Goal: Task Accomplishment & Management: Complete application form

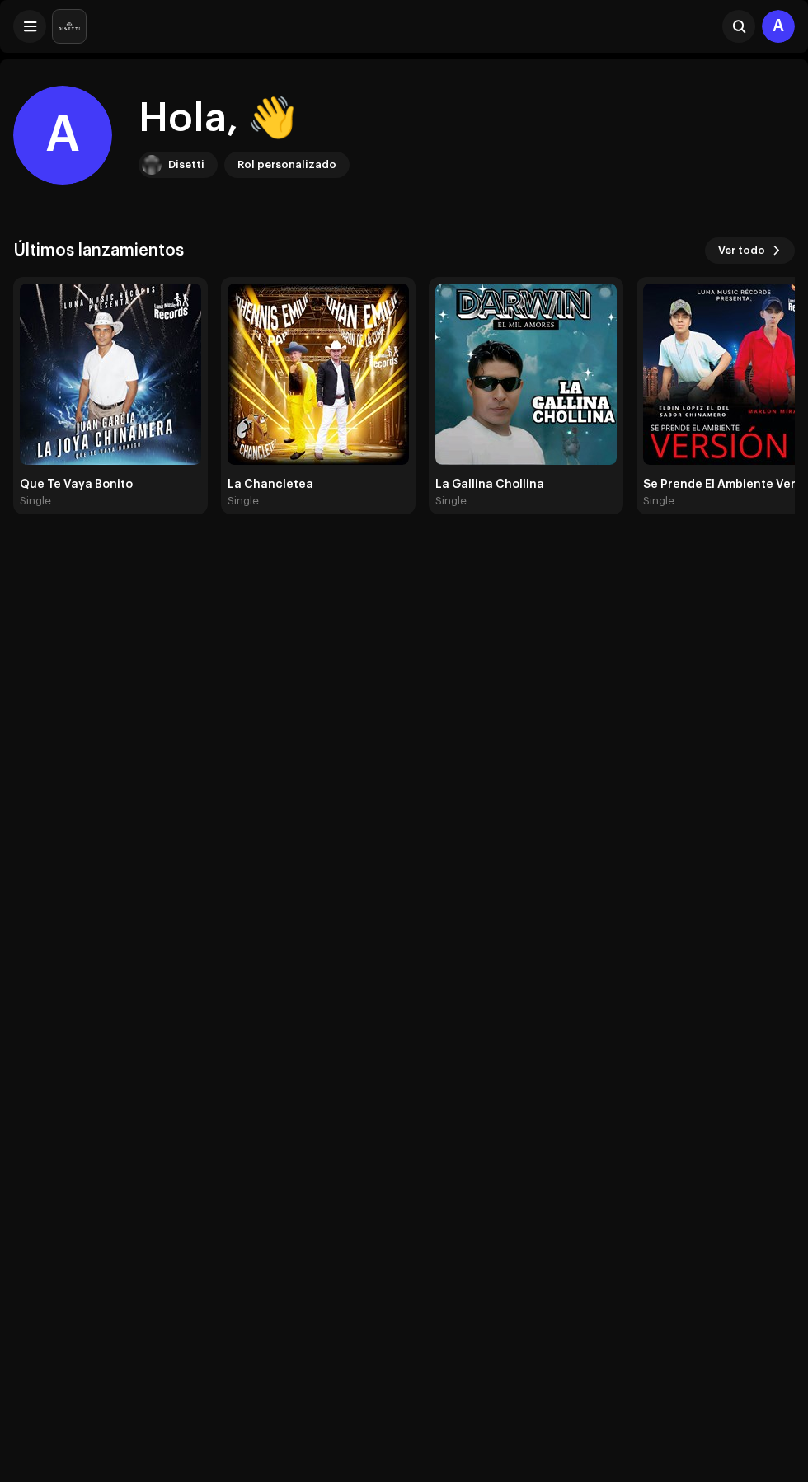
click at [34, 20] on span at bounding box center [30, 26] width 12 height 13
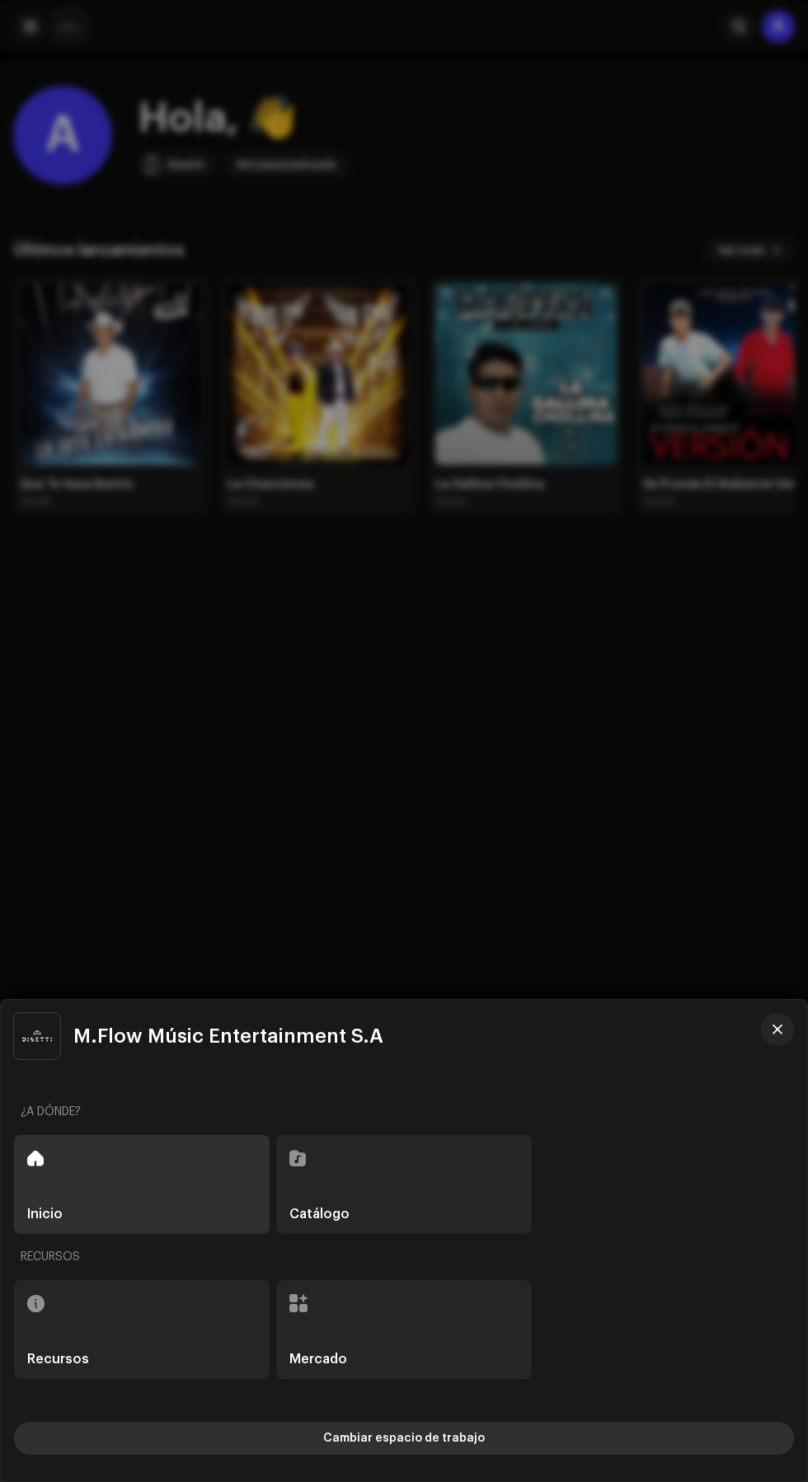
click at [539, 1443] on button "Cambiar espacio de trabajo" at bounding box center [404, 1438] width 780 height 33
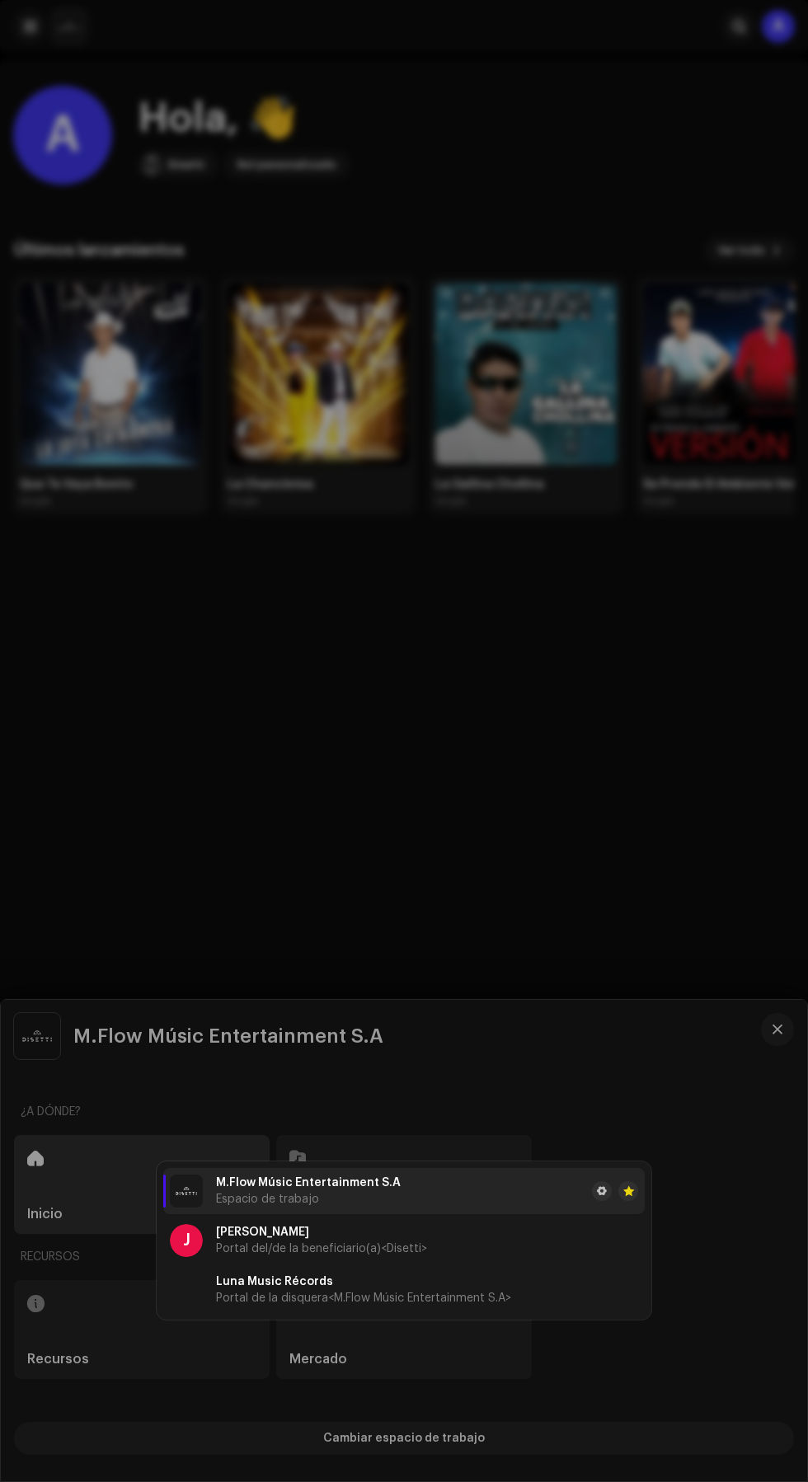
click at [475, 1187] on li "M.Flow Músic Entertainment S.A Espacio de trabajo" at bounding box center [403, 1191] width 481 height 46
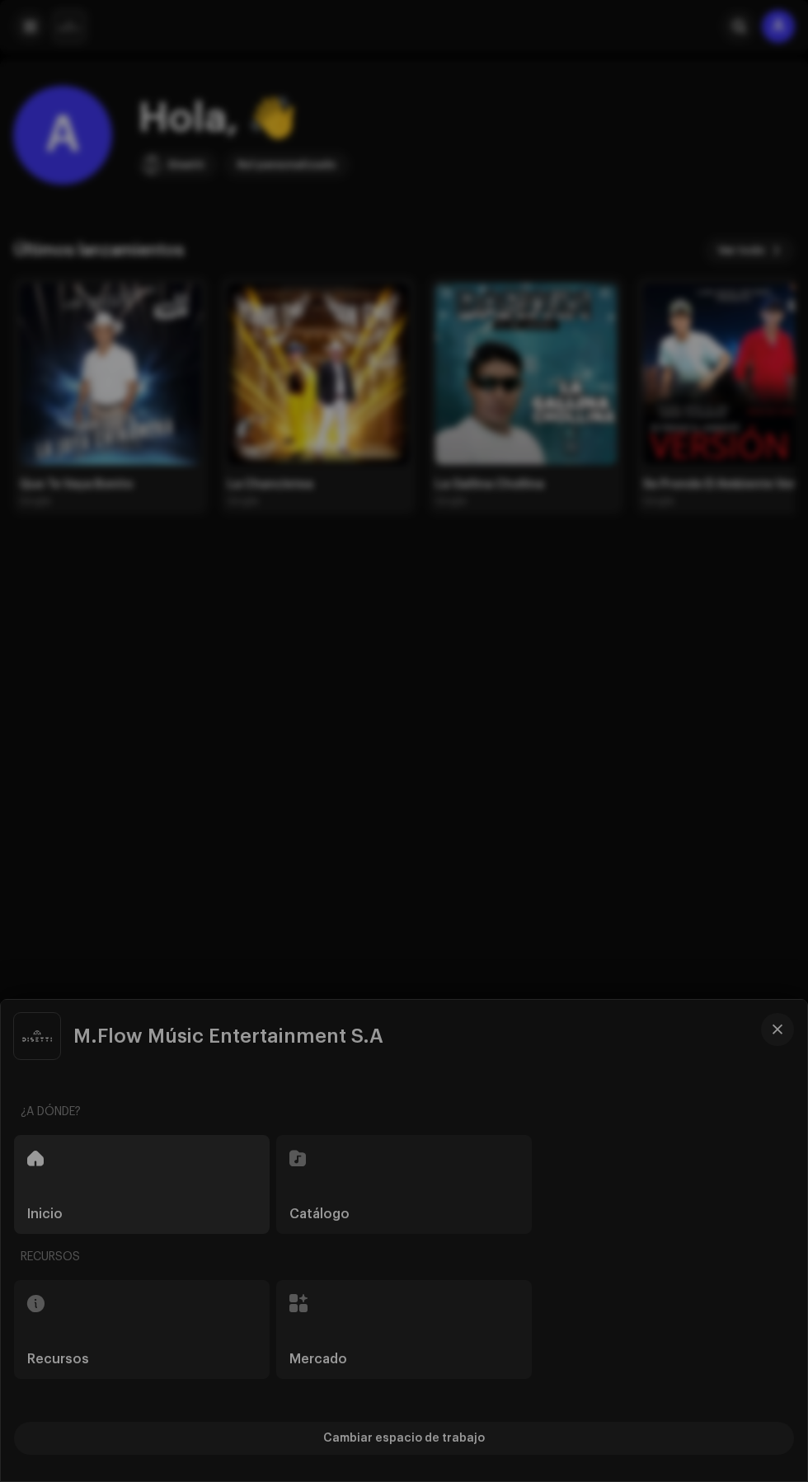
click at [592, 1049] on div "M.Flow Músic Entertainment S.A Espacio de trabajo J Jefry Jose Ojeda Luna Porta…" at bounding box center [404, 1240] width 806 height 481
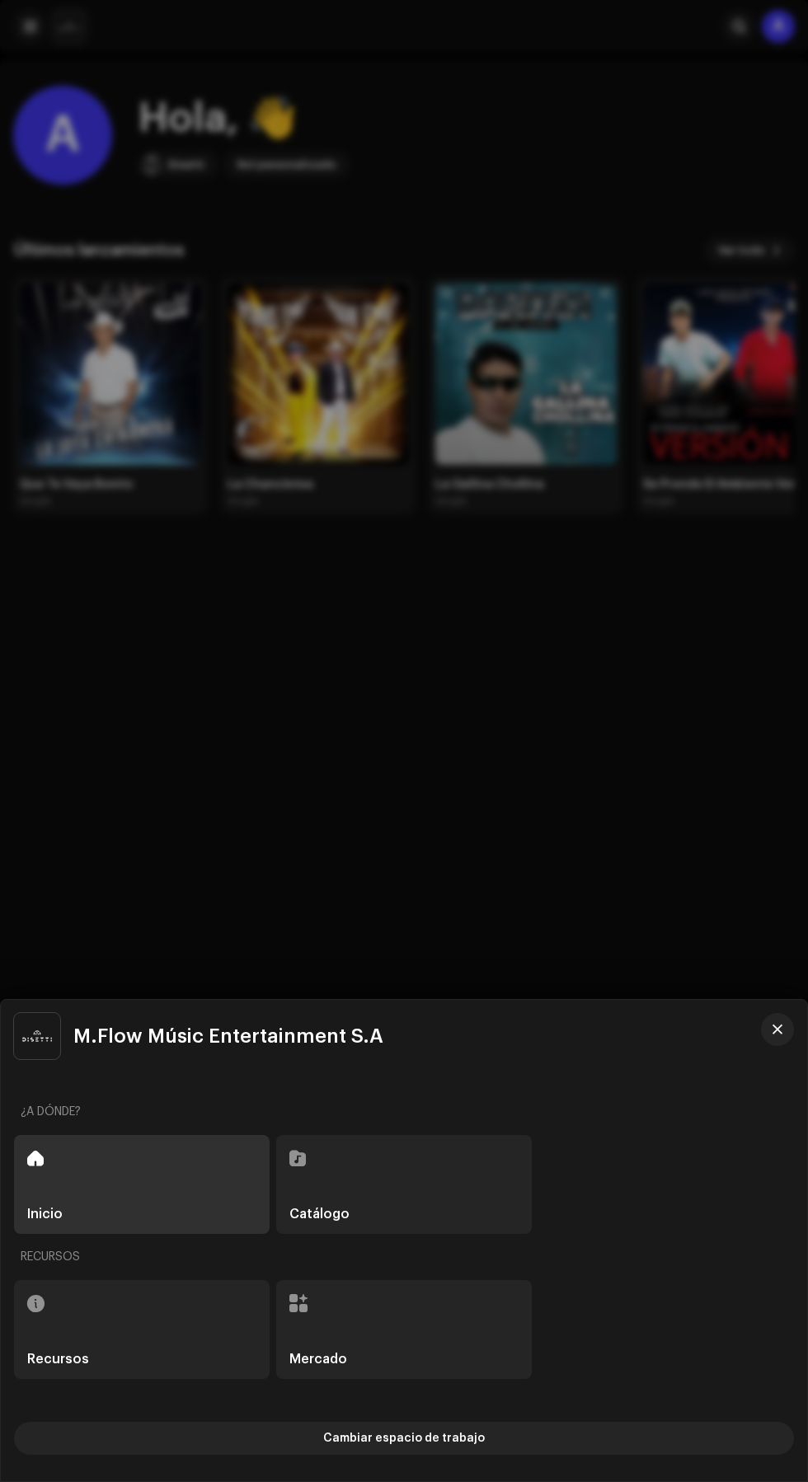
click at [636, 914] on div at bounding box center [404, 741] width 808 height 1482
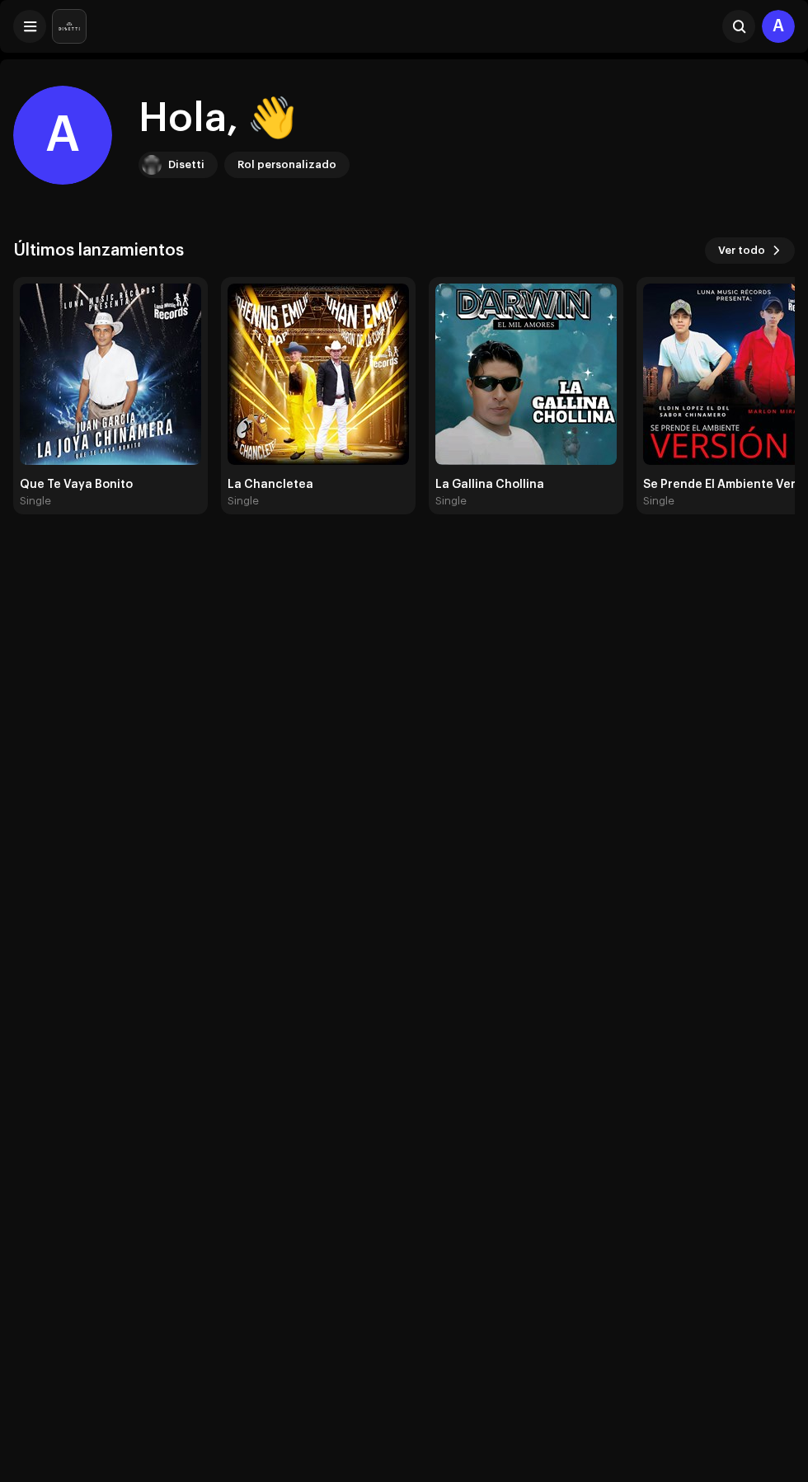
click at [448, 1195] on div "A Hola, 👋 Disetti Rol personalizado Últimos lanzamientos Ver todo Que Te Vaya B…" at bounding box center [404, 800] width 808 height 1482
click at [29, 21] on span at bounding box center [30, 26] width 12 height 13
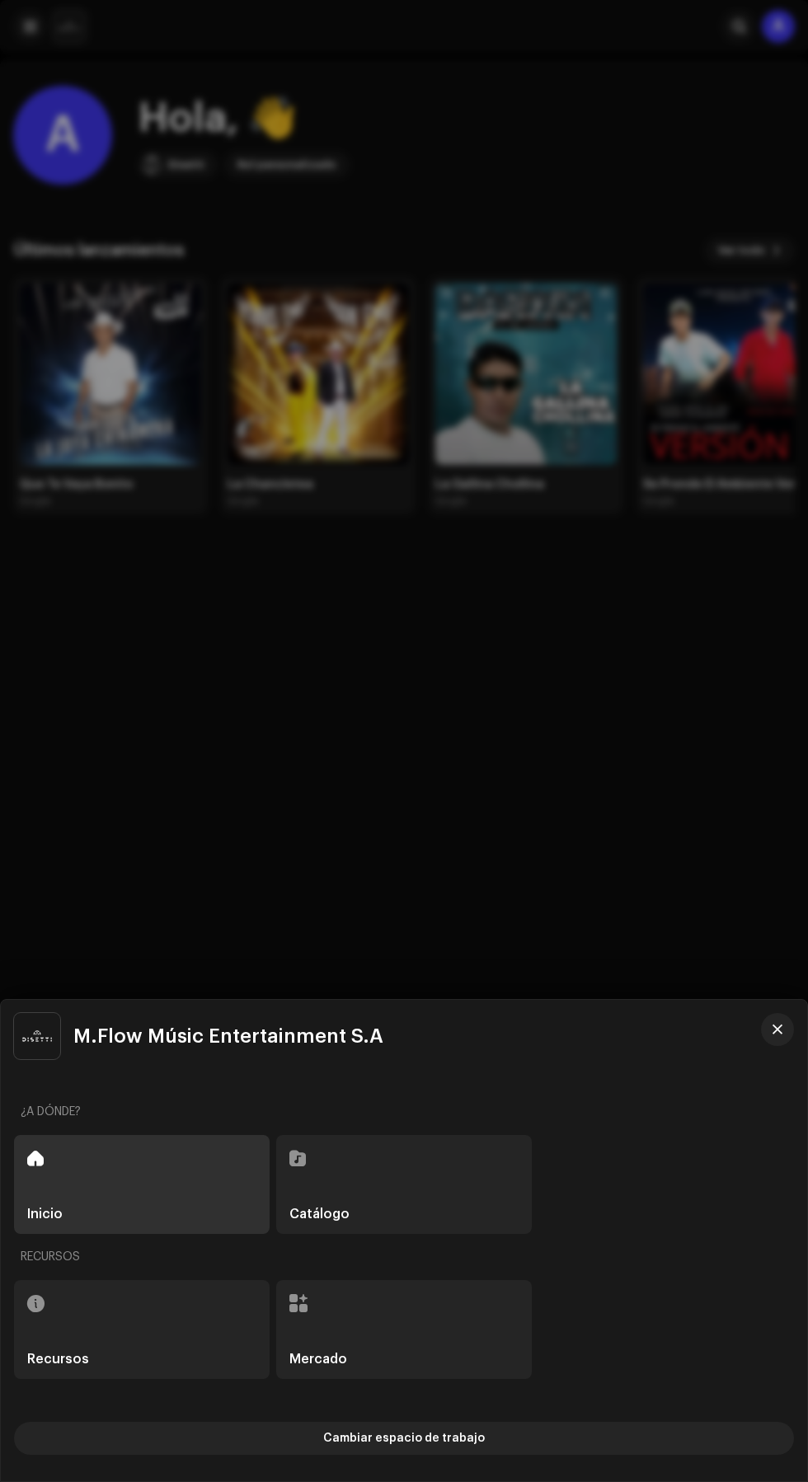
click at [425, 1193] on div "Catálogo" at bounding box center [404, 1184] width 256 height 99
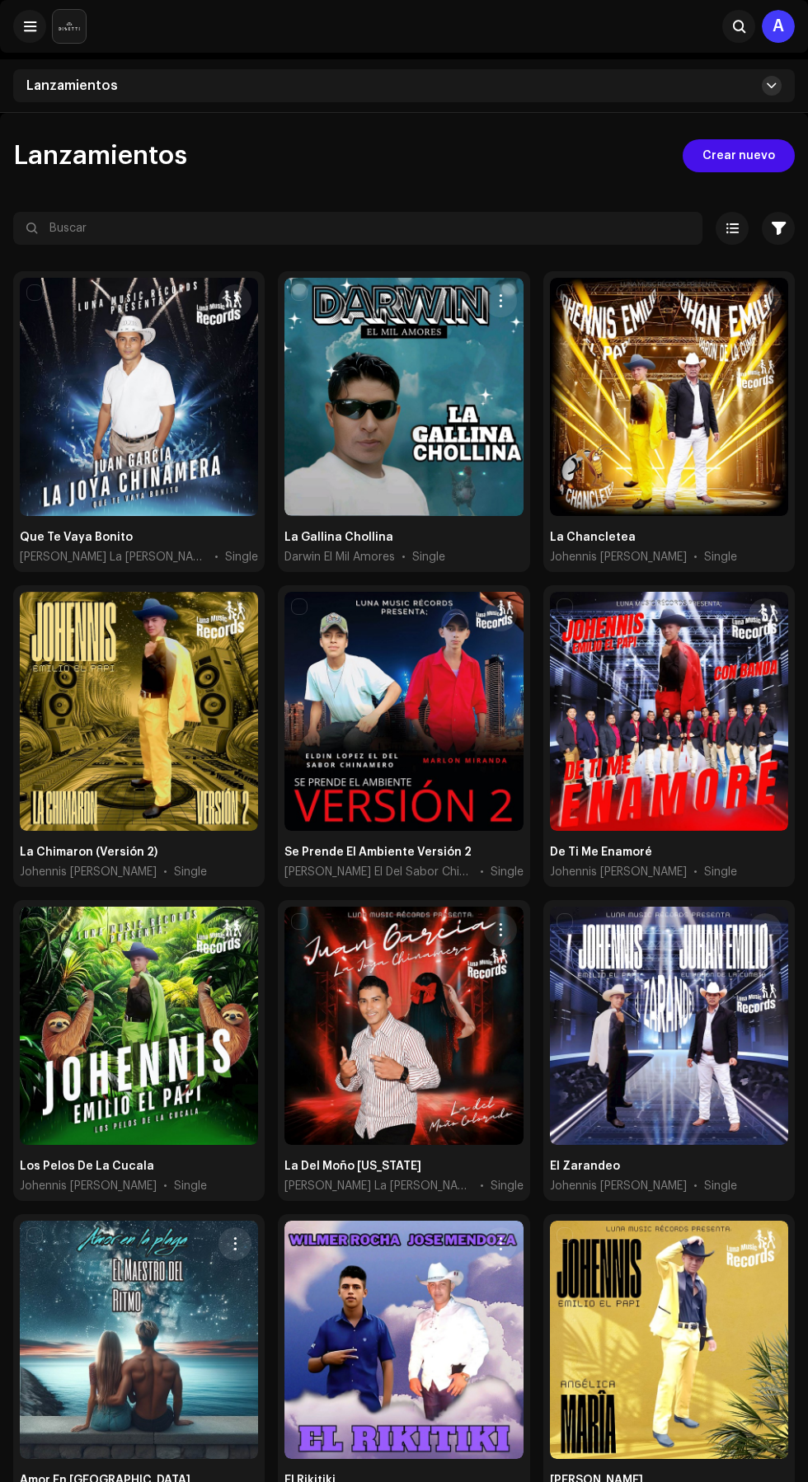
click at [772, 86] on span at bounding box center [772, 85] width 10 height 13
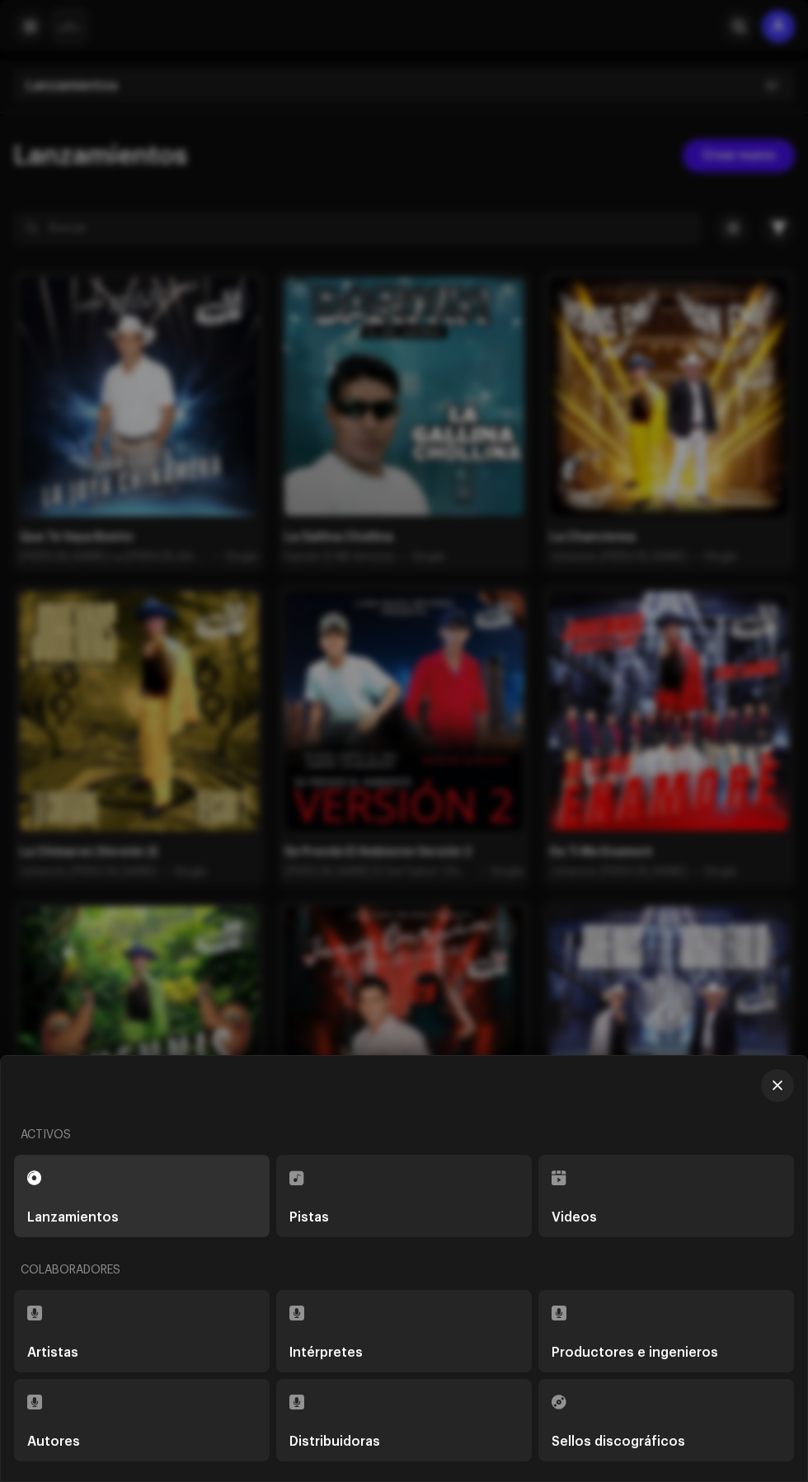
click at [650, 1443] on div "Sellos discográficos" at bounding box center [619, 1441] width 134 height 13
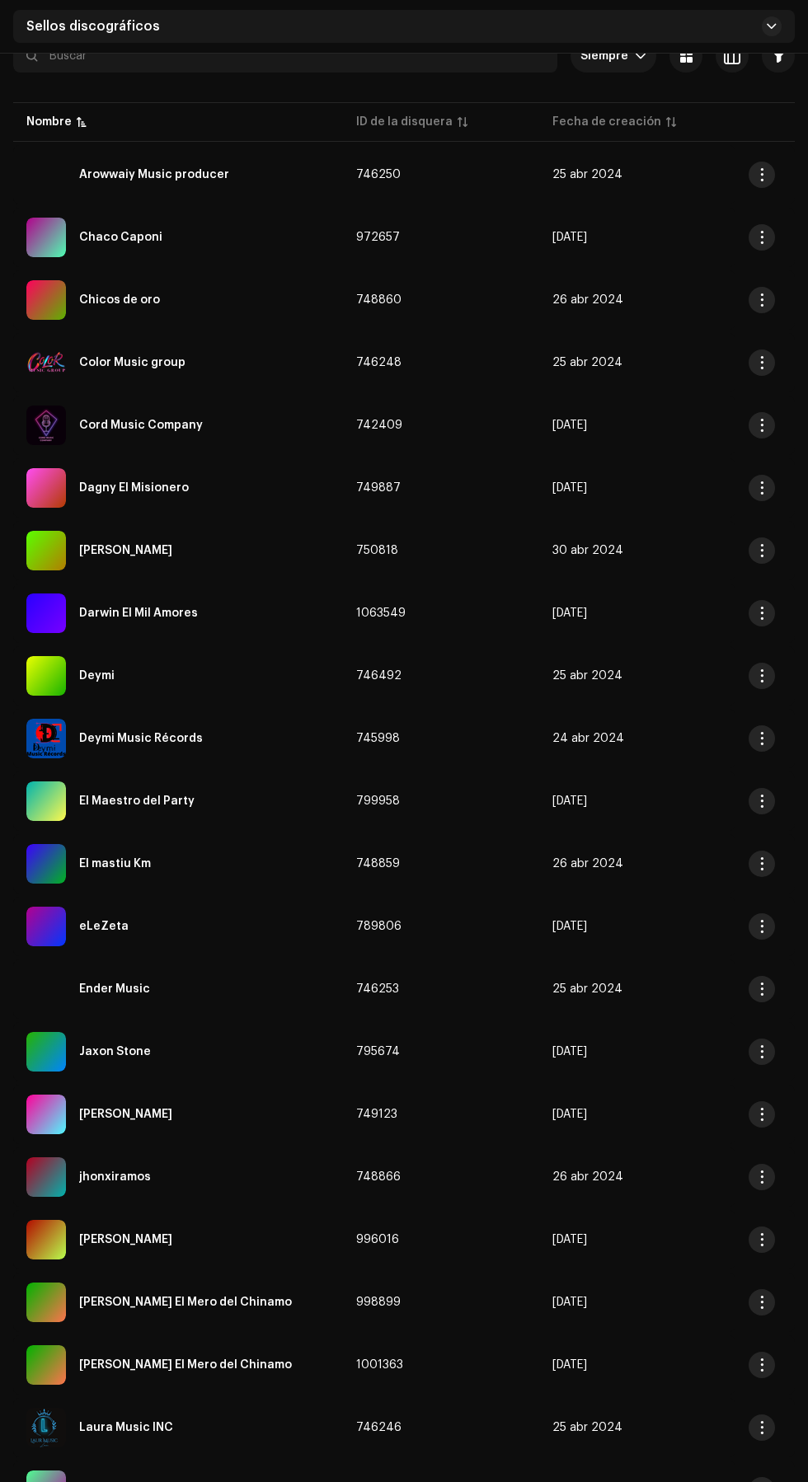
scroll to position [388, 0]
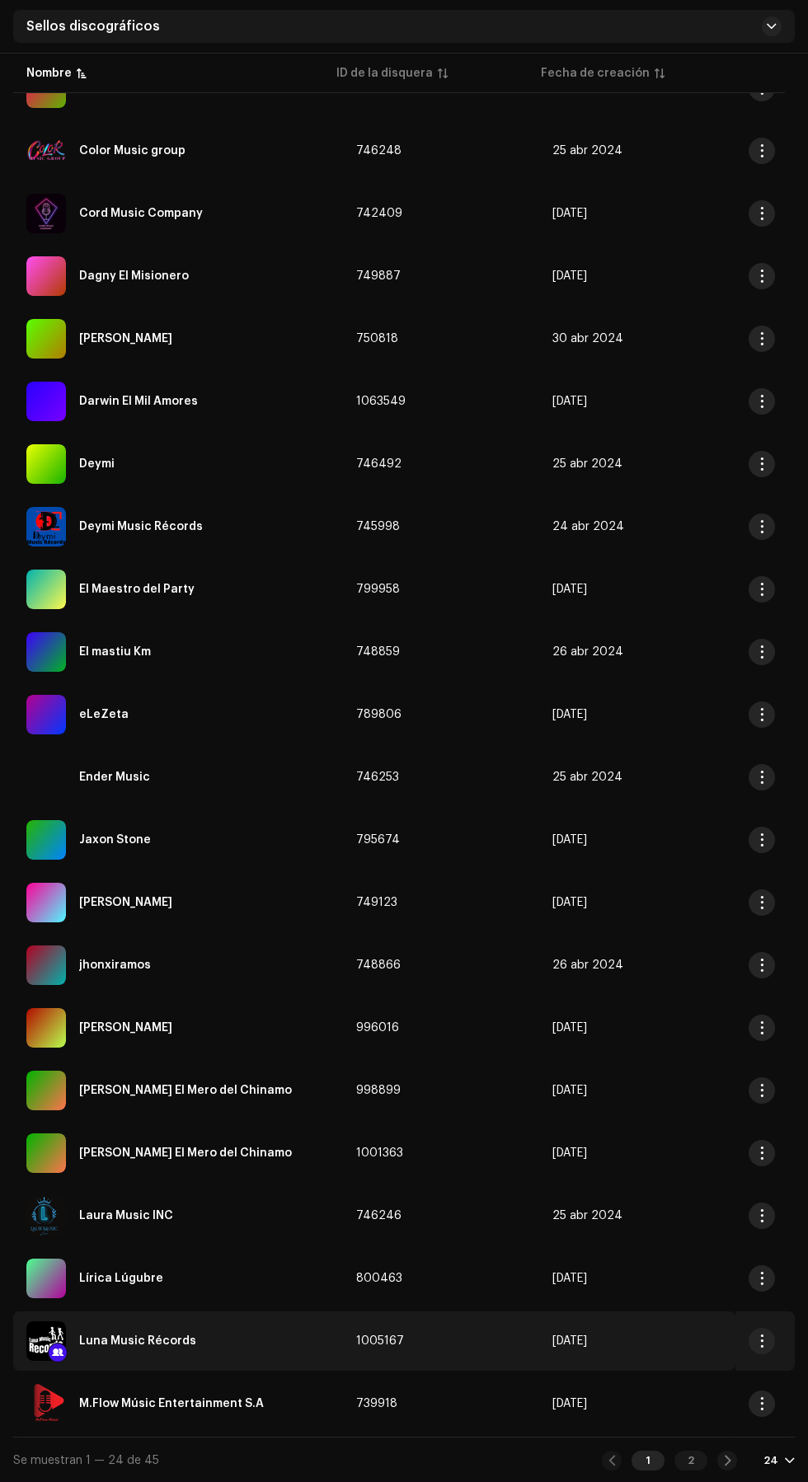
click at [82, 1341] on div "Luna Music Récords" at bounding box center [137, 1342] width 117 height 12
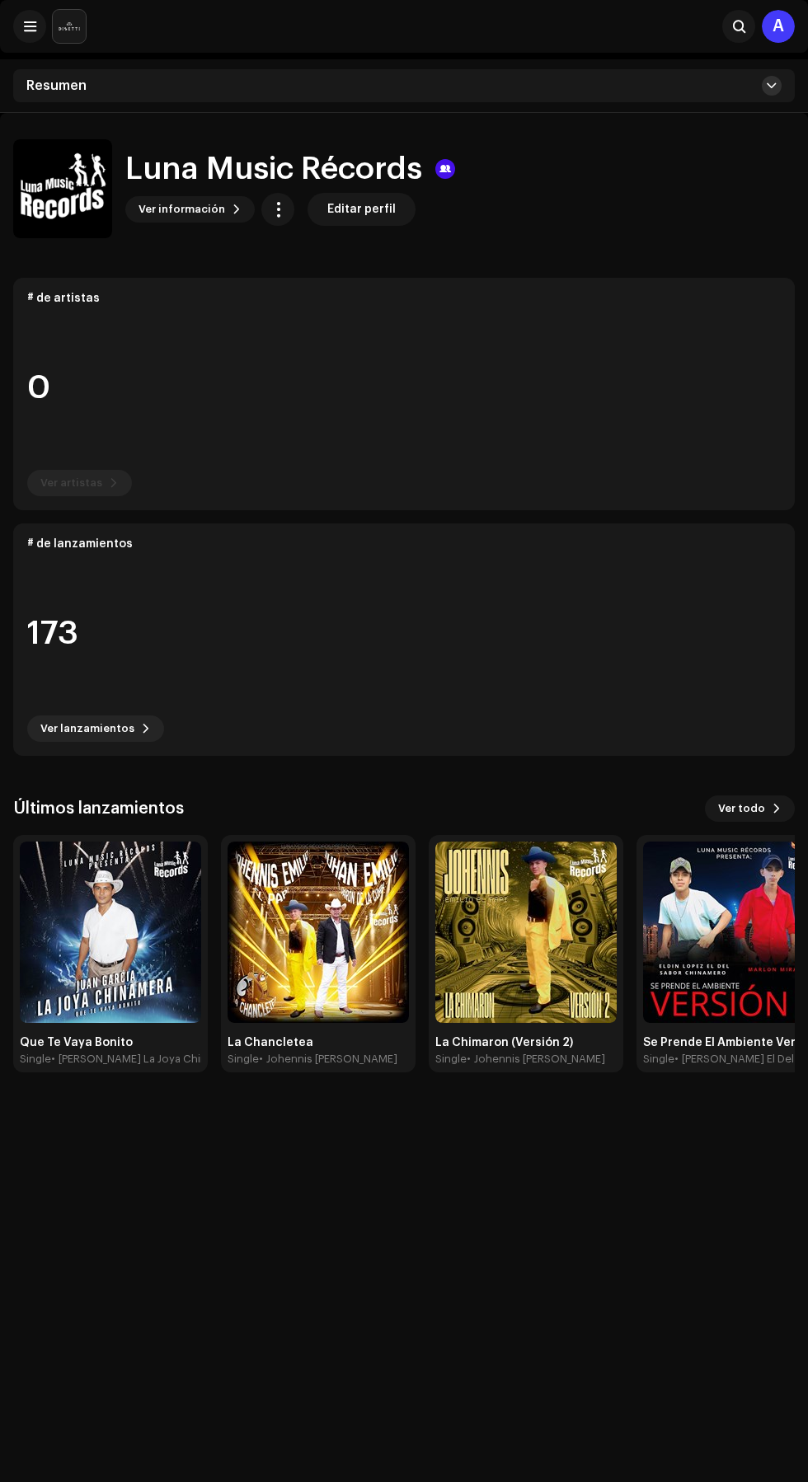
click at [767, 86] on span at bounding box center [772, 85] width 10 height 13
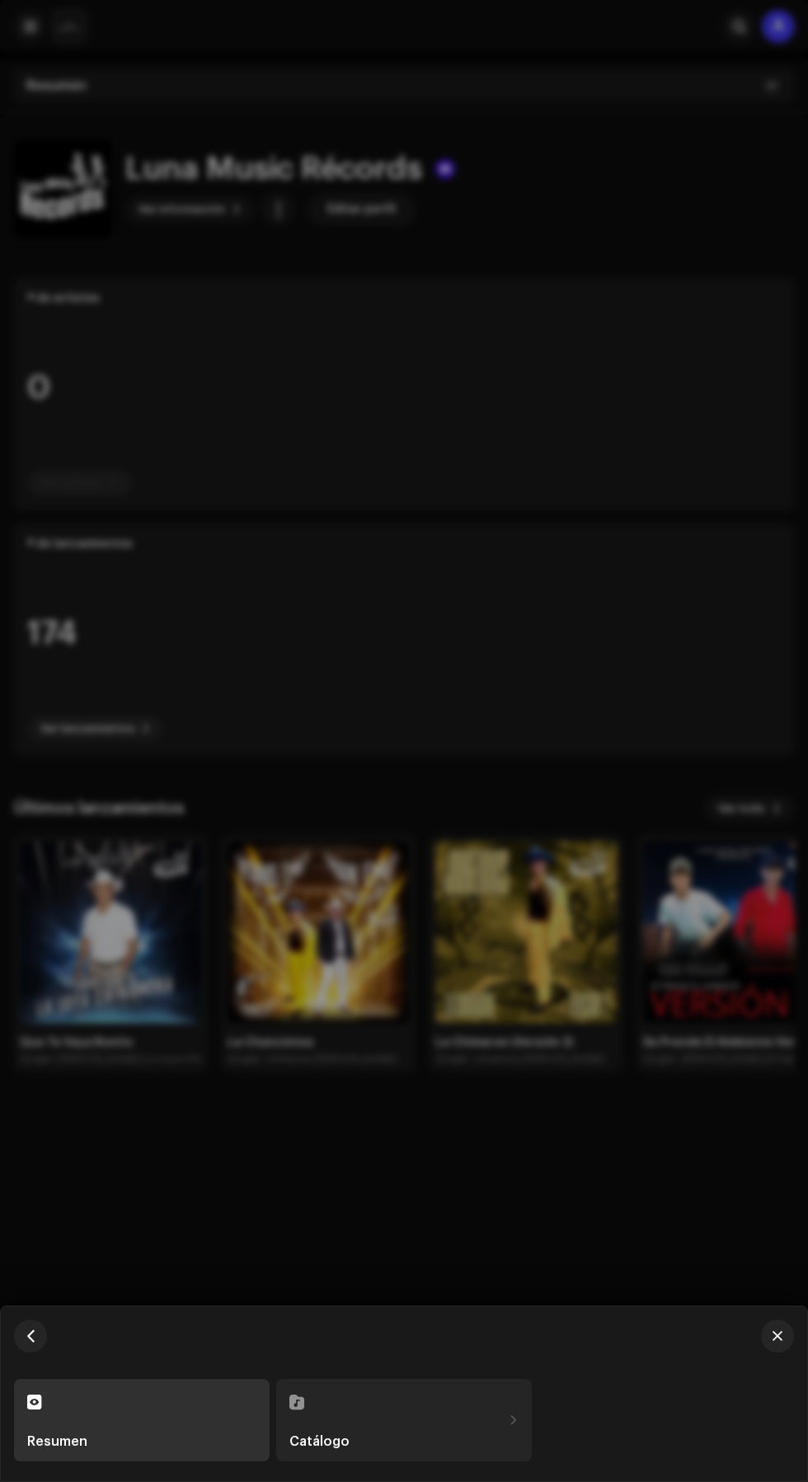
click at [453, 1411] on div "Catálogo" at bounding box center [395, 1420] width 213 height 56
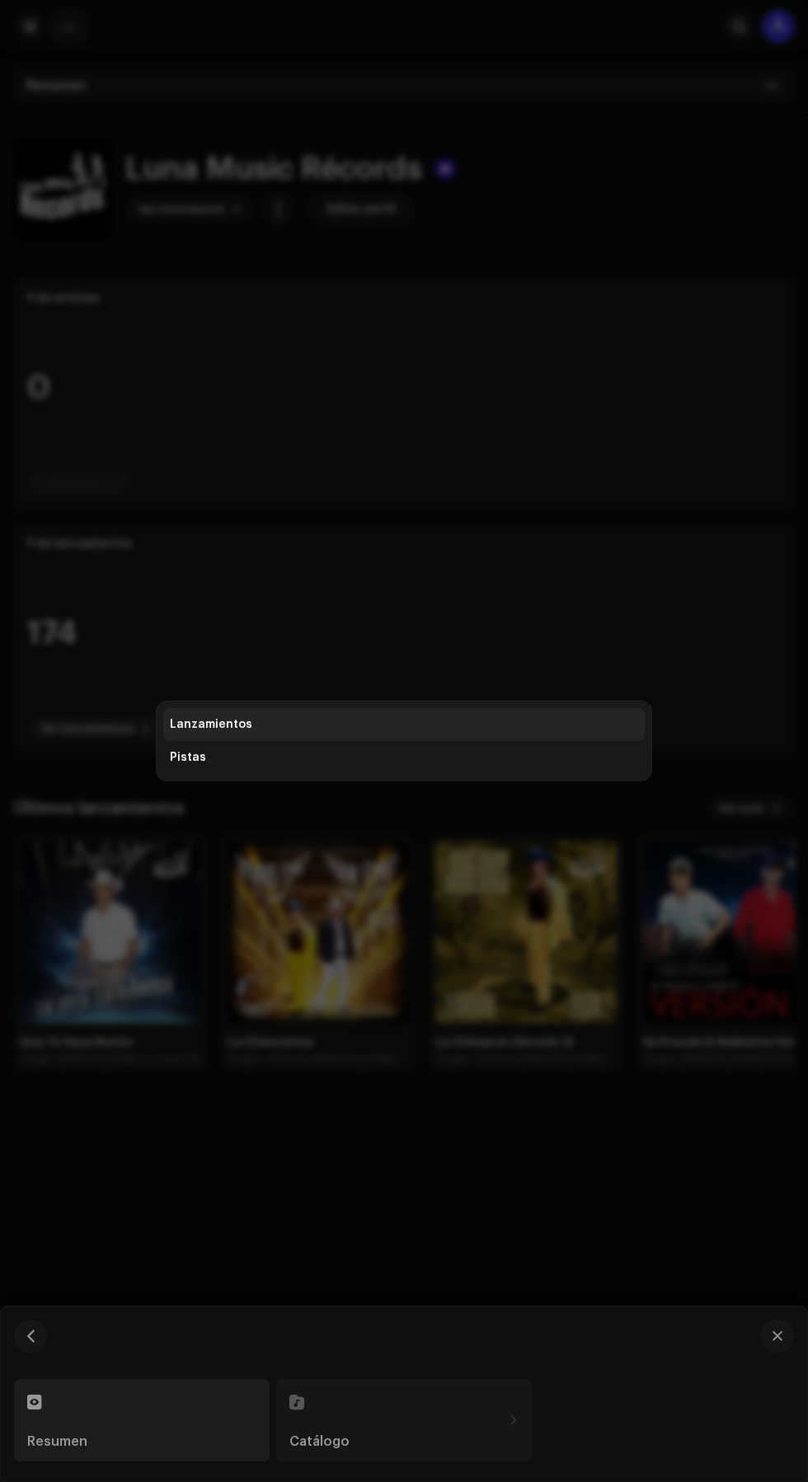
click at [510, 723] on div "Lanzamientos" at bounding box center [404, 724] width 468 height 13
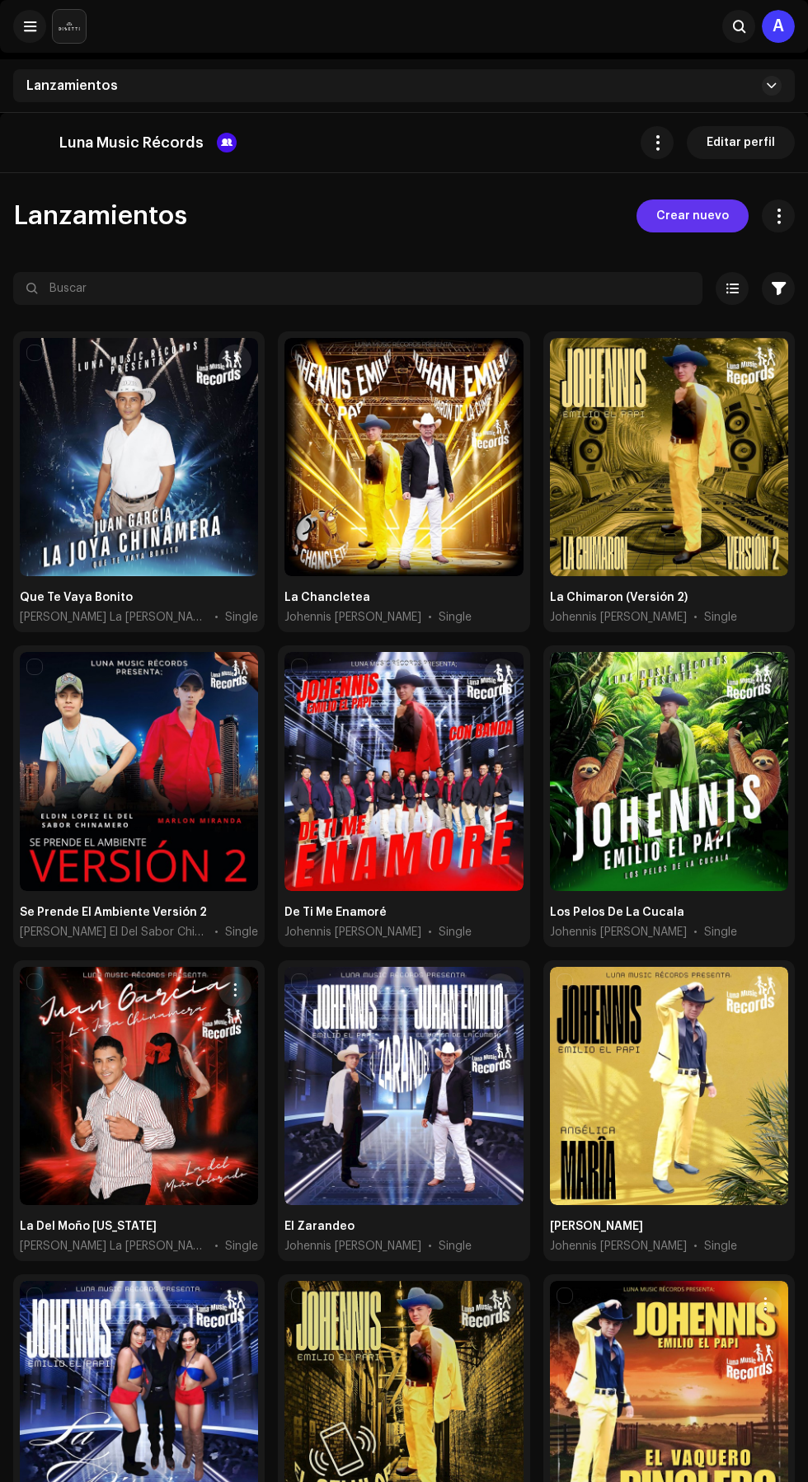
click at [716, 215] on span "Crear nuevo" at bounding box center [692, 216] width 73 height 33
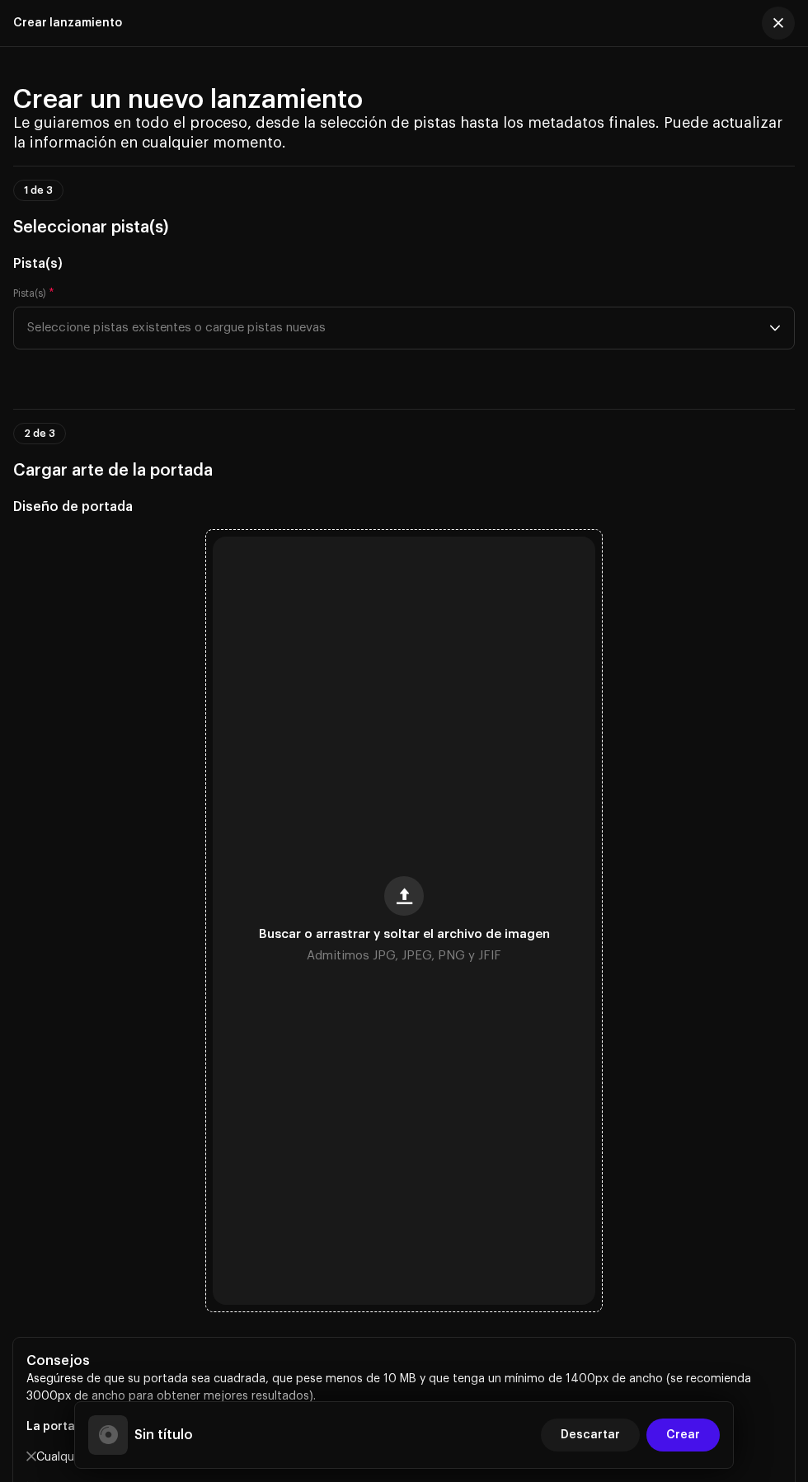
click at [408, 903] on span "button" at bounding box center [405, 896] width 16 height 13
click at [775, 334] on icon "dropdown trigger" at bounding box center [775, 328] width 12 height 12
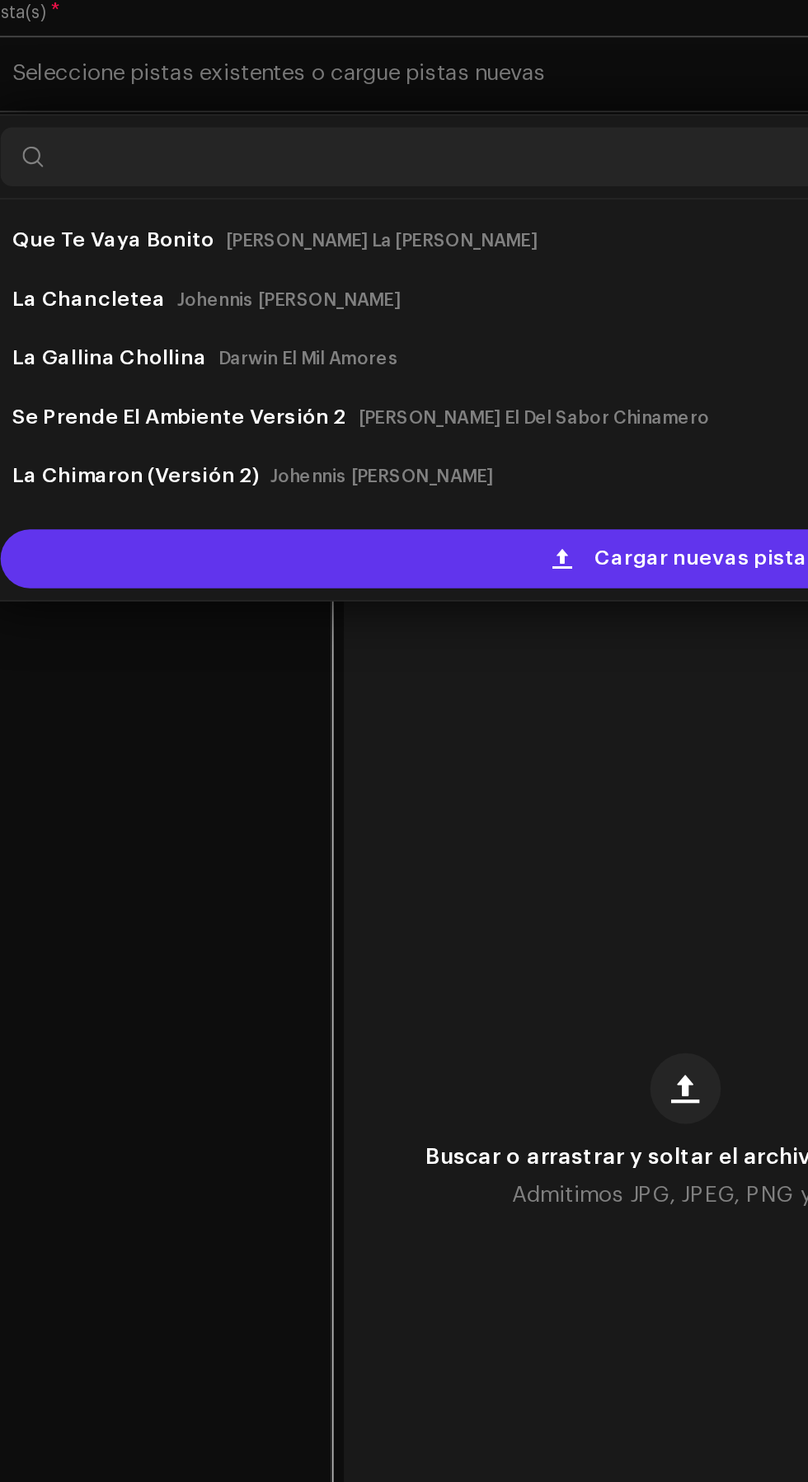
click at [380, 616] on span "Cargar nuevas pistas" at bounding box center [416, 599] width 125 height 33
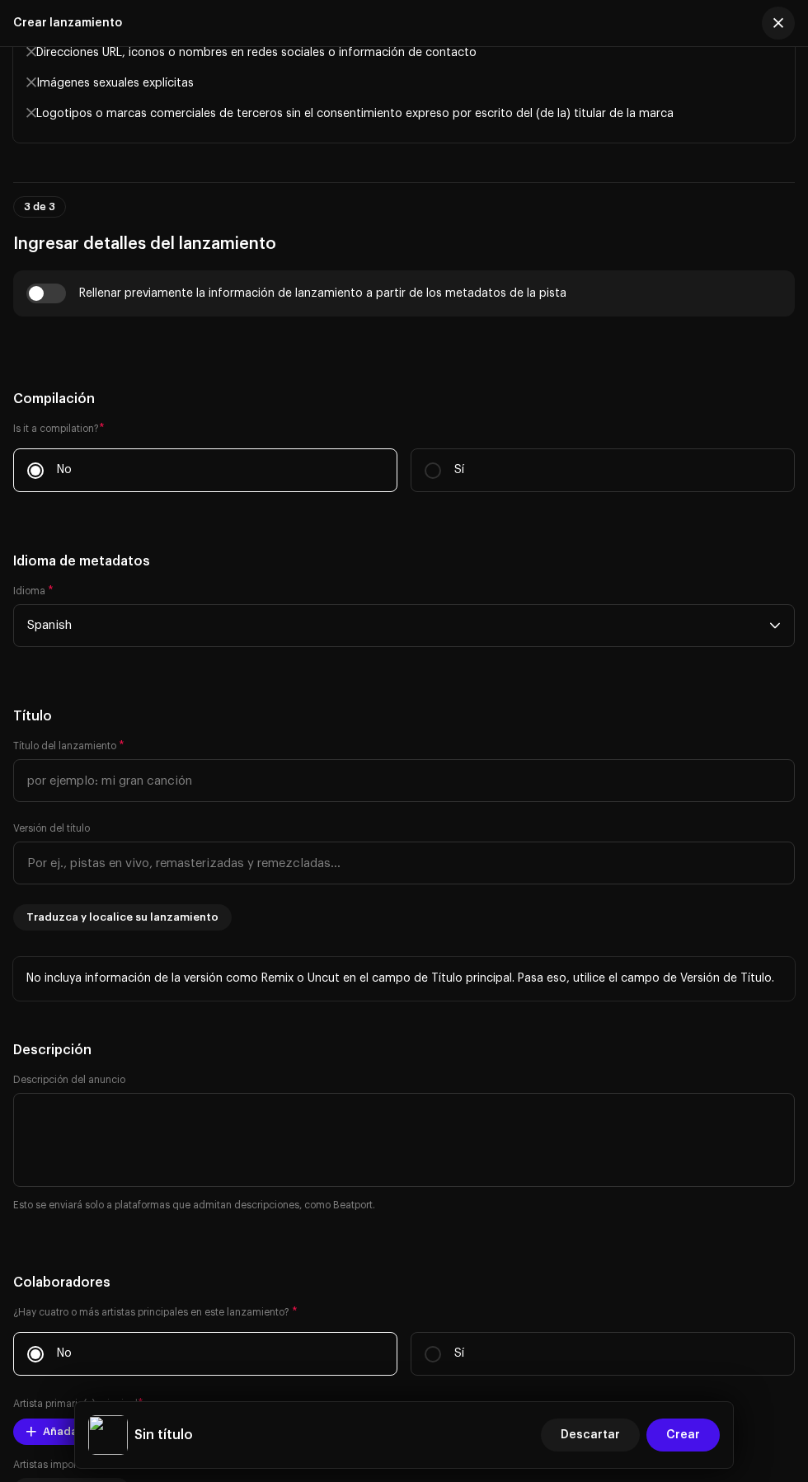
scroll to position [1733, 0]
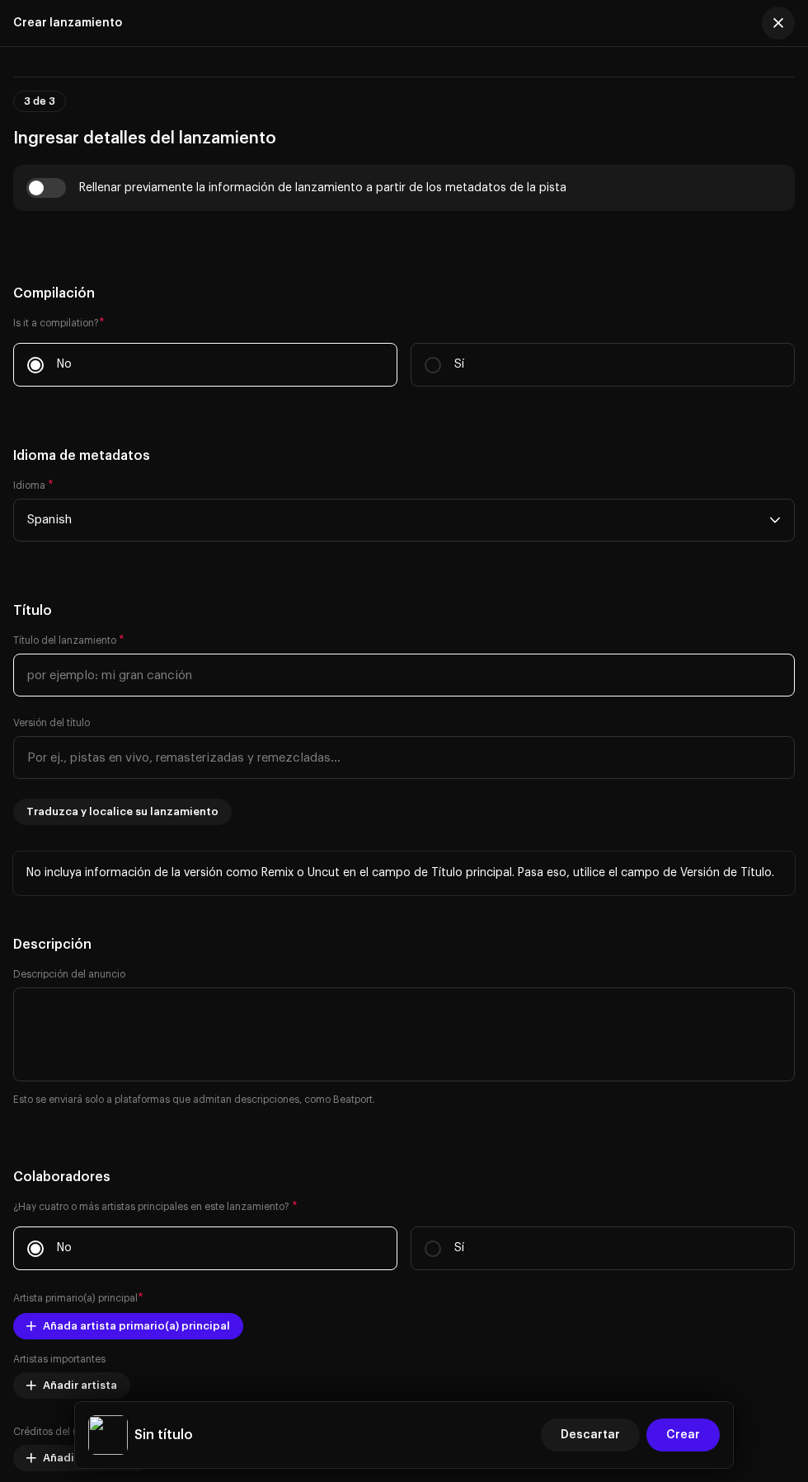
click at [383, 697] on input "text" at bounding box center [404, 675] width 782 height 43
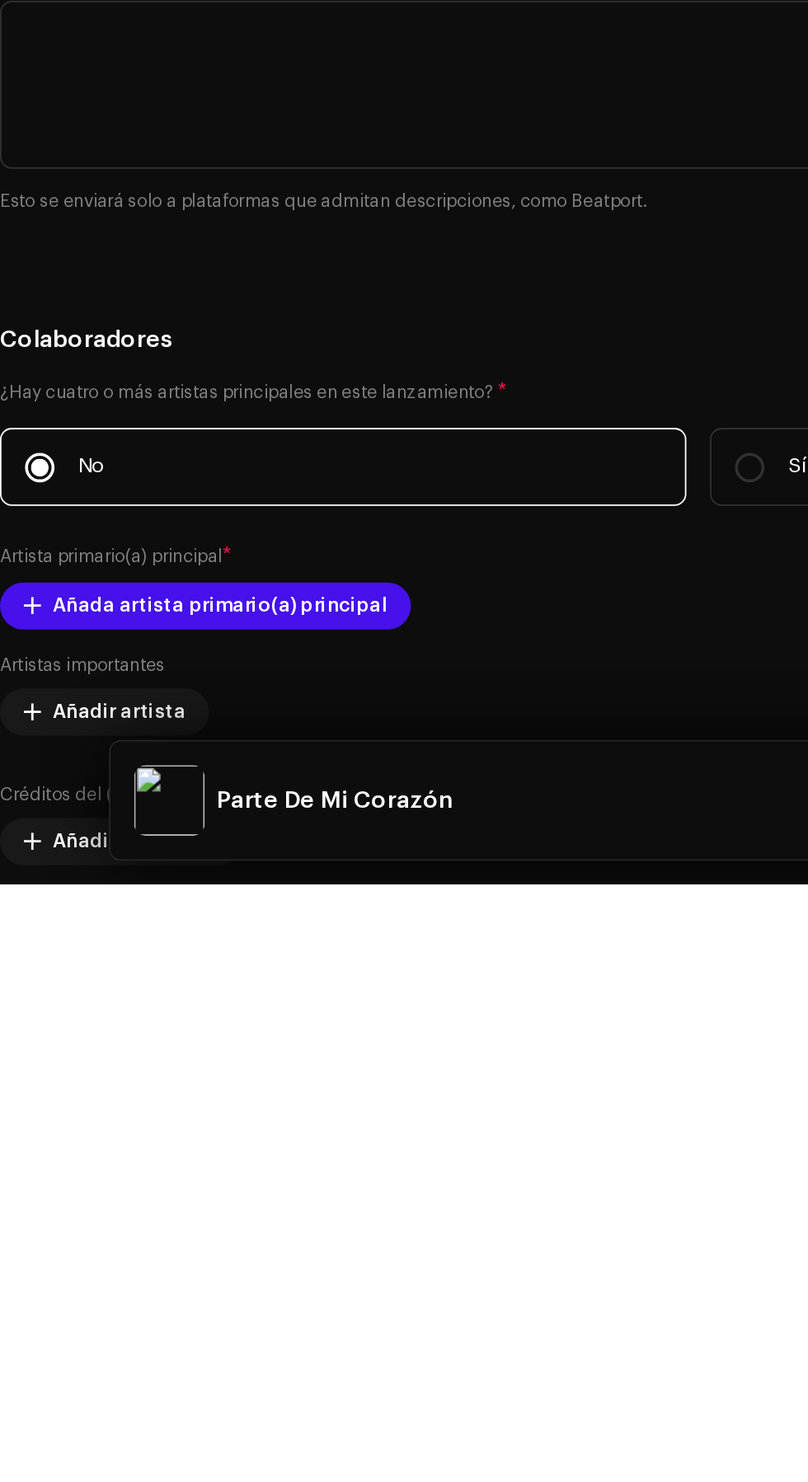
type input "Parte De Mi Corazón"
click at [364, 621] on h5 "Título" at bounding box center [404, 611] width 782 height 20
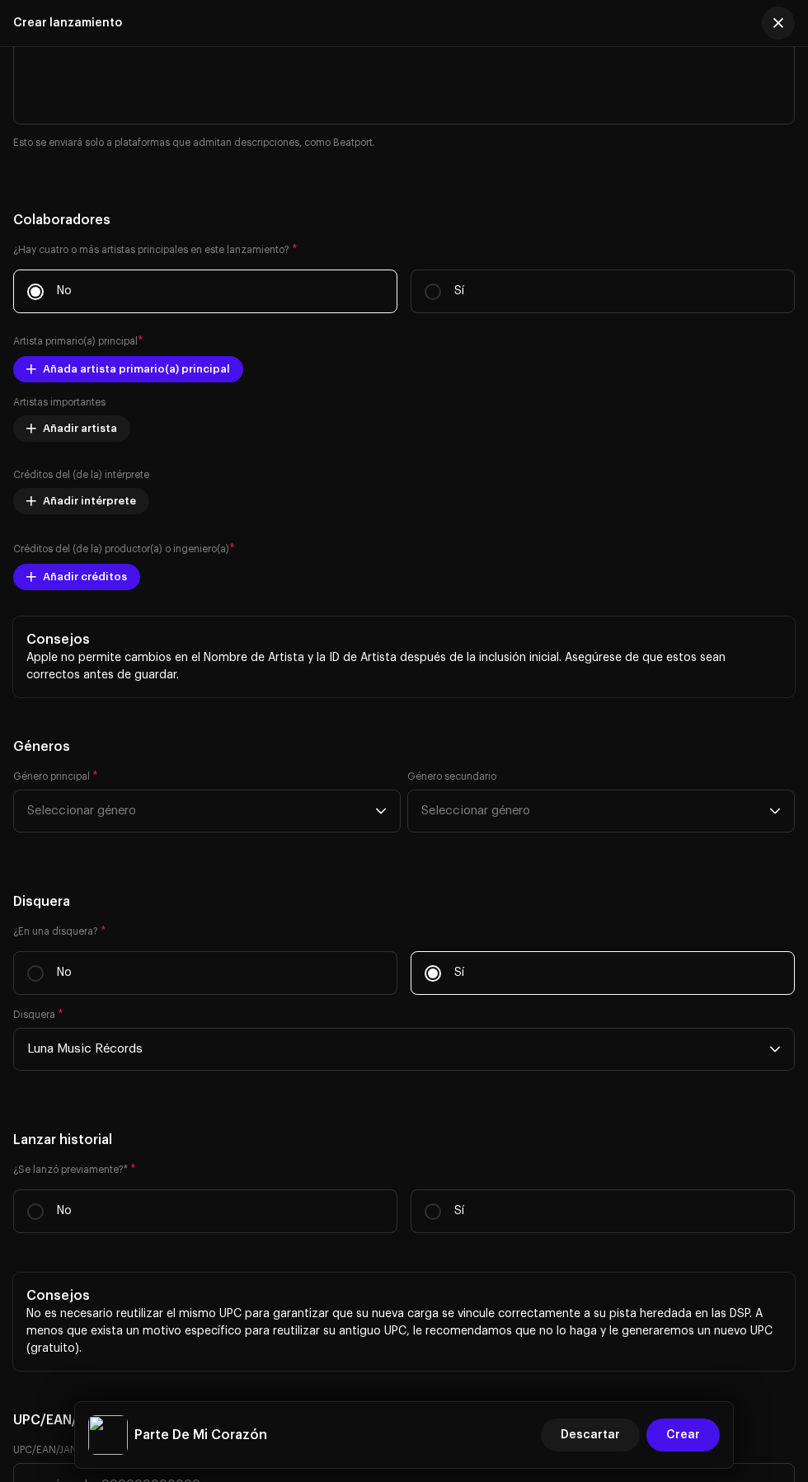
scroll to position [2722, 0]
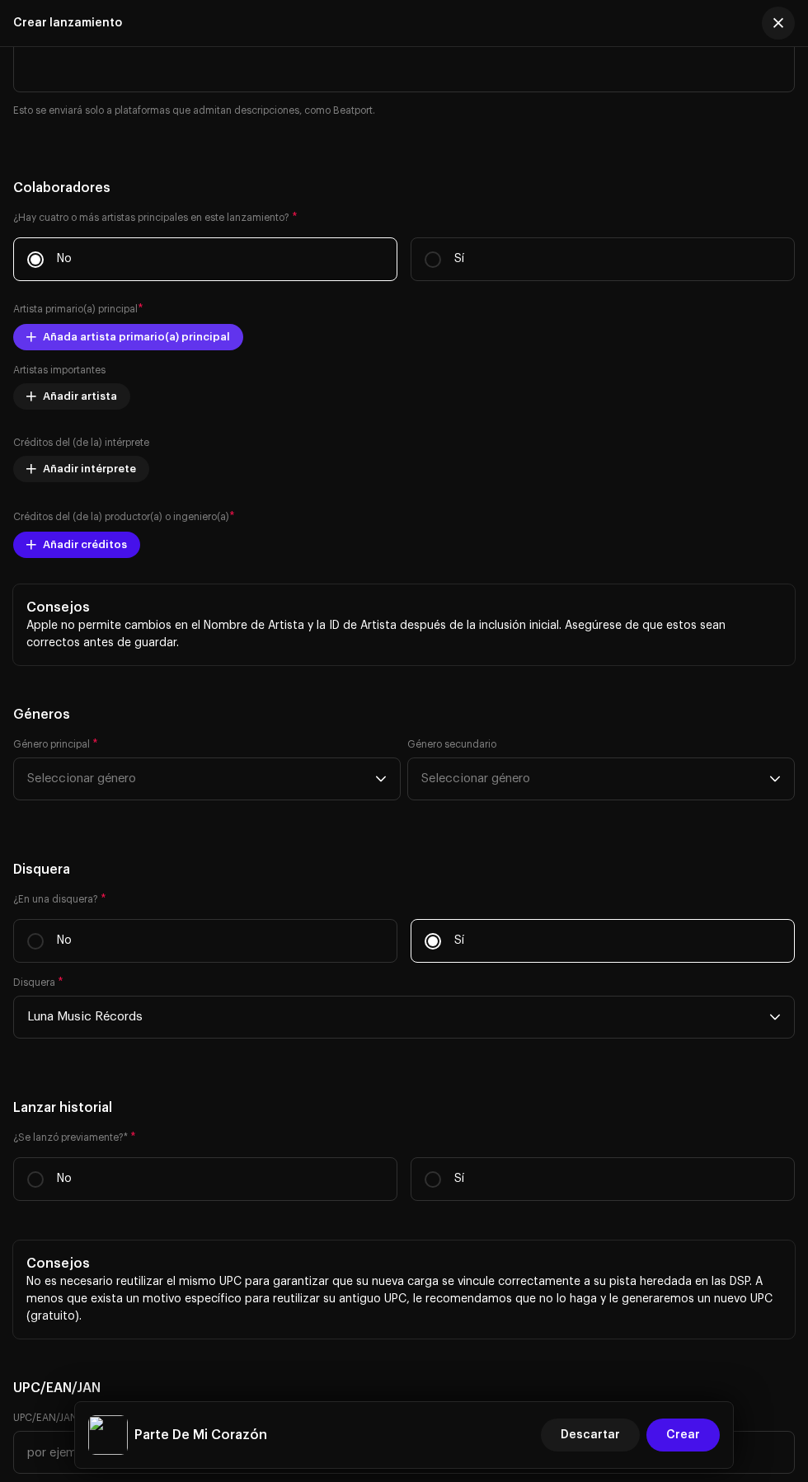
click at [54, 354] on span "Añada artista primario(a) principal" at bounding box center [136, 337] width 187 height 33
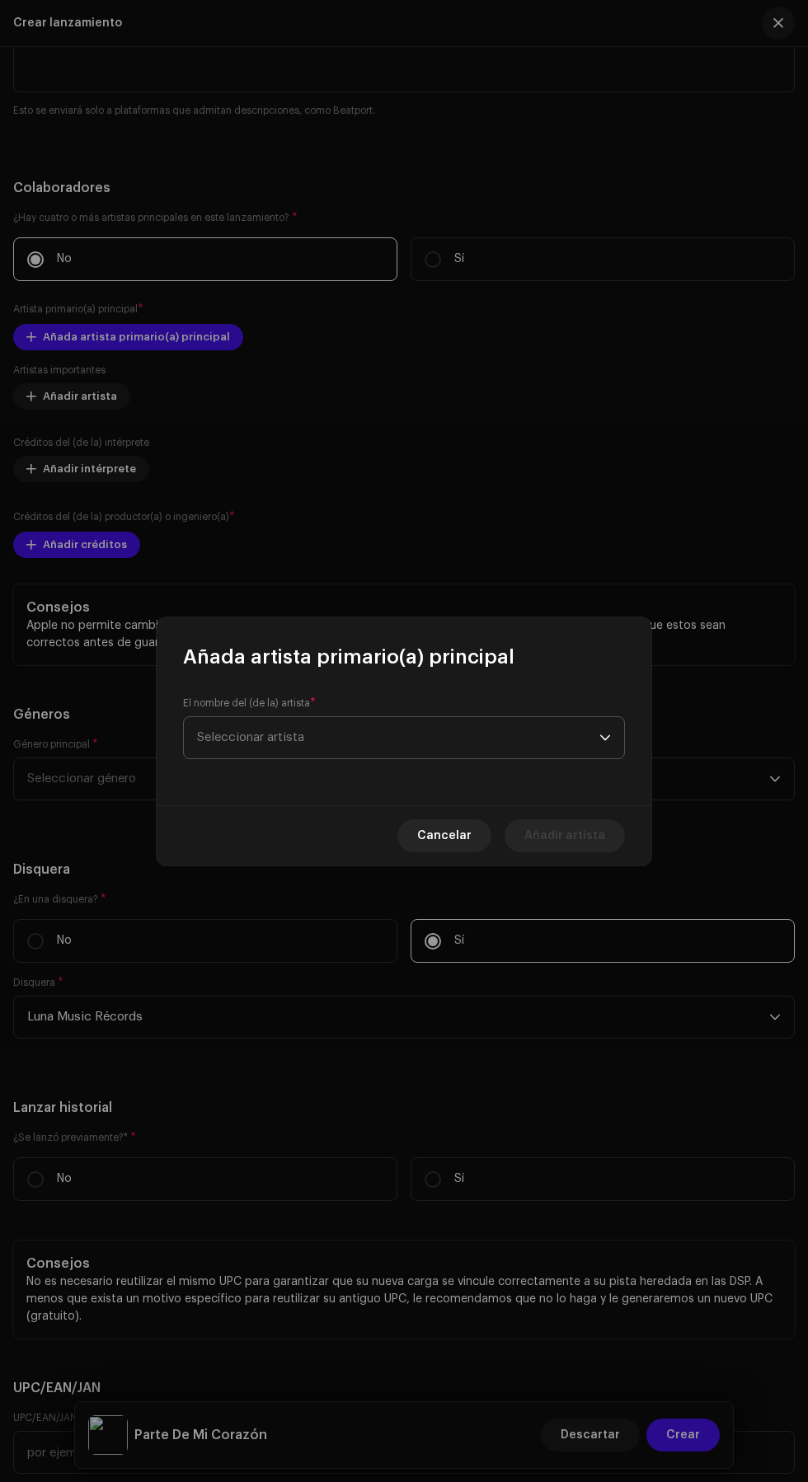
click at [511, 737] on span "Seleccionar artista" at bounding box center [398, 737] width 402 height 41
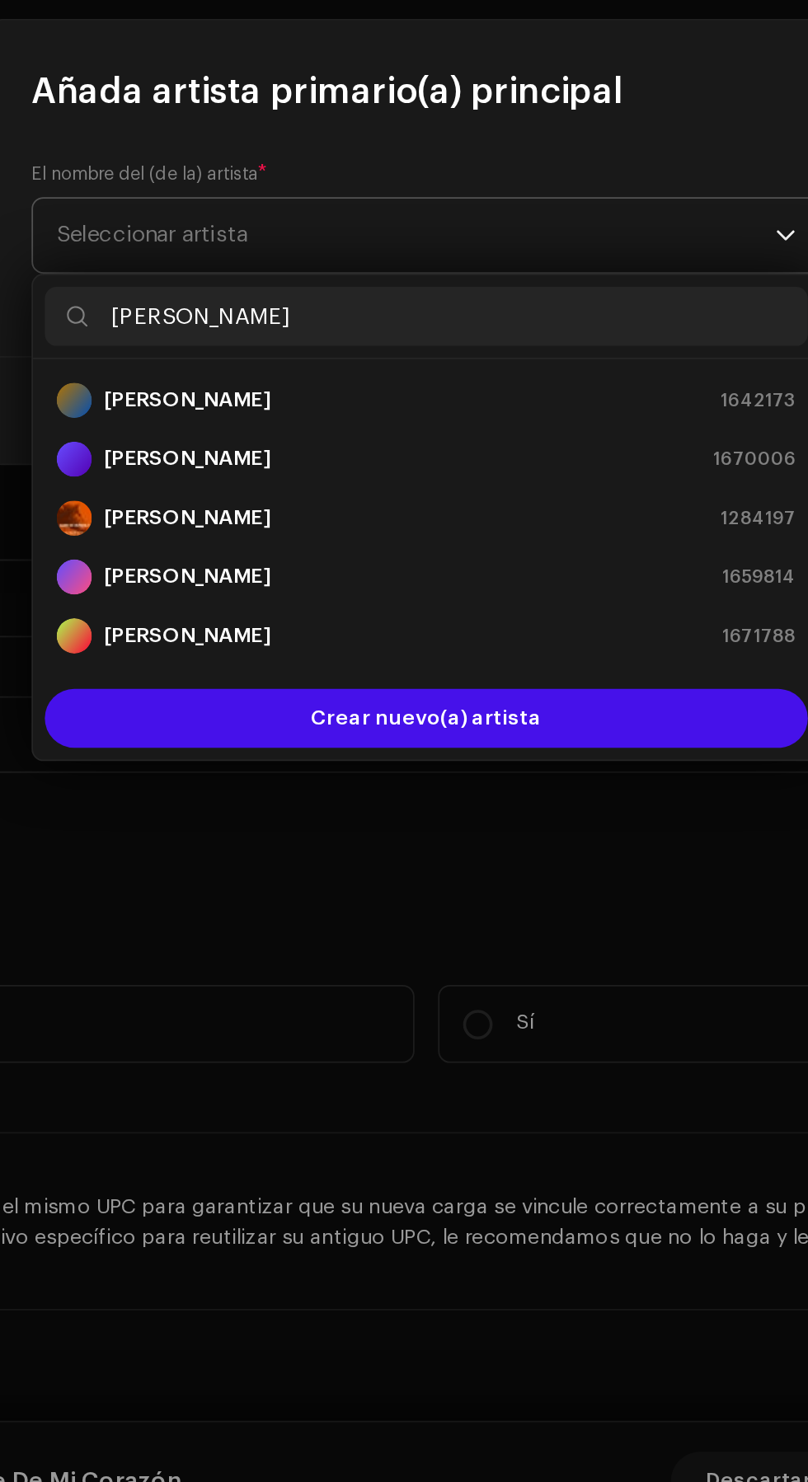
type input "[PERSON_NAME]"
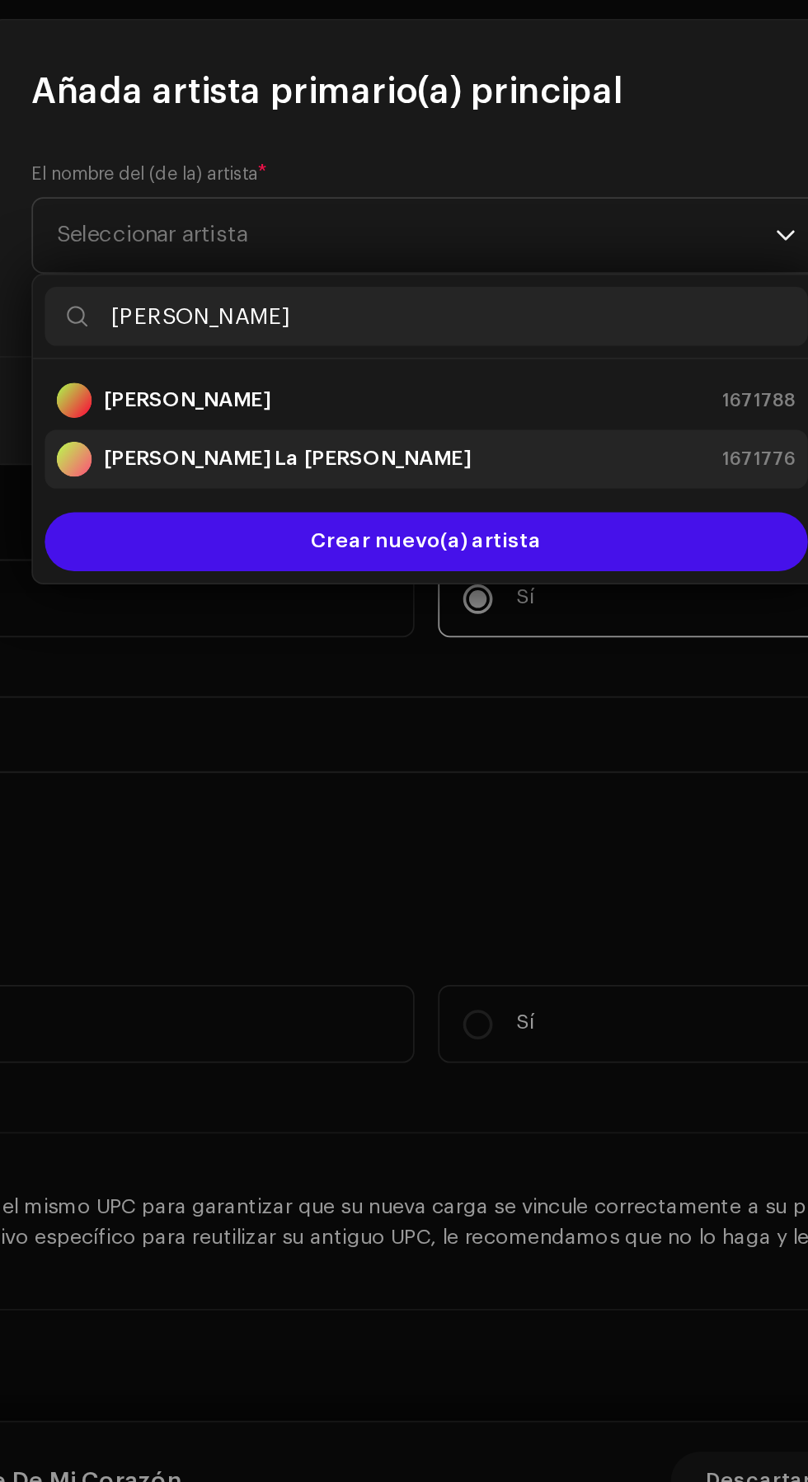
click at [449, 866] on div "[PERSON_NAME] Chinamera 1671776" at bounding box center [404, 863] width 414 height 20
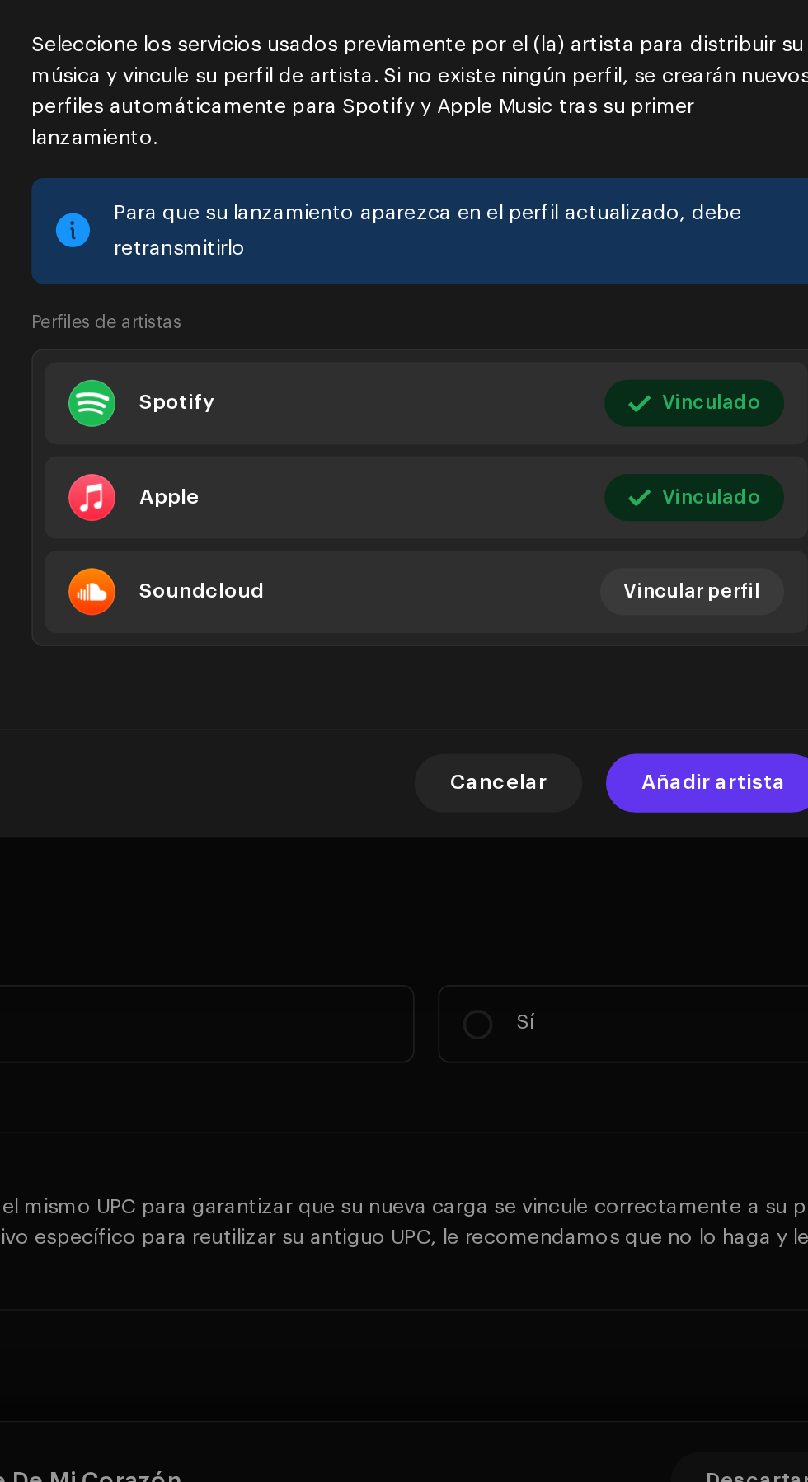
click at [562, 1061] on span "Añadir artista" at bounding box center [564, 1044] width 81 height 33
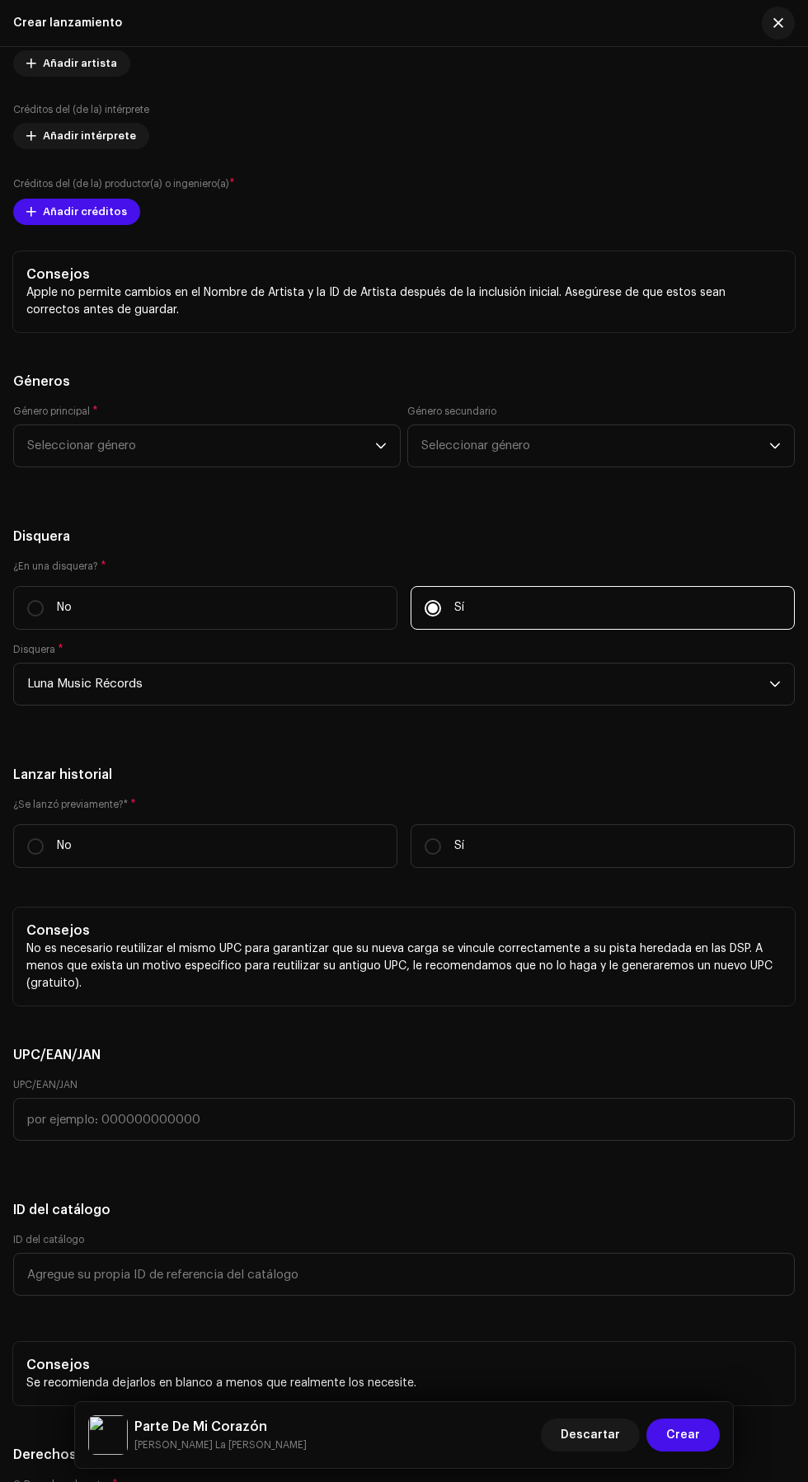
scroll to position [3075, 0]
click at [67, 151] on span "Añadir intérprete" at bounding box center [89, 134] width 93 height 33
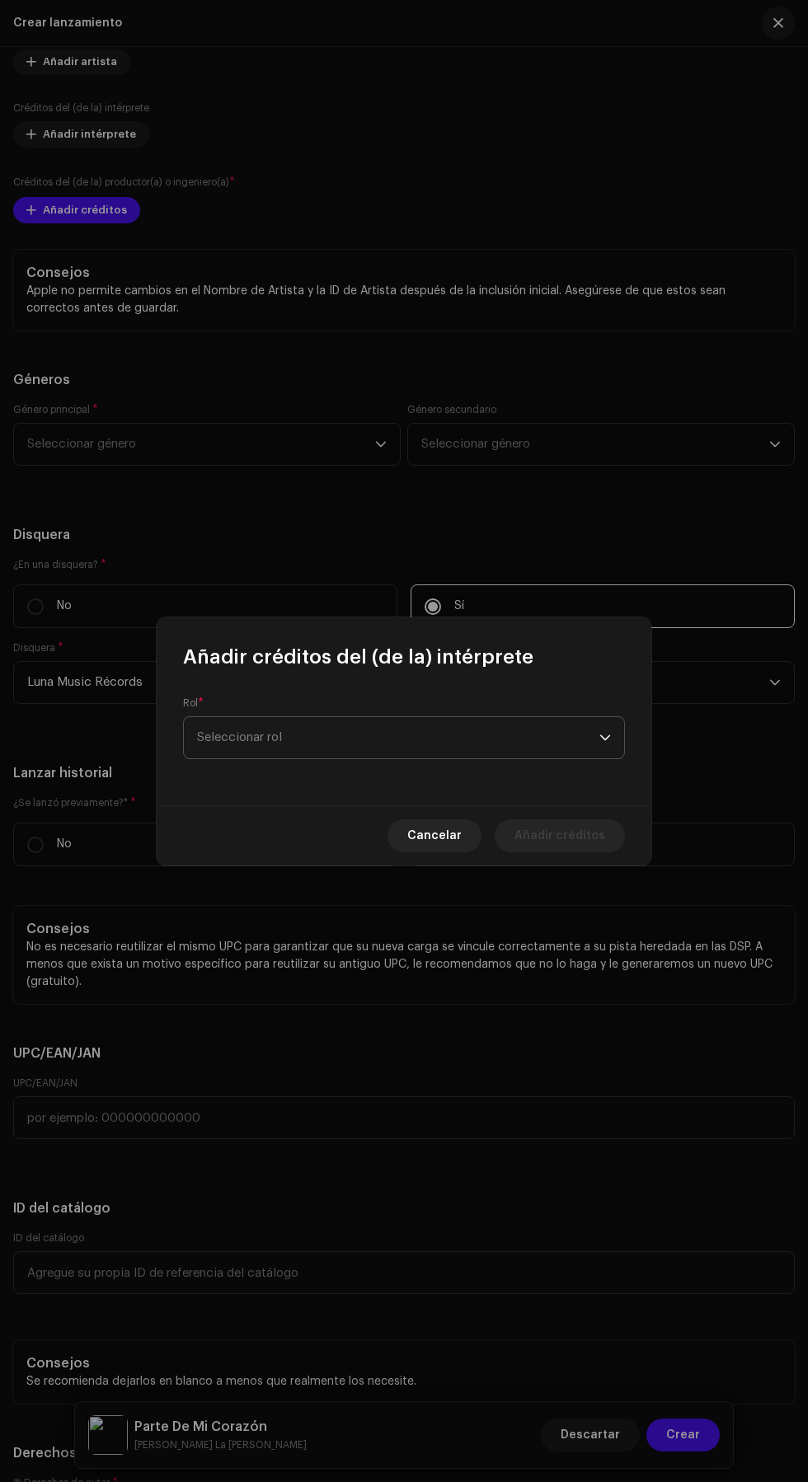
click at [448, 727] on span "Seleccionar rol" at bounding box center [398, 737] width 402 height 41
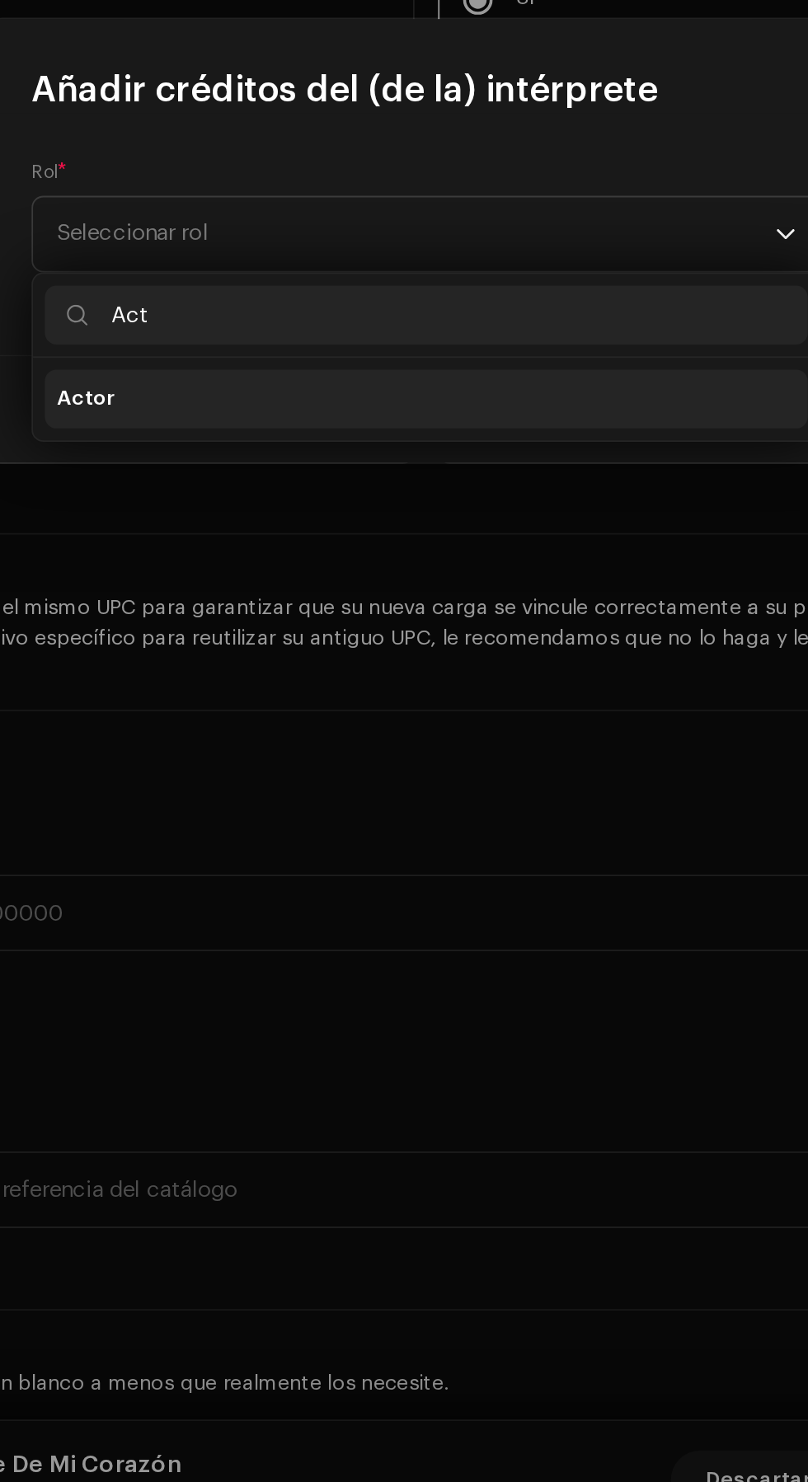
type input "Act"
click at [409, 829] on li "Actor" at bounding box center [403, 830] width 427 height 33
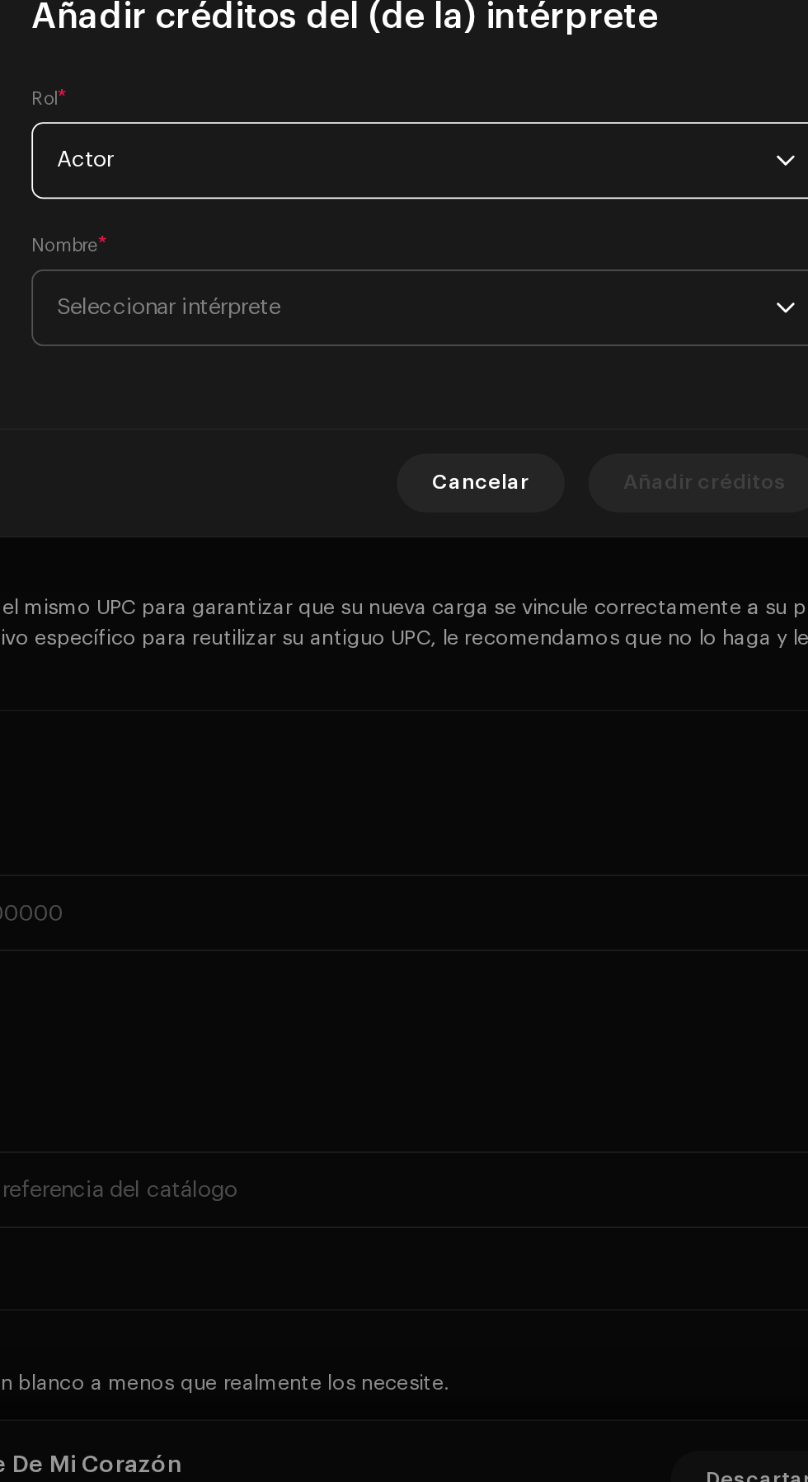
click at [449, 786] on span "Seleccionar intérprete" at bounding box center [398, 778] width 402 height 41
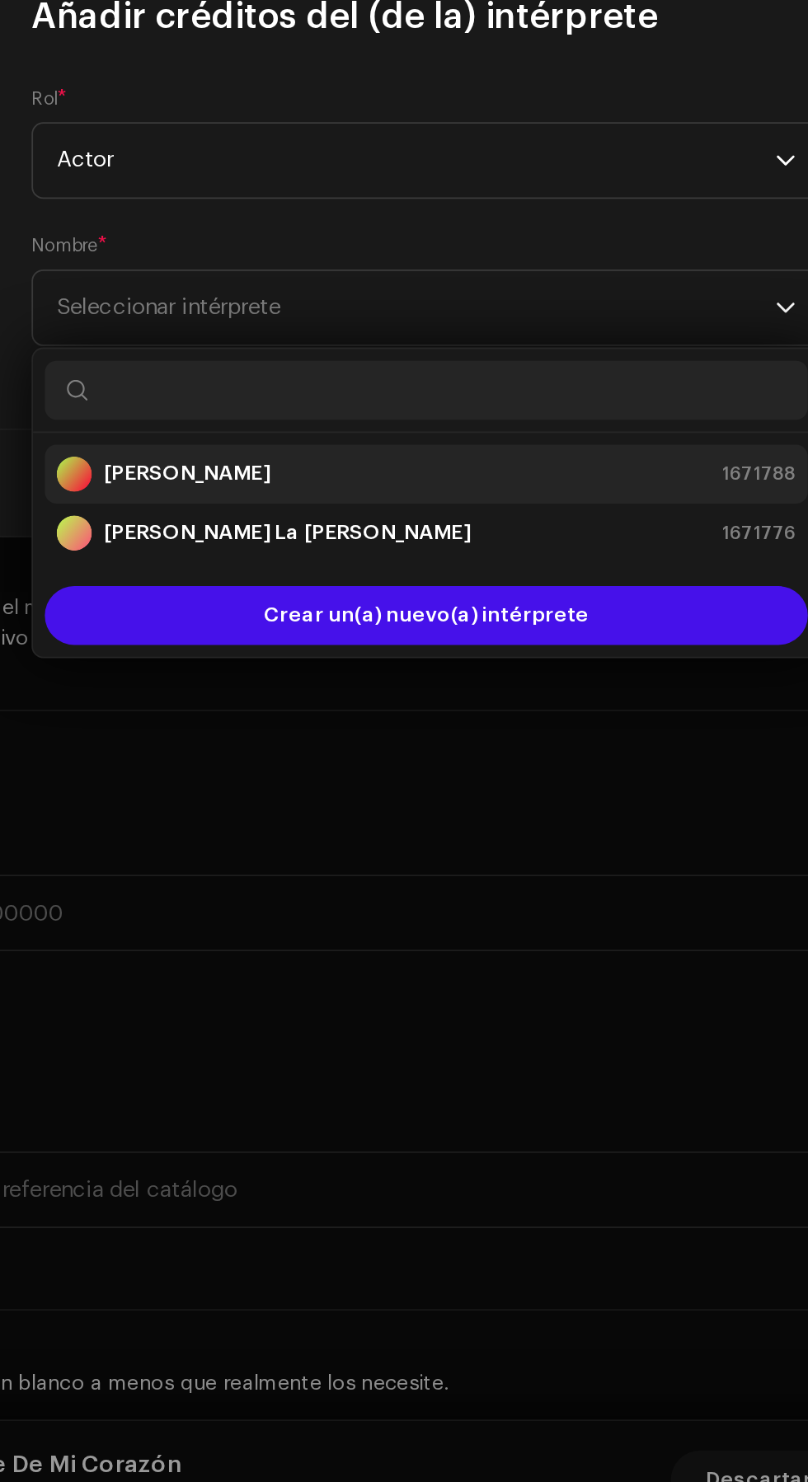
click at [415, 865] on div "[PERSON_NAME] 1671788" at bounding box center [404, 872] width 414 height 20
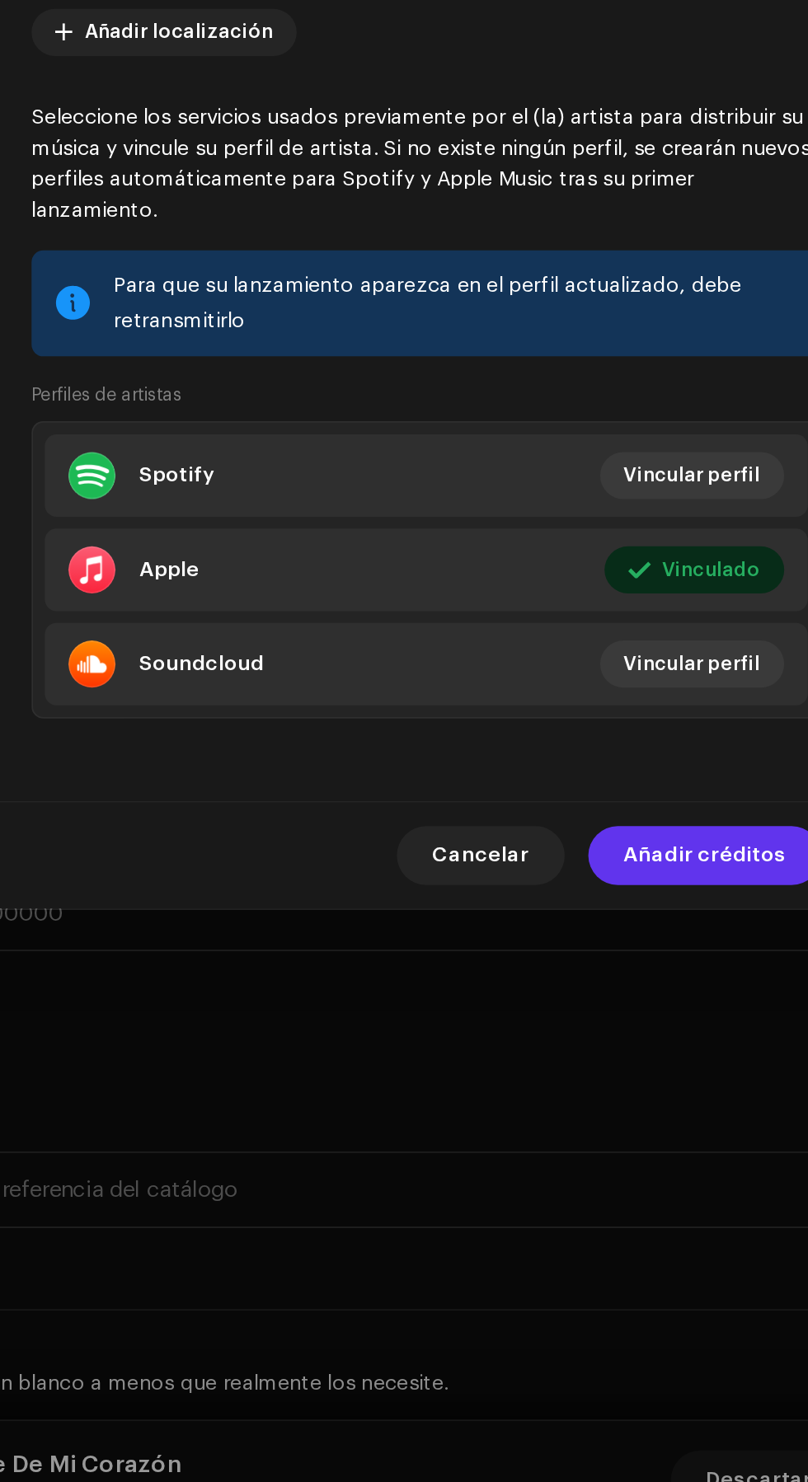
click at [582, 1102] on span "Añadir créditos" at bounding box center [559, 1085] width 91 height 33
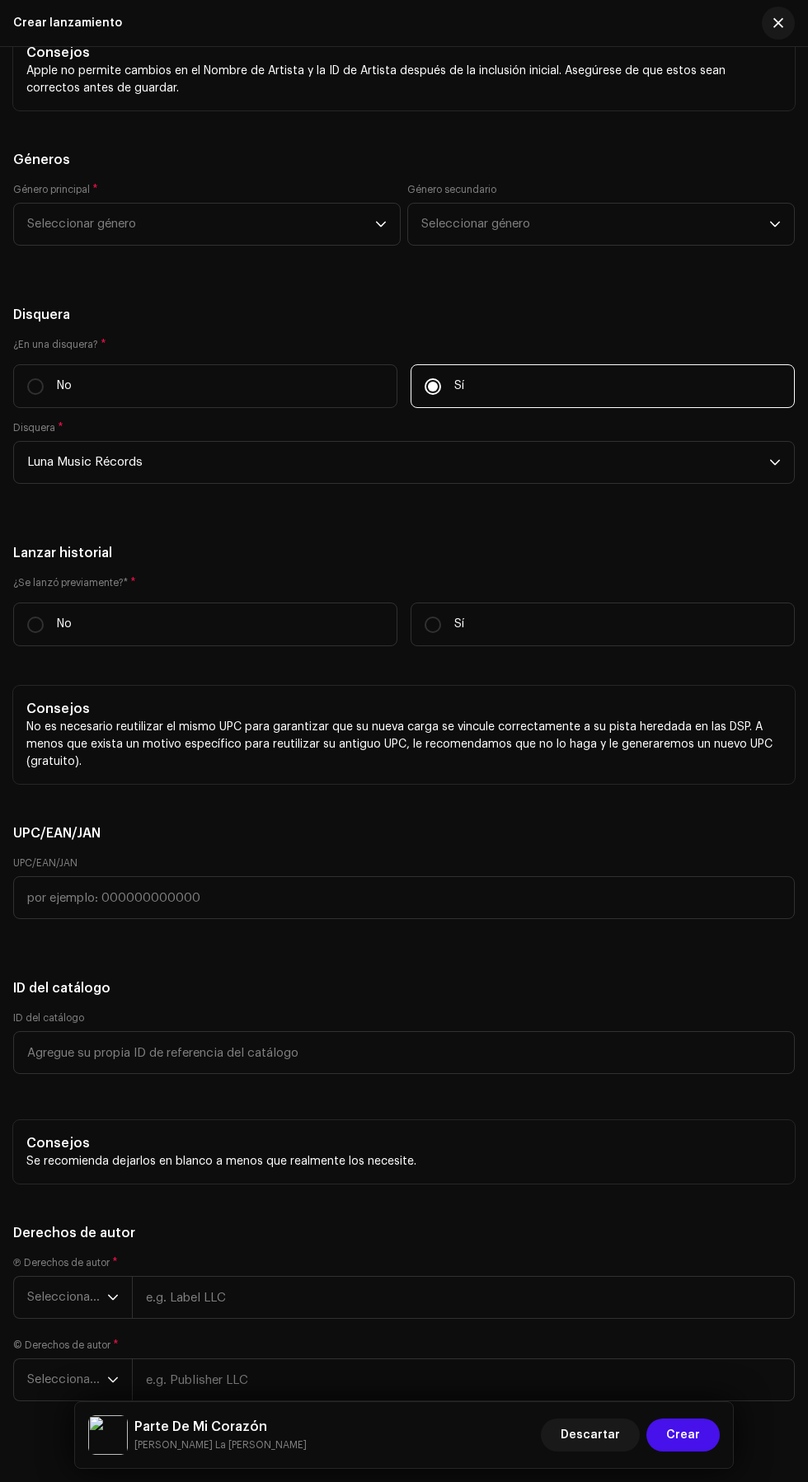
scroll to position [3389, 0]
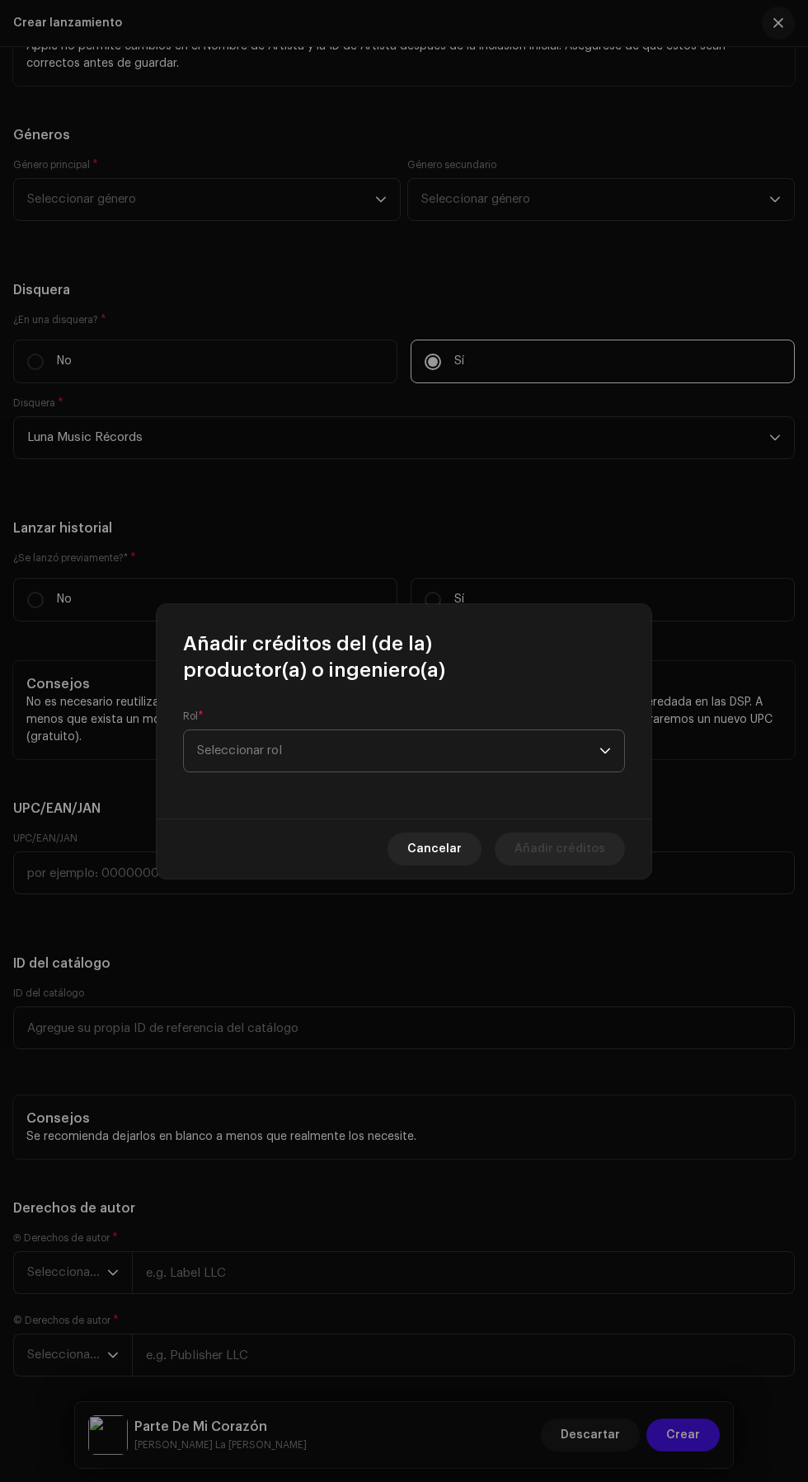
click at [473, 766] on span "Seleccionar rol" at bounding box center [398, 750] width 402 height 41
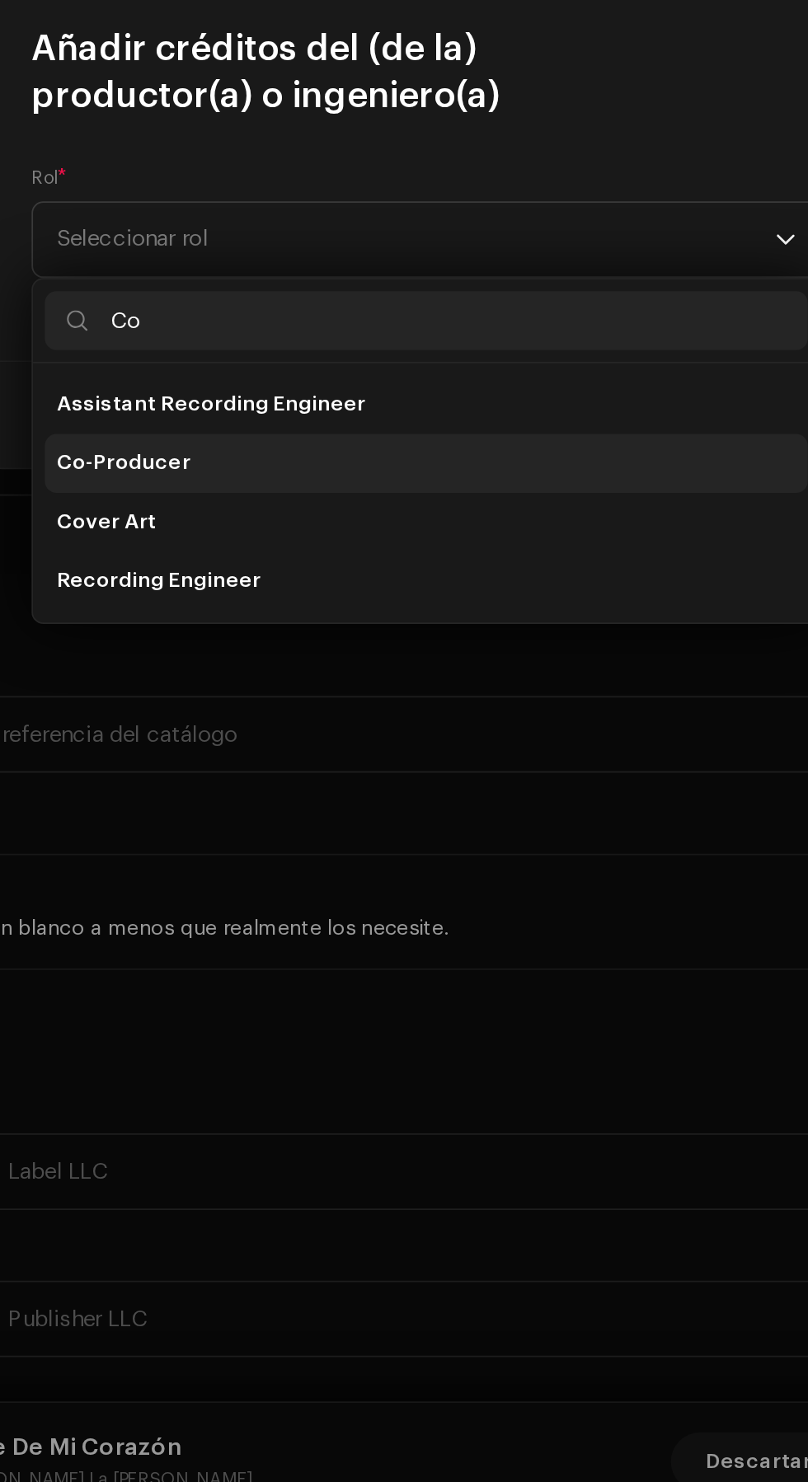
type input "Co"
click at [364, 873] on li "Co-Producer" at bounding box center [403, 876] width 427 height 33
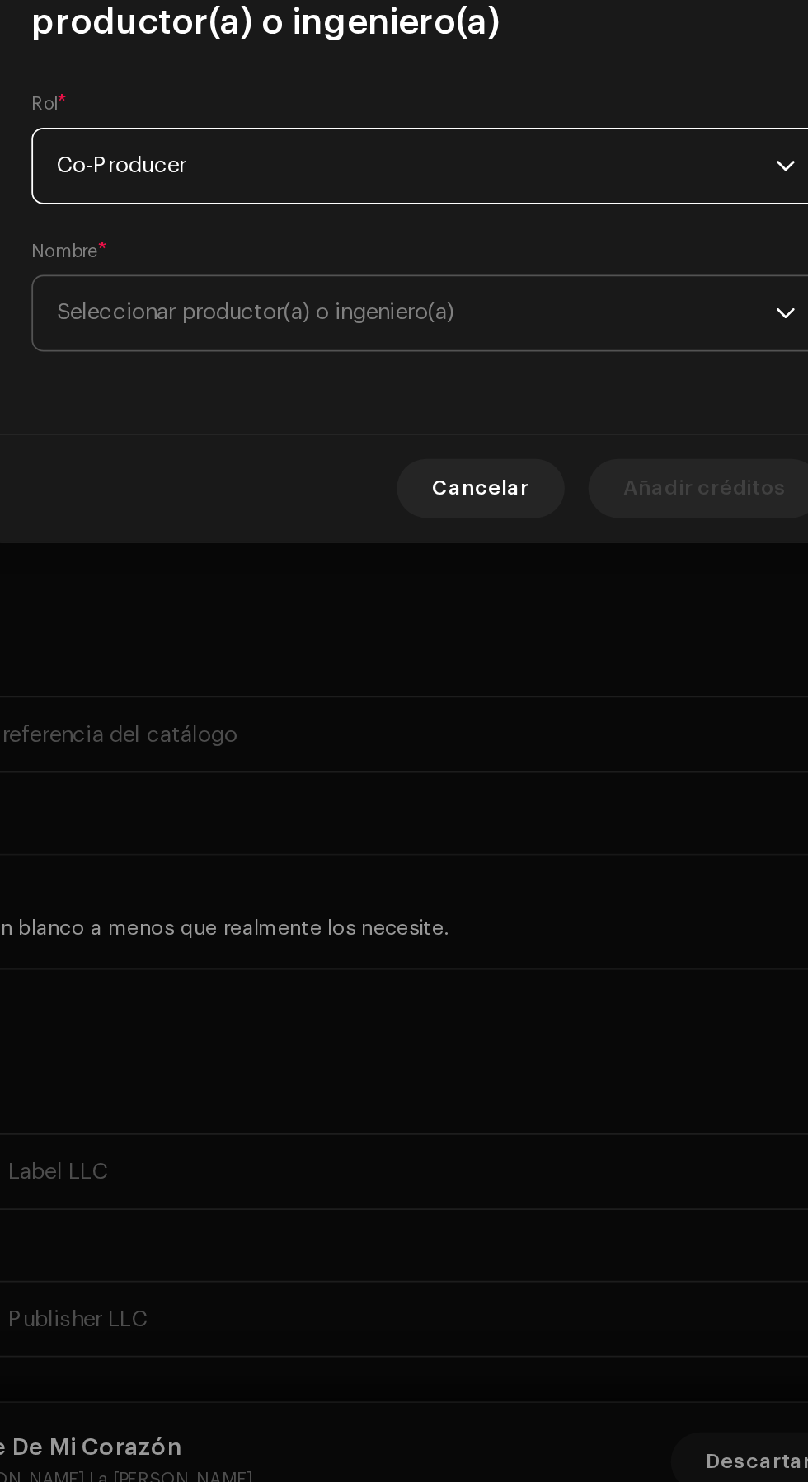
click at [513, 803] on span "Seleccionar productor(a) o ingeniero(a)" at bounding box center [398, 792] width 402 height 41
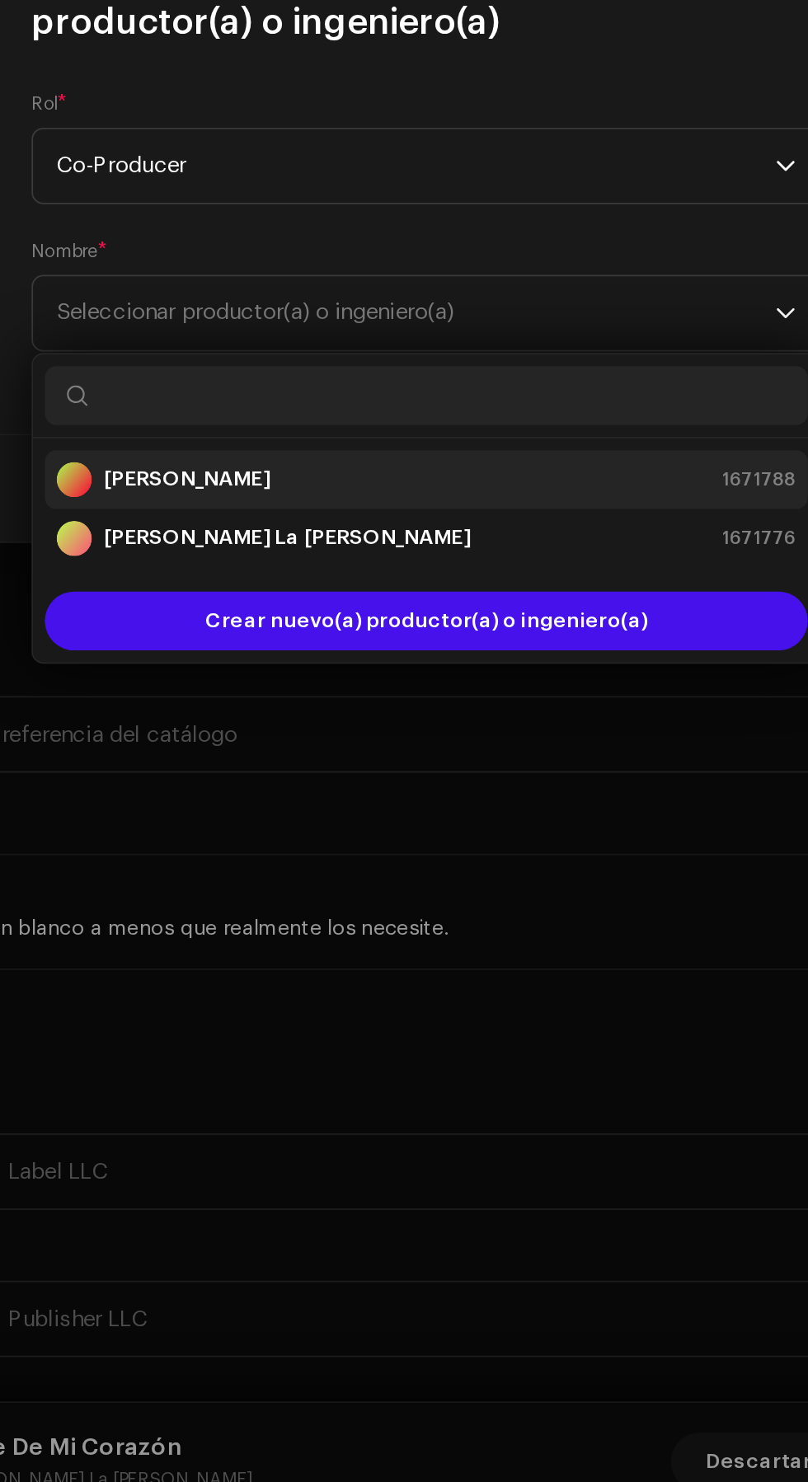
click at [430, 894] on div "[PERSON_NAME] 1671788" at bounding box center [404, 886] width 414 height 20
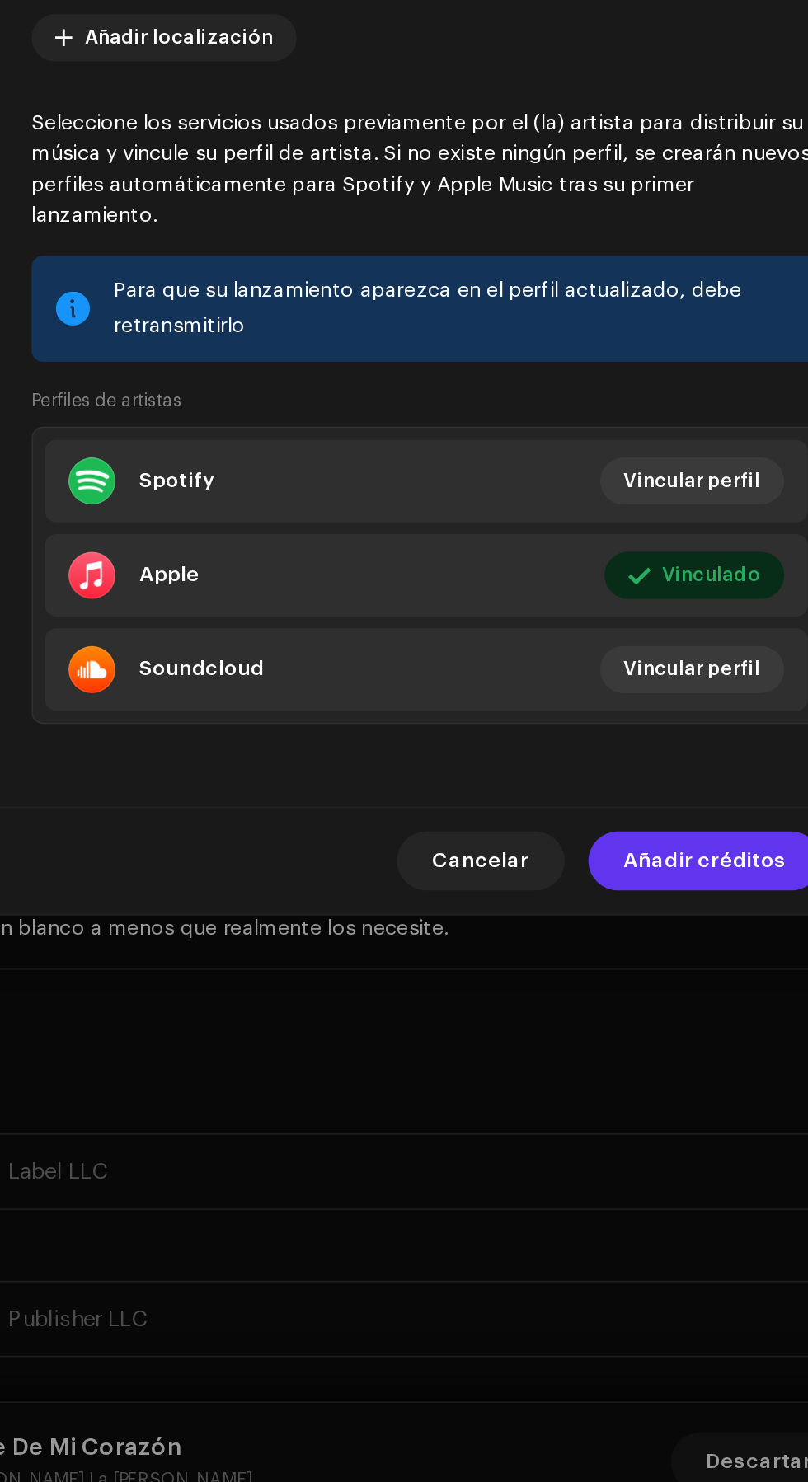
click at [581, 1112] on span "Añadir créditos" at bounding box center [559, 1098] width 91 height 33
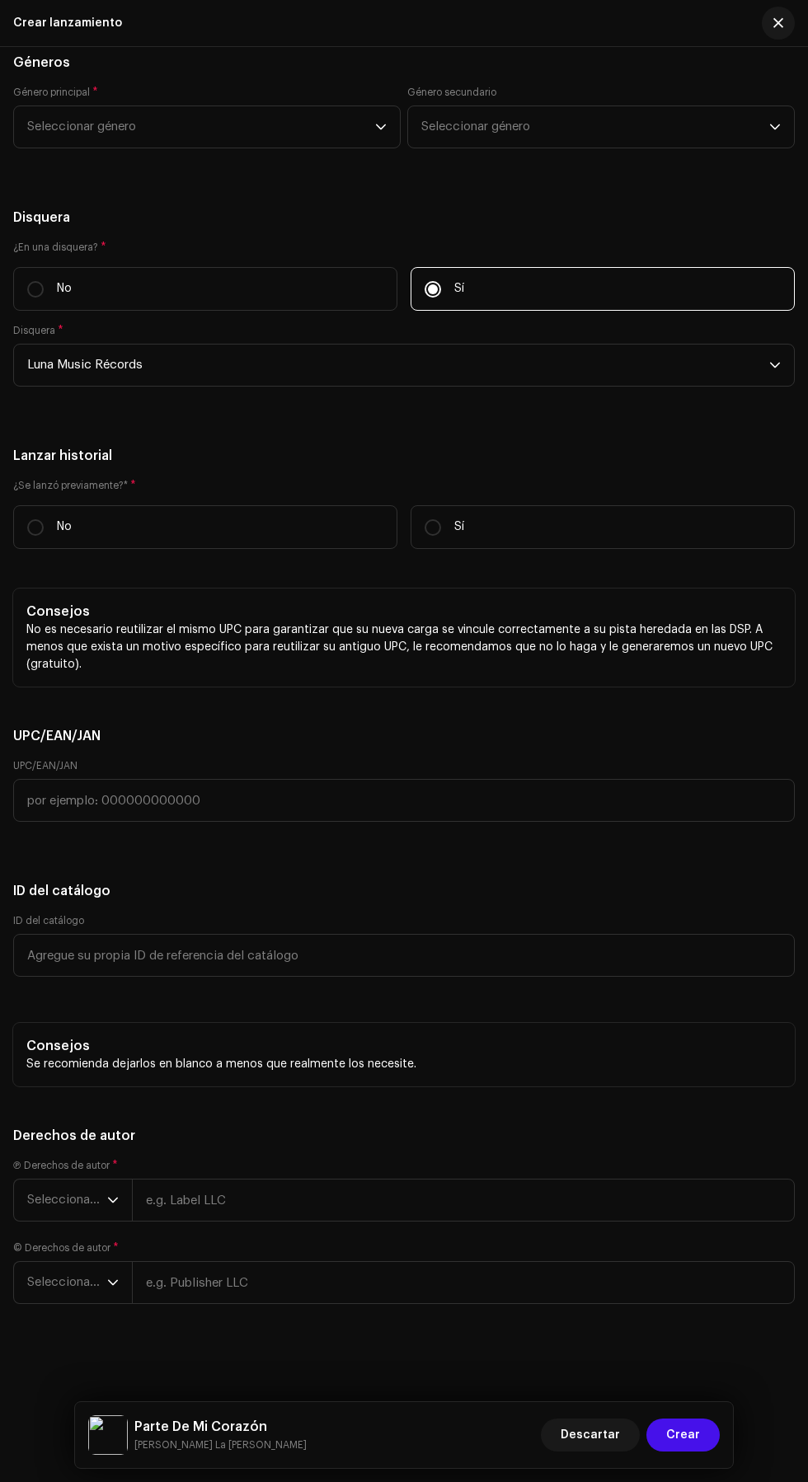
scroll to position [4054, 0]
click at [33, 536] on input "No" at bounding box center [35, 527] width 16 height 16
radio input "true"
click at [47, 1200] on span "Seleccionar año" at bounding box center [67, 1200] width 80 height 41
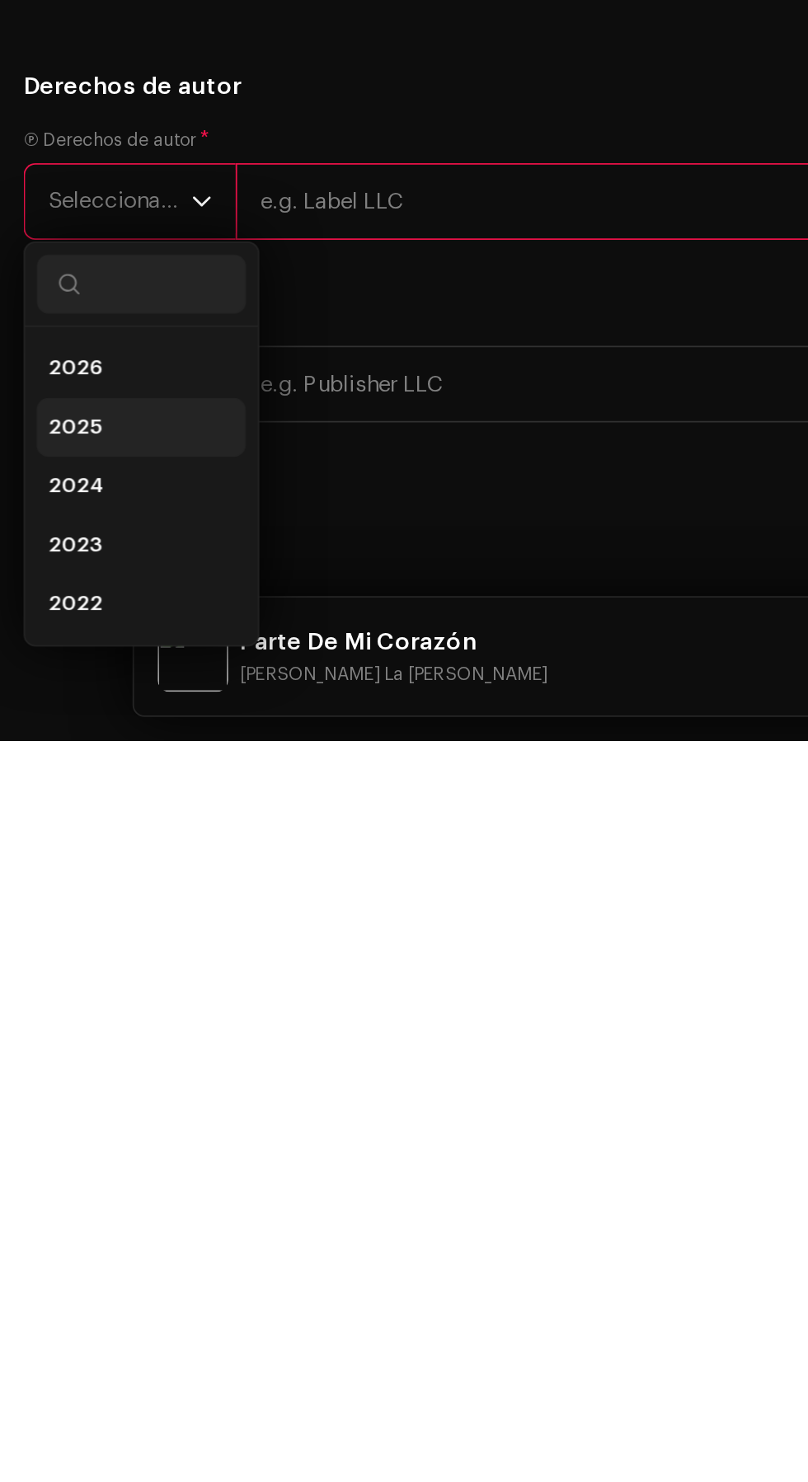
click at [68, 1323] on li "2025" at bounding box center [79, 1306] width 117 height 33
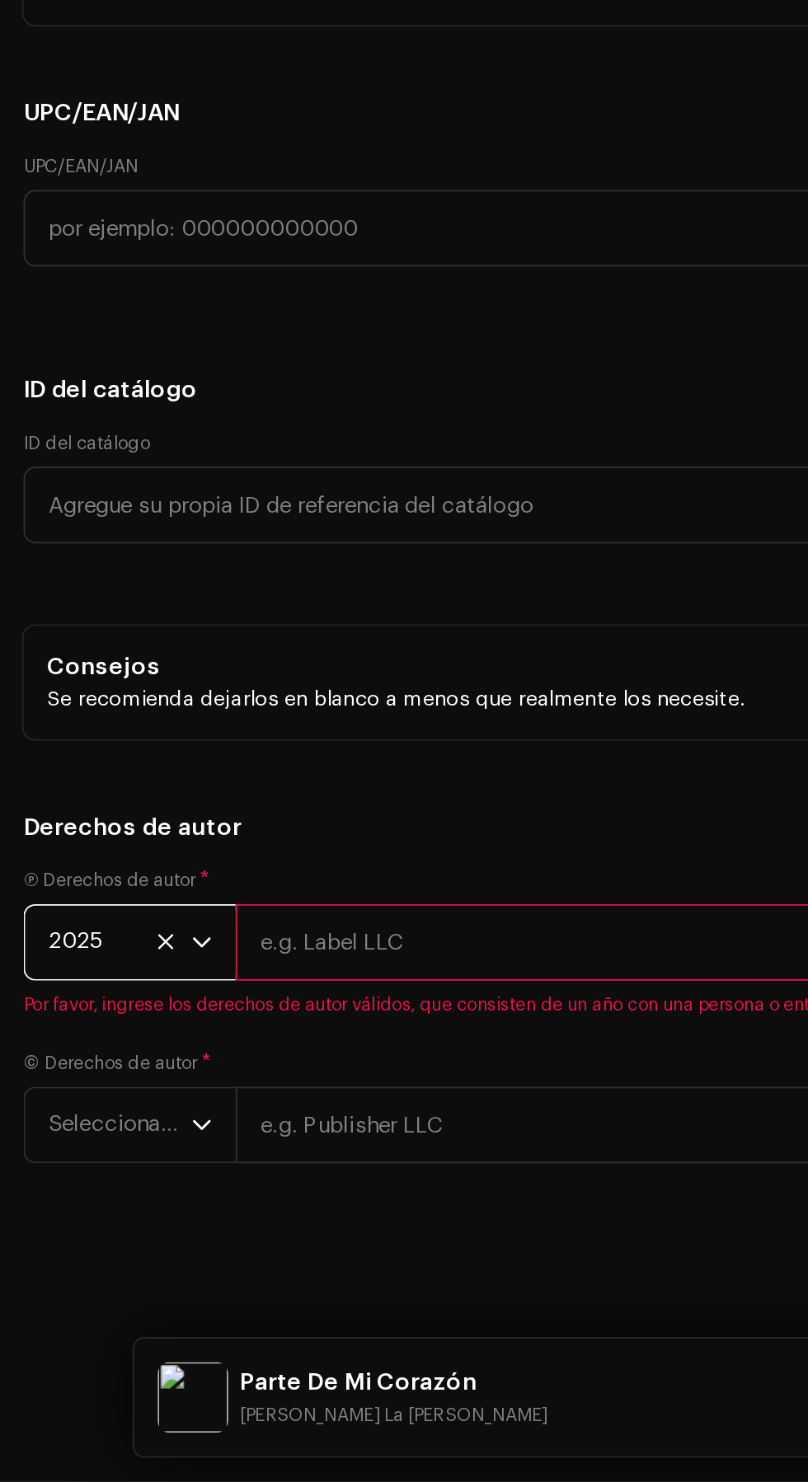
click at [343, 1199] on input "text" at bounding box center [463, 1180] width 663 height 43
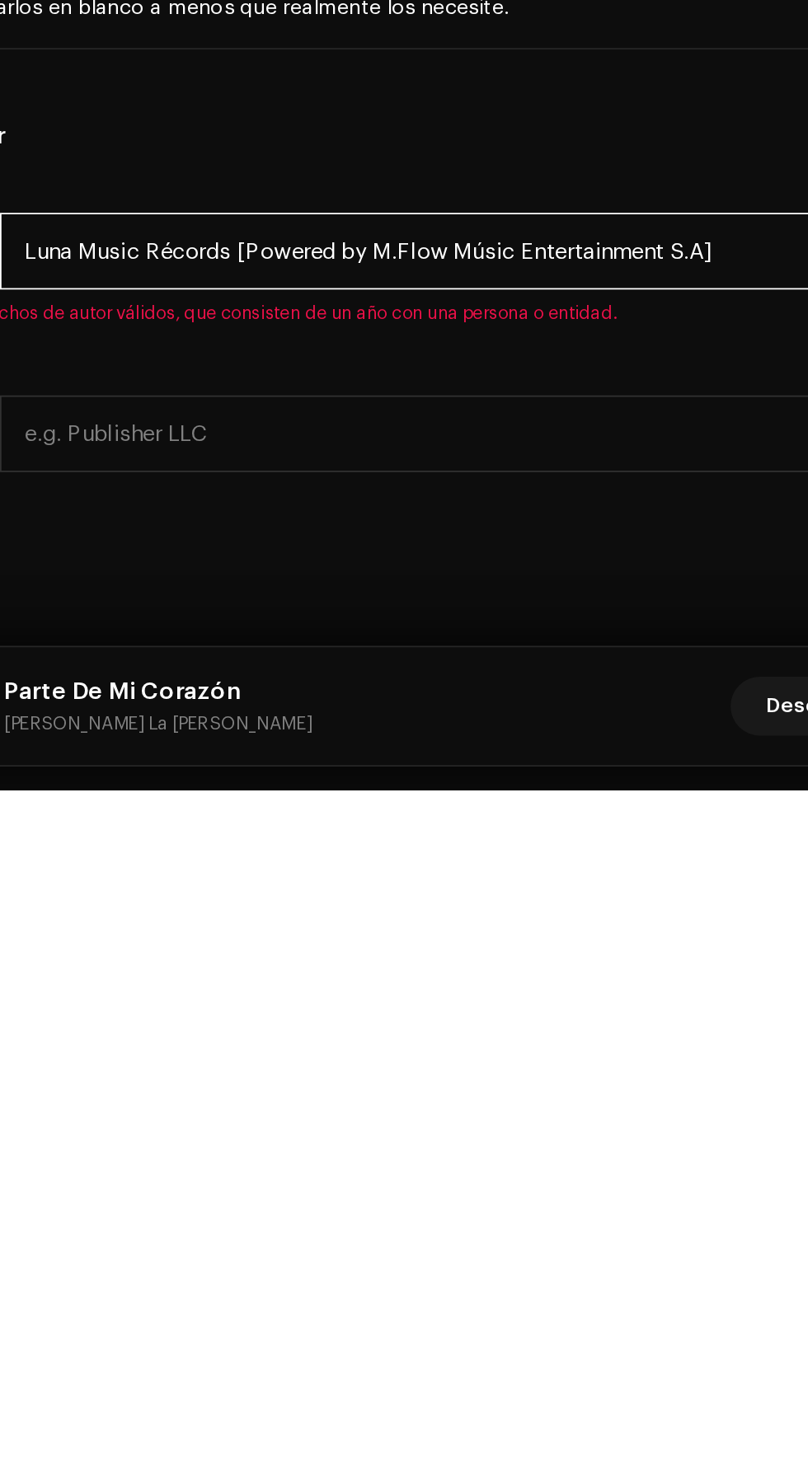
type input "Luna Music Récords [Powered by M.Flow Músic Entertainment S.A]"
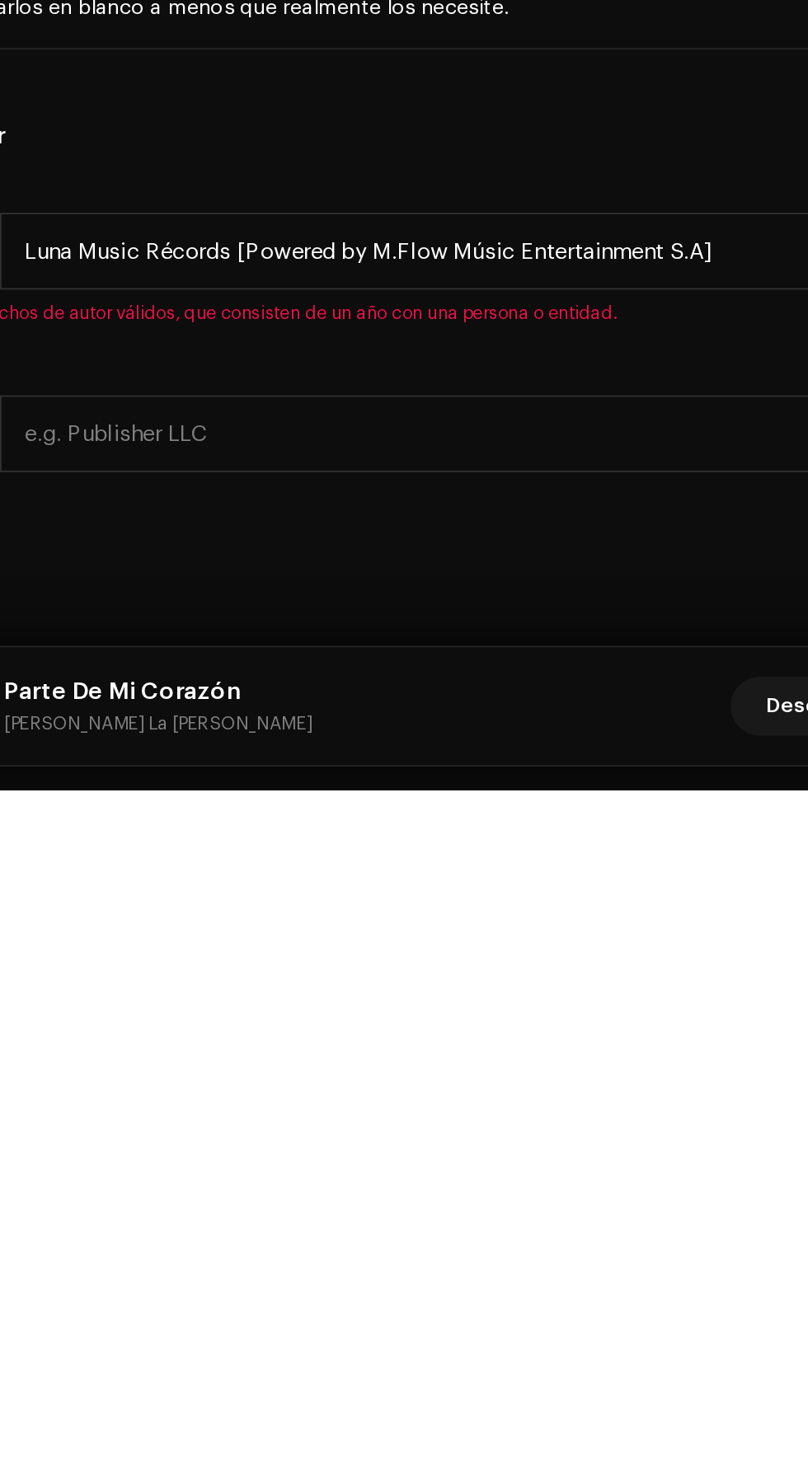
click at [505, 1113] on h5 "Derechos de autor" at bounding box center [404, 1116] width 782 height 20
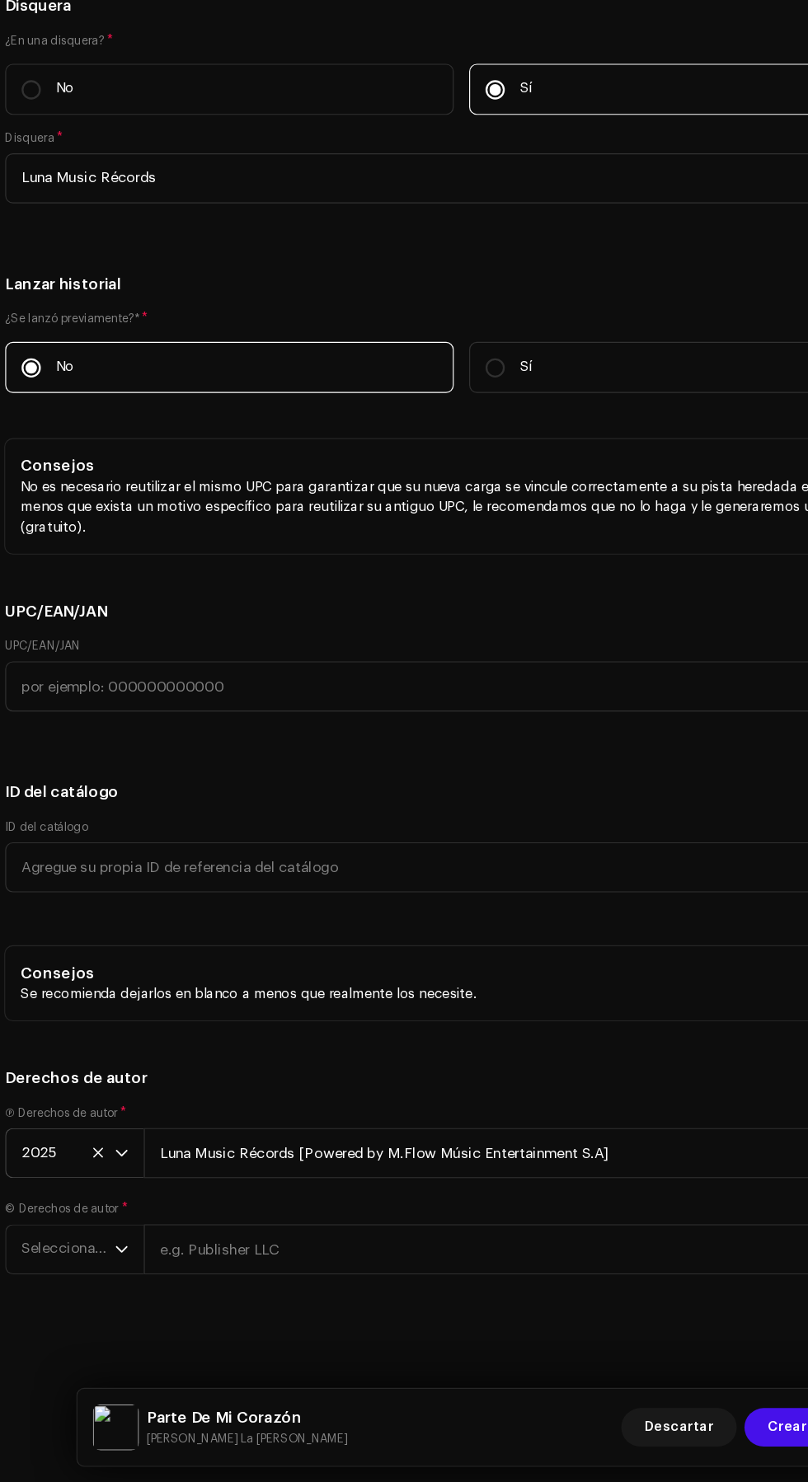
scroll to position [0, 0]
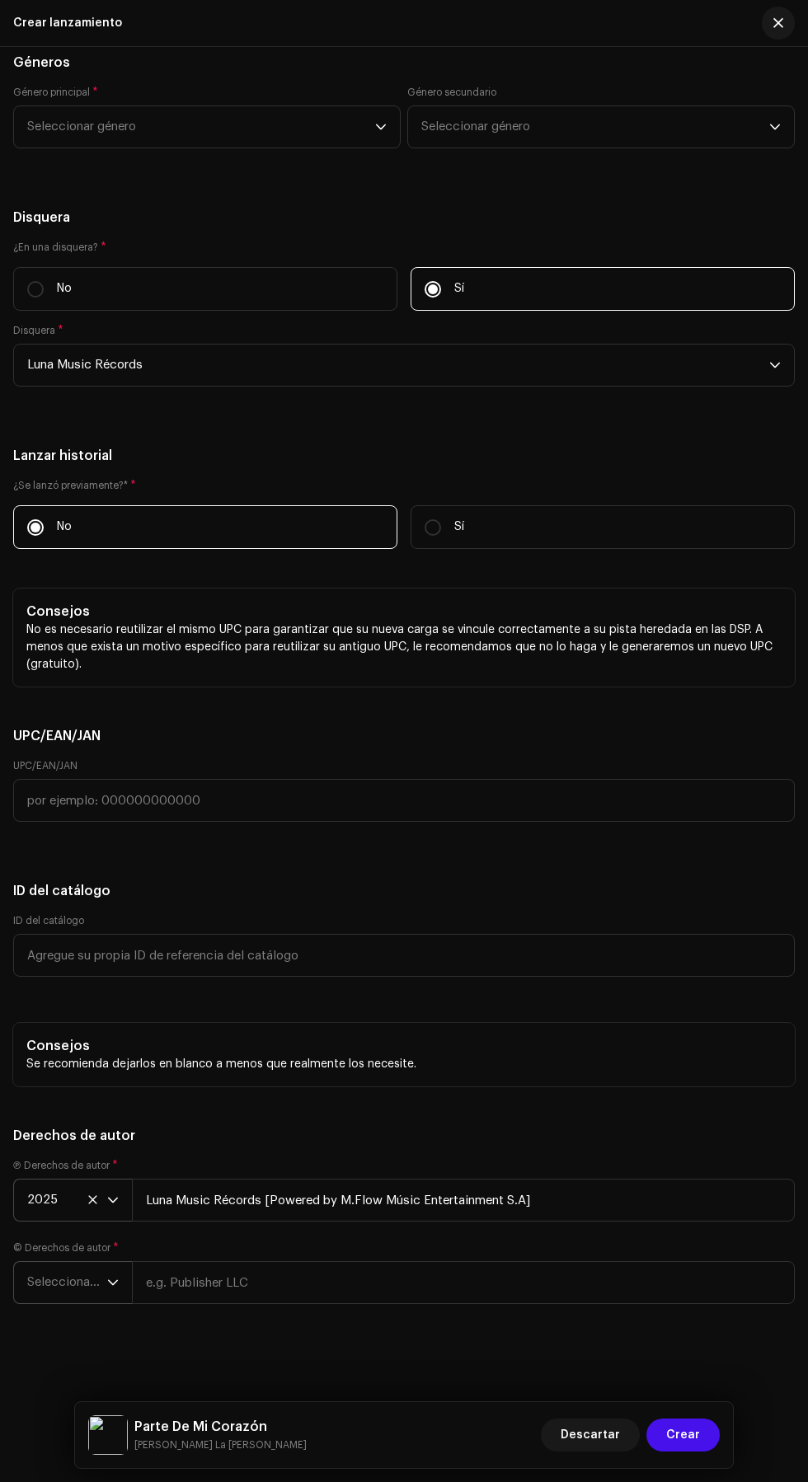
click at [42, 1283] on span "Seleccionar año" at bounding box center [67, 1282] width 80 height 41
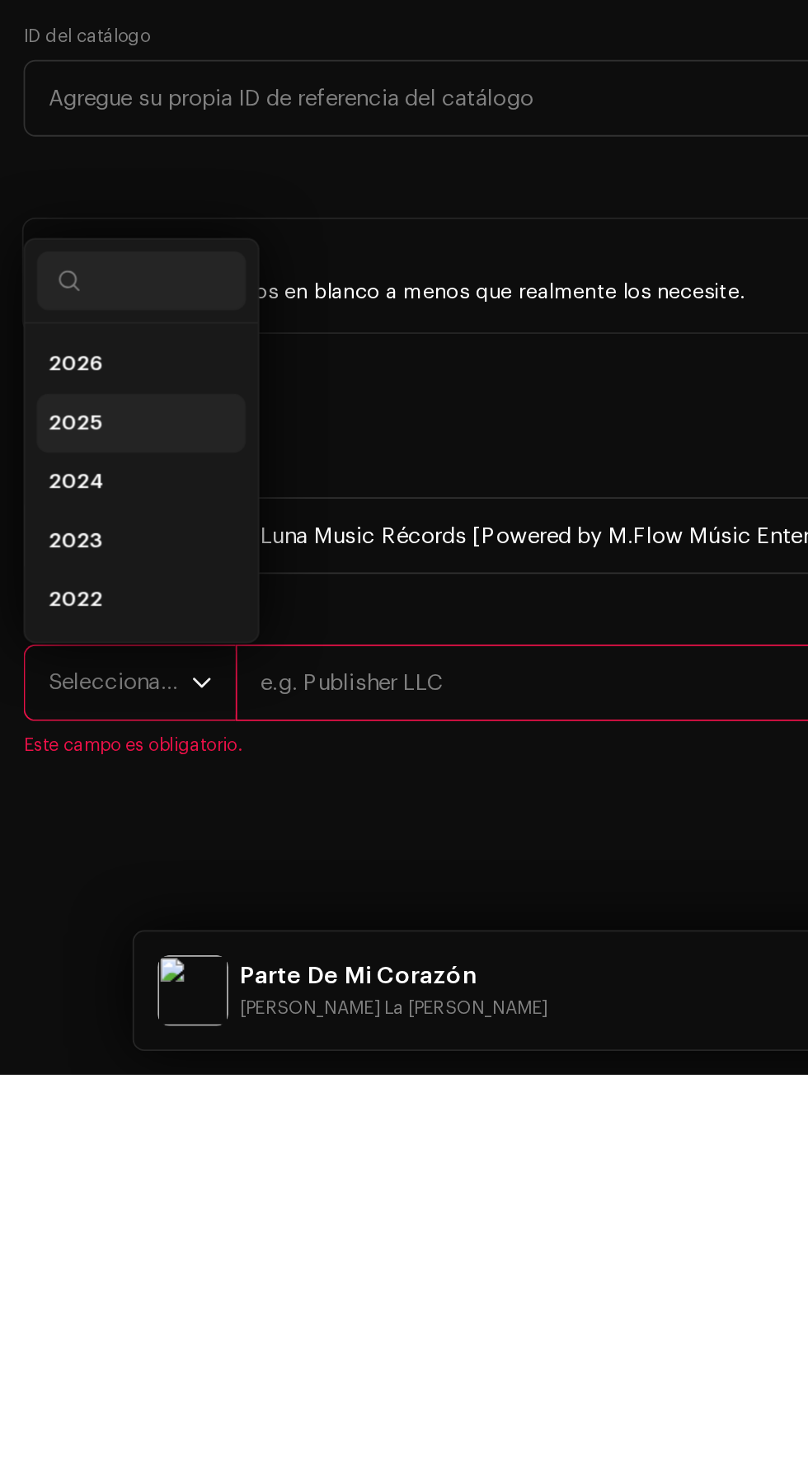
click at [73, 1134] on li "2025" at bounding box center [79, 1117] width 117 height 33
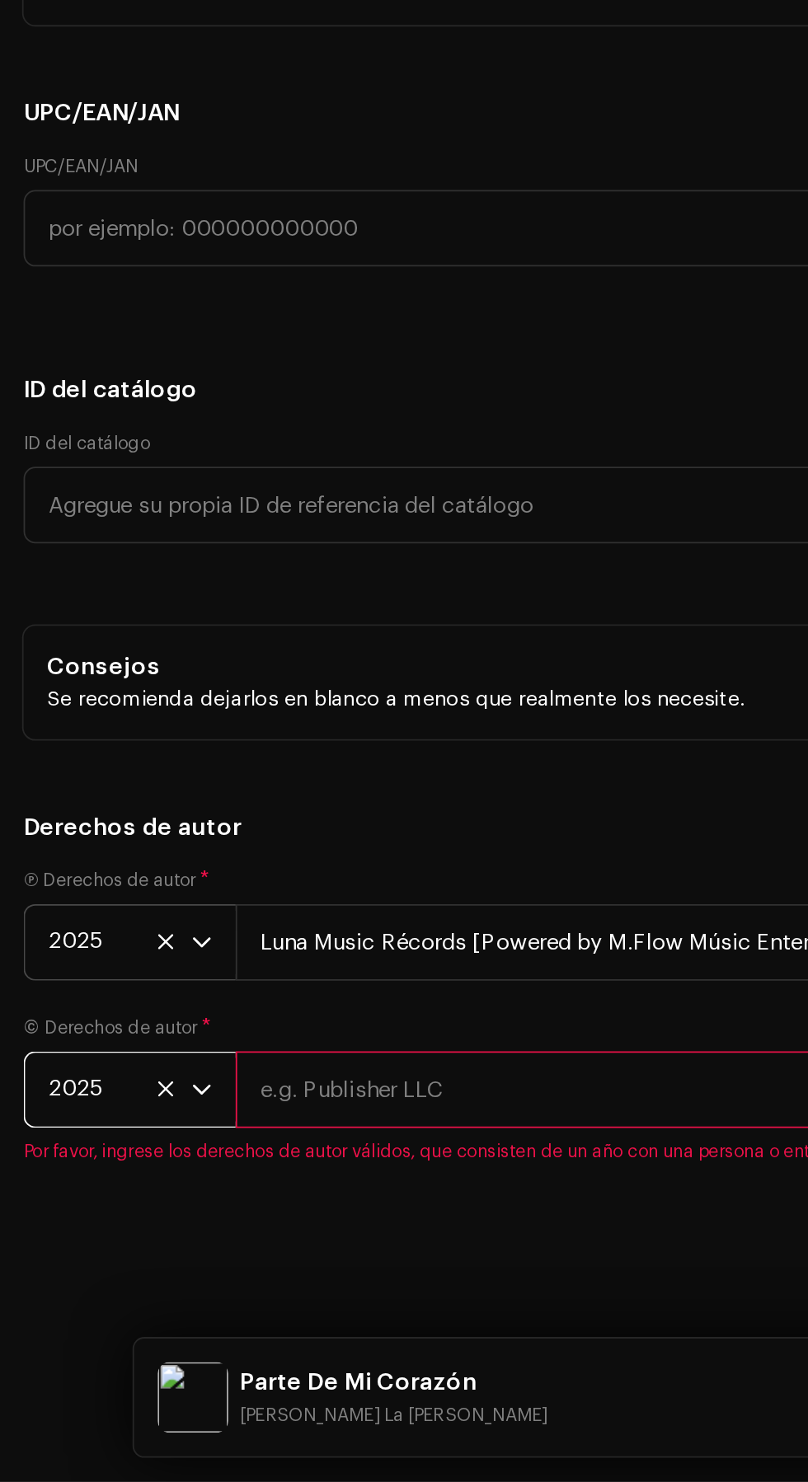
click at [312, 1279] on input "text" at bounding box center [463, 1263] width 663 height 43
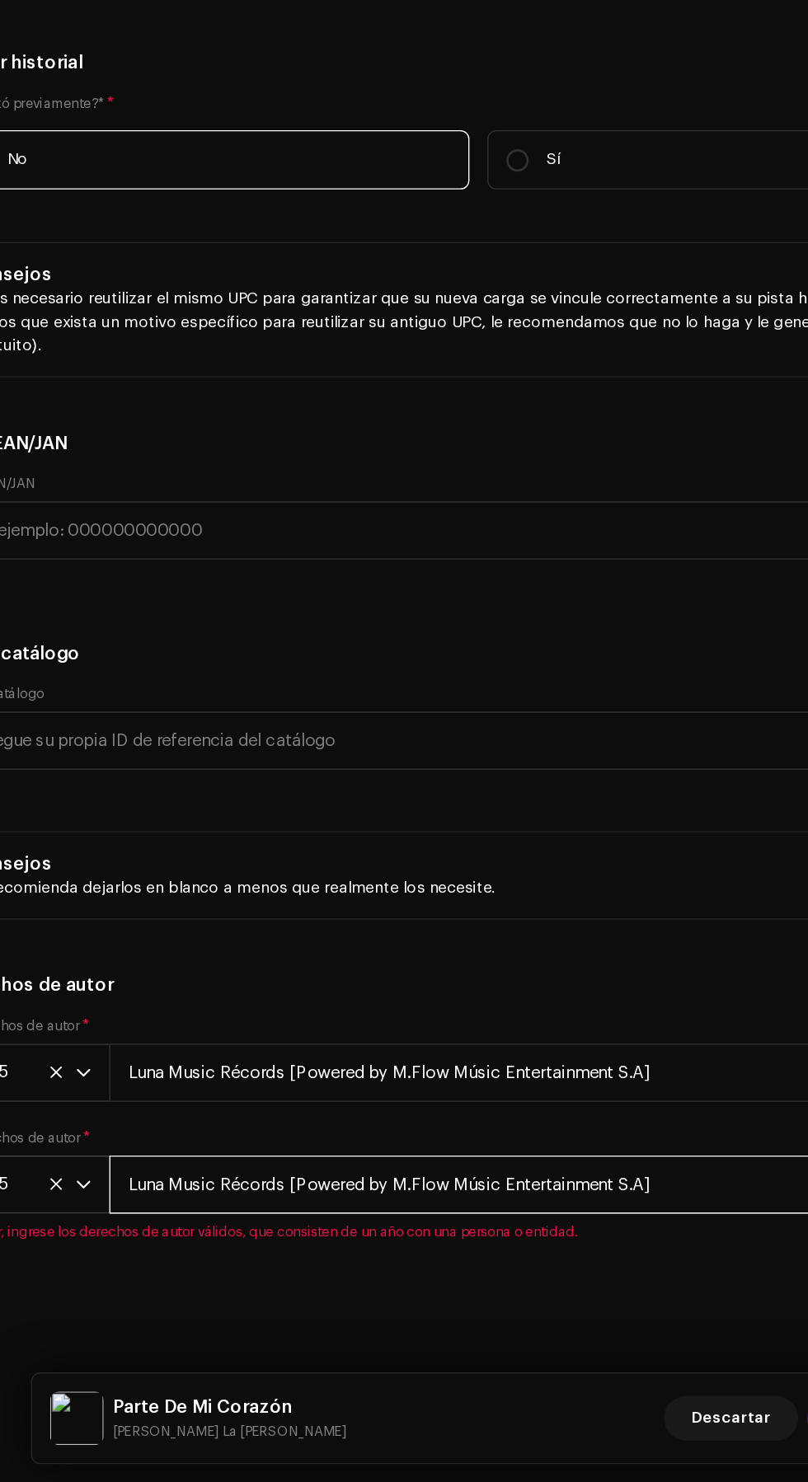
scroll to position [9, 0]
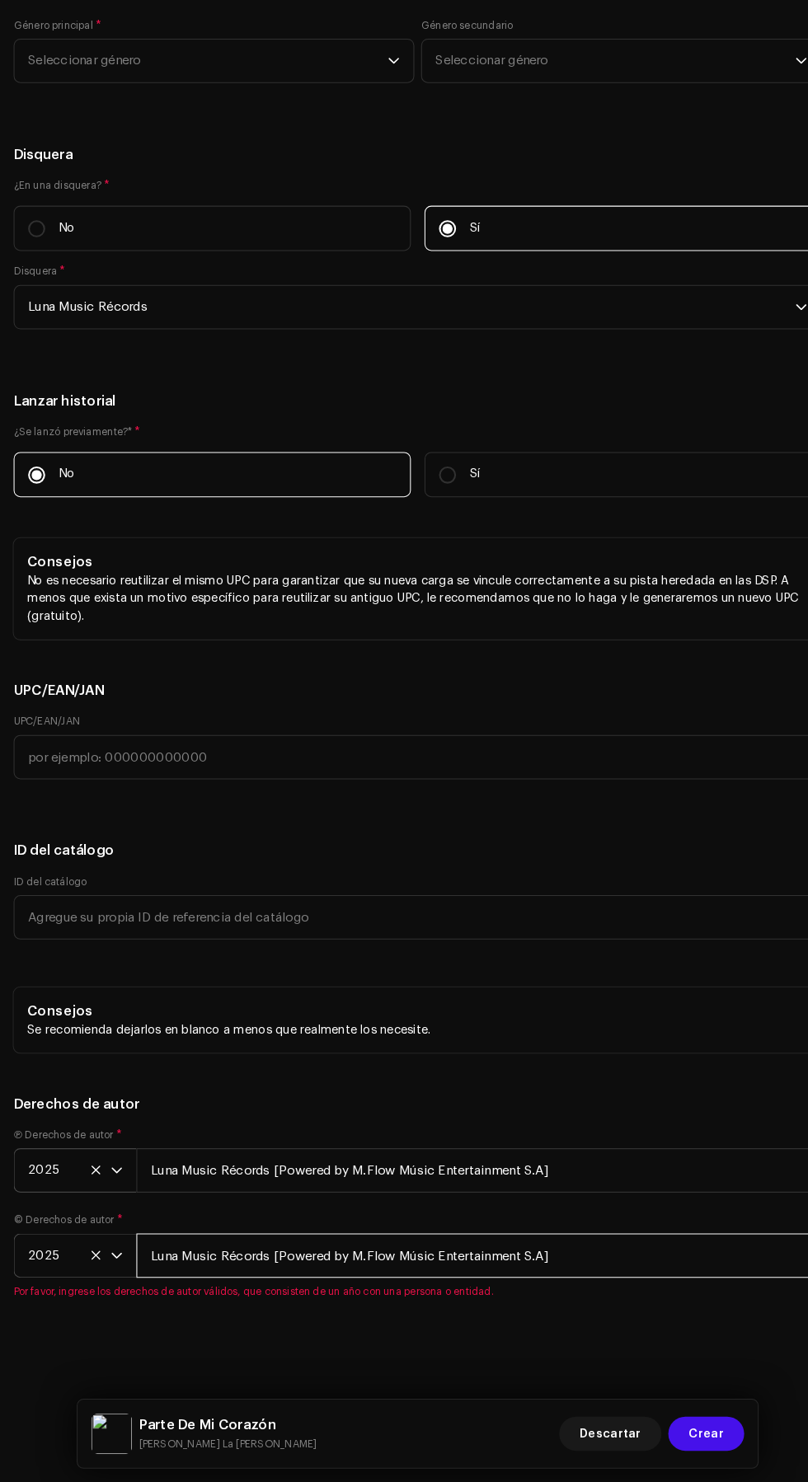
type input "Luna Music Récords [Powered by M.Flow Músic Entertainment S.A]"
click at [614, 1113] on h5 "Derechos de autor" at bounding box center [404, 1116] width 782 height 20
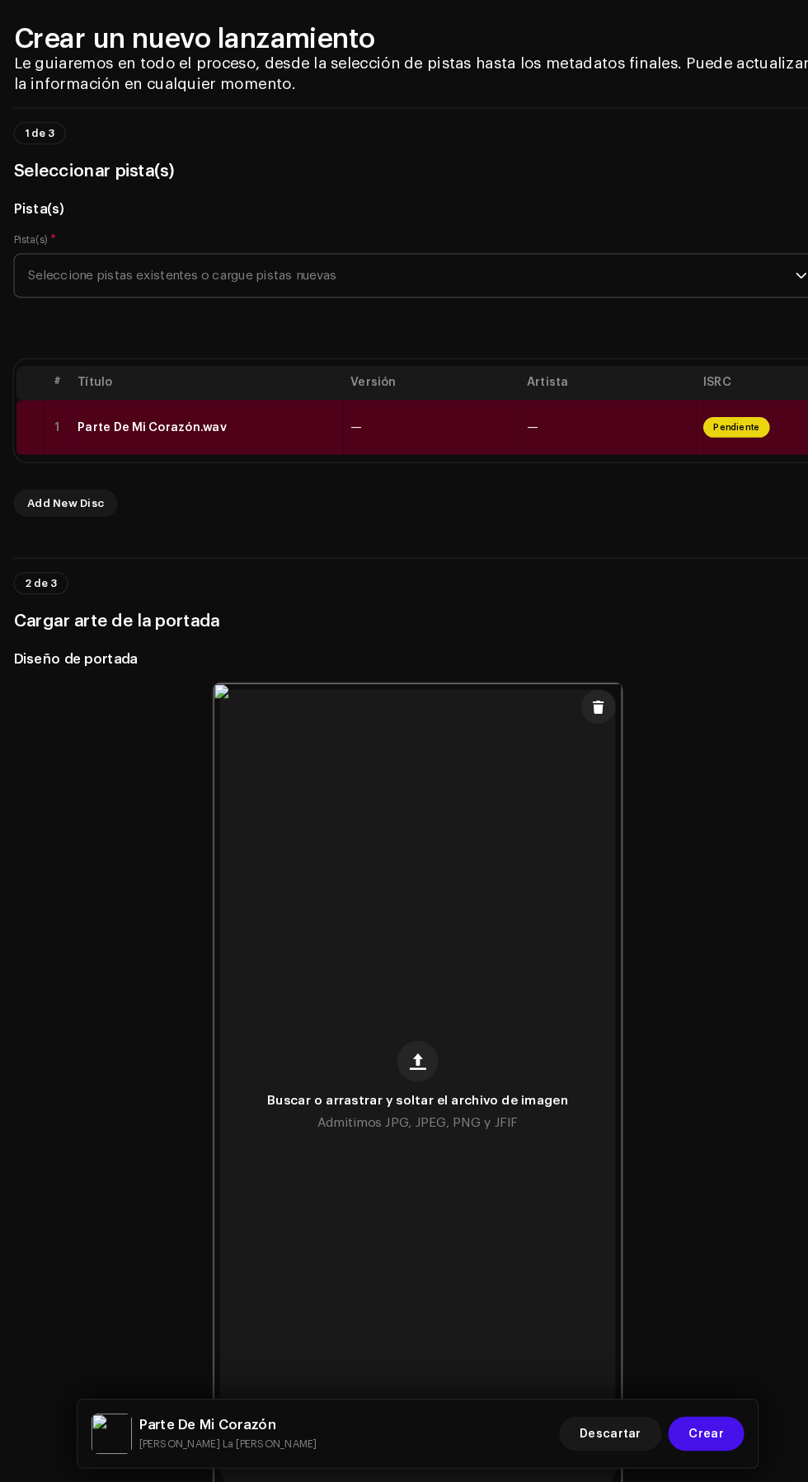
scroll to position [0, 0]
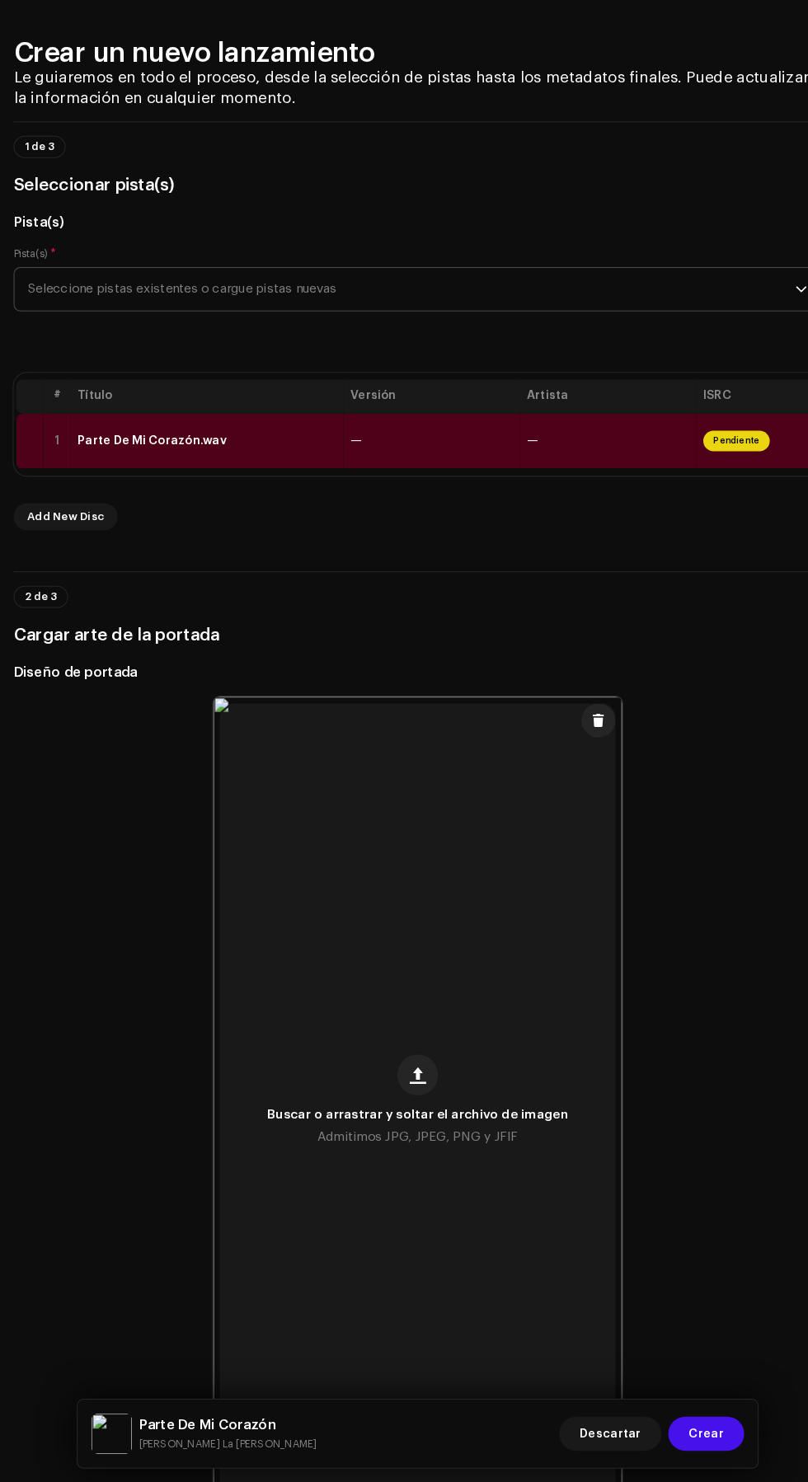
click at [428, 502] on td "—" at bounding box center [417, 475] width 171 height 54
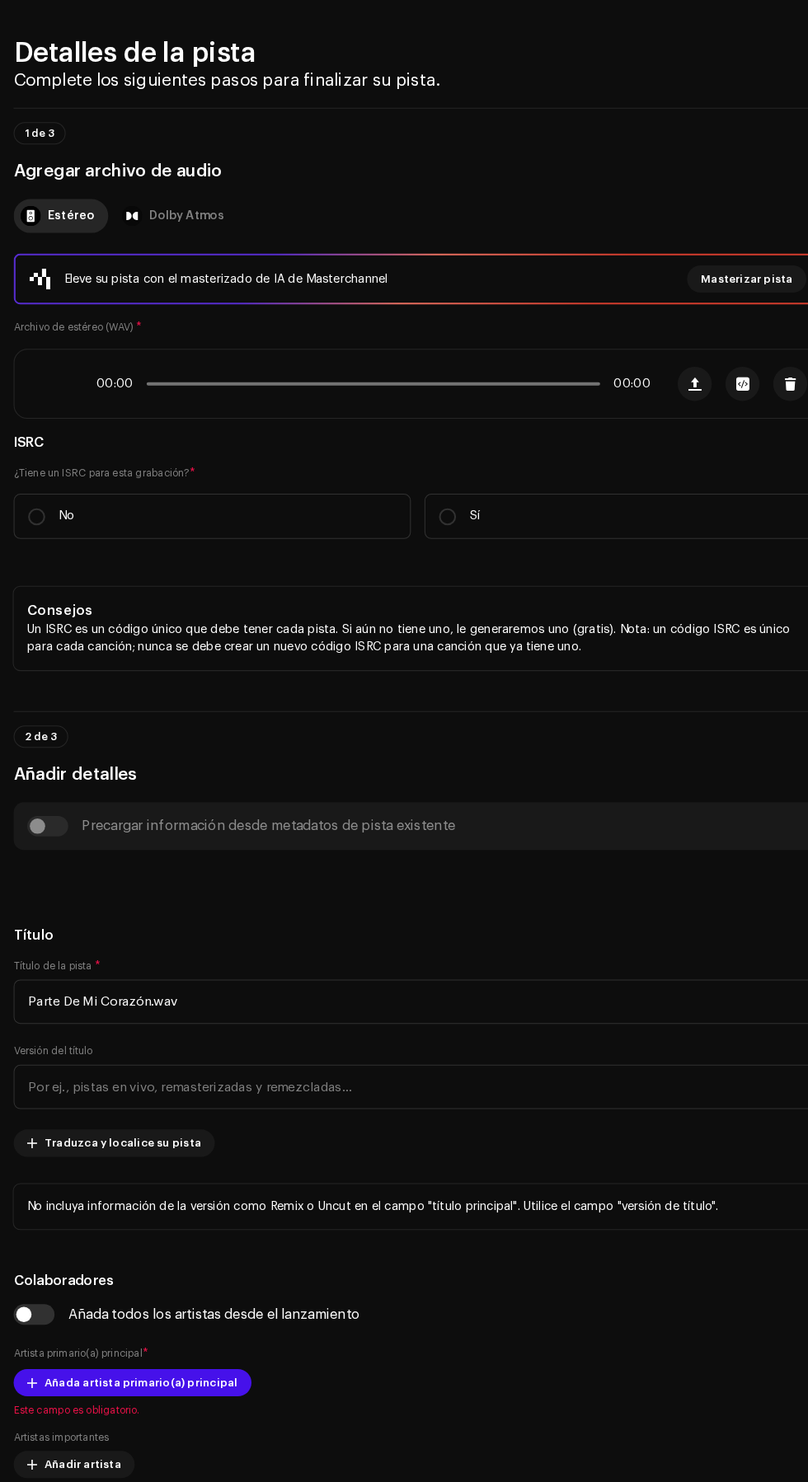
scroll to position [9, 0]
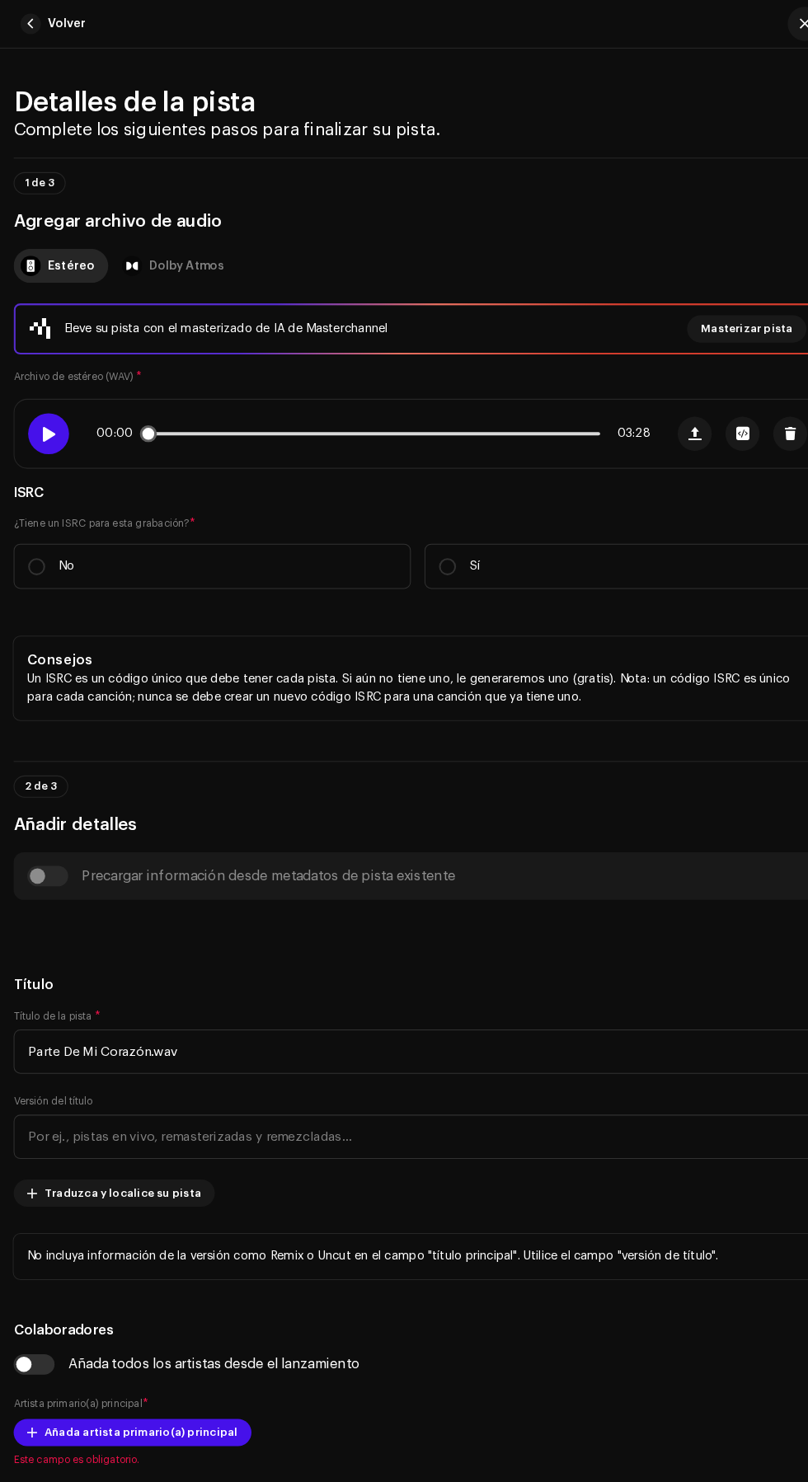
click at [49, 426] on span at bounding box center [47, 419] width 14 height 13
click at [35, 556] on input "No" at bounding box center [35, 548] width 16 height 16
radio input "true"
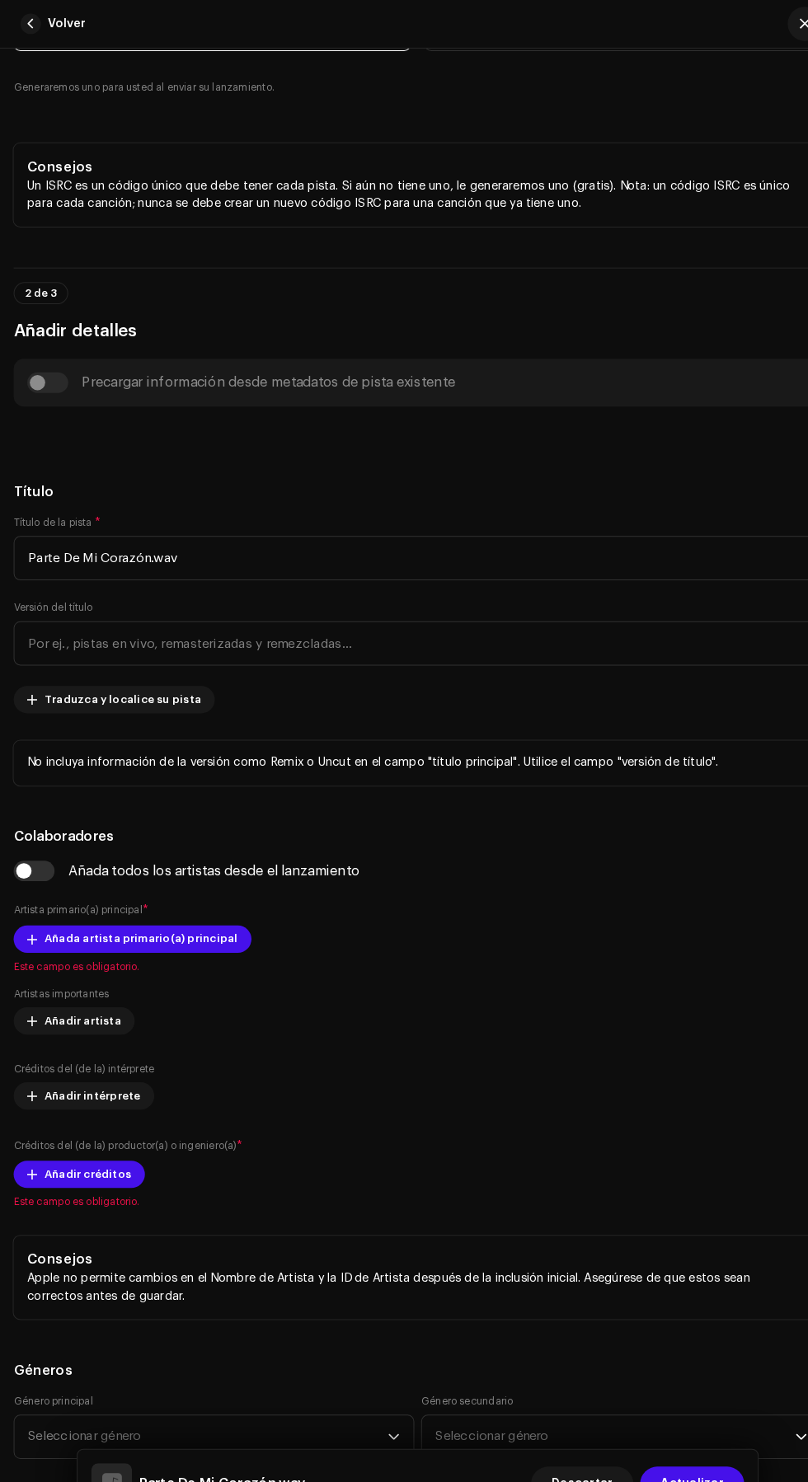
scroll to position [525, 0]
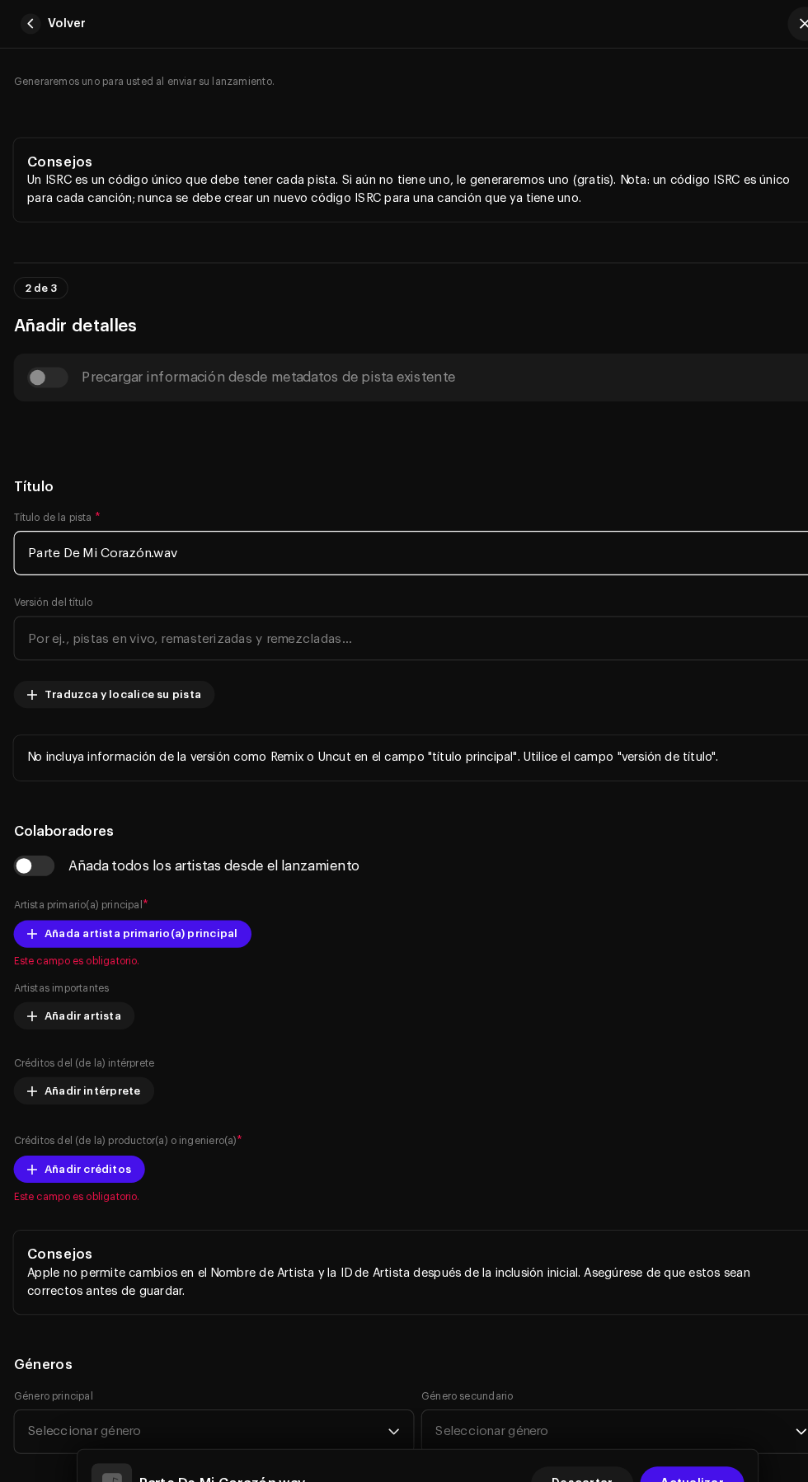
click at [570, 556] on input "Parte De Mi Corazón.wav" at bounding box center [404, 535] width 782 height 43
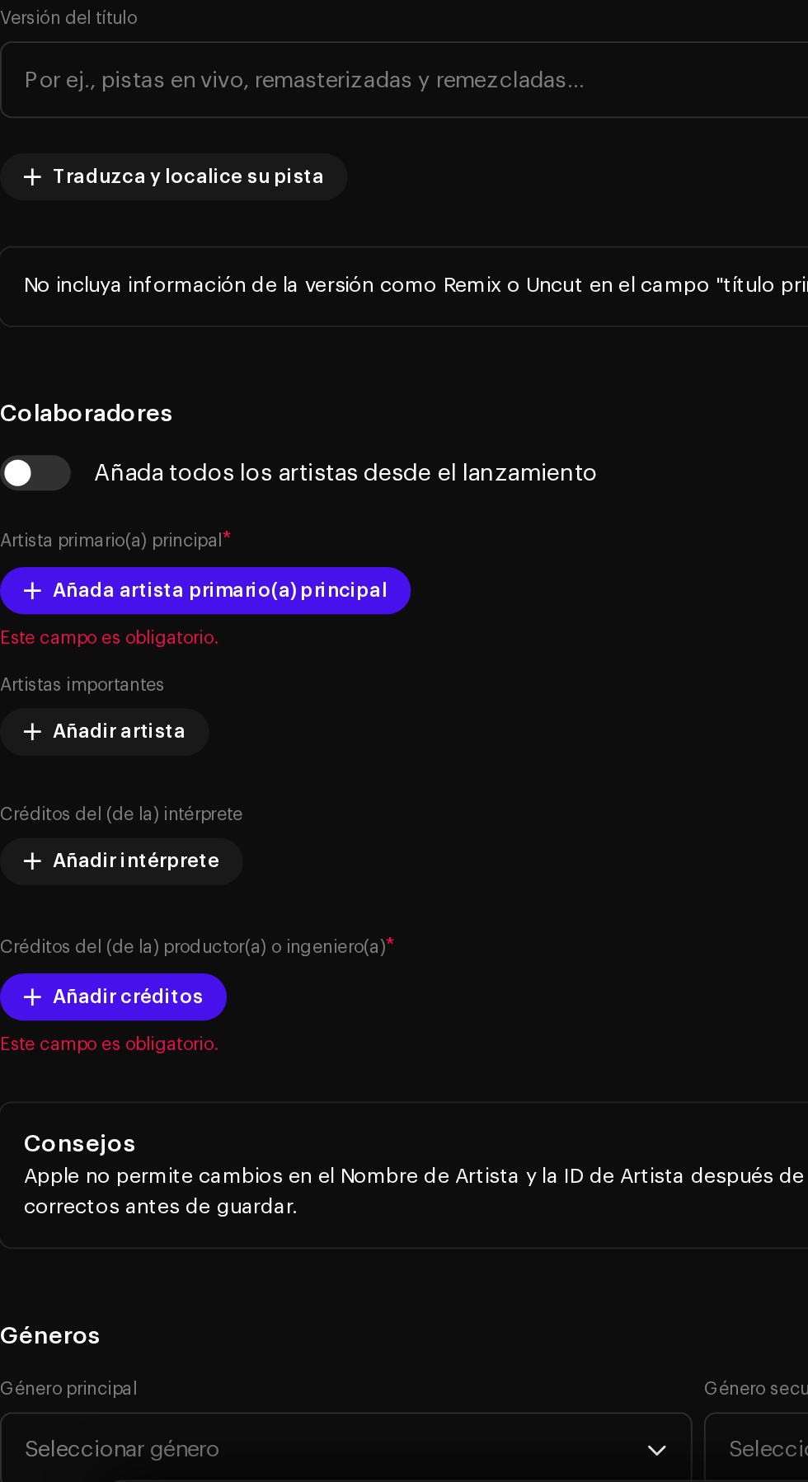
type input "Parte De Mi Corazón"
click at [373, 481] on h5 "Título" at bounding box center [404, 471] width 782 height 20
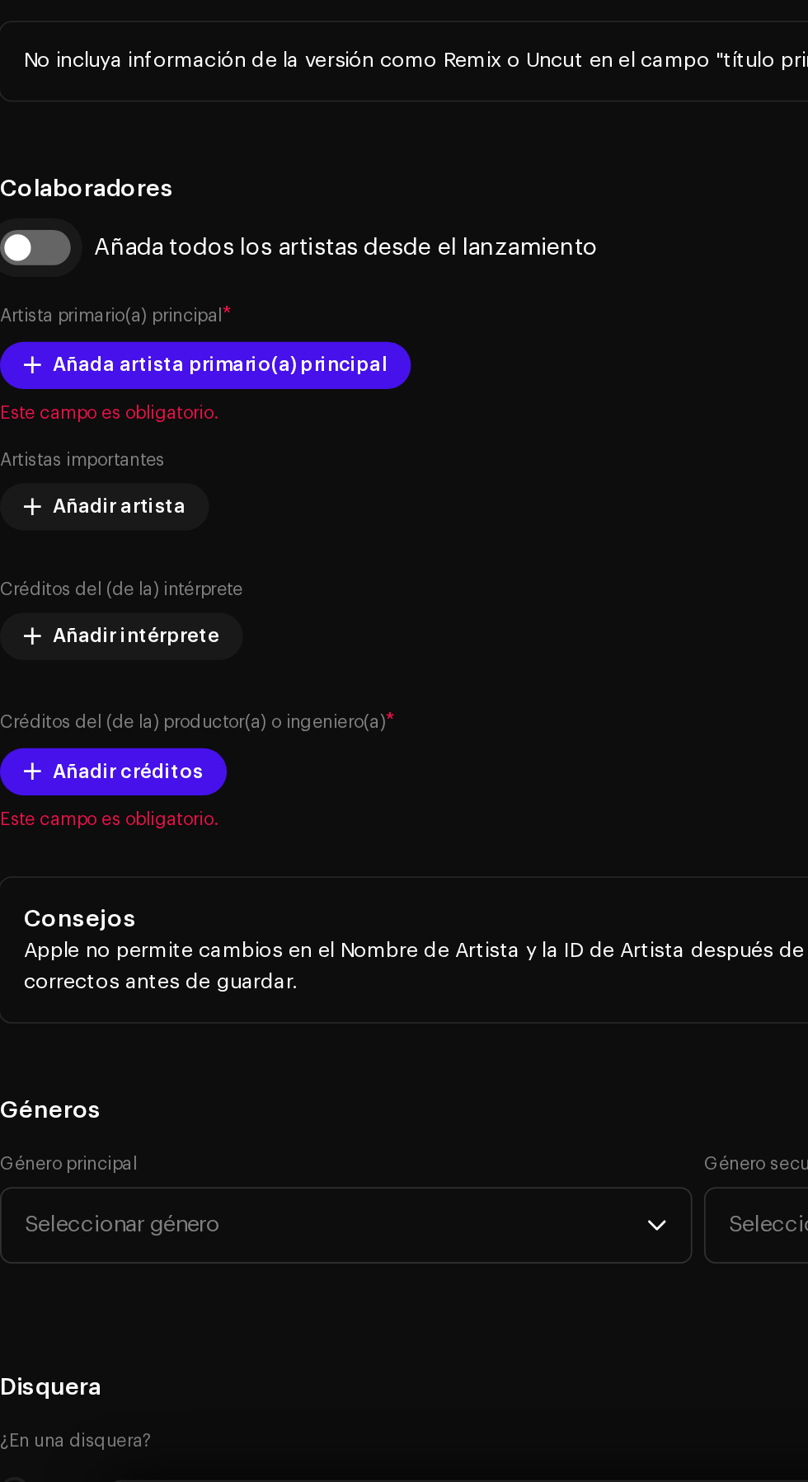
click at [41, 721] on input "checkbox" at bounding box center [33, 712] width 40 height 20
checkbox input "true"
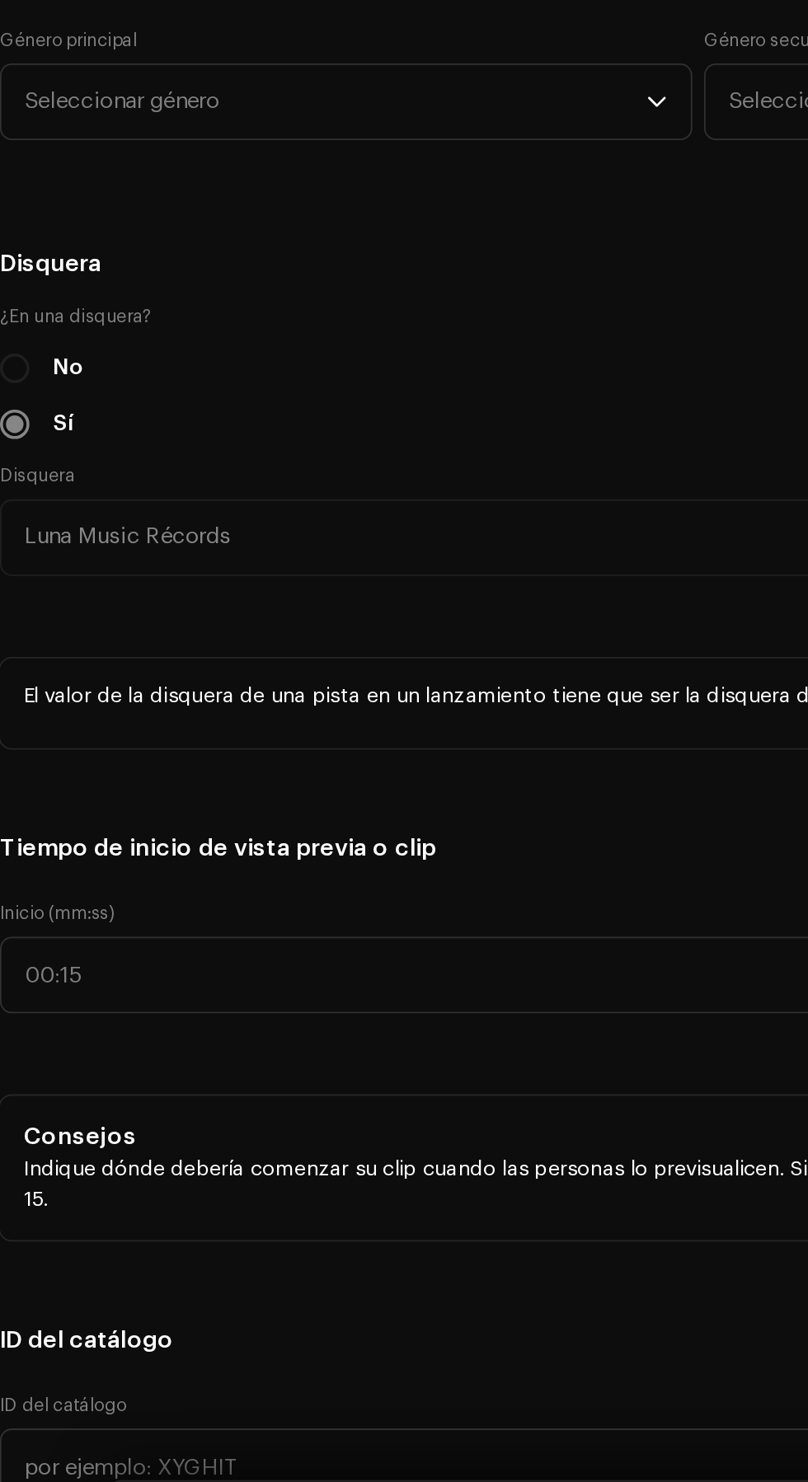
scroll to position [1466, 0]
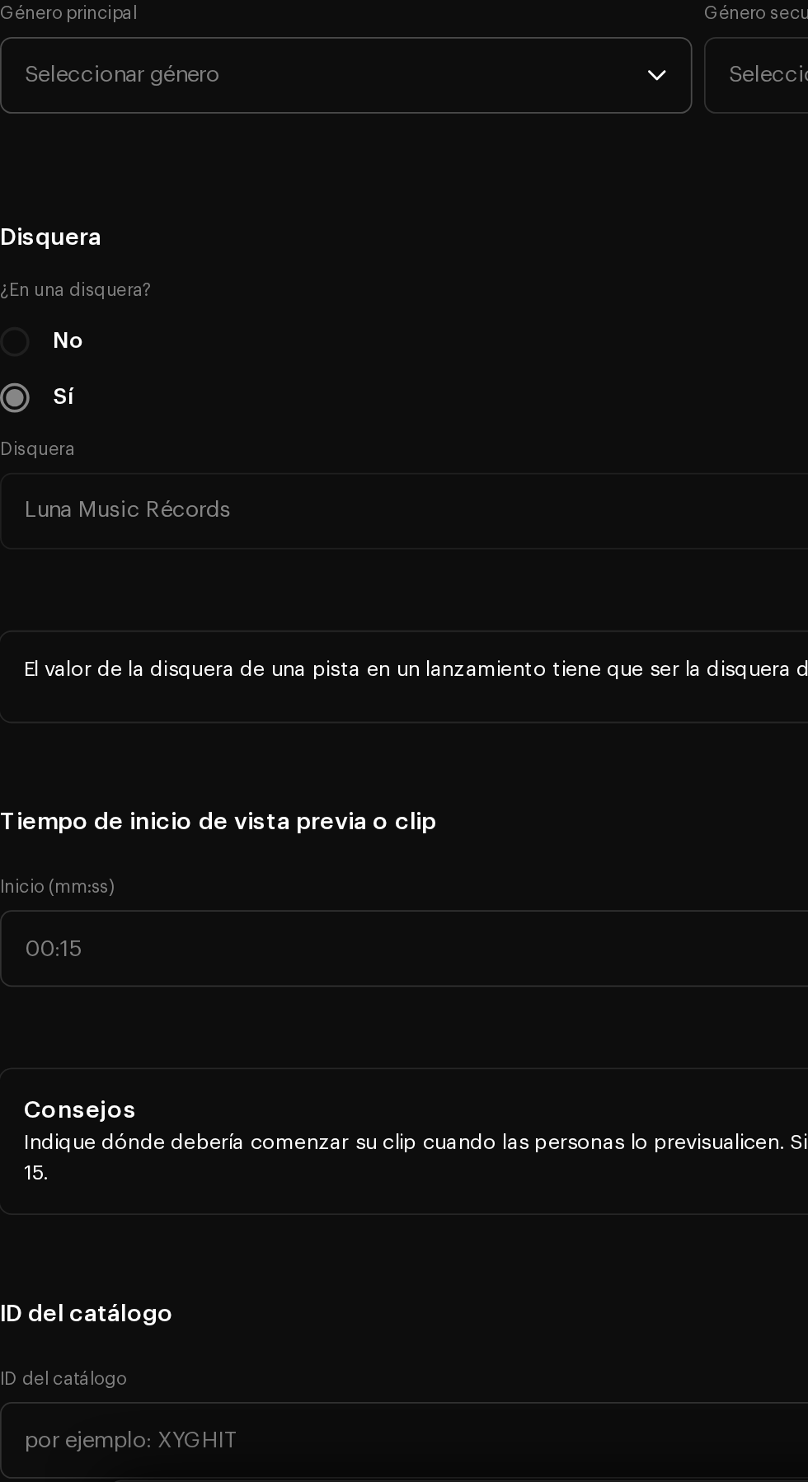
click at [55, 636] on span "Seleccionar género" at bounding box center [201, 614] width 348 height 41
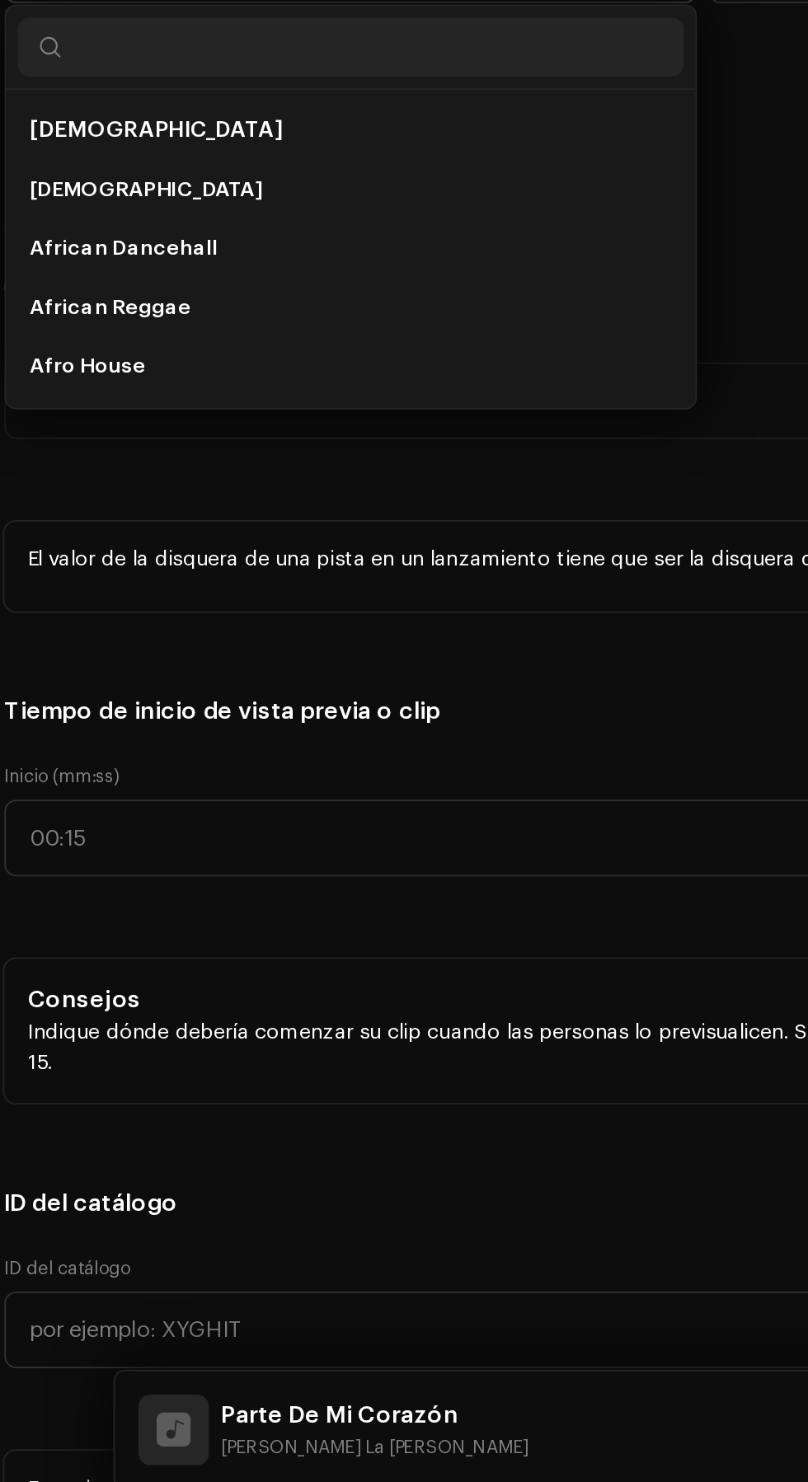
scroll to position [9, 0]
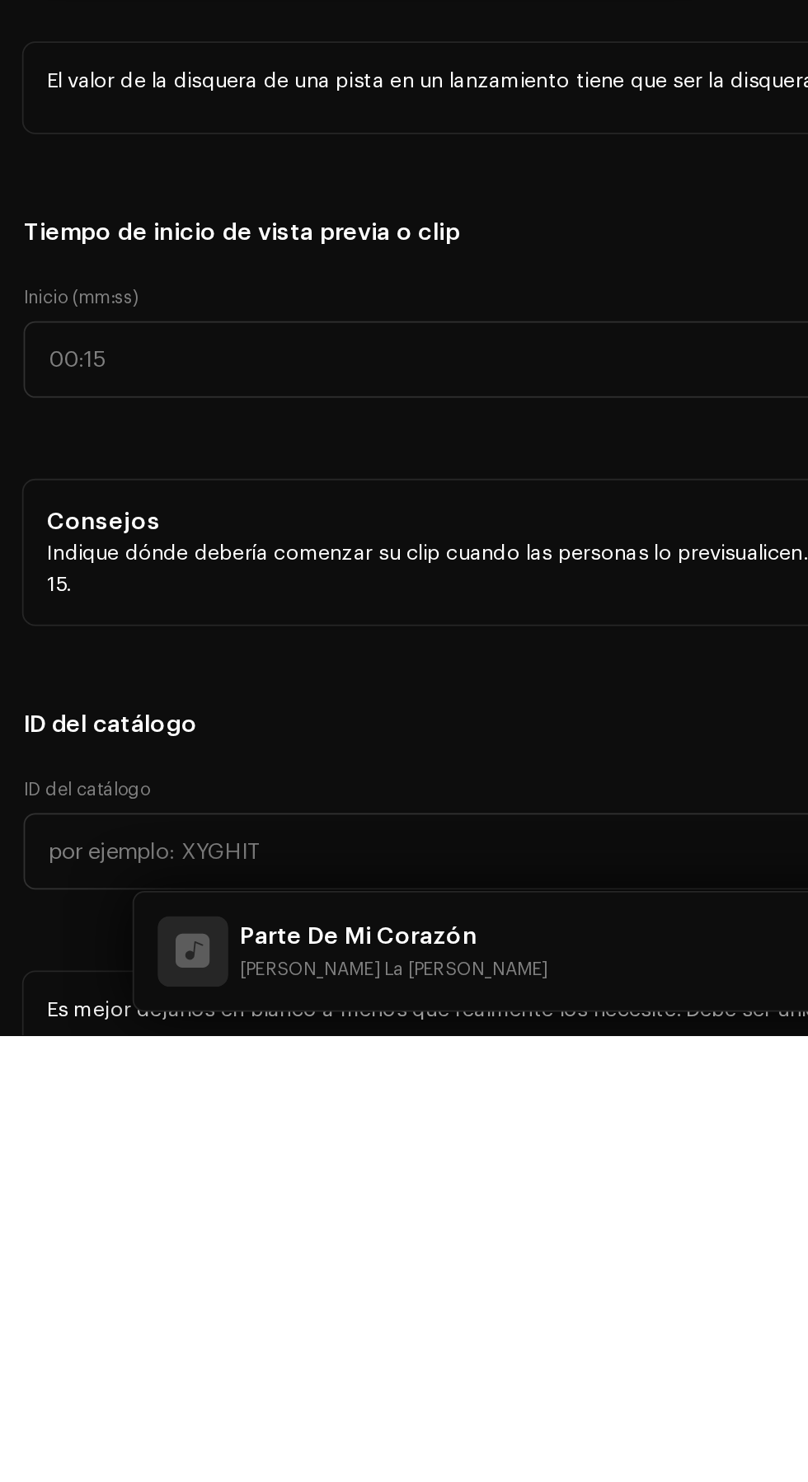
type input "Lati"
click at [119, 758] on li "Latin Rap" at bounding box center [207, 741] width 373 height 33
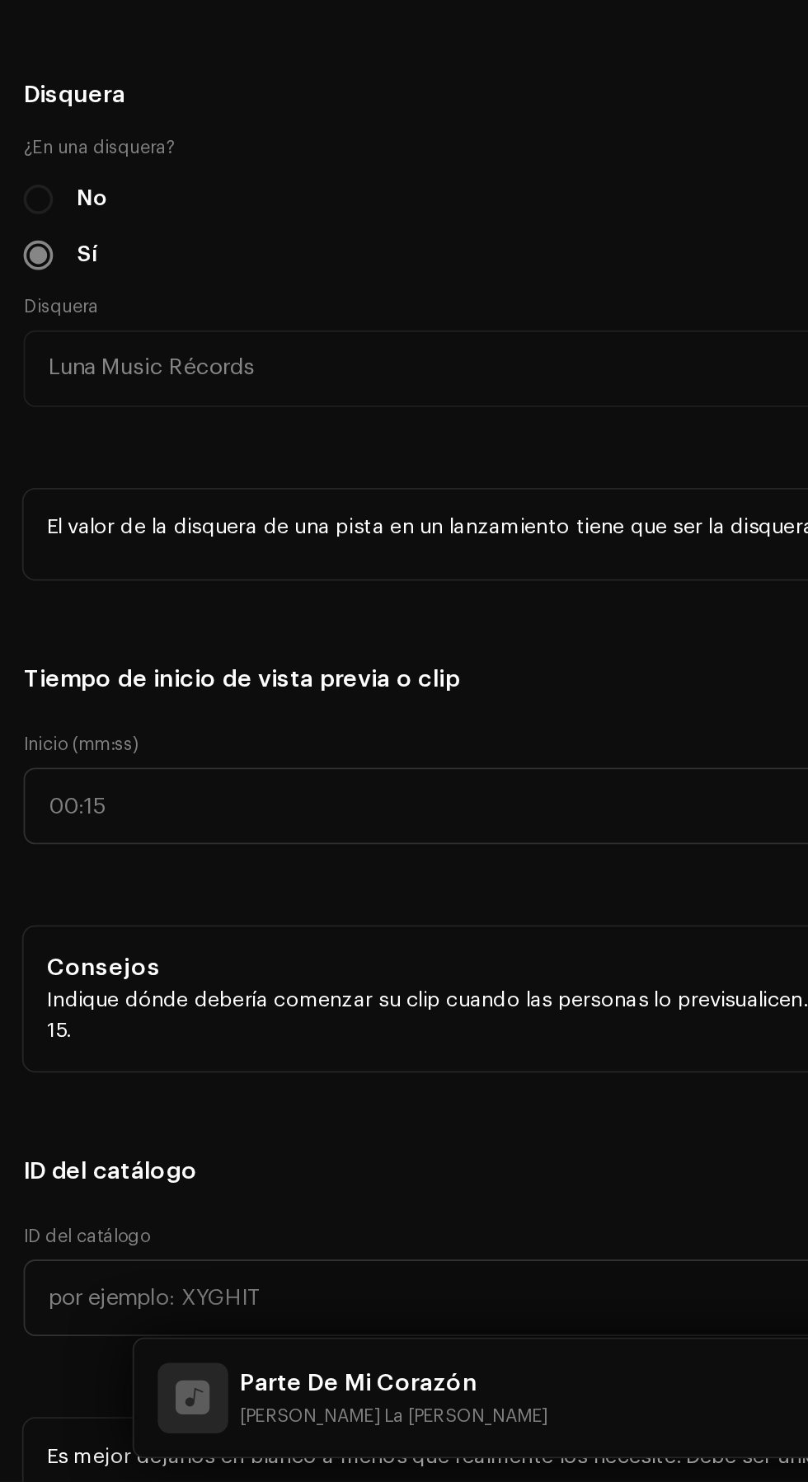
click at [208, 636] on span "Latin Rap" at bounding box center [201, 614] width 348 height 41
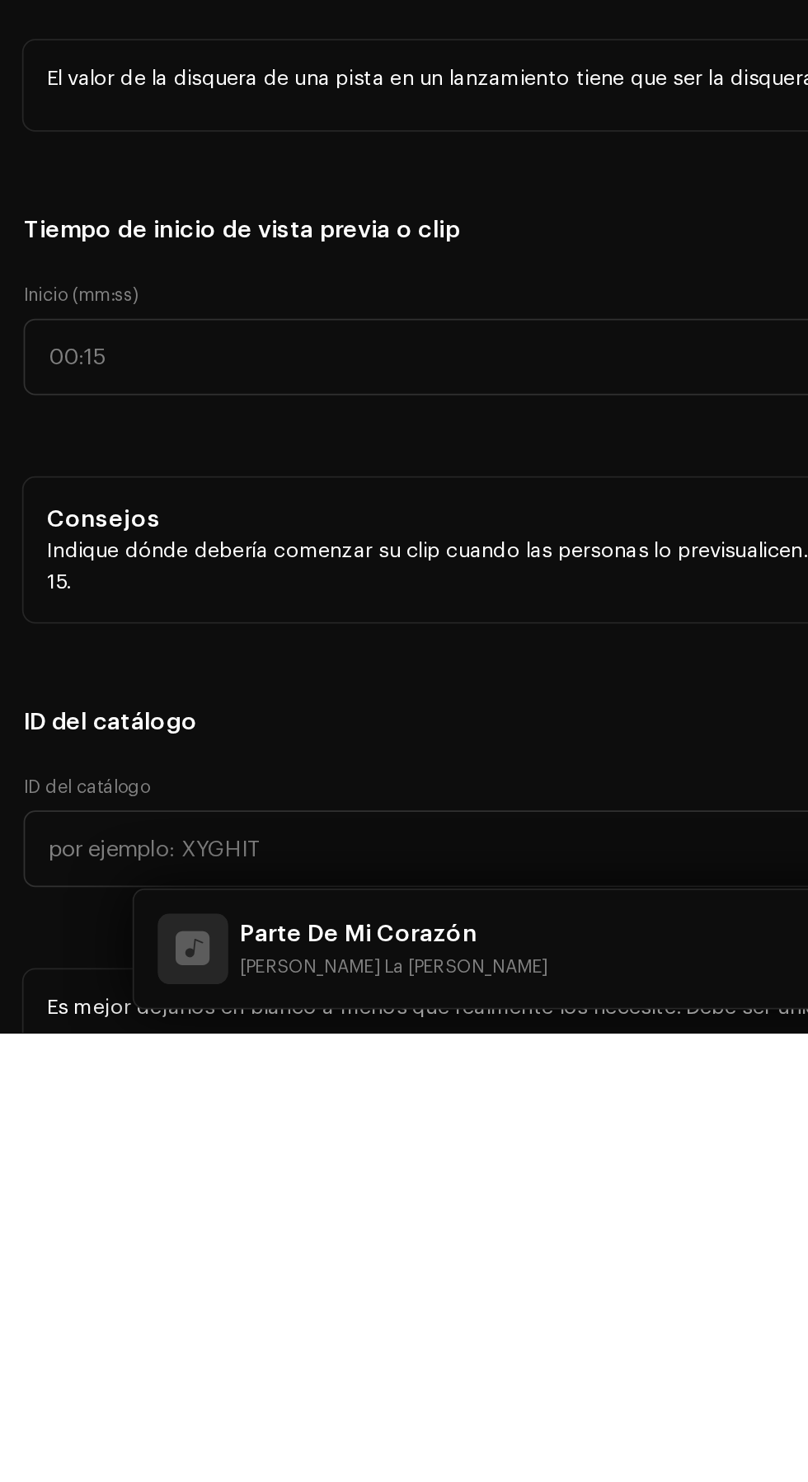
scroll to position [133, 0]
type input "Lati"
click at [187, 758] on li "Latin" at bounding box center [207, 741] width 373 height 33
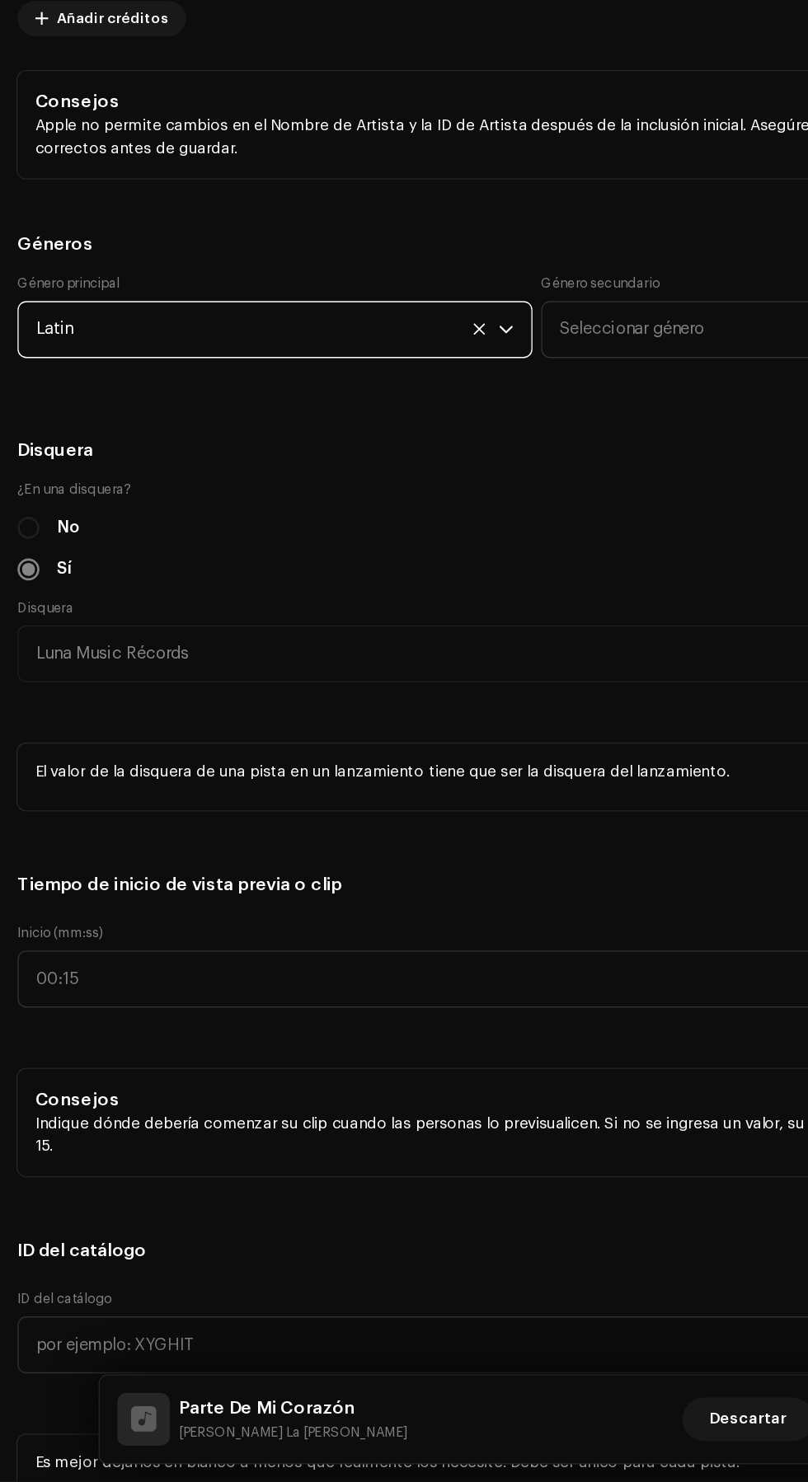
scroll to position [8, 0]
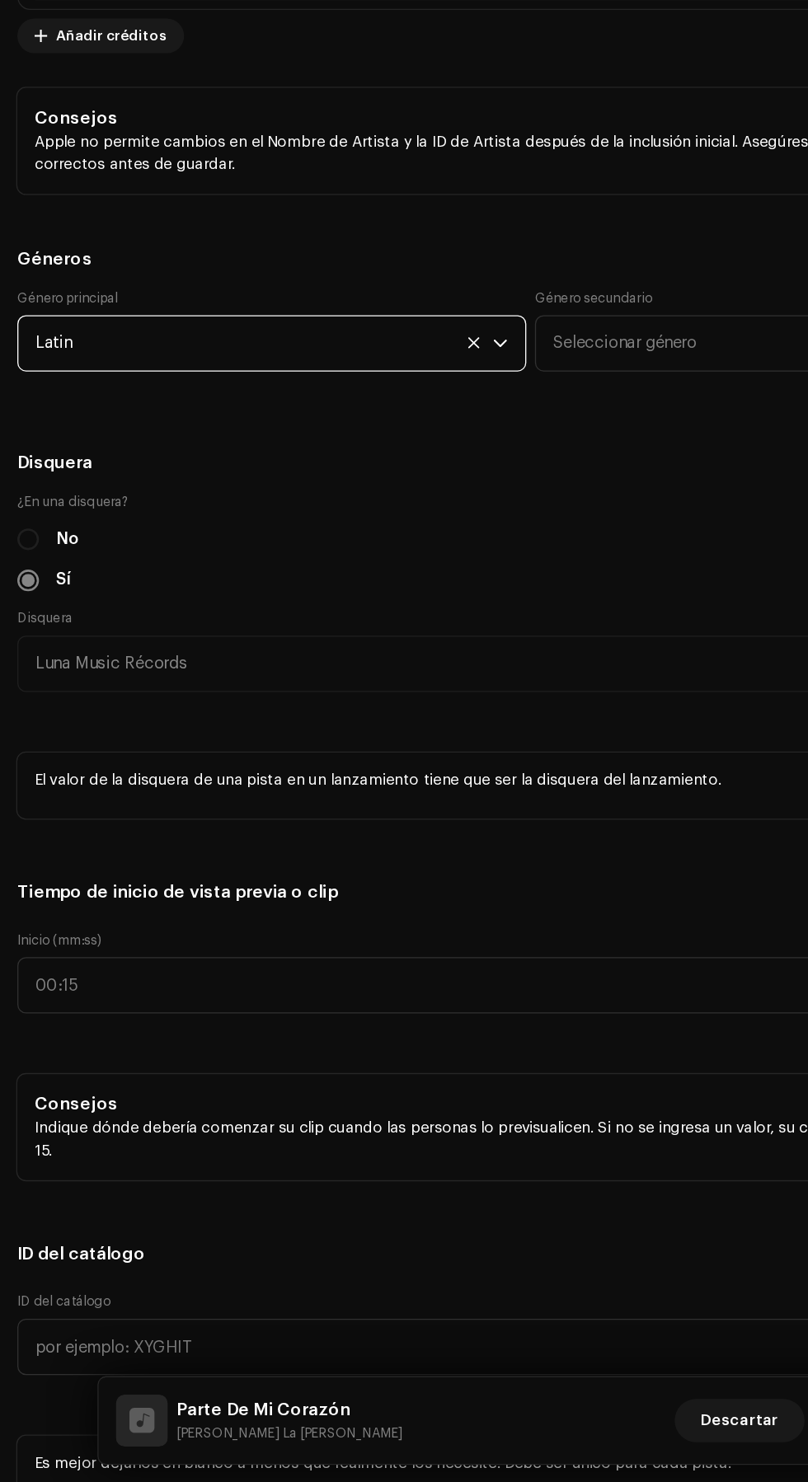
click at [298, 561] on h5 "Géneros" at bounding box center [404, 551] width 782 height 20
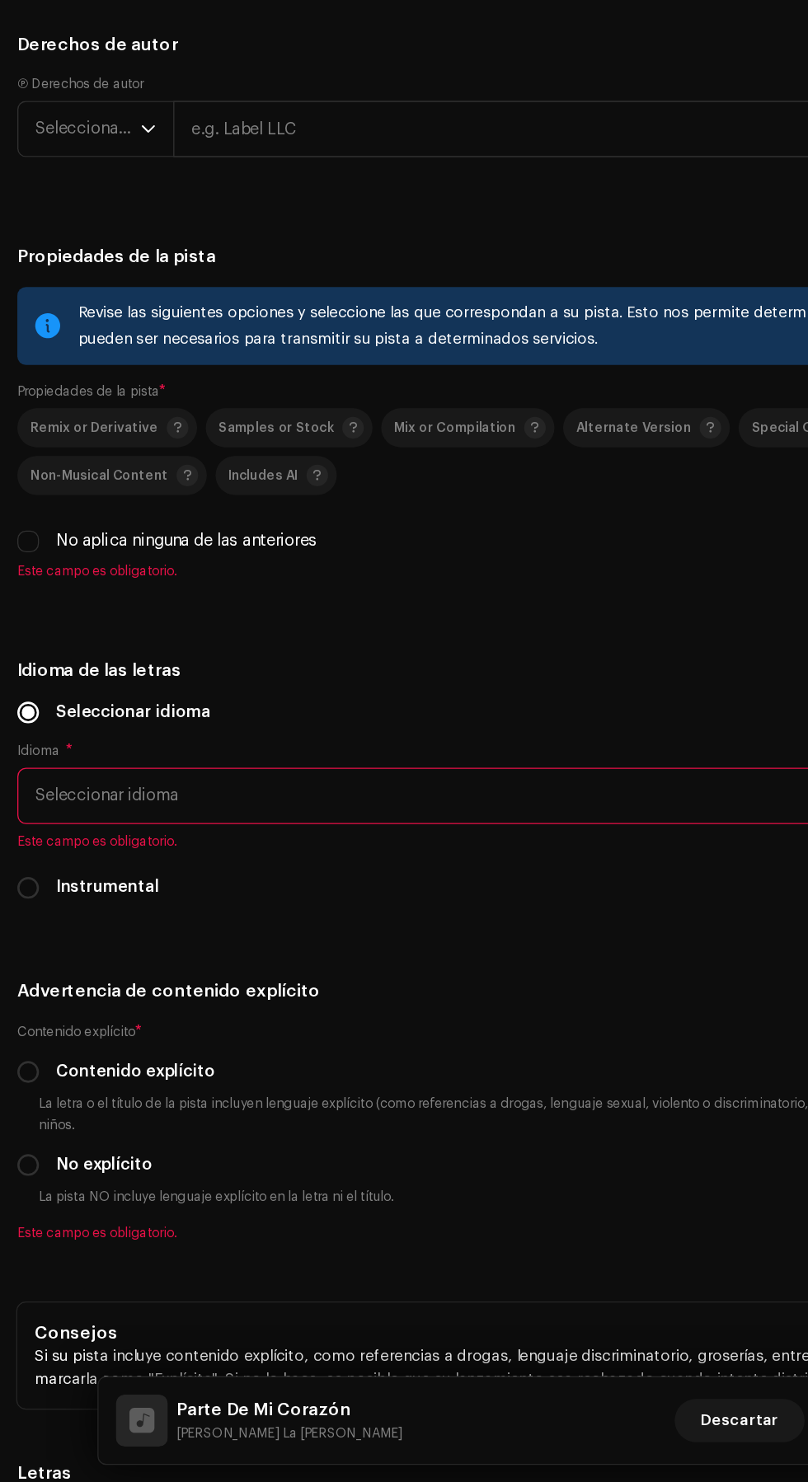
scroll to position [2902, 0]
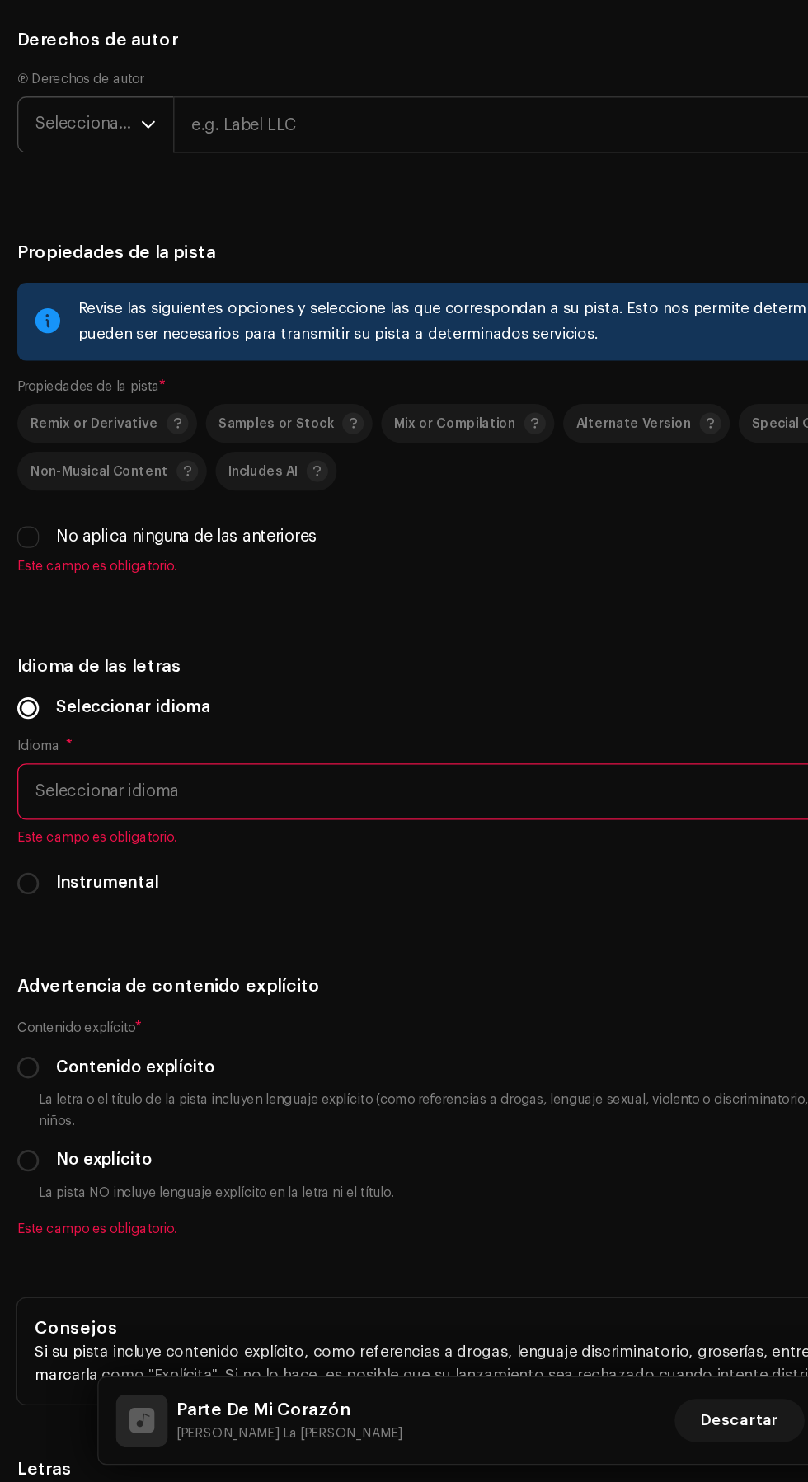
click at [64, 469] on span "Seleccionar año" at bounding box center [67, 448] width 80 height 41
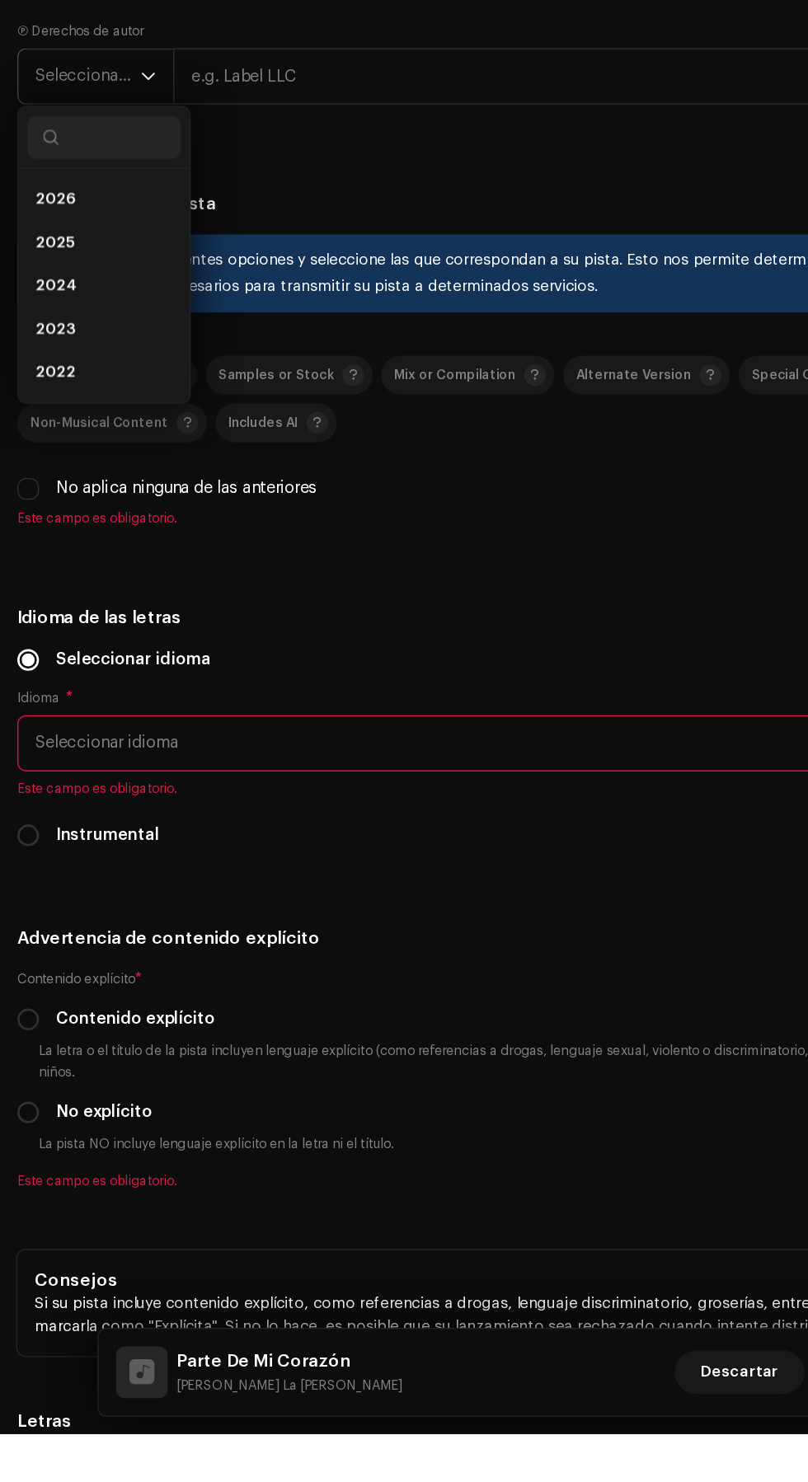
scroll to position [8, 0]
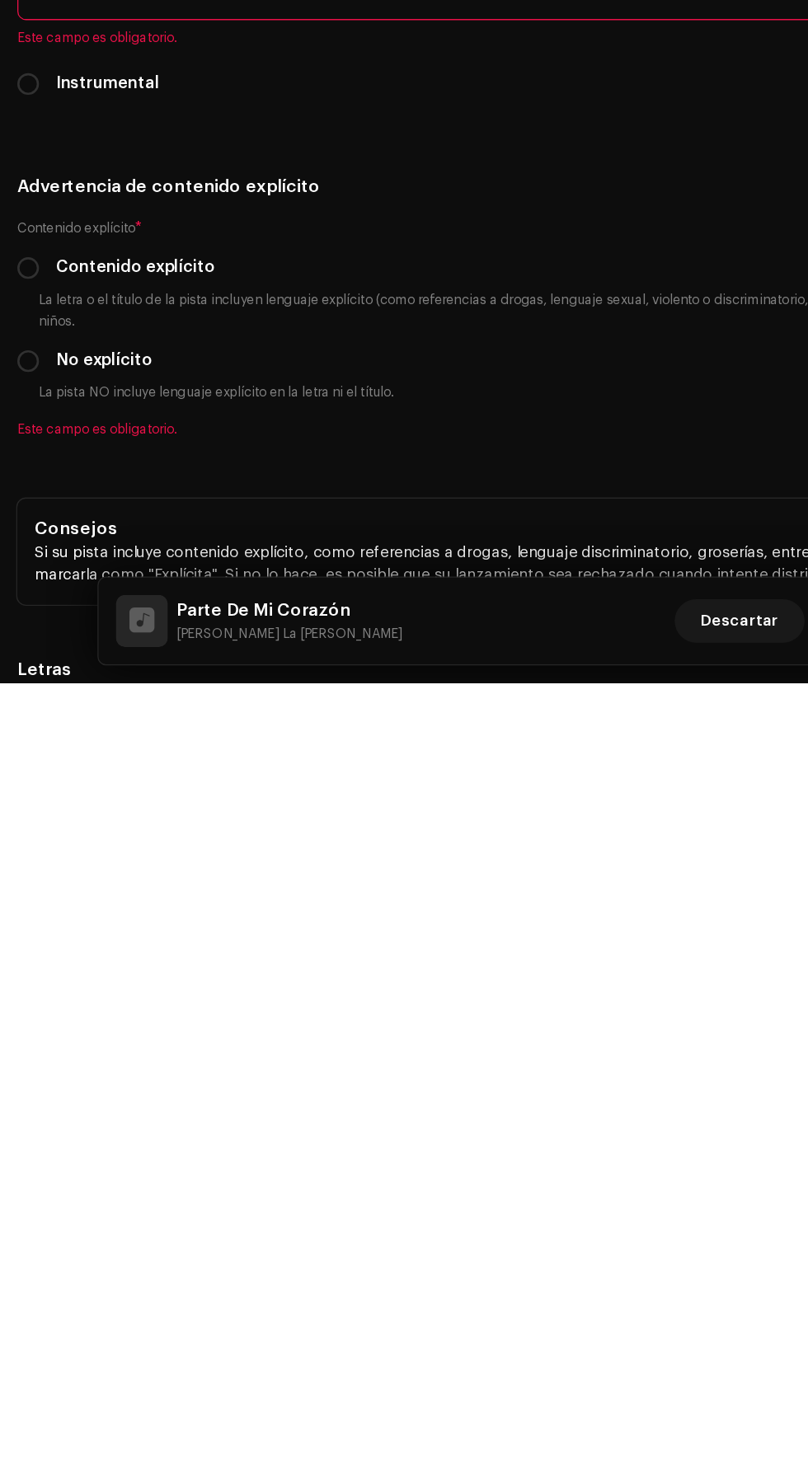
click at [68, 558] on li "2026" at bounding box center [79, 541] width 117 height 33
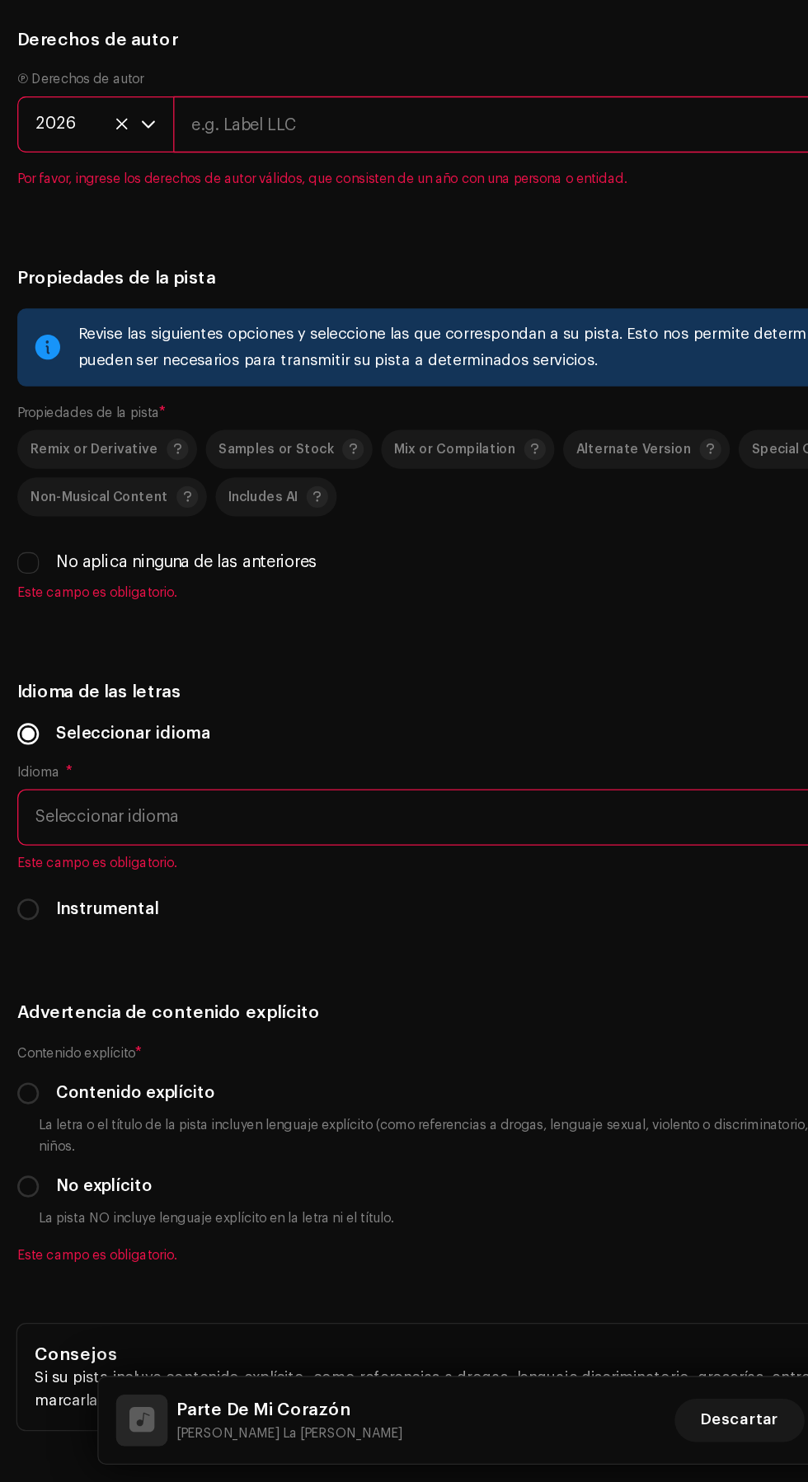
click at [406, 470] on input "text" at bounding box center [463, 448] width 663 height 43
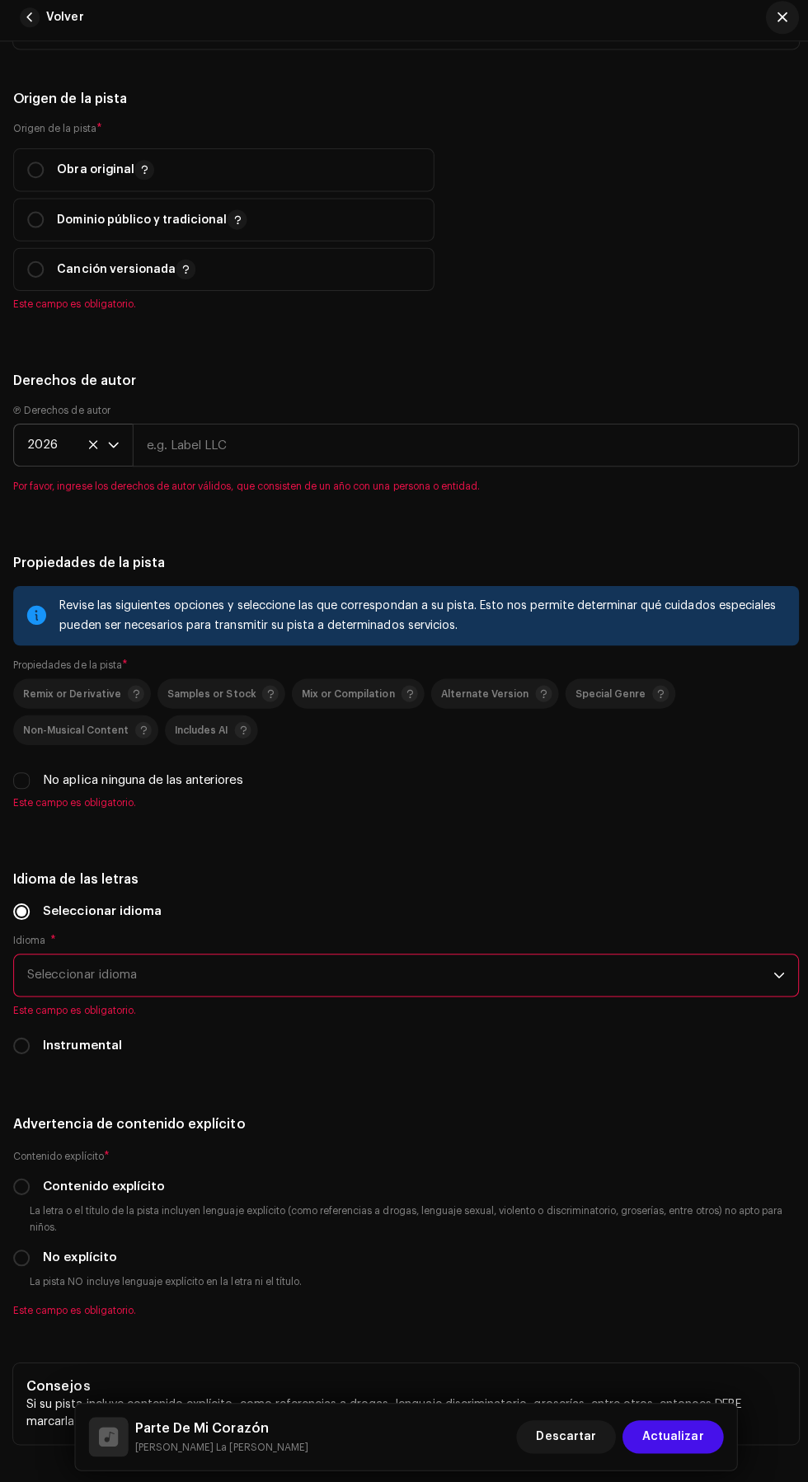
click at [41, 469] on span "2026" at bounding box center [67, 448] width 80 height 41
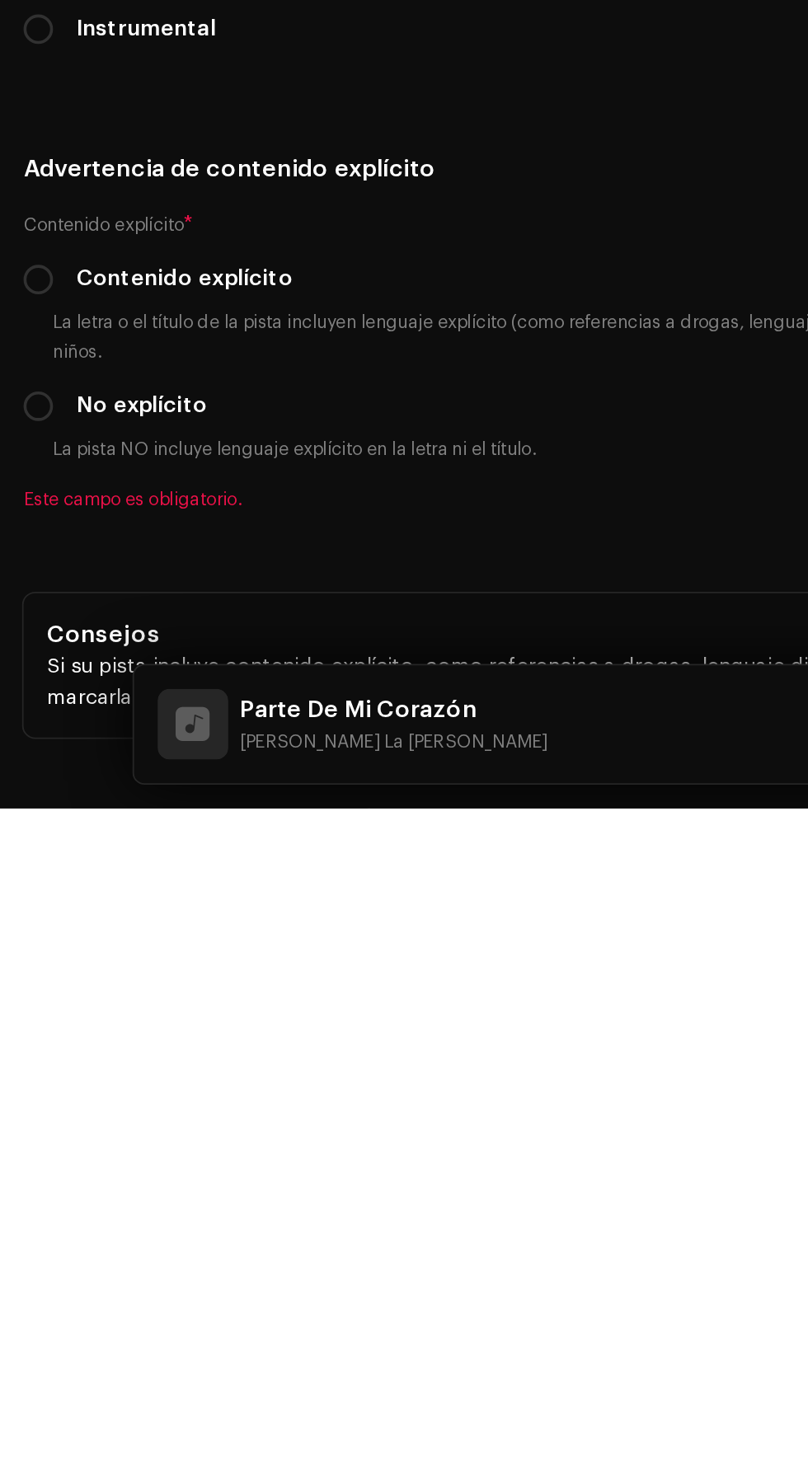
scroll to position [7, 0]
click at [69, 585] on li "2025" at bounding box center [79, 568] width 117 height 33
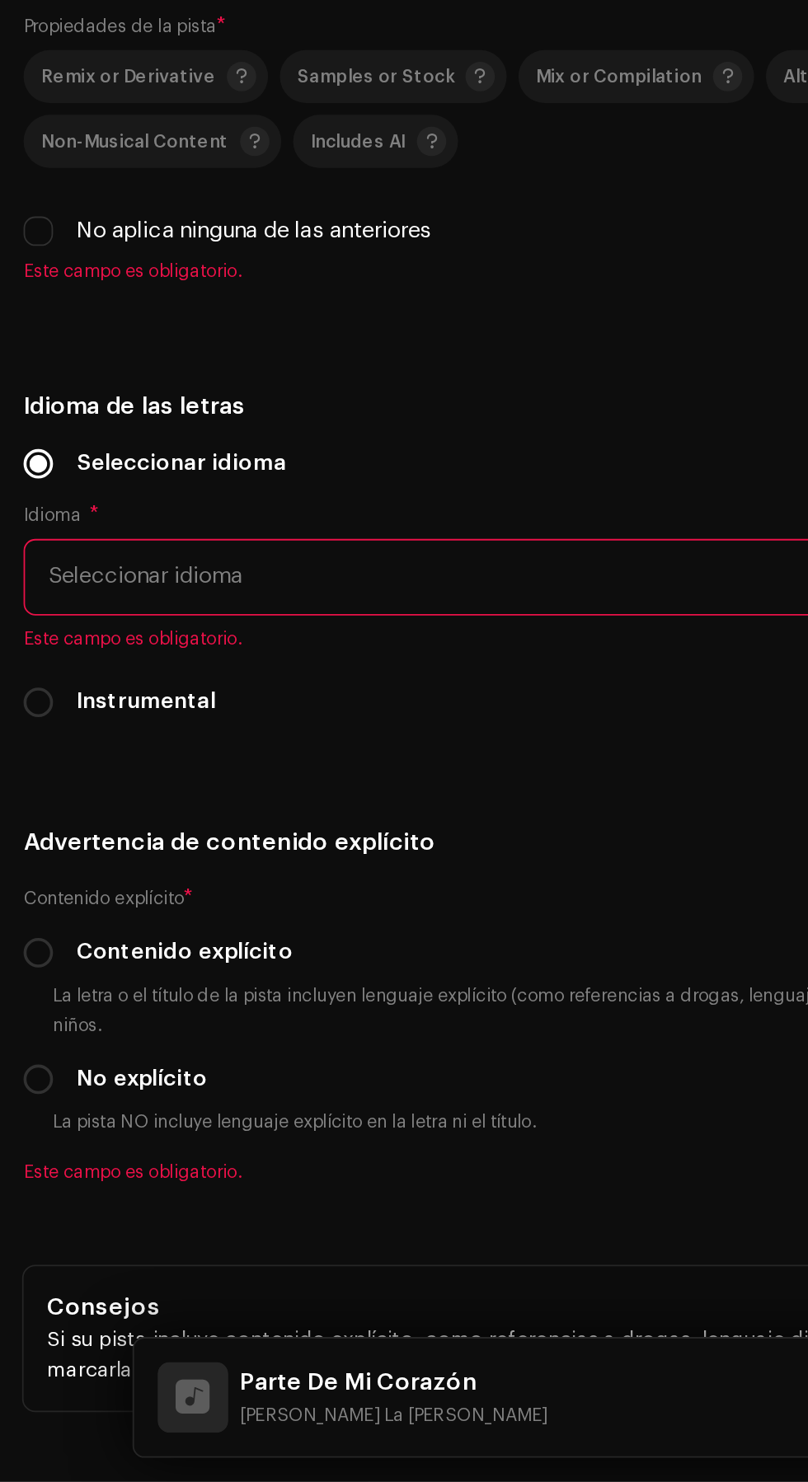
click at [322, 470] on input "text" at bounding box center [463, 448] width 663 height 43
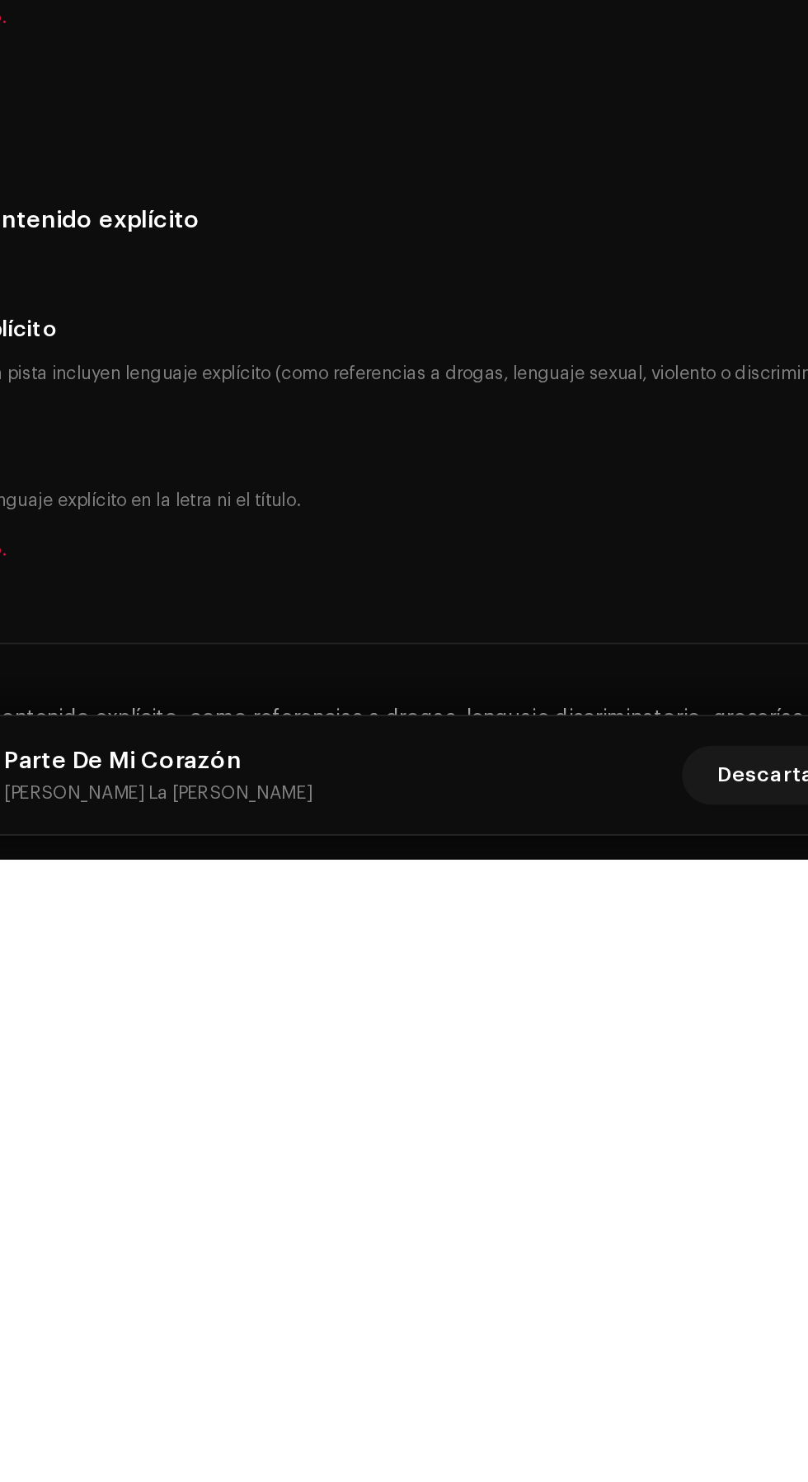
type input "Luna Music Récords [Powered by M.Flow Músic Entertainment S.A]"
click at [498, 394] on h5 "Derechos de autor" at bounding box center [404, 384] width 782 height 20
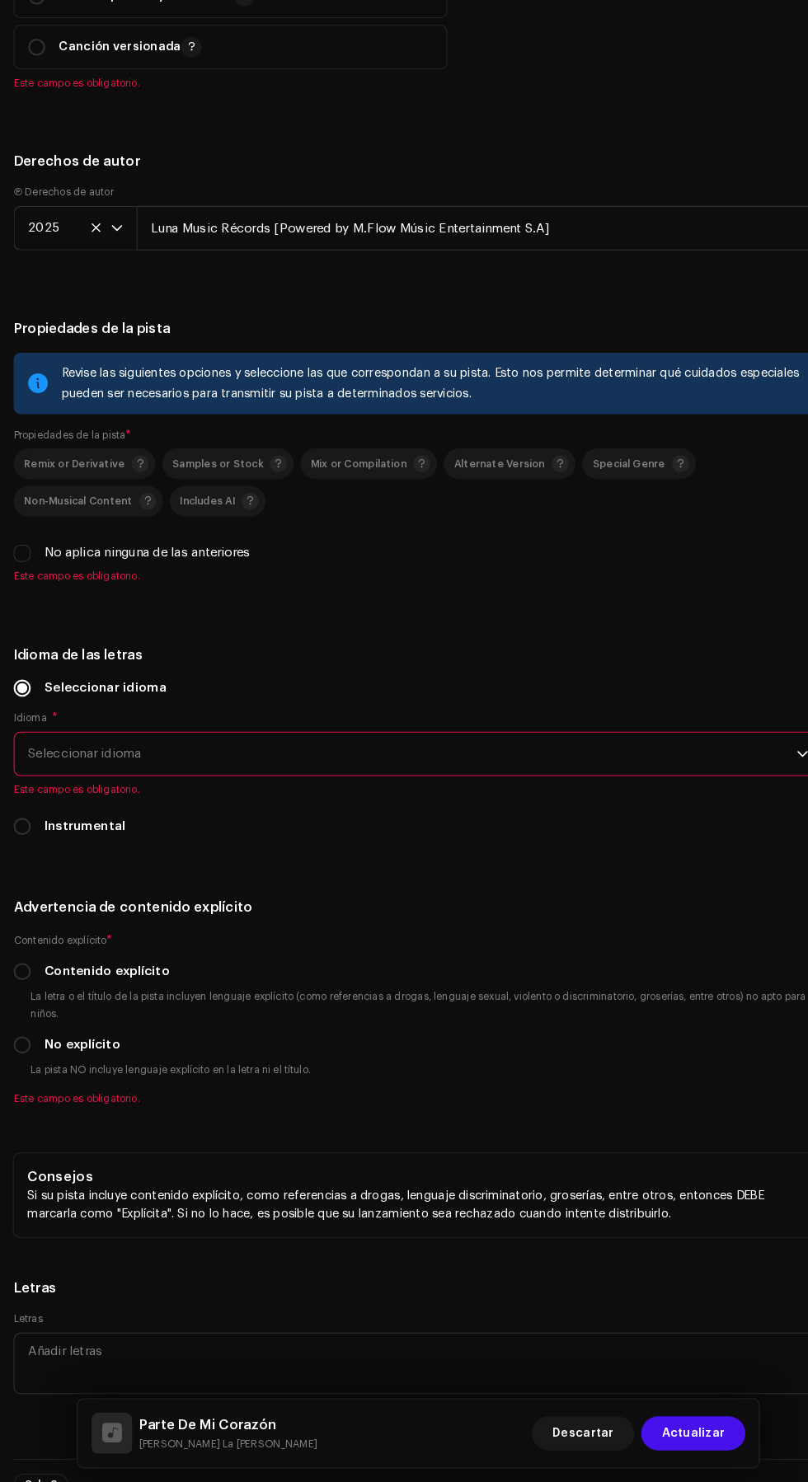
scroll to position [3180, 0]
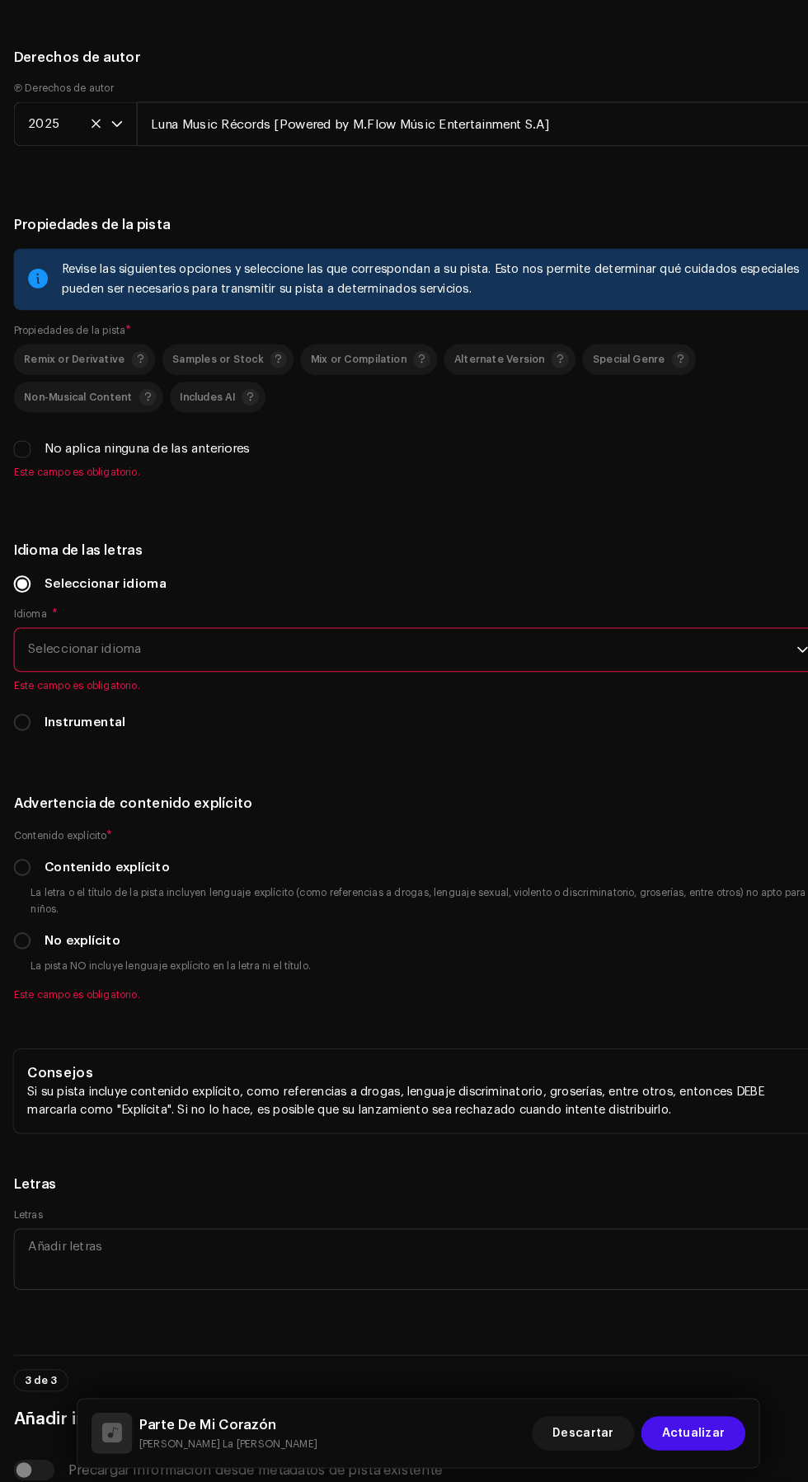
radio input "true"
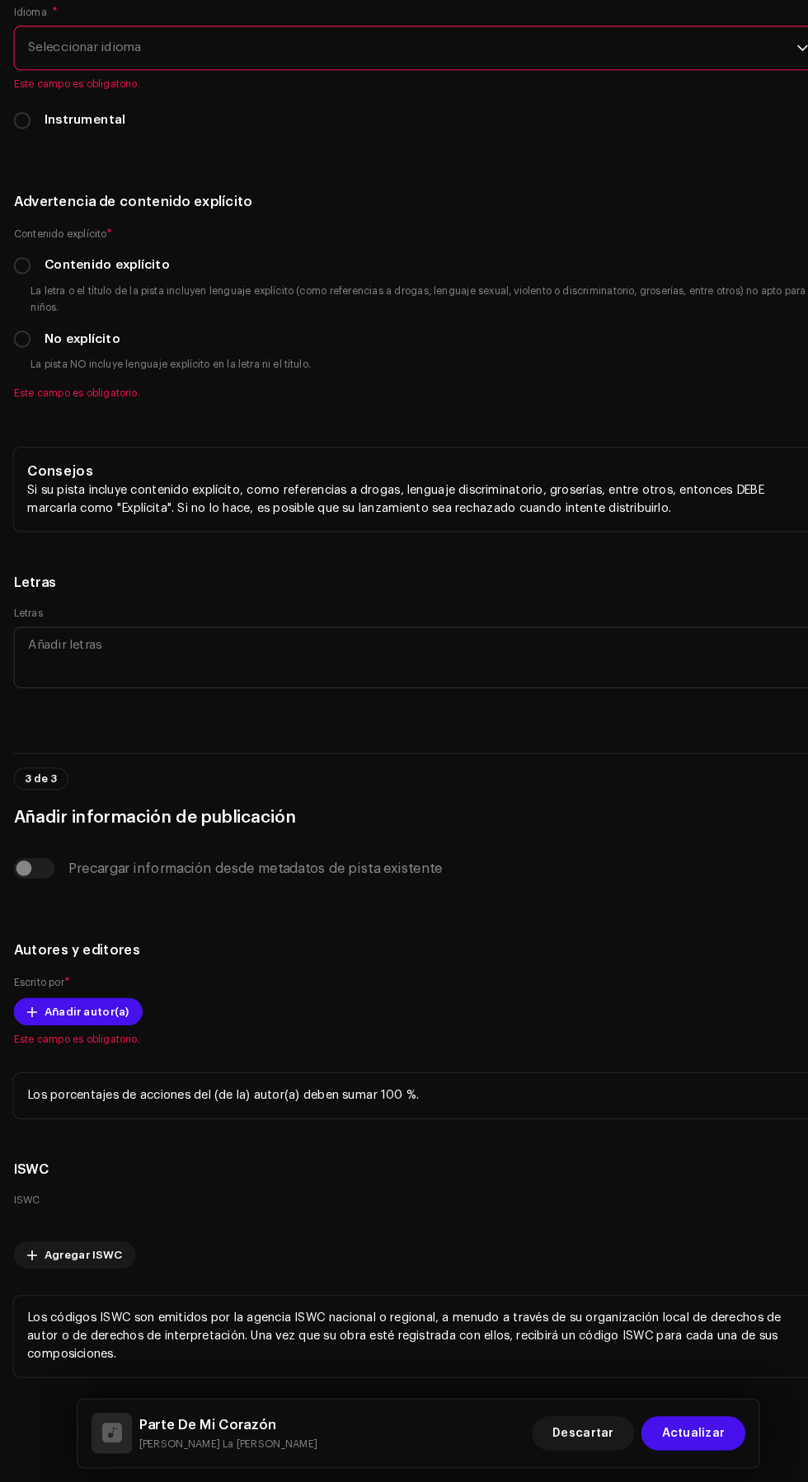
scroll to position [3751, 0]
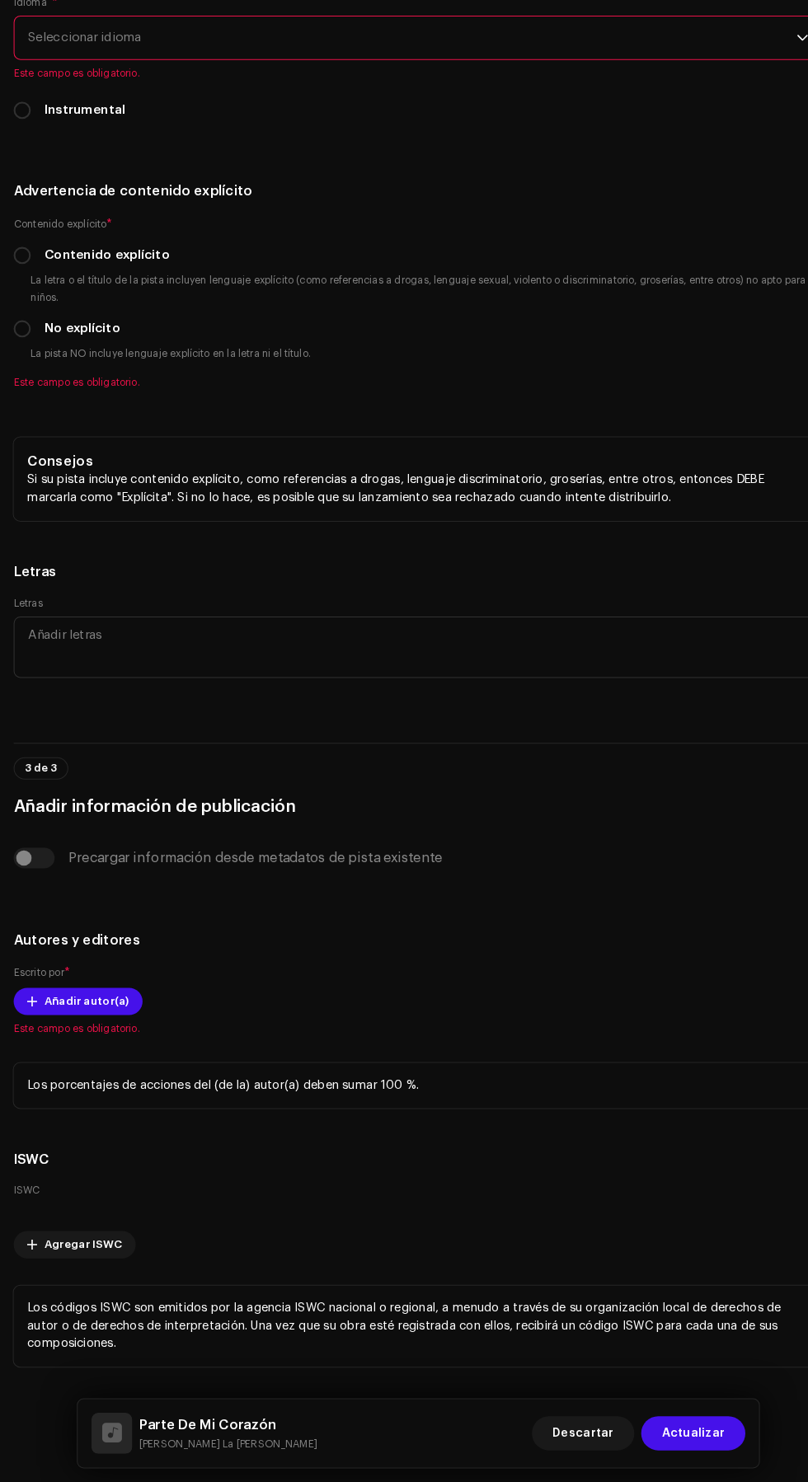
checkbox input "true"
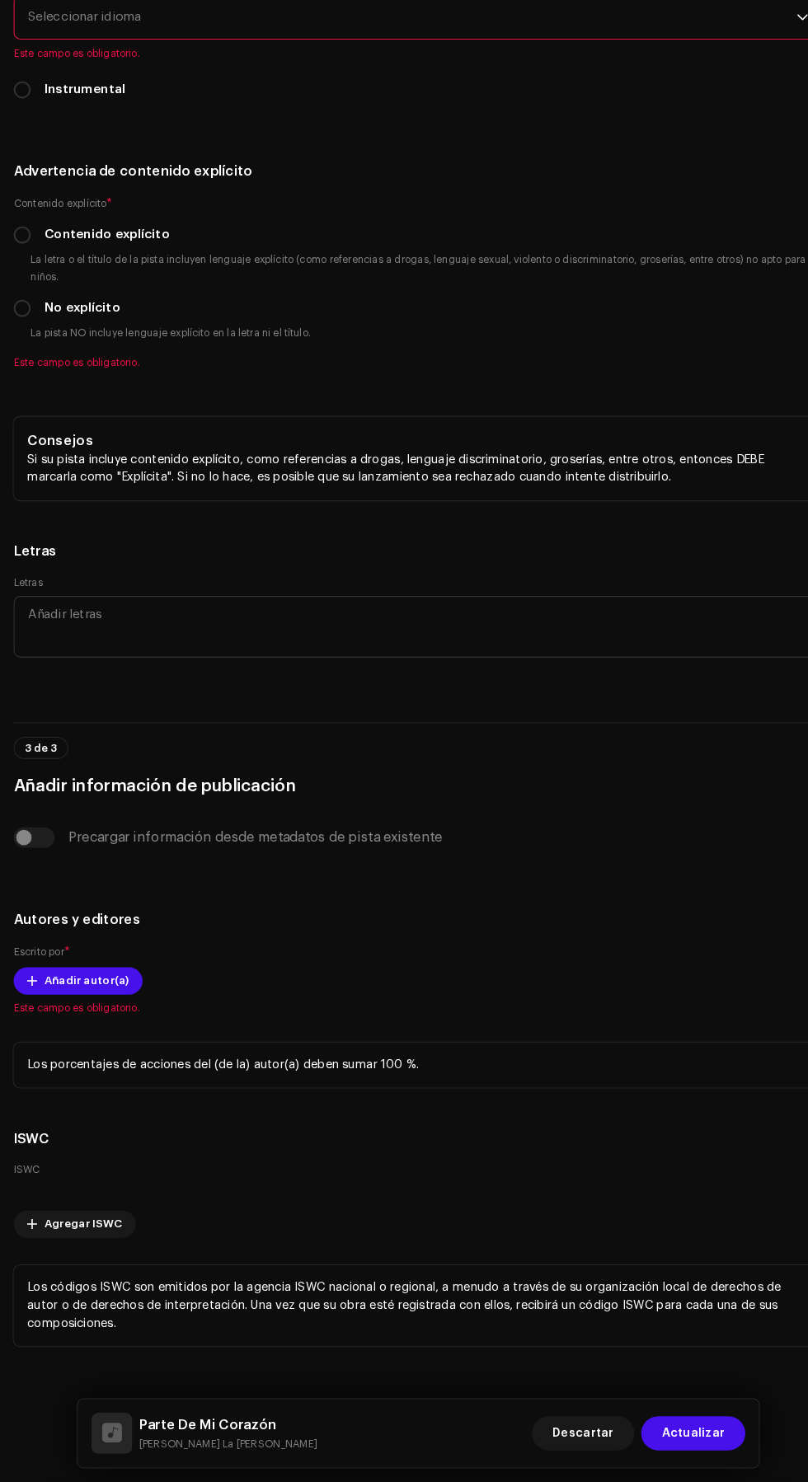
click at [575, 88] on span "Seleccionar idioma" at bounding box center [398, 67] width 742 height 41
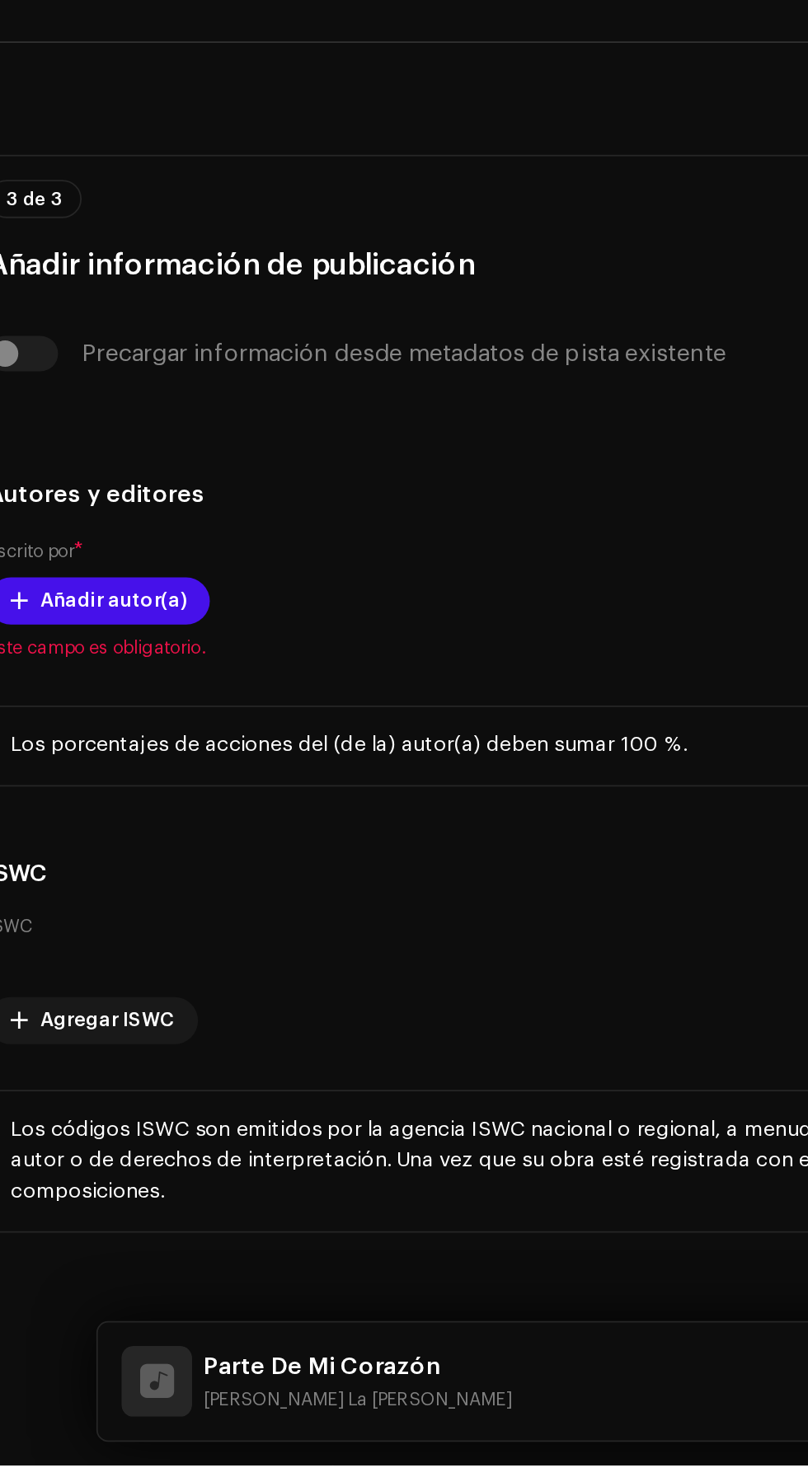
scroll to position [0, 0]
type input "Spa"
click at [234, 177] on li "Spanish" at bounding box center [404, 160] width 767 height 33
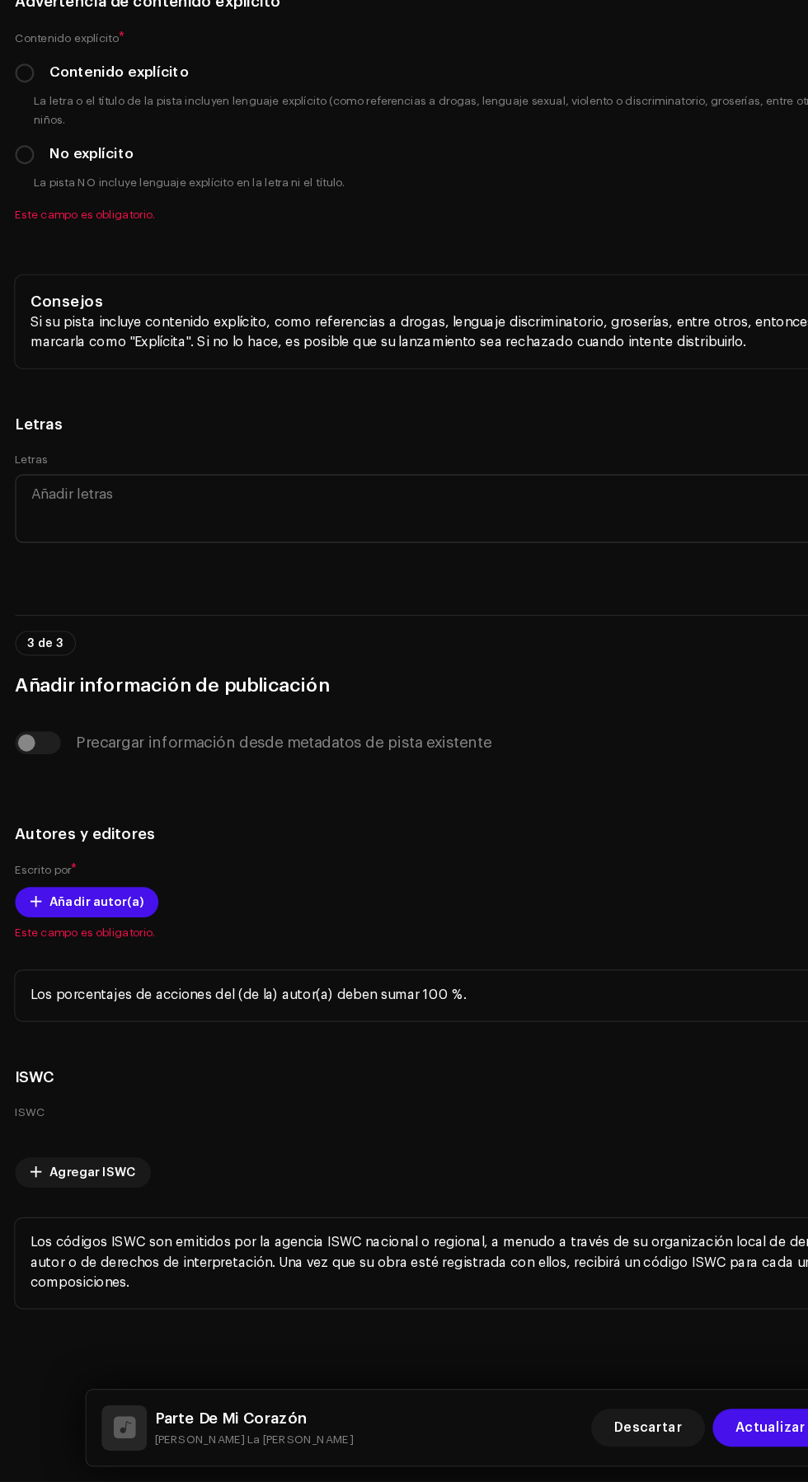
click at [516, 13] on div "Seleccionar idioma" at bounding box center [404, 4] width 782 height 18
click at [23, 337] on input "No explícito" at bounding box center [21, 329] width 16 height 16
radio input "true"
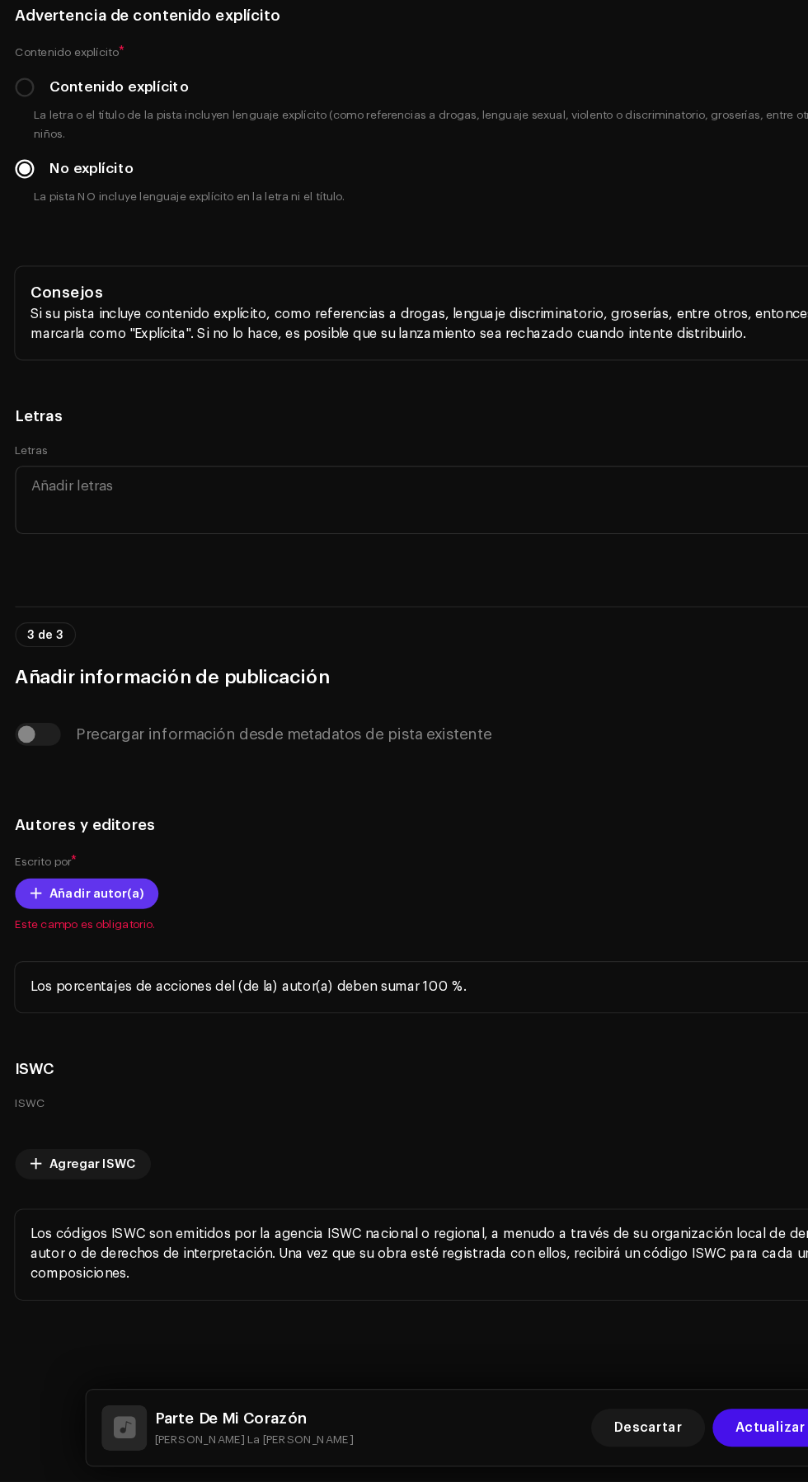
click at [59, 988] on span "Añadir autor(a)" at bounding box center [84, 971] width 82 height 33
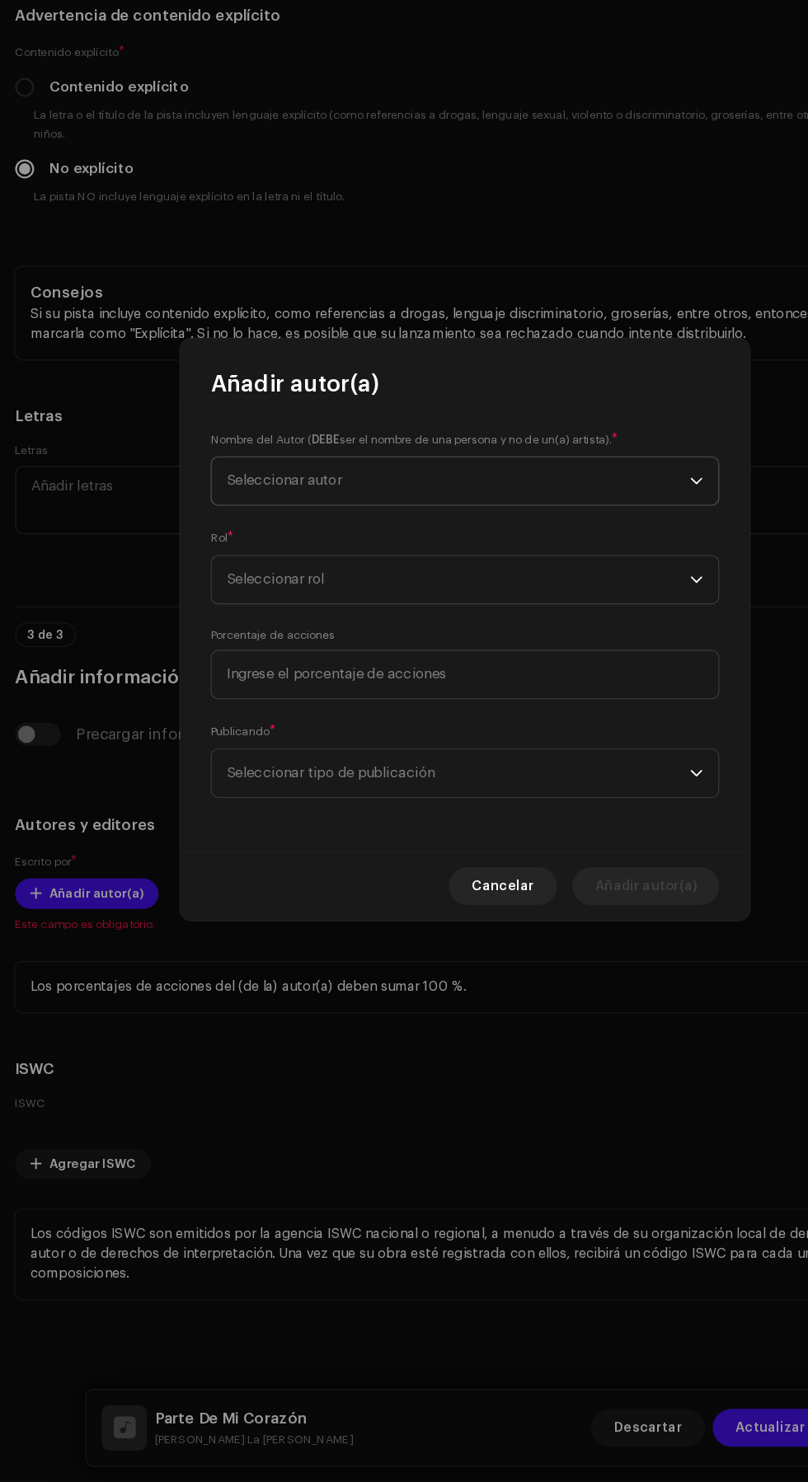
click at [485, 626] on span "Seleccionar autor" at bounding box center [398, 612] width 402 height 41
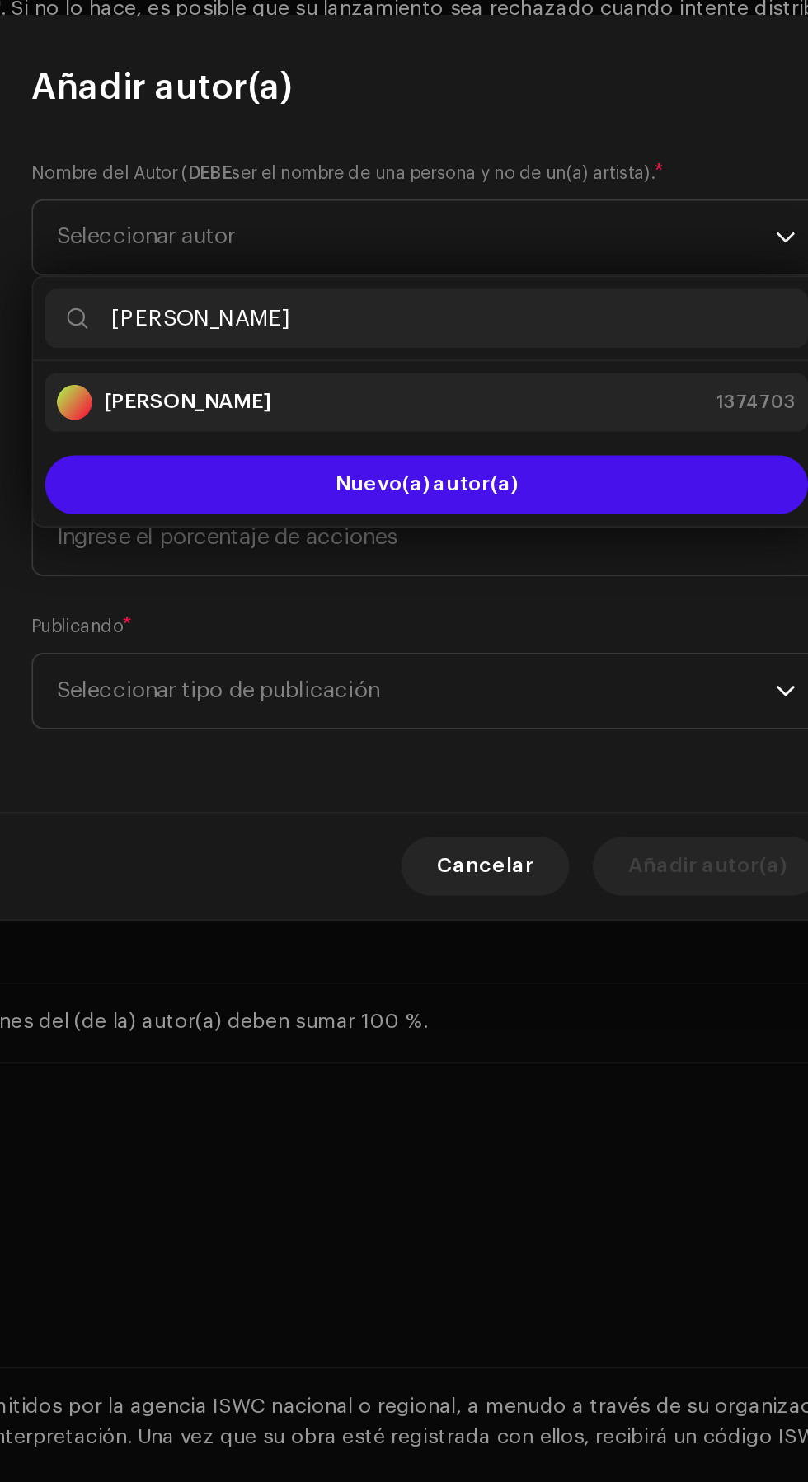
type input "[PERSON_NAME]"
click at [418, 706] on div "[PERSON_NAME] 1374703" at bounding box center [404, 705] width 414 height 20
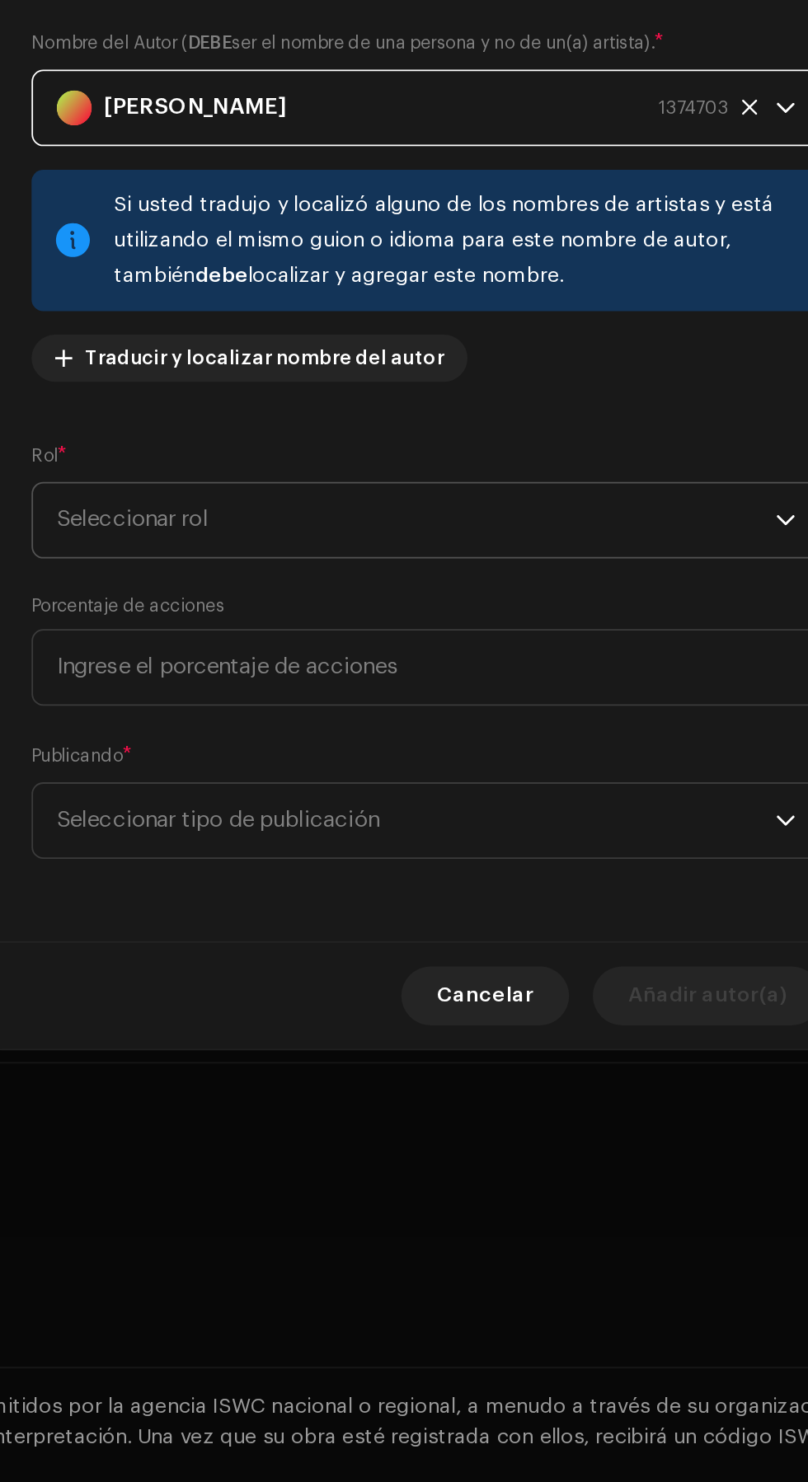
click at [497, 771] on span "Seleccionar rol" at bounding box center [398, 770] width 402 height 41
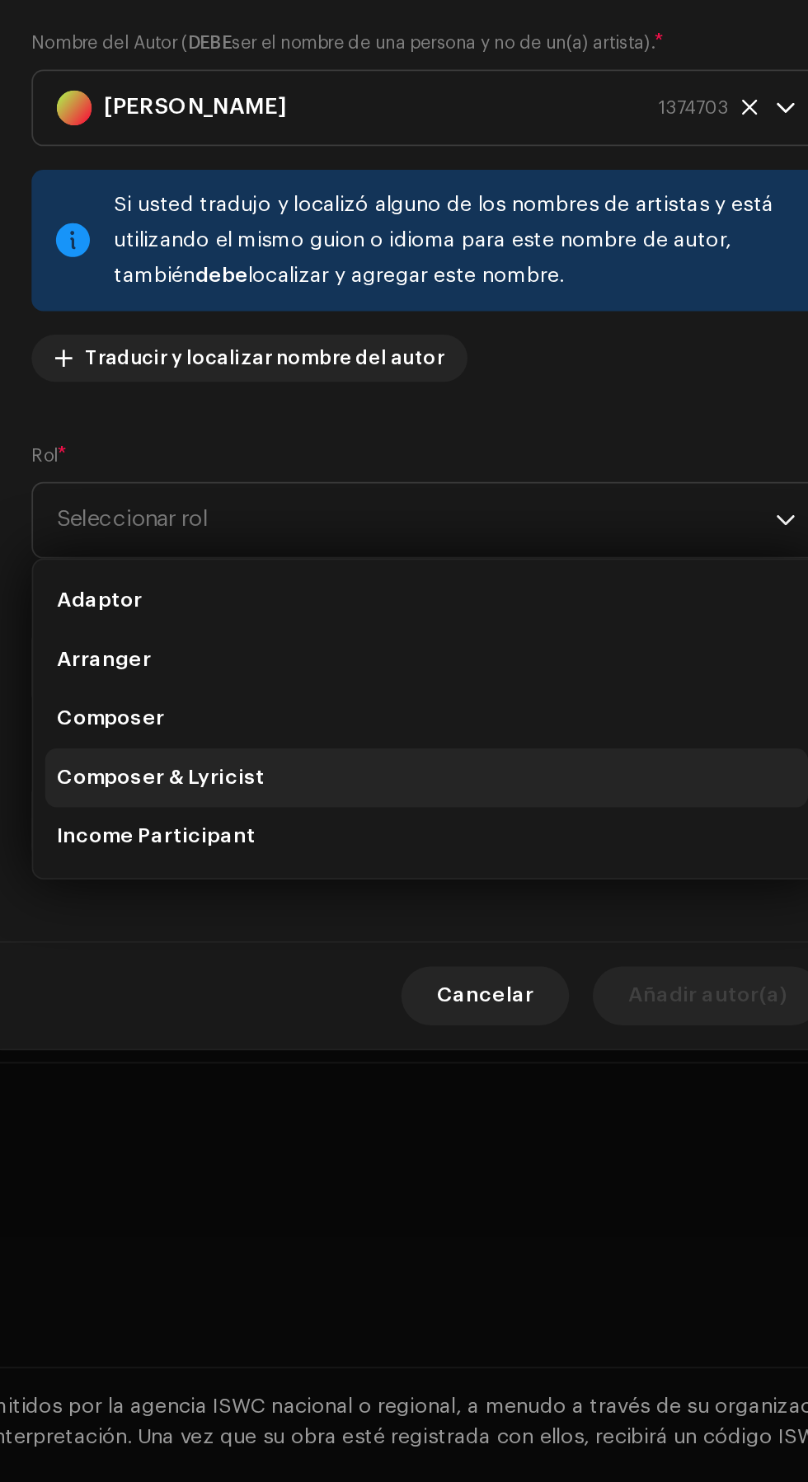
click at [411, 913] on li "Composer & Lyricist" at bounding box center [403, 915] width 427 height 33
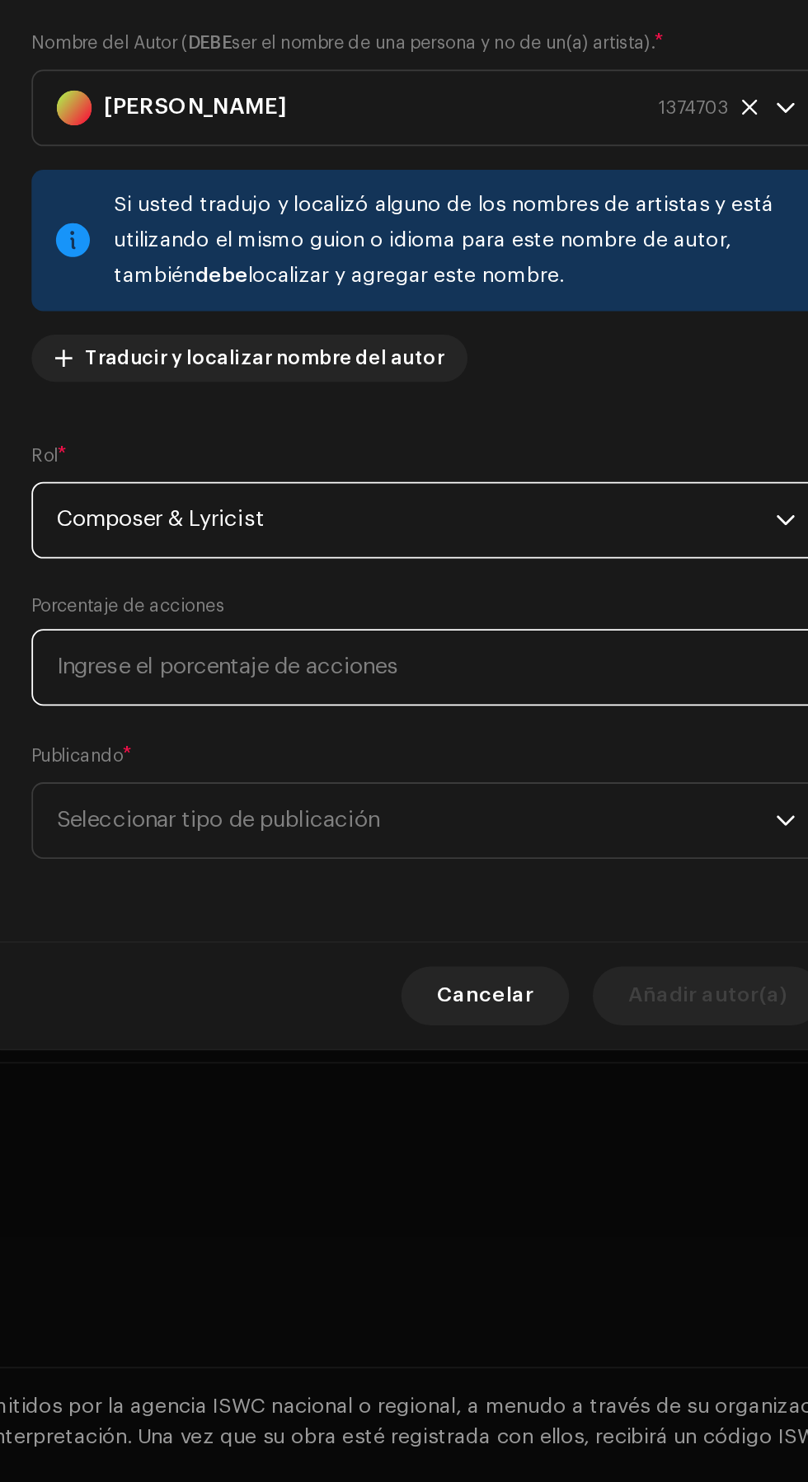
click at [457, 855] on input at bounding box center [404, 853] width 442 height 43
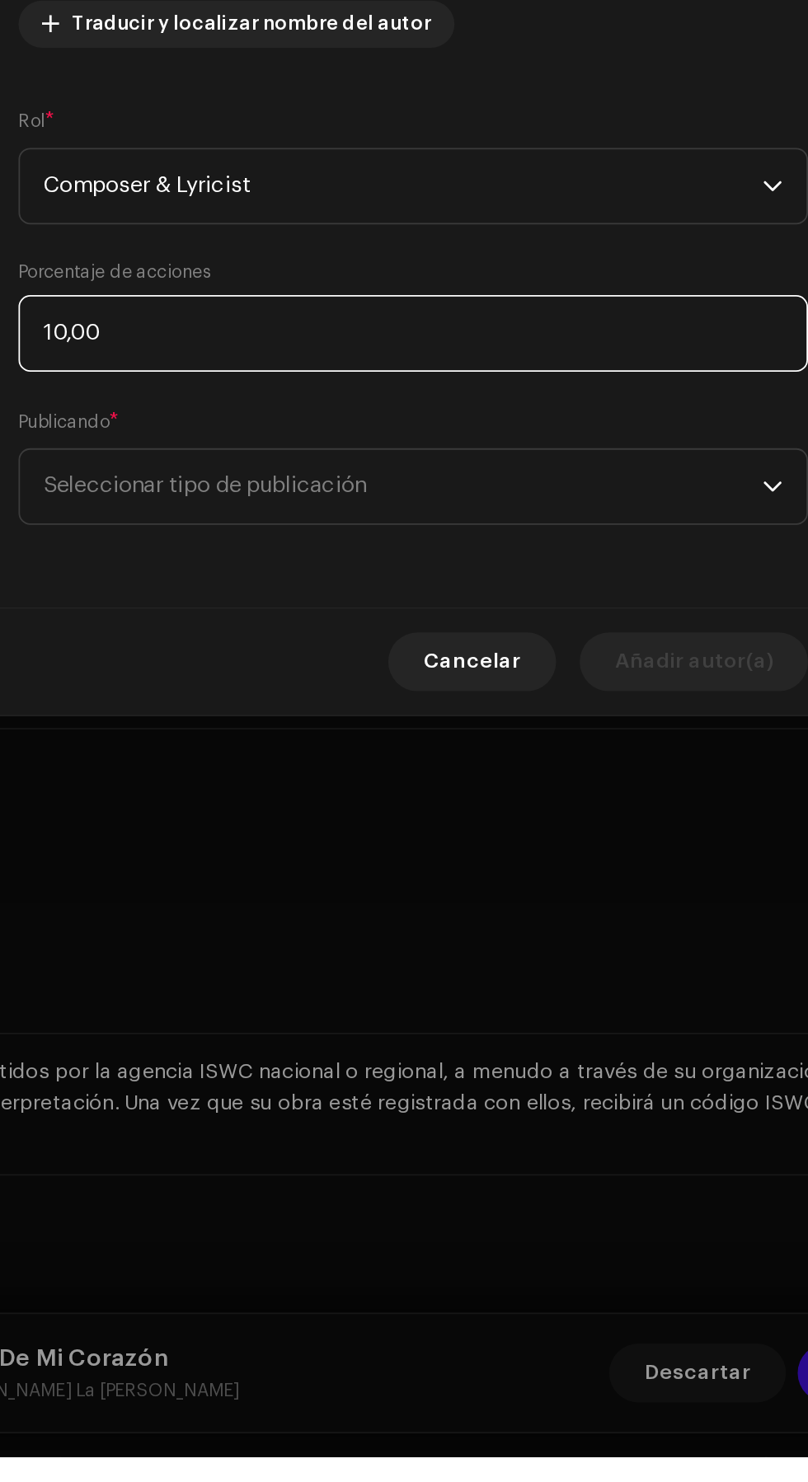
type input "100,00"
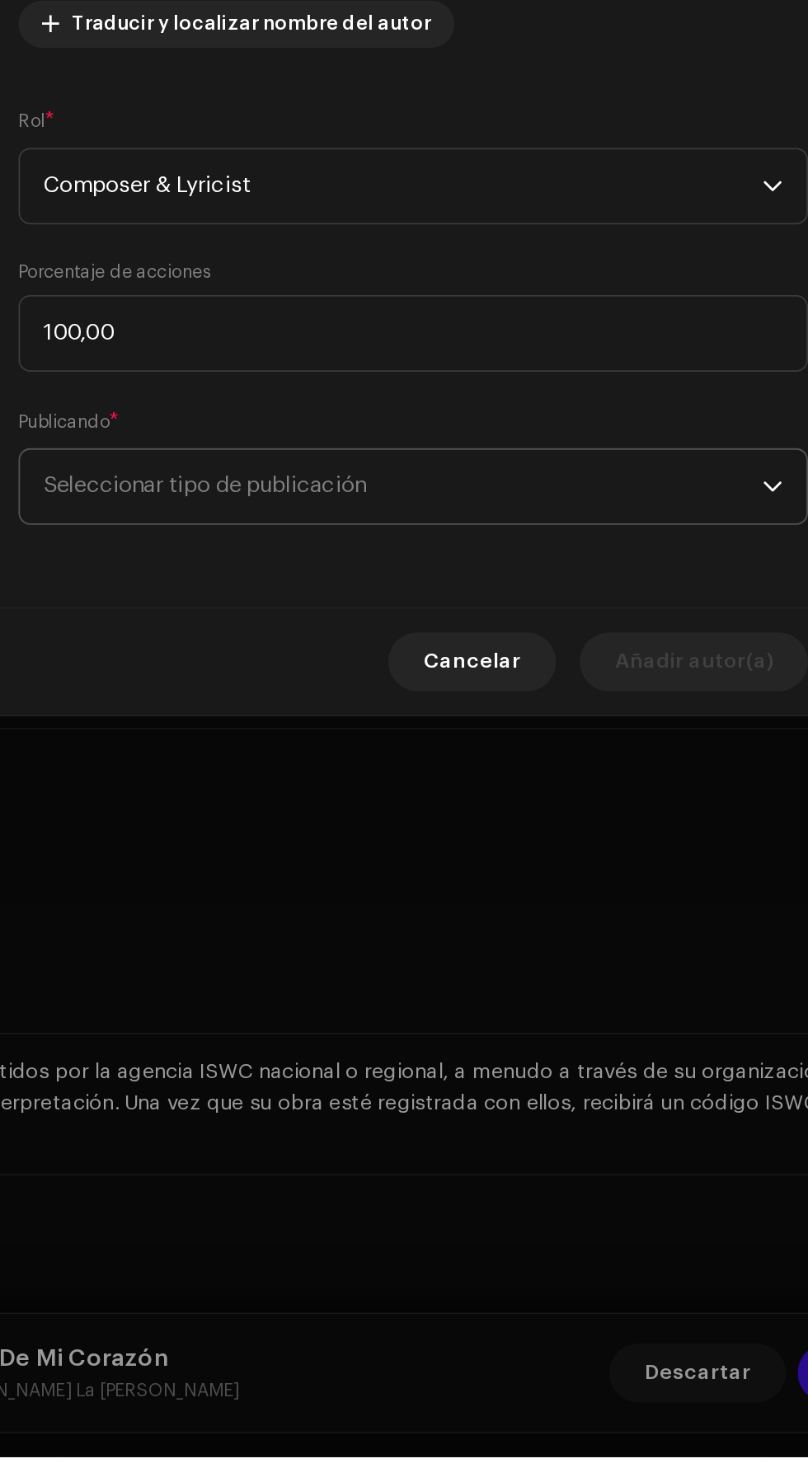
click at [533, 937] on span "Seleccionar tipo de publicación" at bounding box center [398, 938] width 402 height 41
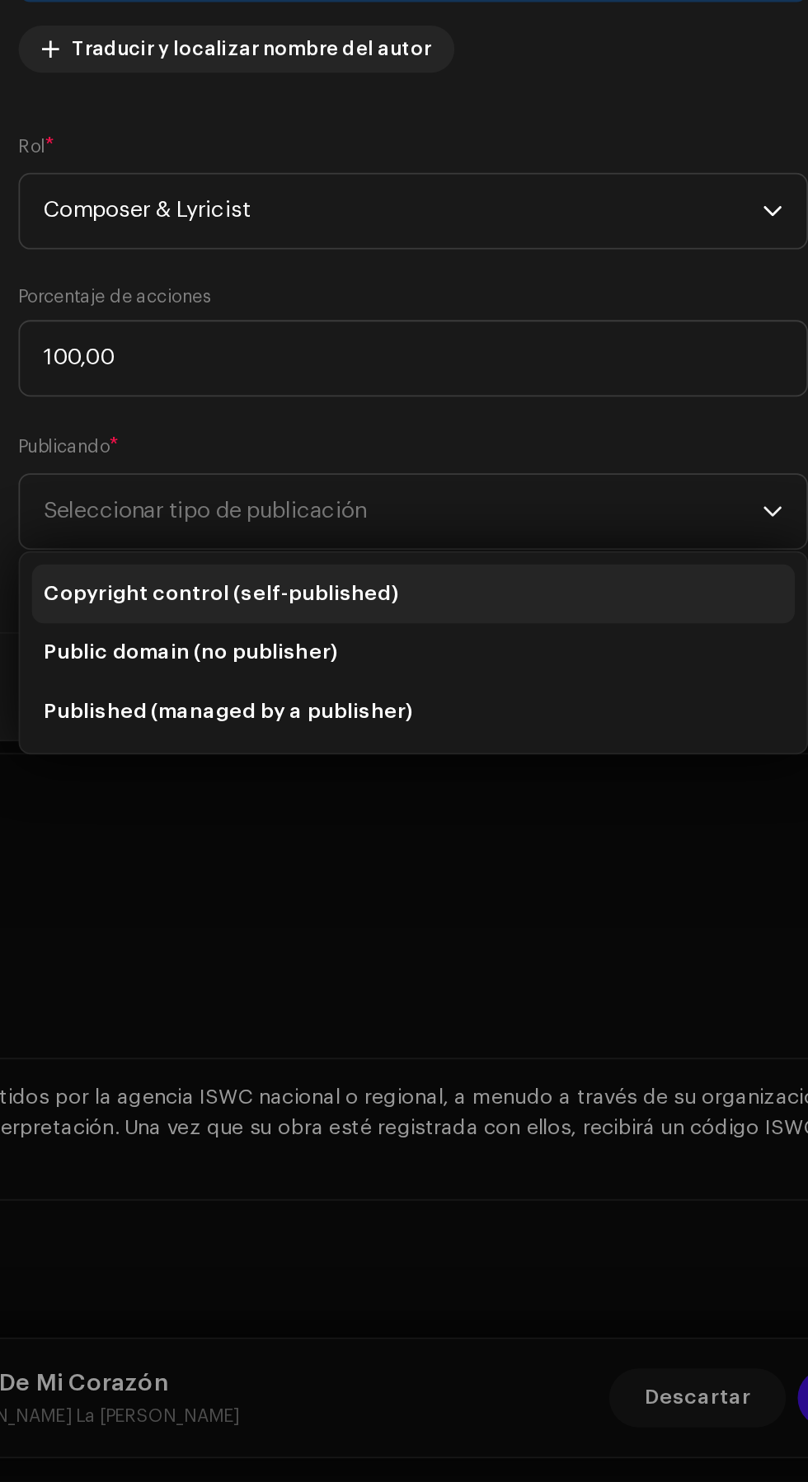
click at [449, 980] on li "Copyright control (self-published)" at bounding box center [403, 985] width 427 height 33
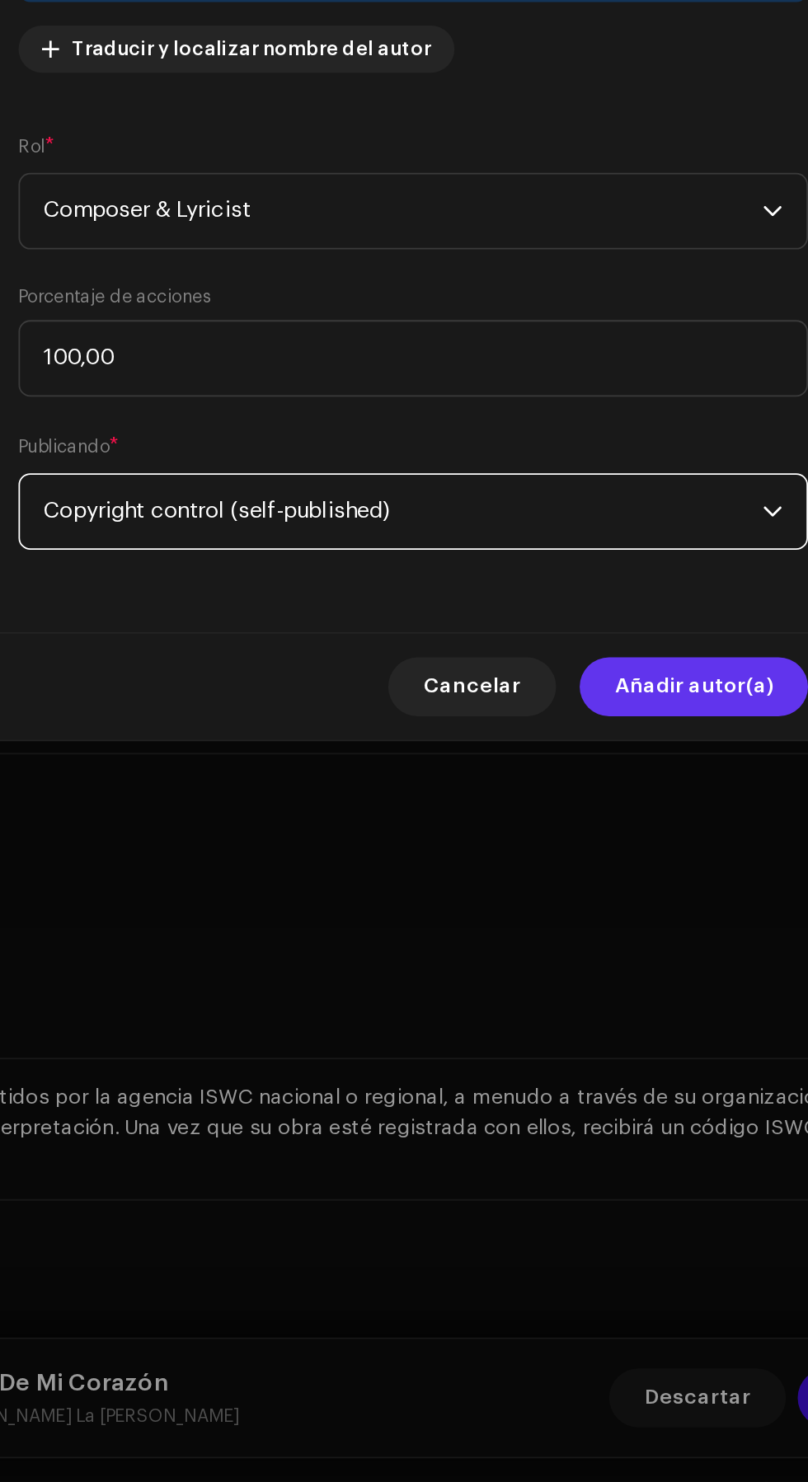
click at [575, 1048] on span "Añadir autor(a)" at bounding box center [561, 1037] width 88 height 33
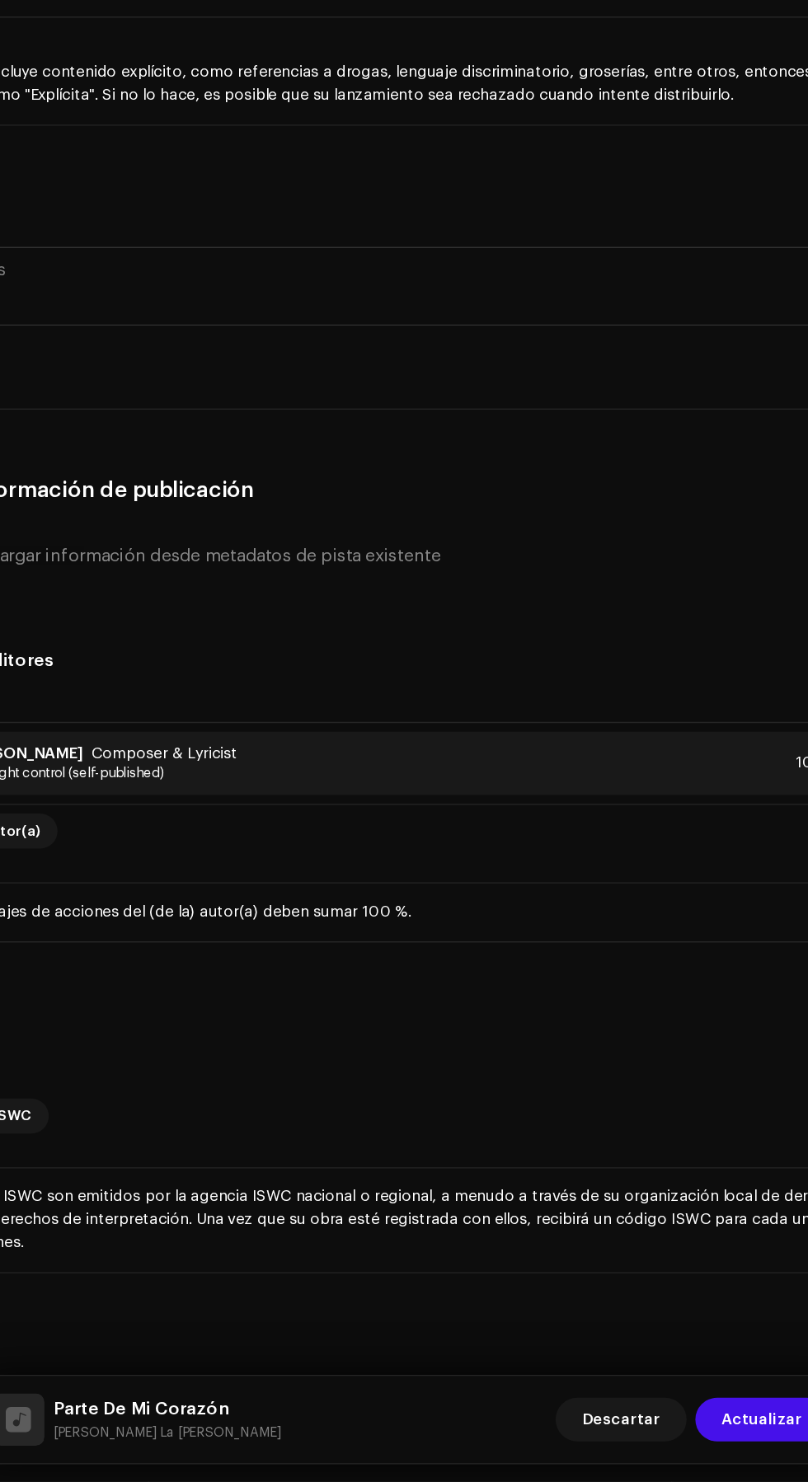
scroll to position [0, 0]
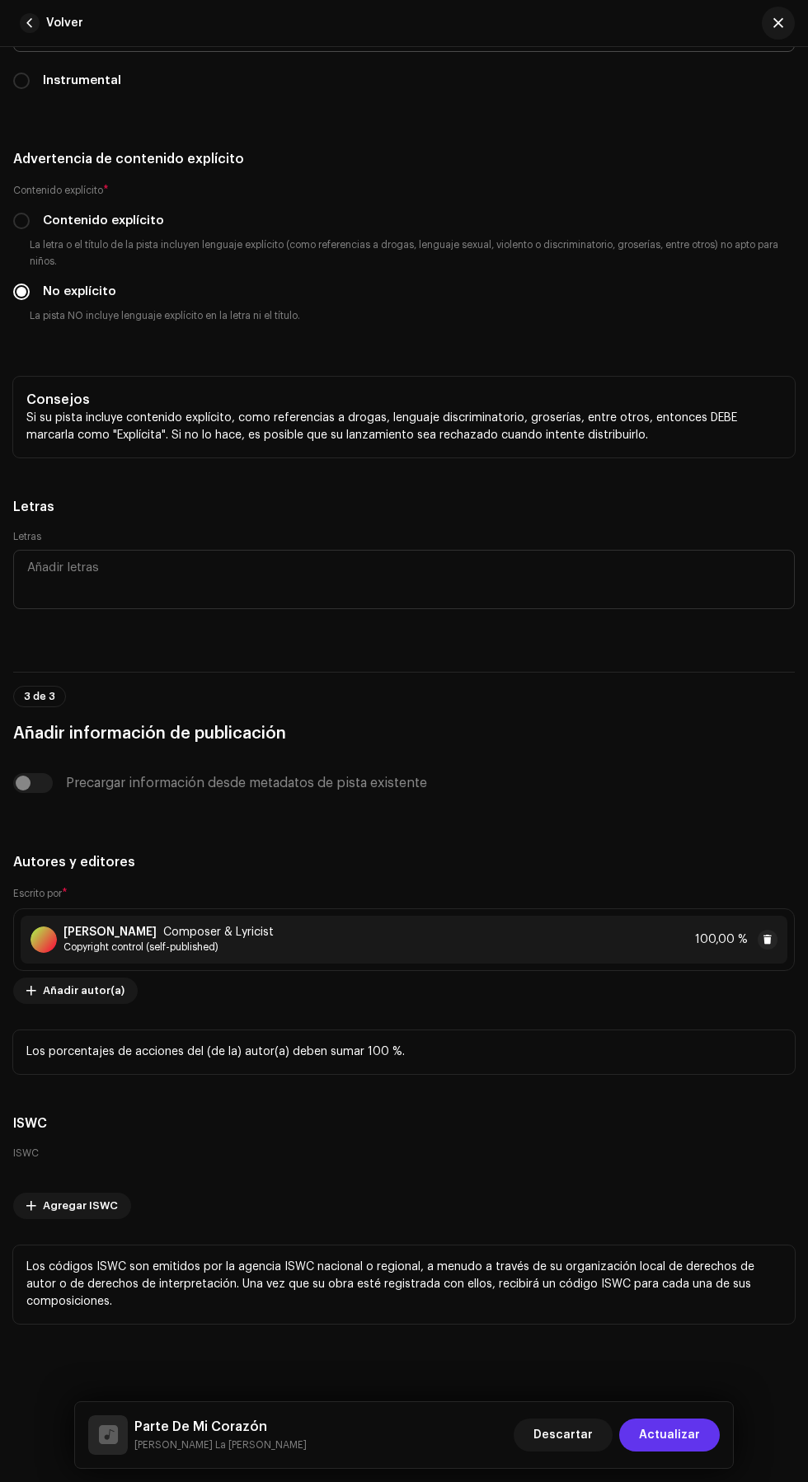
click at [685, 1435] on span "Actualizar" at bounding box center [669, 1435] width 61 height 33
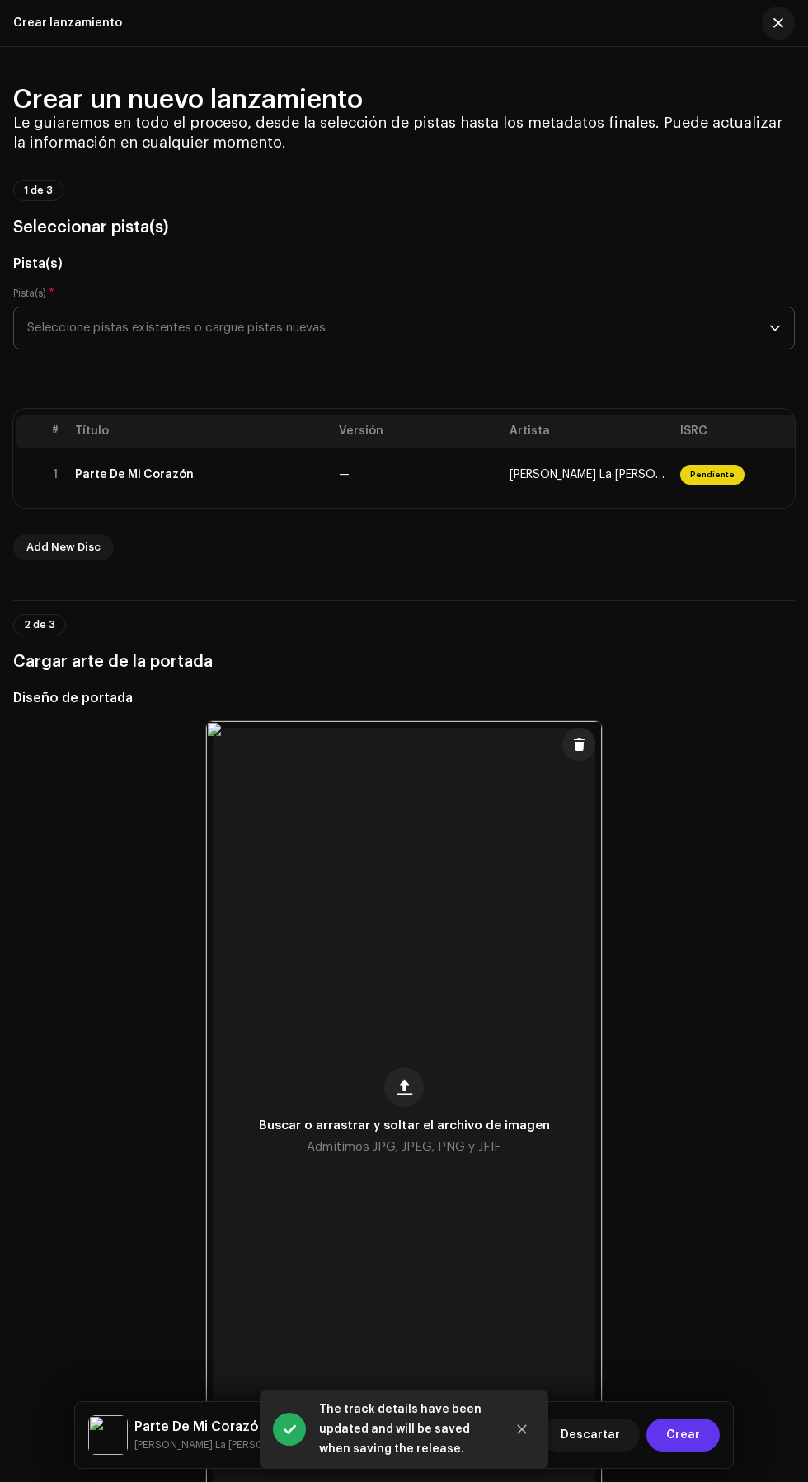
click at [692, 1435] on span "Crear" at bounding box center [683, 1435] width 34 height 33
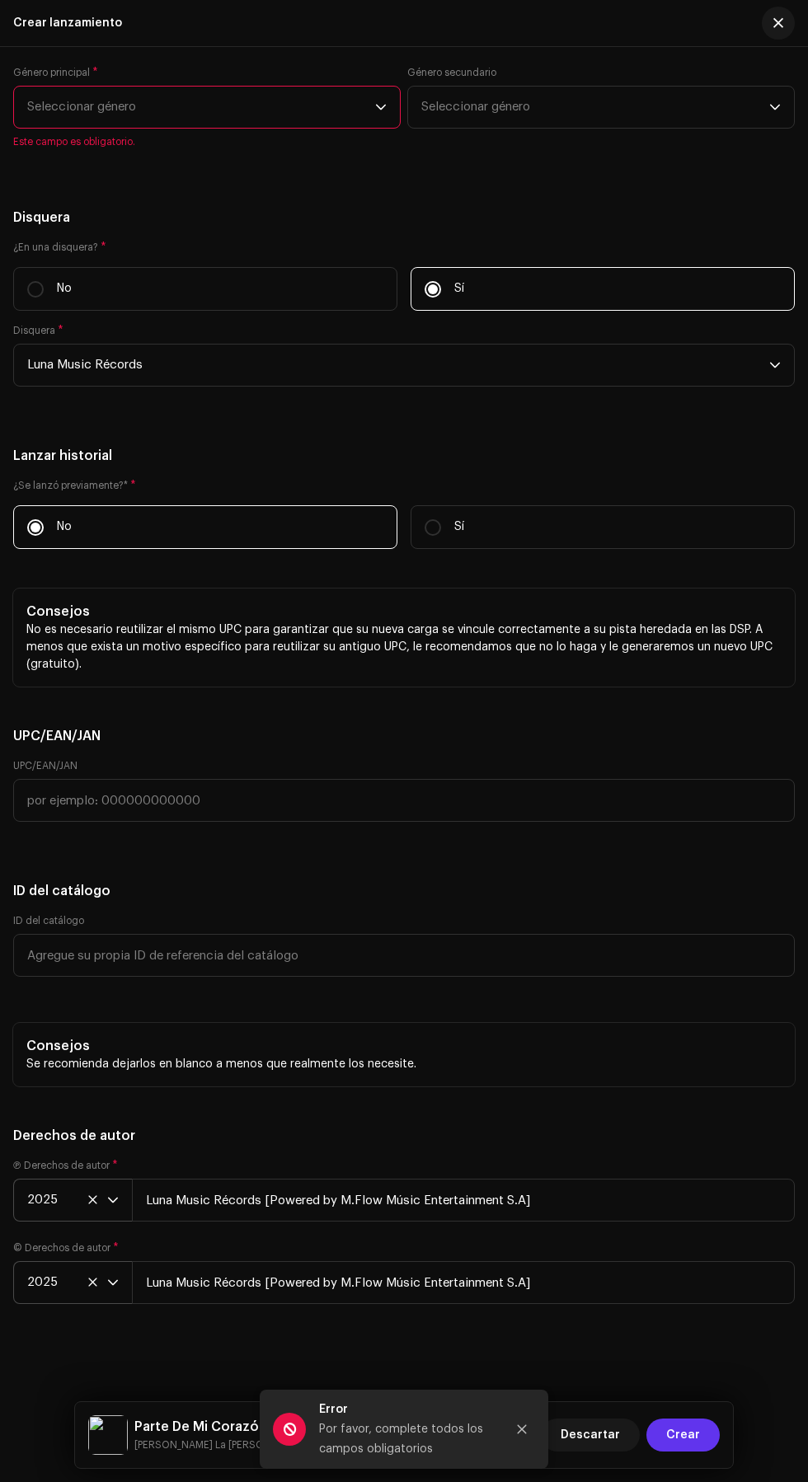
scroll to position [3701, 0]
click at [53, 128] on span "Seleccionar género" at bounding box center [201, 107] width 348 height 41
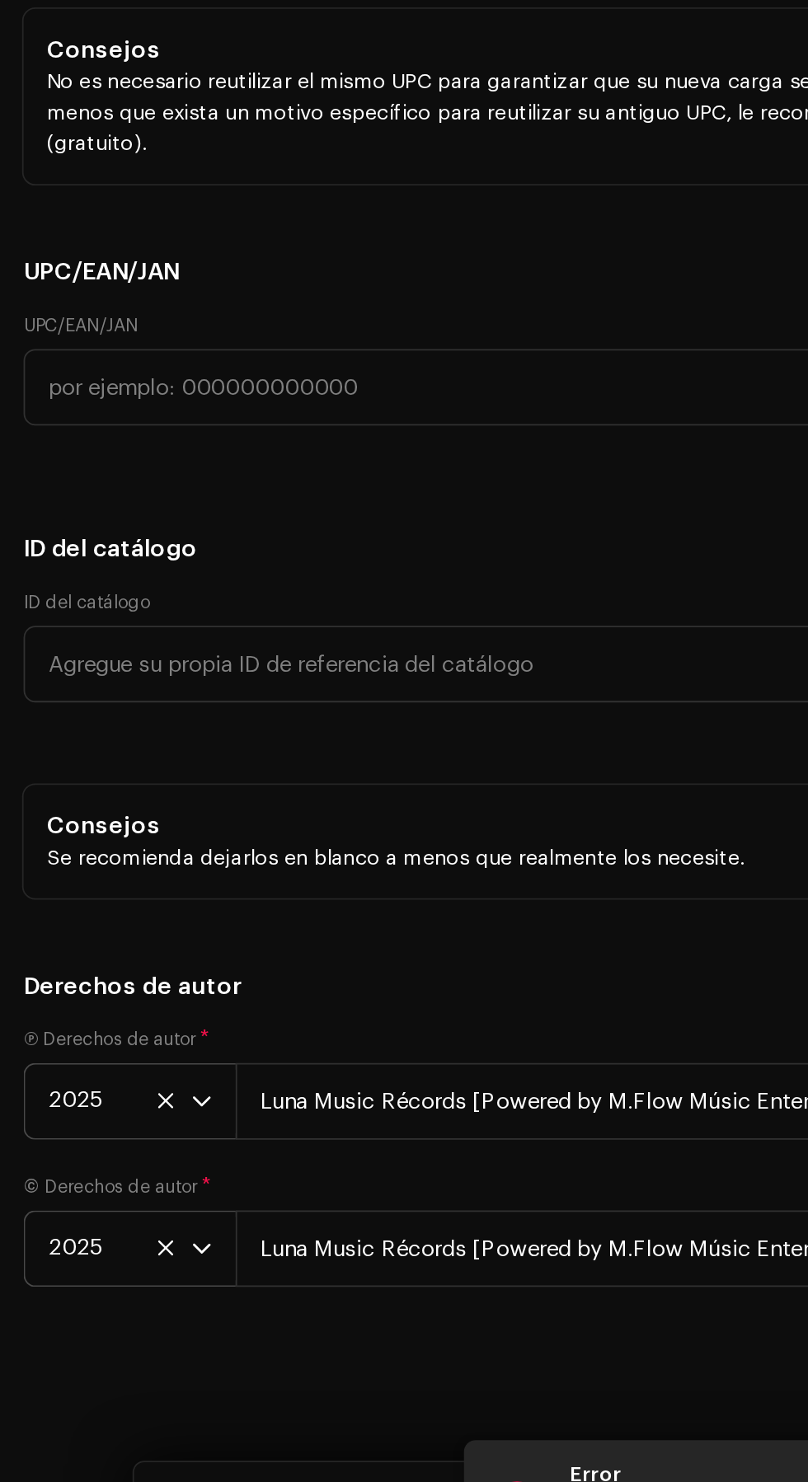
type input "Latin"
click at [123, 250] on li "Latin Rap" at bounding box center [207, 233] width 373 height 33
click at [263, 148] on span "Latin Rap" at bounding box center [201, 126] width 348 height 41
type input "Lati"
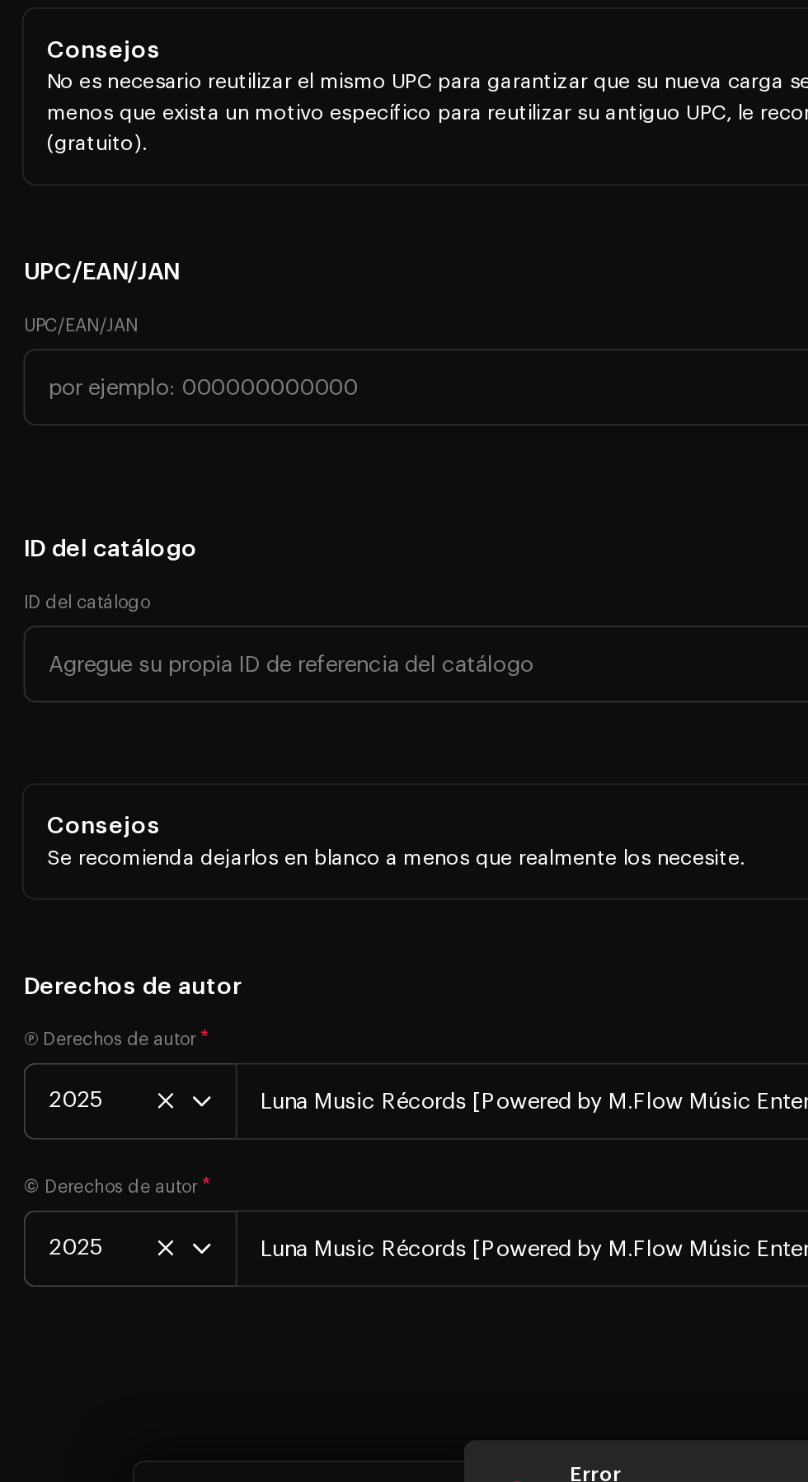
click at [145, 270] on li "Latin" at bounding box center [207, 253] width 373 height 33
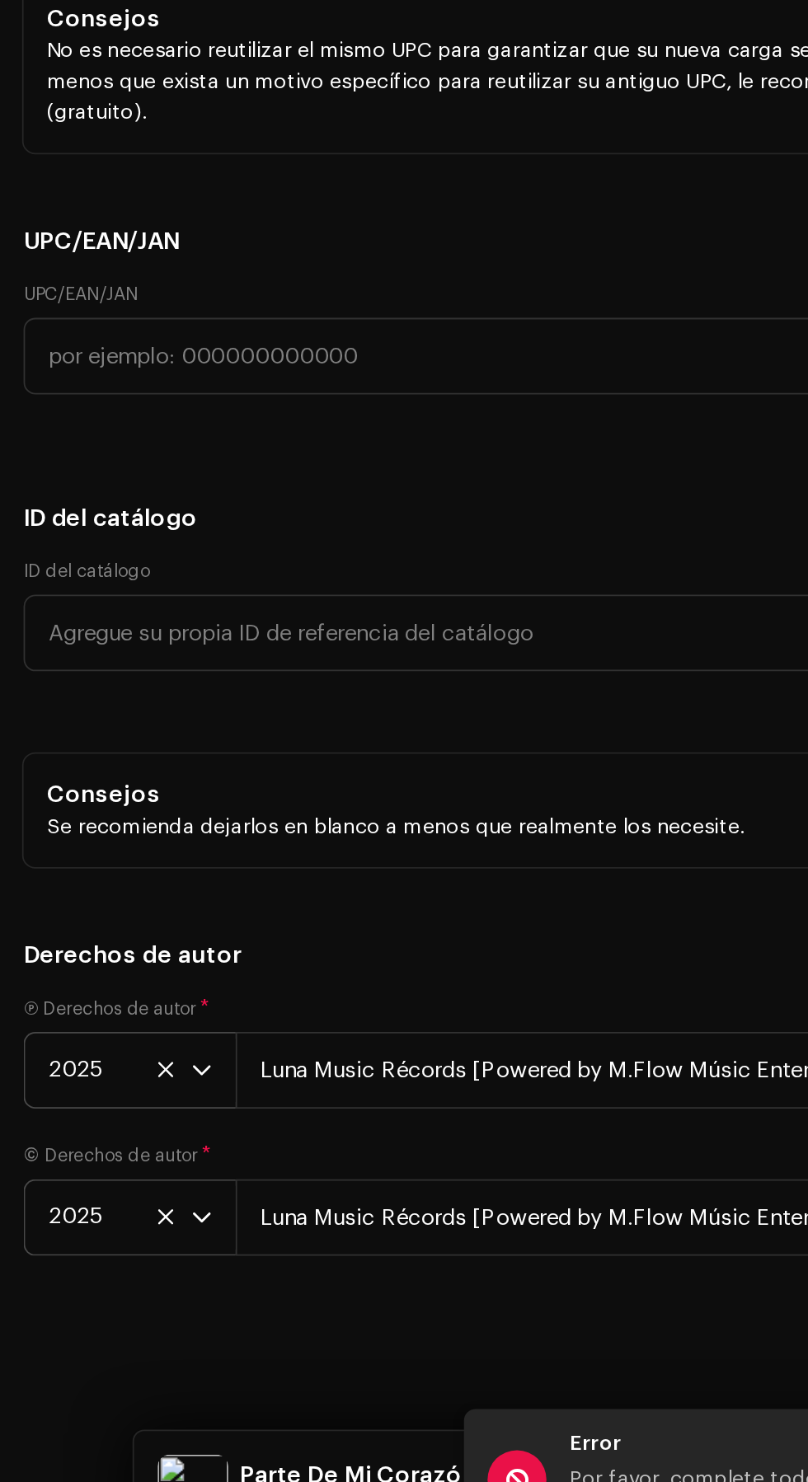
click at [279, 73] on h5 "Géneros" at bounding box center [404, 63] width 782 height 20
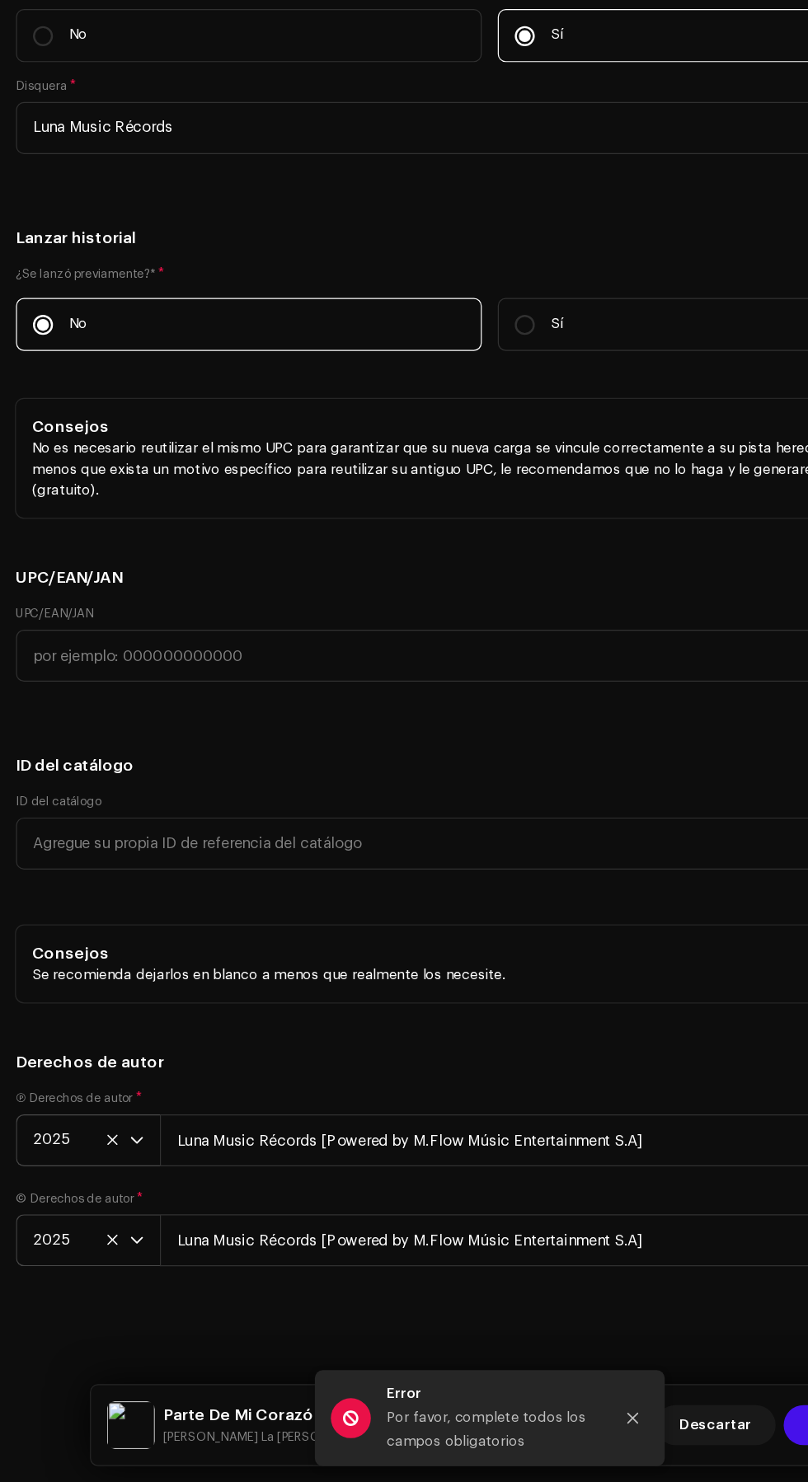
scroll to position [0, 0]
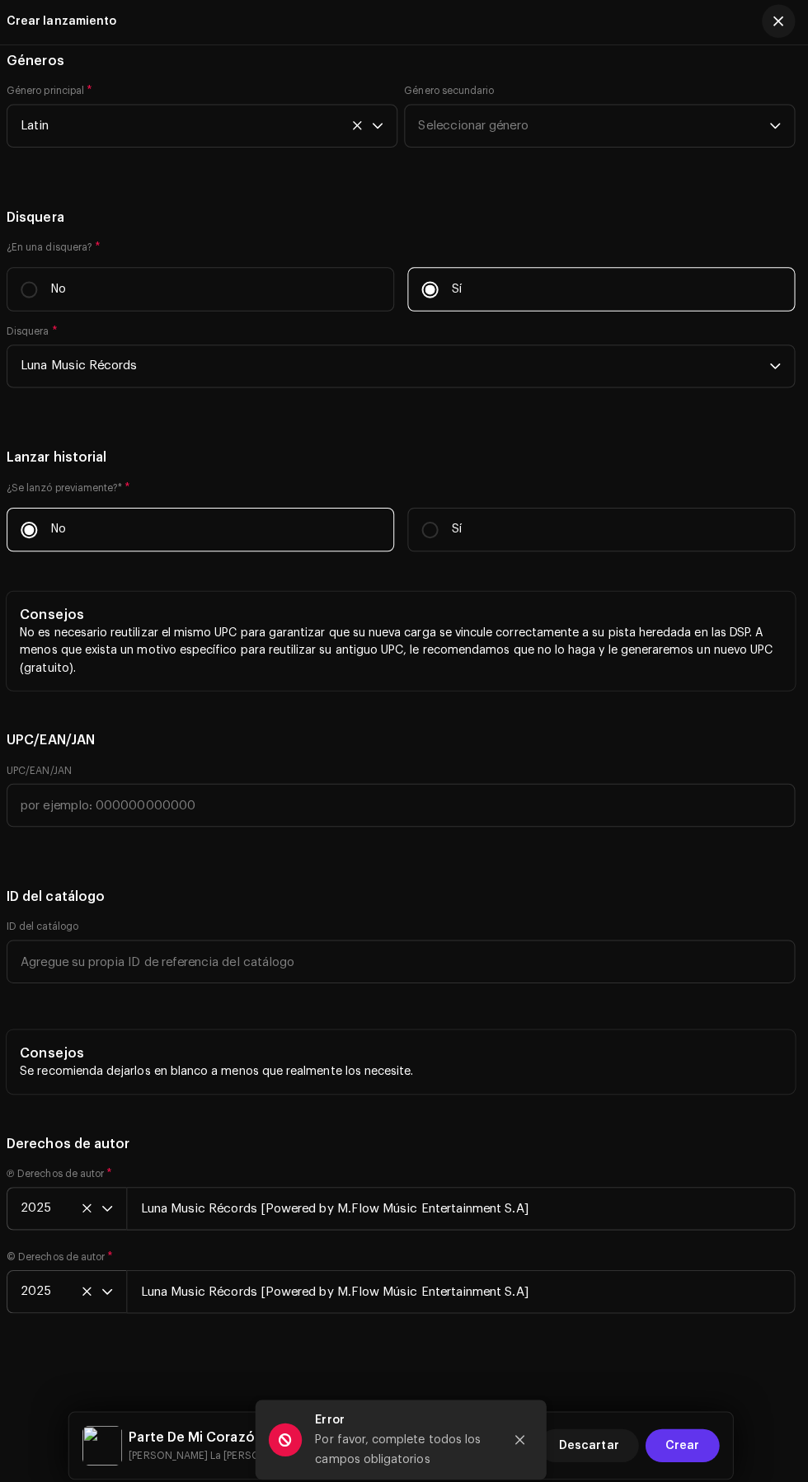
click at [692, 1435] on span "Crear" at bounding box center [683, 1435] width 34 height 33
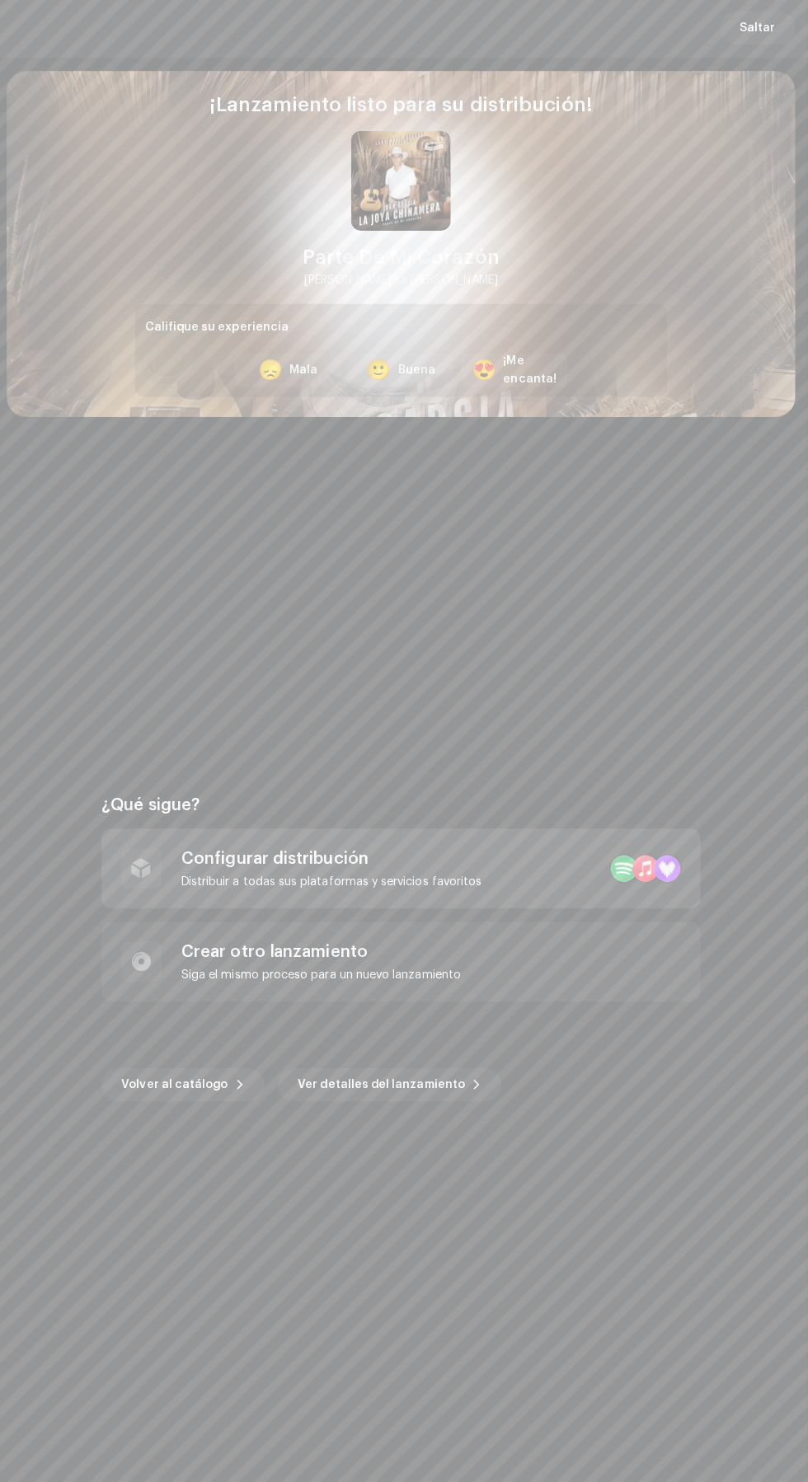
click at [439, 876] on div "Distribuir a todas sus plataformas y servicios favoritos" at bounding box center [335, 876] width 298 height 13
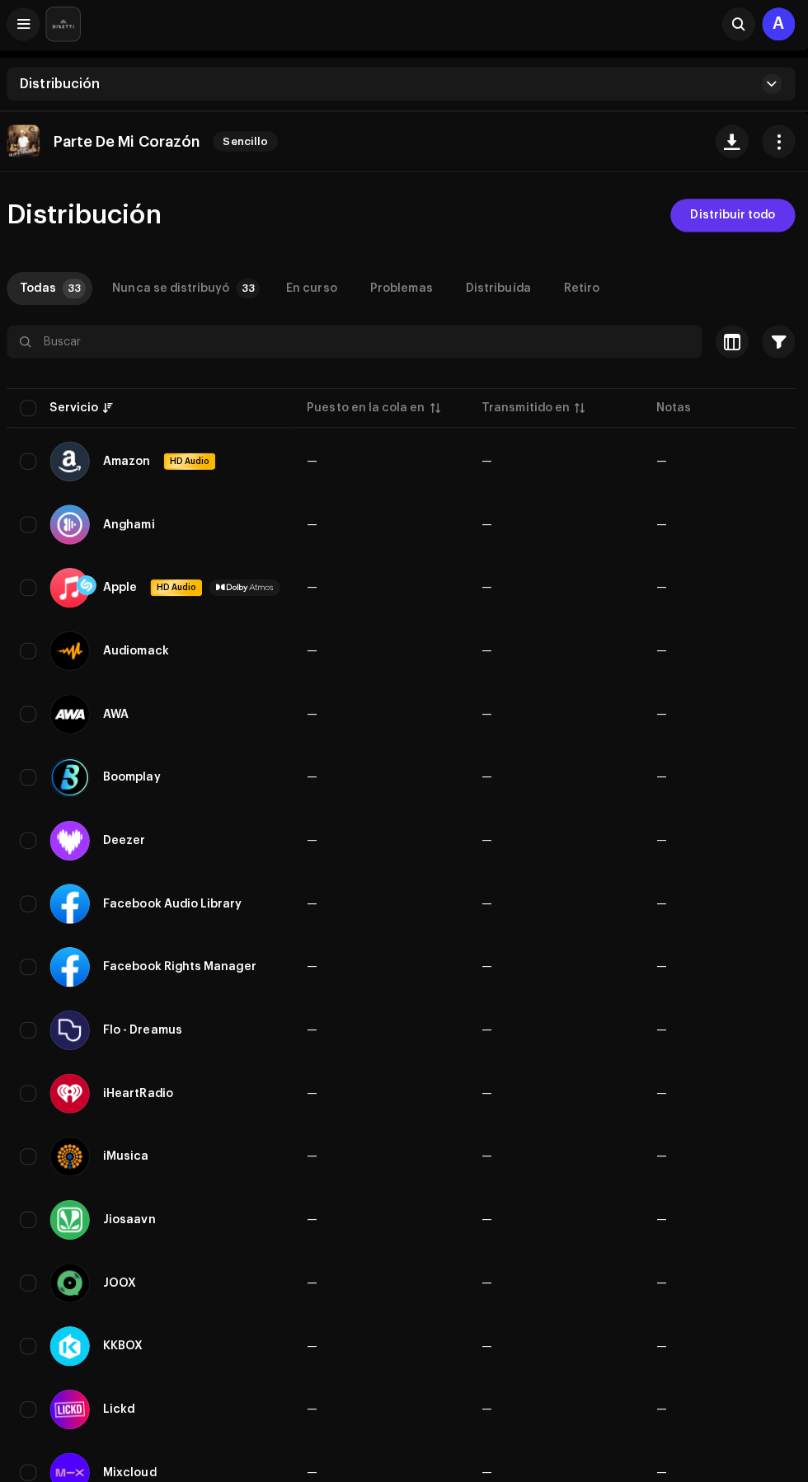
click at [739, 218] on span "Distribuir todo" at bounding box center [733, 216] width 84 height 33
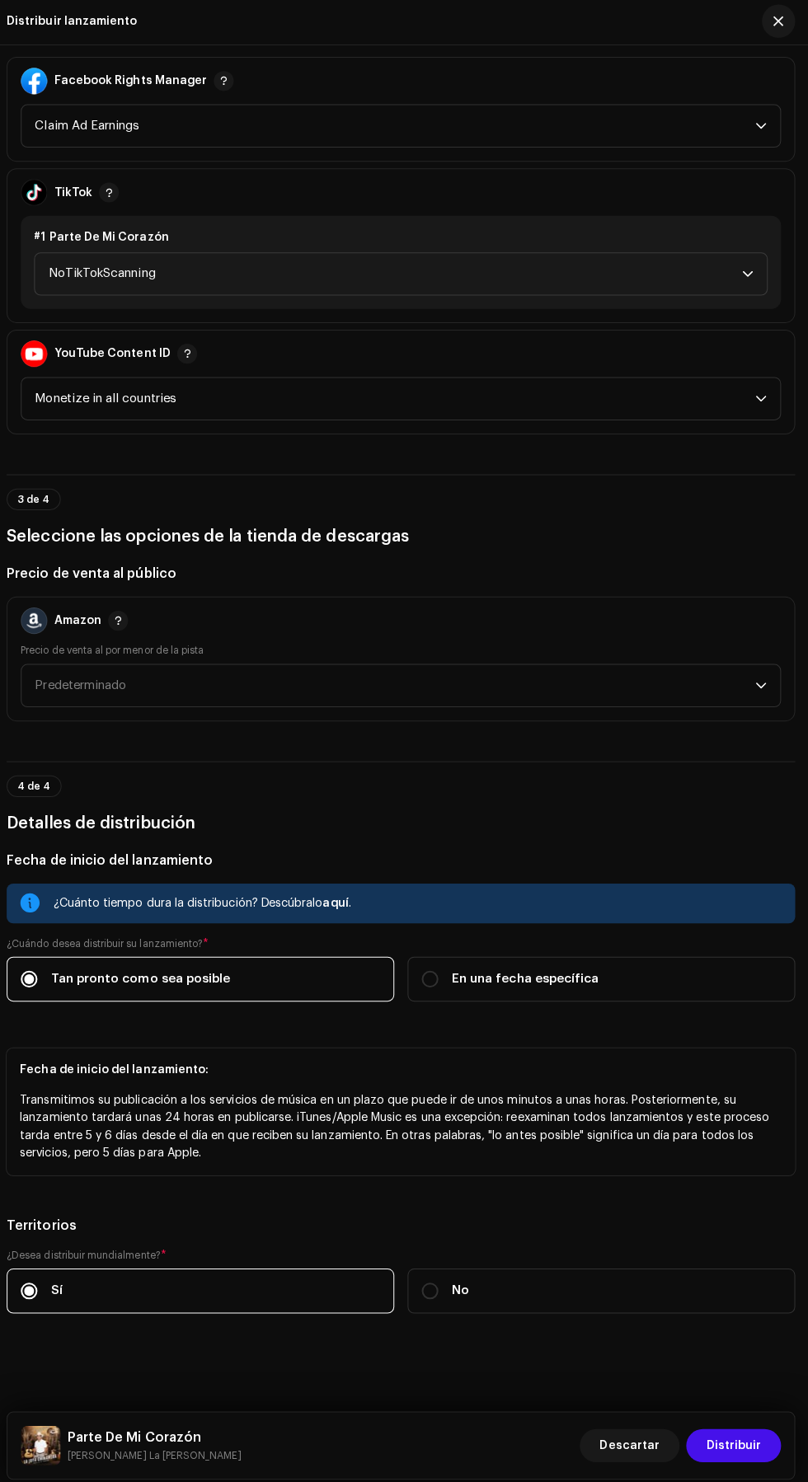
scroll to position [2206, 0]
click at [525, 661] on span "Predeterminado" at bounding box center [398, 681] width 714 height 41
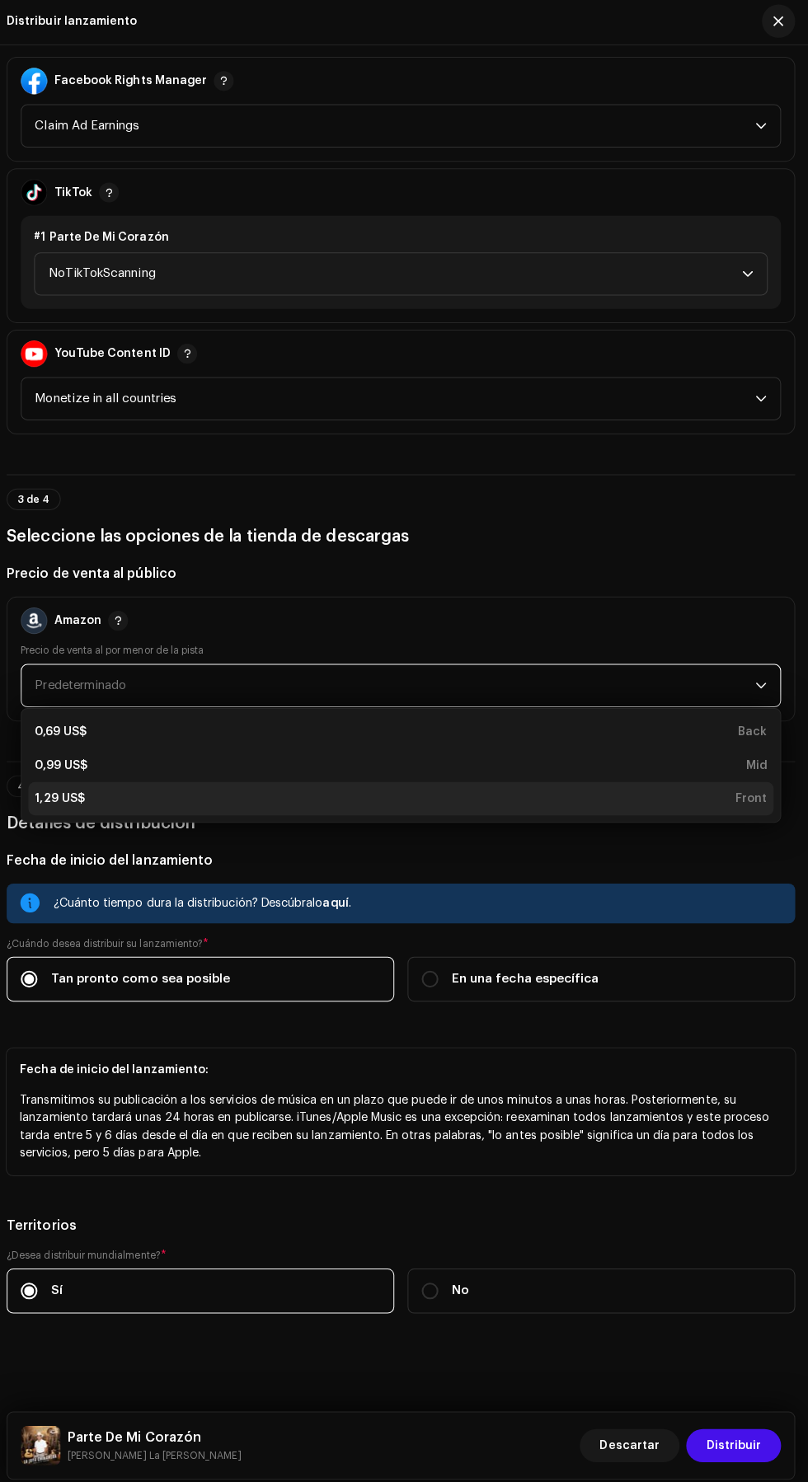
click at [503, 786] on div "1,29 US$ Front" at bounding box center [403, 794] width 725 height 16
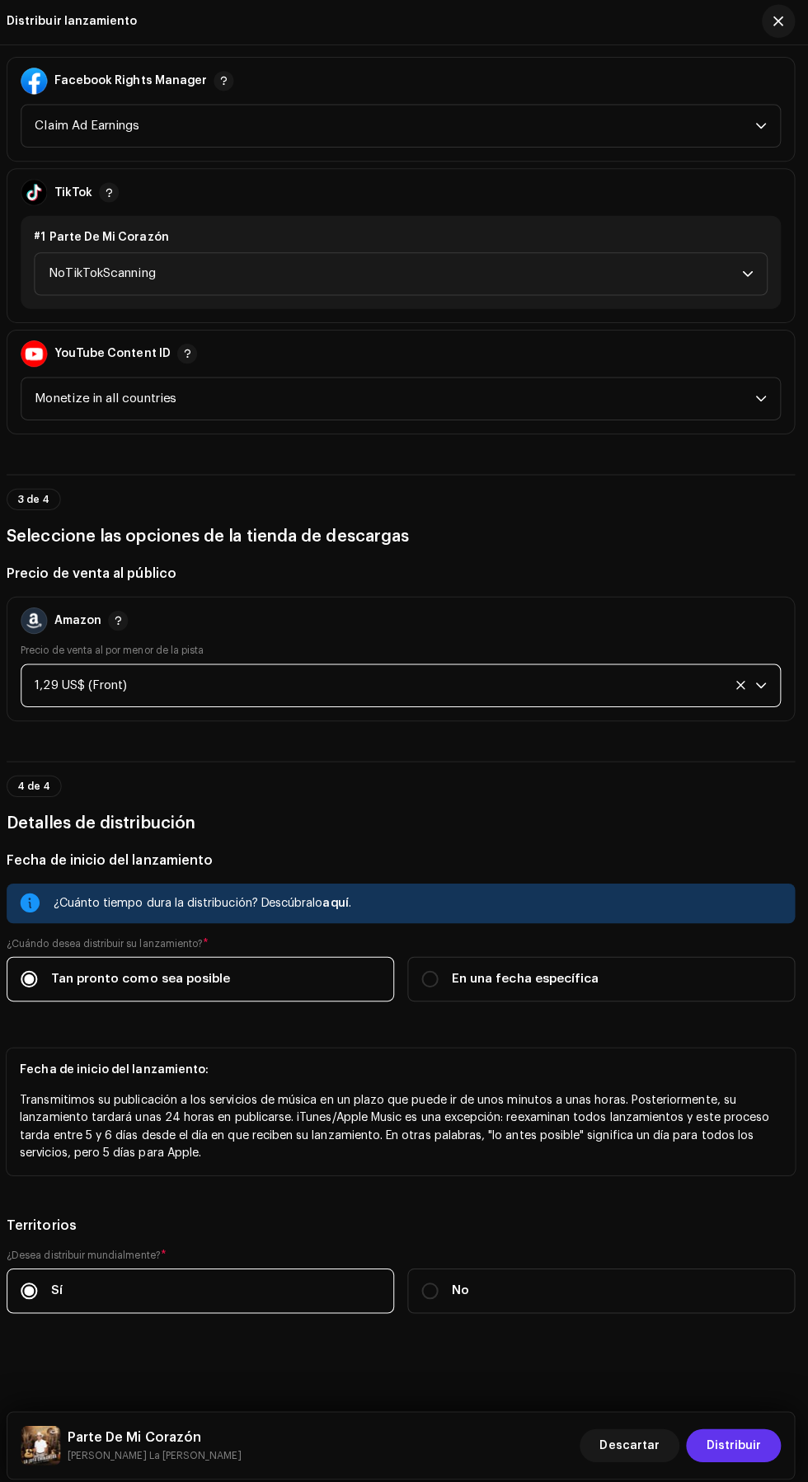
click at [740, 1443] on span "Distribuir" at bounding box center [734, 1435] width 54 height 33
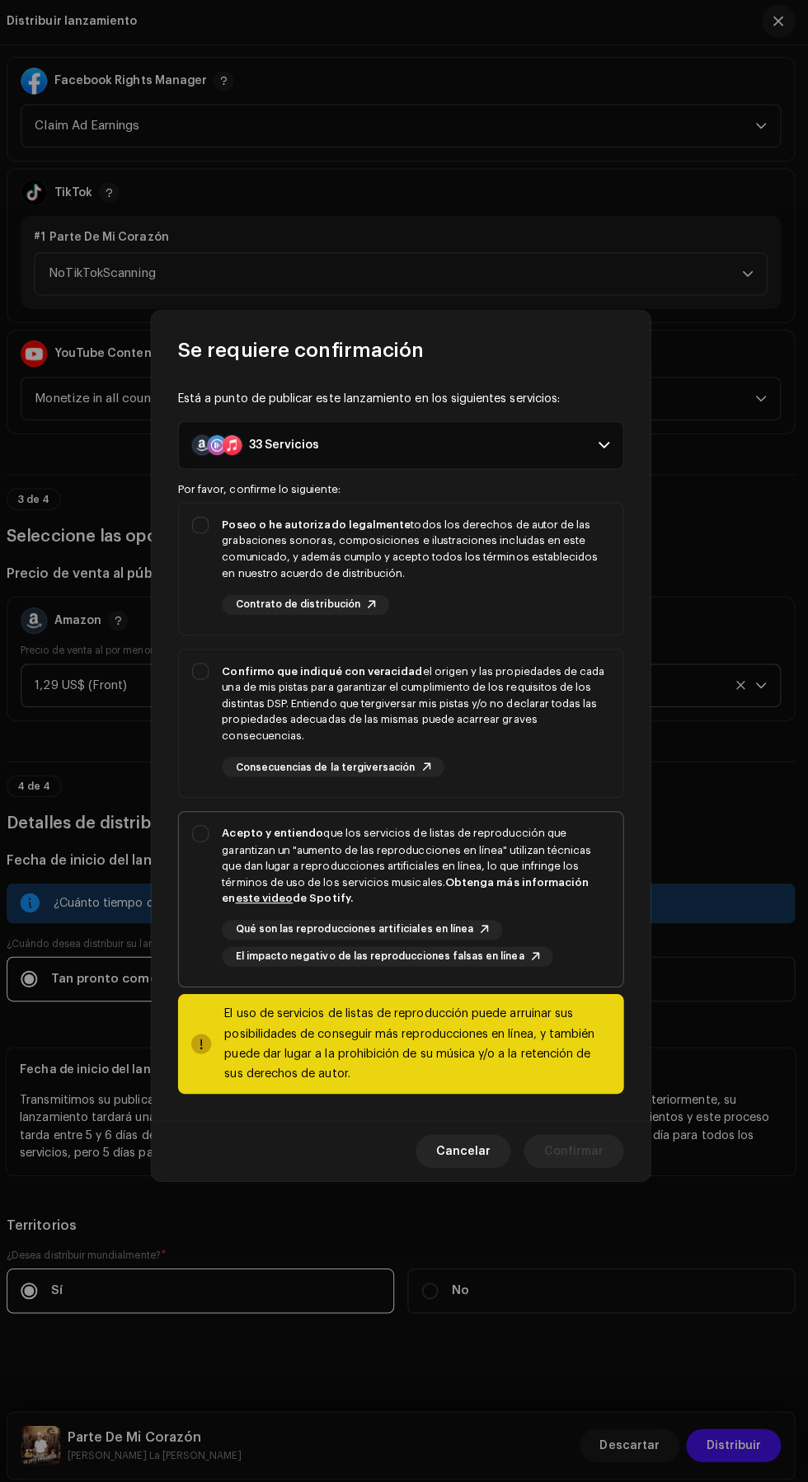
click at [494, 847] on div "Acepto y entiendo que los servicios de listas de reproducción que garantizan un…" at bounding box center [419, 860] width 384 height 81
checkbox input "true"
click at [508, 687] on div "Confirmo que indiqué con veracidad el origen y las propiedades de cada una de m…" at bounding box center [419, 700] width 384 height 81
checkbox input "true"
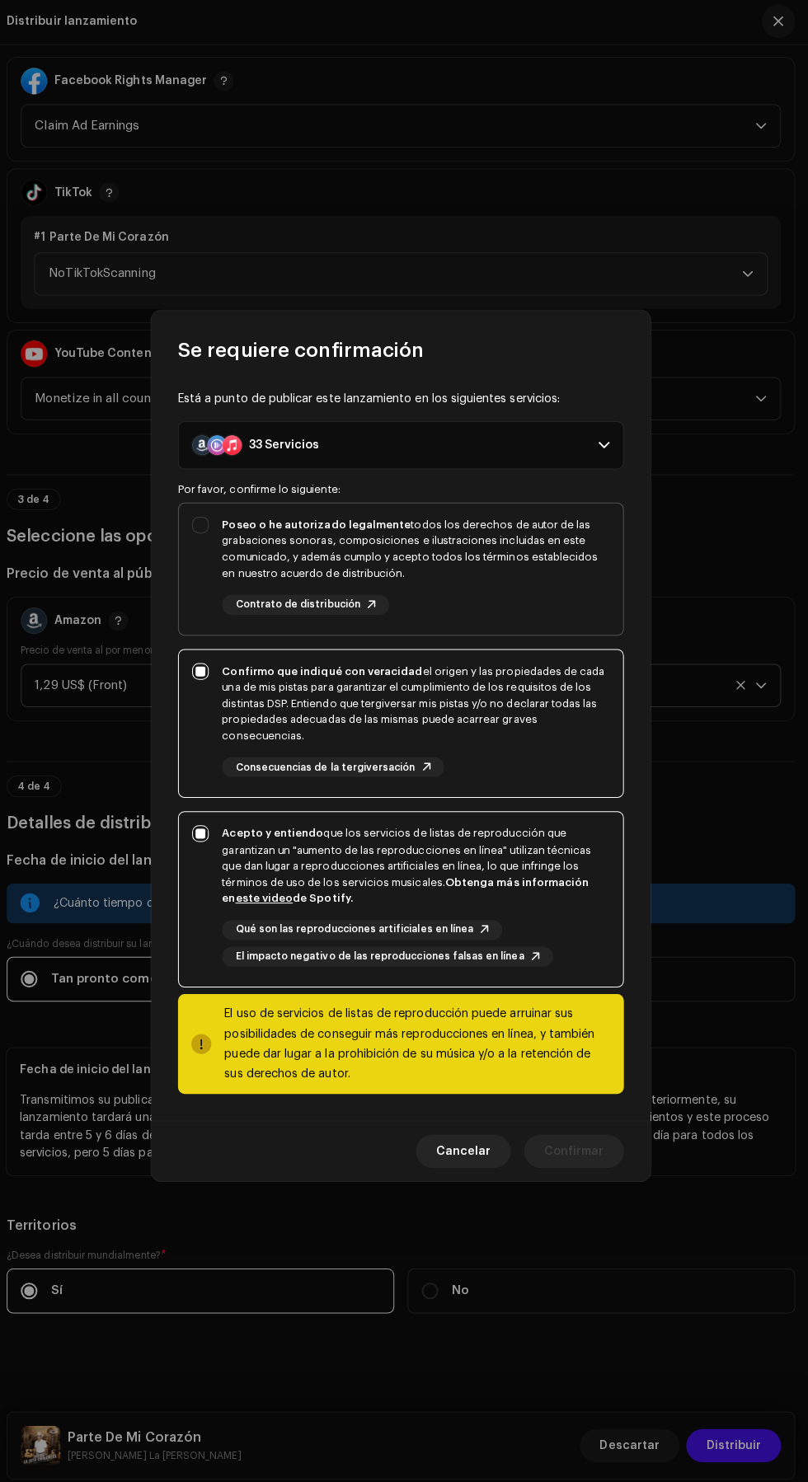
click at [535, 548] on div "Poseo o he autorizado legalmente todos los derechos de autor de las grabaciones…" at bounding box center [419, 546] width 384 height 64
checkbox input "true"
click at [585, 1143] on span "Confirmar" at bounding box center [575, 1143] width 59 height 33
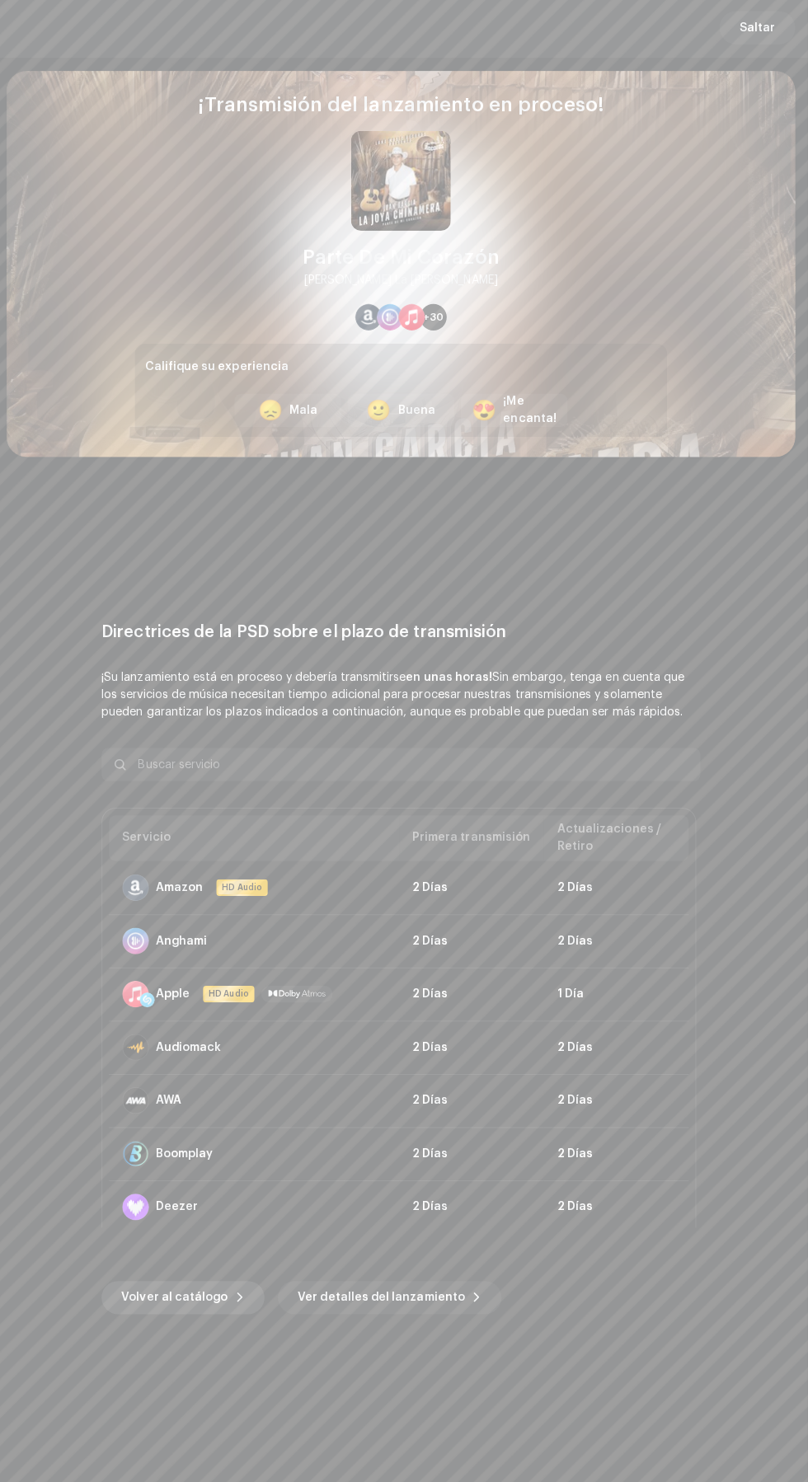
click at [192, 1289] on span "Volver al catálogo" at bounding box center [180, 1288] width 106 height 33
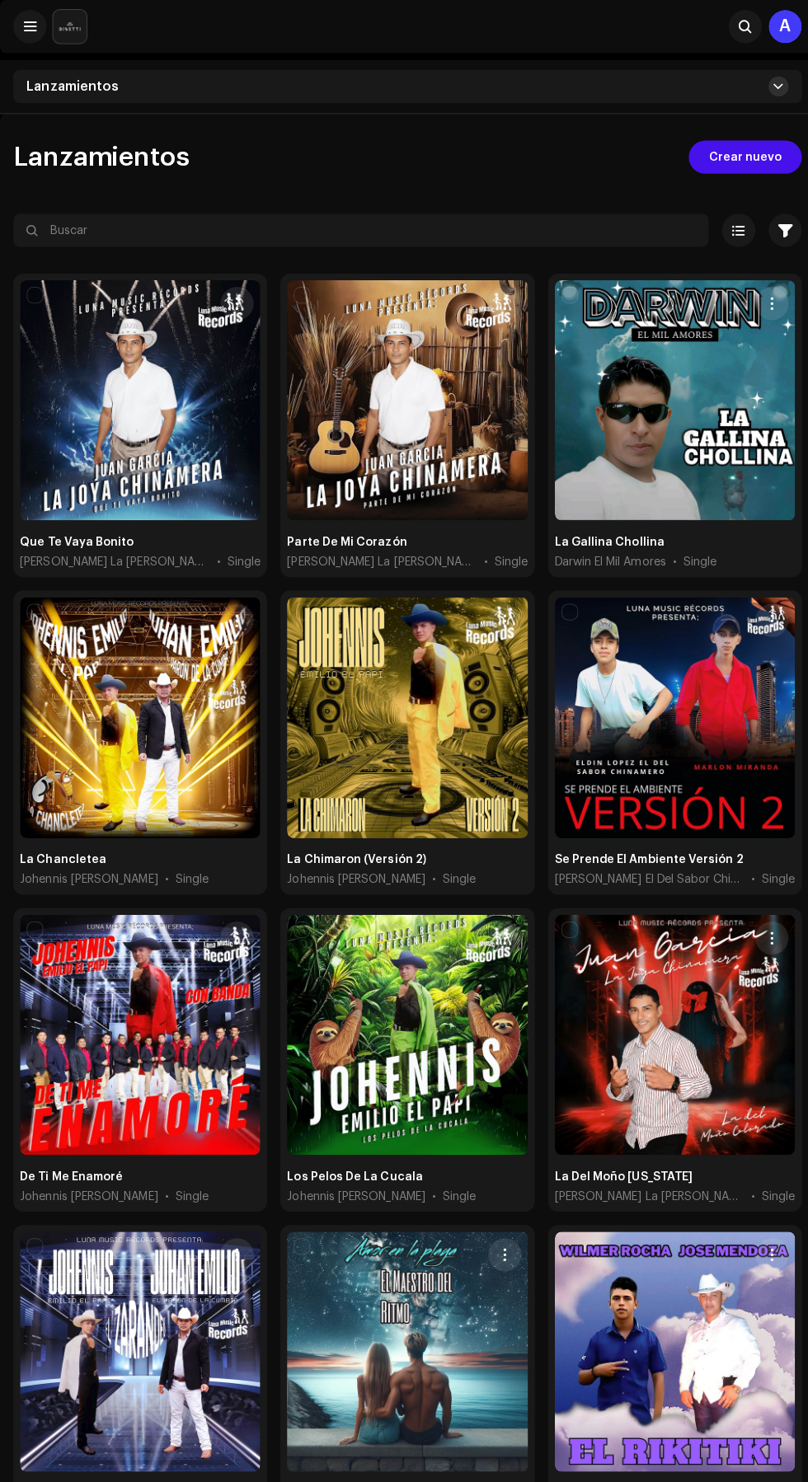
click at [768, 86] on span at bounding box center [772, 85] width 10 height 13
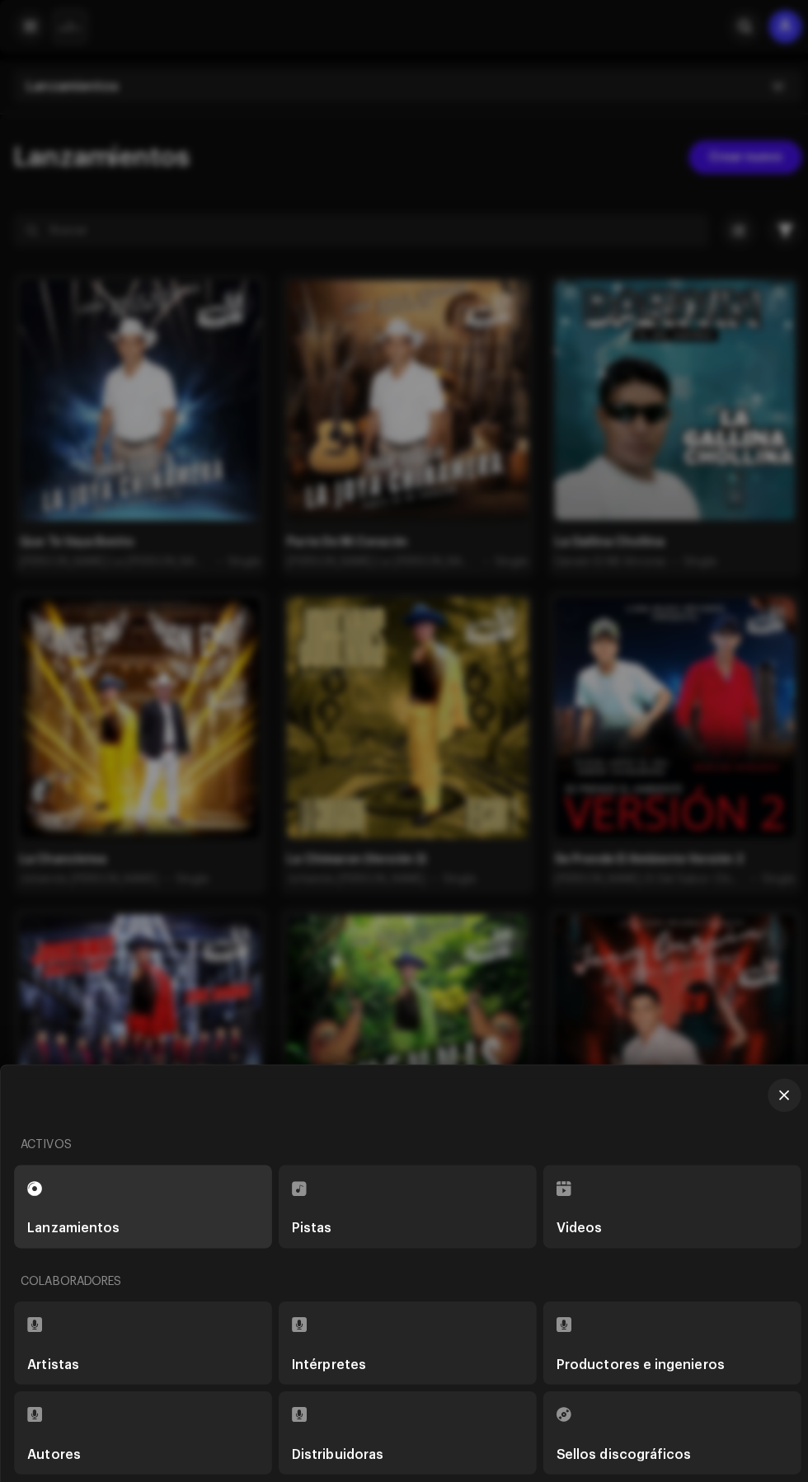
click at [627, 1443] on div "Sellos discográficos" at bounding box center [619, 1441] width 134 height 13
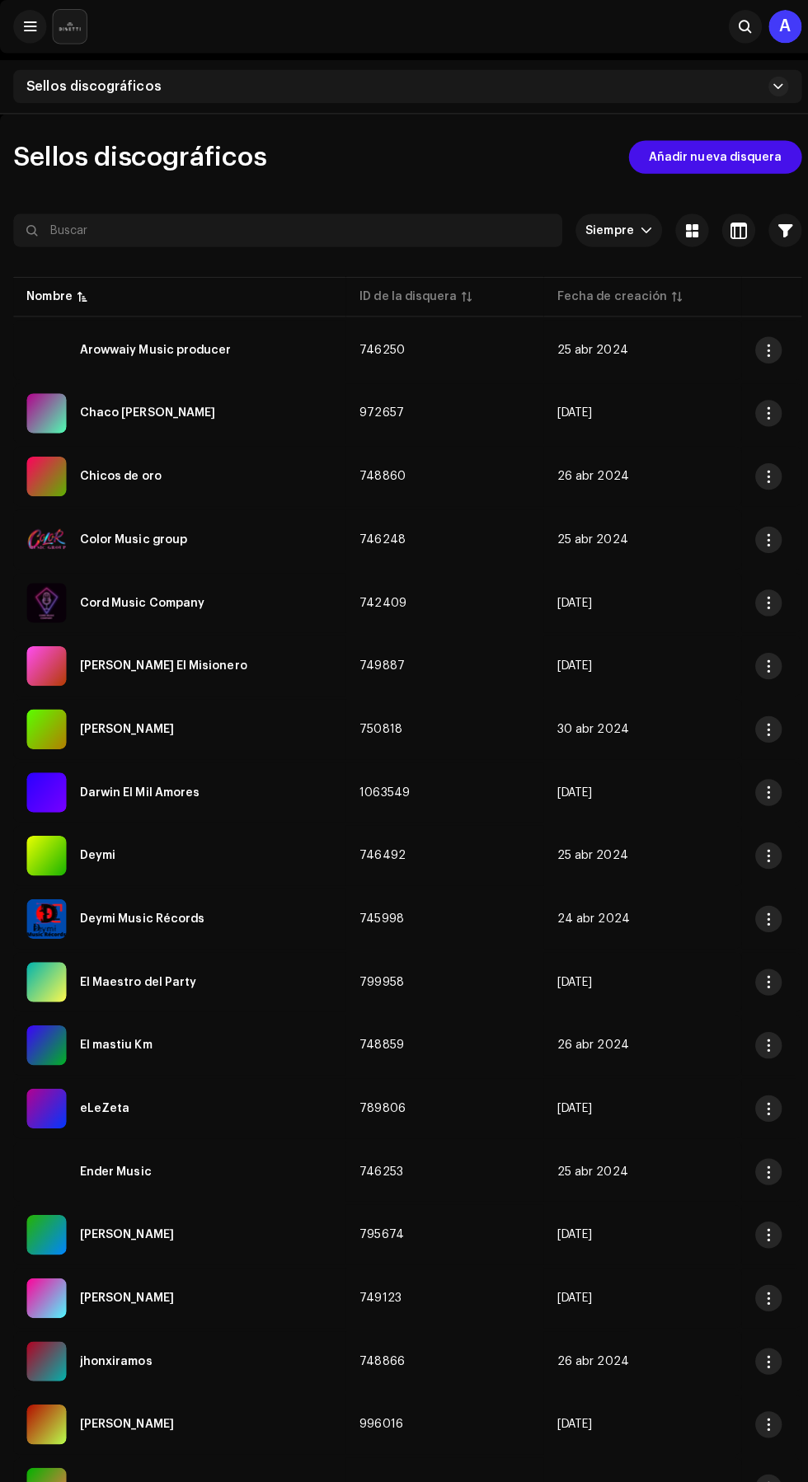
scroll to position [274, 0]
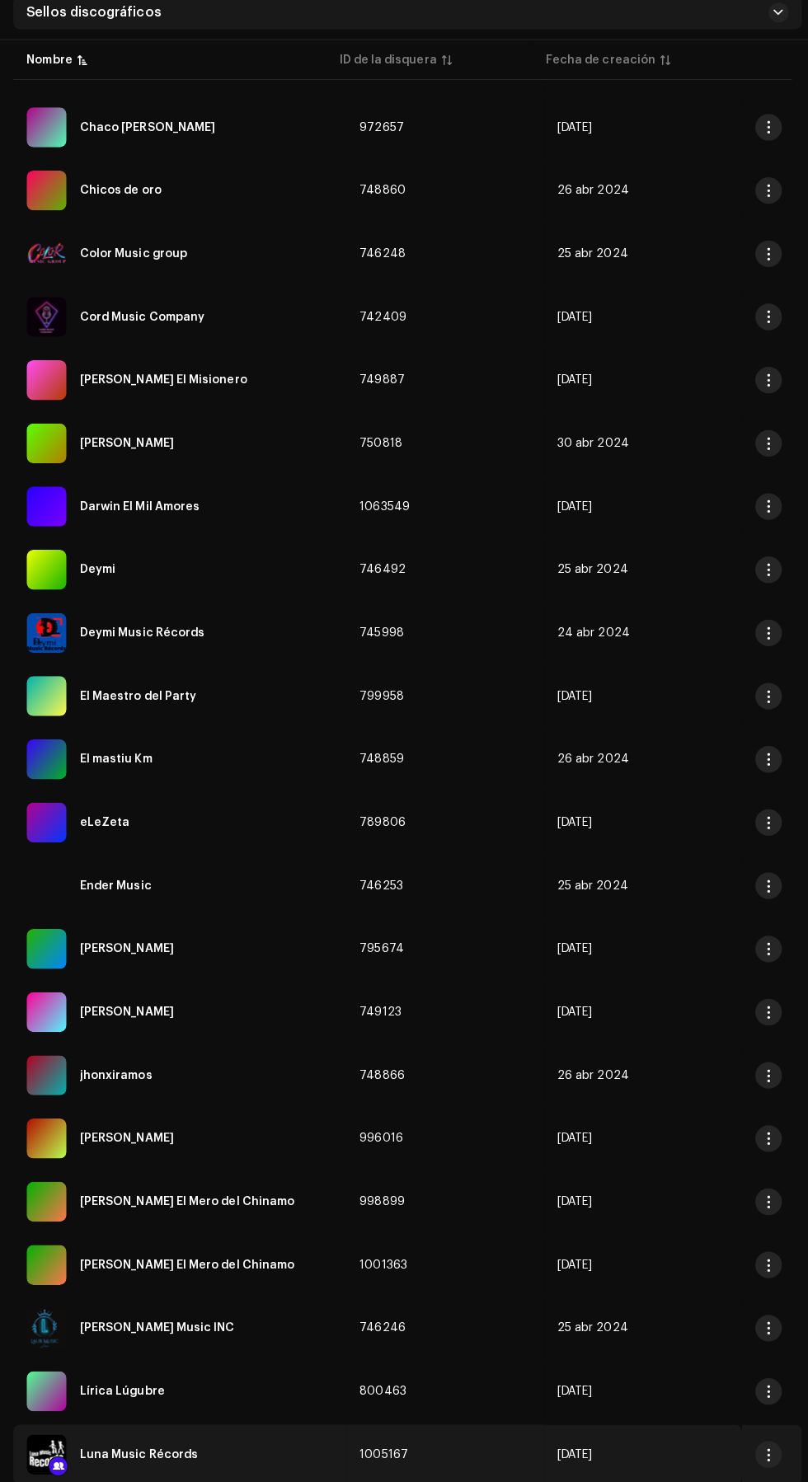
click at [83, 1453] on div "Luna Music Récords" at bounding box center [137, 1456] width 117 height 12
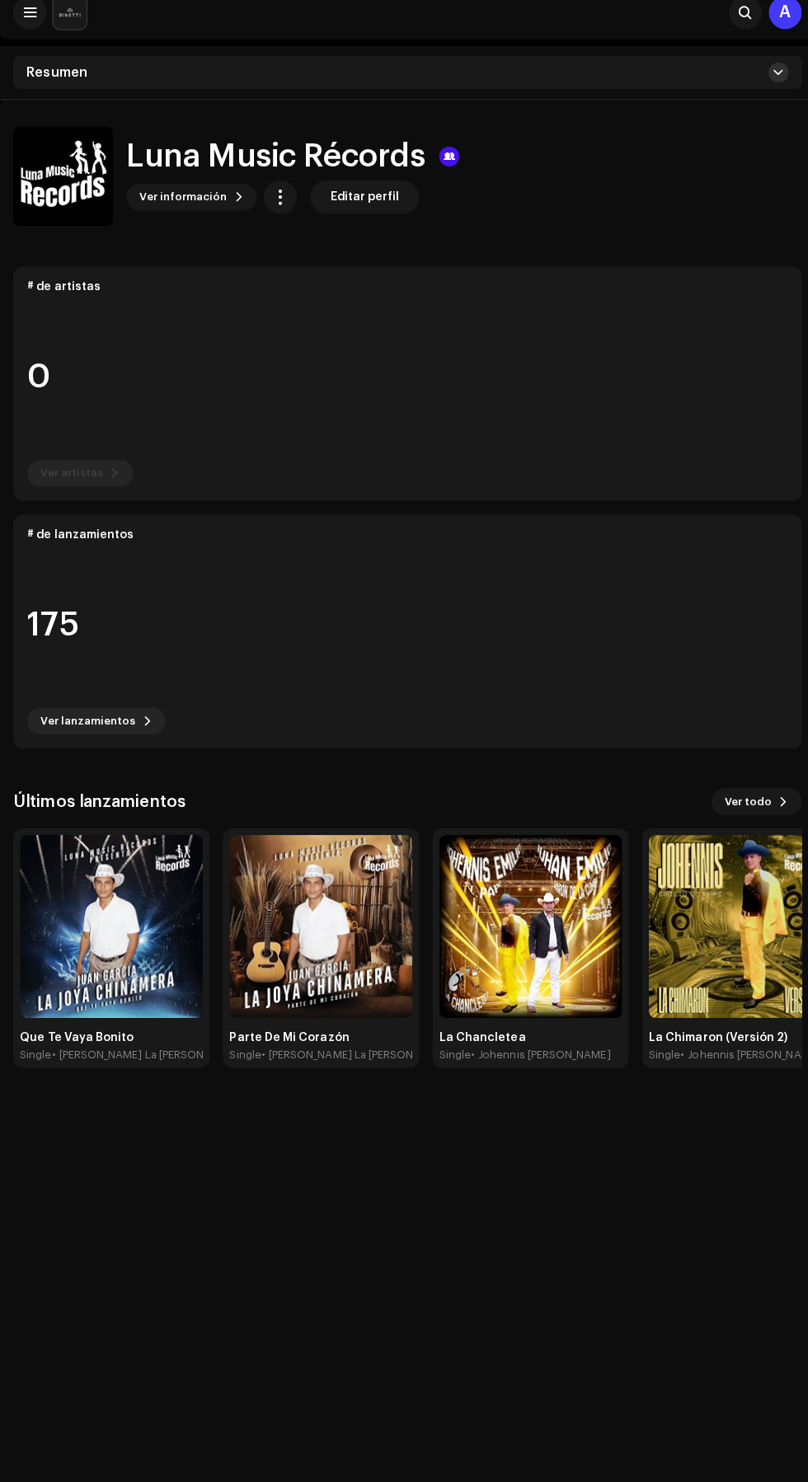
click at [767, 87] on span at bounding box center [772, 85] width 10 height 13
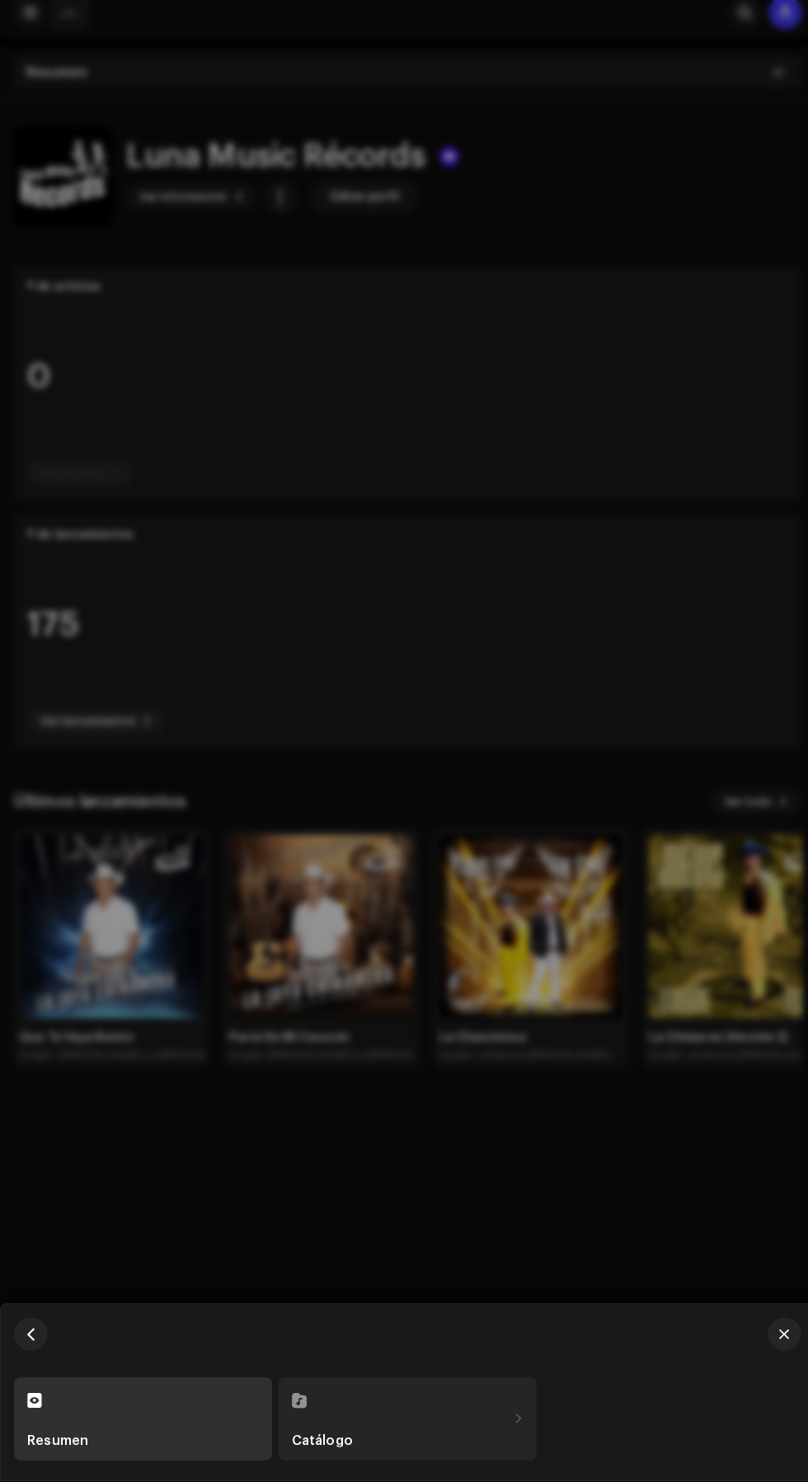
click at [484, 1448] on div "Catálogo" at bounding box center [395, 1441] width 213 height 13
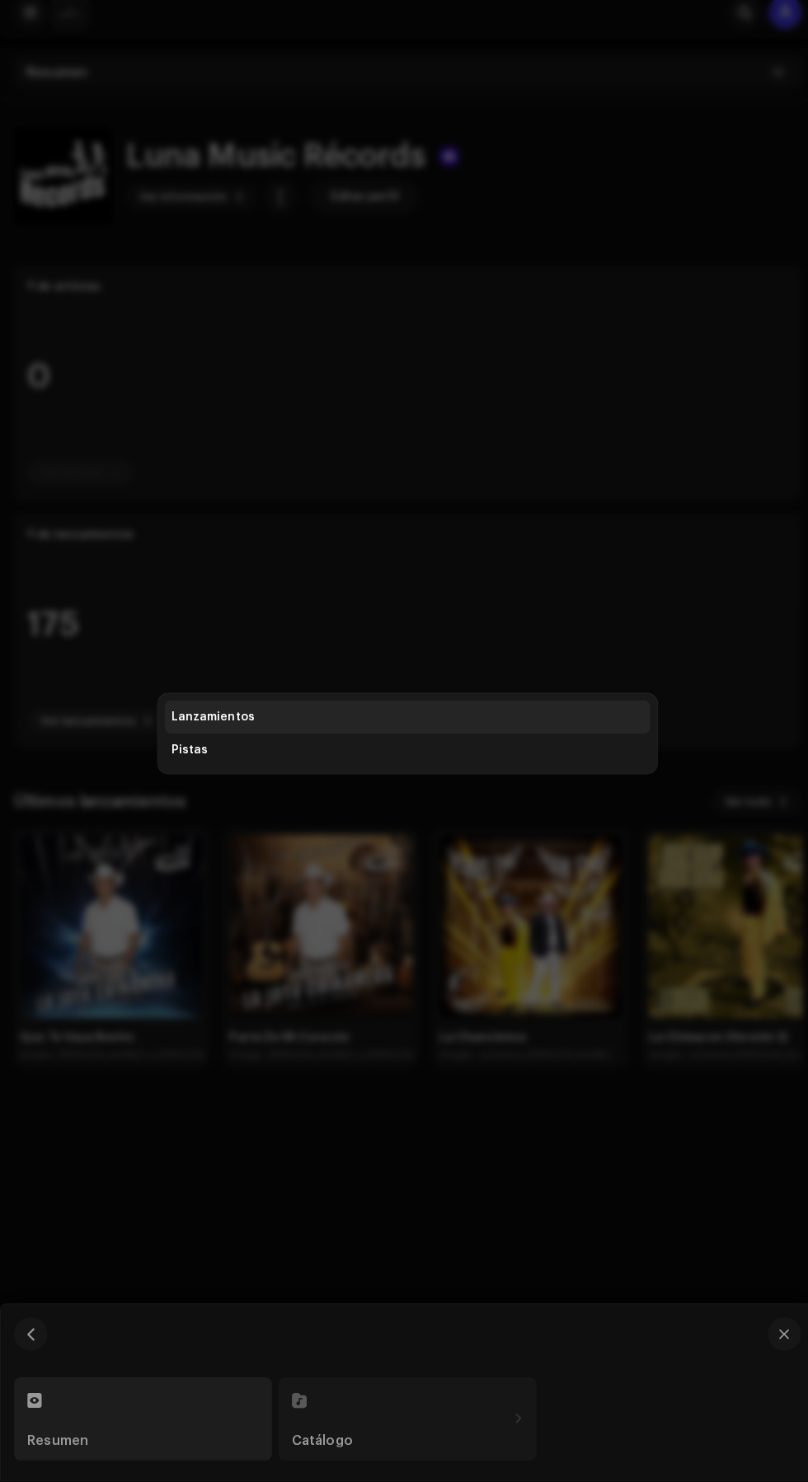
click at [484, 731] on div "Lanzamientos" at bounding box center [404, 724] width 468 height 13
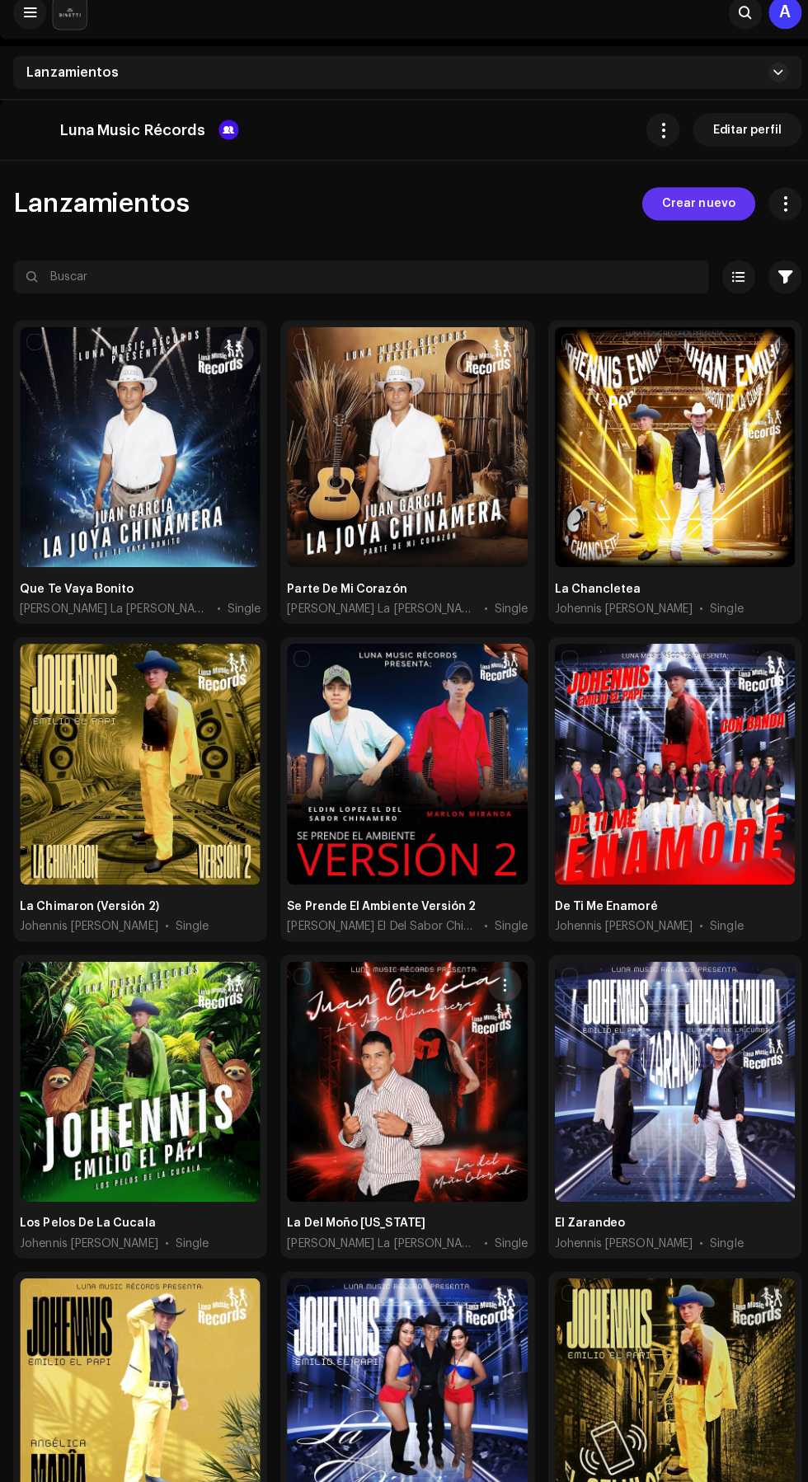
click at [708, 216] on span "Crear nuevo" at bounding box center [692, 216] width 73 height 33
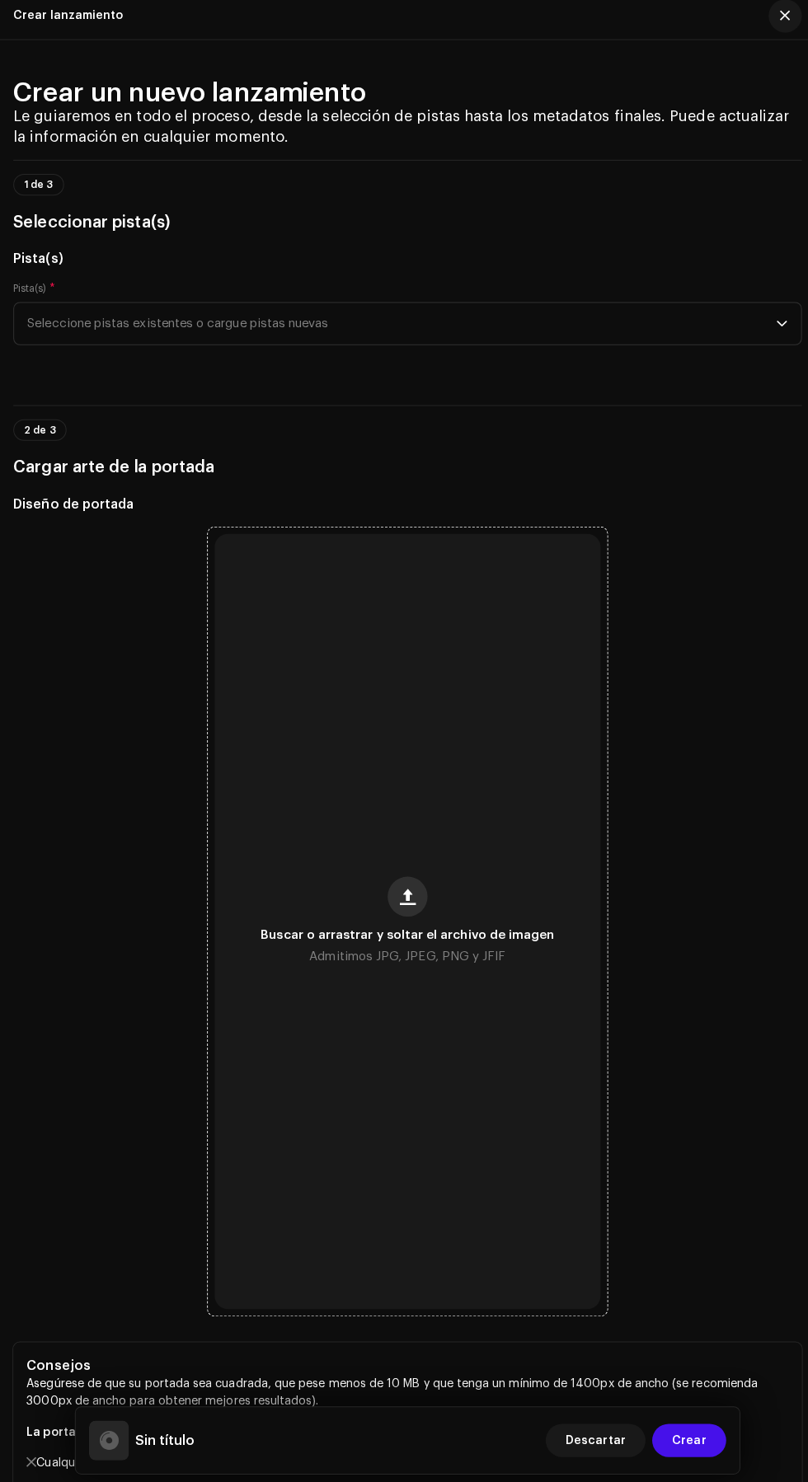
click at [407, 903] on span "button" at bounding box center [405, 896] width 16 height 13
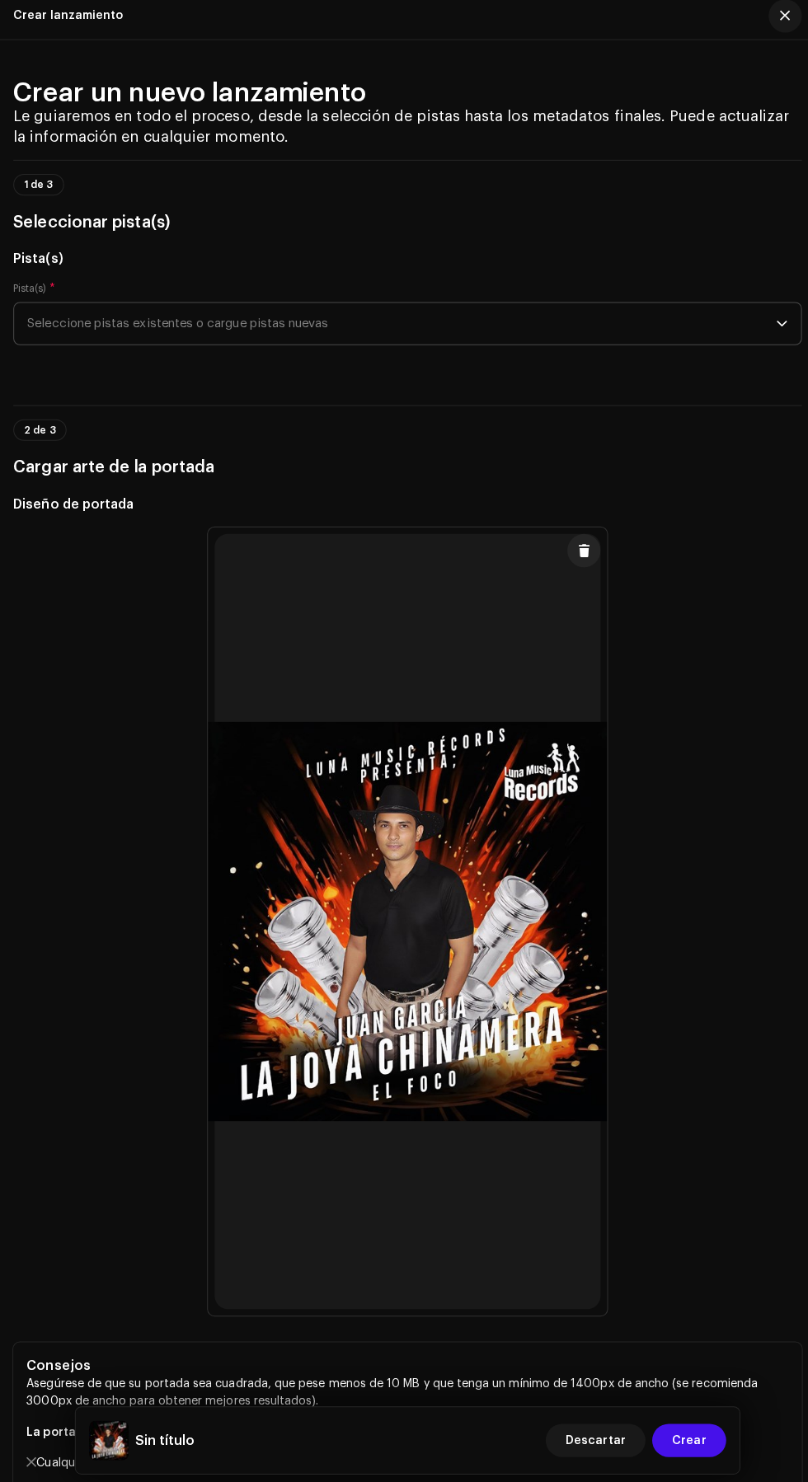
click at [754, 349] on span "Seleccione pistas existentes o cargue pistas nuevas" at bounding box center [398, 328] width 742 height 41
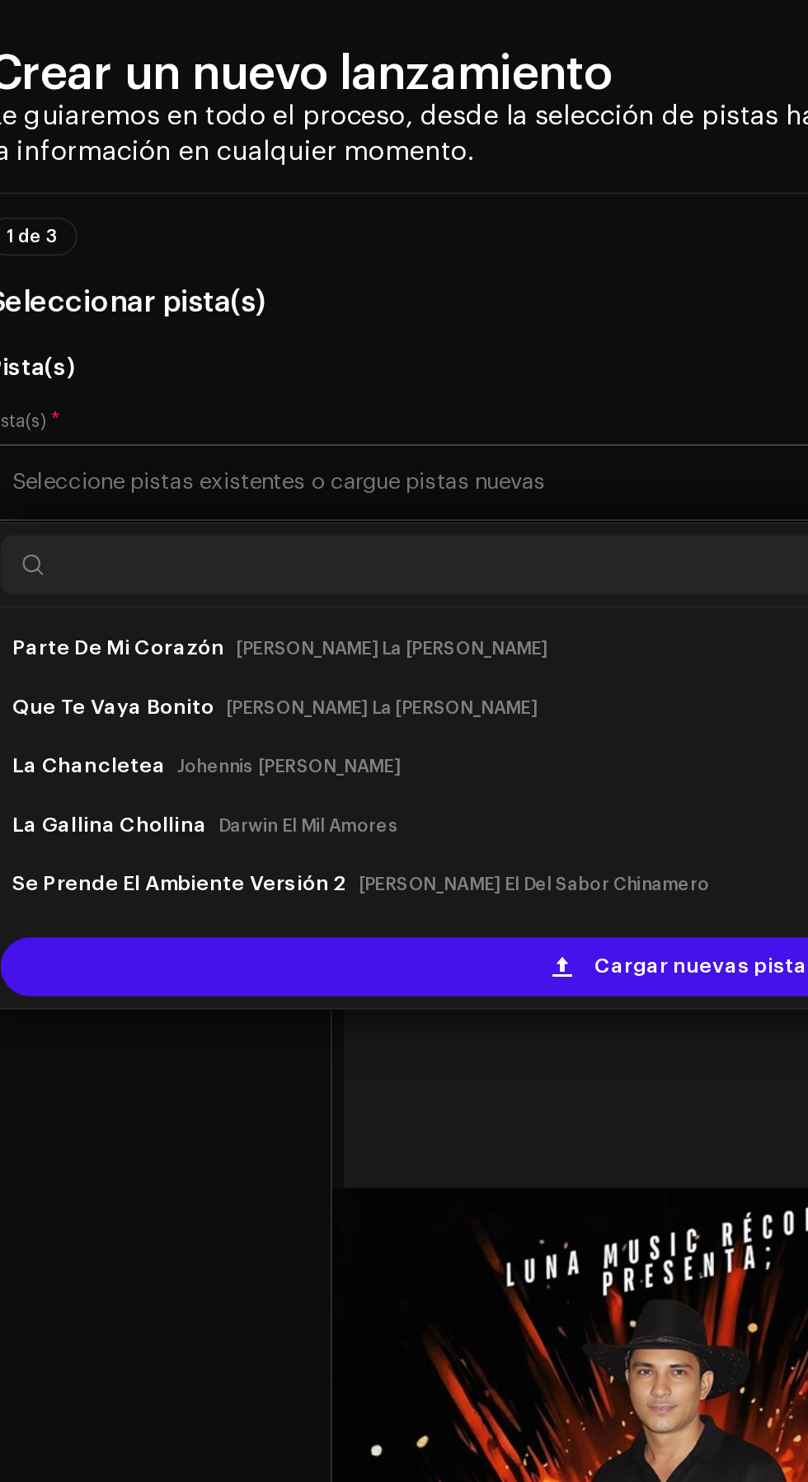
scroll to position [35, 0]
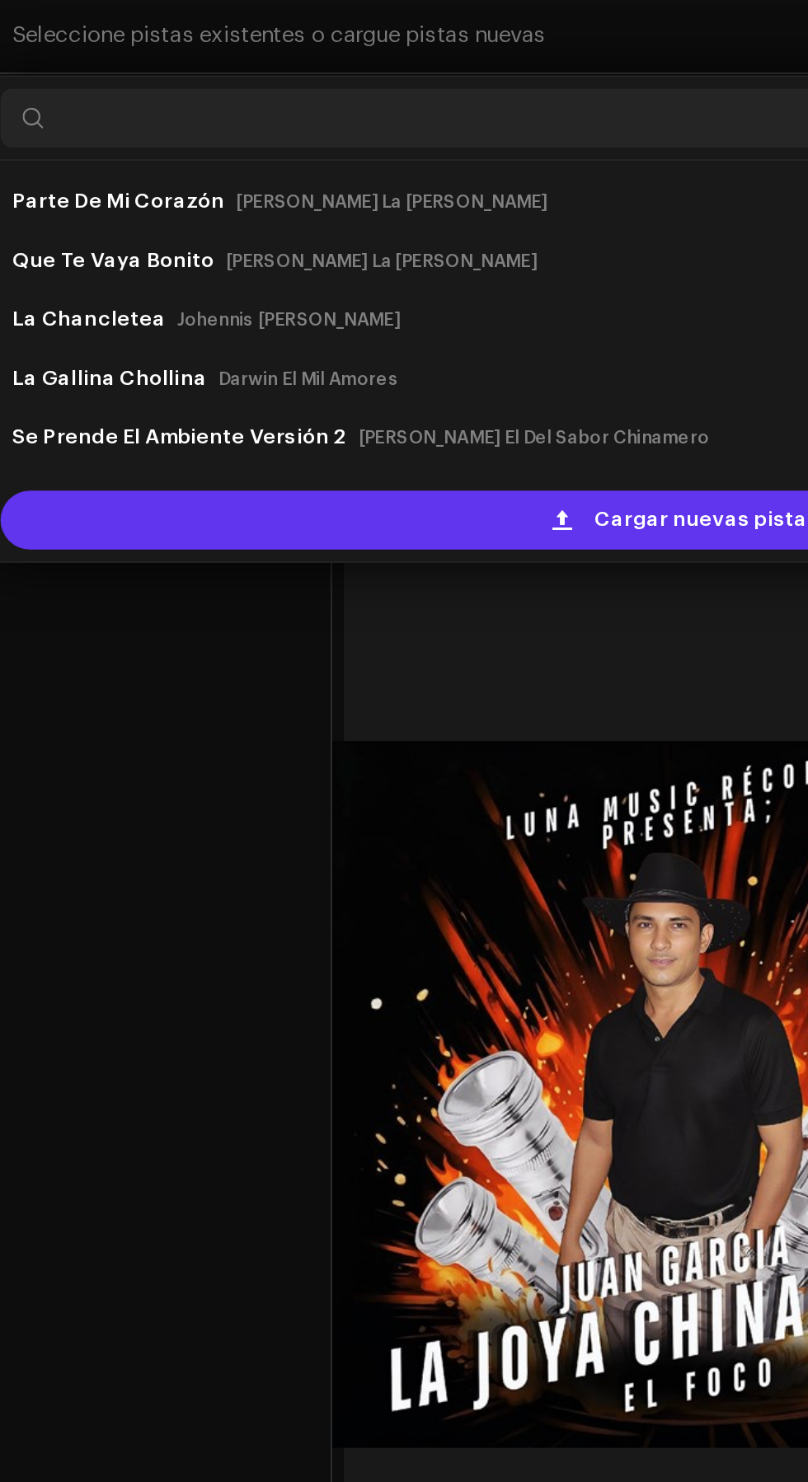
click at [412, 616] on span "Cargar nuevas pistas" at bounding box center [416, 599] width 125 height 33
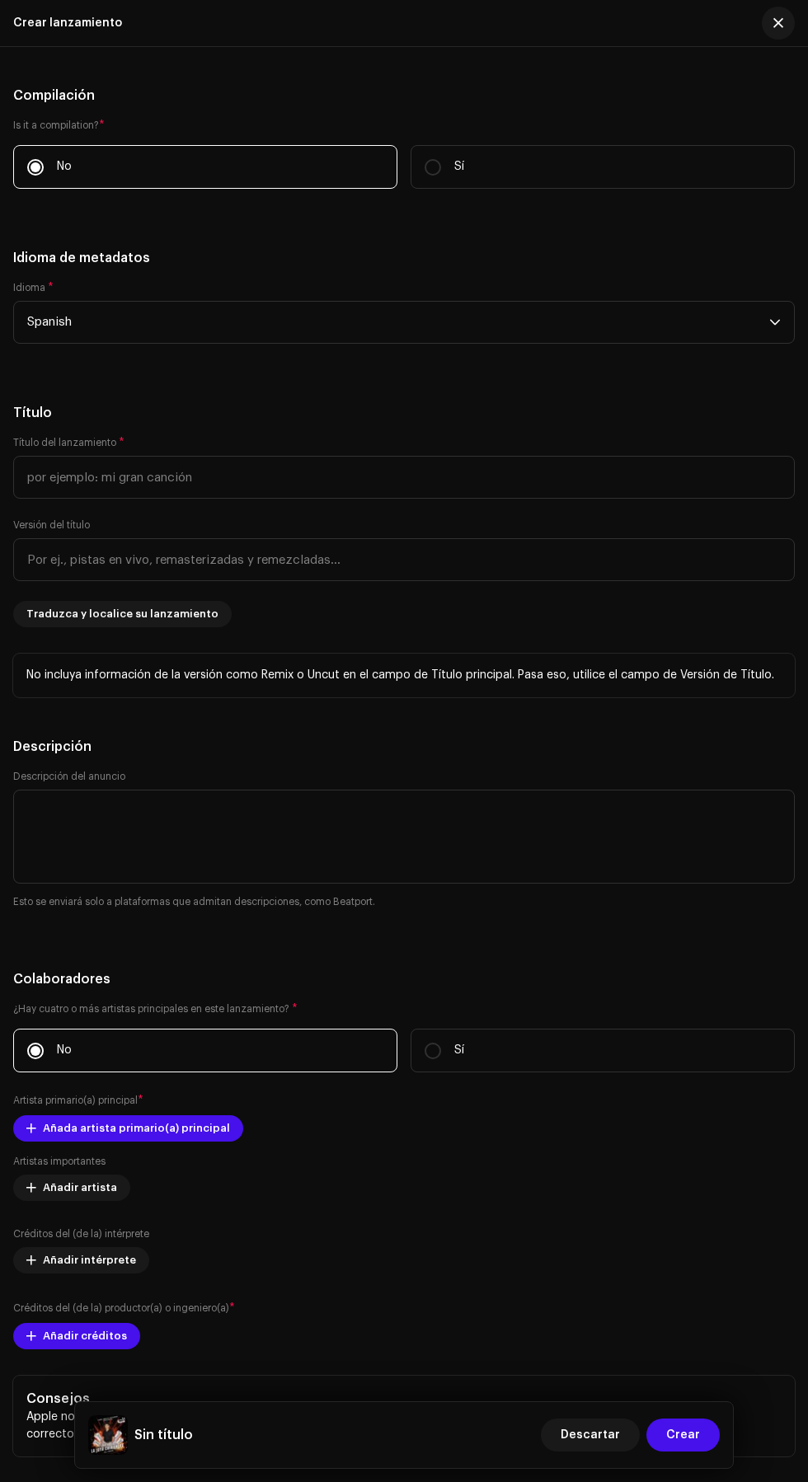
scroll to position [1926, 0]
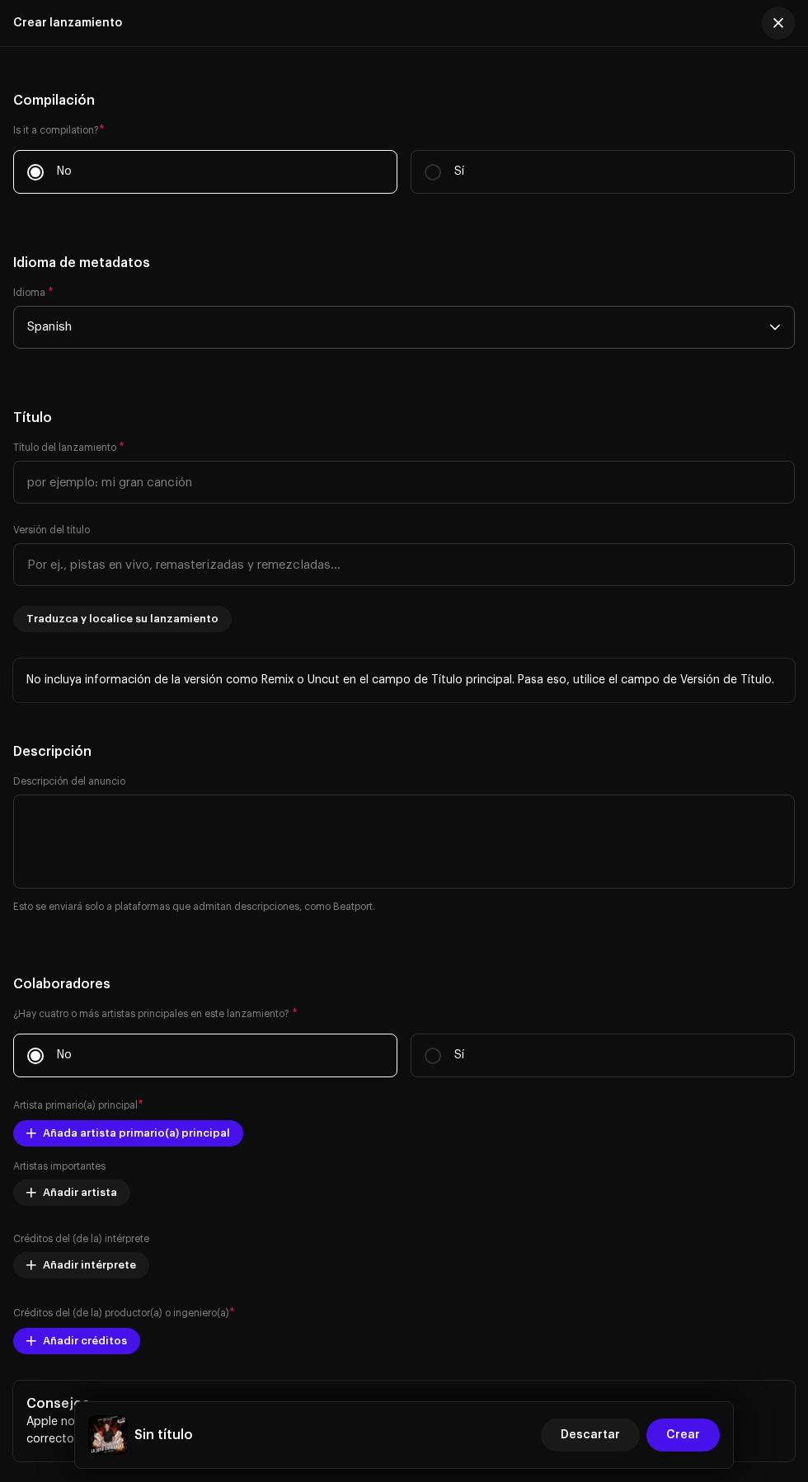
click at [480, 348] on span "Spanish" at bounding box center [398, 327] width 742 height 41
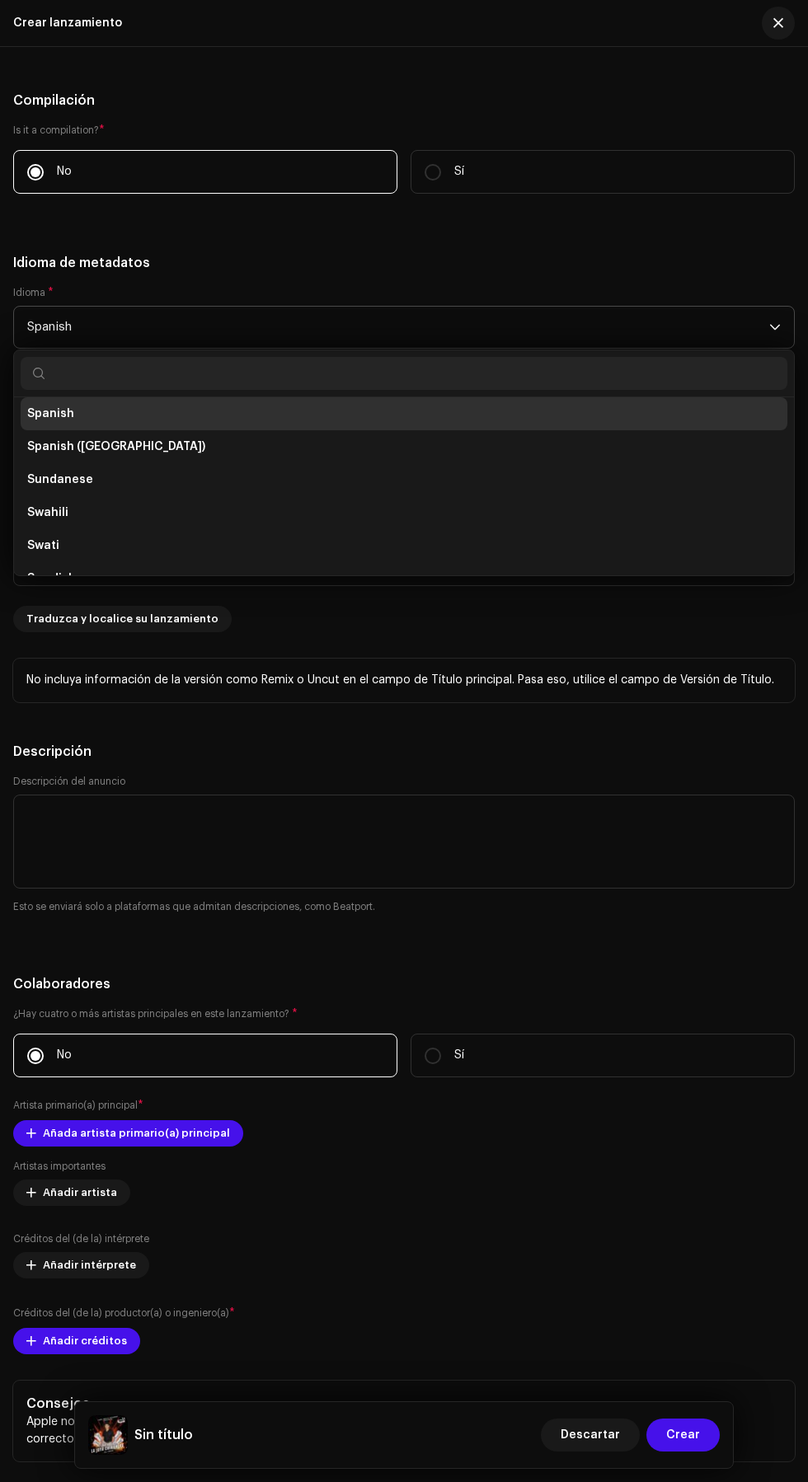
scroll to position [5, 0]
click at [682, 273] on h5 "Idioma de metadatos" at bounding box center [404, 263] width 782 height 20
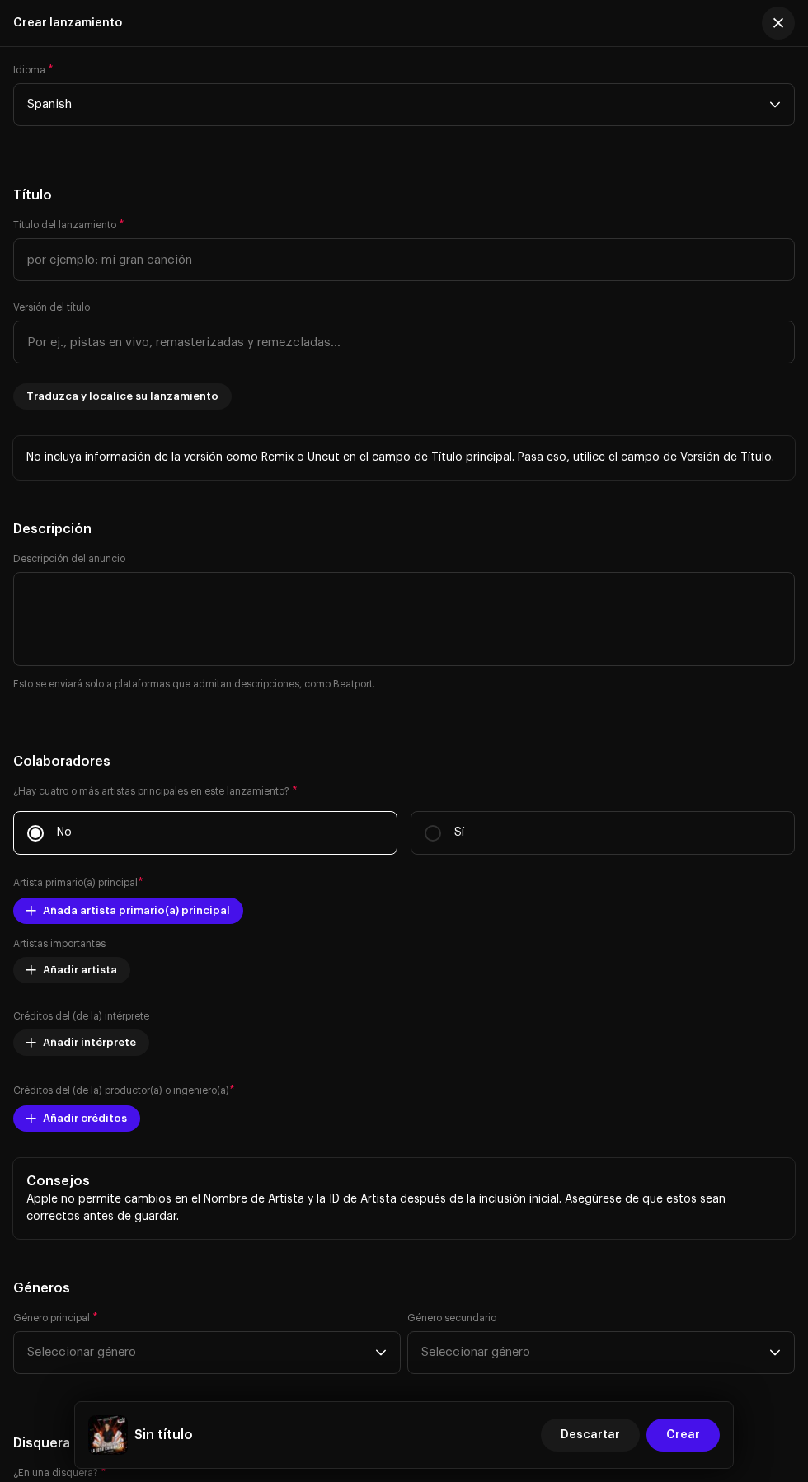
scroll to position [2152, 0]
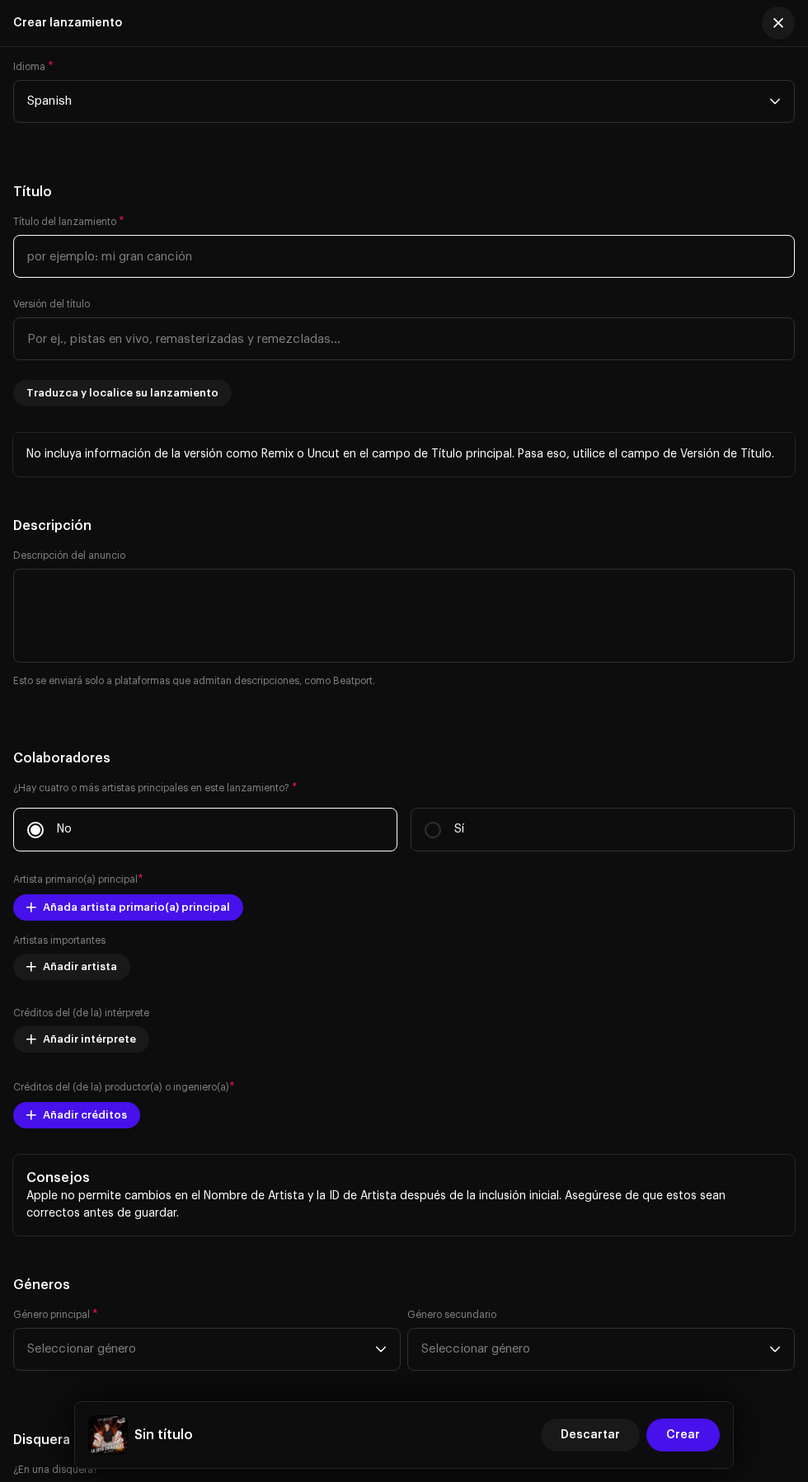
click at [599, 278] on input "text" at bounding box center [404, 256] width 782 height 43
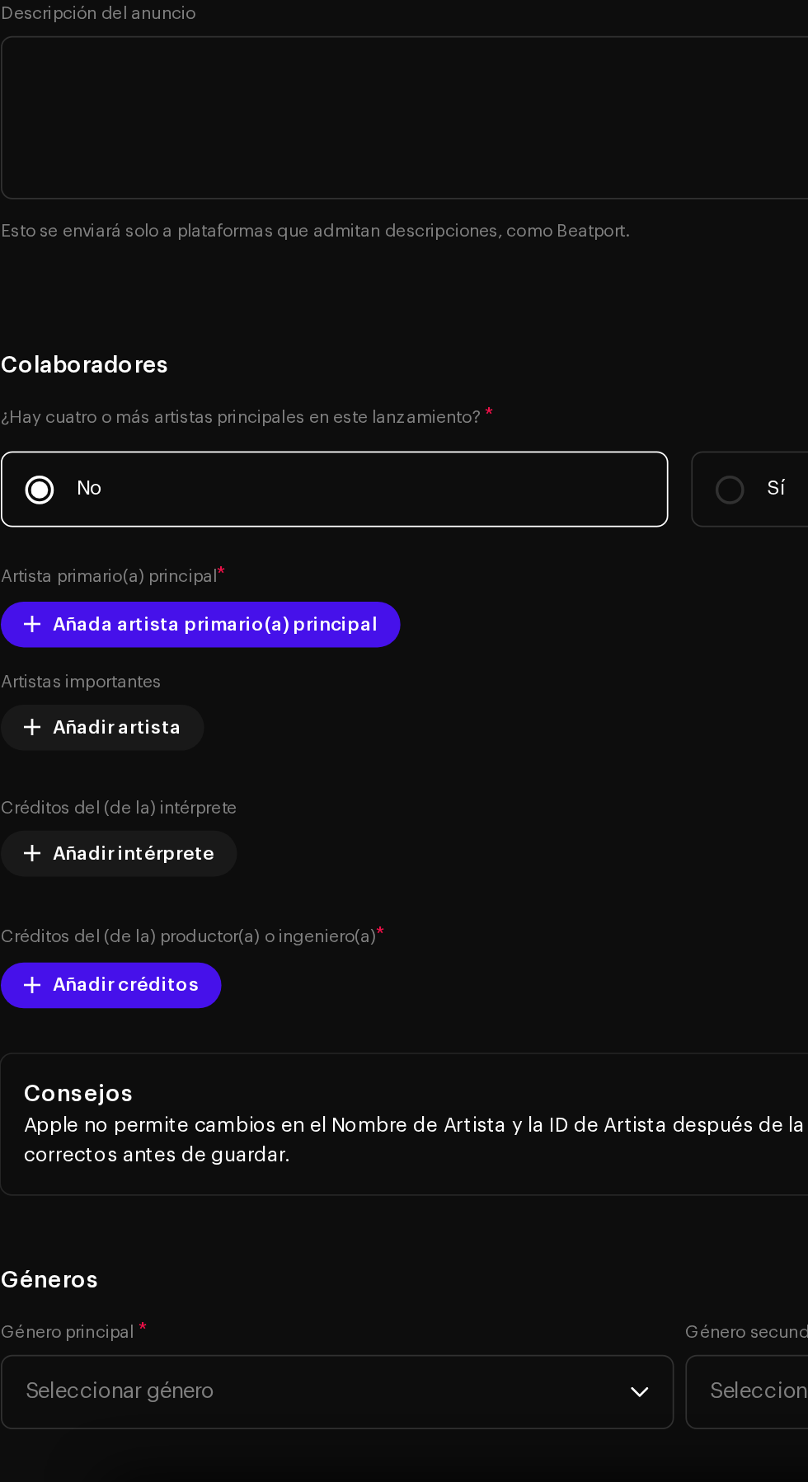
scroll to position [5, 0]
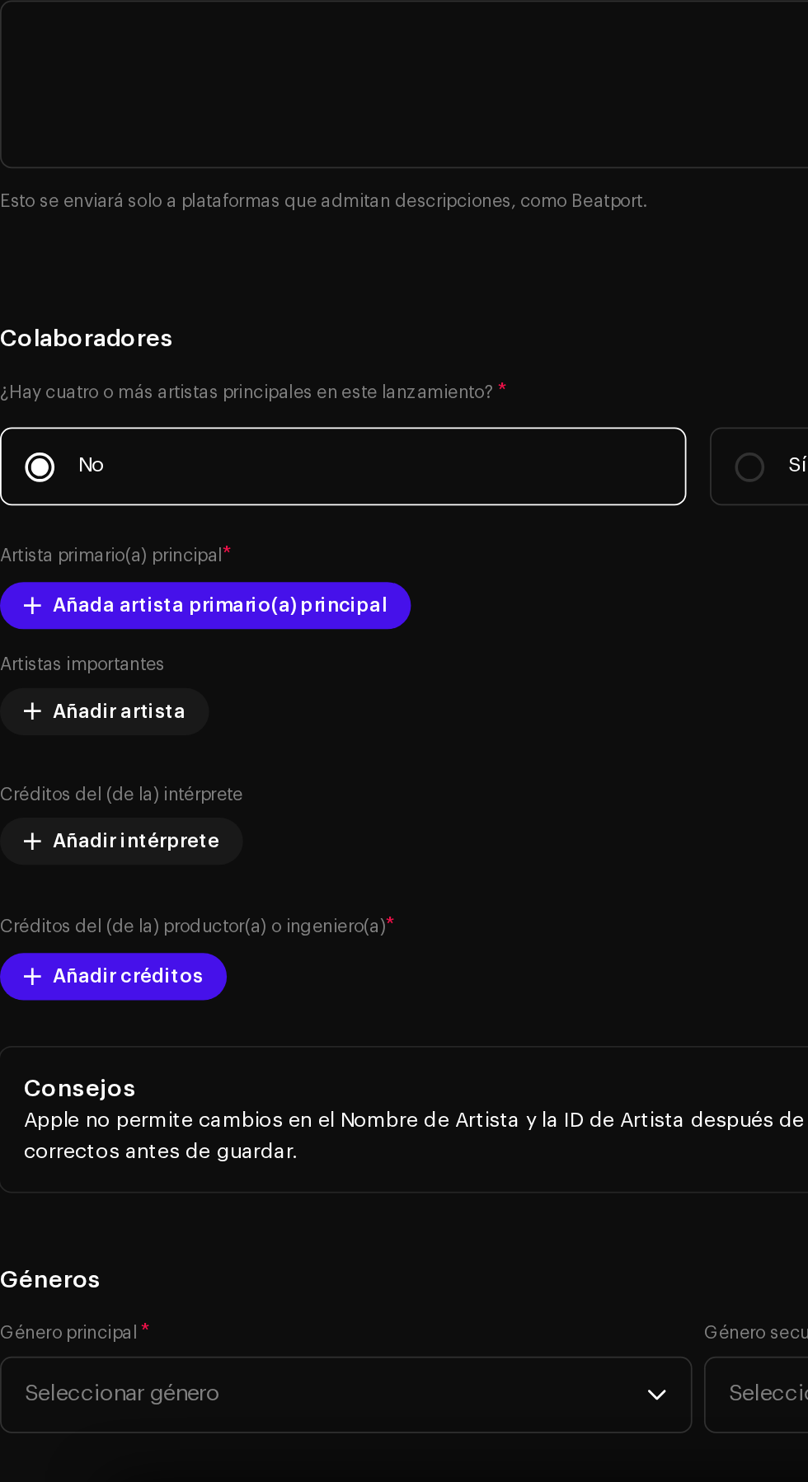
type input "El Foco"
click at [382, 202] on h5 "Título" at bounding box center [404, 192] width 782 height 20
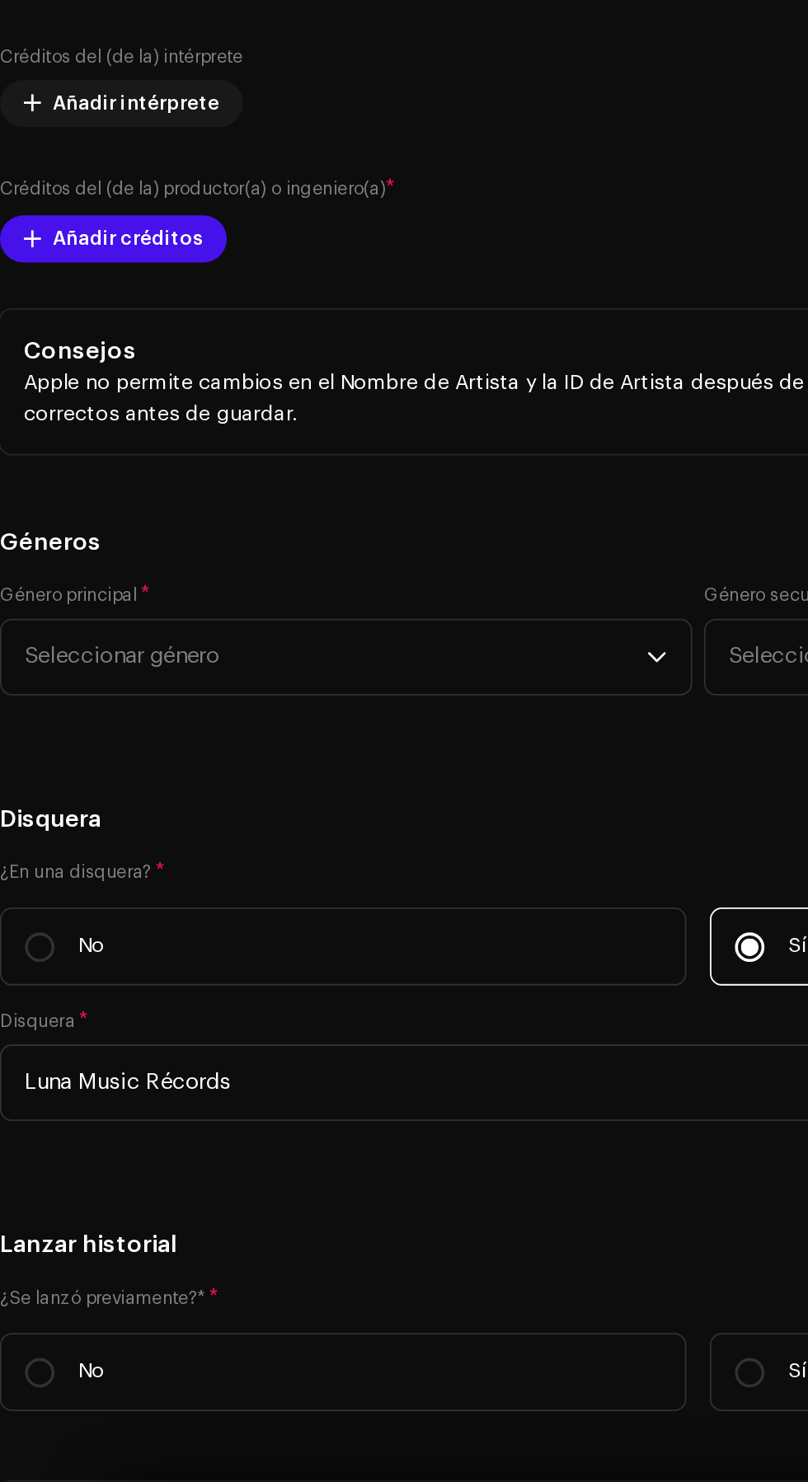
scroll to position [2566, 0]
click at [35, 500] on span at bounding box center [31, 493] width 10 height 13
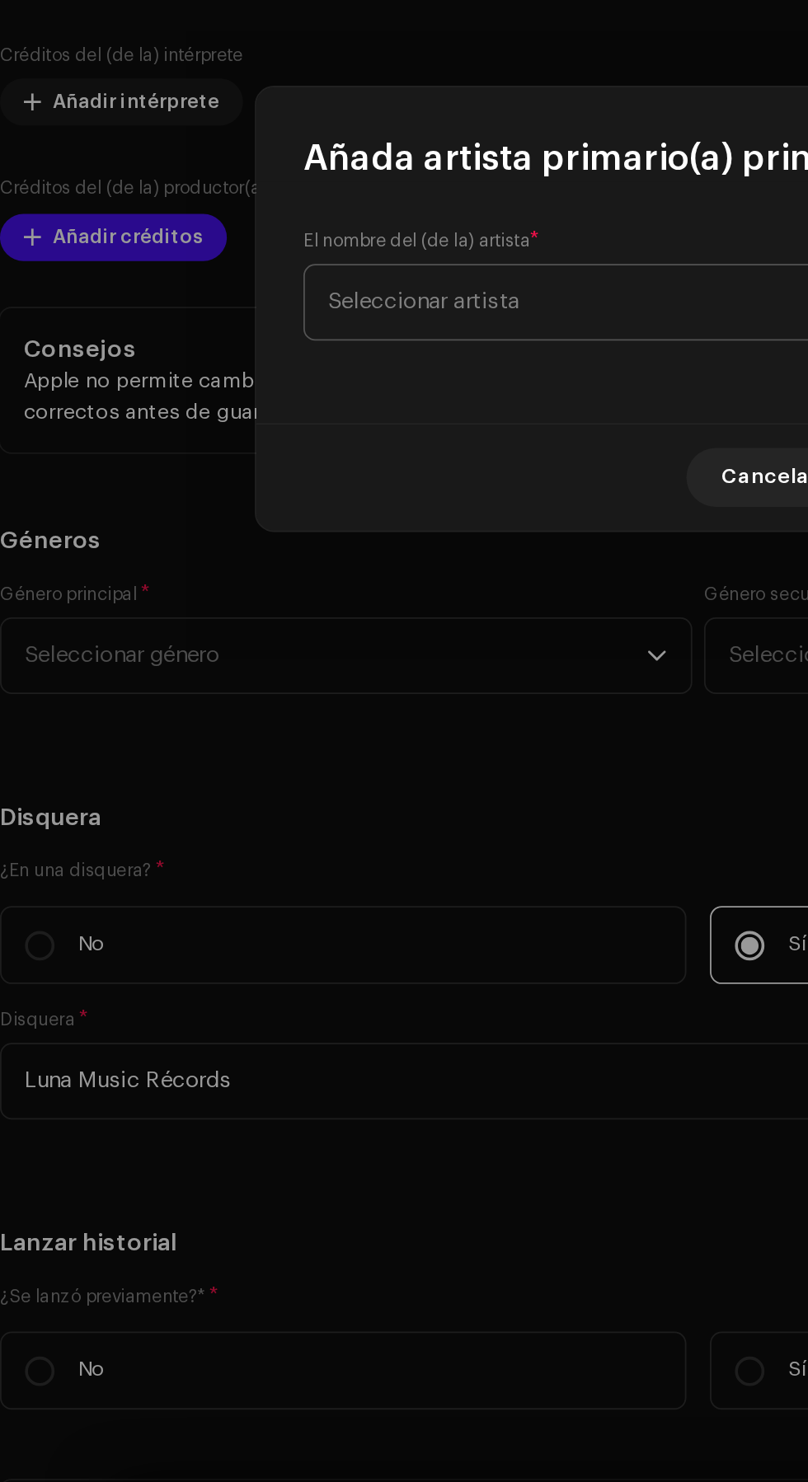
click at [364, 735] on span "Seleccionar artista" at bounding box center [398, 737] width 402 height 41
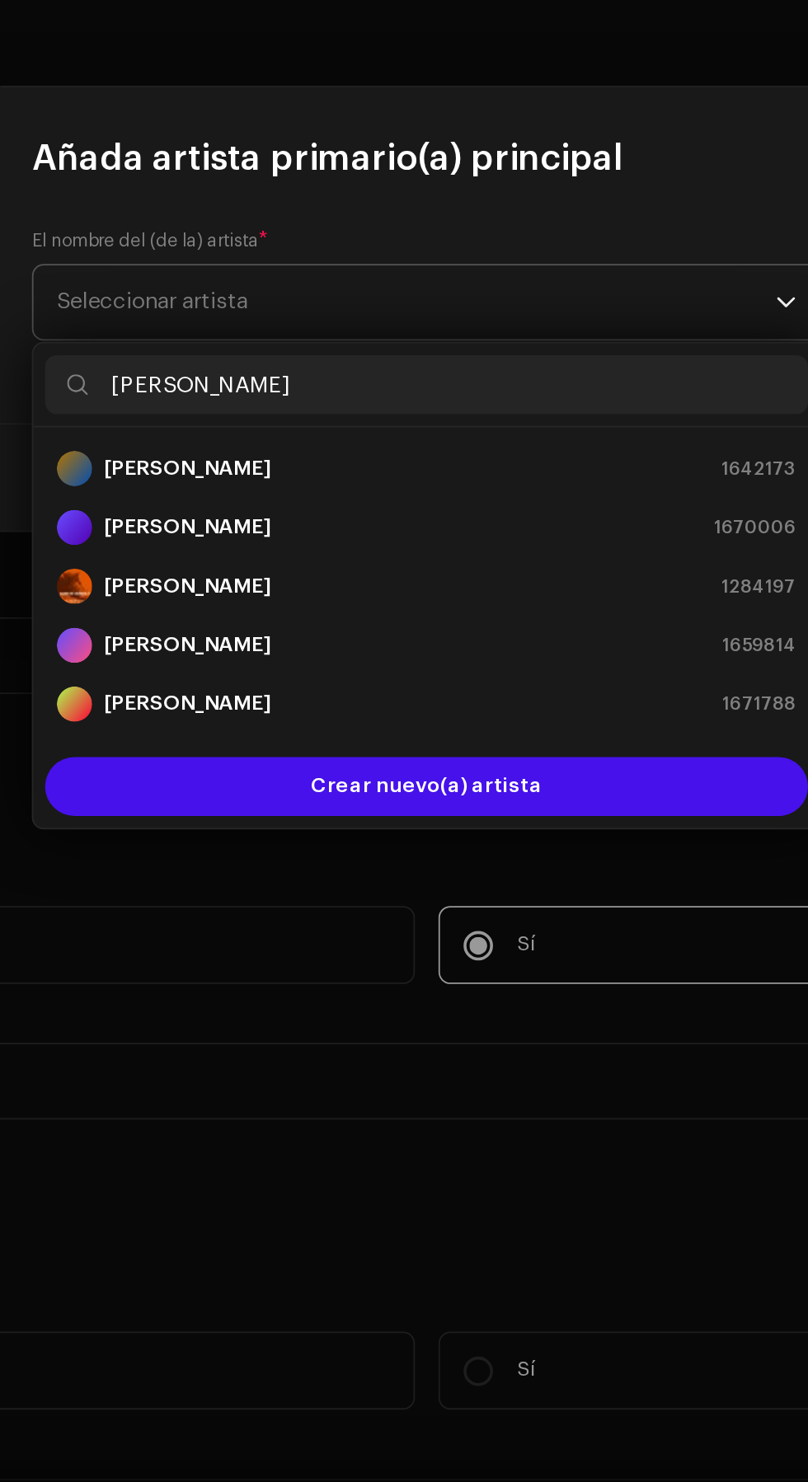
type input "[PERSON_NAME]"
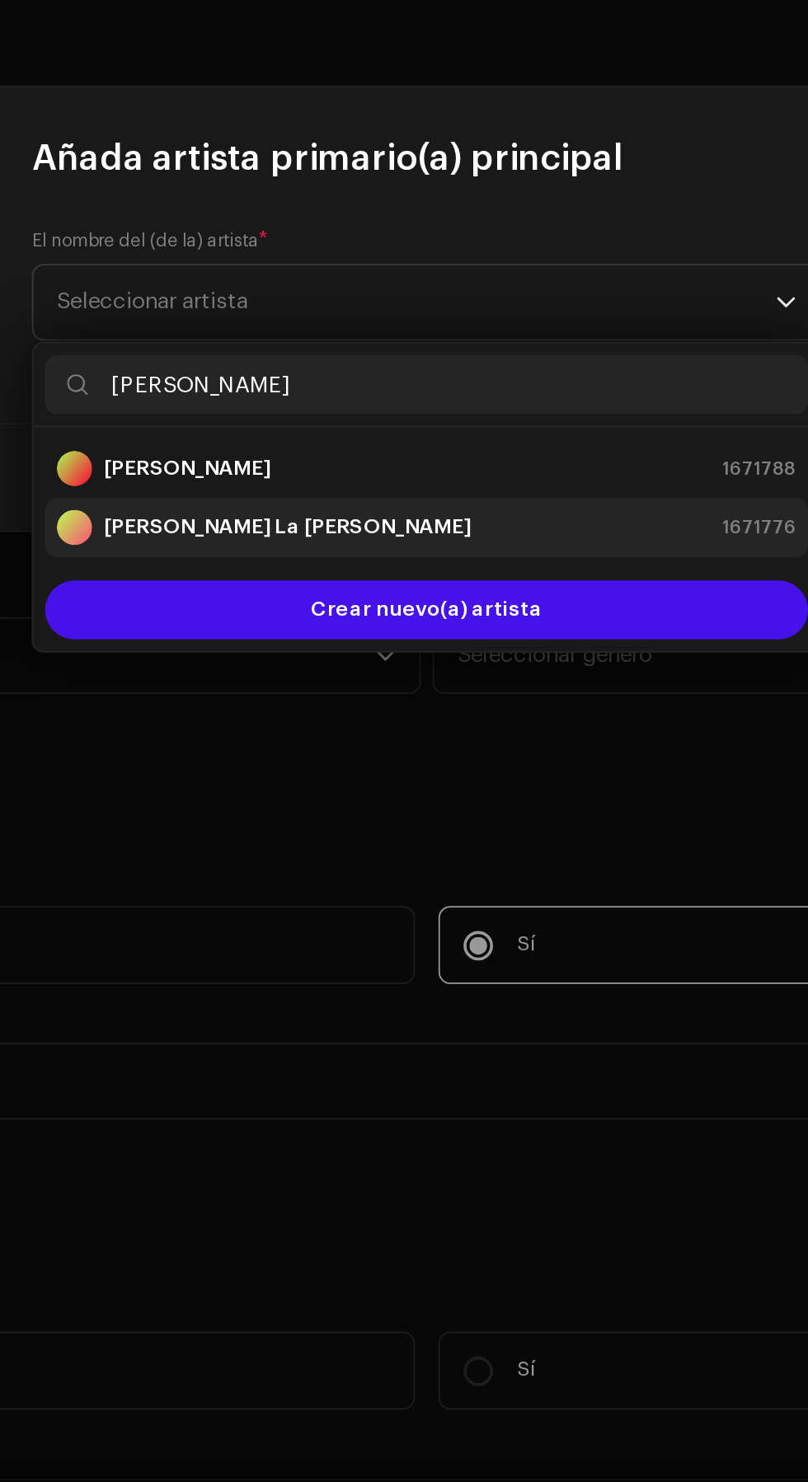
click at [407, 864] on div "[PERSON_NAME] Chinamera 1671776" at bounding box center [404, 864] width 414 height 20
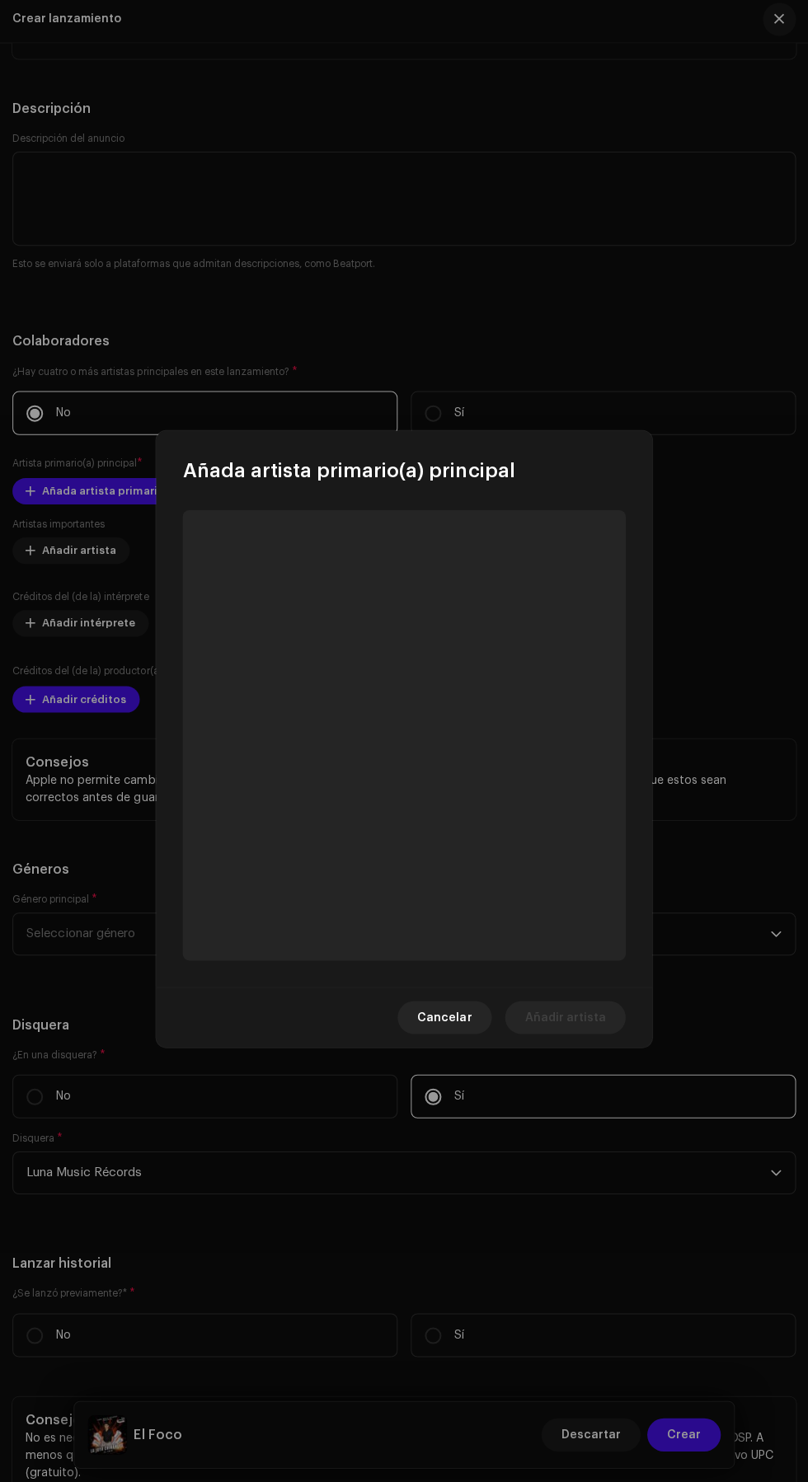
scroll to position [5, 0]
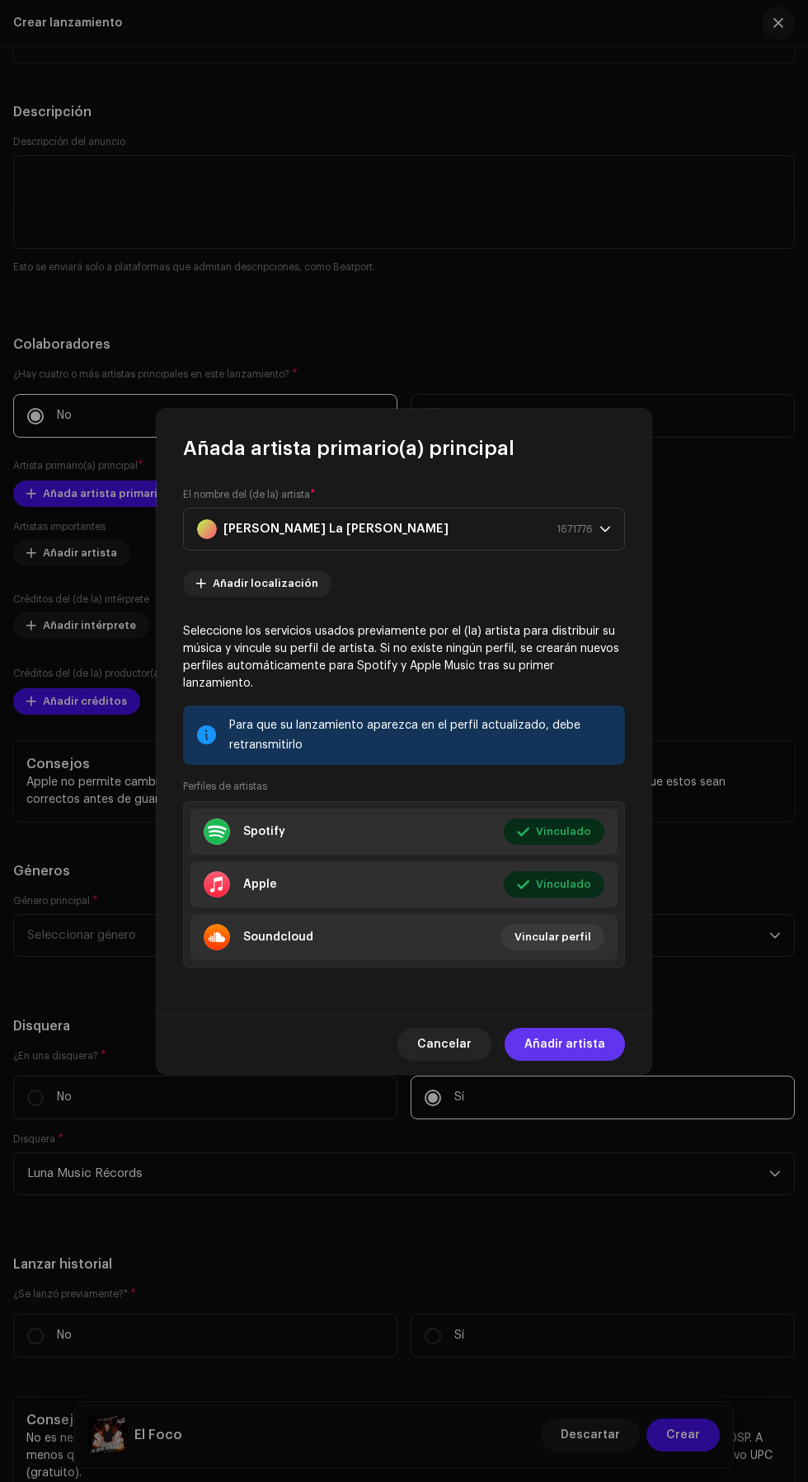
click at [584, 1061] on span "Añadir artista" at bounding box center [564, 1044] width 81 height 33
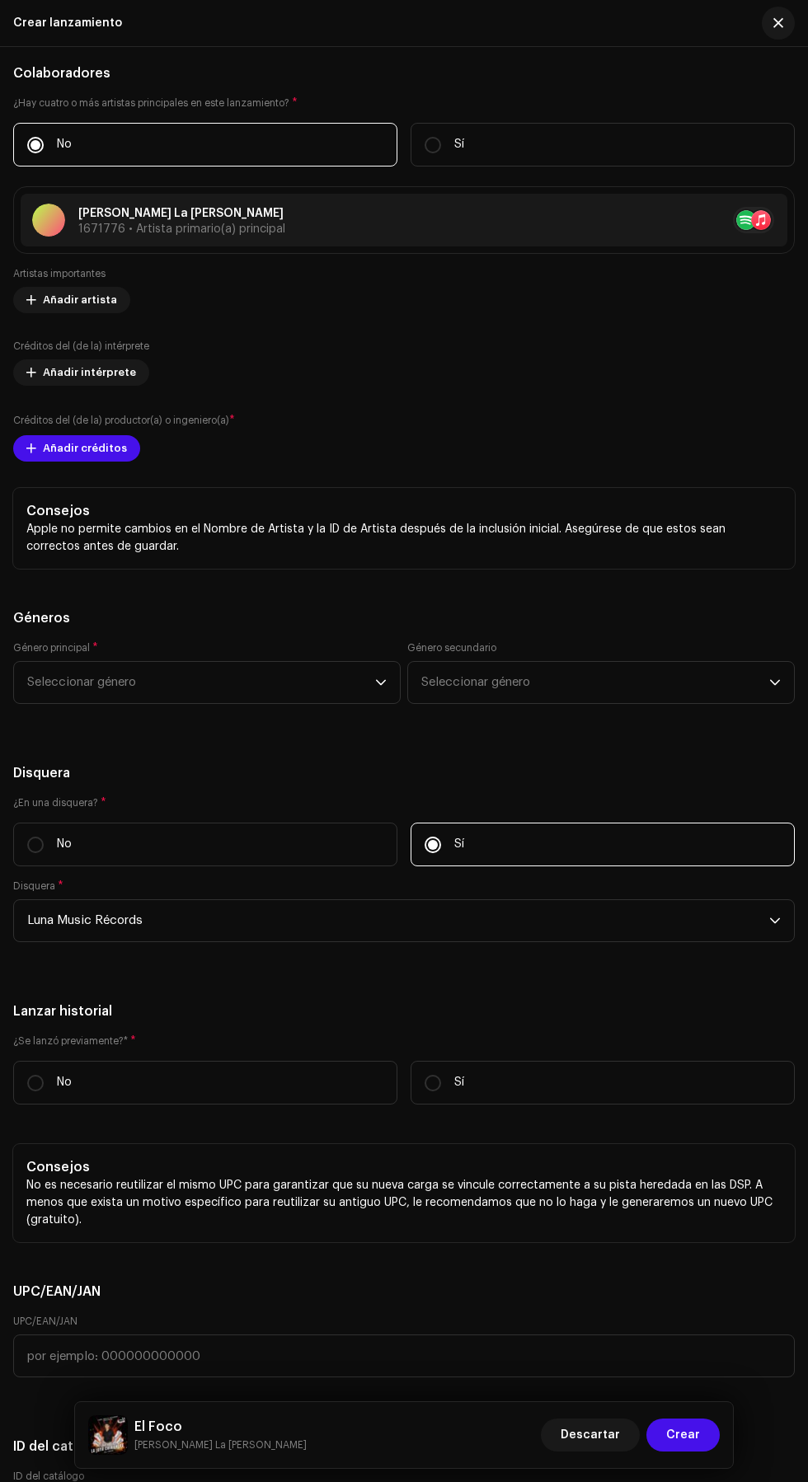
scroll to position [2858, 0]
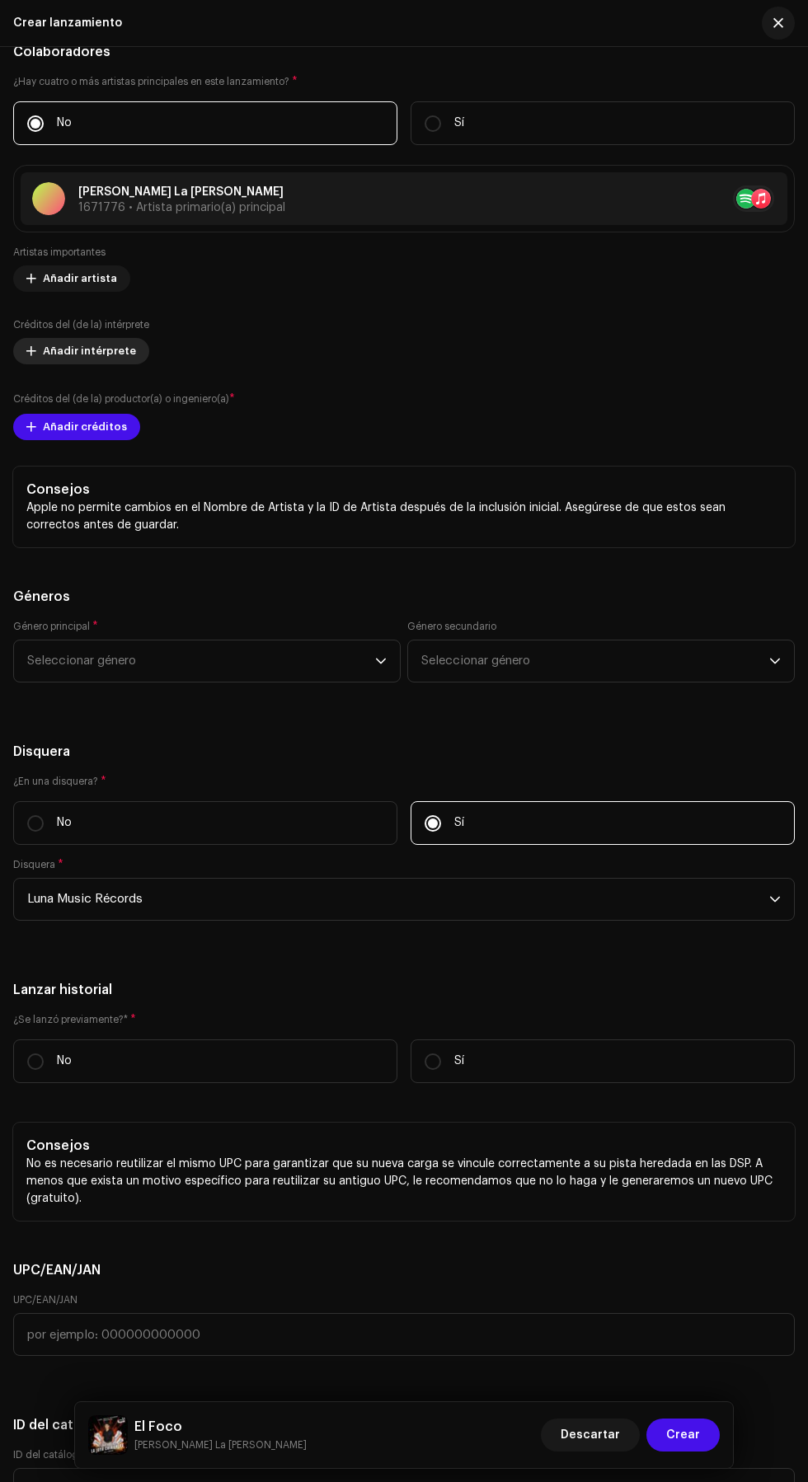
click at [31, 358] on span at bounding box center [31, 351] width 10 height 13
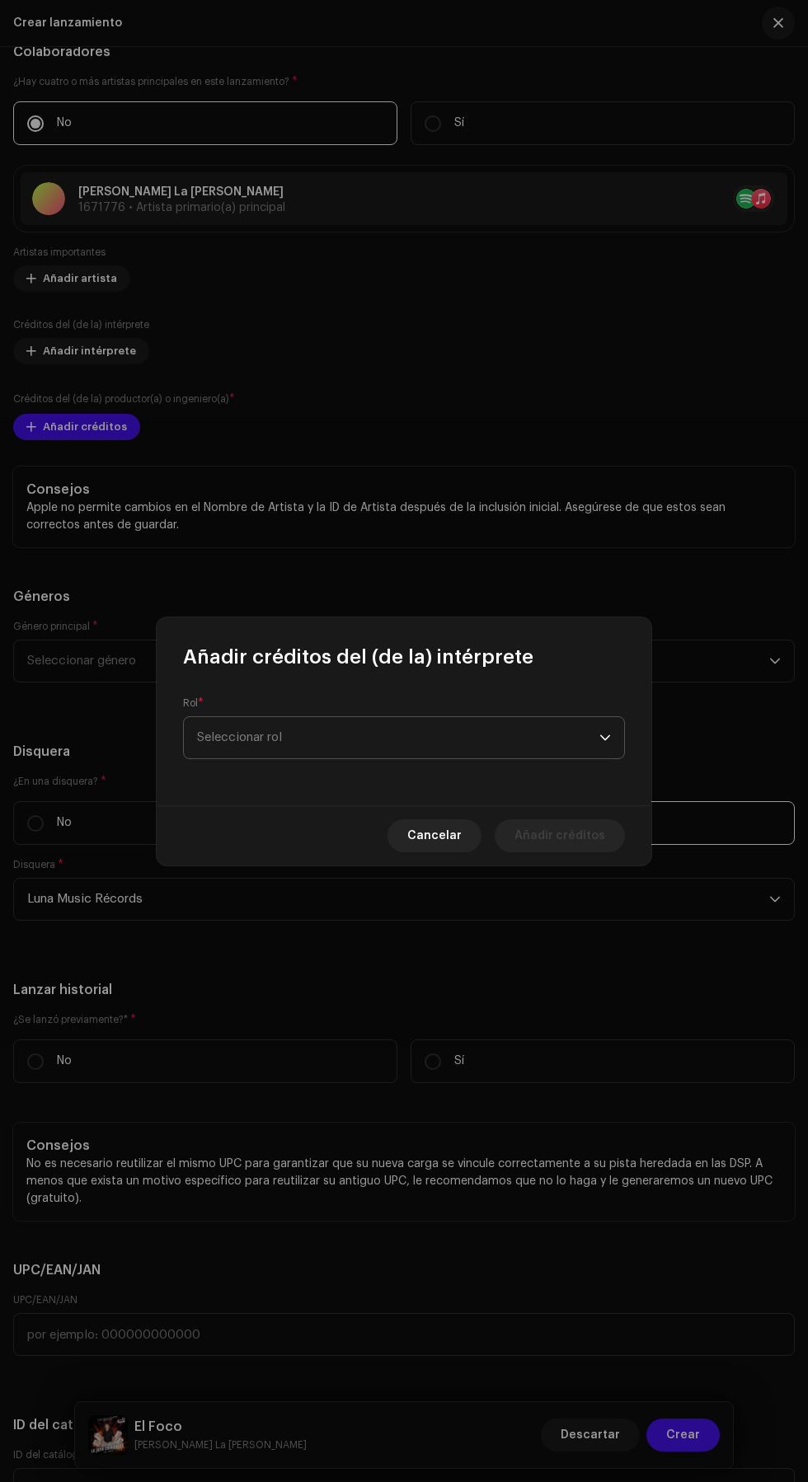
click at [444, 725] on span "Seleccionar rol" at bounding box center [398, 737] width 402 height 41
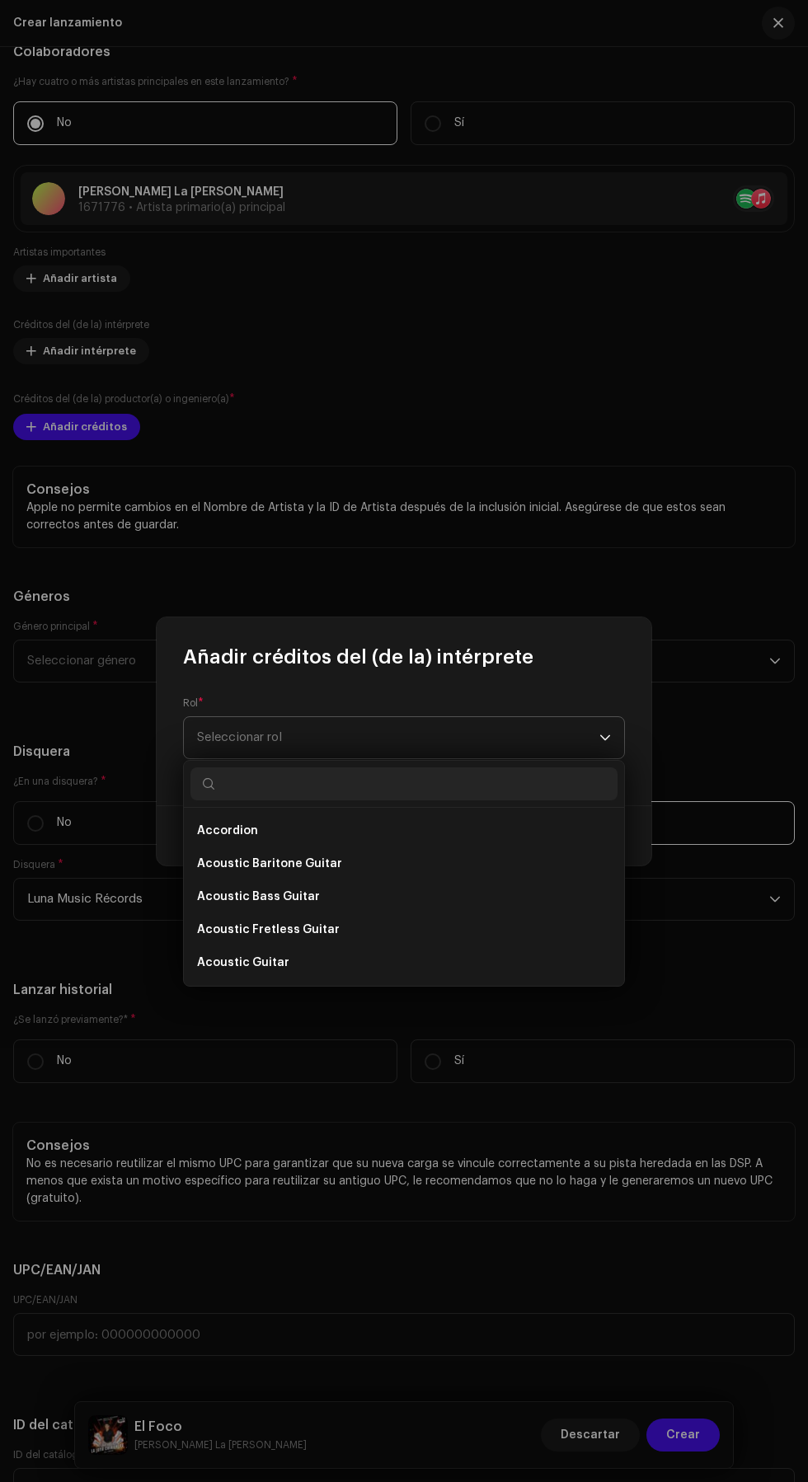
scroll to position [5, 0]
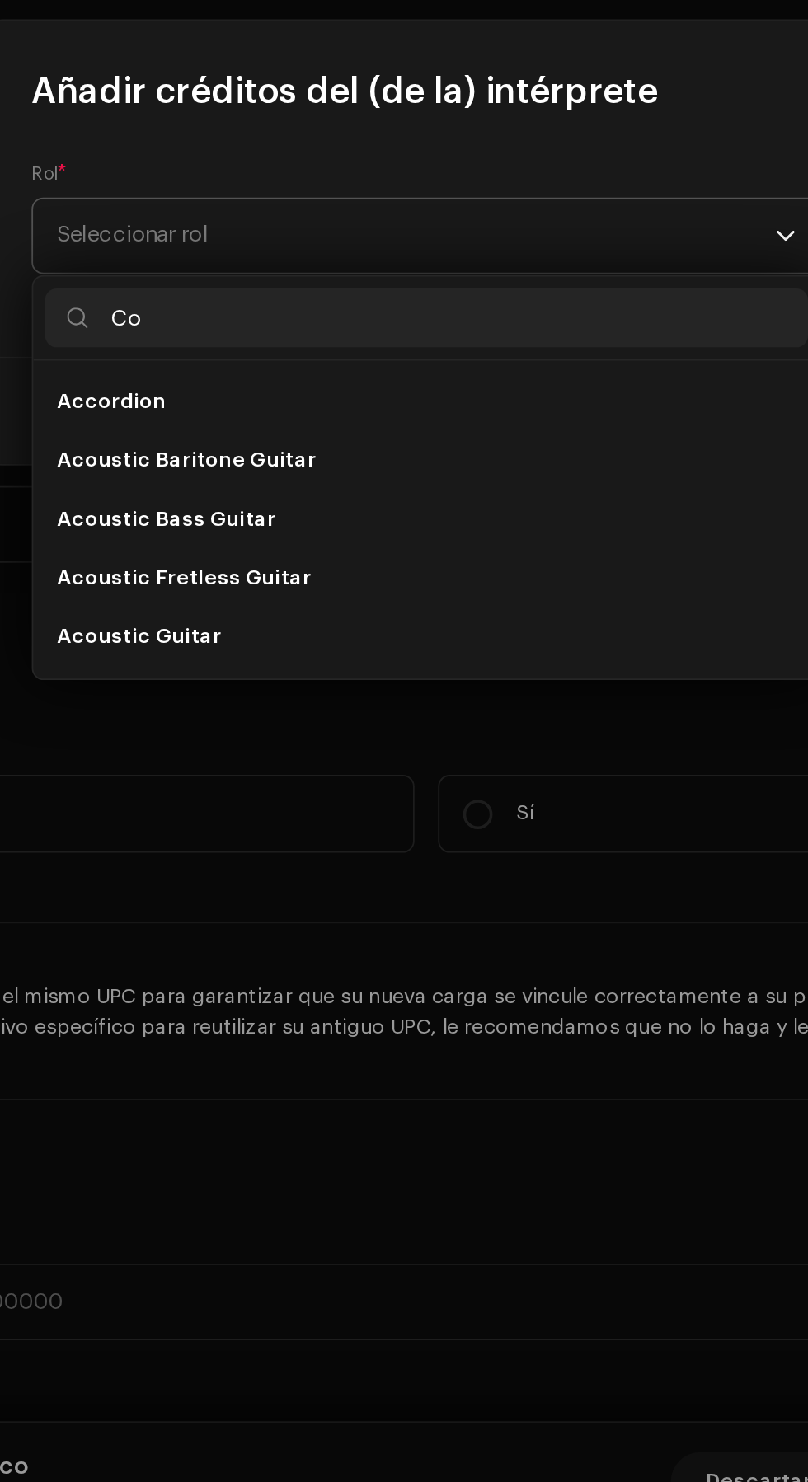
type input "C"
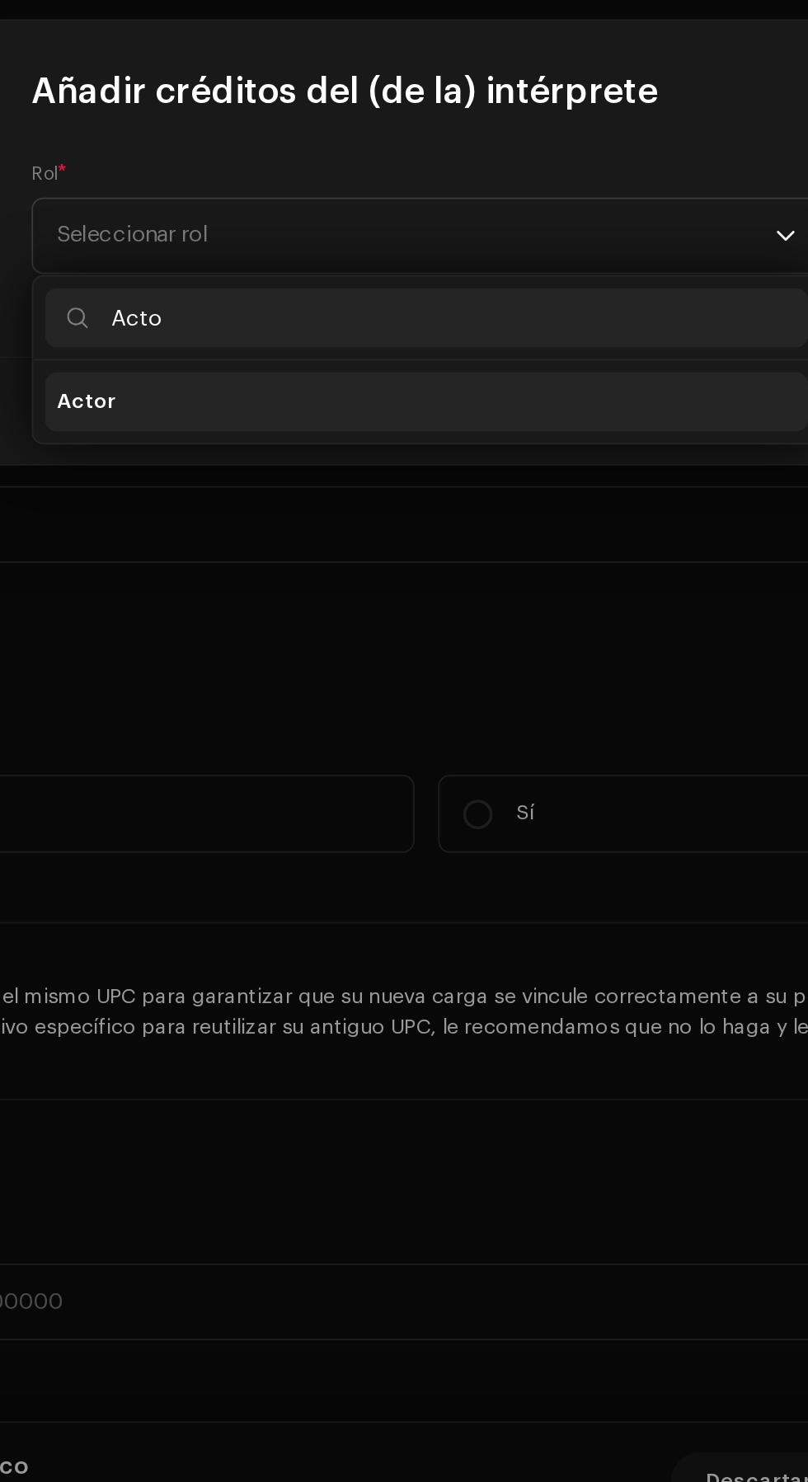
type input "Acto"
click at [415, 815] on li "Actor" at bounding box center [403, 831] width 427 height 33
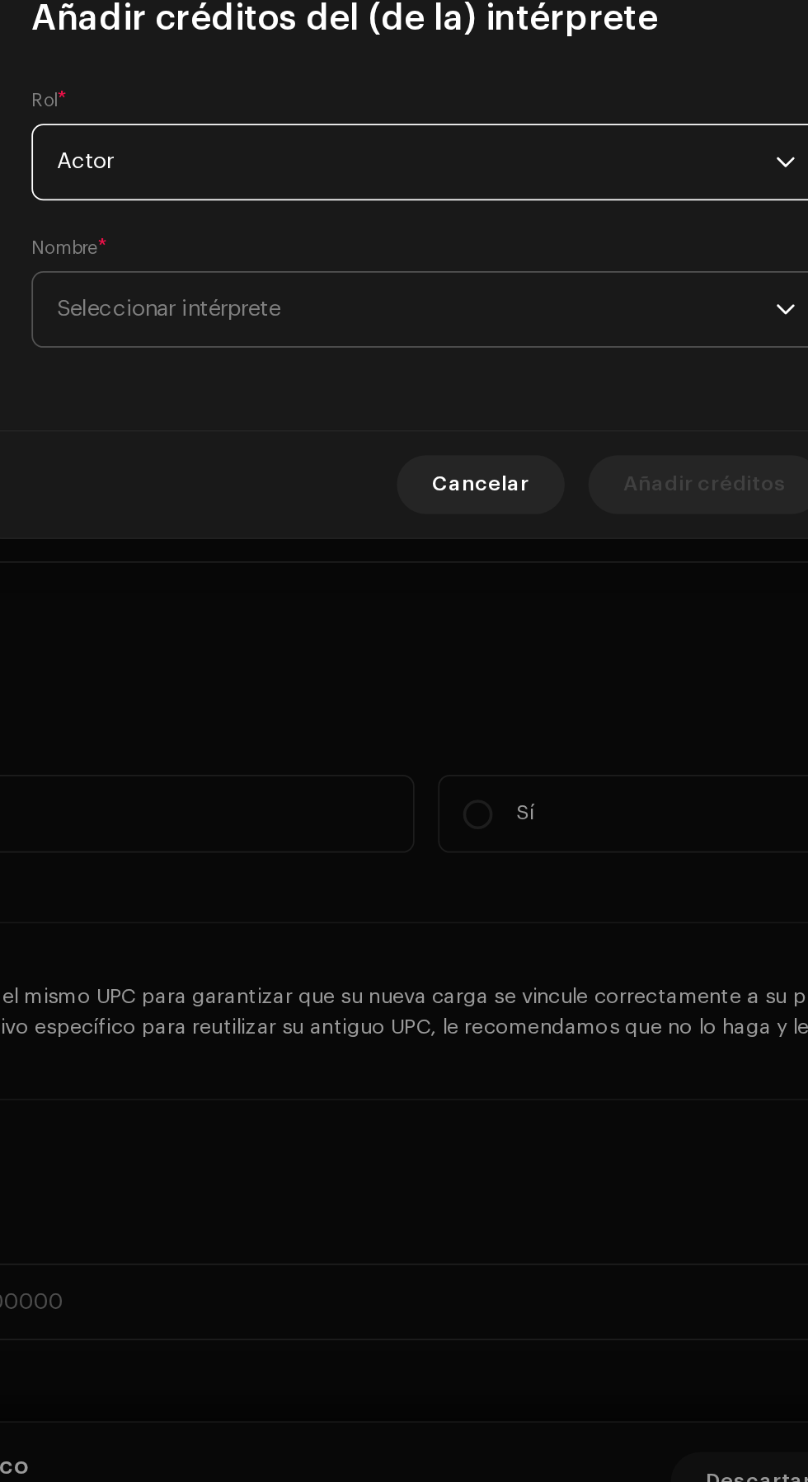
click at [453, 784] on span "Seleccionar intérprete" at bounding box center [398, 778] width 402 height 41
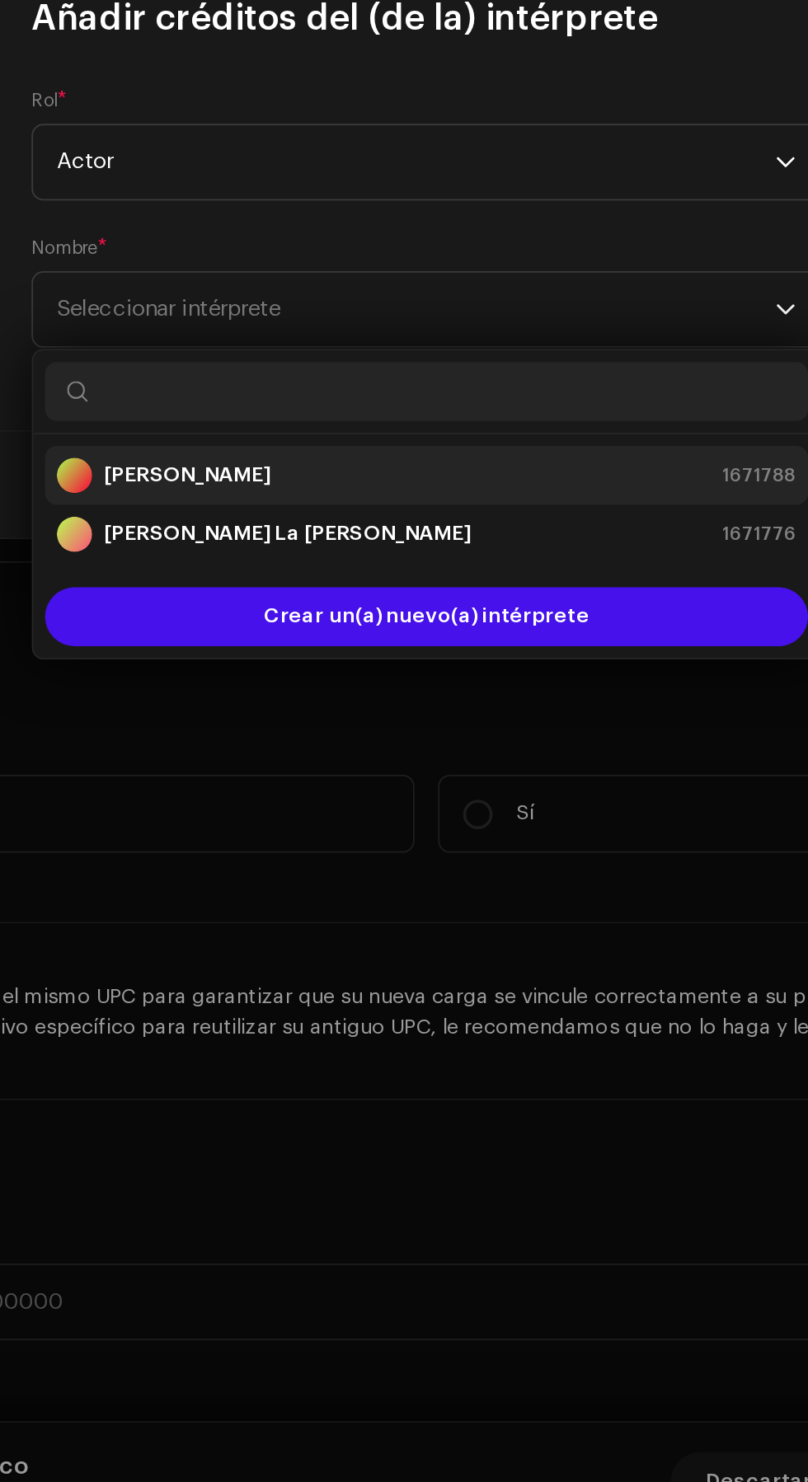
click at [418, 876] on div "[PERSON_NAME] 1671788" at bounding box center [404, 872] width 414 height 20
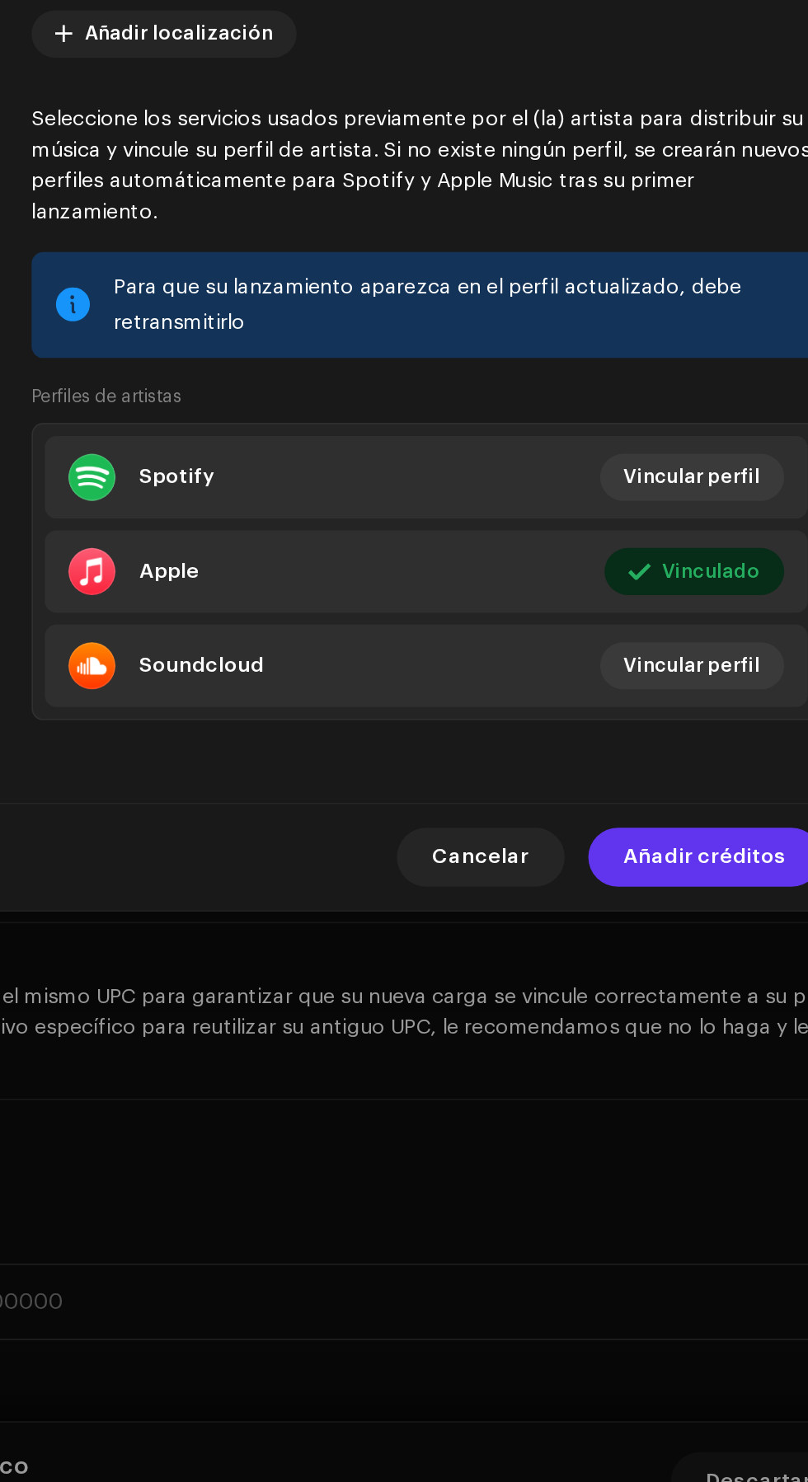
click at [564, 1101] on span "Añadir créditos" at bounding box center [559, 1085] width 91 height 33
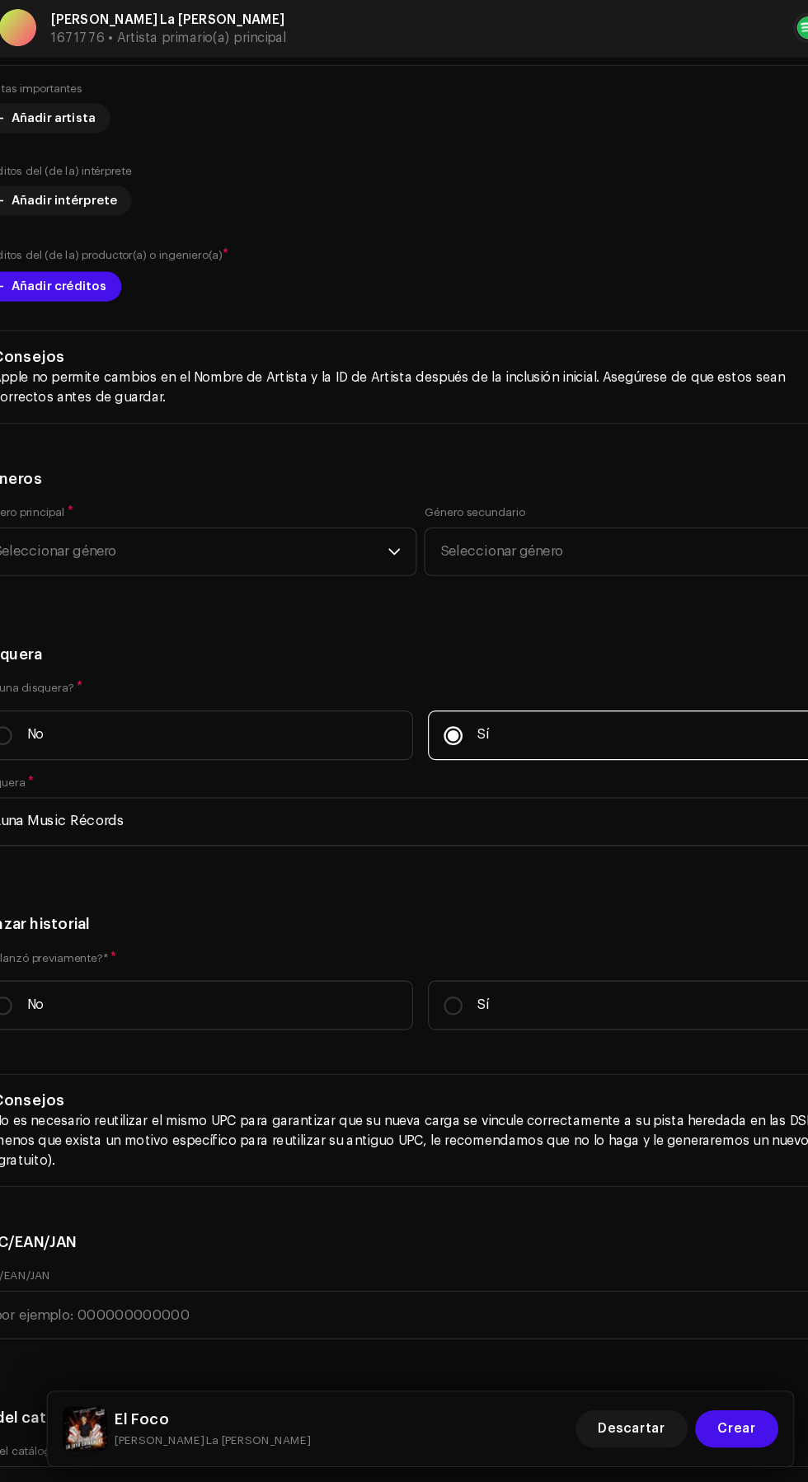
scroll to position [4, 0]
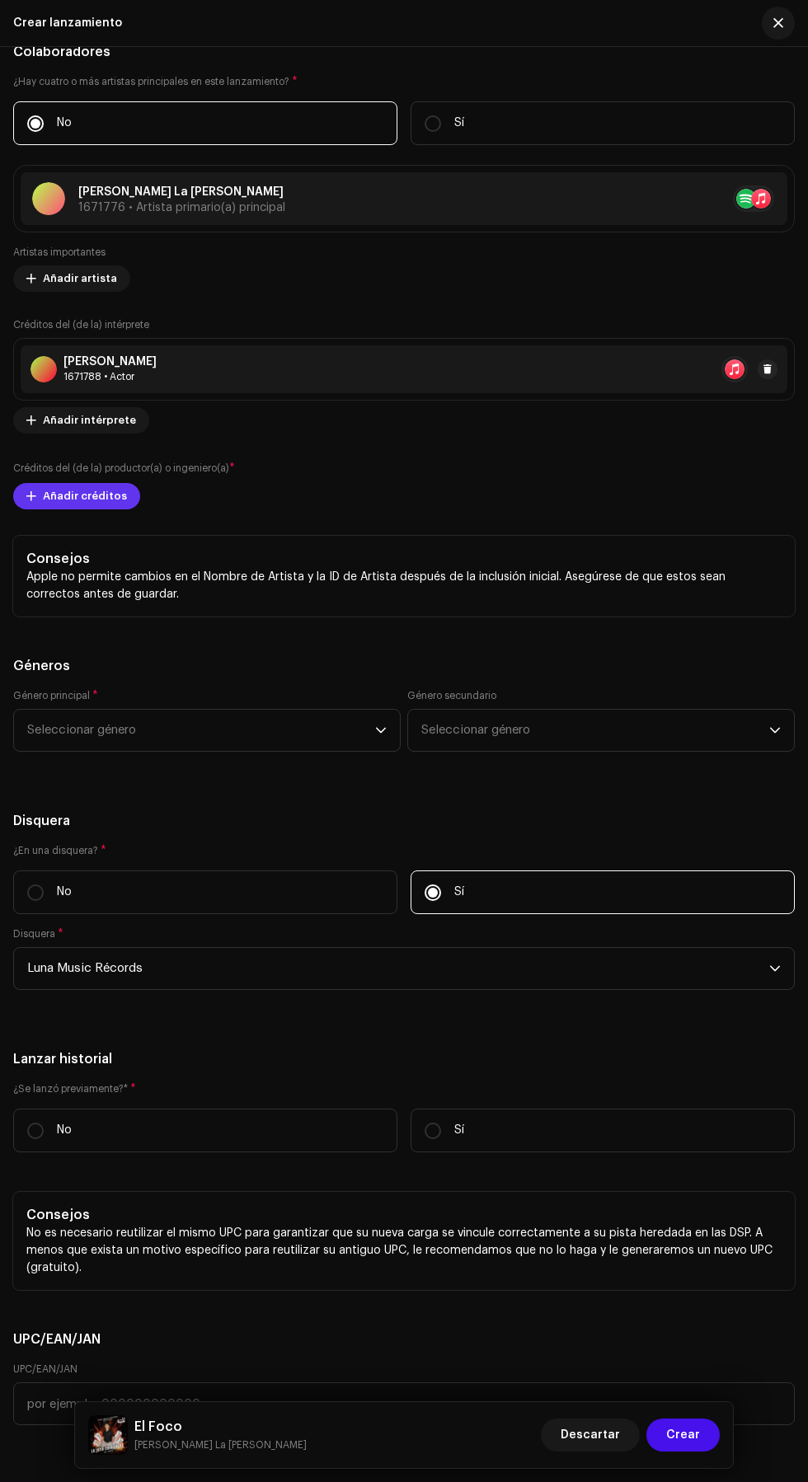
click at [31, 503] on span at bounding box center [31, 496] width 10 height 13
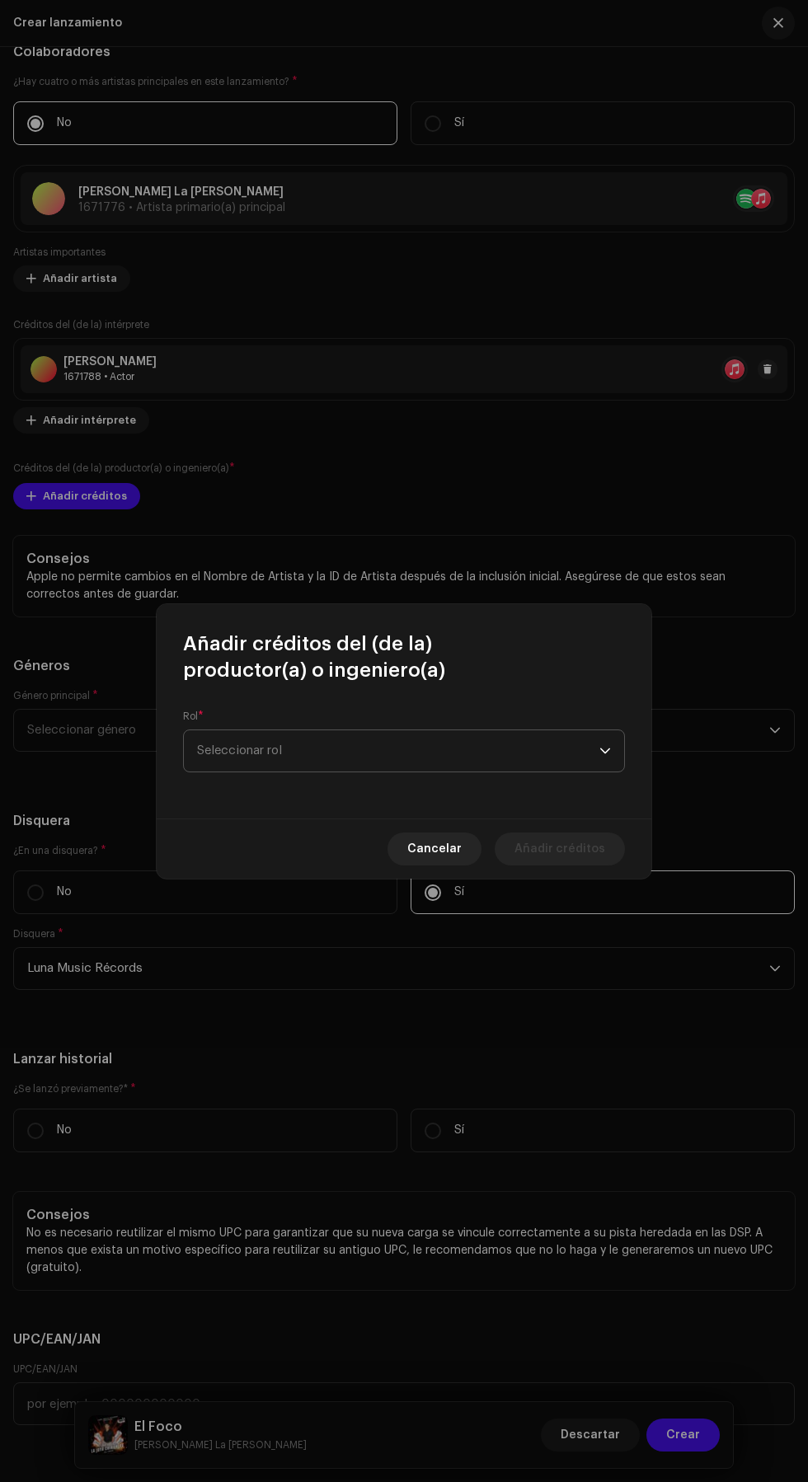
click at [408, 758] on span "Seleccionar rol" at bounding box center [398, 750] width 402 height 41
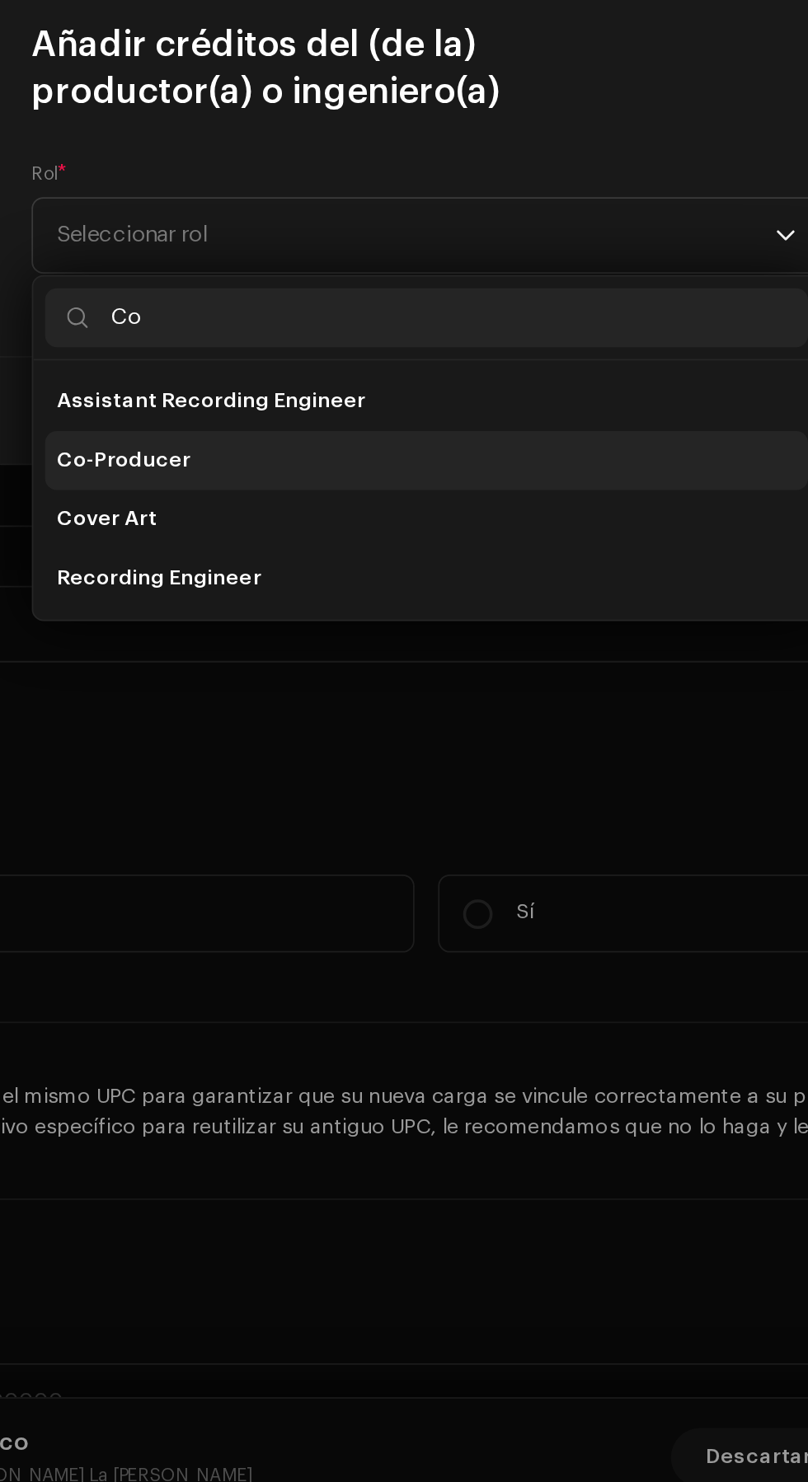
type input "Co"
click at [401, 872] on li "Co-Producer" at bounding box center [403, 877] width 427 height 33
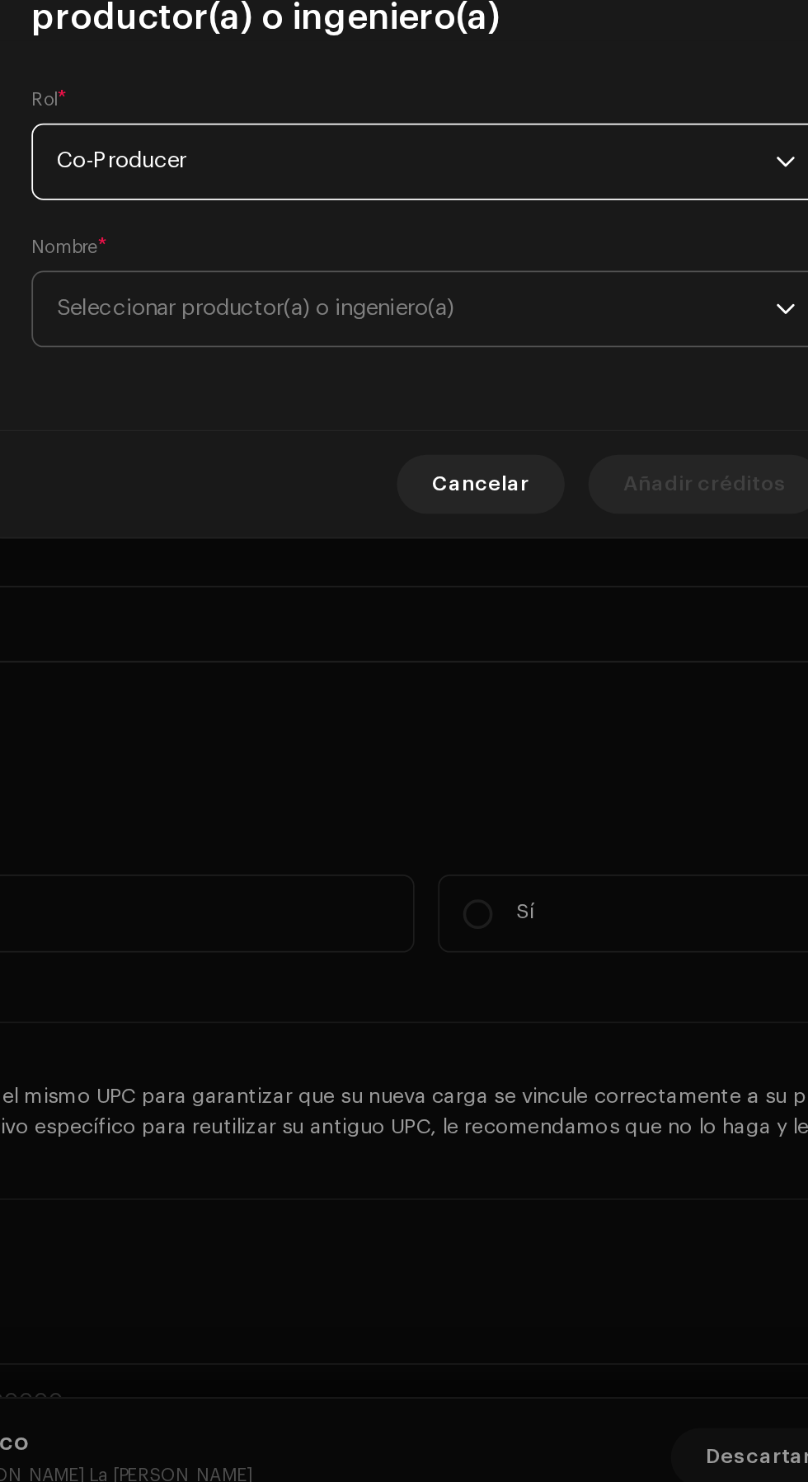
click at [519, 786] on span "Seleccionar productor(a) o ingeniero(a)" at bounding box center [398, 792] width 402 height 41
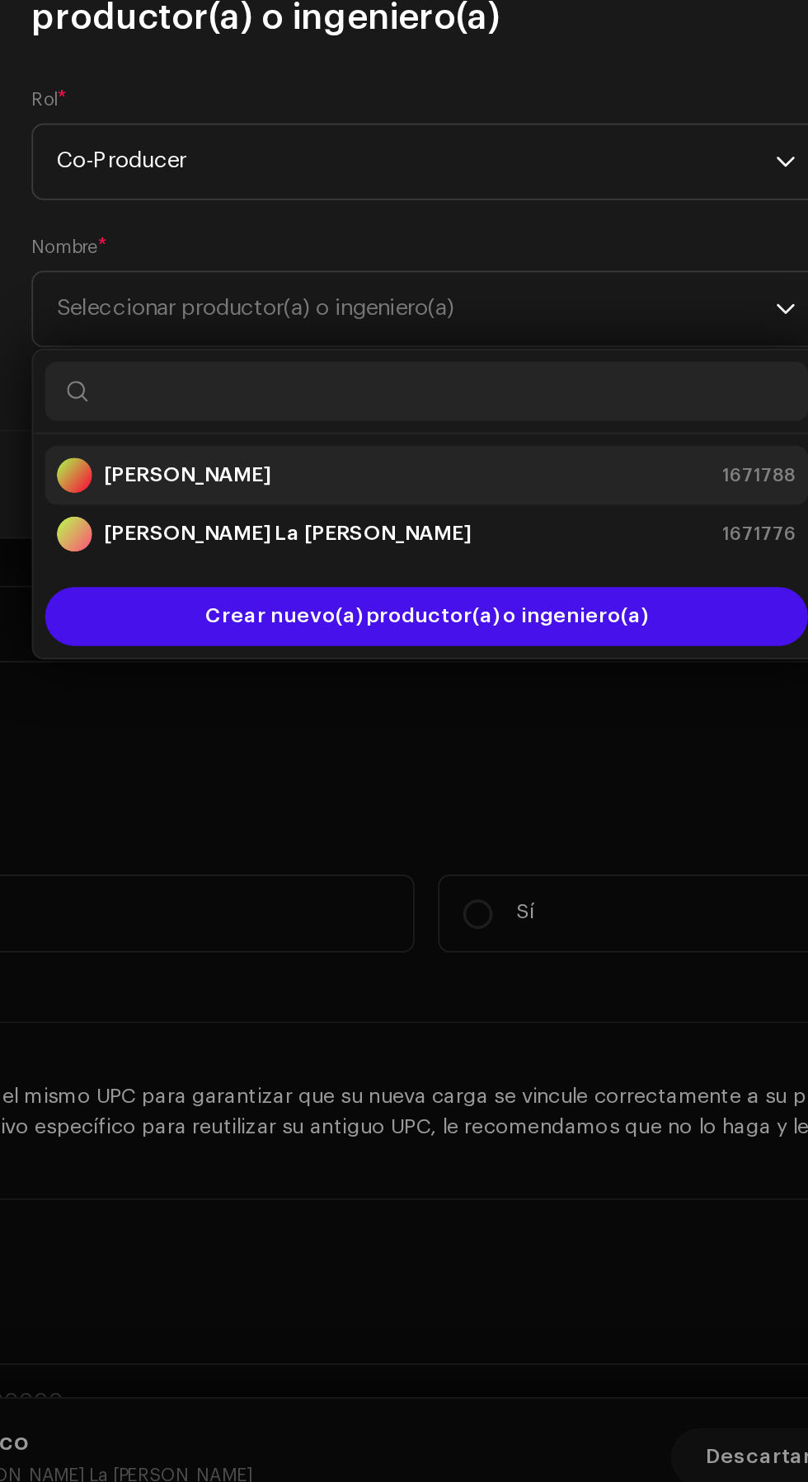
click at [459, 880] on div "[PERSON_NAME] 1671788" at bounding box center [404, 886] width 414 height 20
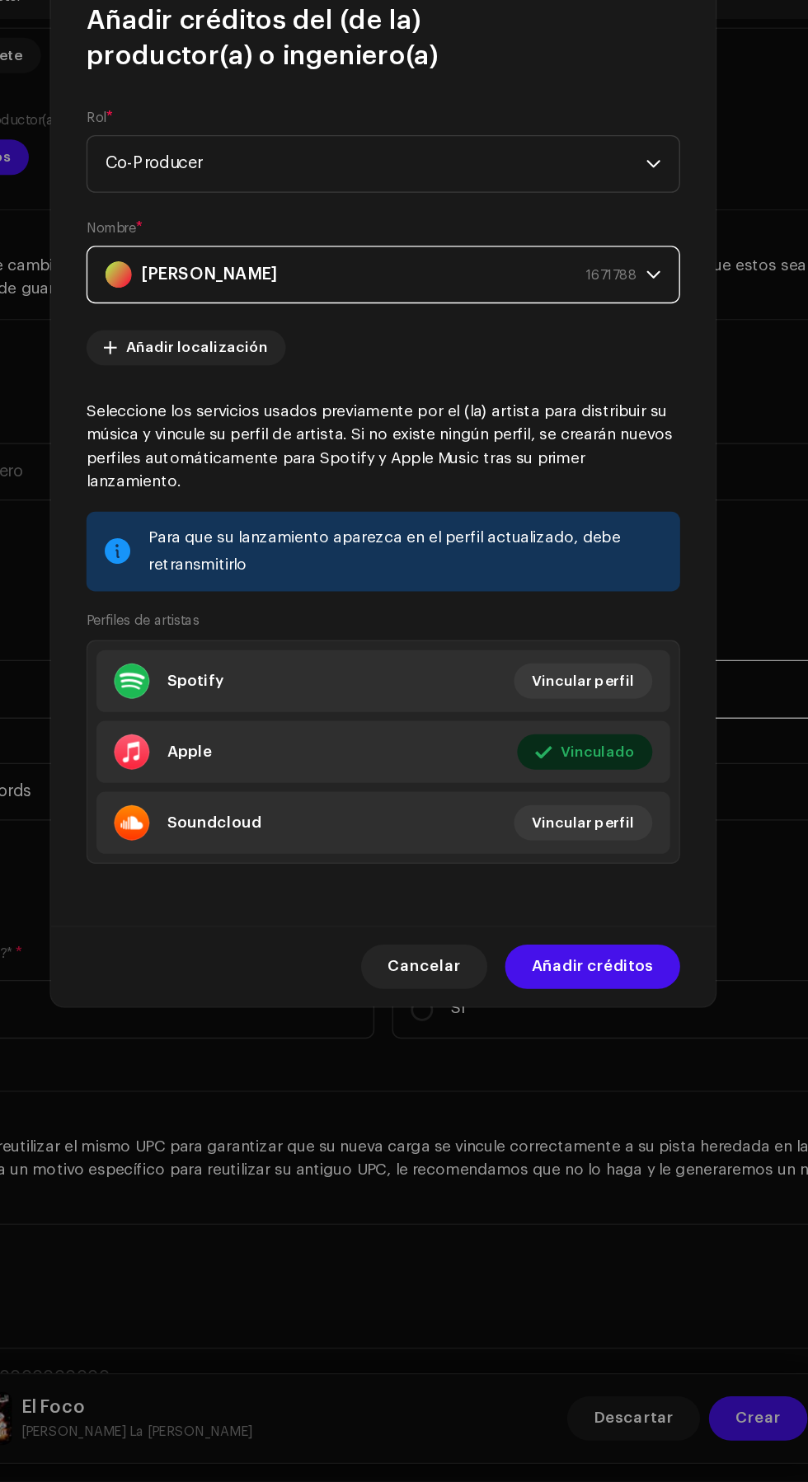
scroll to position [2, 0]
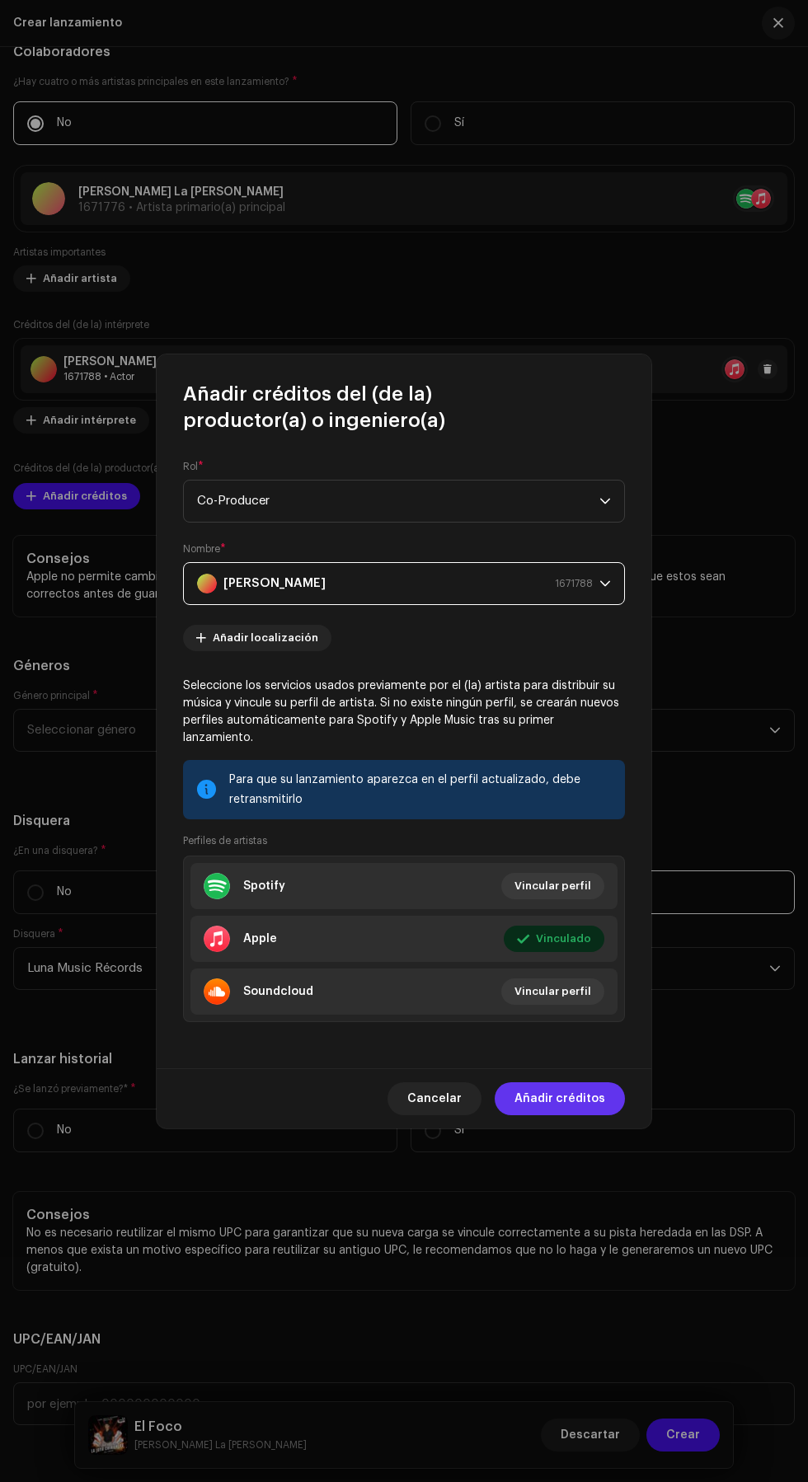
click at [591, 1111] on span "Añadir créditos" at bounding box center [559, 1098] width 91 height 33
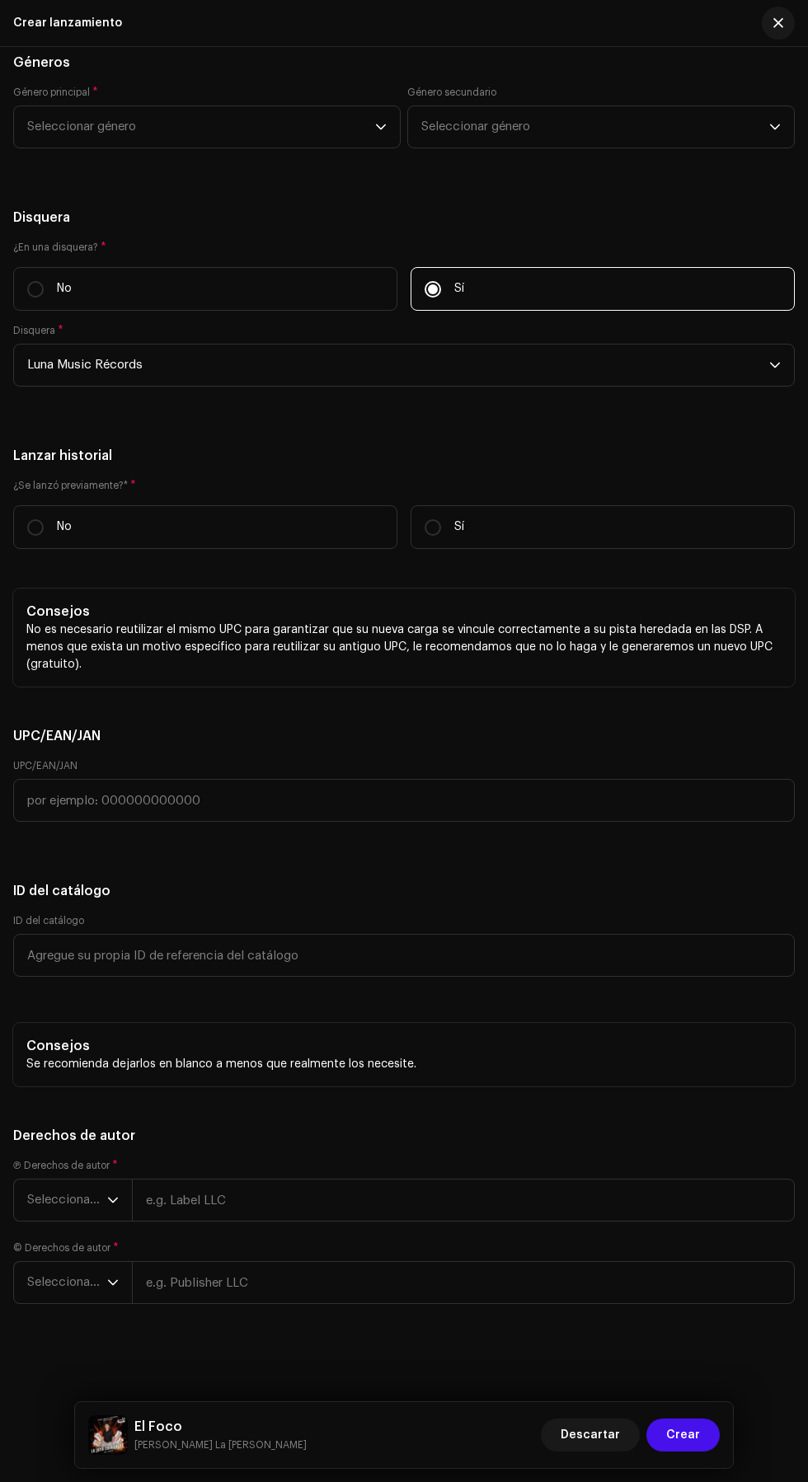
scroll to position [3791, 0]
click at [39, 99] on label "Género principal *" at bounding box center [55, 92] width 85 height 13
click at [40, 148] on span "Seleccionar género" at bounding box center [201, 126] width 348 height 41
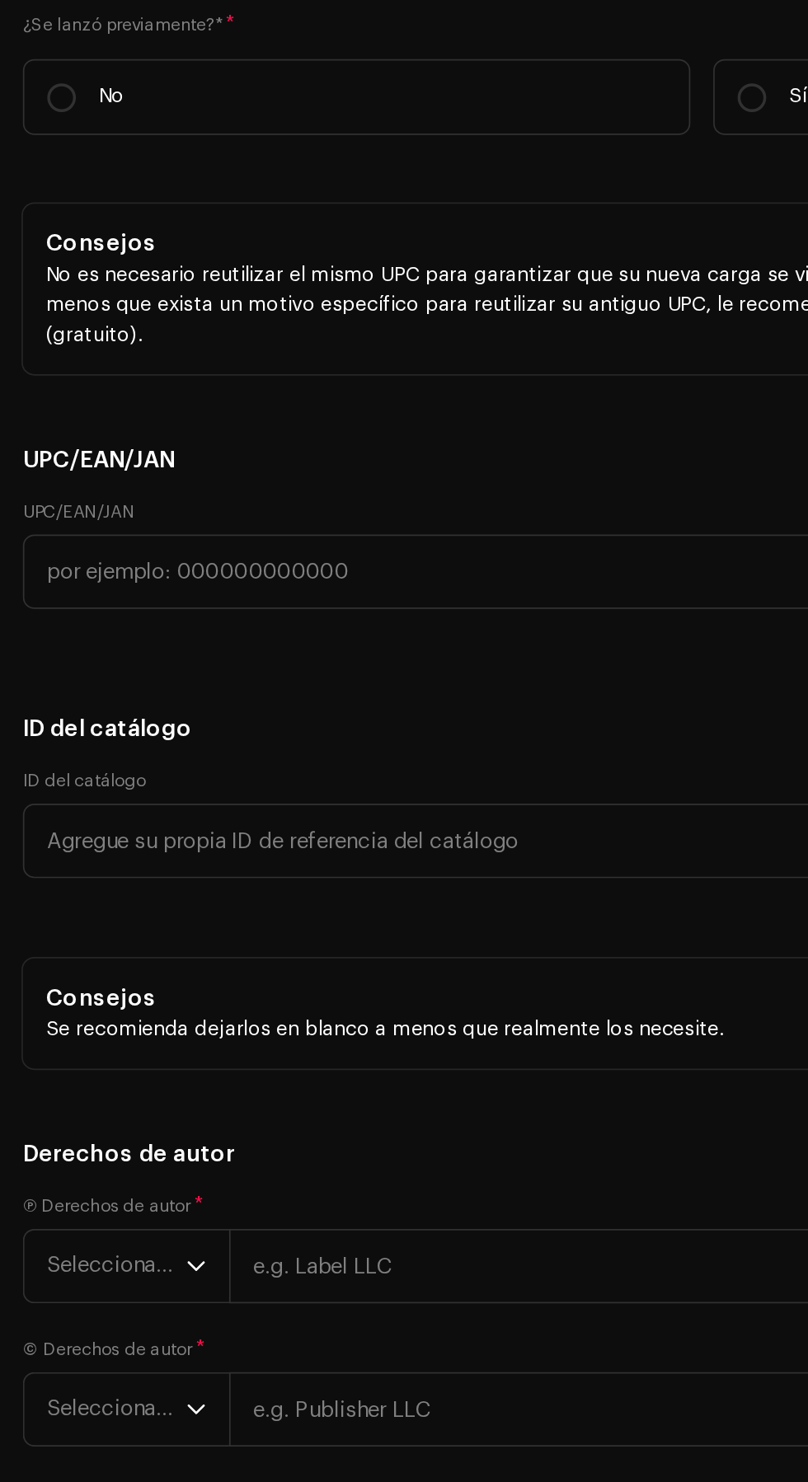
scroll to position [2, 0]
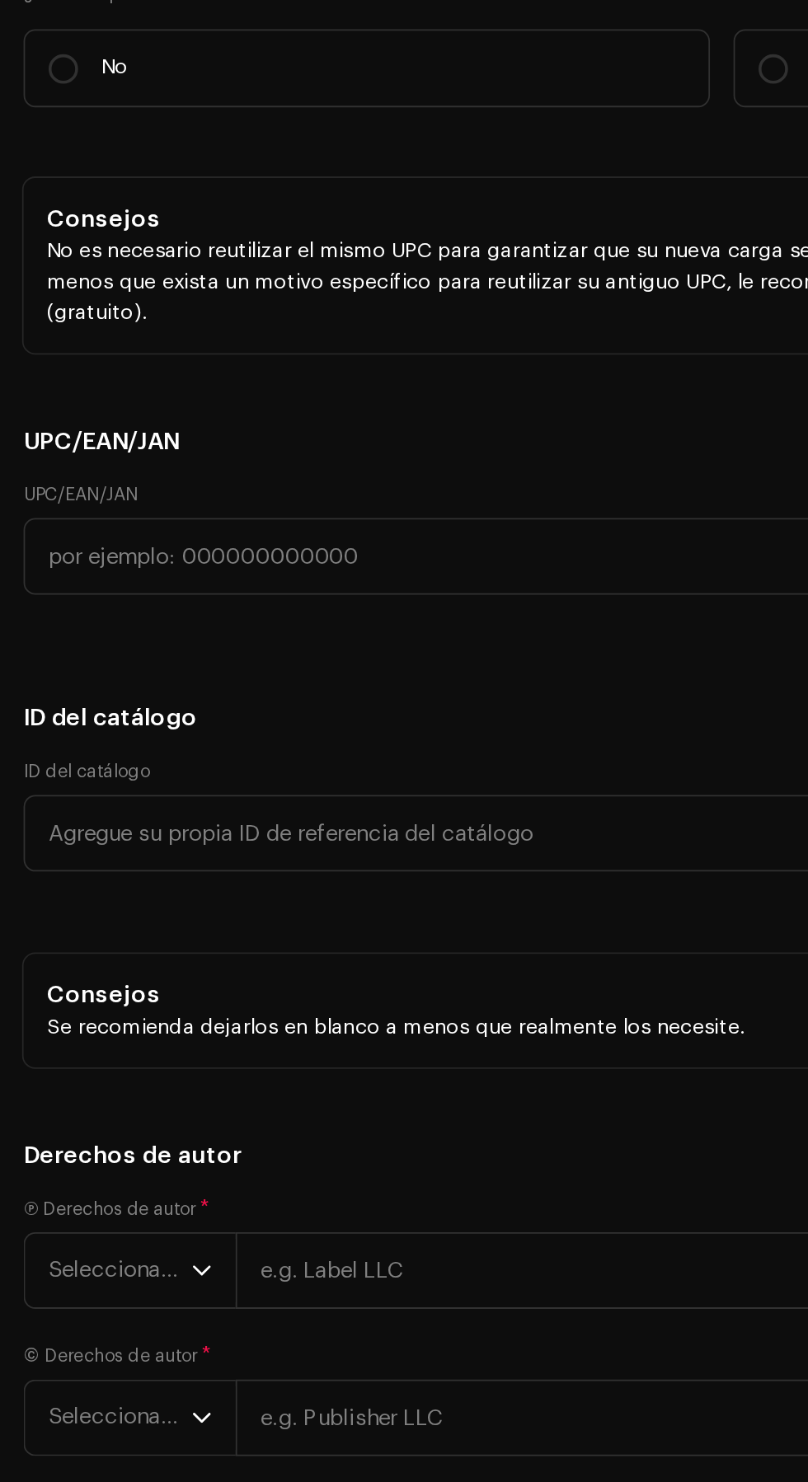
type input "Latin"
click at [146, 270] on li "Latin Rap" at bounding box center [207, 253] width 373 height 33
click at [229, 148] on span "Latin Rap" at bounding box center [201, 126] width 348 height 41
type input "Lati"
click at [138, 270] on li "Latin" at bounding box center [207, 253] width 373 height 33
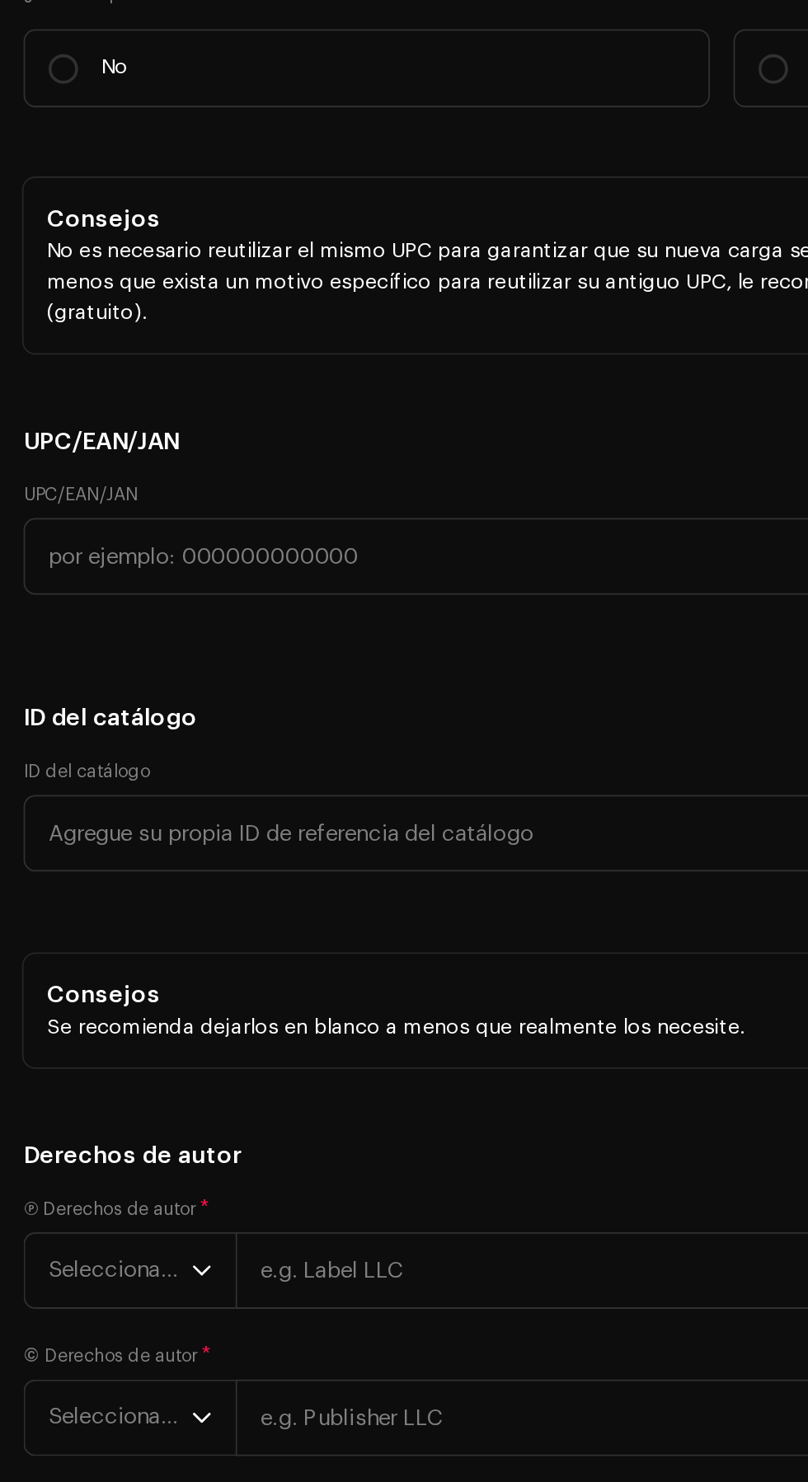
scroll to position [40, 0]
click at [262, 73] on h5 "Géneros" at bounding box center [404, 63] width 782 height 20
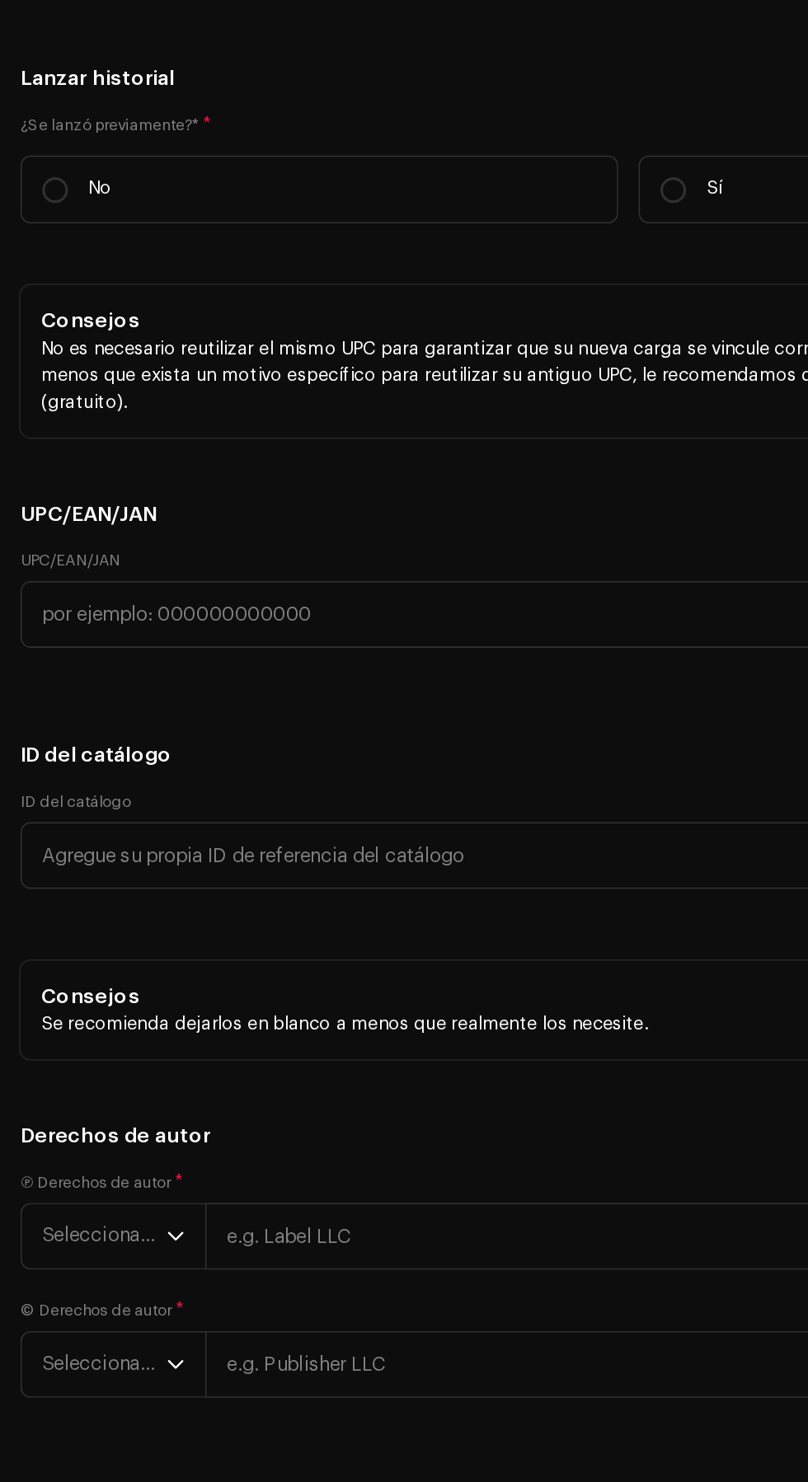
scroll to position [2, 0]
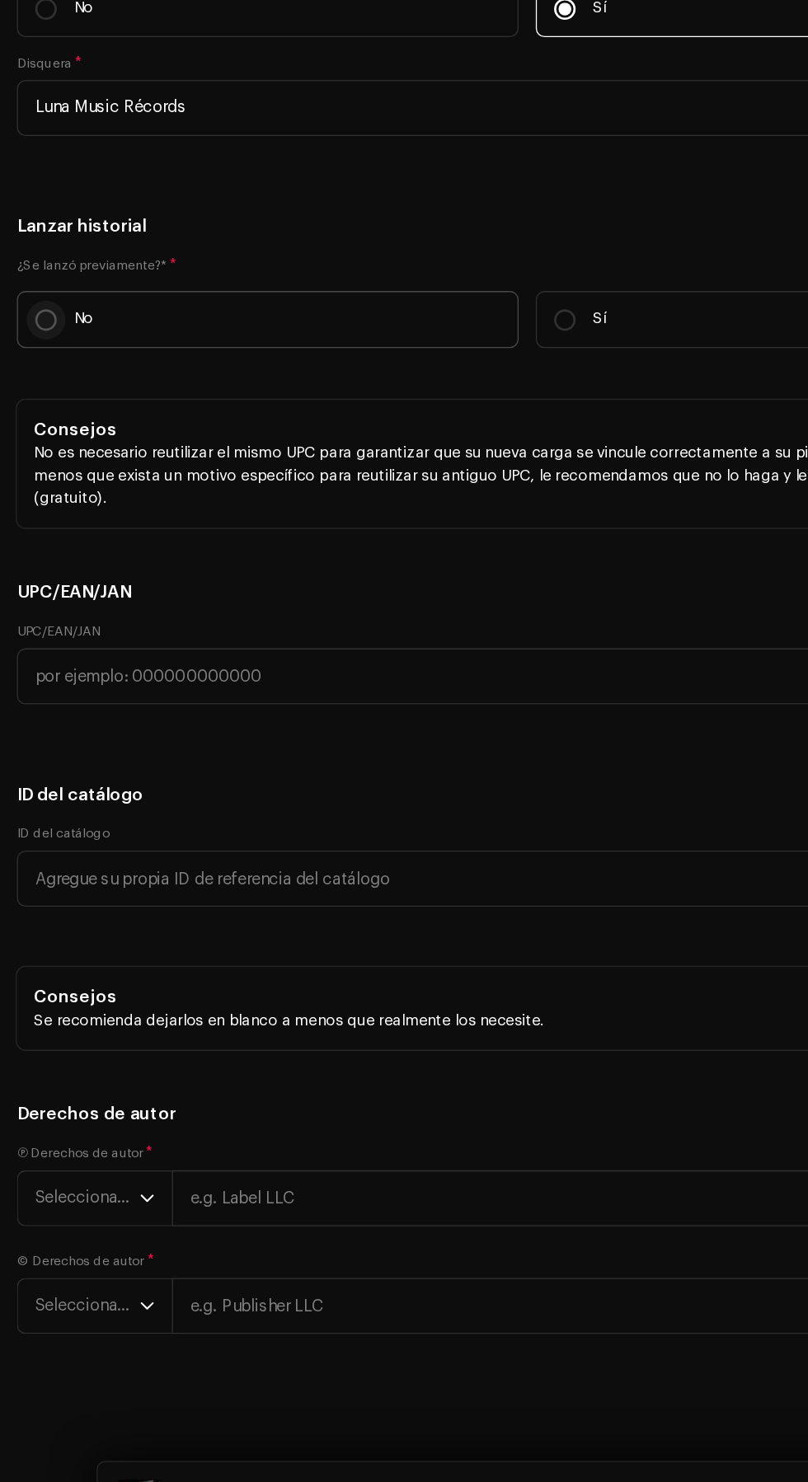
click at [30, 536] on p-radiobutton at bounding box center [35, 527] width 16 height 16
click at [30, 536] on input "No" at bounding box center [35, 527] width 16 height 16
radio input "true"
click at [40, 1199] on span "Seleccionar año" at bounding box center [67, 1200] width 80 height 41
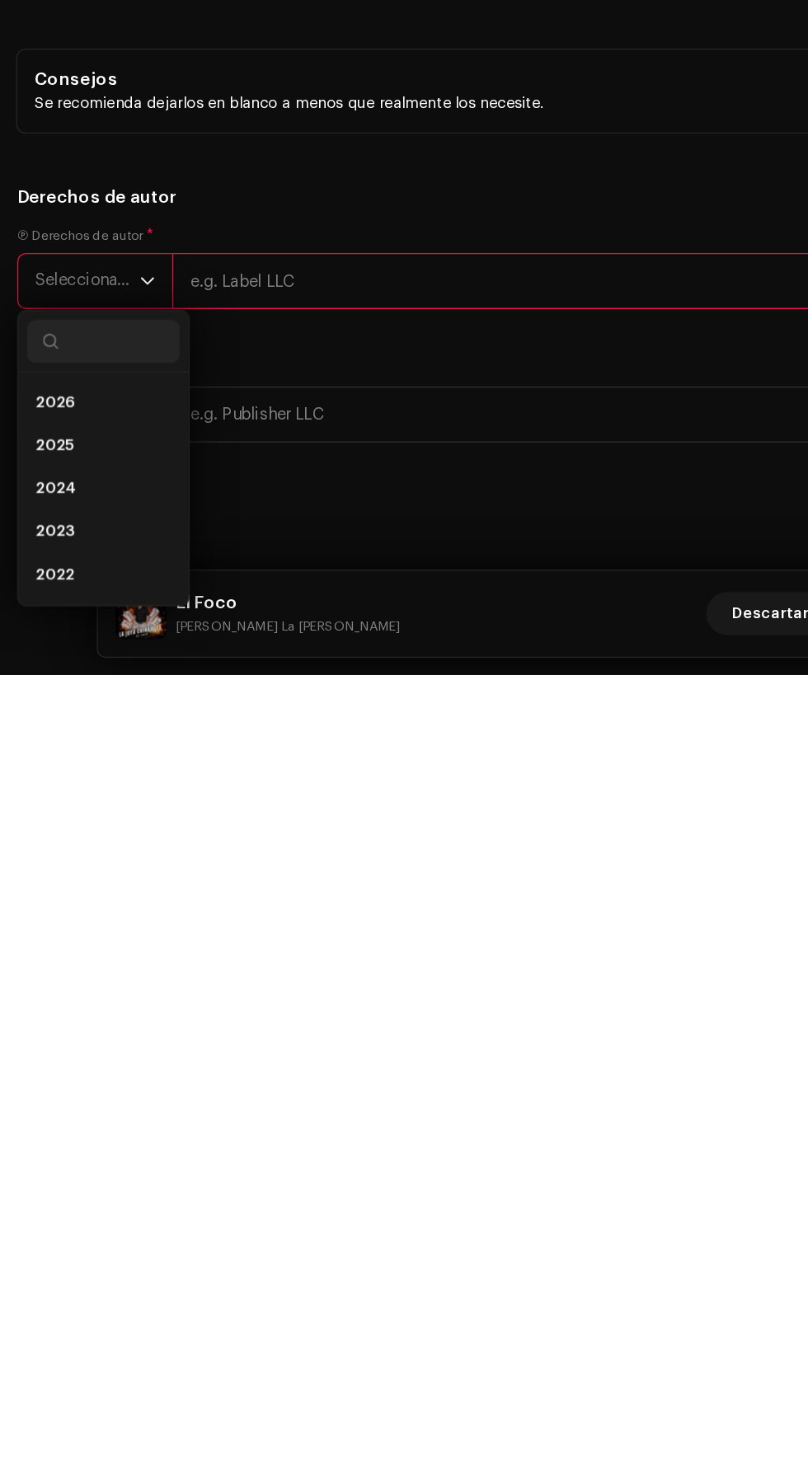
scroll to position [31, 0]
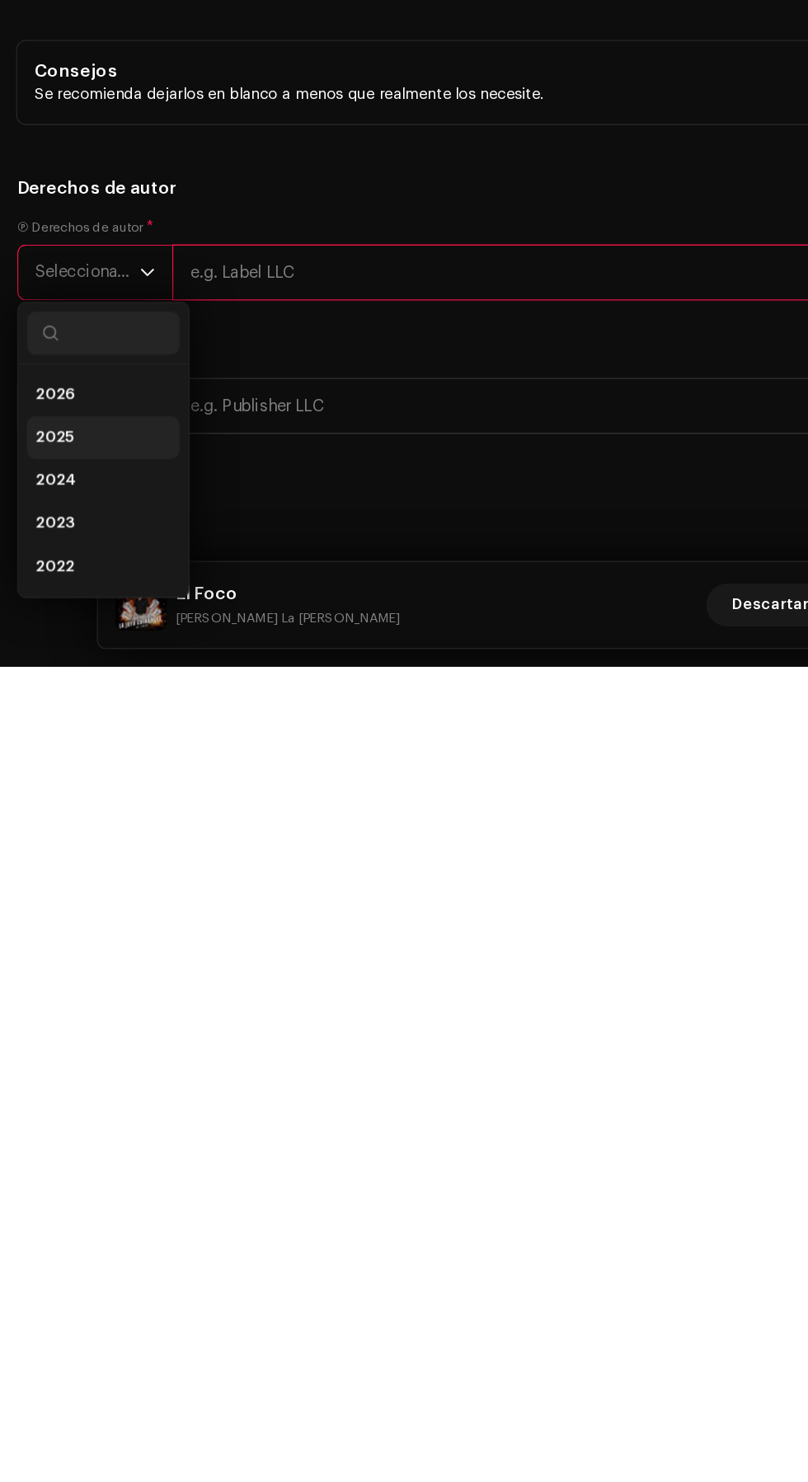
click at [73, 1323] on li "2025" at bounding box center [79, 1306] width 117 height 33
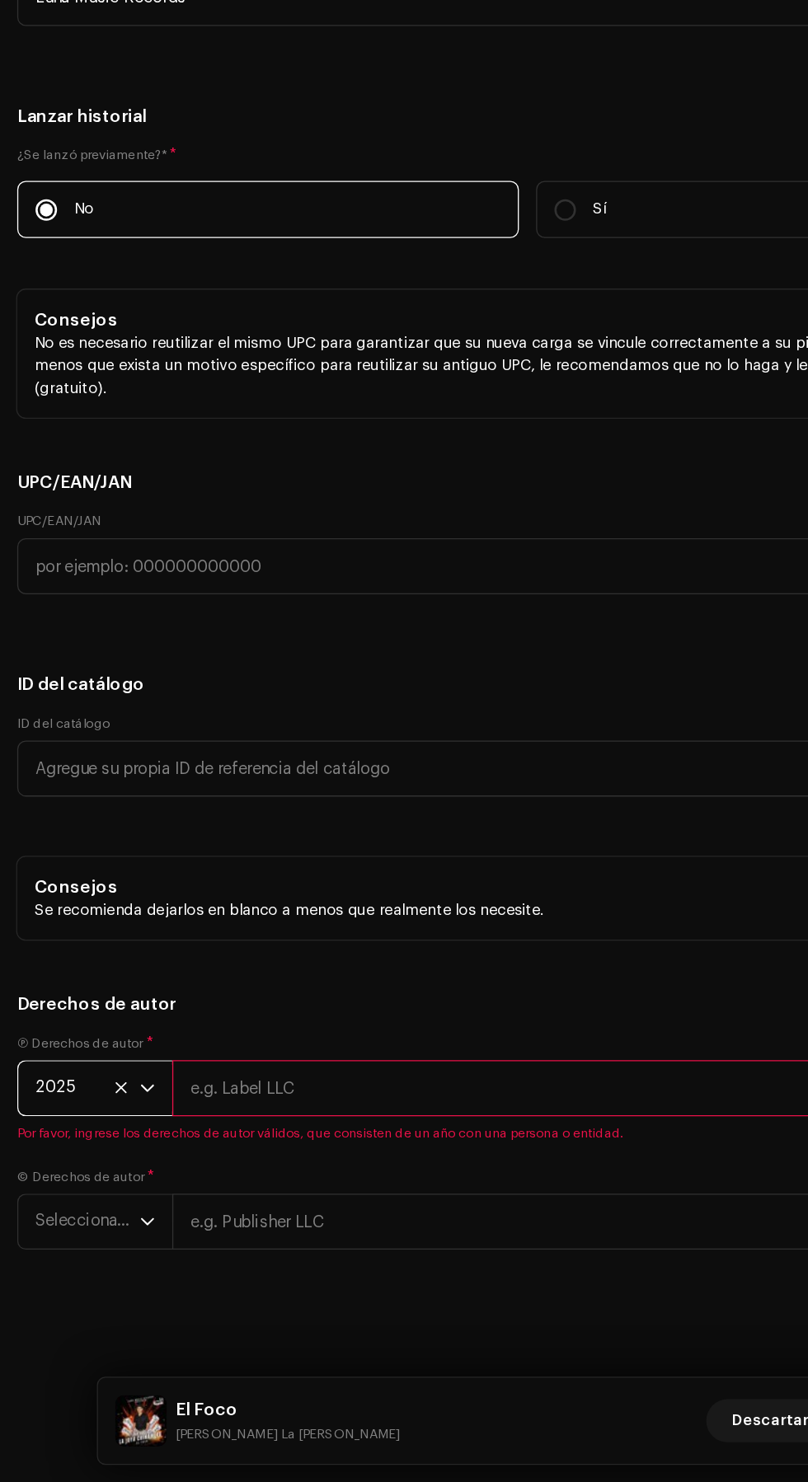
click at [439, 1202] on input "text" at bounding box center [463, 1180] width 663 height 43
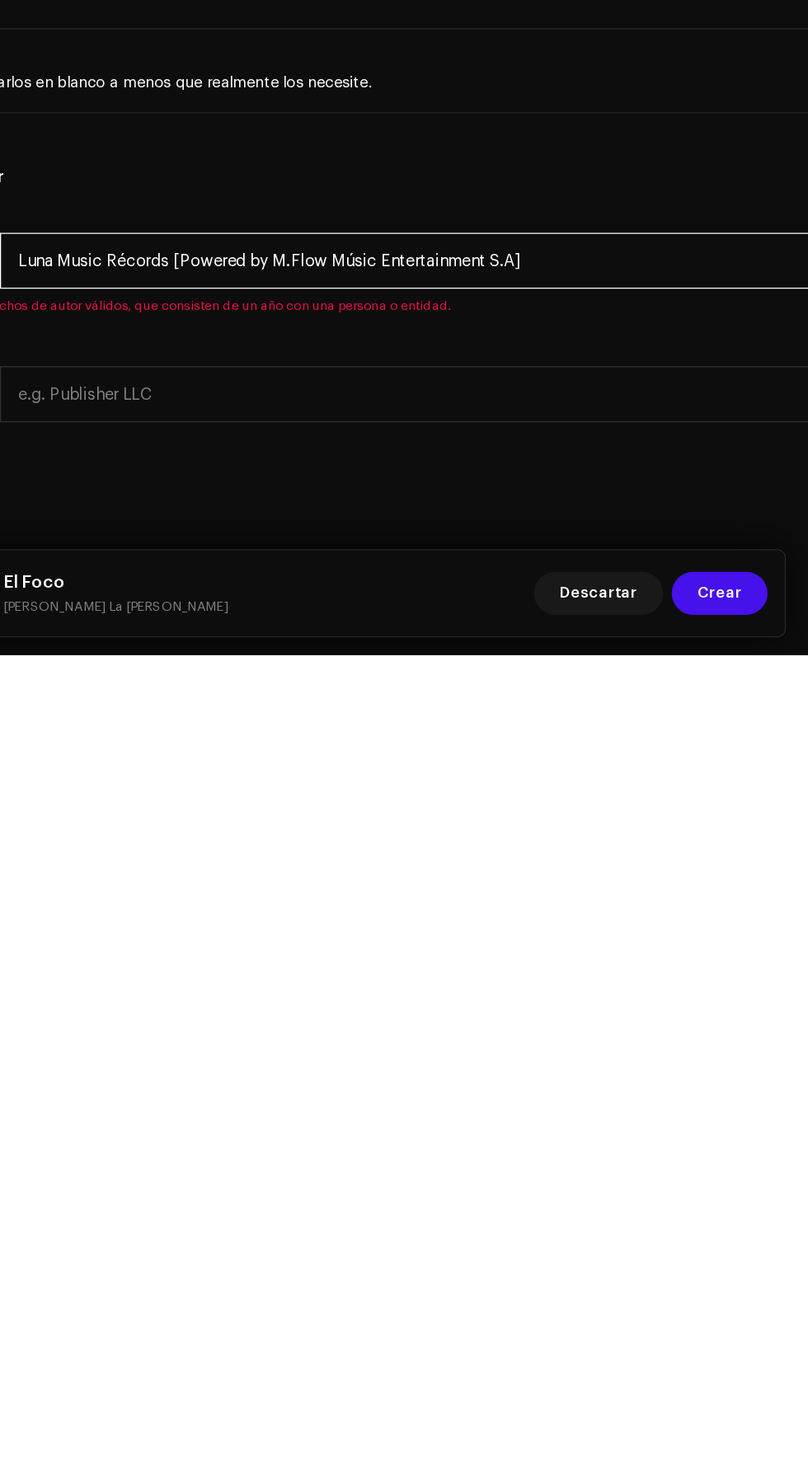
type input "Luna Music Récords [Powered by M.Flow Músic Entertainment S.A]"
click at [648, 1117] on h5 "Derechos de autor" at bounding box center [404, 1116] width 782 height 20
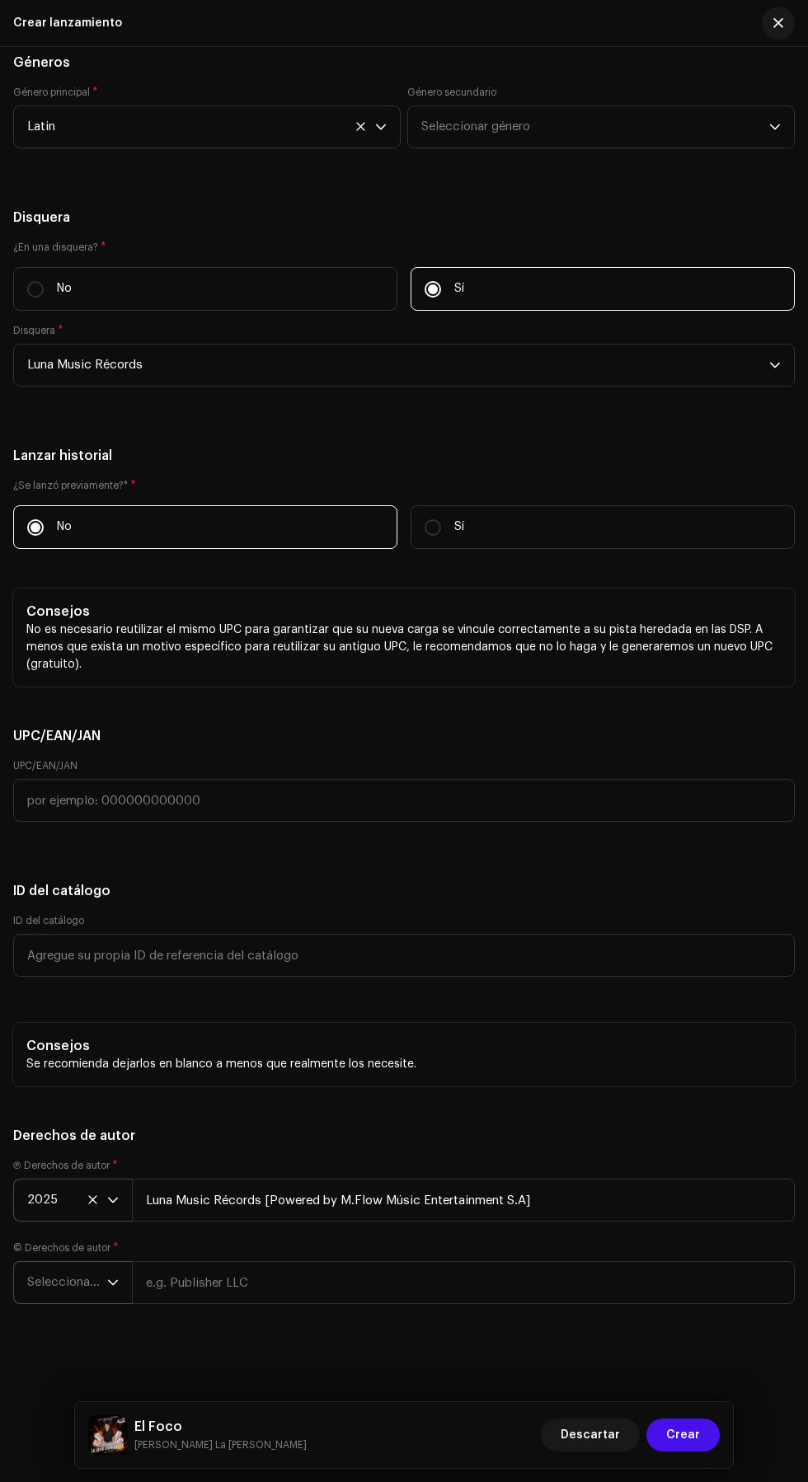
click at [50, 1286] on span "Seleccionar año" at bounding box center [67, 1282] width 80 height 41
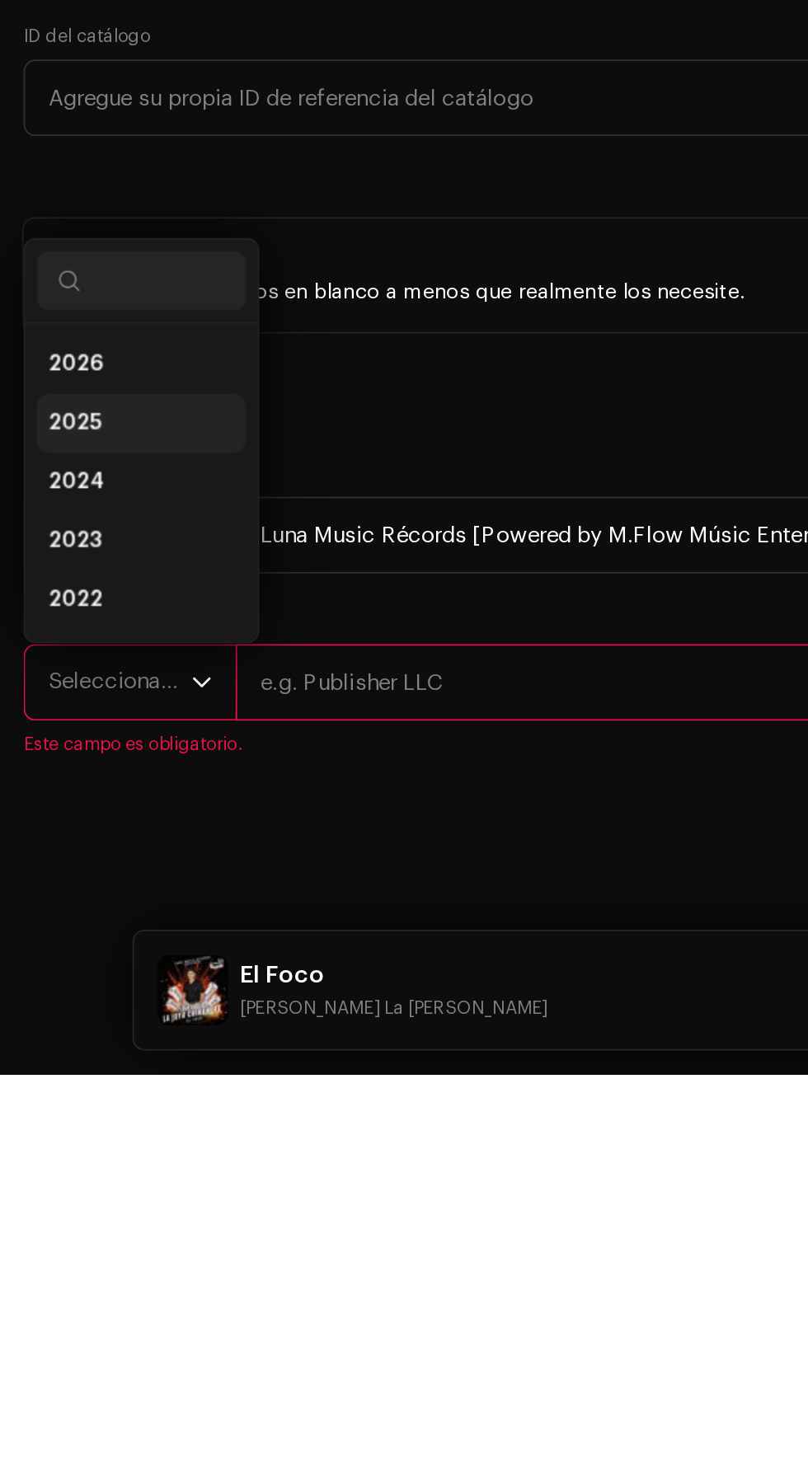
click at [75, 1134] on li "2025" at bounding box center [79, 1117] width 117 height 33
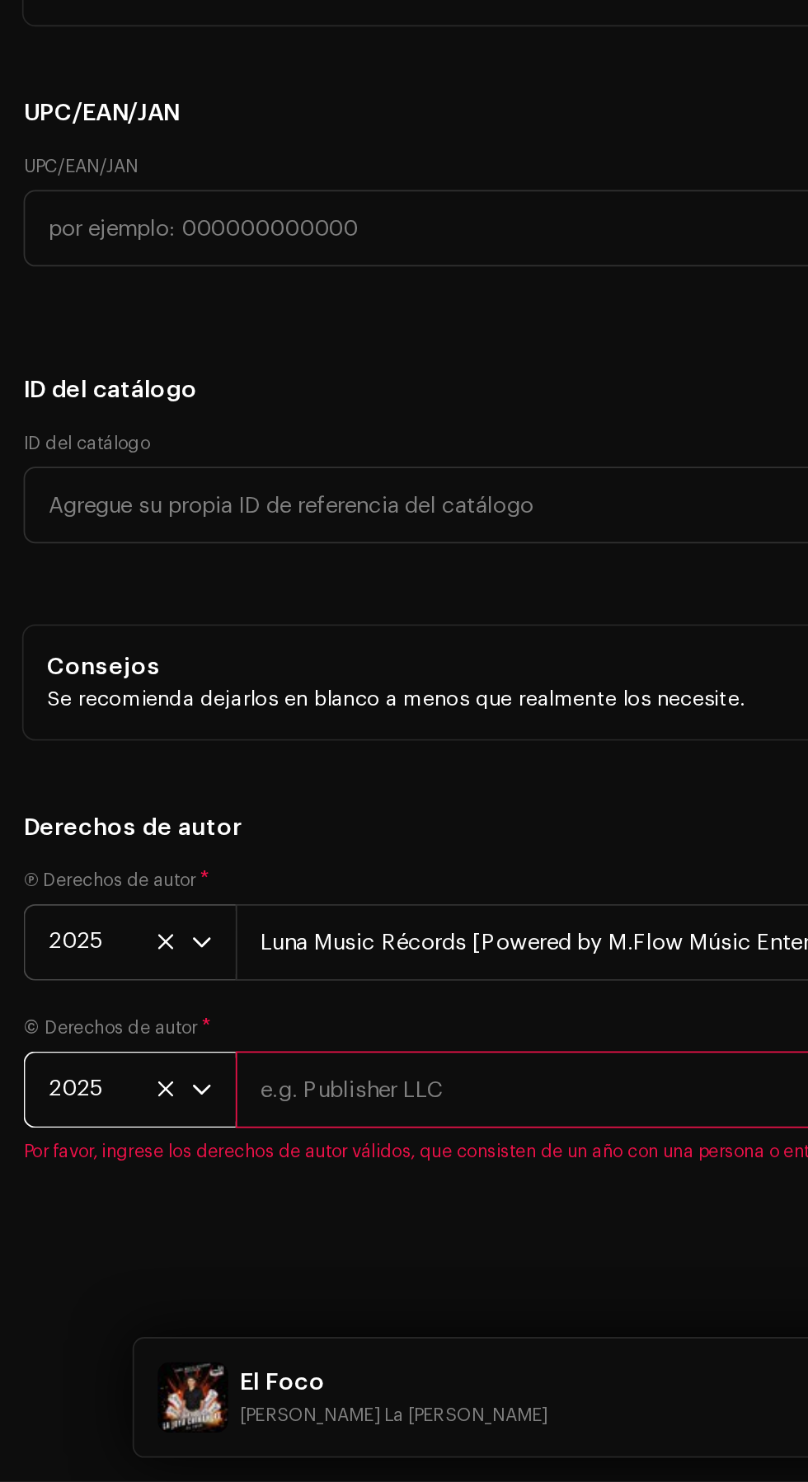
click at [346, 1281] on input "text" at bounding box center [463, 1263] width 663 height 43
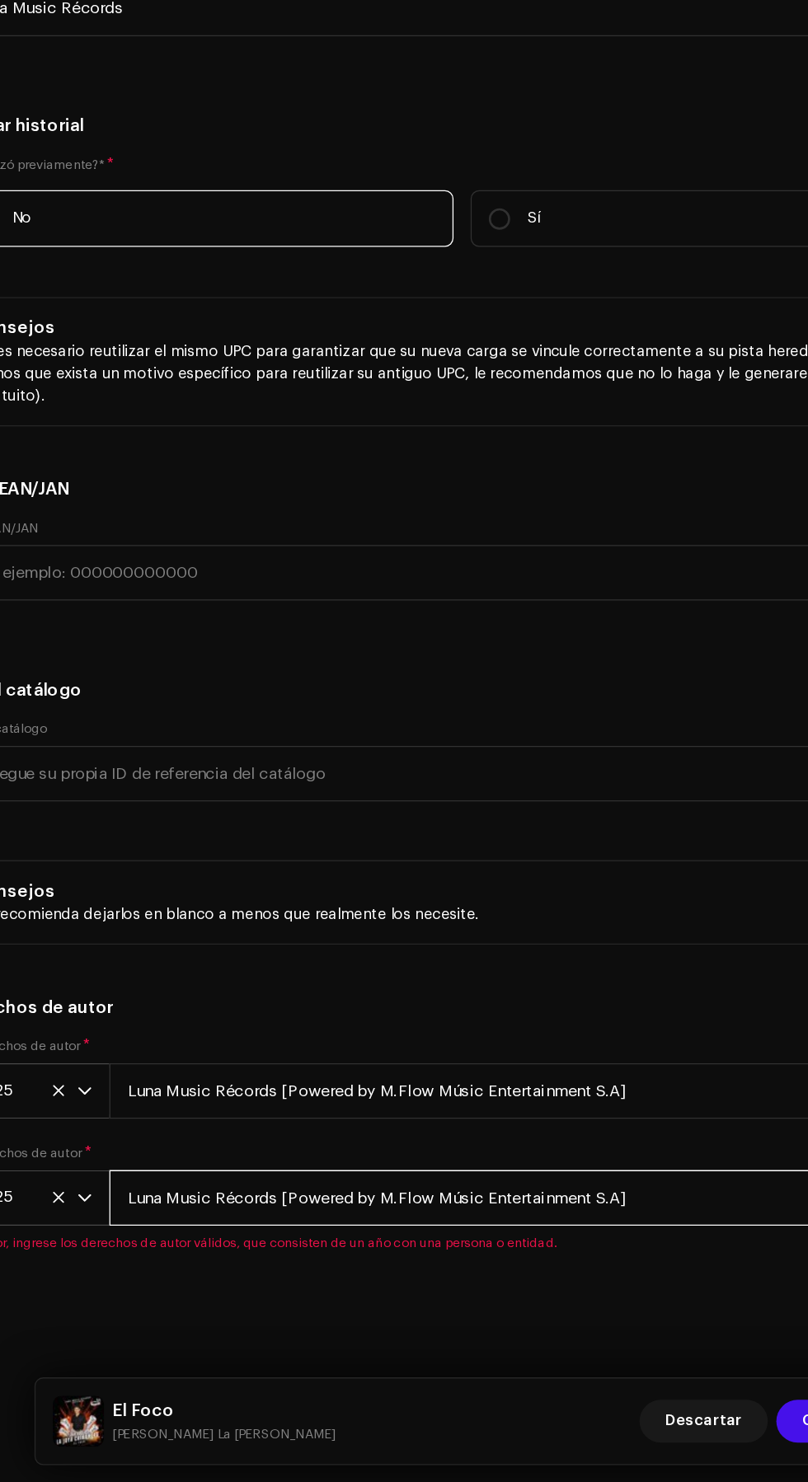
scroll to position [29, 0]
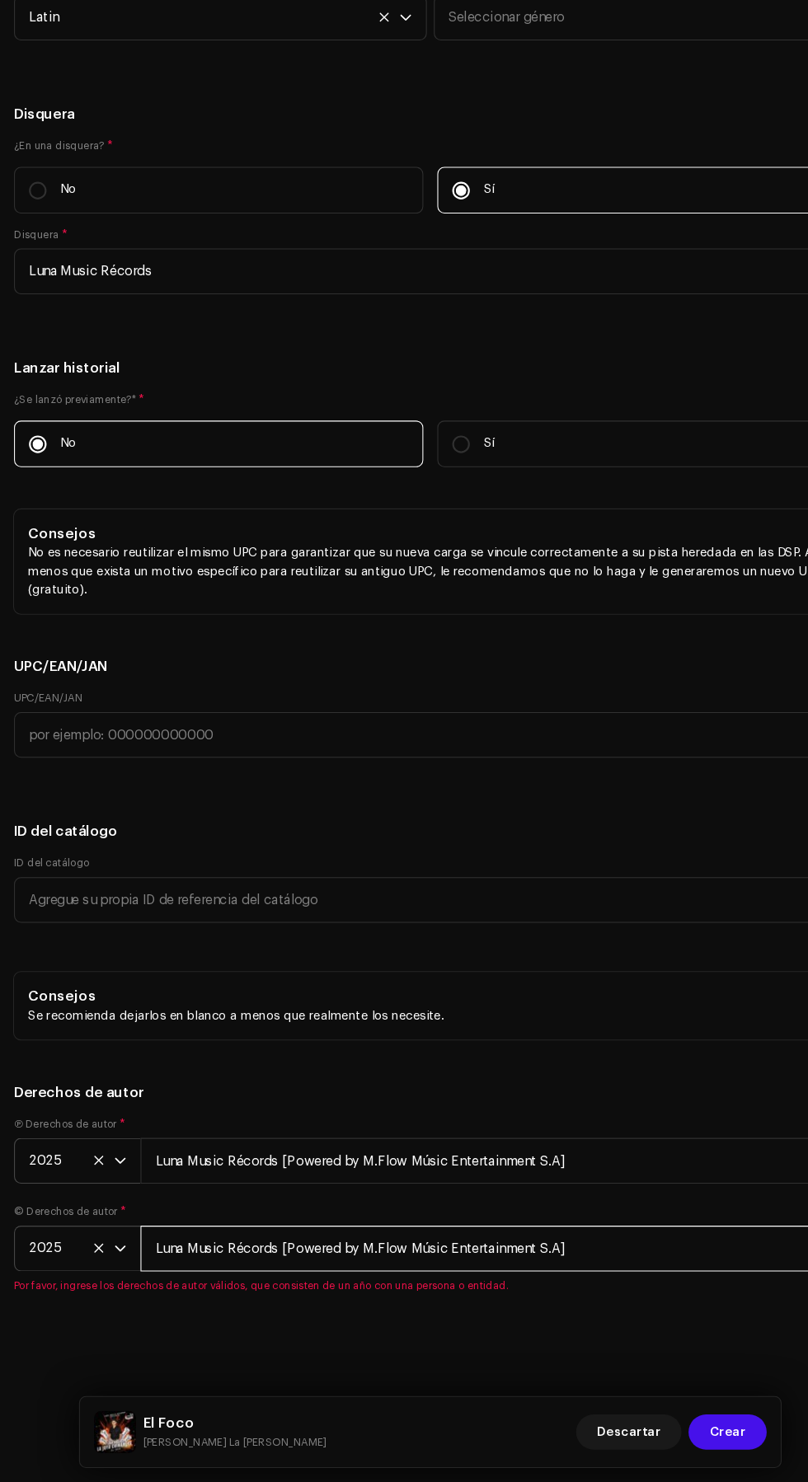
type input "Luna Music Récords [Powered by M.Flow Músic Entertainment S.A]"
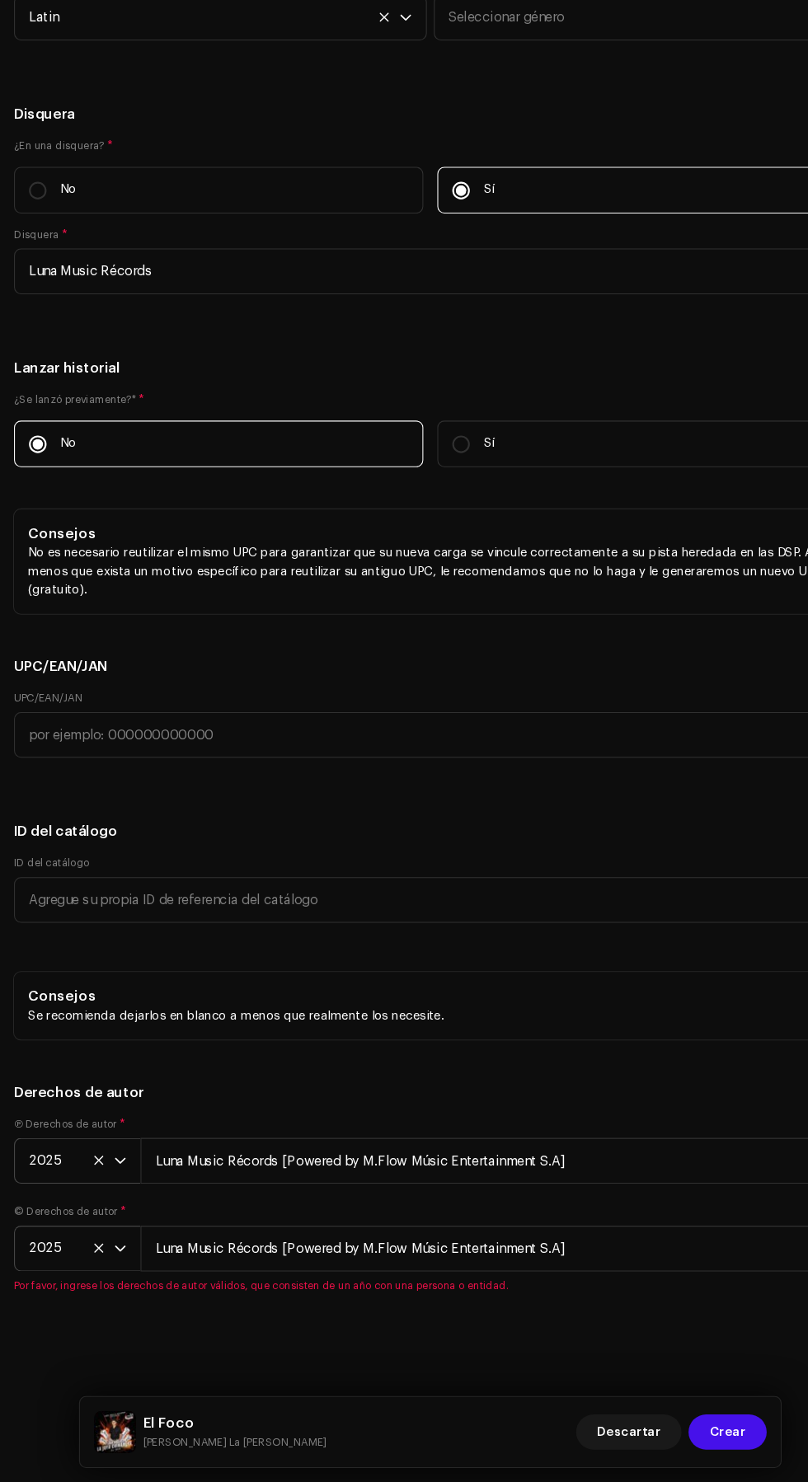
click at [589, 1118] on h5 "Derechos de autor" at bounding box center [404, 1116] width 782 height 20
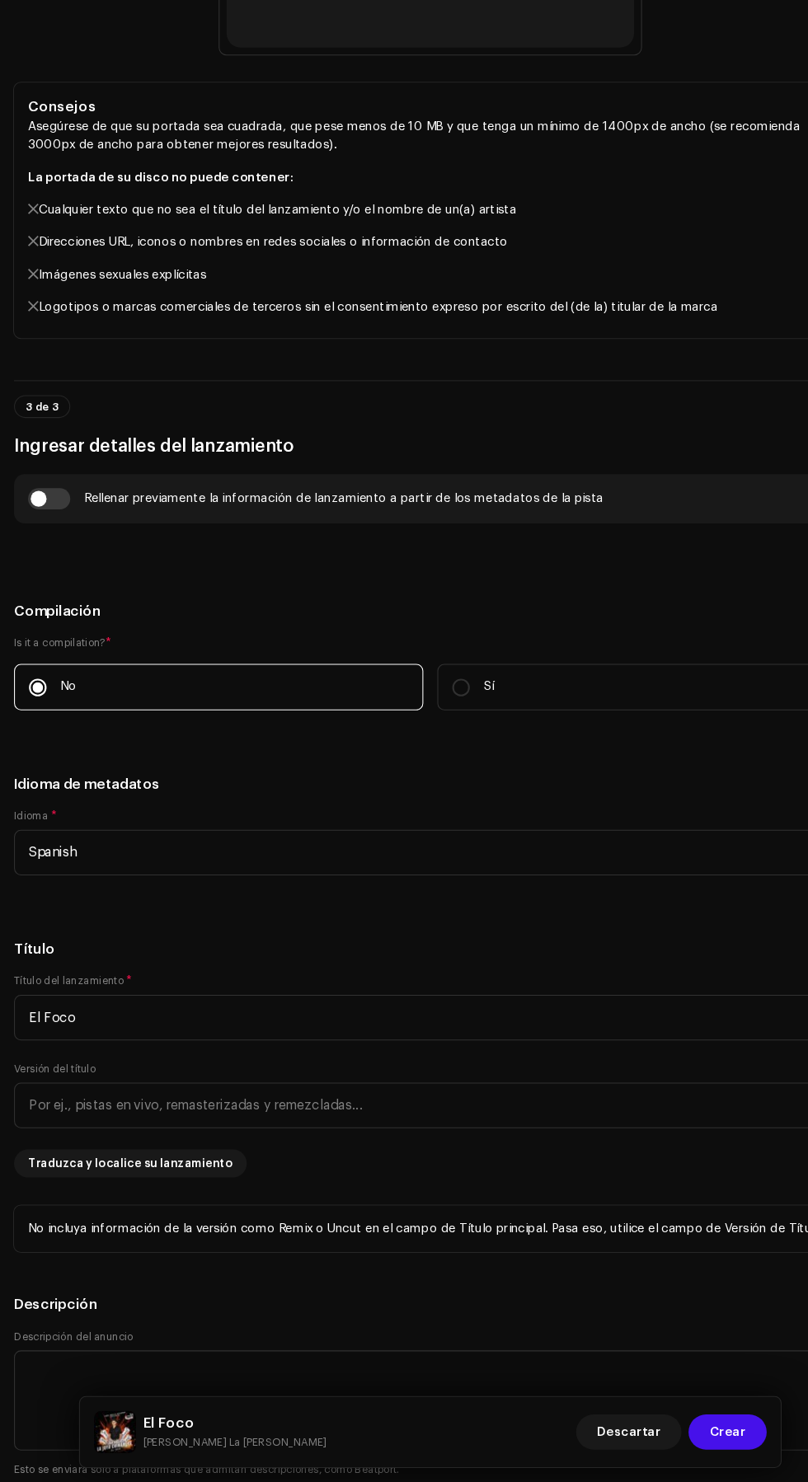
scroll to position [0, 0]
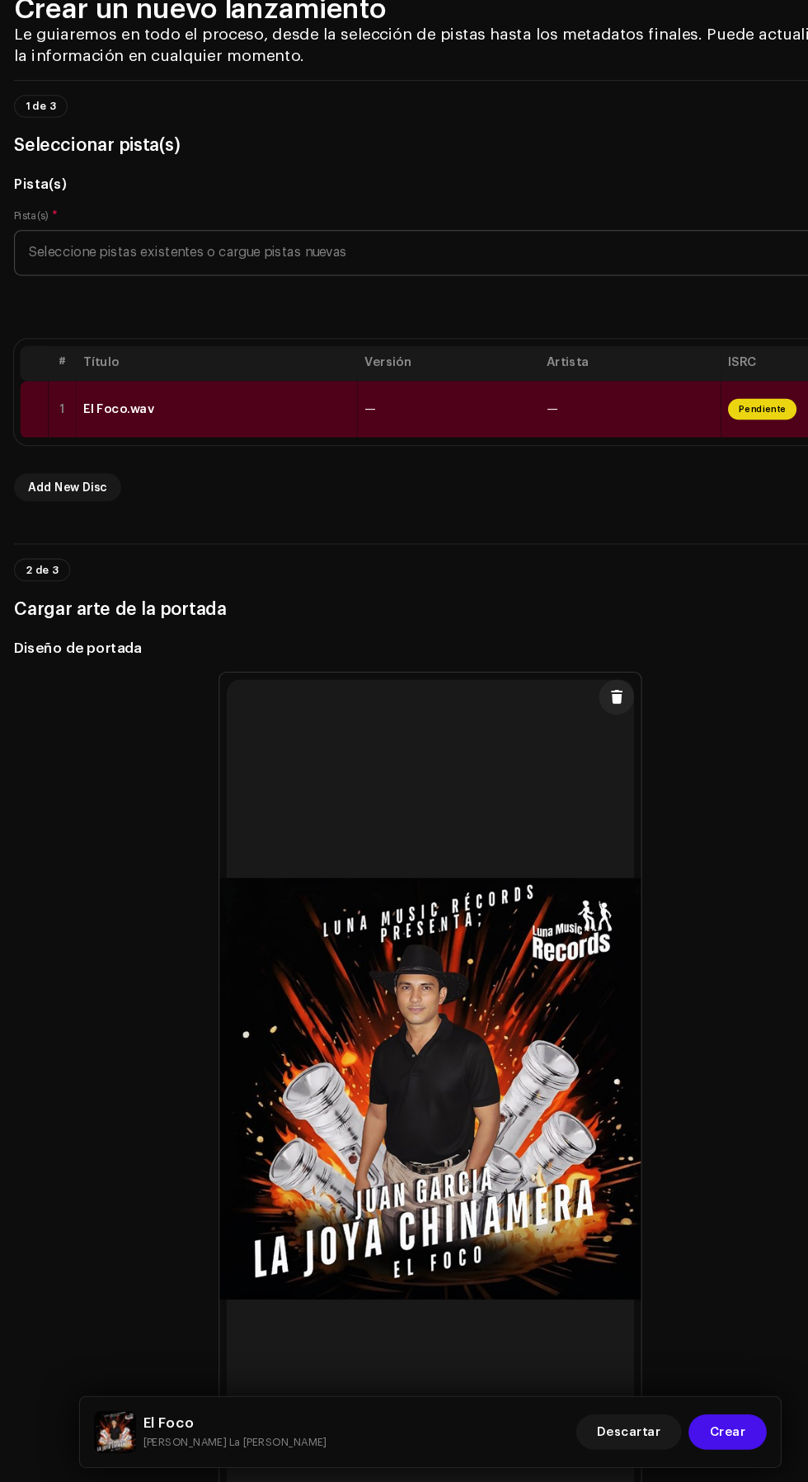
click at [435, 502] on td "—" at bounding box center [421, 475] width 171 height 54
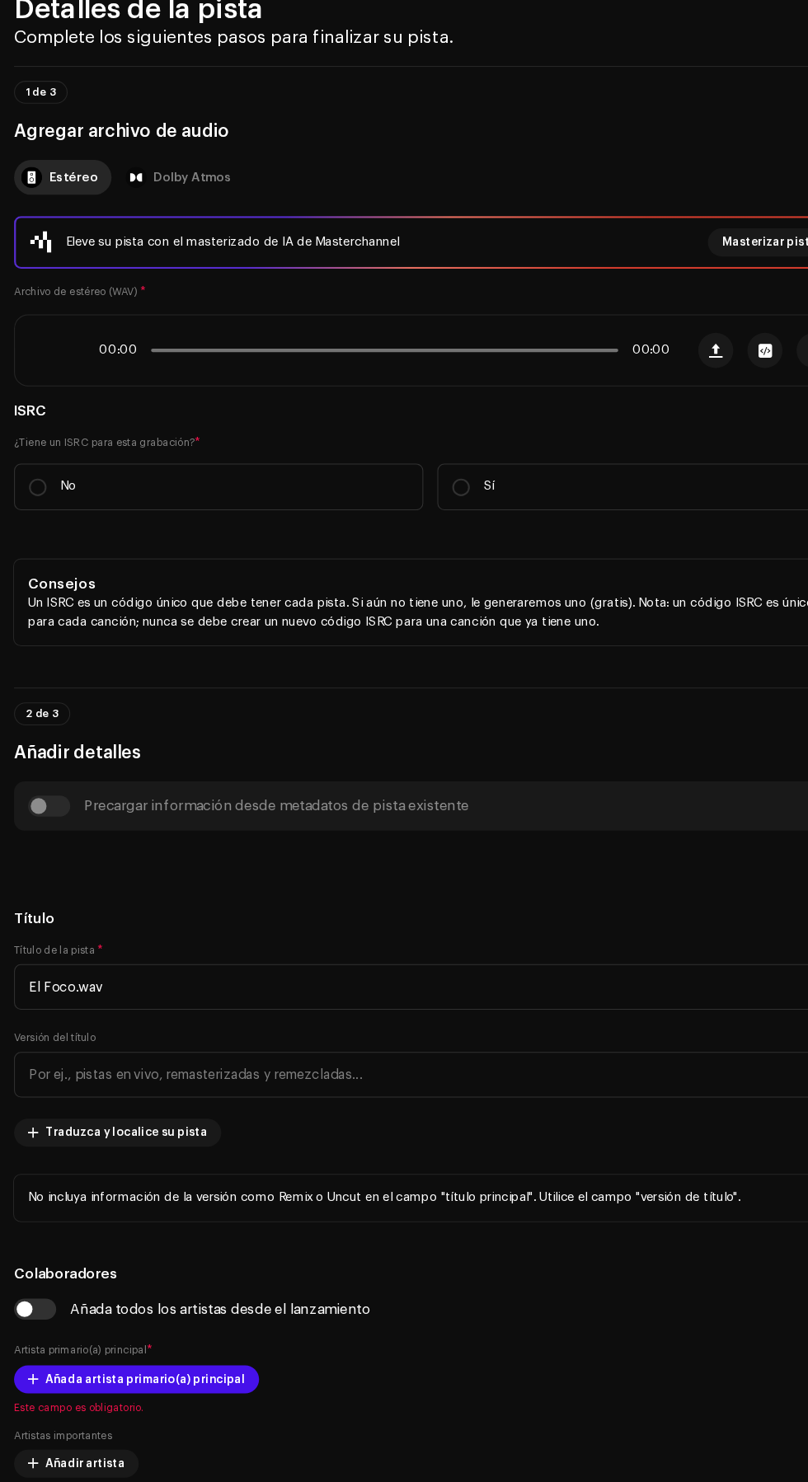
scroll to position [29, 0]
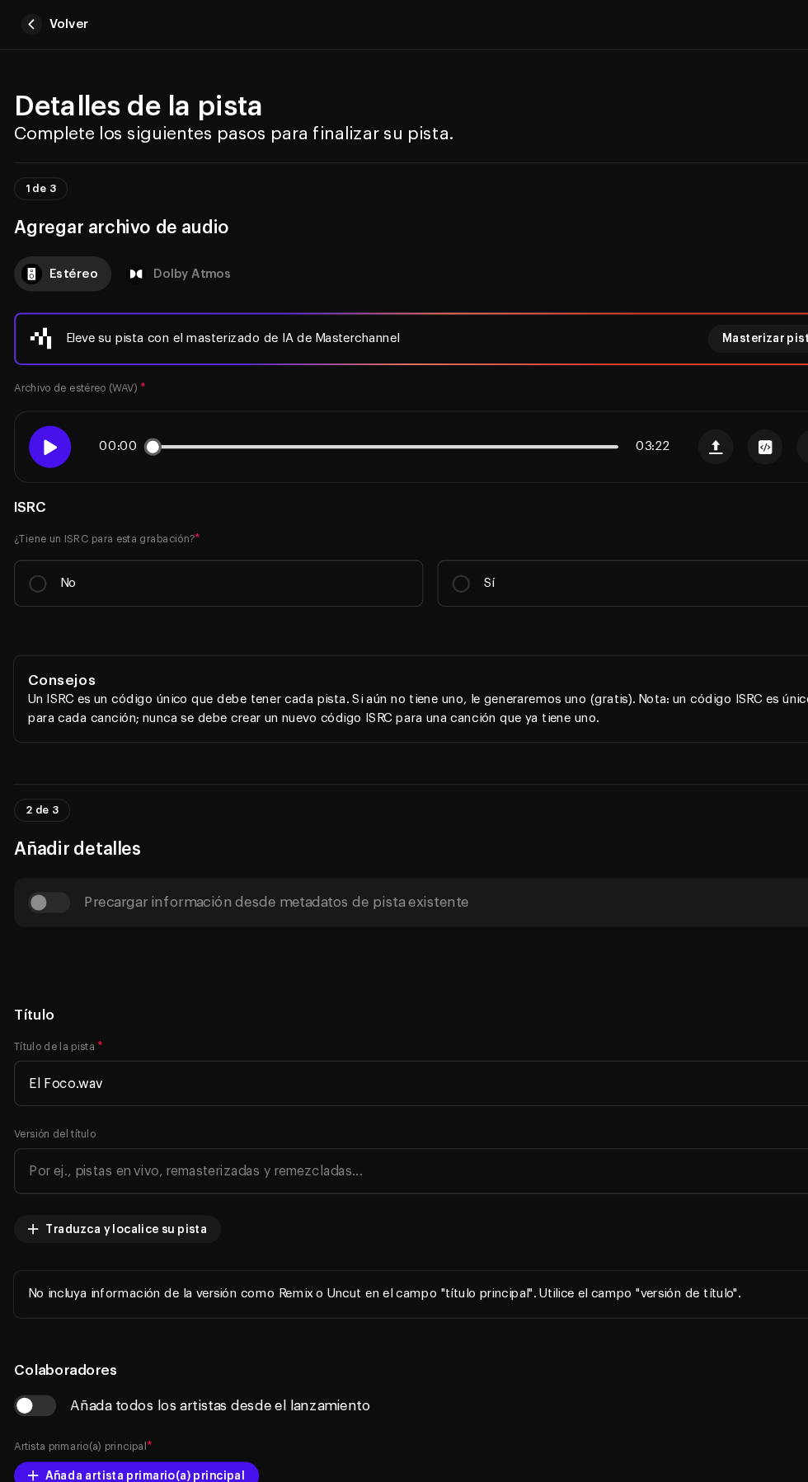
click at [47, 426] on span at bounding box center [47, 419] width 14 height 13
click at [35, 556] on input "No" at bounding box center [35, 548] width 16 height 16
radio input "true"
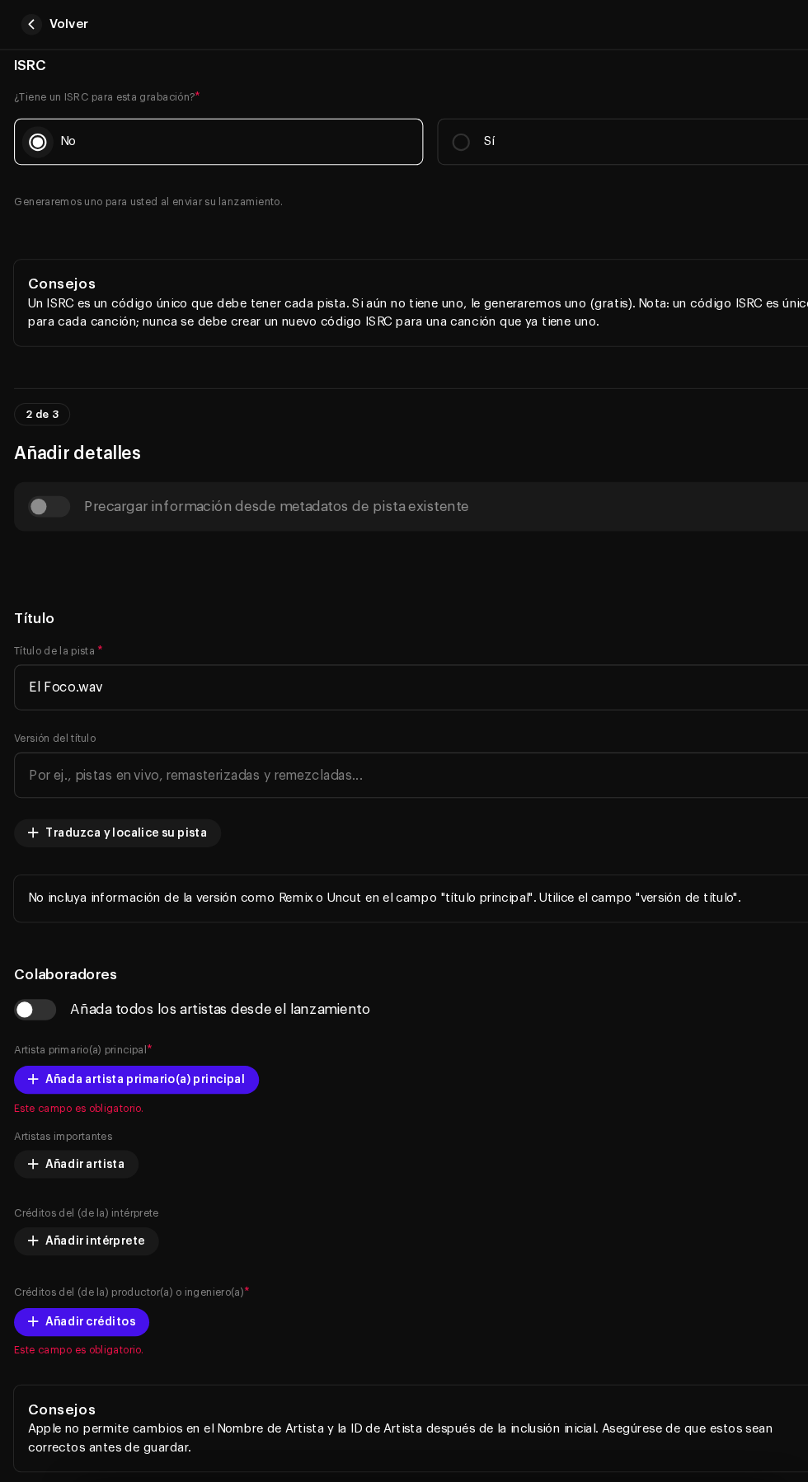
scroll to position [415, 0]
click at [511, 666] on input "El Foco.wav" at bounding box center [404, 644] width 782 height 43
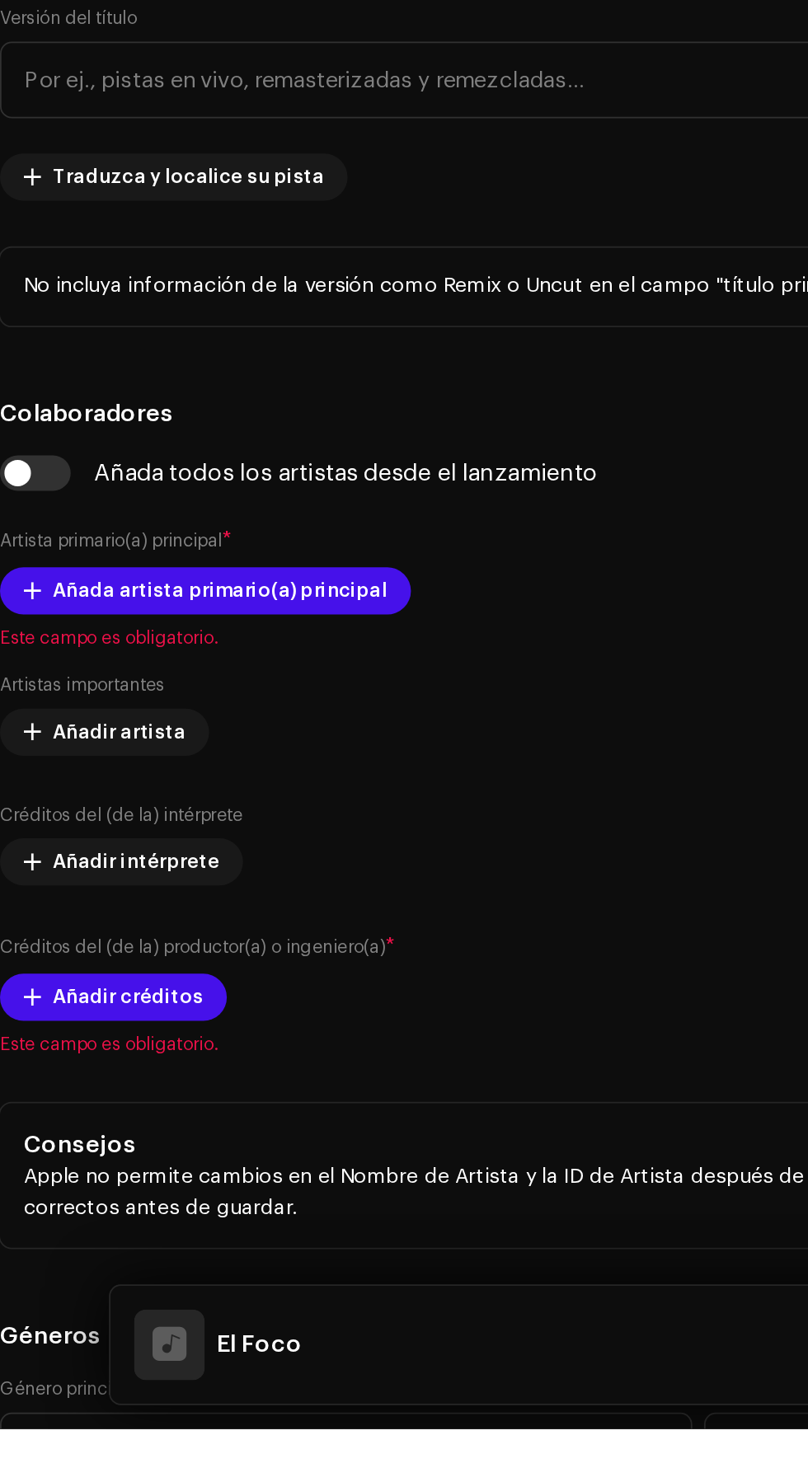
type input "El Foco"
click at [361, 590] on h5 "Título" at bounding box center [404, 580] width 782 height 20
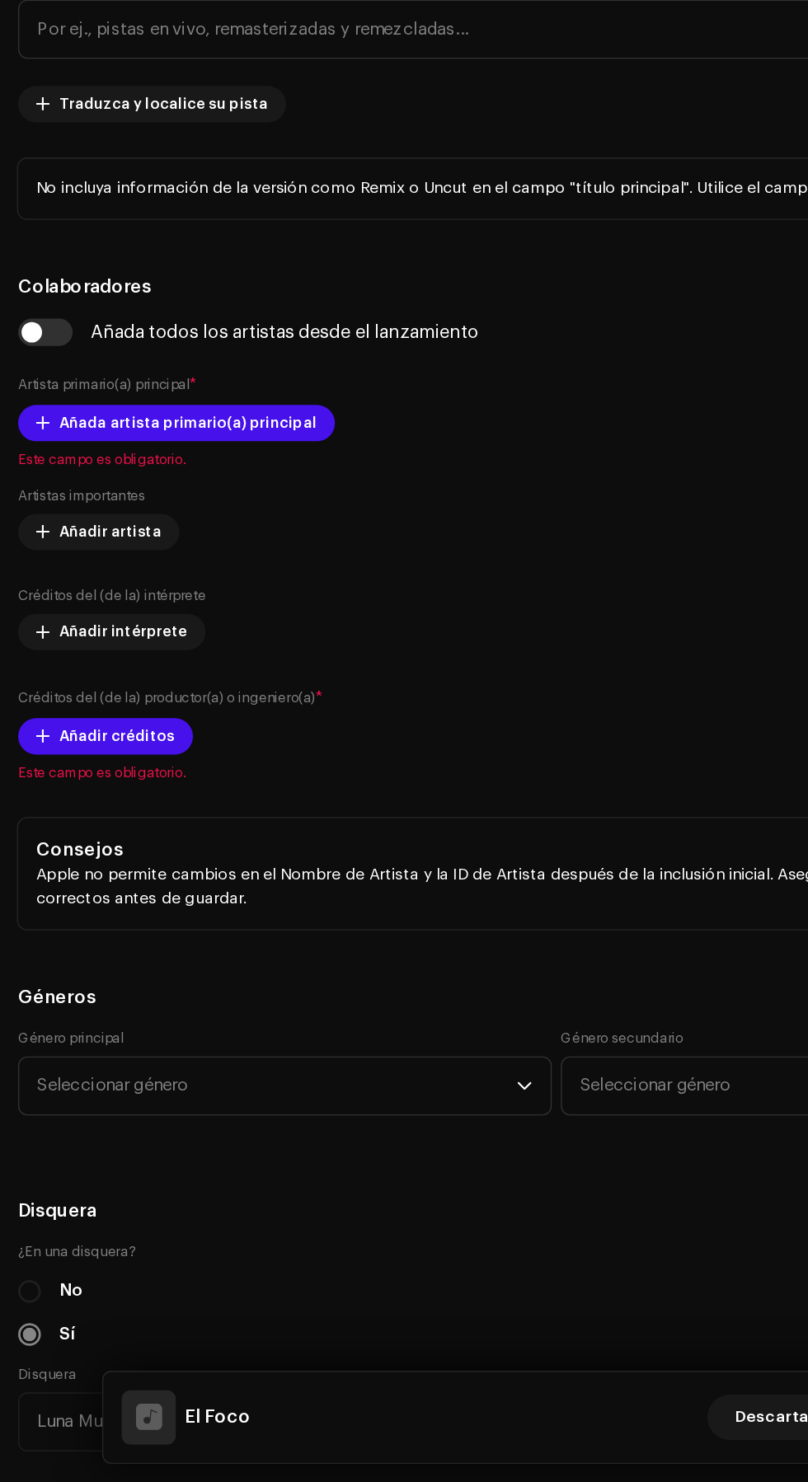
scroll to position [719, 0]
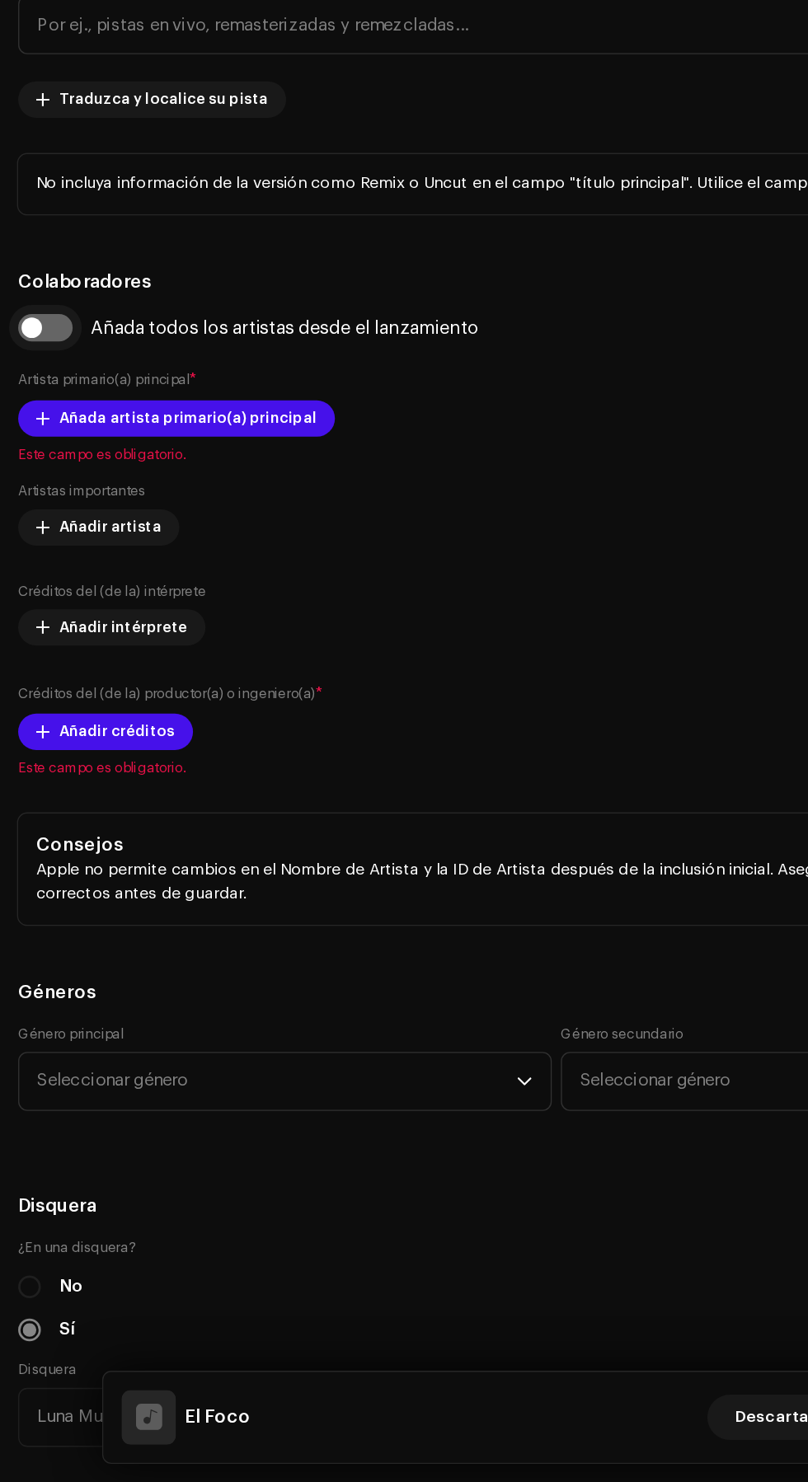
click at [26, 654] on input "checkbox" at bounding box center [33, 644] width 40 height 20
checkbox input "true"
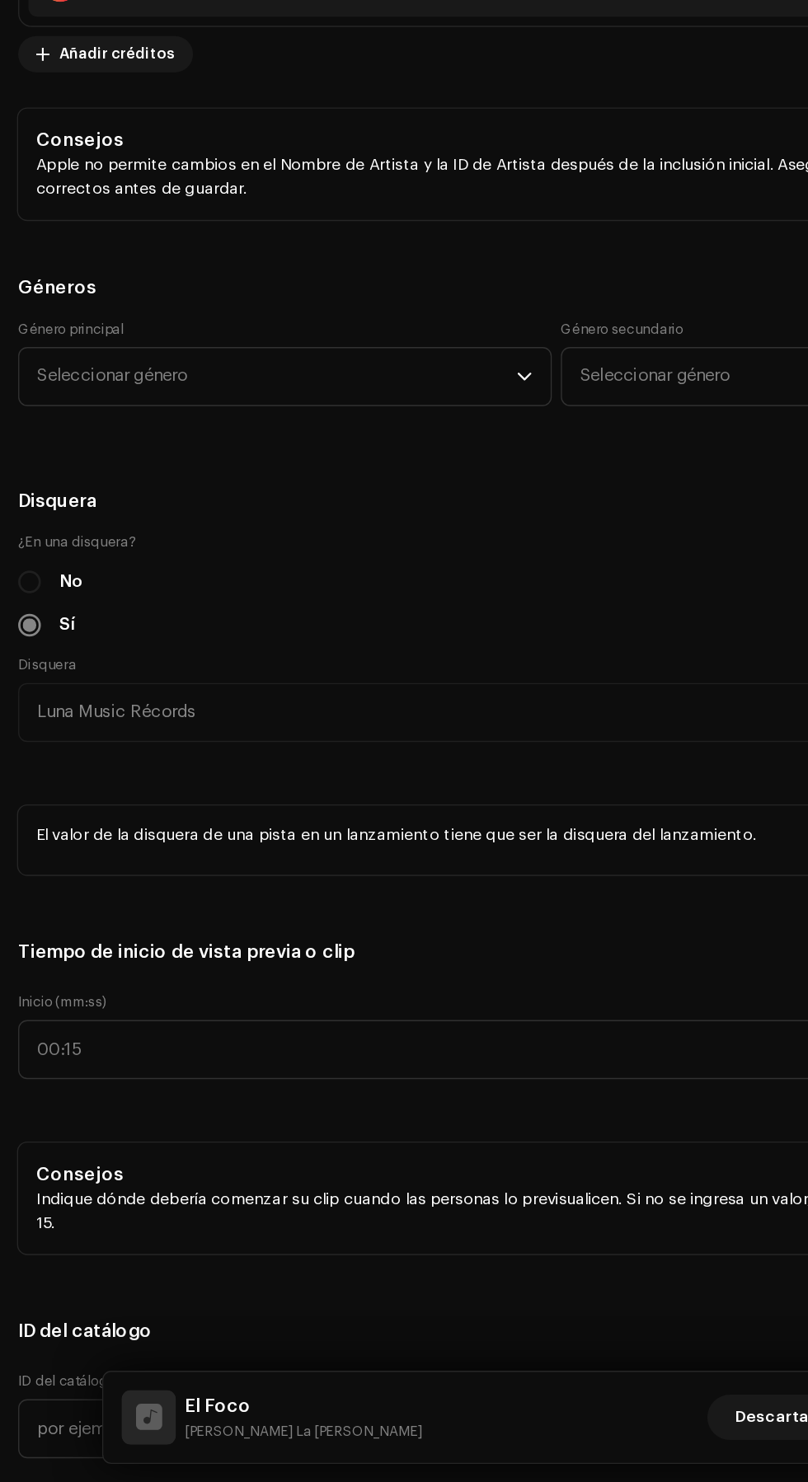
scroll to position [1405, 0]
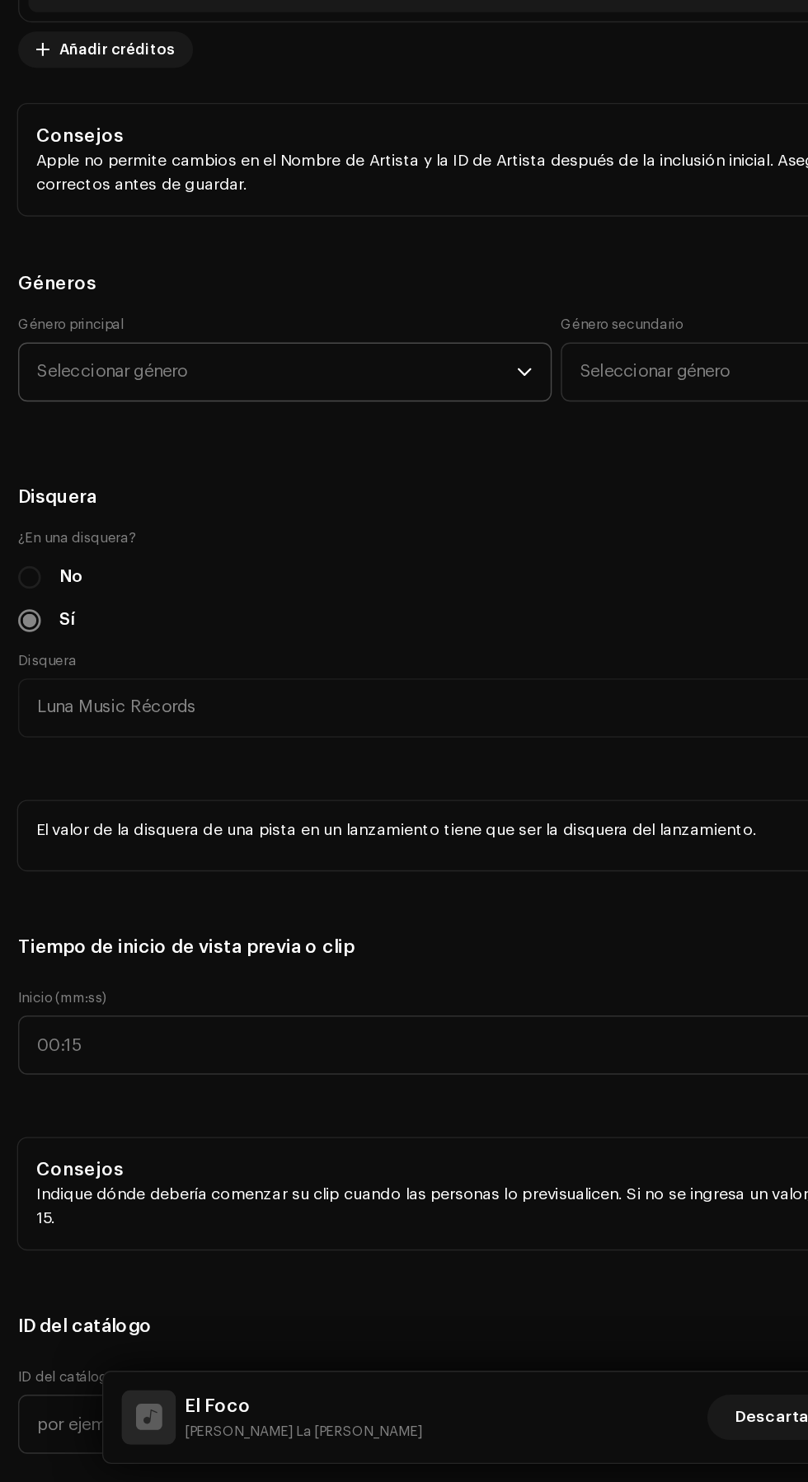
click at [58, 697] on span "Seleccionar género" at bounding box center [201, 675] width 348 height 41
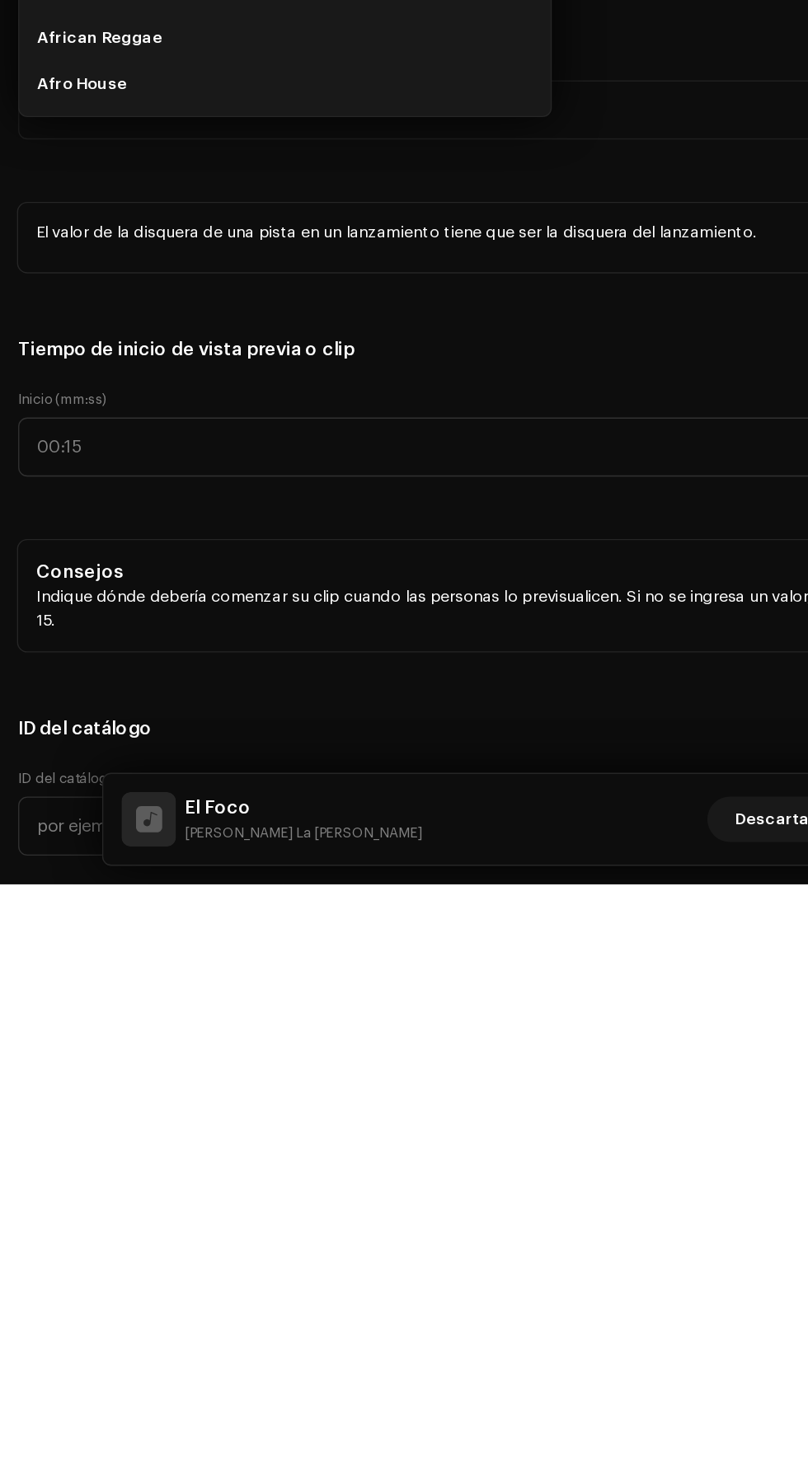
scroll to position [27, 0]
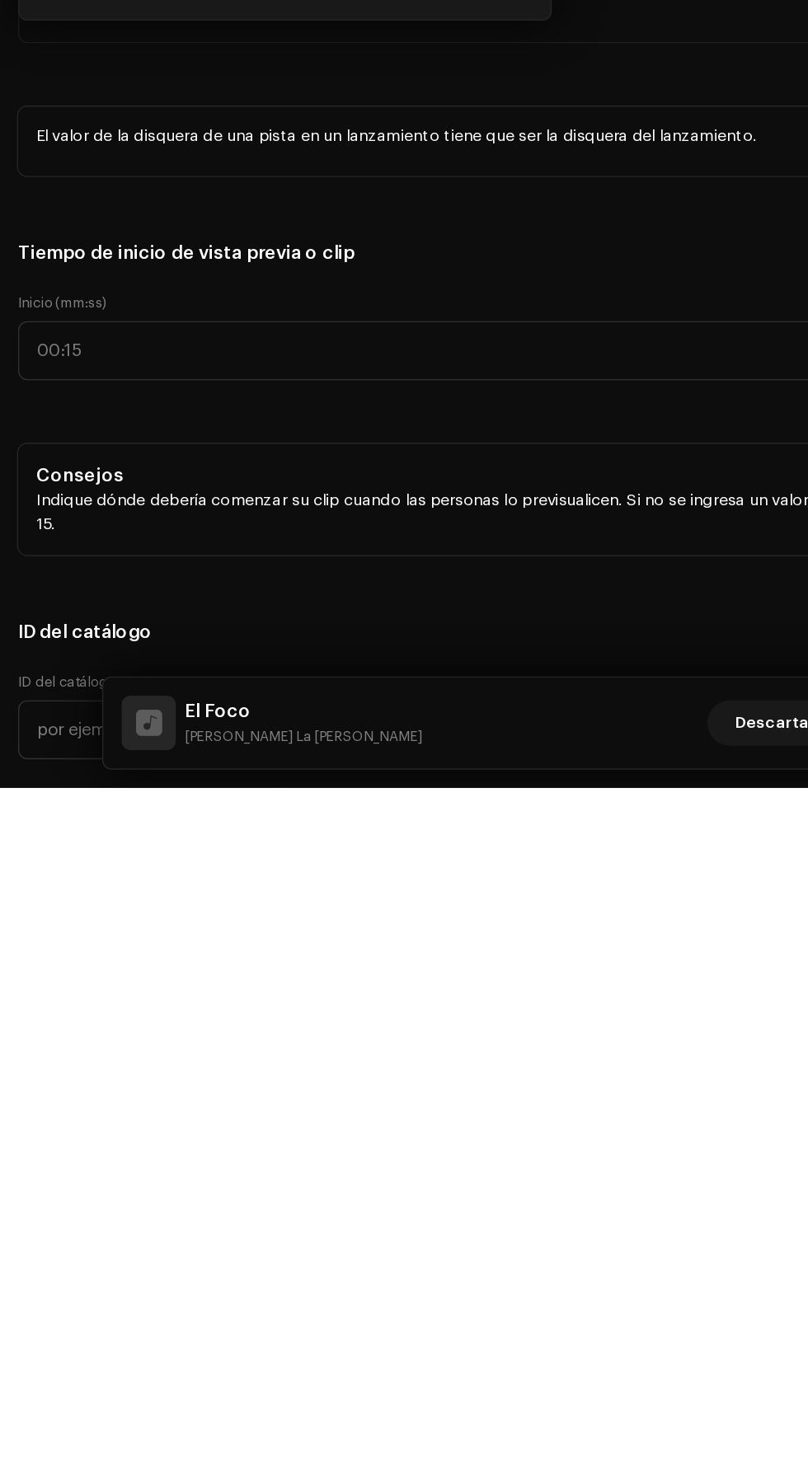
type input "Latin"
click at [129, 819] on li "Latin Rap" at bounding box center [207, 802] width 373 height 33
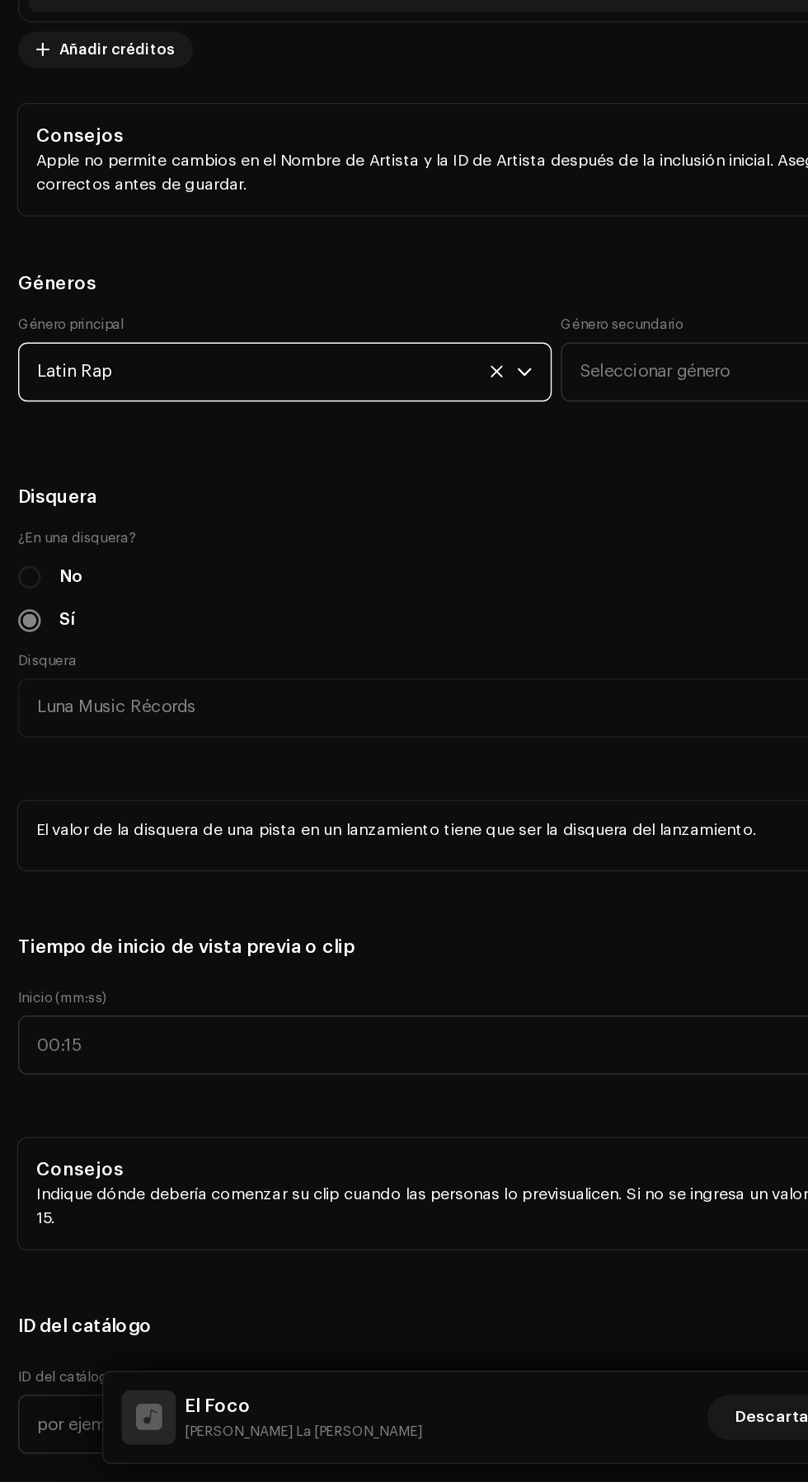
click at [244, 697] on span "Latin Rap" at bounding box center [201, 675] width 348 height 41
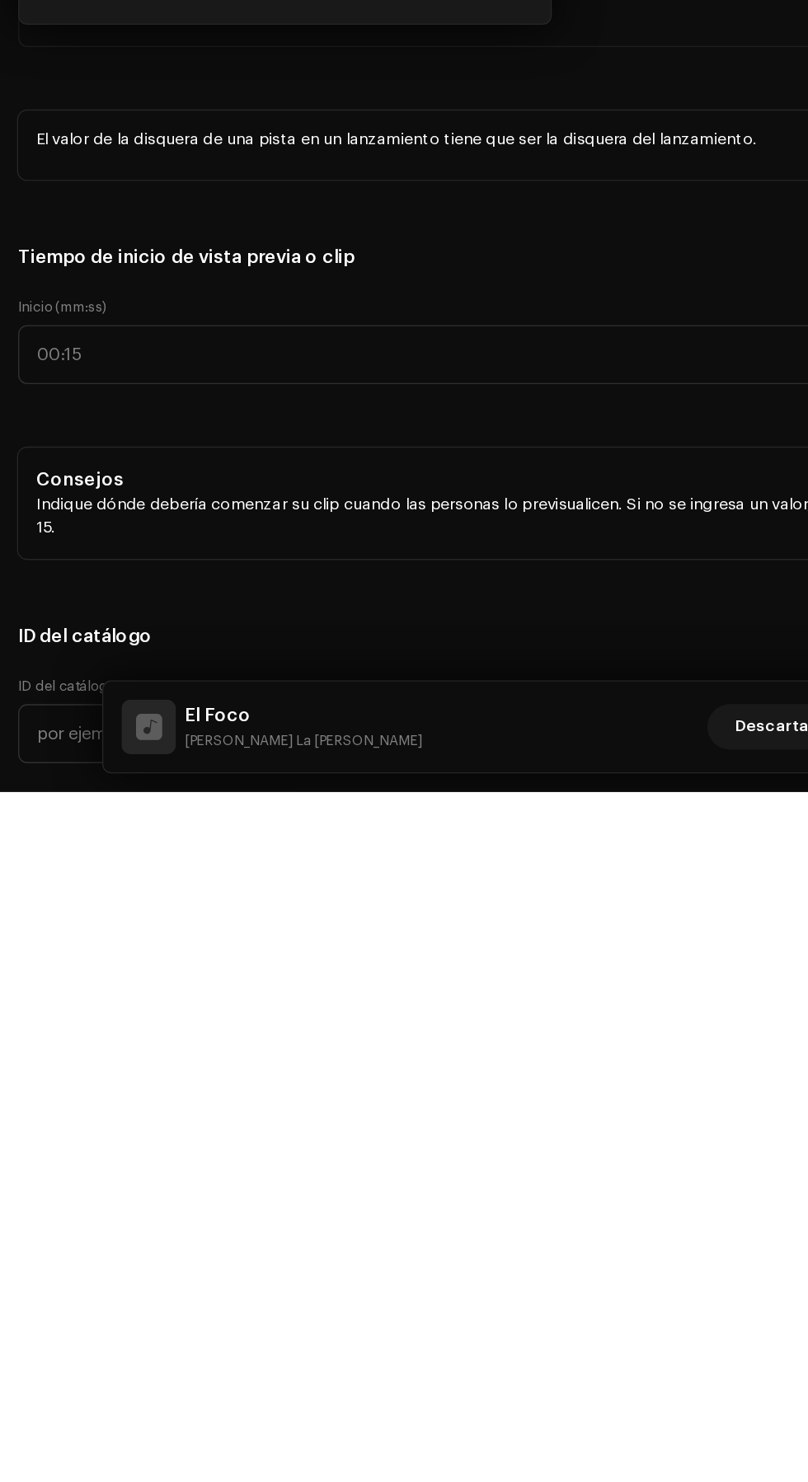
scroll to position [133, 0]
type input "Lati"
click at [171, 819] on li "Latin" at bounding box center [207, 802] width 373 height 33
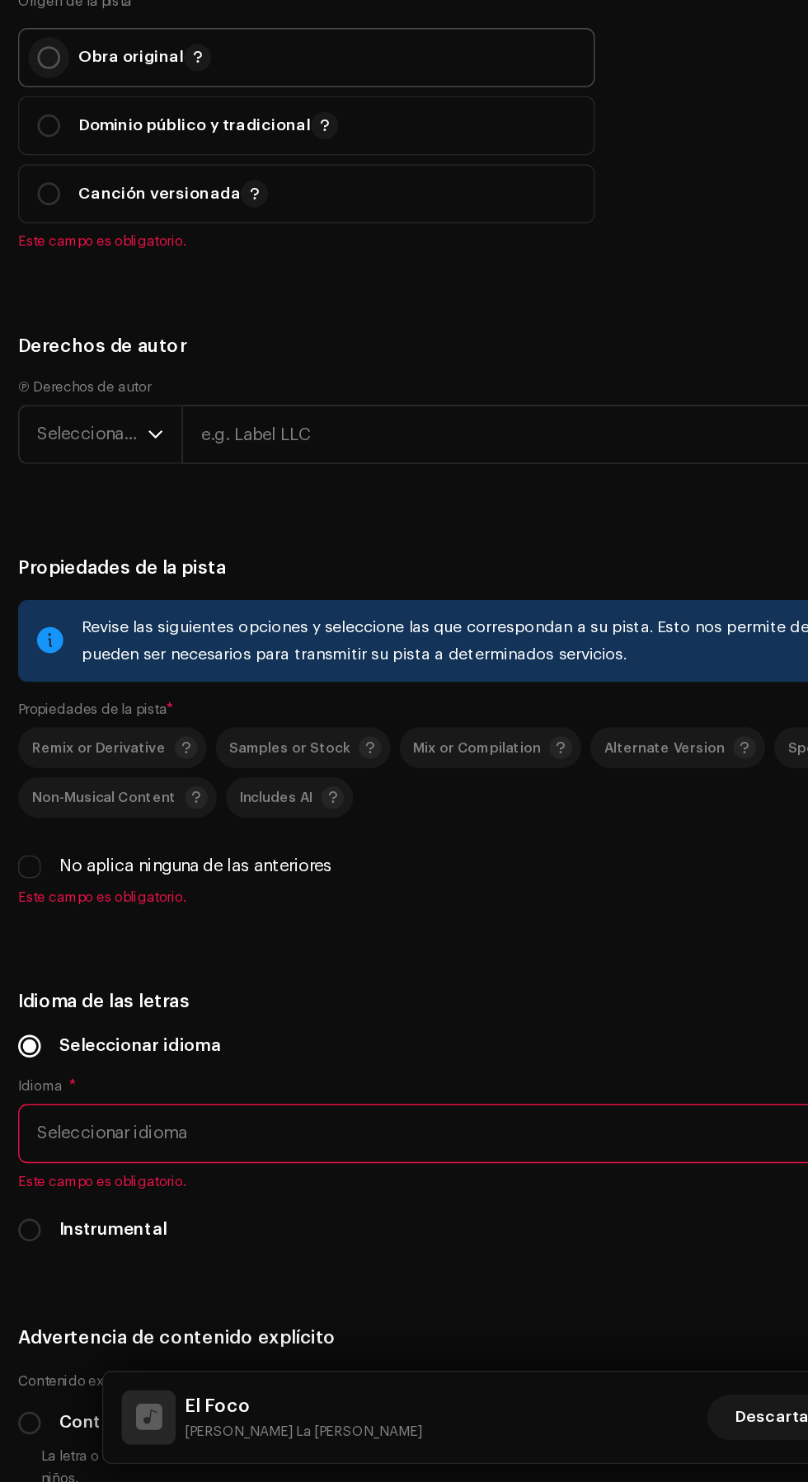
click at [35, 456] on input "radio" at bounding box center [35, 447] width 16 height 16
radio input "true"
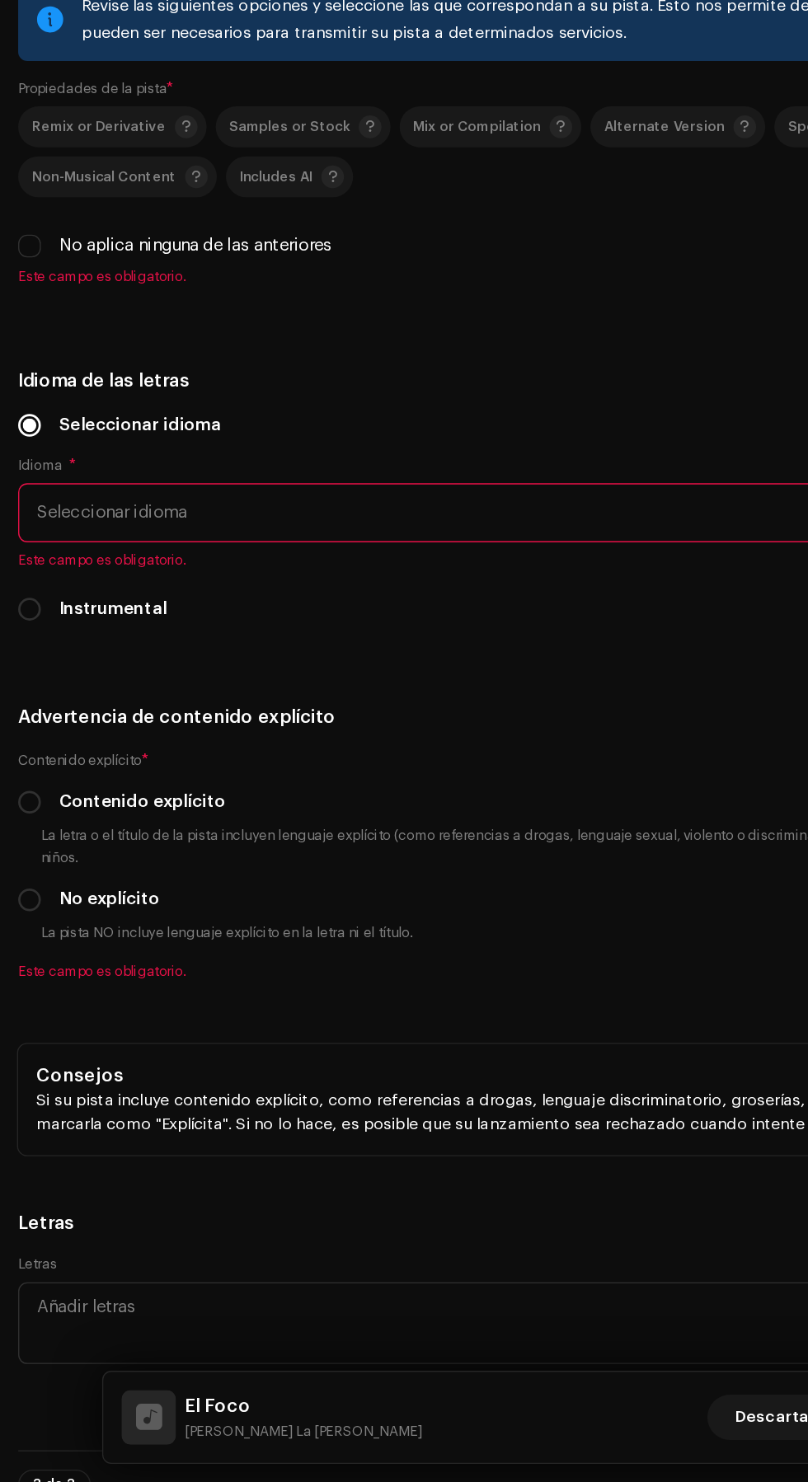
scroll to position [3061, 0]
click at [50, 290] on span "Seleccionar año" at bounding box center [67, 269] width 80 height 41
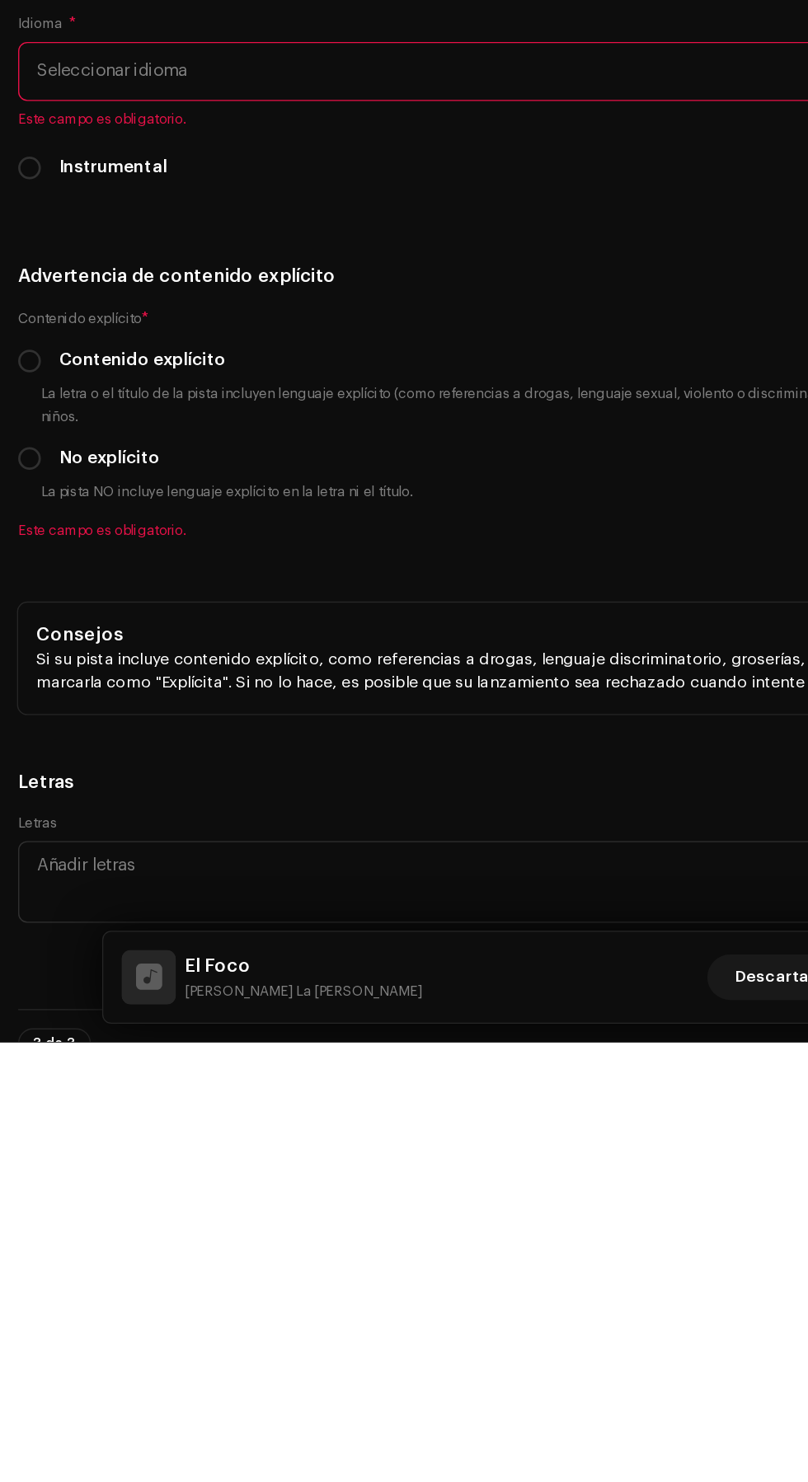
scroll to position [26, 0]
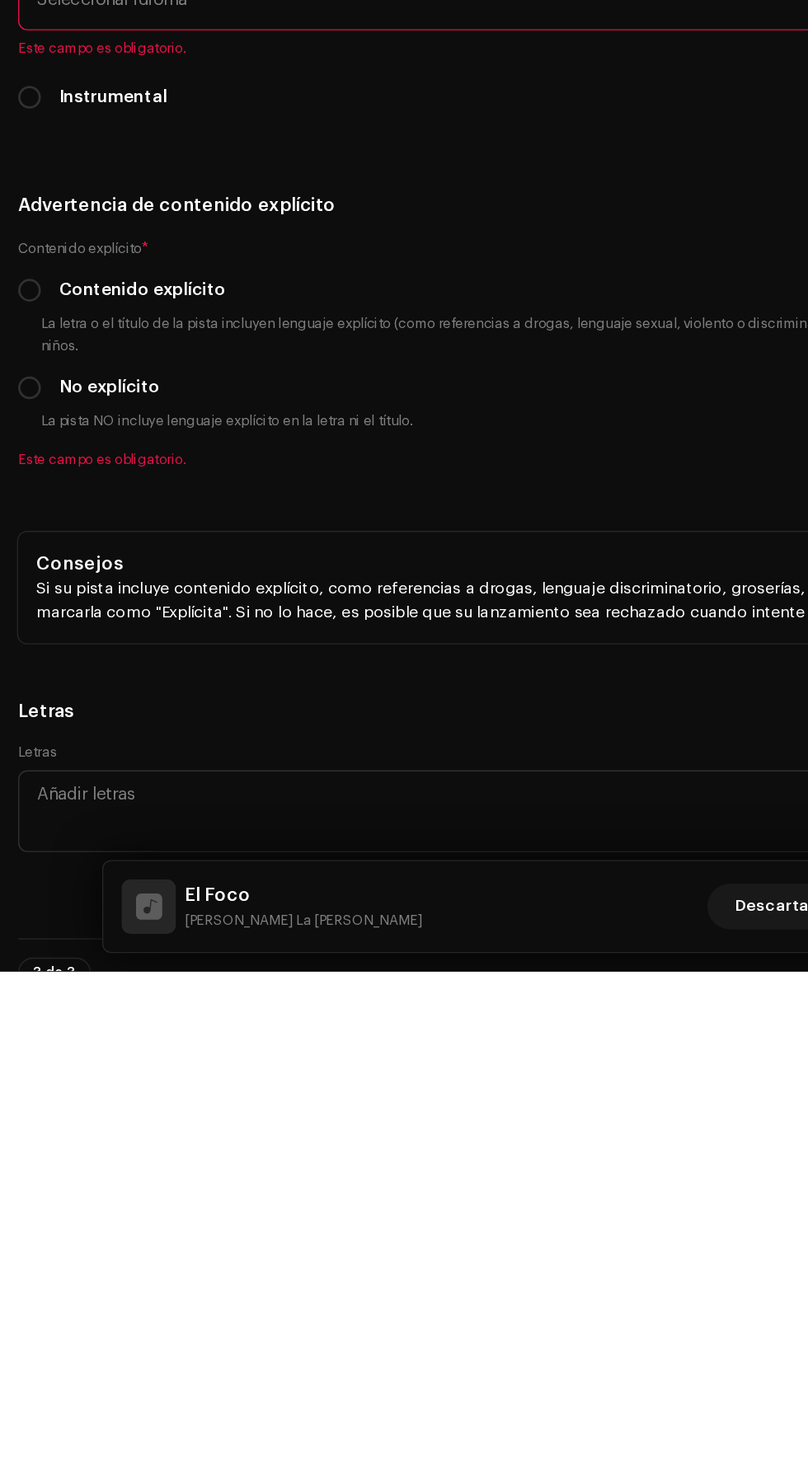
click at [80, 412] on li "2025" at bounding box center [79, 395] width 117 height 33
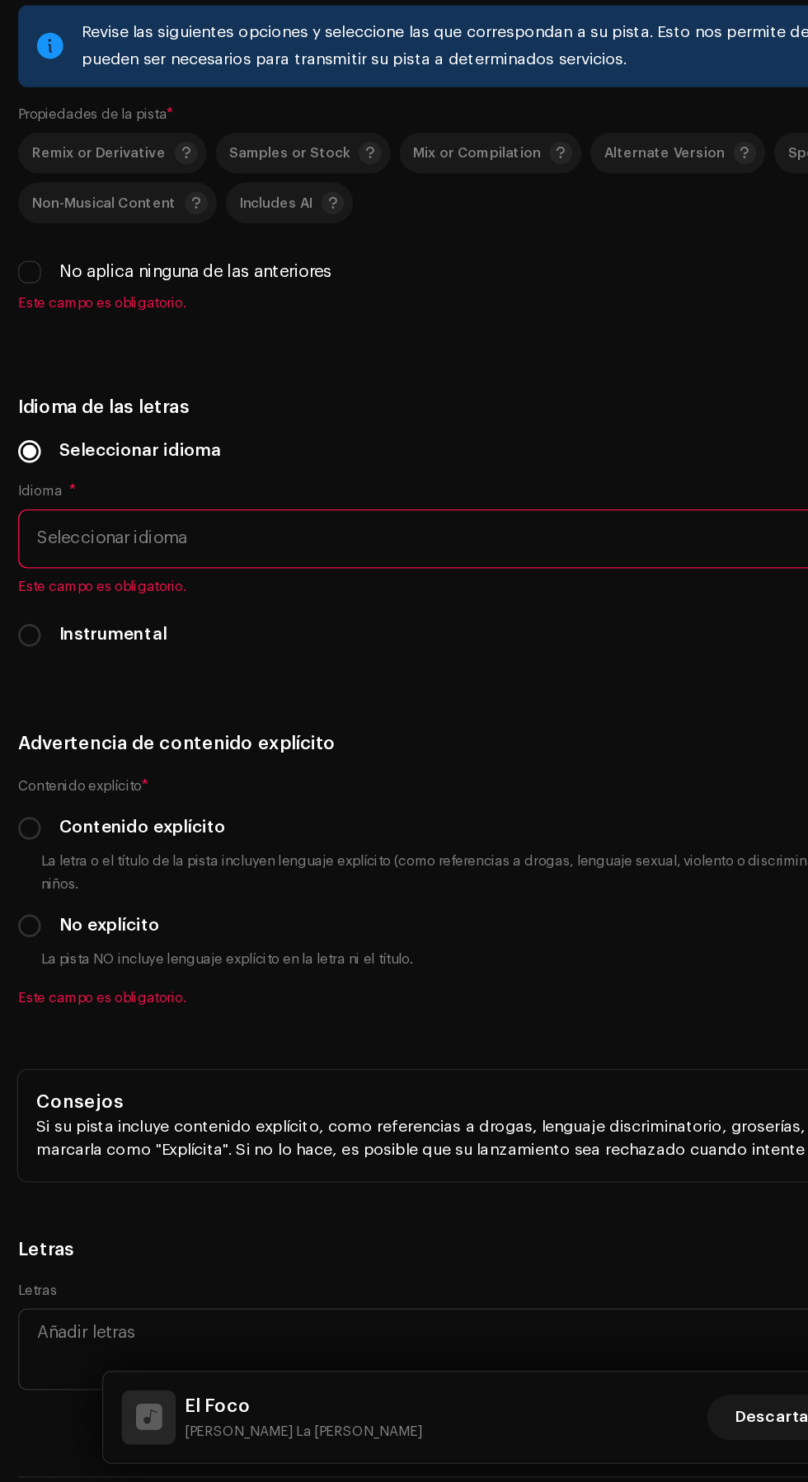
click at [449, 291] on input "text" at bounding box center [463, 269] width 663 height 43
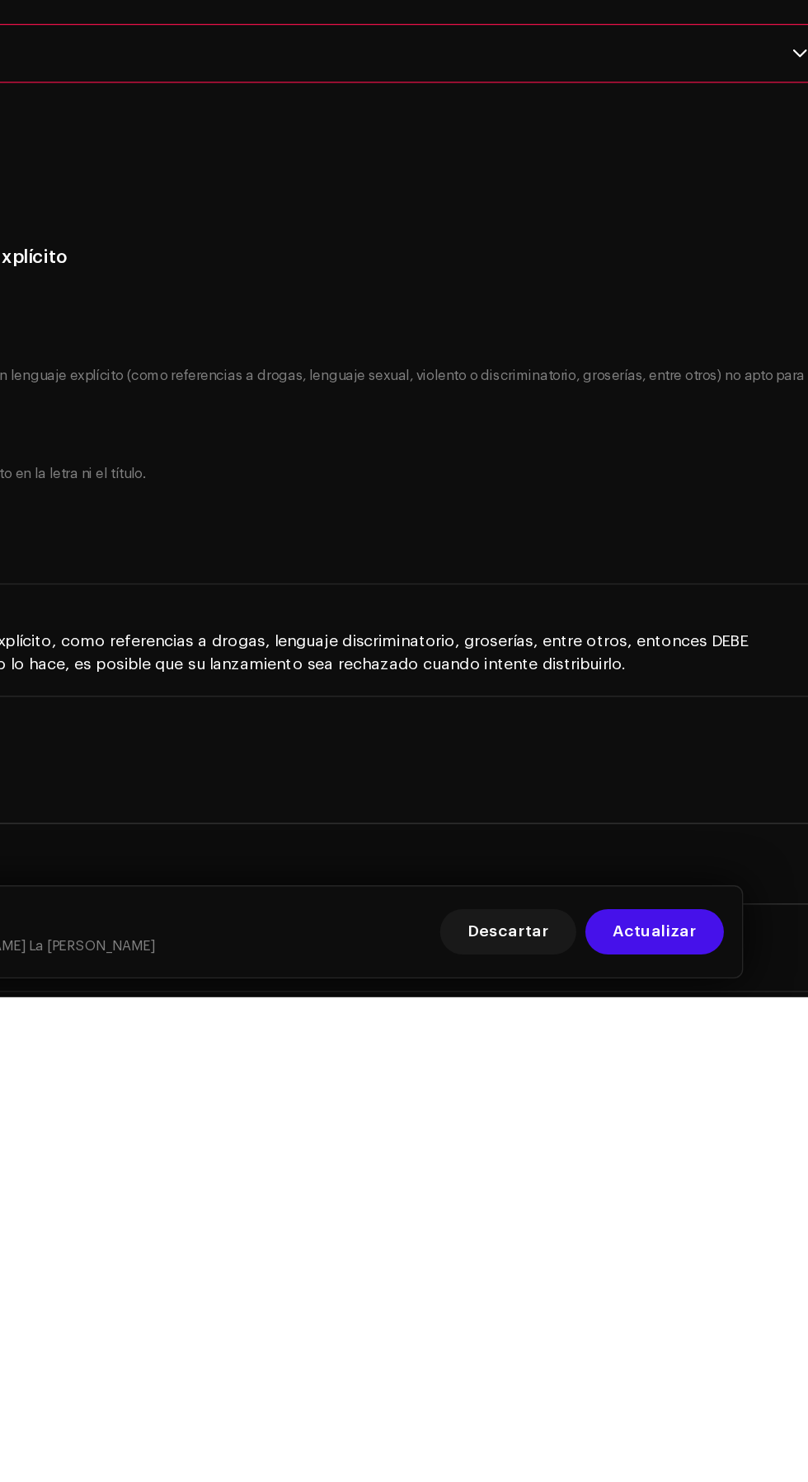
scroll to position [0, 0]
type input "(C)"
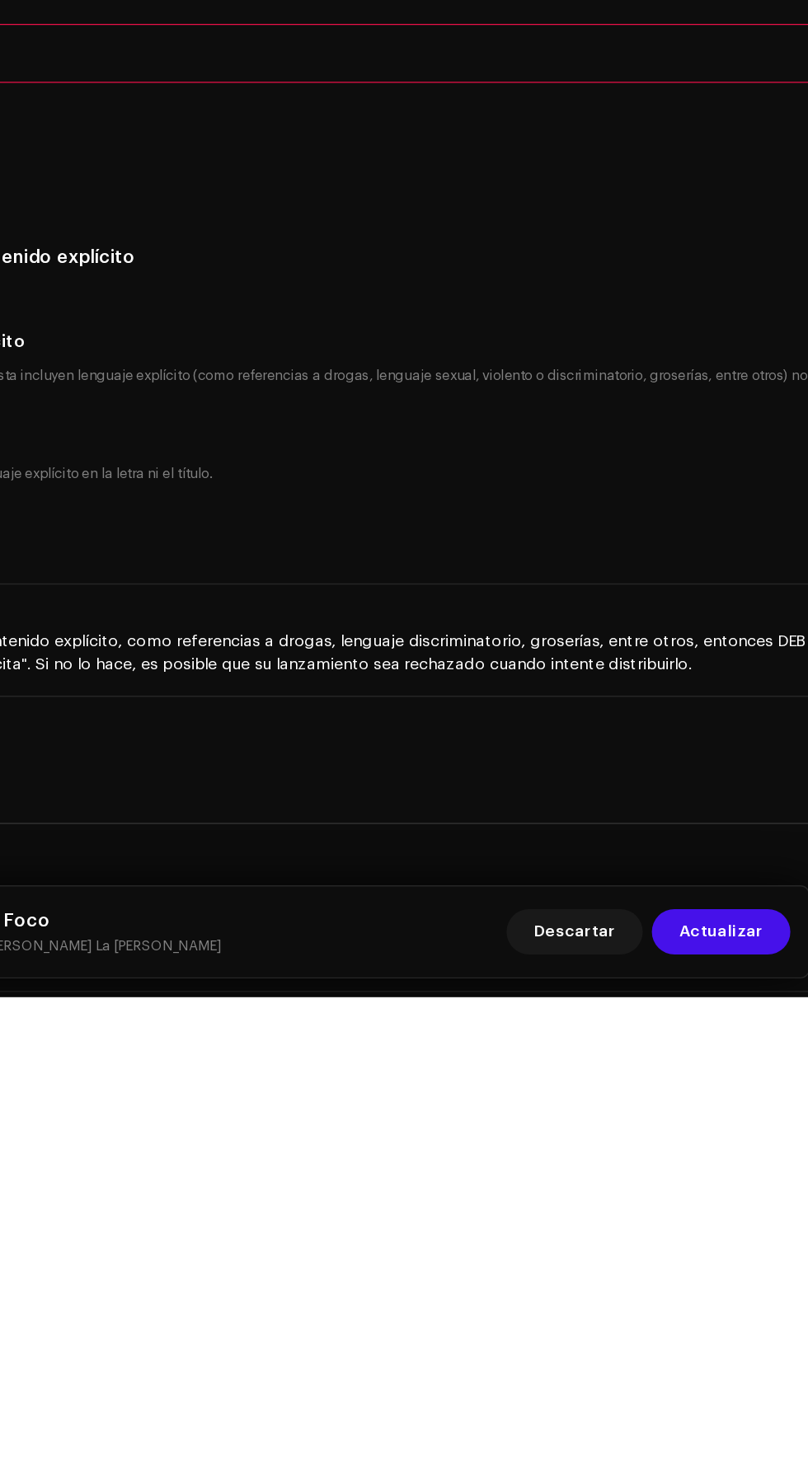
type input "Luna Music Récords [Powered by M.Flow Músic Entertainment S.A]"
click at [608, 215] on h5 "Derechos de autor" at bounding box center [404, 205] width 782 height 20
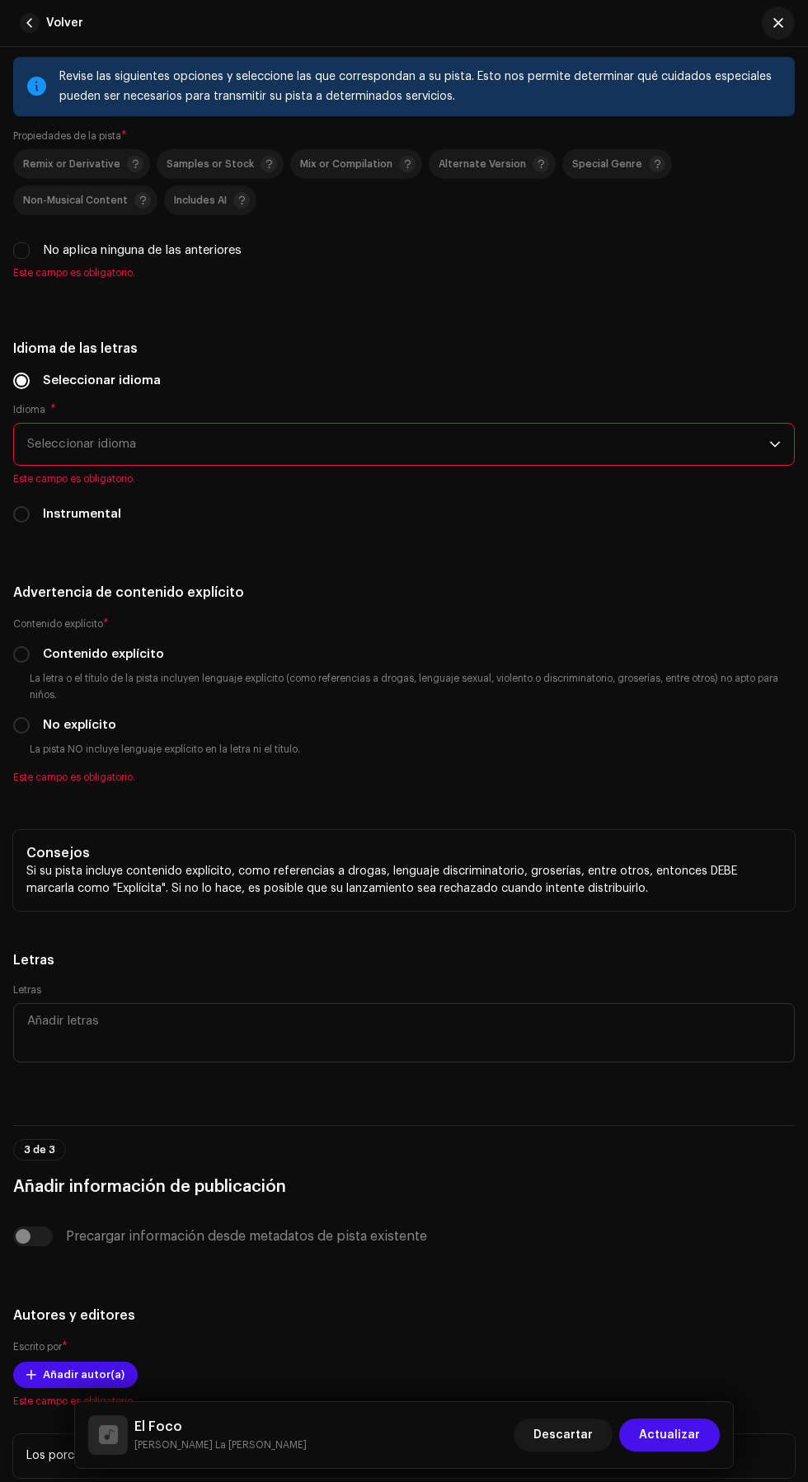
scroll to position [3425, 0]
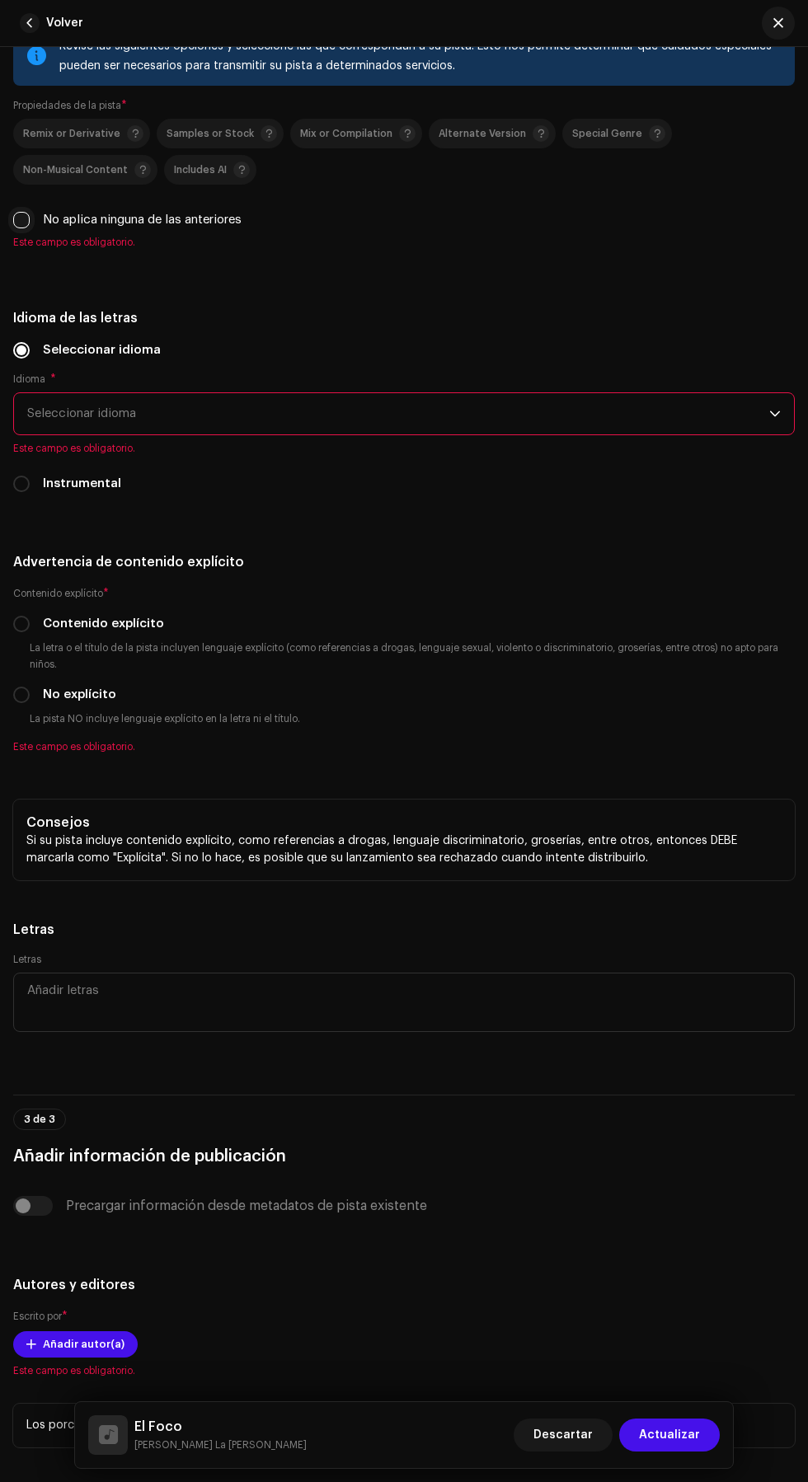
click at [22, 228] on input "No aplica ninguna de las anteriores" at bounding box center [21, 220] width 16 height 16
checkbox input "true"
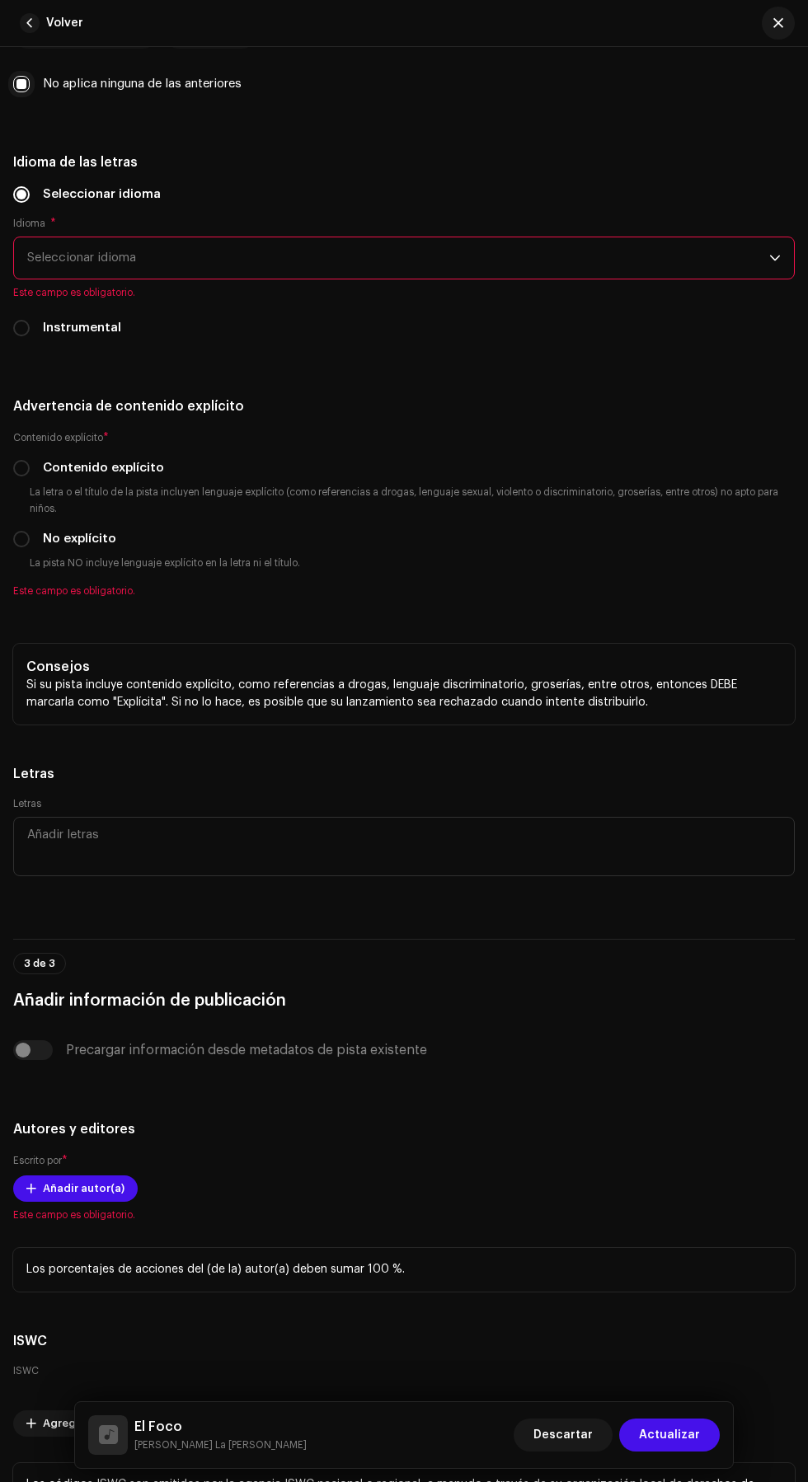
scroll to position [3595, 0]
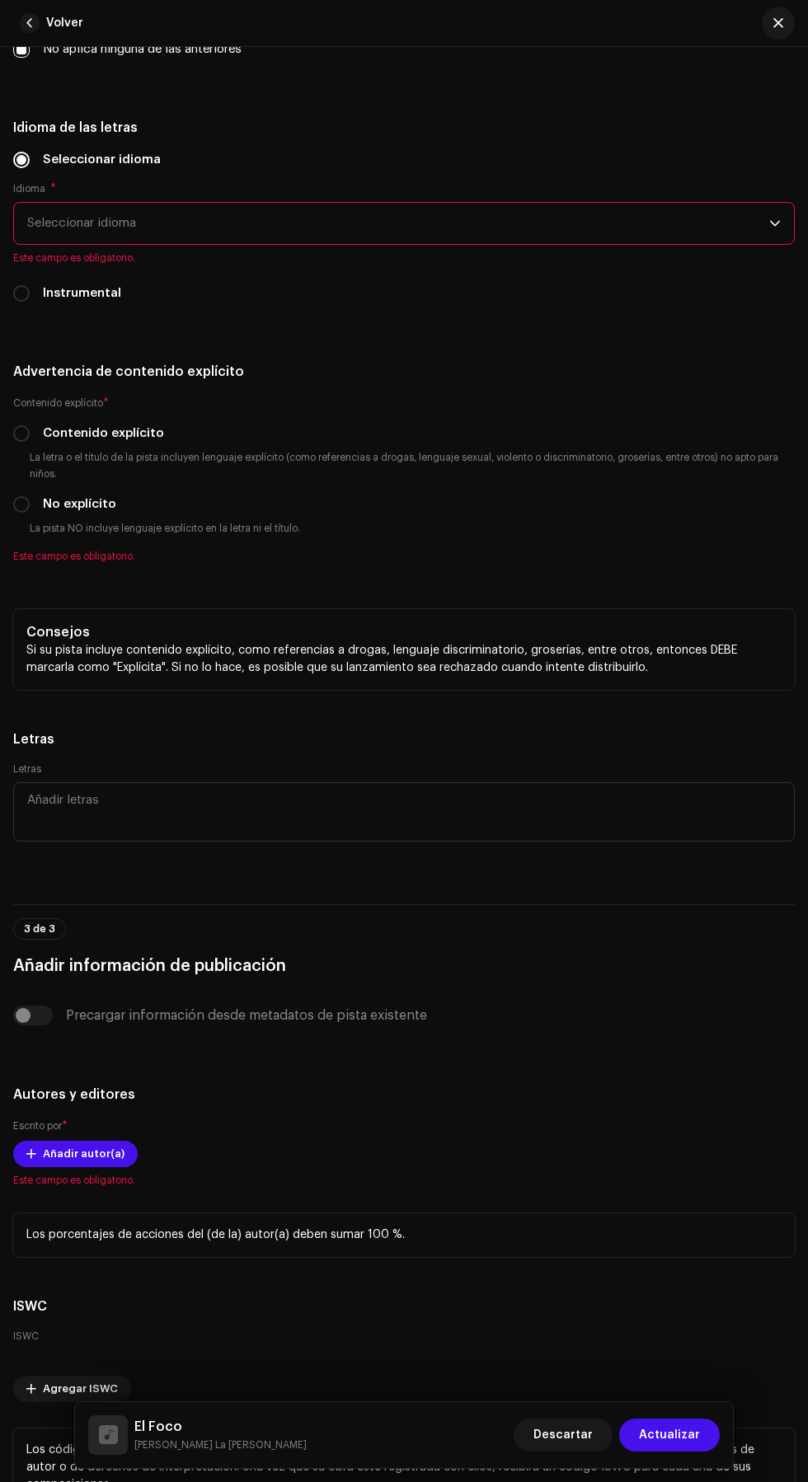
click at [85, 244] on span "Seleccionar idioma" at bounding box center [398, 223] width 742 height 41
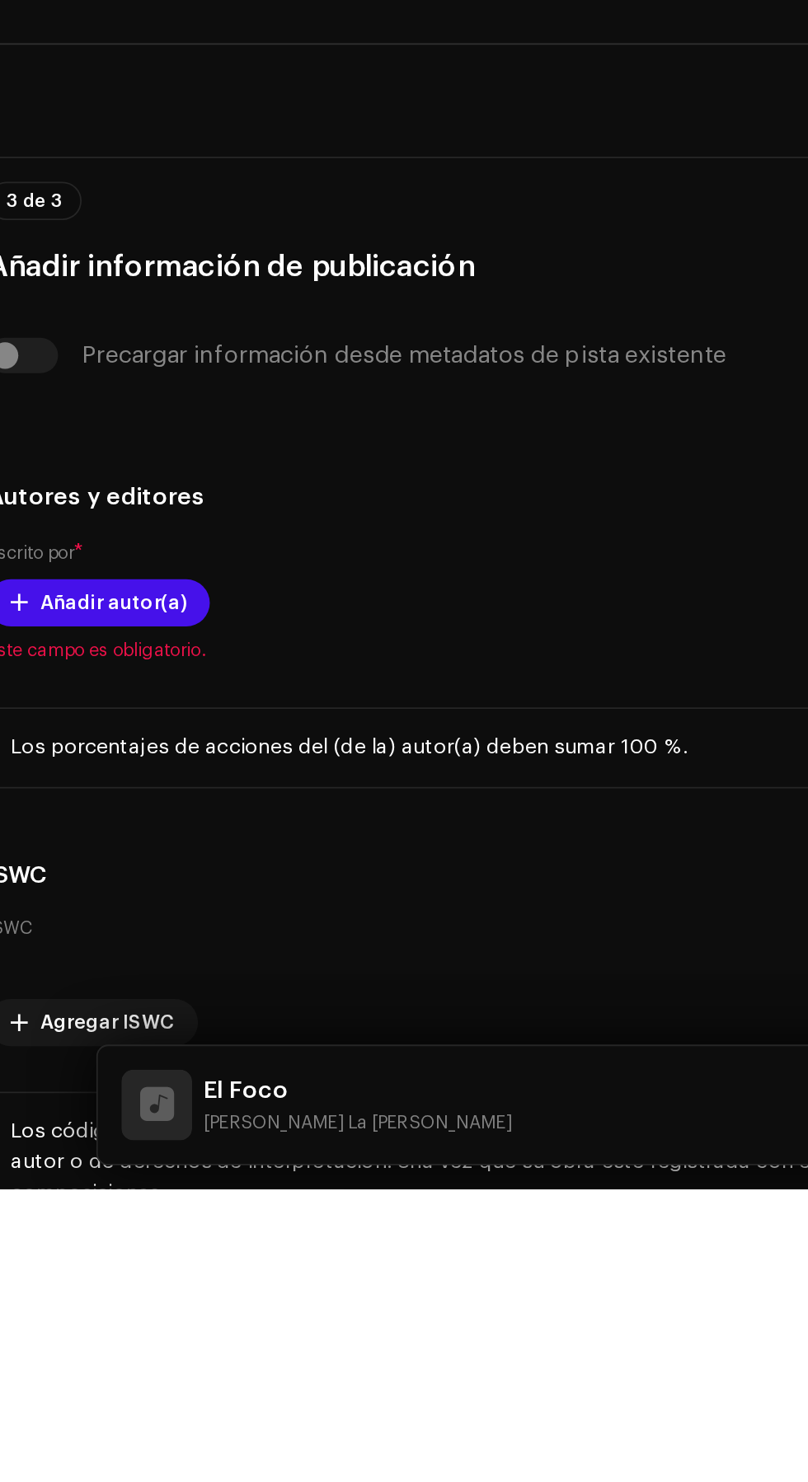
scroll to position [0, 0]
type input "Spa"
click at [252, 333] on li "Spanish" at bounding box center [404, 316] width 767 height 33
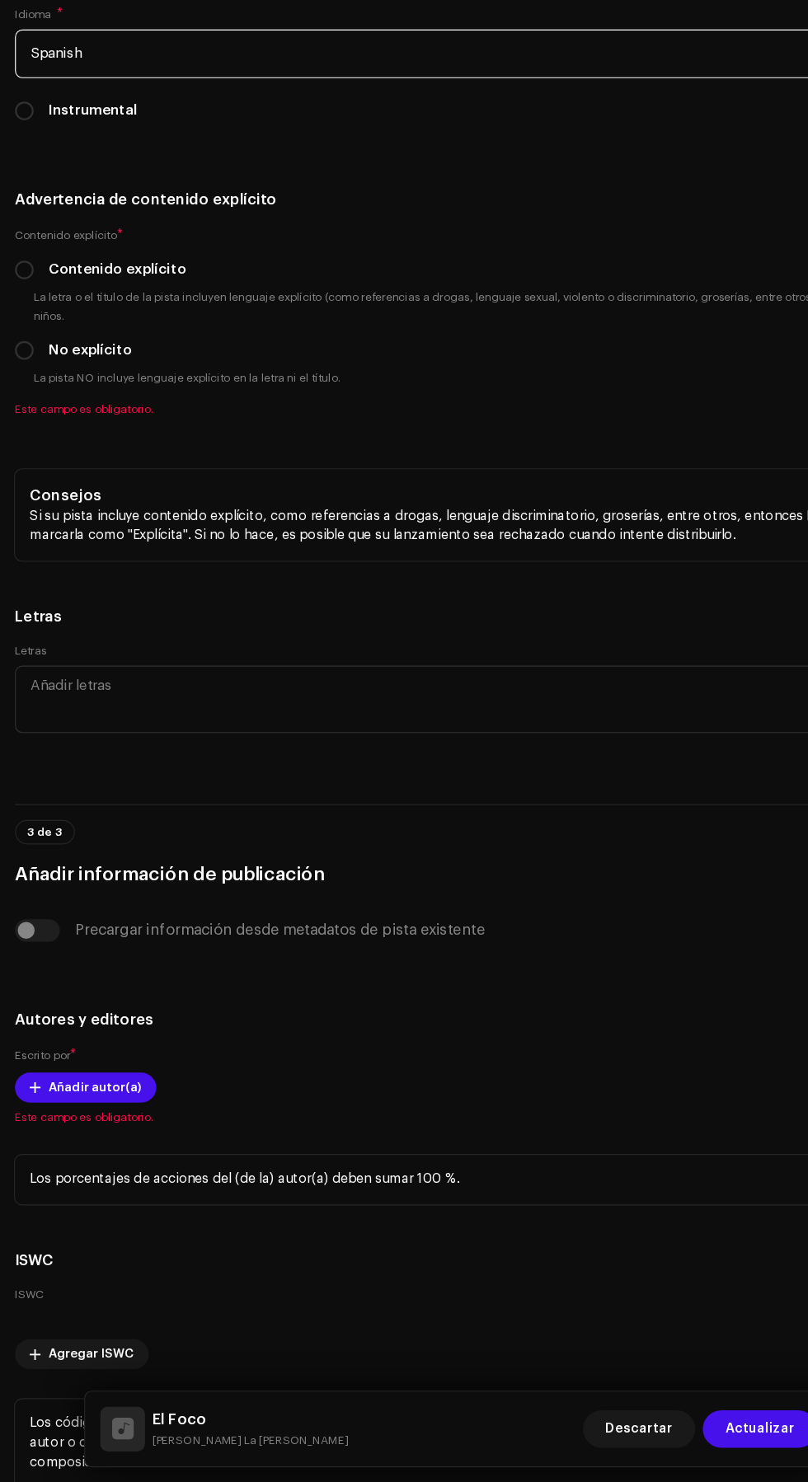
click at [511, 138] on h5 "Idioma de las letras" at bounding box center [404, 128] width 782 height 20
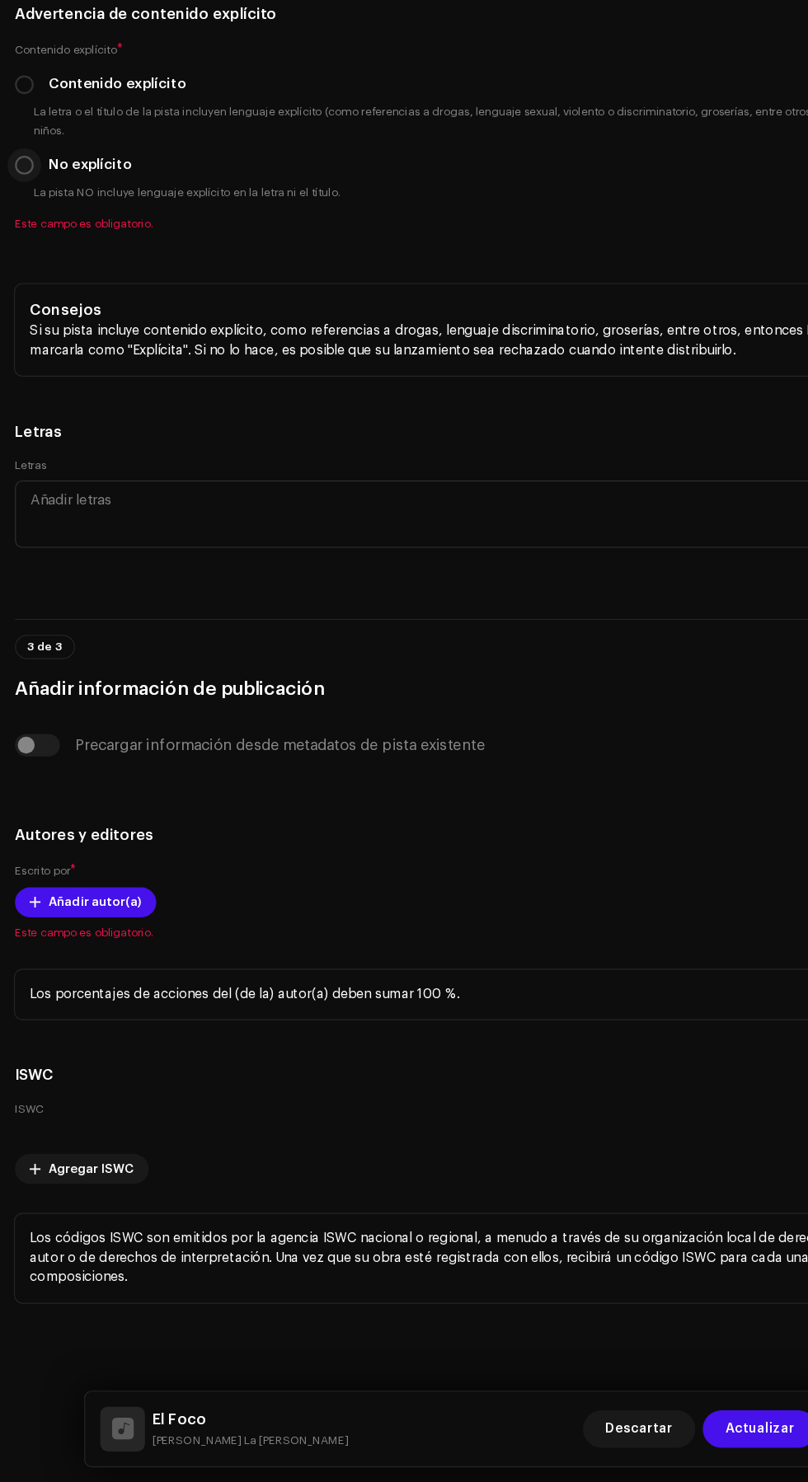
click at [21, 330] on input "No explícito" at bounding box center [21, 321] width 16 height 16
radio input "true"
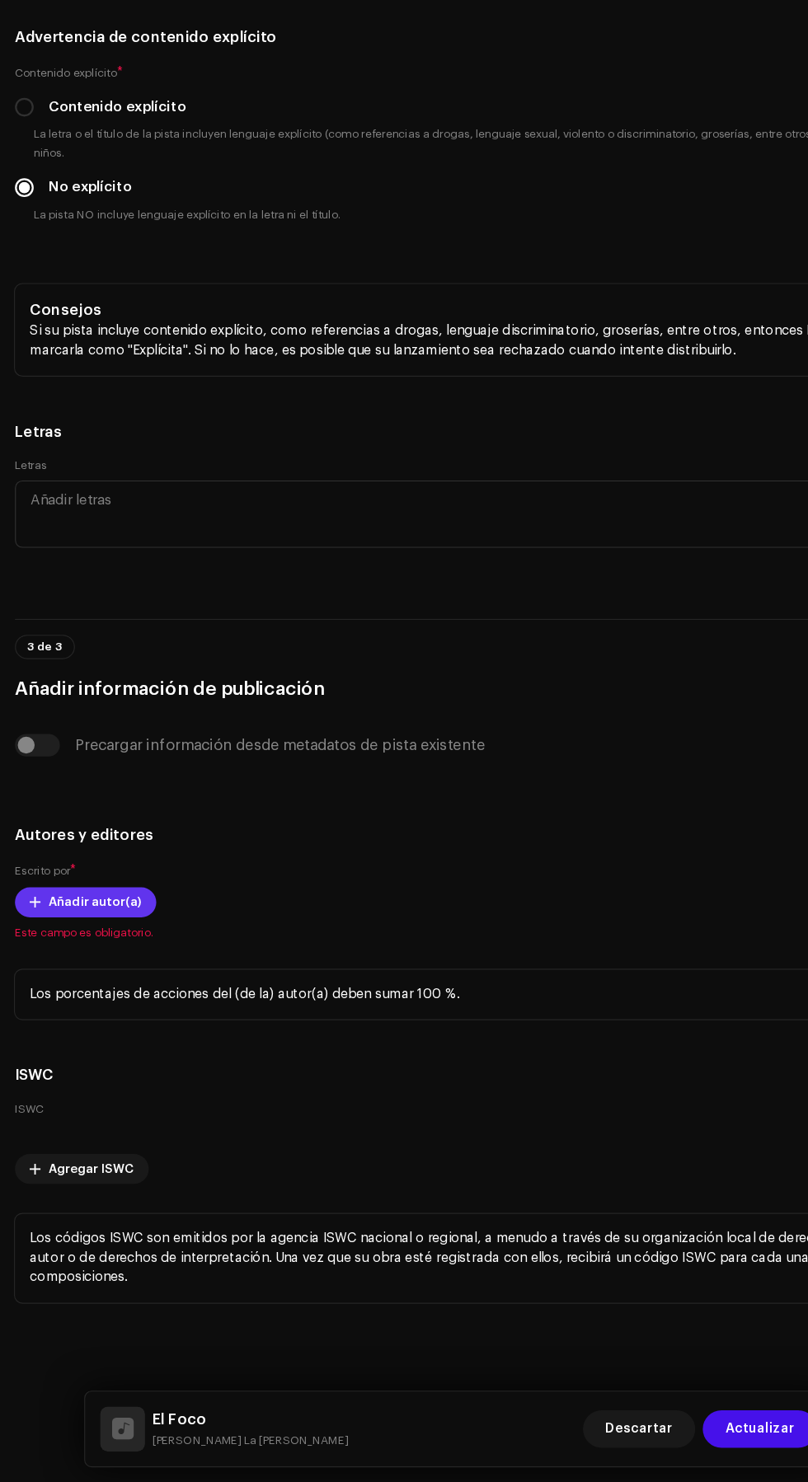
click at [58, 988] on span "Añadir autor(a)" at bounding box center [84, 971] width 82 height 33
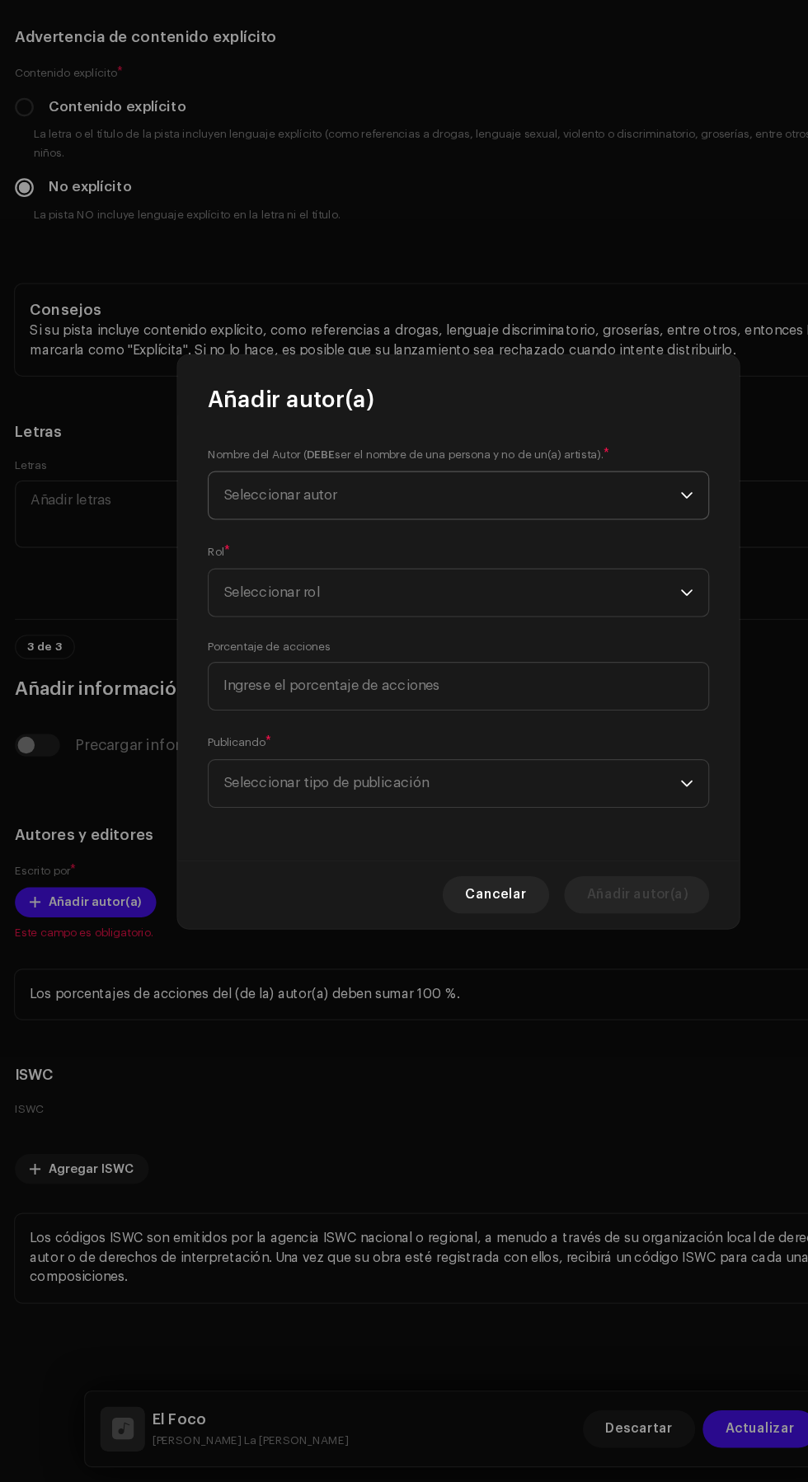
click at [489, 604] on span "Seleccionar autor" at bounding box center [398, 612] width 402 height 41
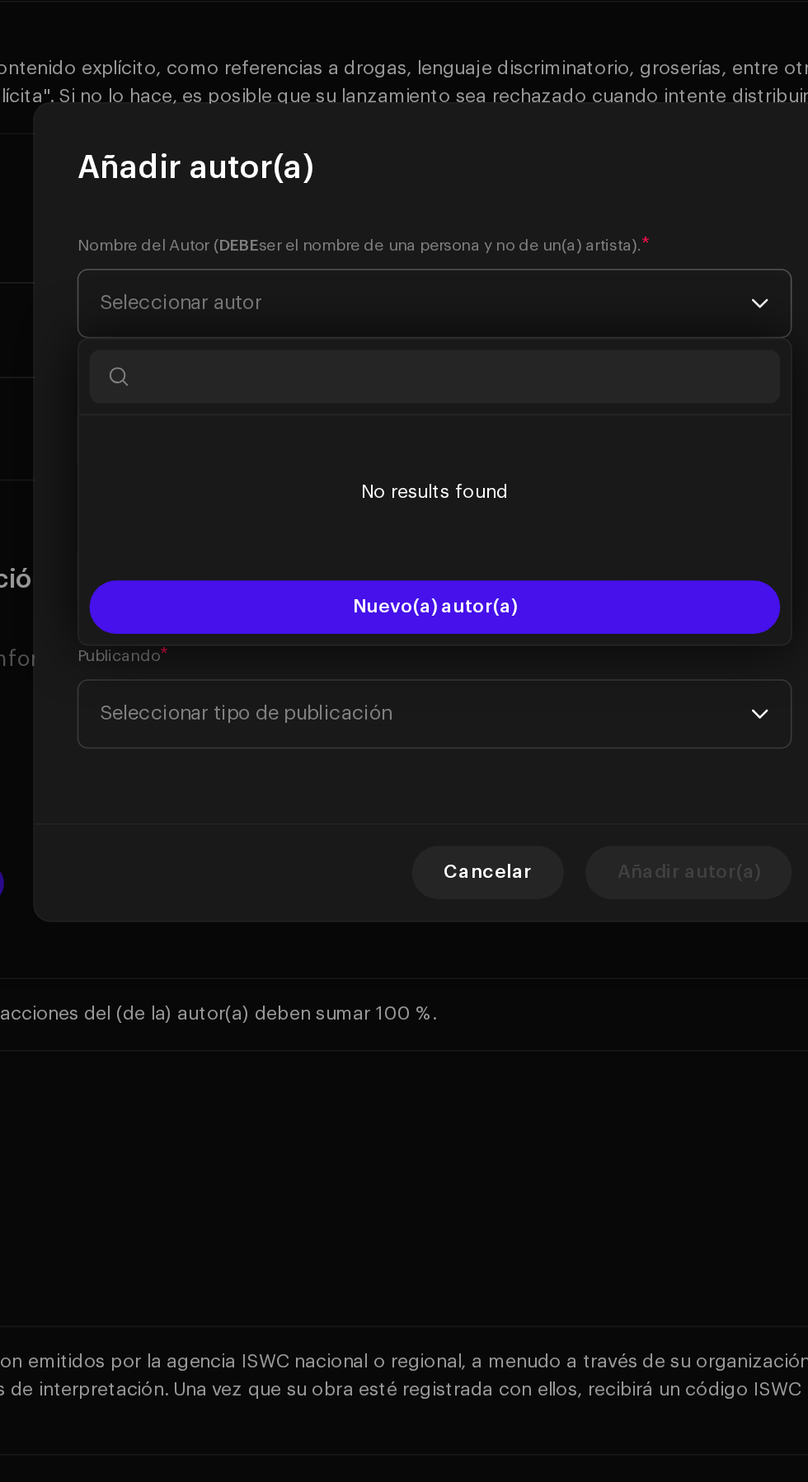
scroll to position [21, 0]
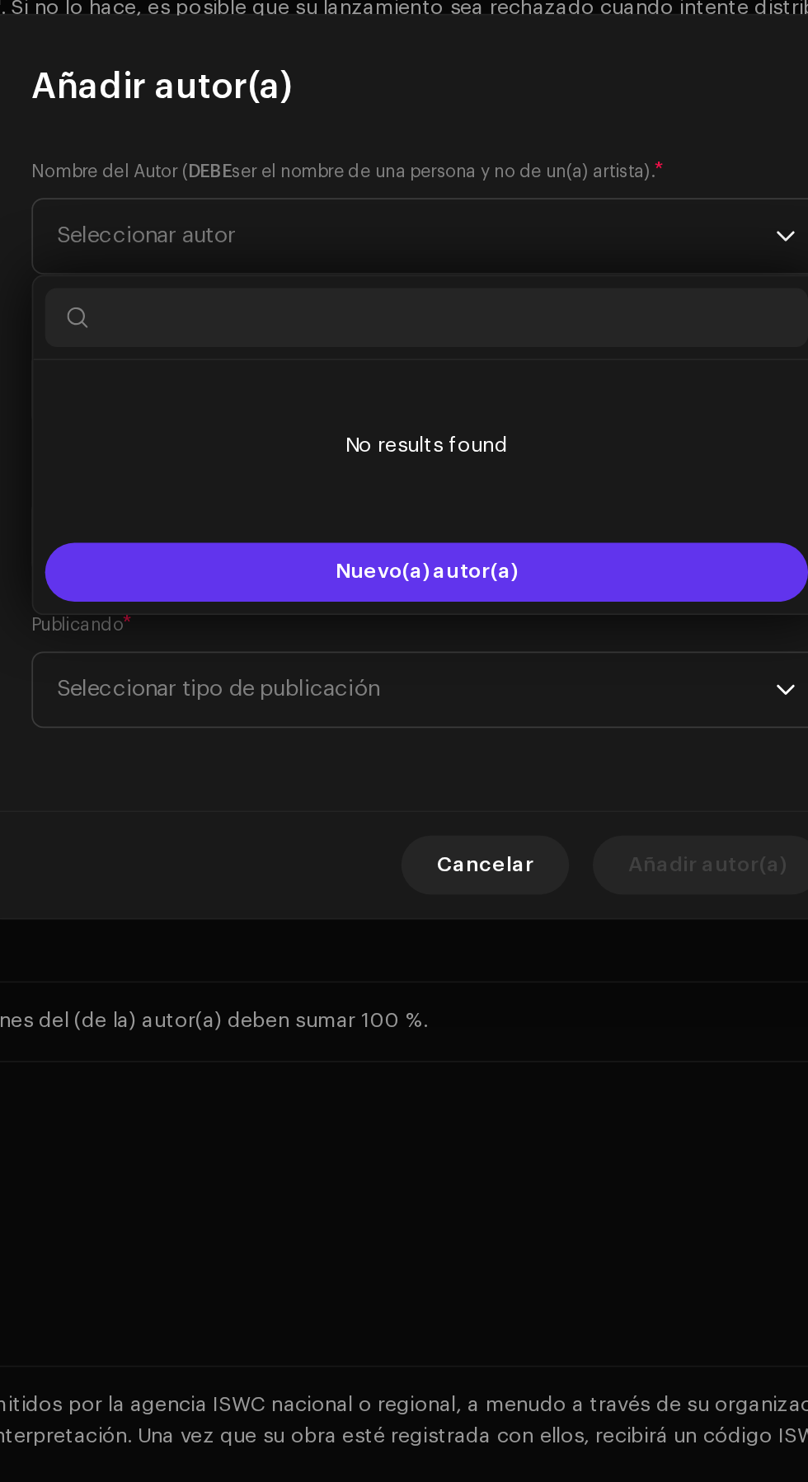
click at [519, 791] on button "Nuevo(a) autor(a)" at bounding box center [403, 800] width 427 height 33
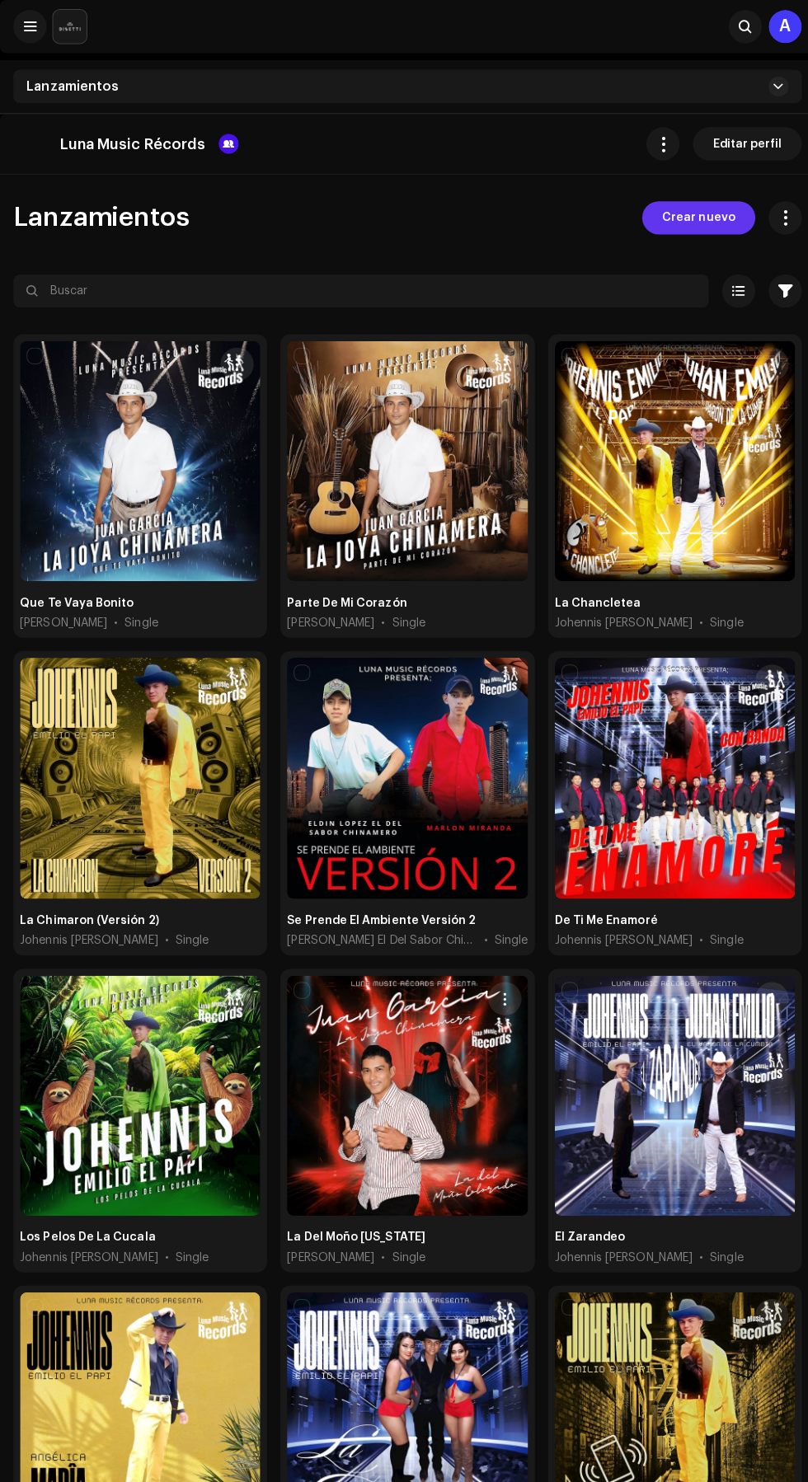
click at [706, 218] on span "Crear nuevo" at bounding box center [692, 216] width 73 height 33
click at [719, 215] on span "Crear nuevo" at bounding box center [692, 216] width 73 height 33
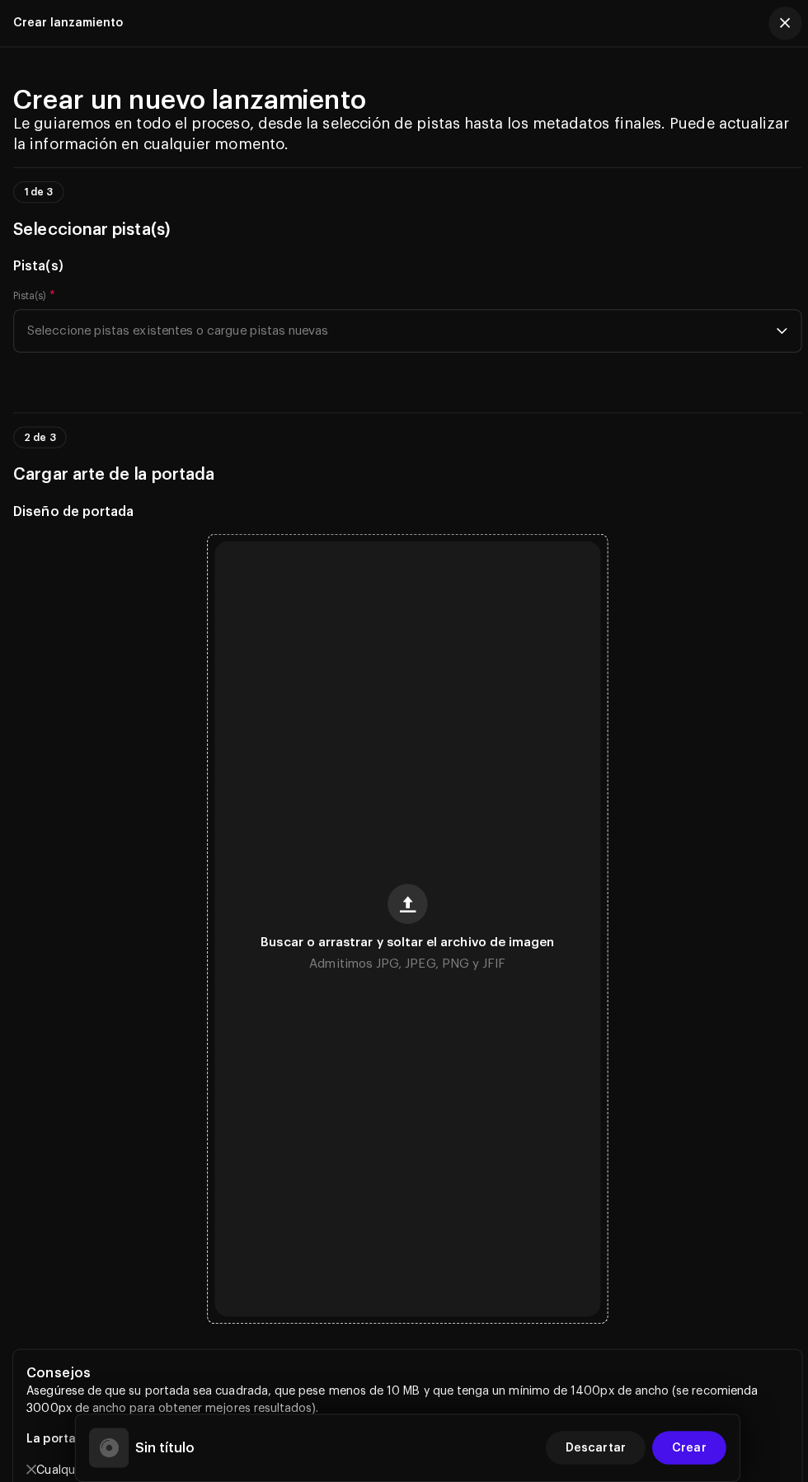
click at [411, 903] on span "button" at bounding box center [405, 896] width 16 height 13
click at [711, 349] on span "Seleccione pistas existentes o cargue pistas nuevas" at bounding box center [398, 328] width 742 height 41
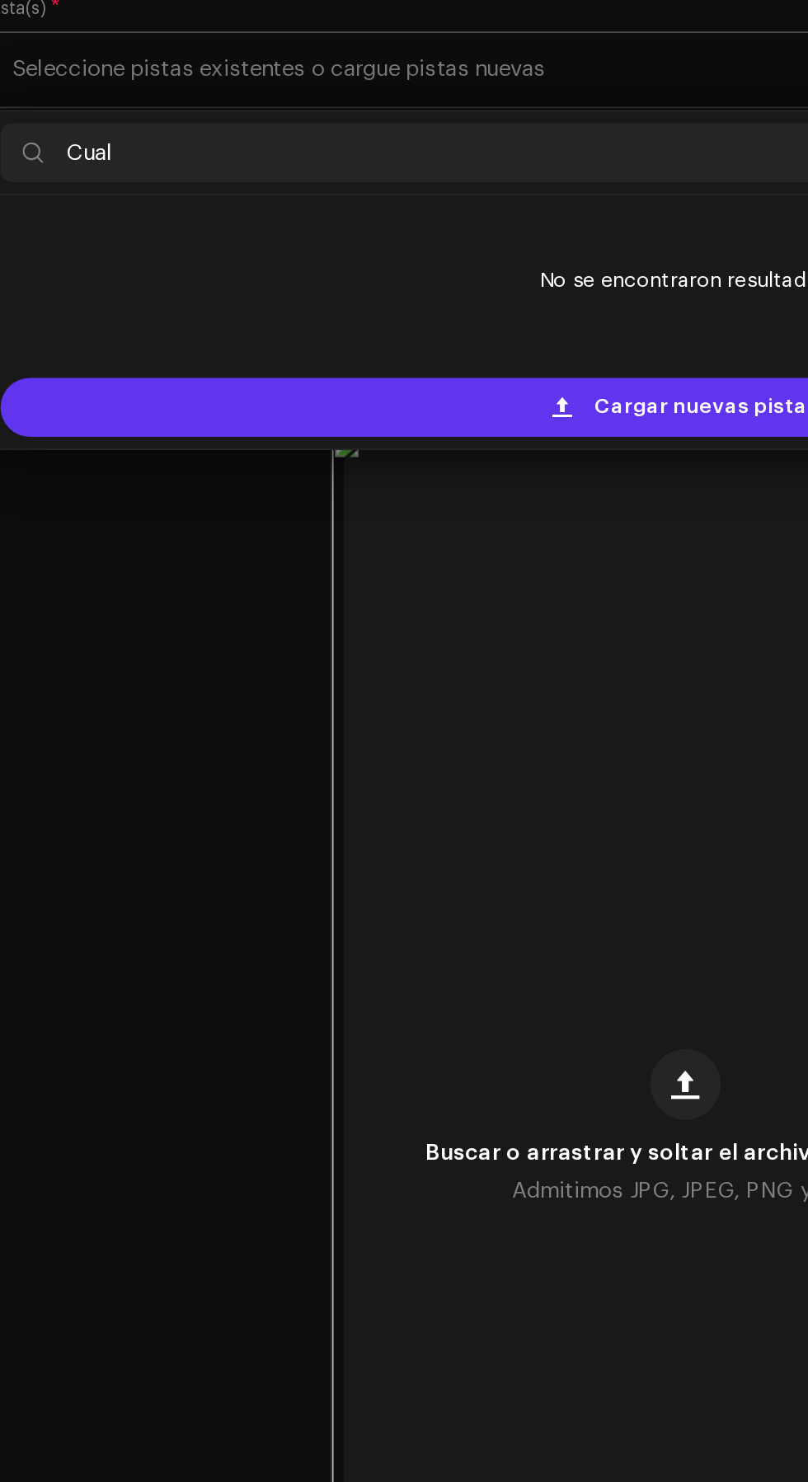
type input "Cual"
click at [429, 533] on span "Cargar nuevas pistas" at bounding box center [416, 516] width 125 height 33
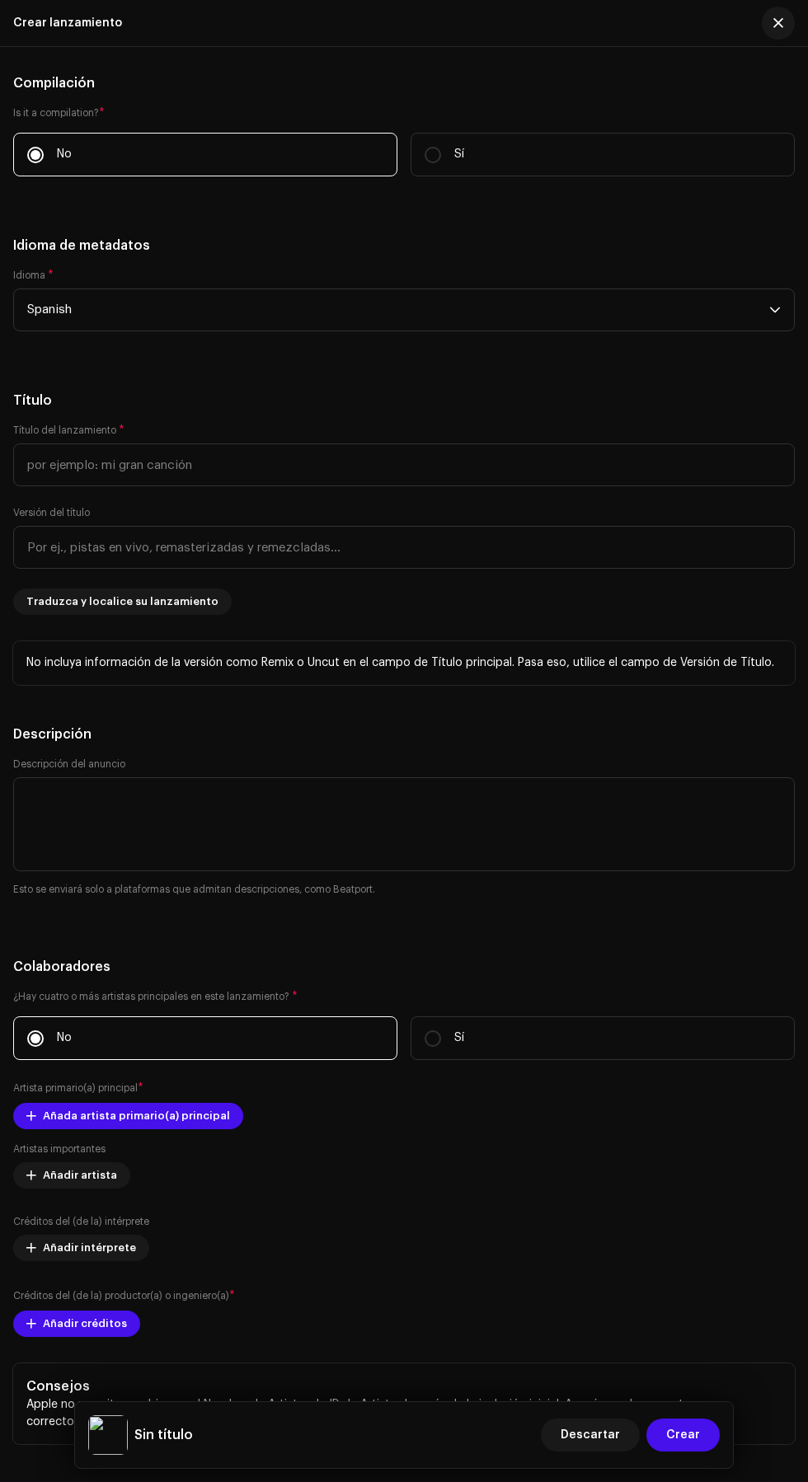
scroll to position [1894, 0]
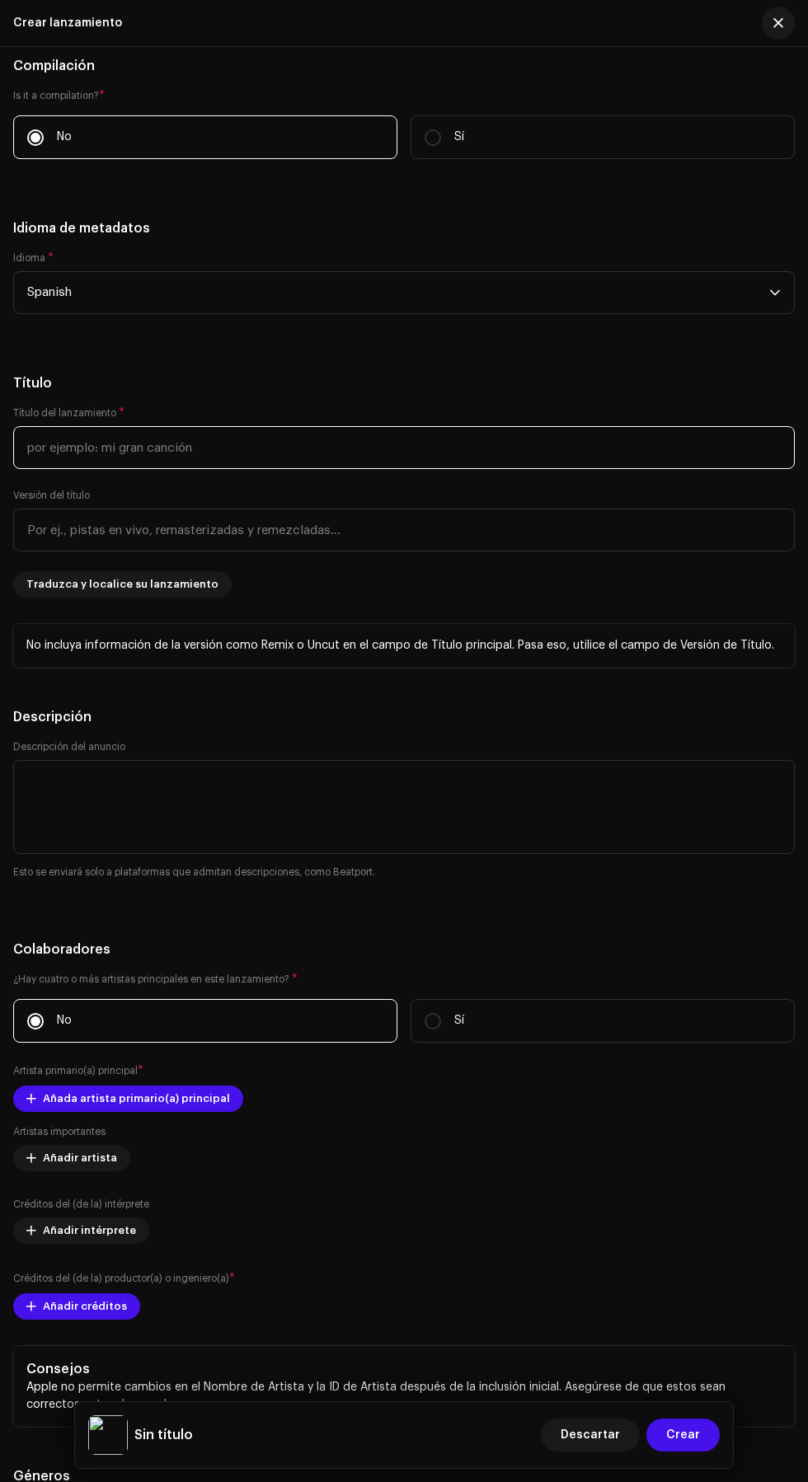
click at [463, 469] on input "text" at bounding box center [404, 447] width 782 height 43
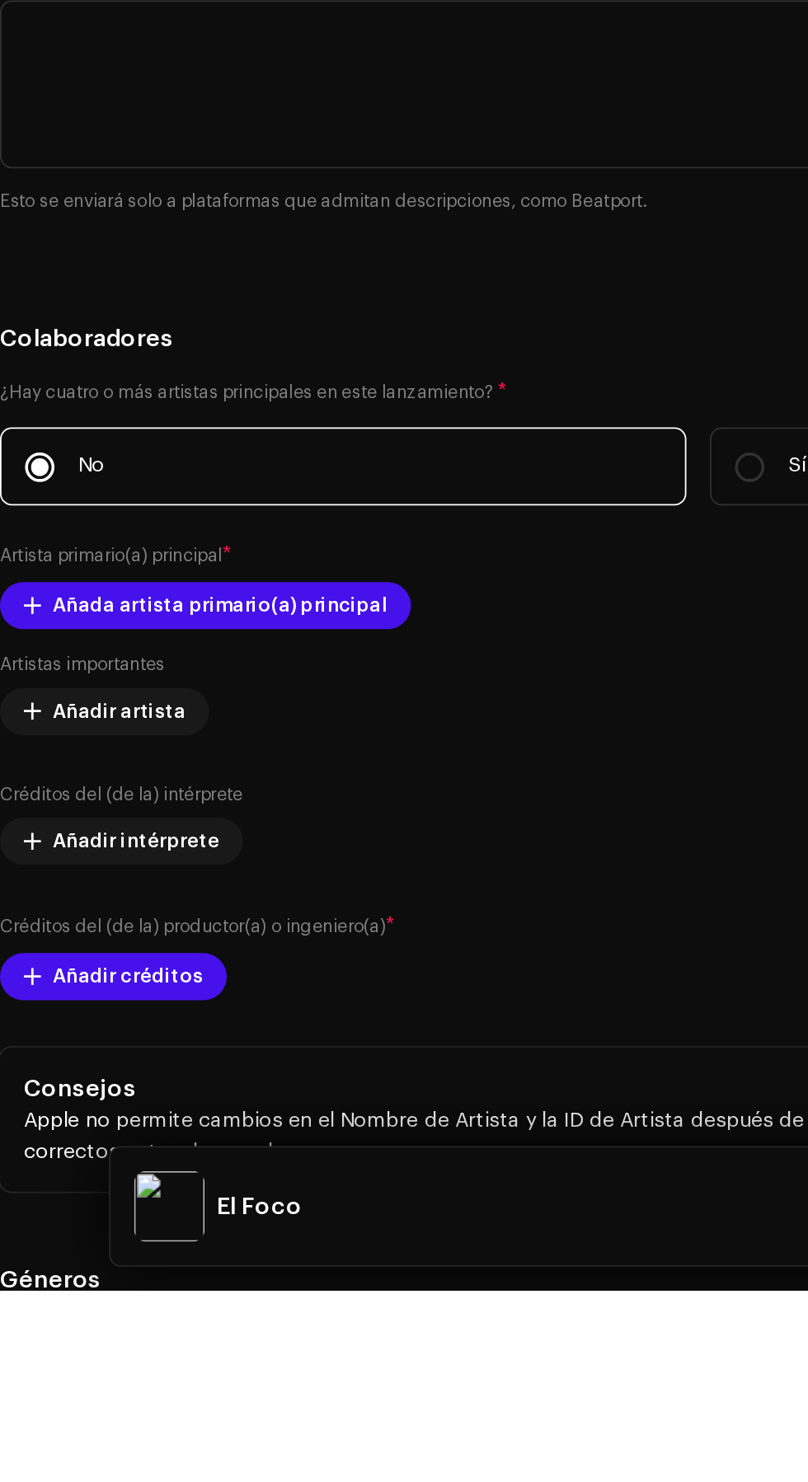
type input "El Foco"
click at [359, 393] on h5 "Título" at bounding box center [404, 383] width 782 height 20
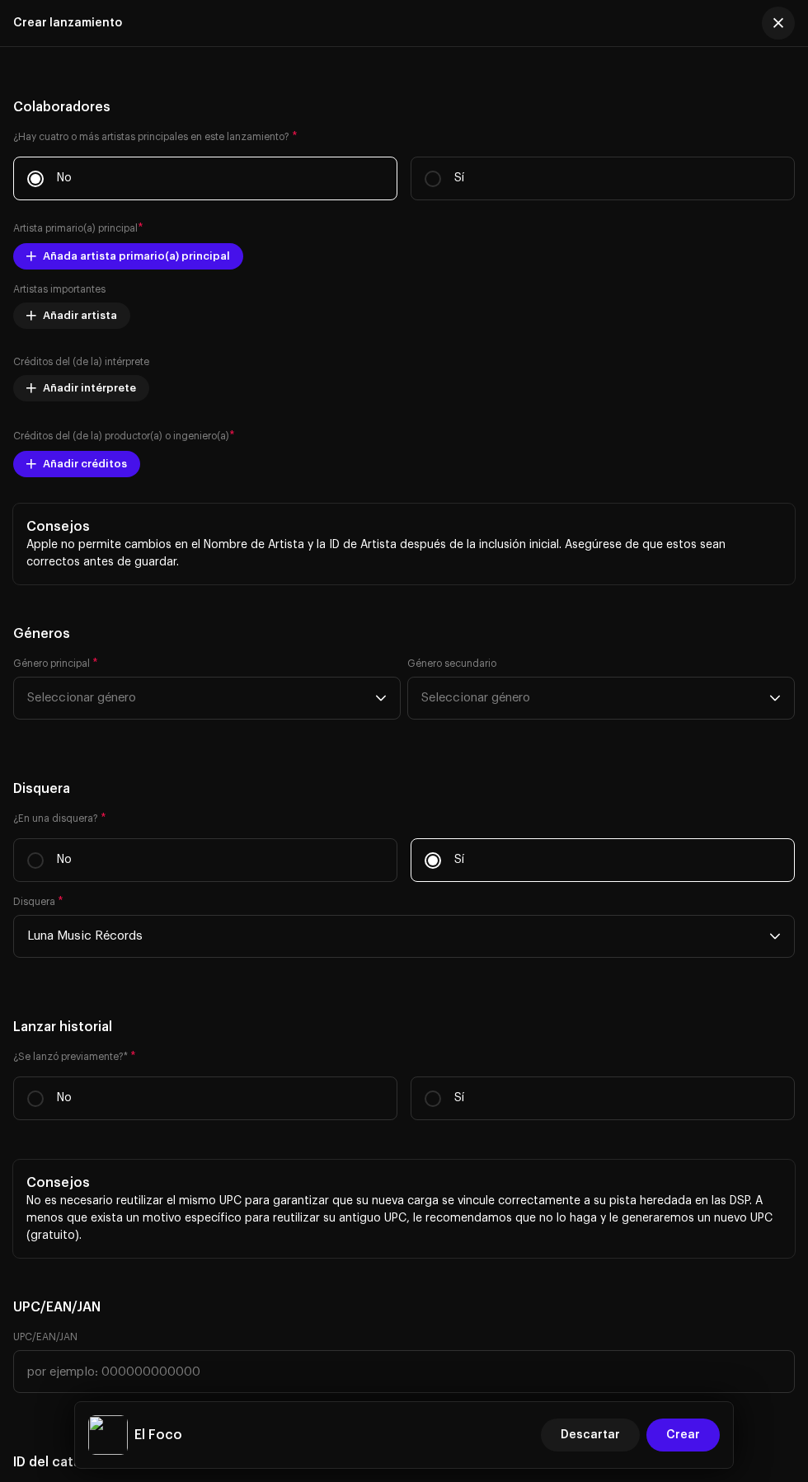
scroll to position [2824, 0]
click at [31, 261] on span at bounding box center [31, 254] width 10 height 13
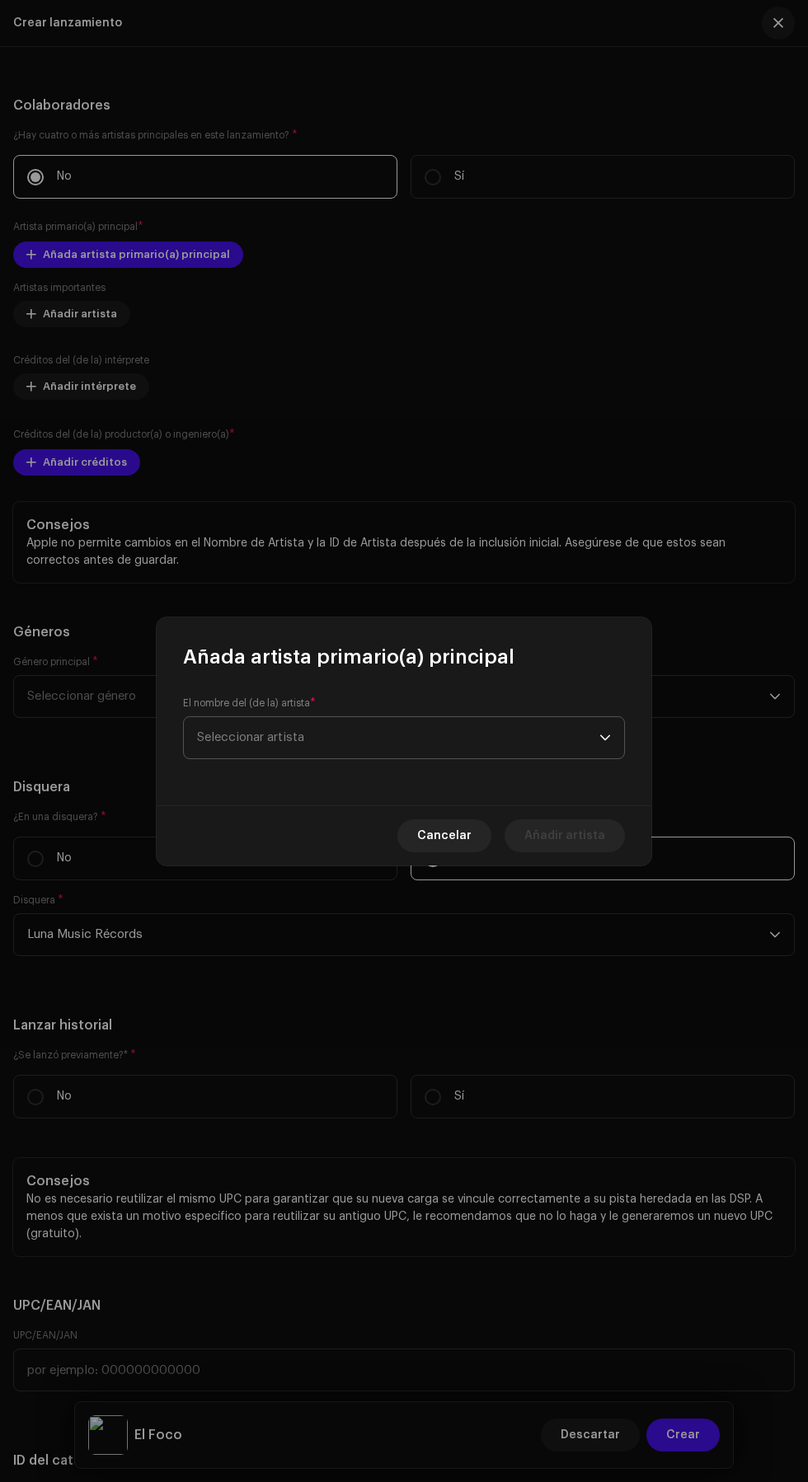
click at [502, 730] on span "Seleccionar artista" at bounding box center [398, 737] width 402 height 41
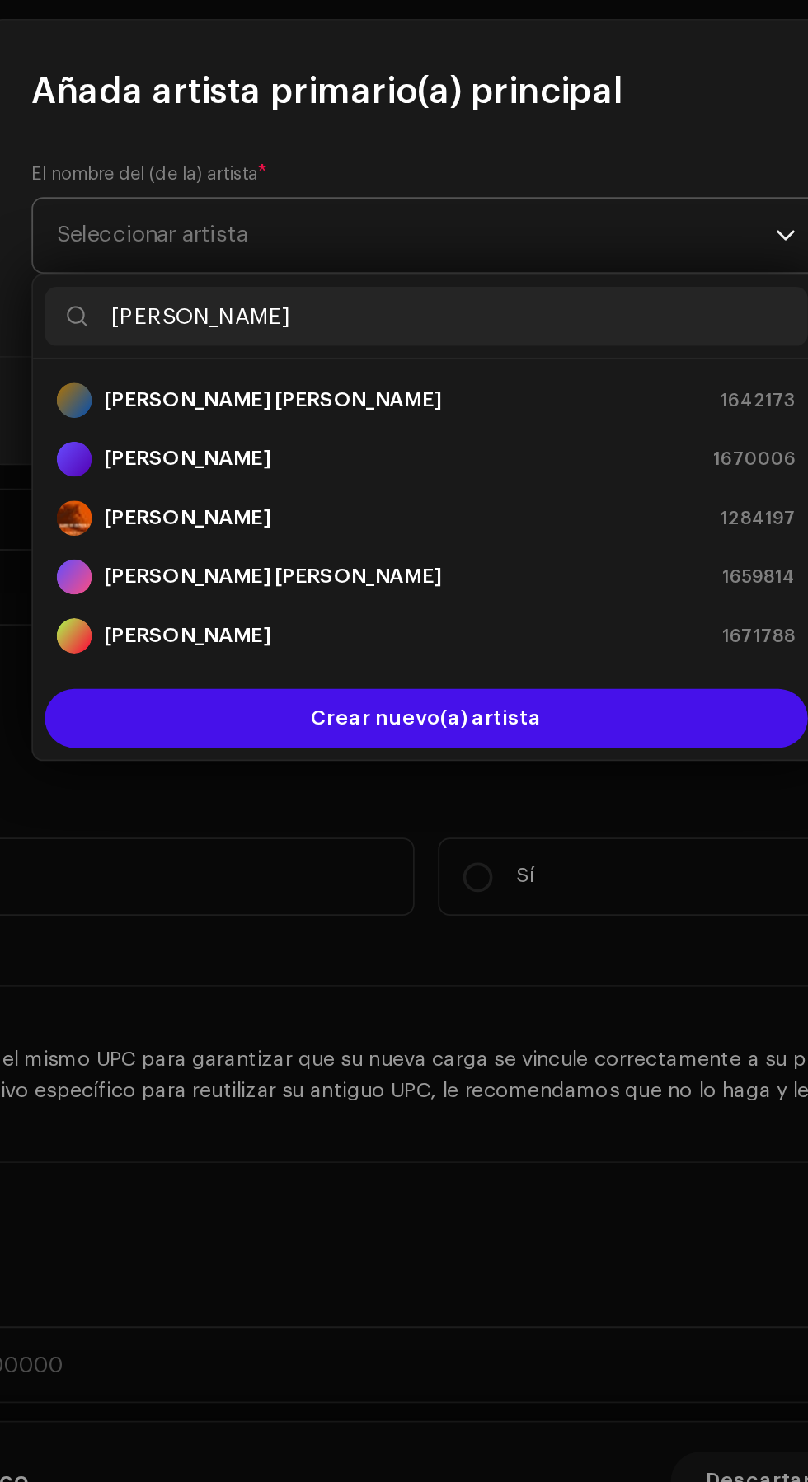
type input "[PERSON_NAME]"
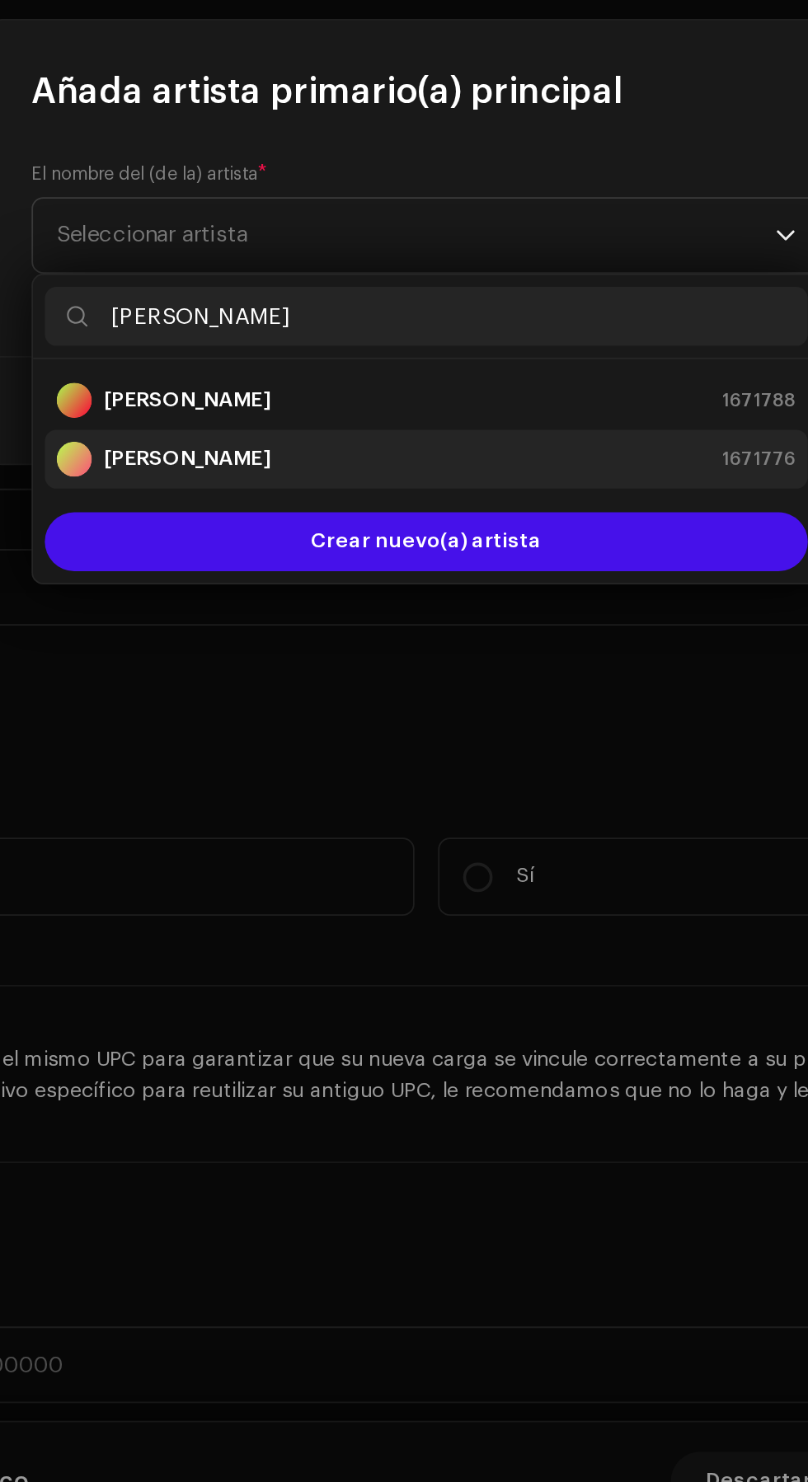
click at [445, 861] on div "[PERSON_NAME] Chinamera 1671776" at bounding box center [404, 863] width 414 height 20
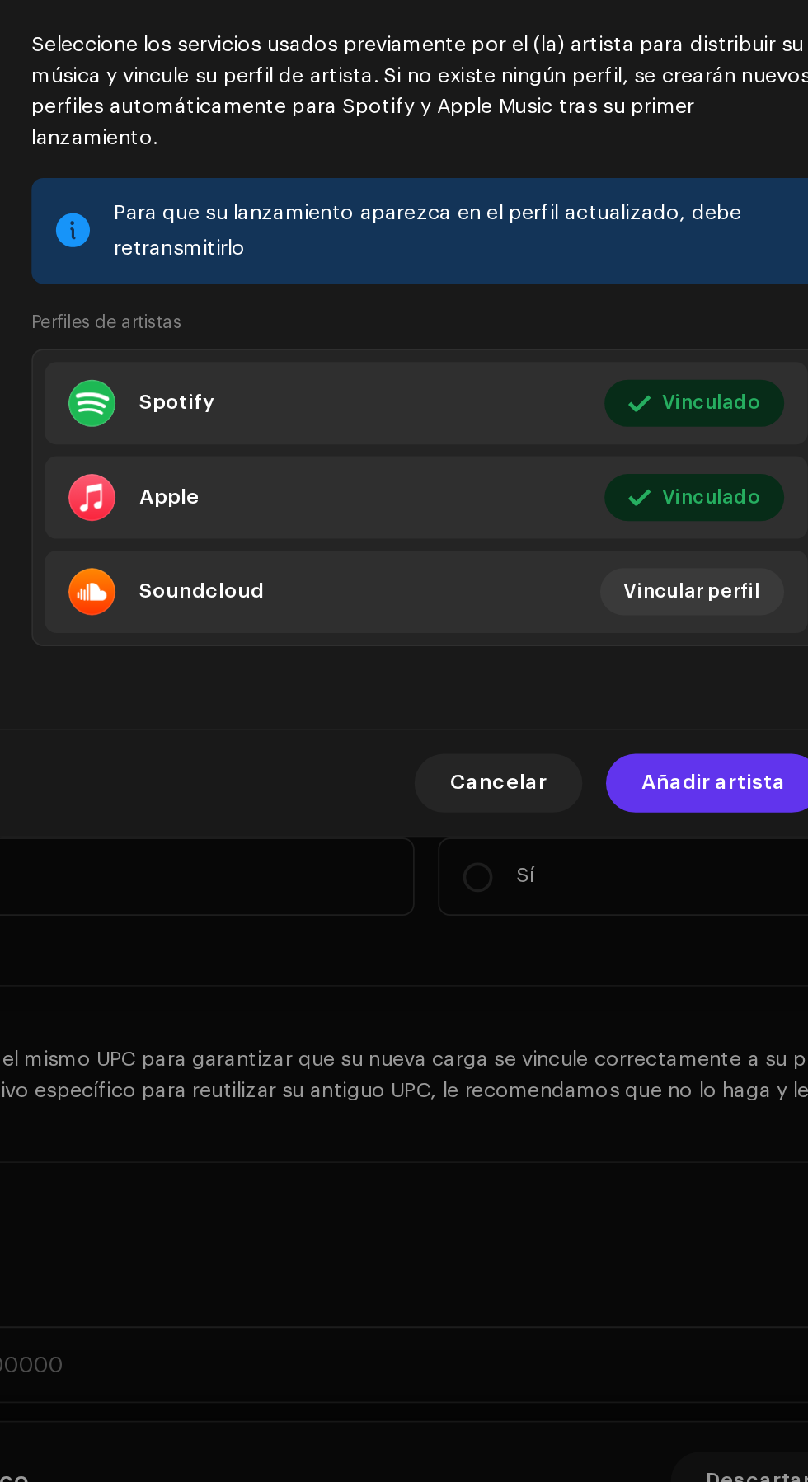
click at [569, 1057] on span "Añadir artista" at bounding box center [564, 1044] width 81 height 33
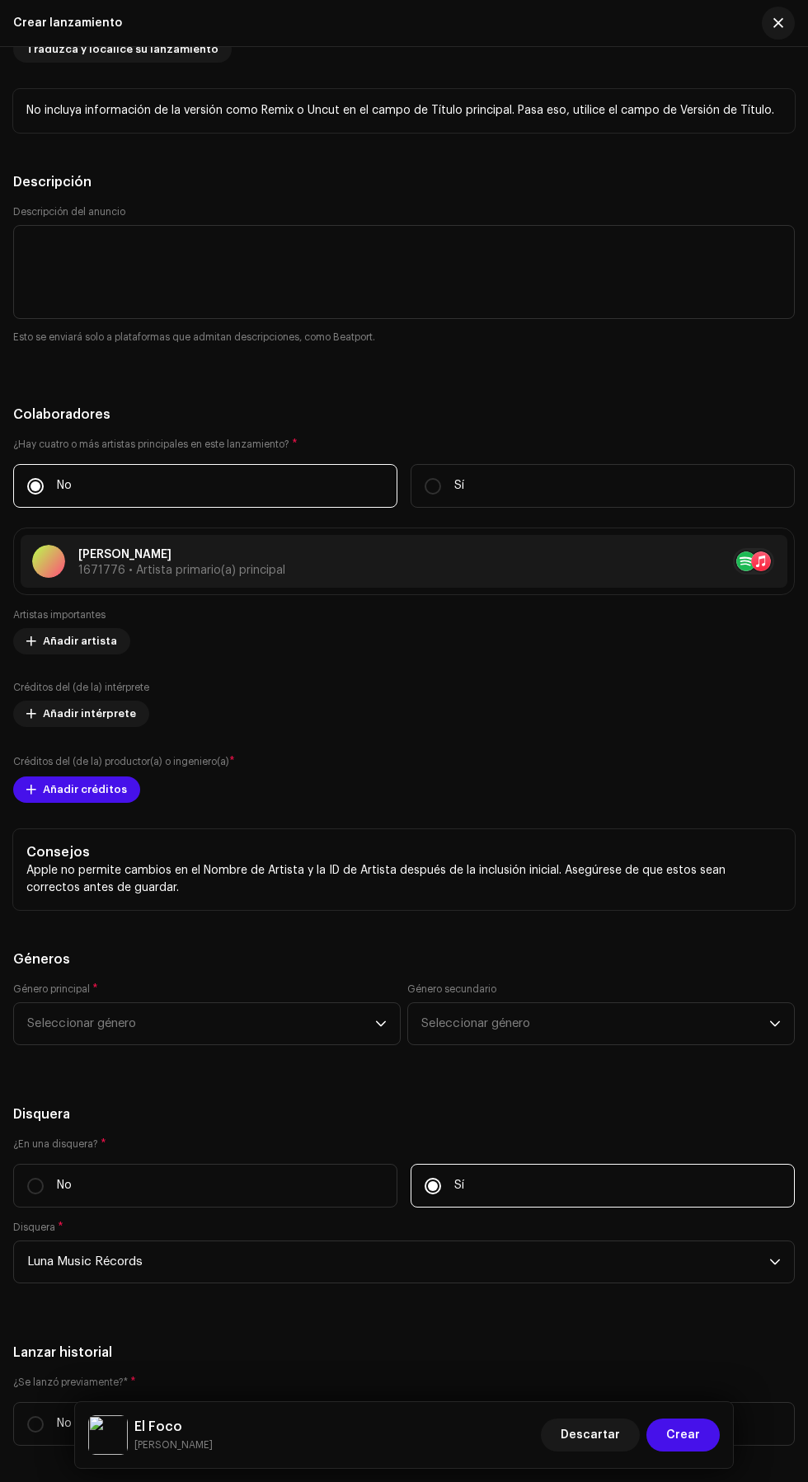
scroll to position [2508, 0]
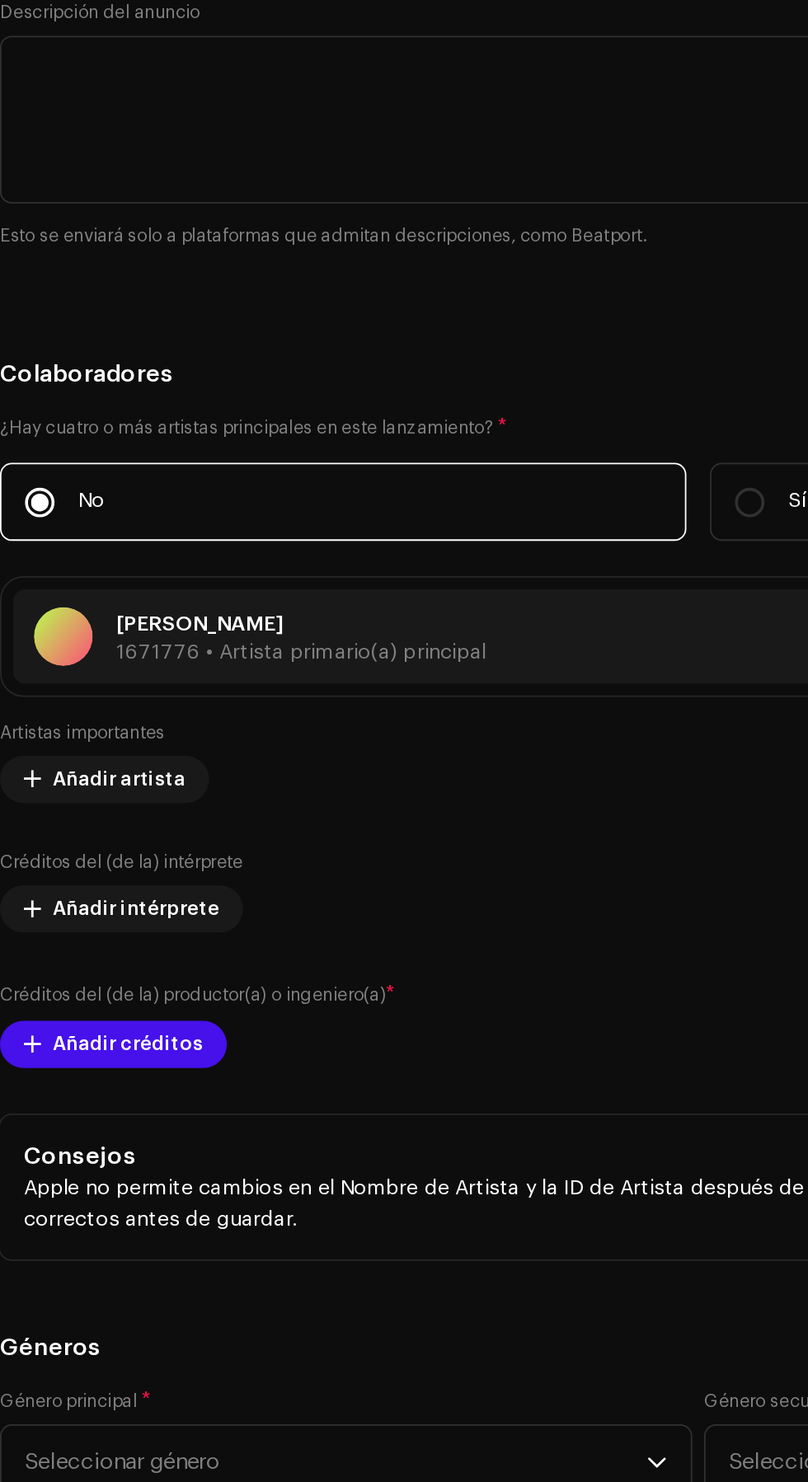
type input "E"
type input "El Foco"
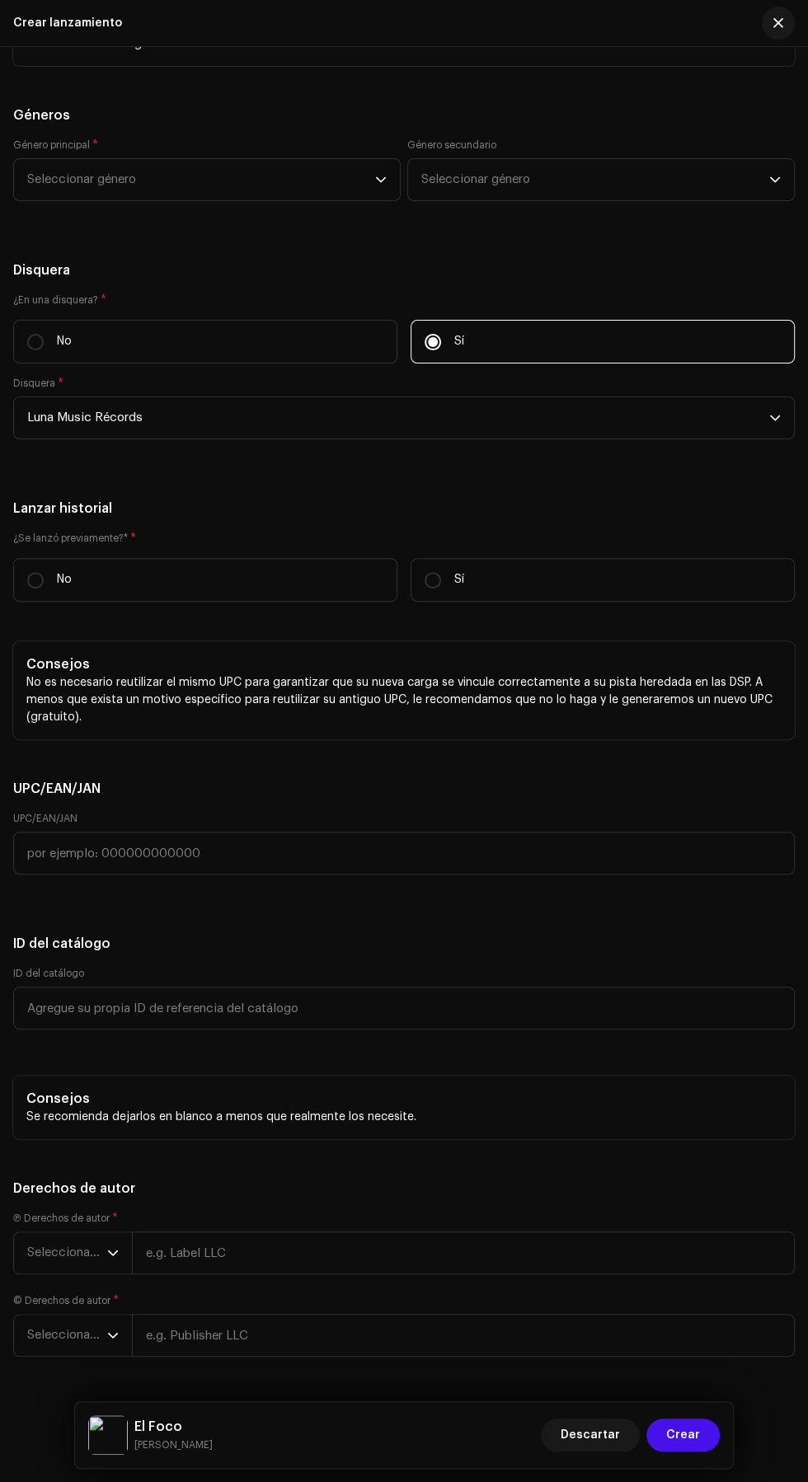
scroll to position [3366, 0]
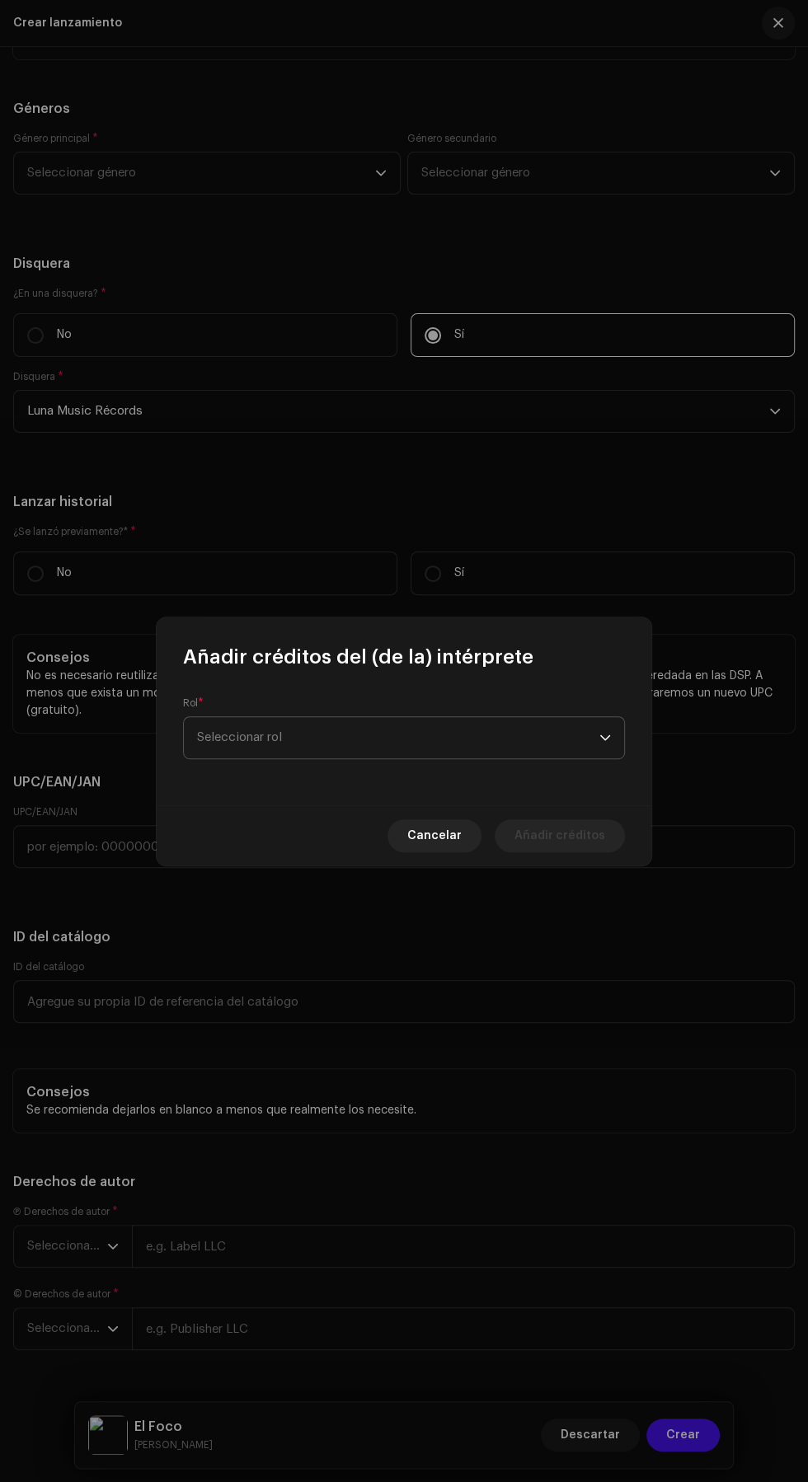
click at [476, 744] on span "Seleccionar rol" at bounding box center [398, 737] width 402 height 41
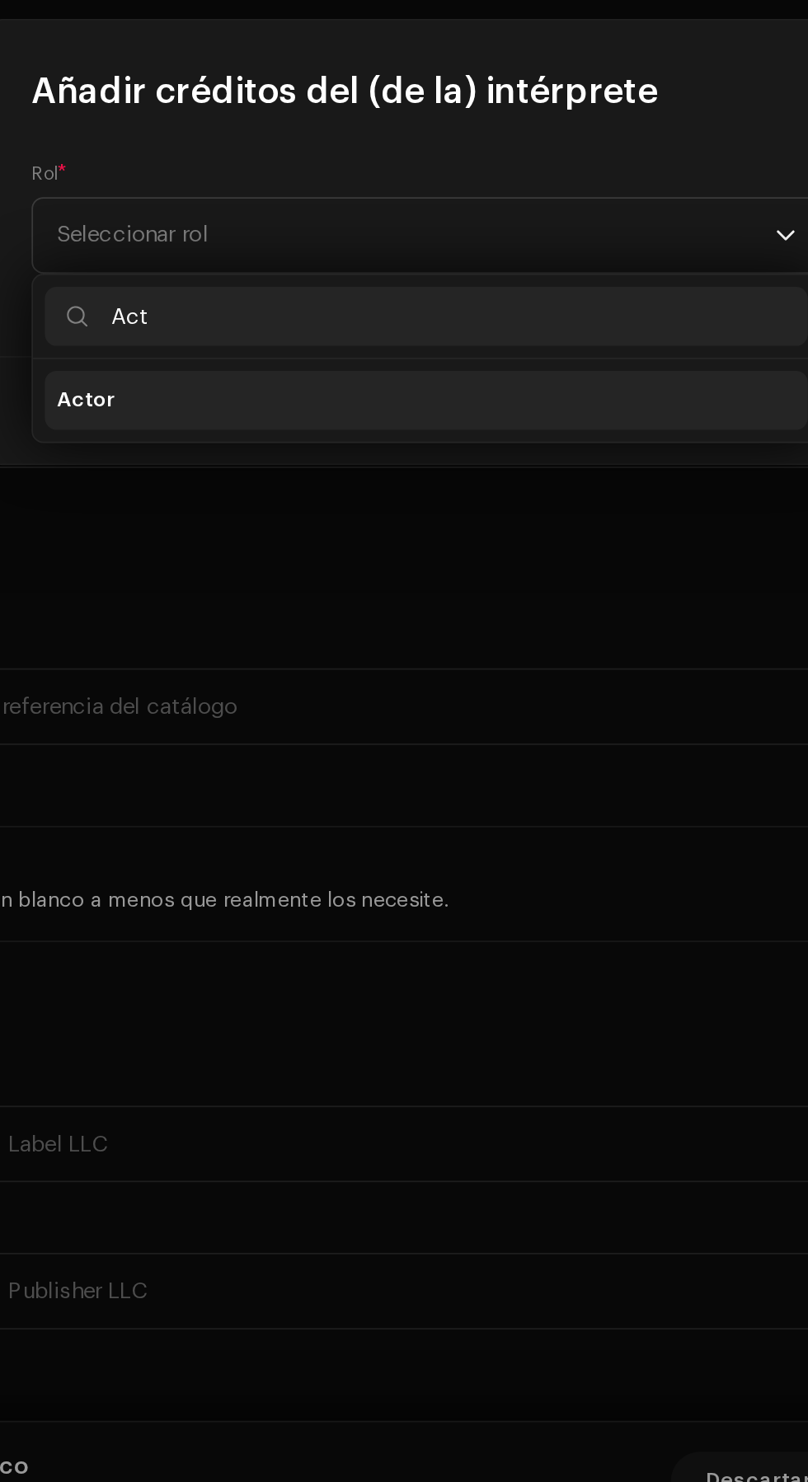
type input "Act"
click at [412, 833] on li "Actor" at bounding box center [403, 830] width 427 height 33
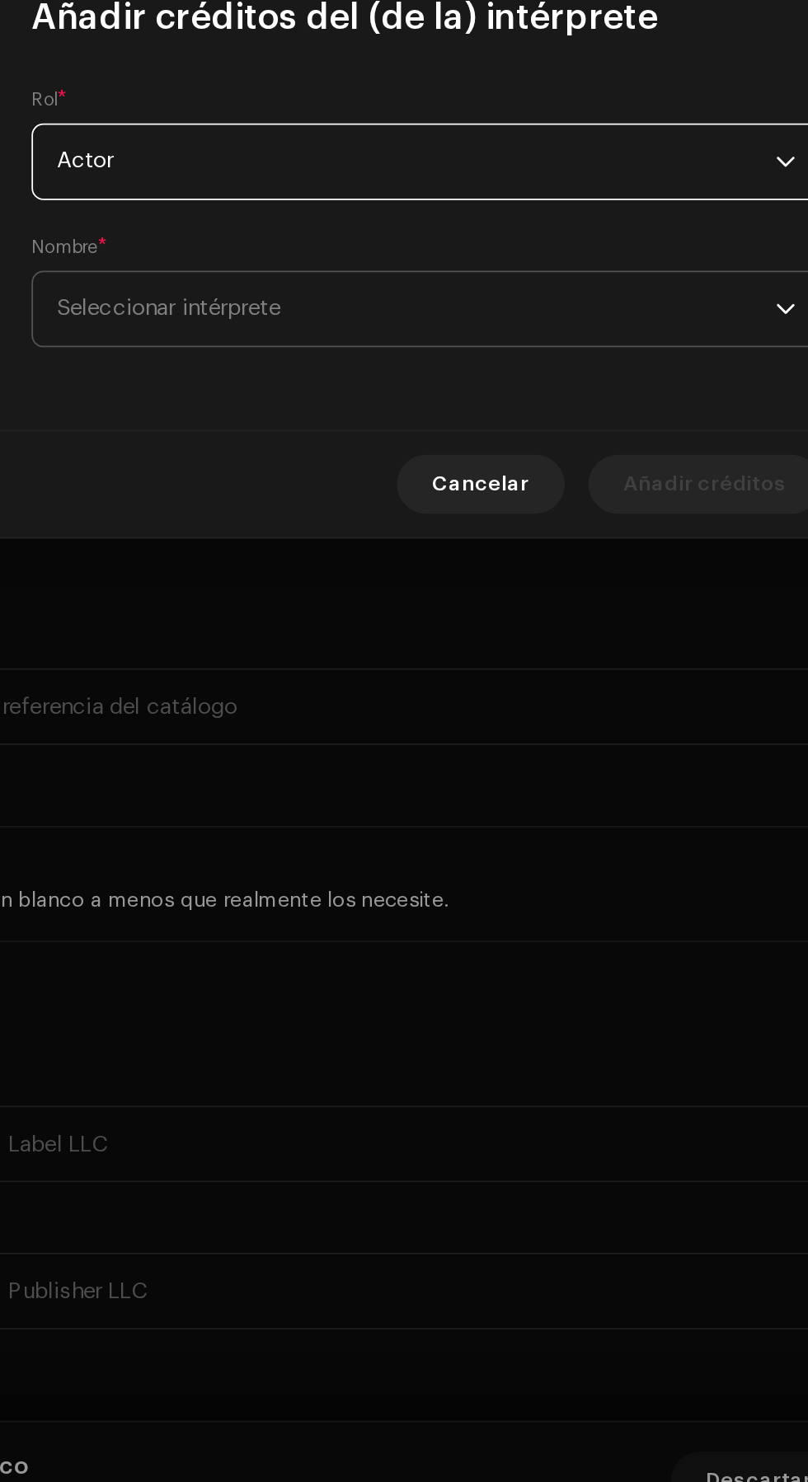
click at [445, 782] on span "Seleccionar intérprete" at bounding box center [398, 778] width 402 height 41
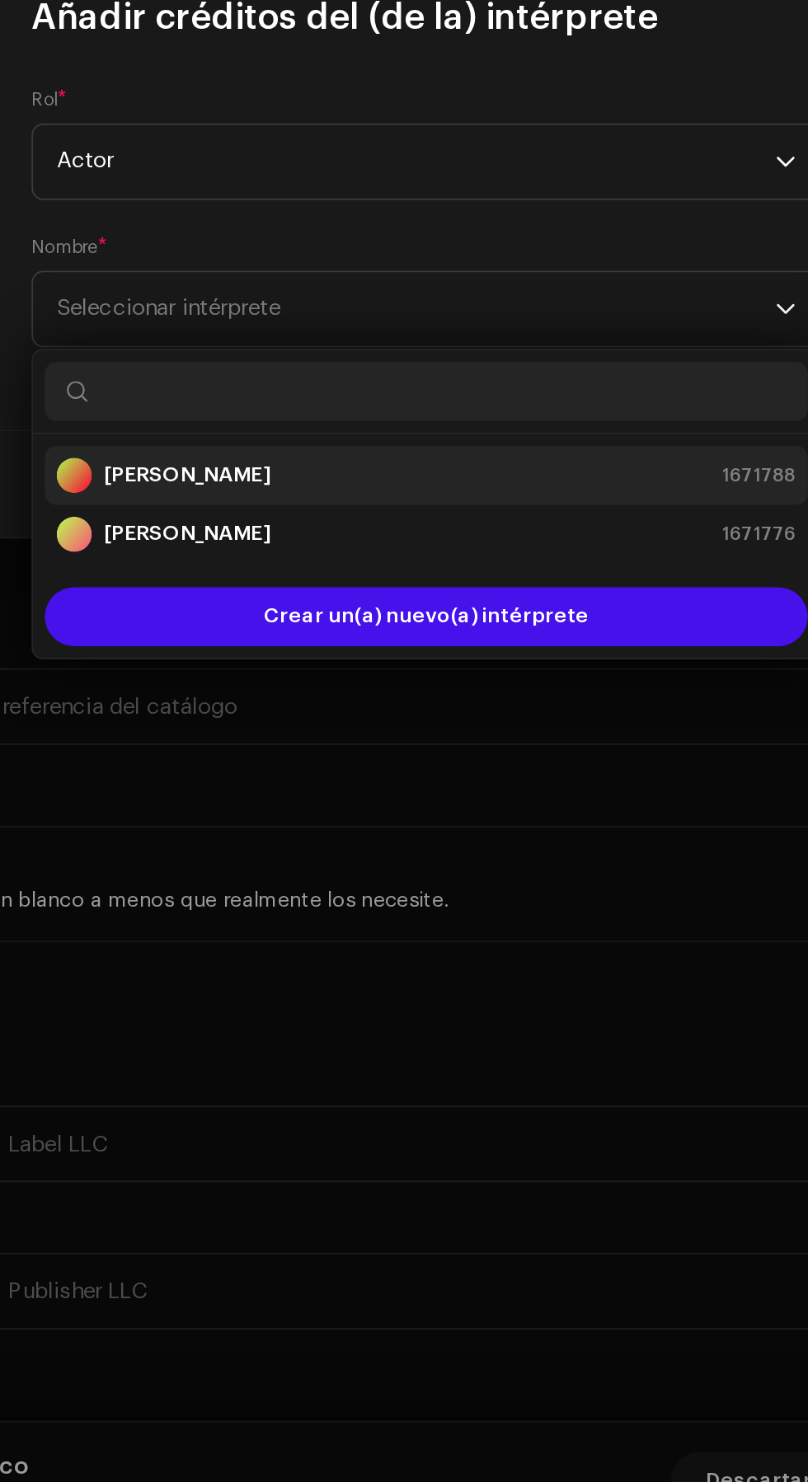
click at [432, 870] on div "Juan Garcia Aragon 1671788" at bounding box center [404, 872] width 414 height 20
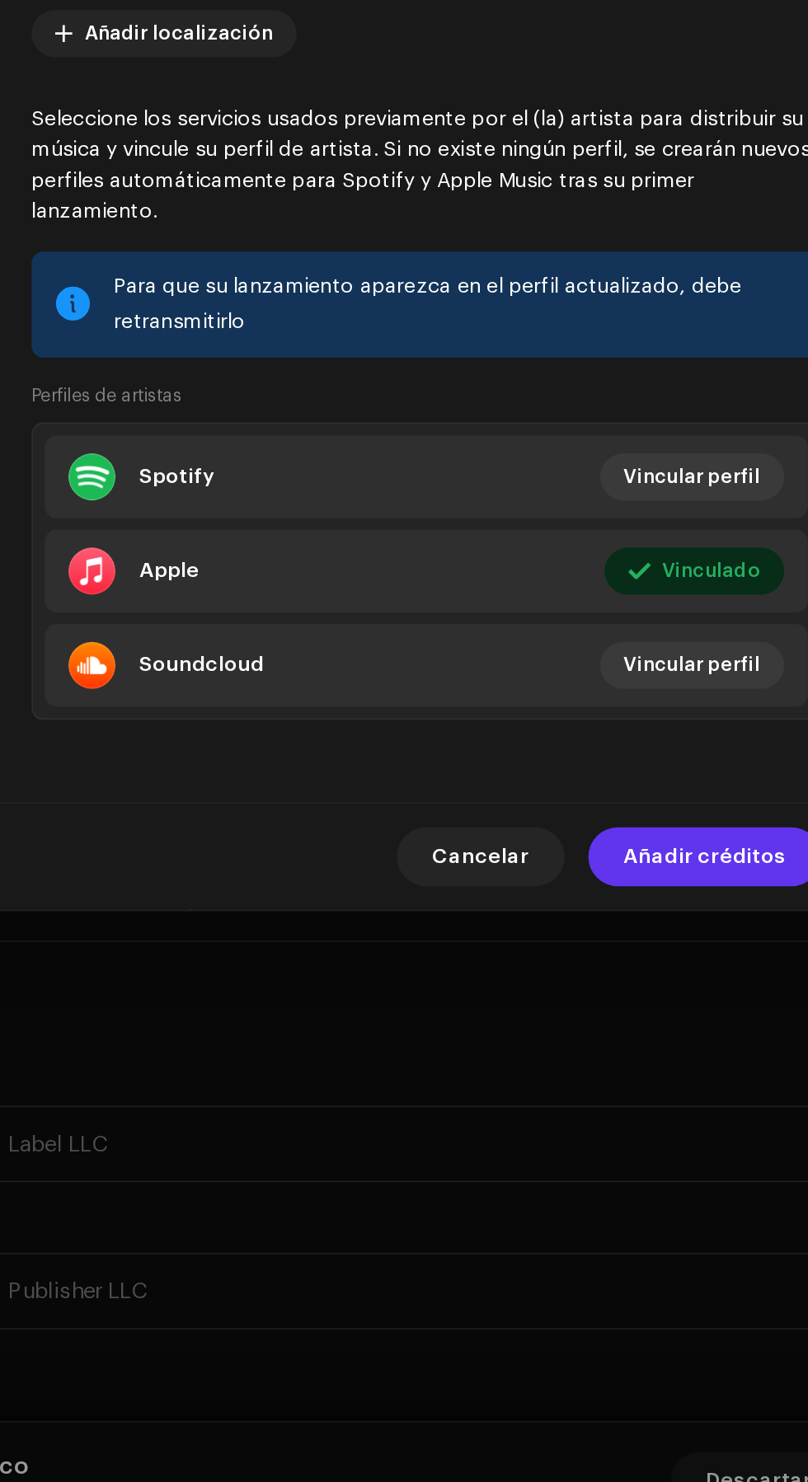
click at [570, 1098] on span "Añadir créditos" at bounding box center [559, 1085] width 91 height 33
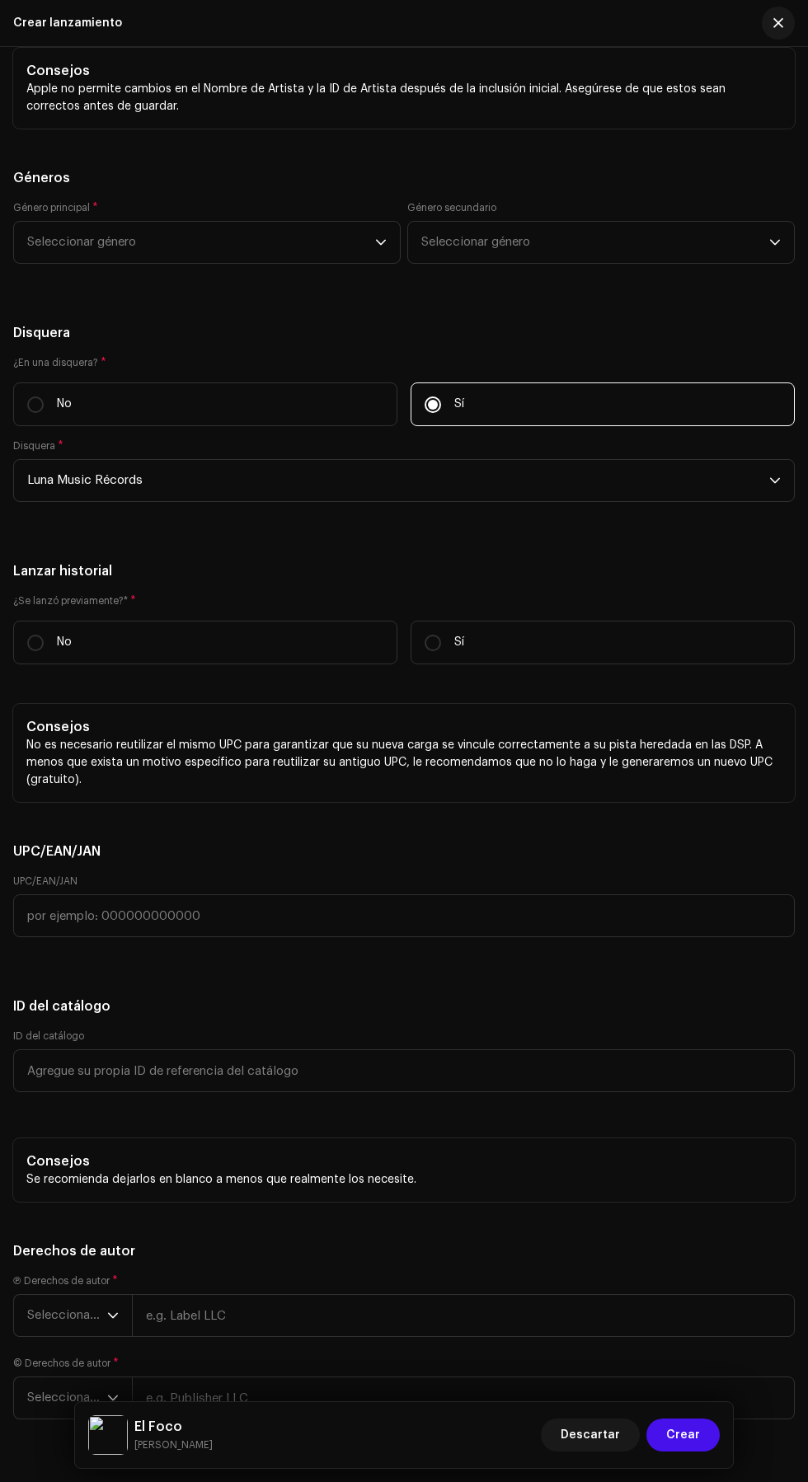
click at [31, 15] on span at bounding box center [31, 8] width 10 height 13
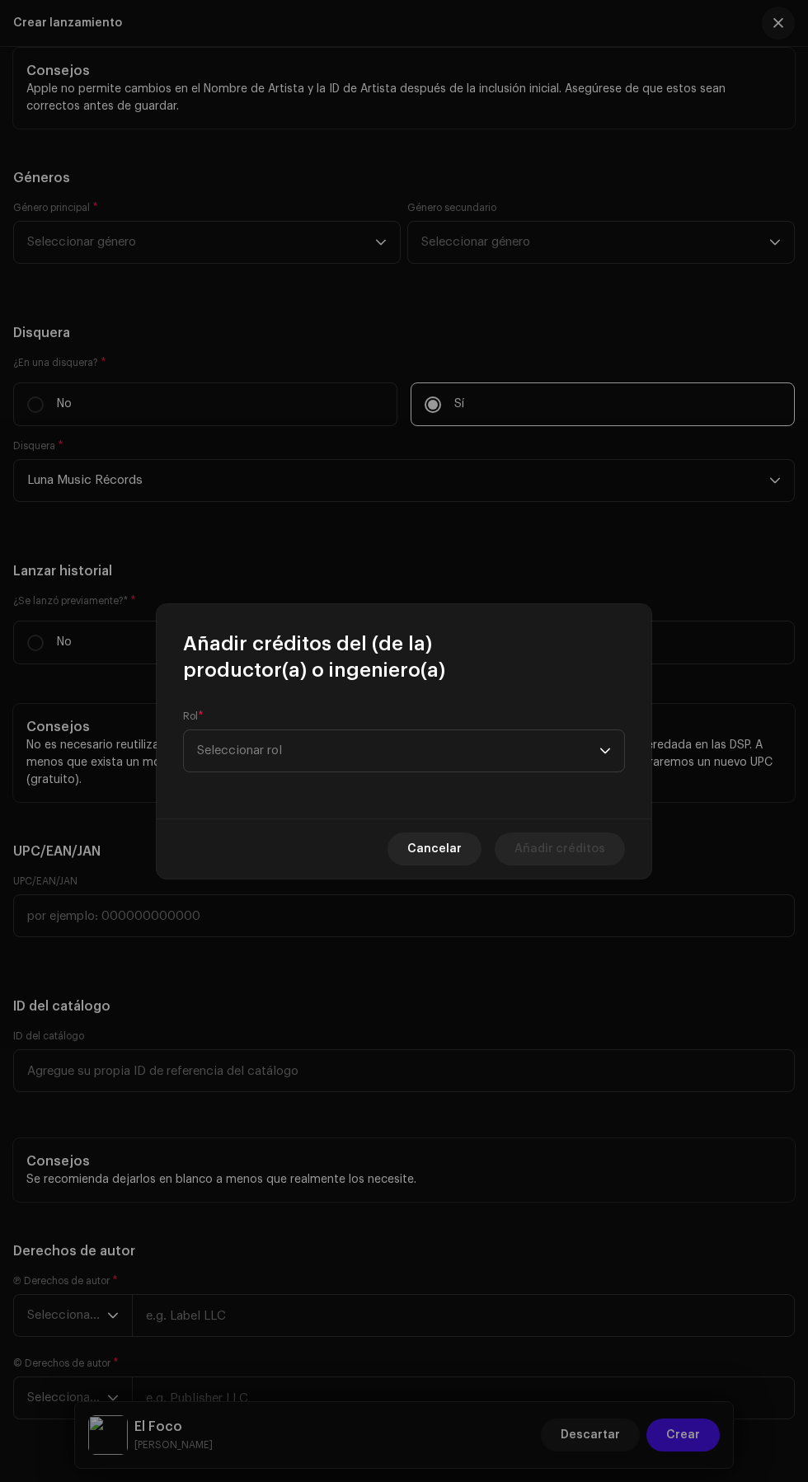
click at [451, 735] on span "Seleccionar rol" at bounding box center [398, 750] width 402 height 41
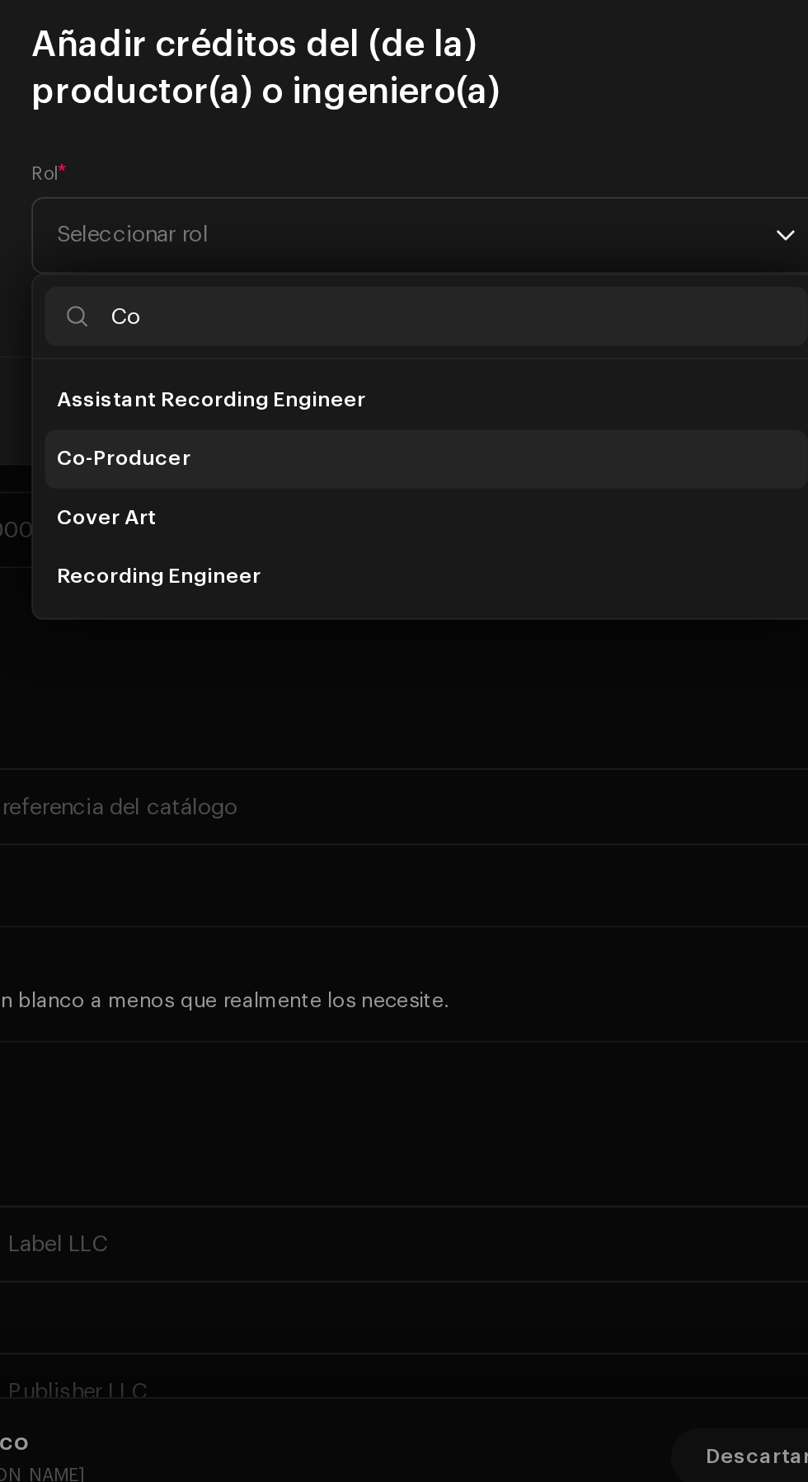
type input "Co"
click at [396, 880] on li "Co-Producer" at bounding box center [403, 876] width 427 height 33
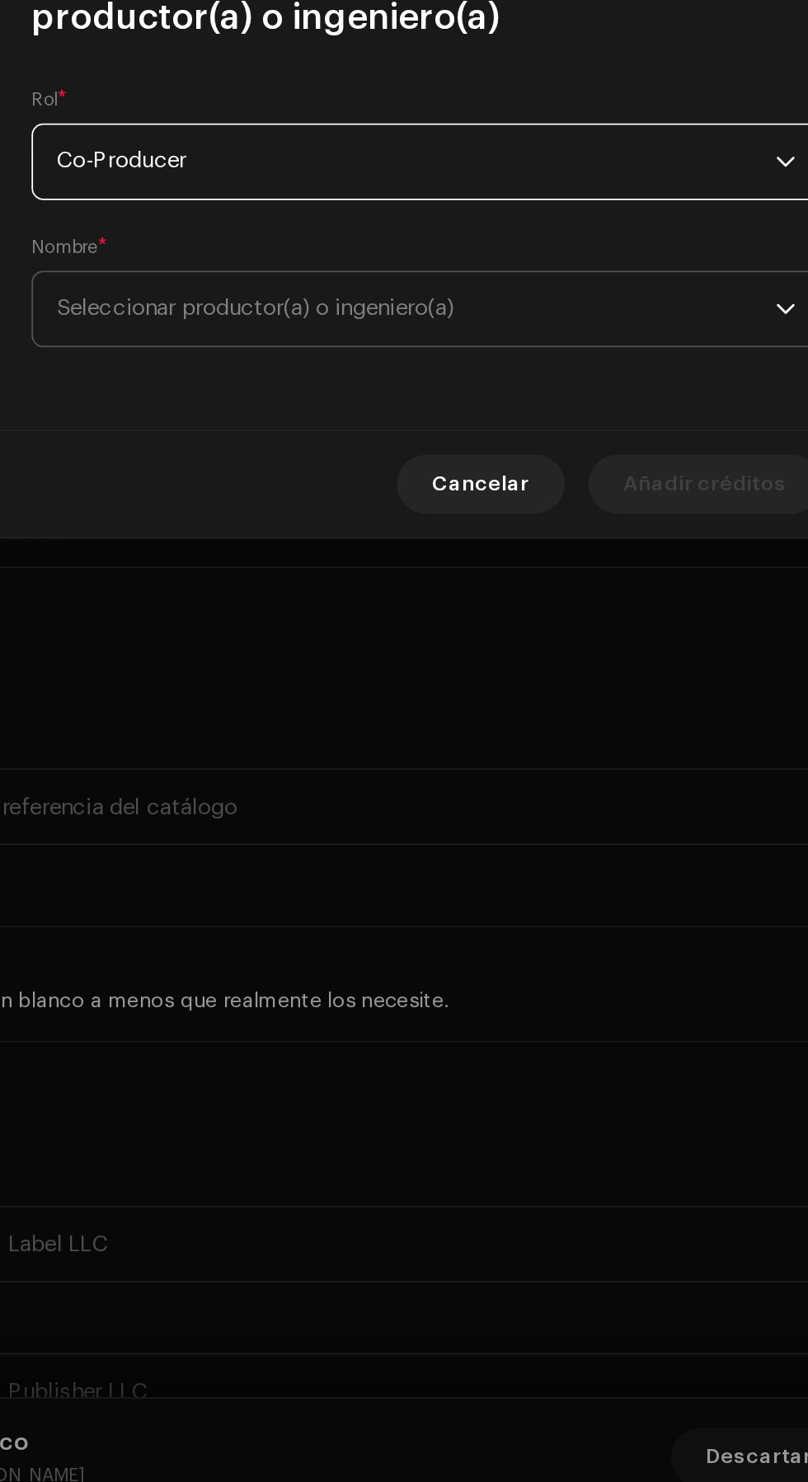
click at [475, 801] on span "Seleccionar productor(a) o ingeniero(a)" at bounding box center [398, 792] width 402 height 41
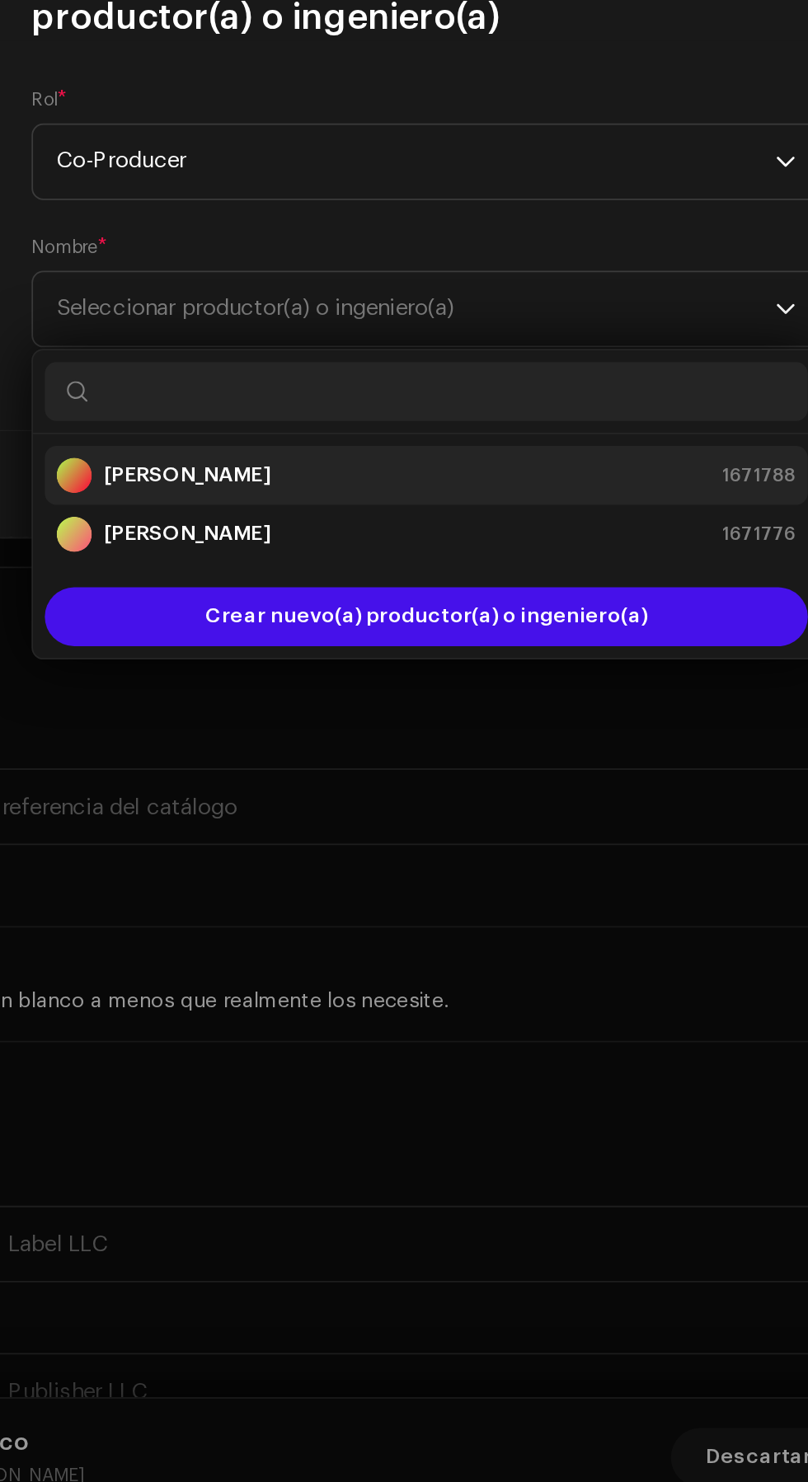
click at [426, 886] on div "Juan Garcia Aragon 1671788" at bounding box center [404, 886] width 414 height 20
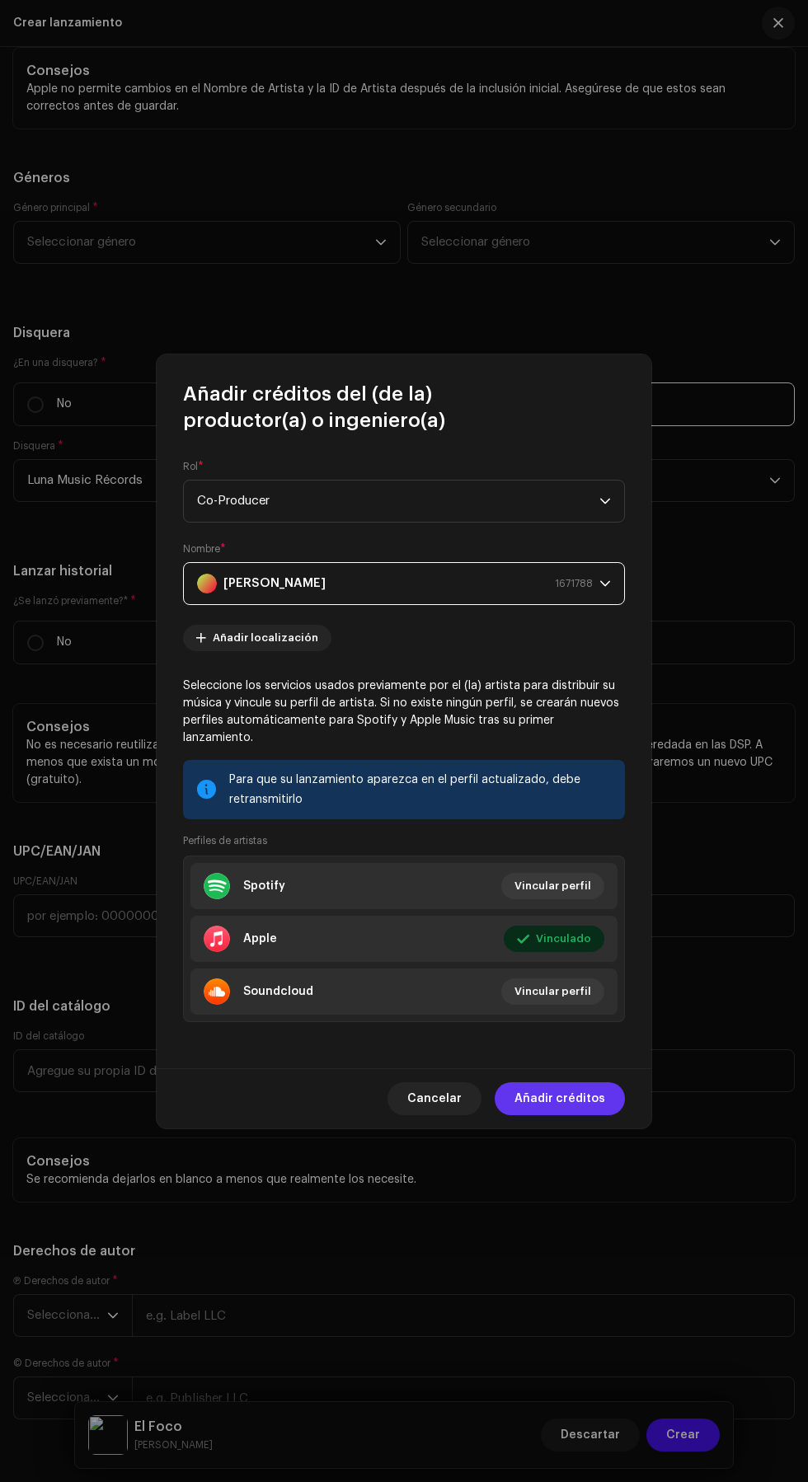
click at [583, 1111] on span "Añadir créditos" at bounding box center [559, 1098] width 91 height 33
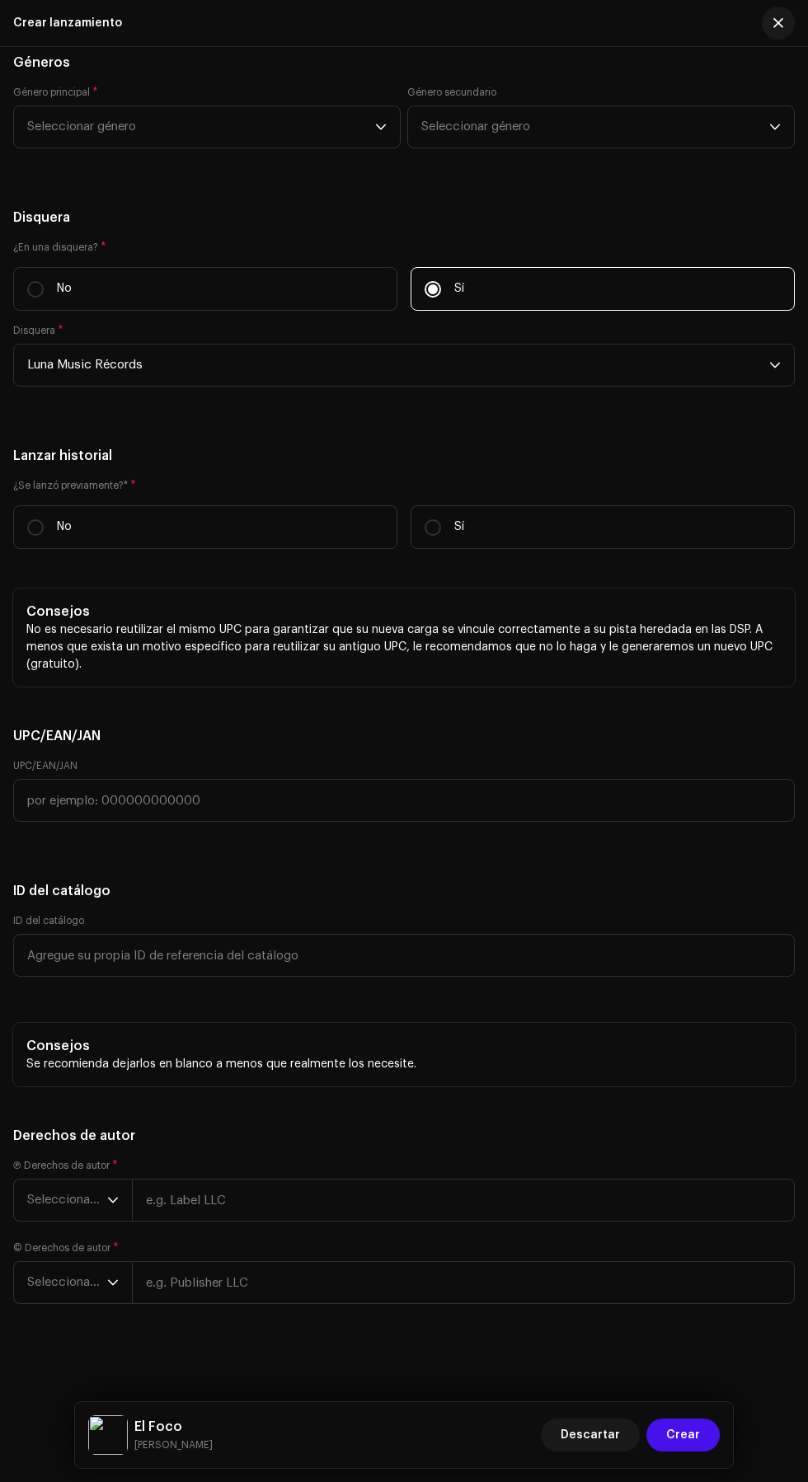
scroll to position [4152, 0]
click at [312, 148] on span "Seleccionar género" at bounding box center [201, 126] width 348 height 41
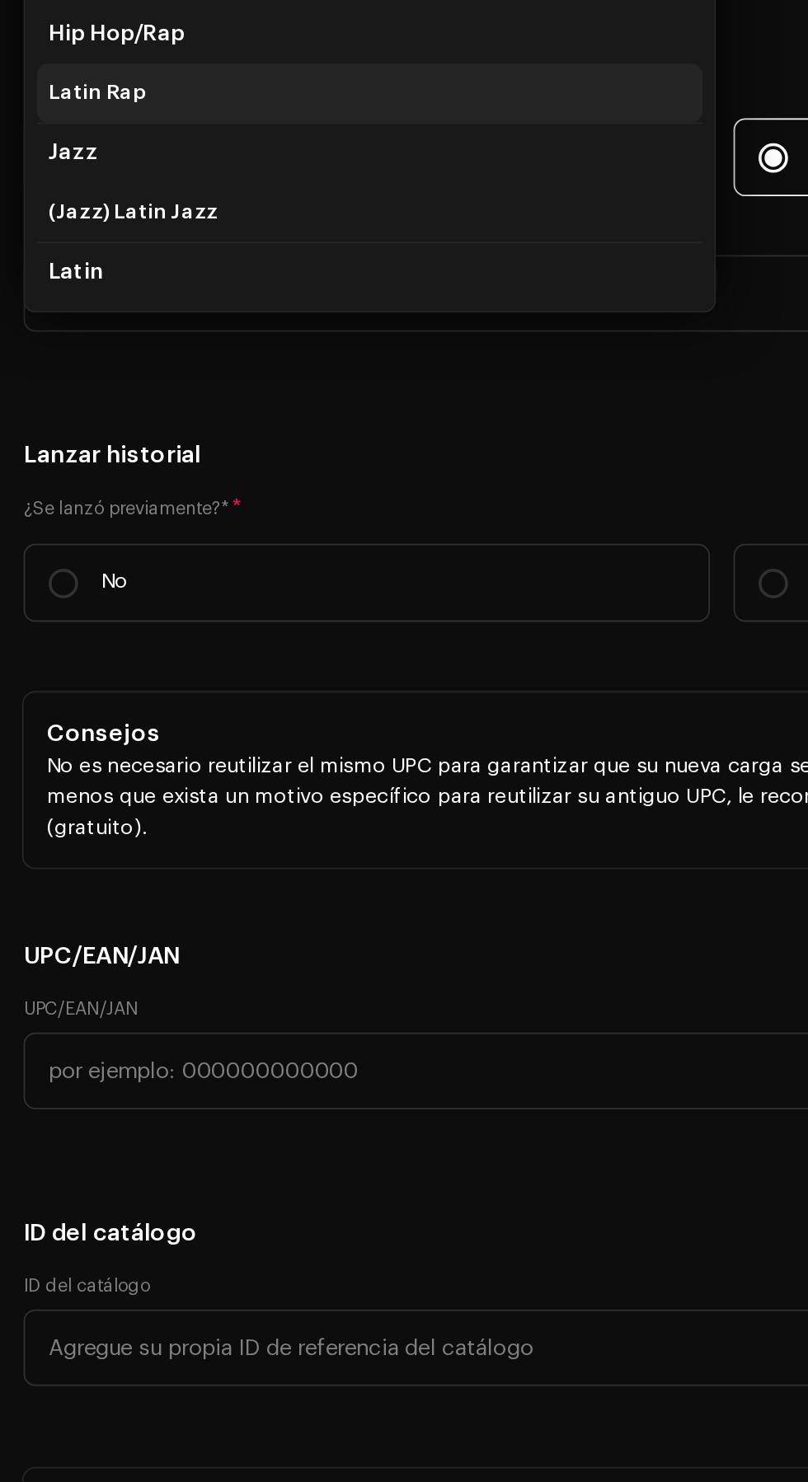
type input "Lati"
click at [125, 270] on li "Latin Rap" at bounding box center [207, 253] width 373 height 33
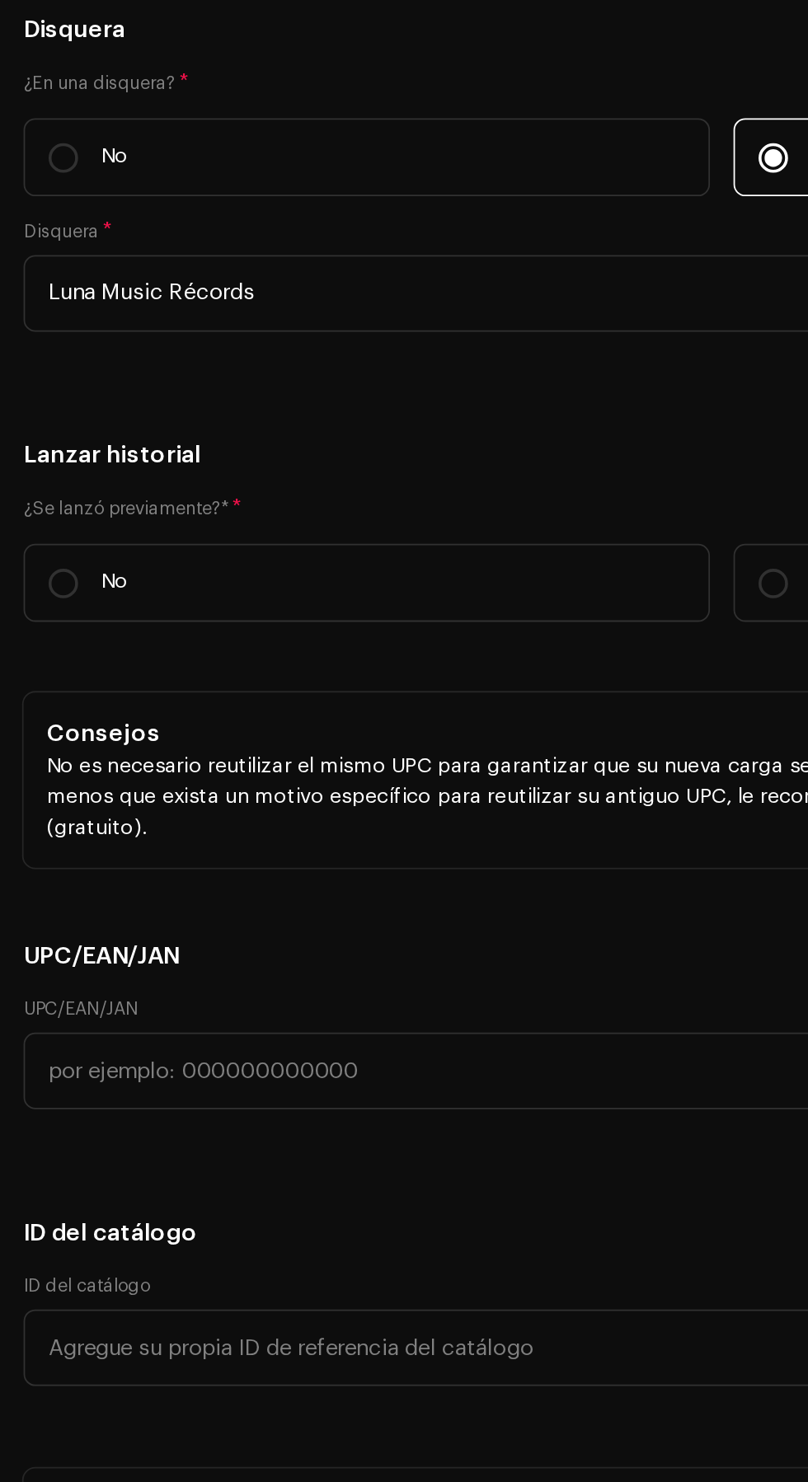
click at [185, 148] on span "Latin Rap" at bounding box center [201, 126] width 348 height 41
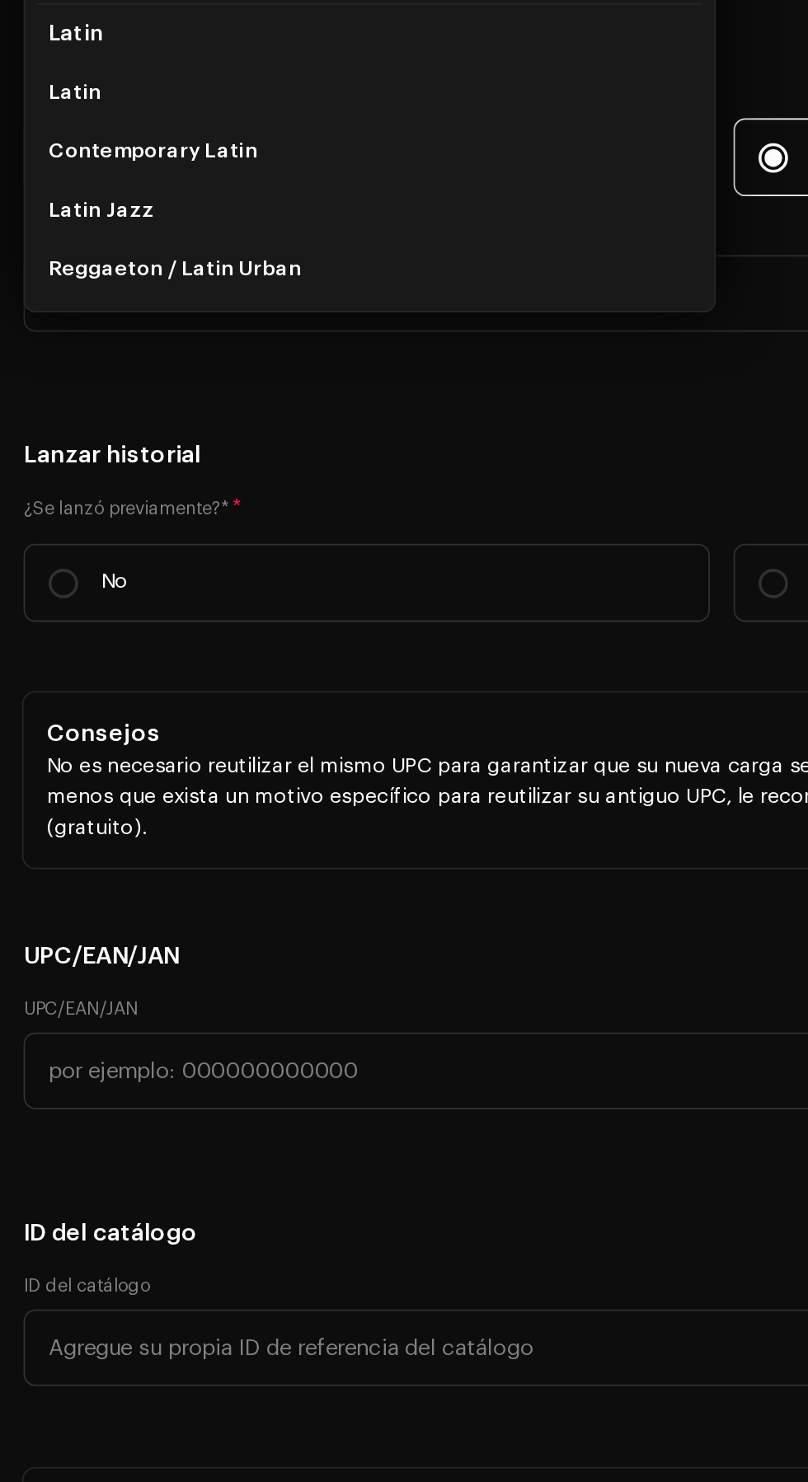
scroll to position [133, 0]
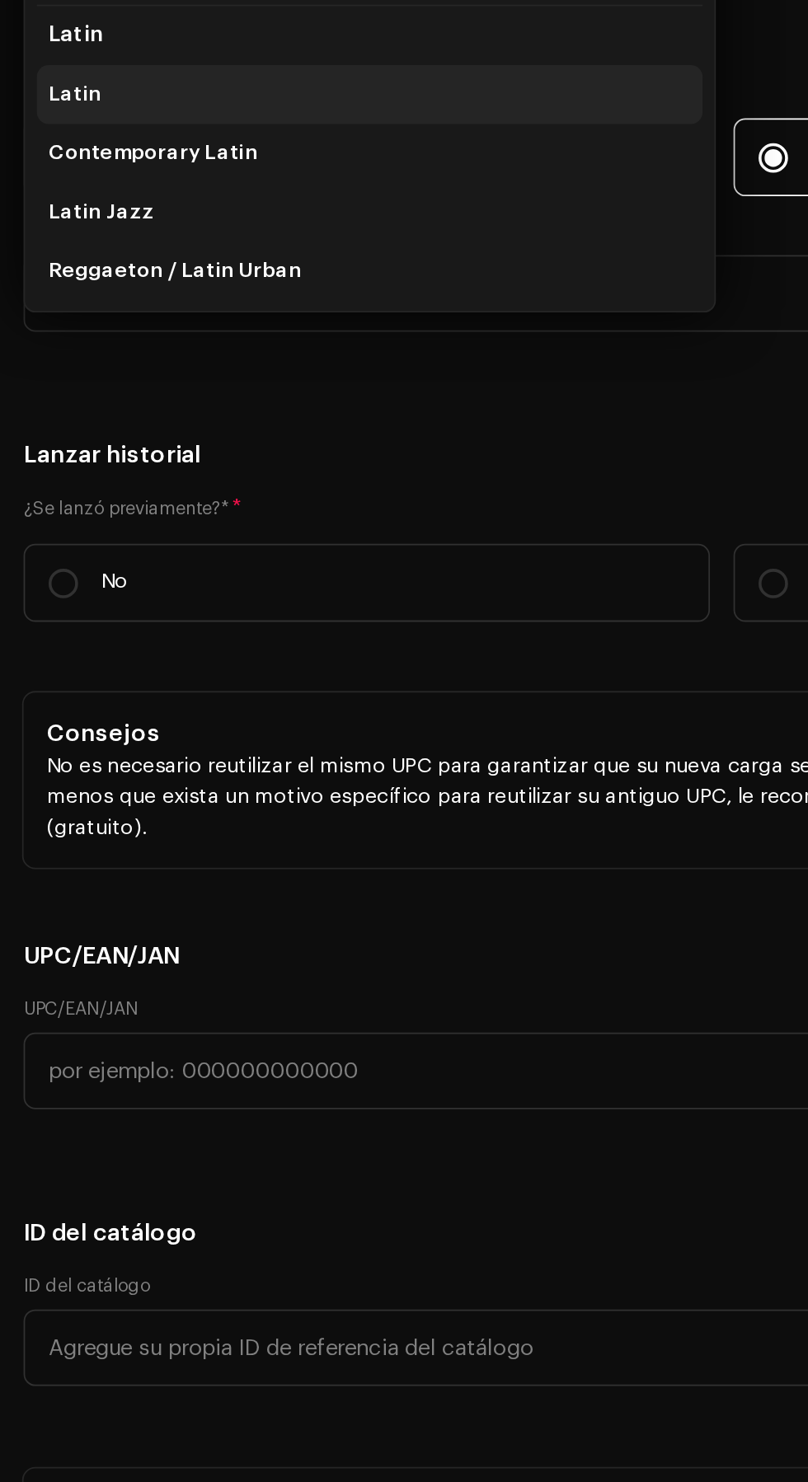
type input "Lati"
click at [124, 270] on li "Latin" at bounding box center [207, 253] width 373 height 33
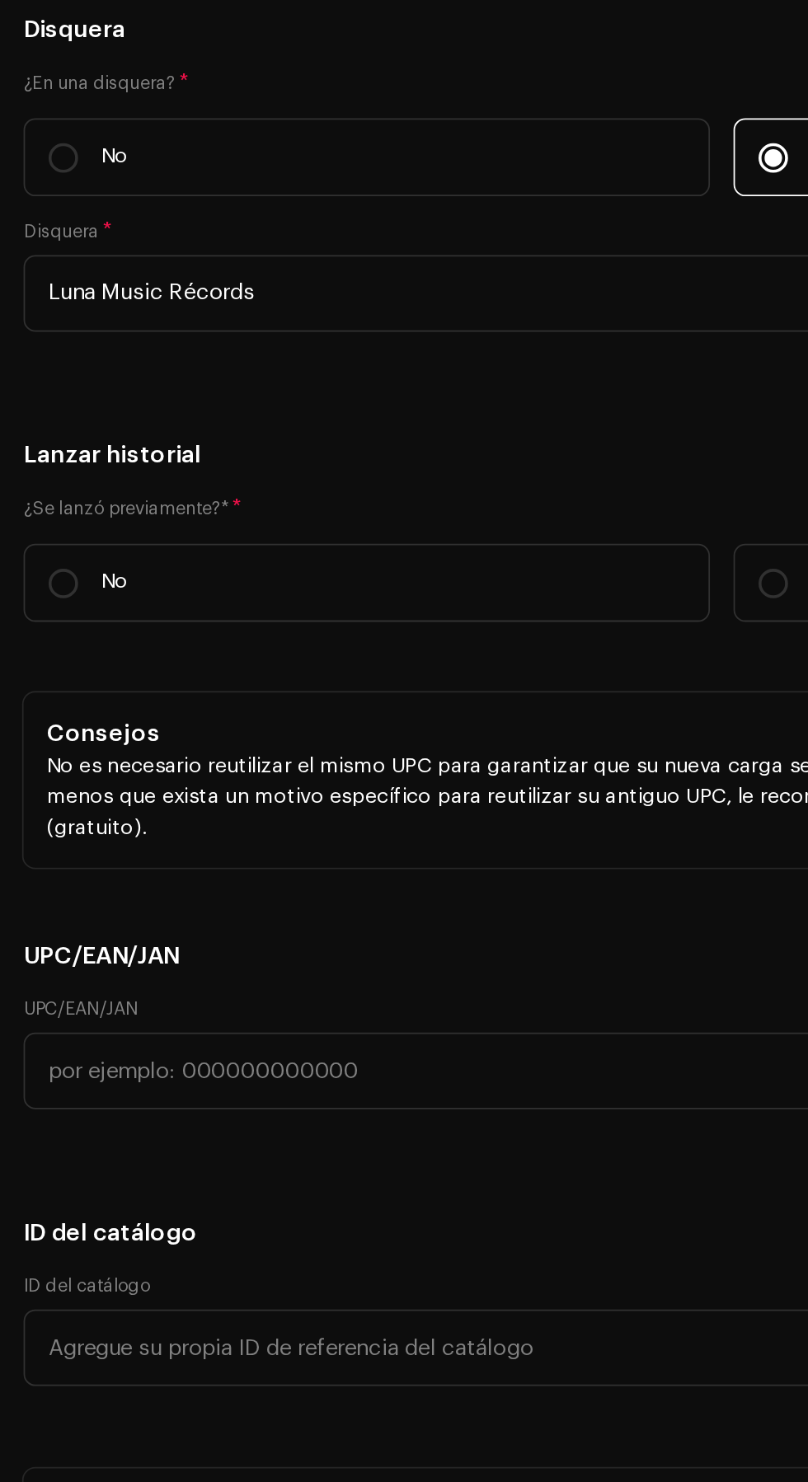
scroll to position [40, 0]
click at [243, 73] on h5 "Géneros" at bounding box center [404, 63] width 782 height 20
click at [32, 536] on input "No" at bounding box center [35, 527] width 16 height 16
radio input "true"
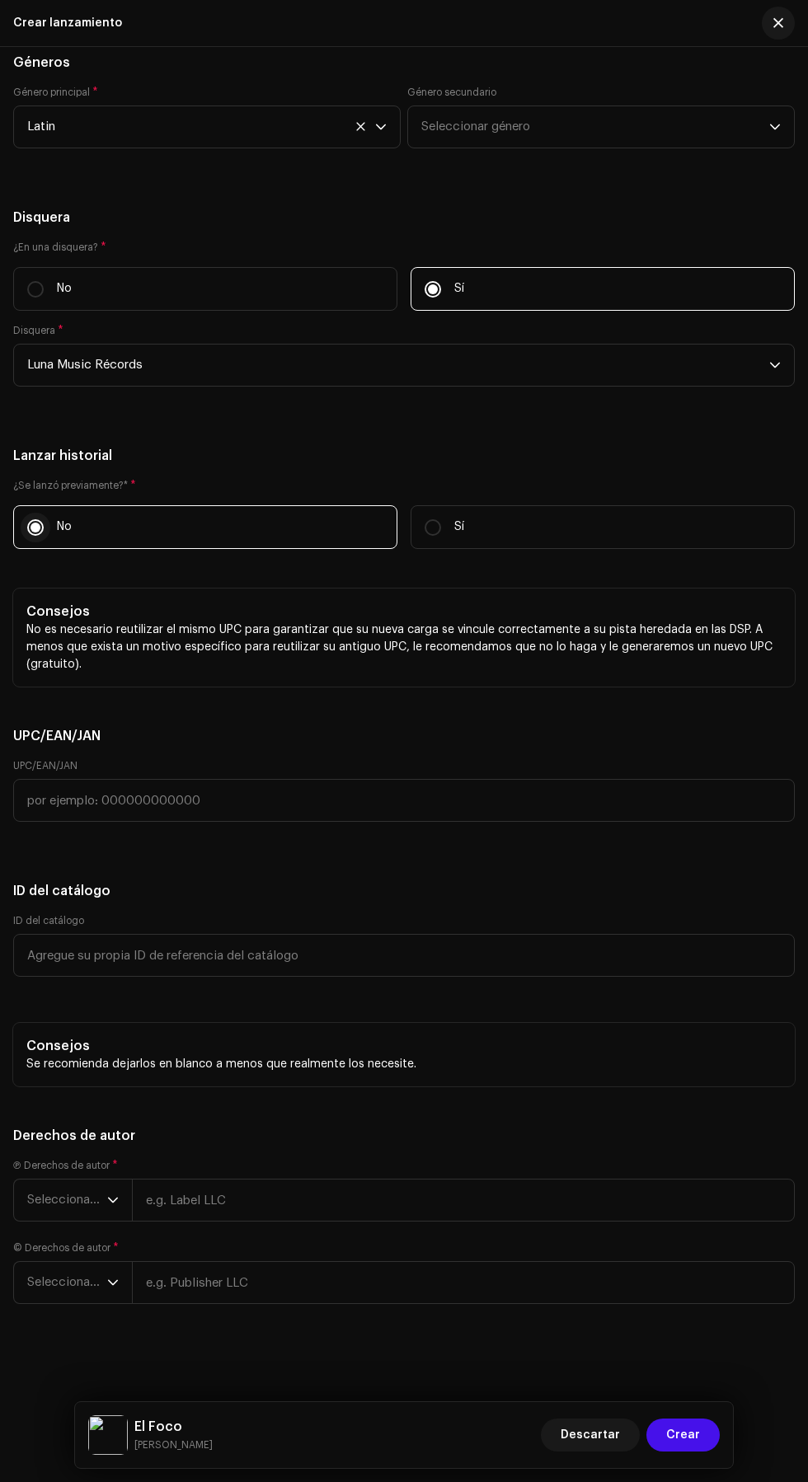
scroll to position [4640, 0]
click at [41, 1200] on span "Seleccionar año" at bounding box center [67, 1200] width 80 height 41
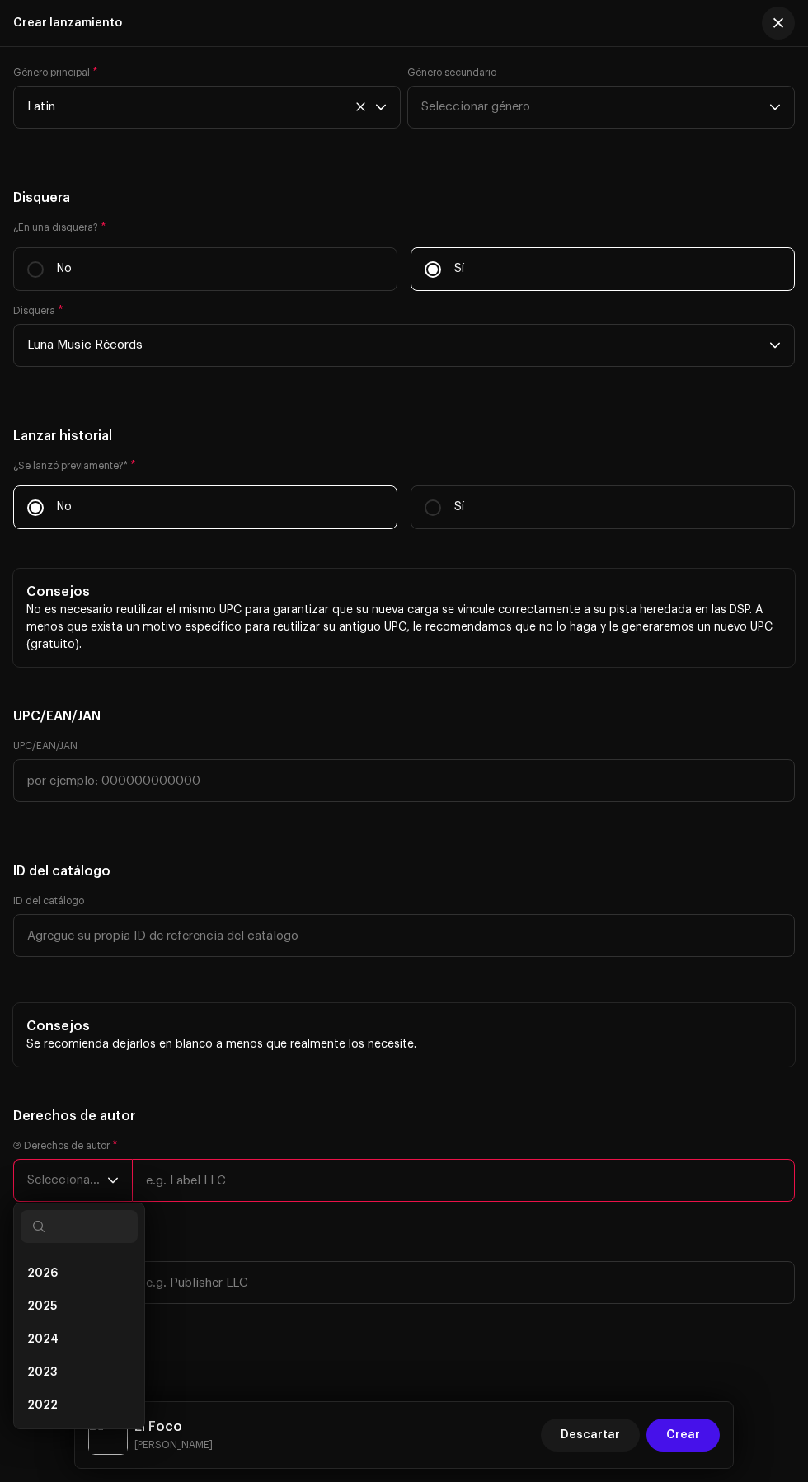
scroll to position [4, 0]
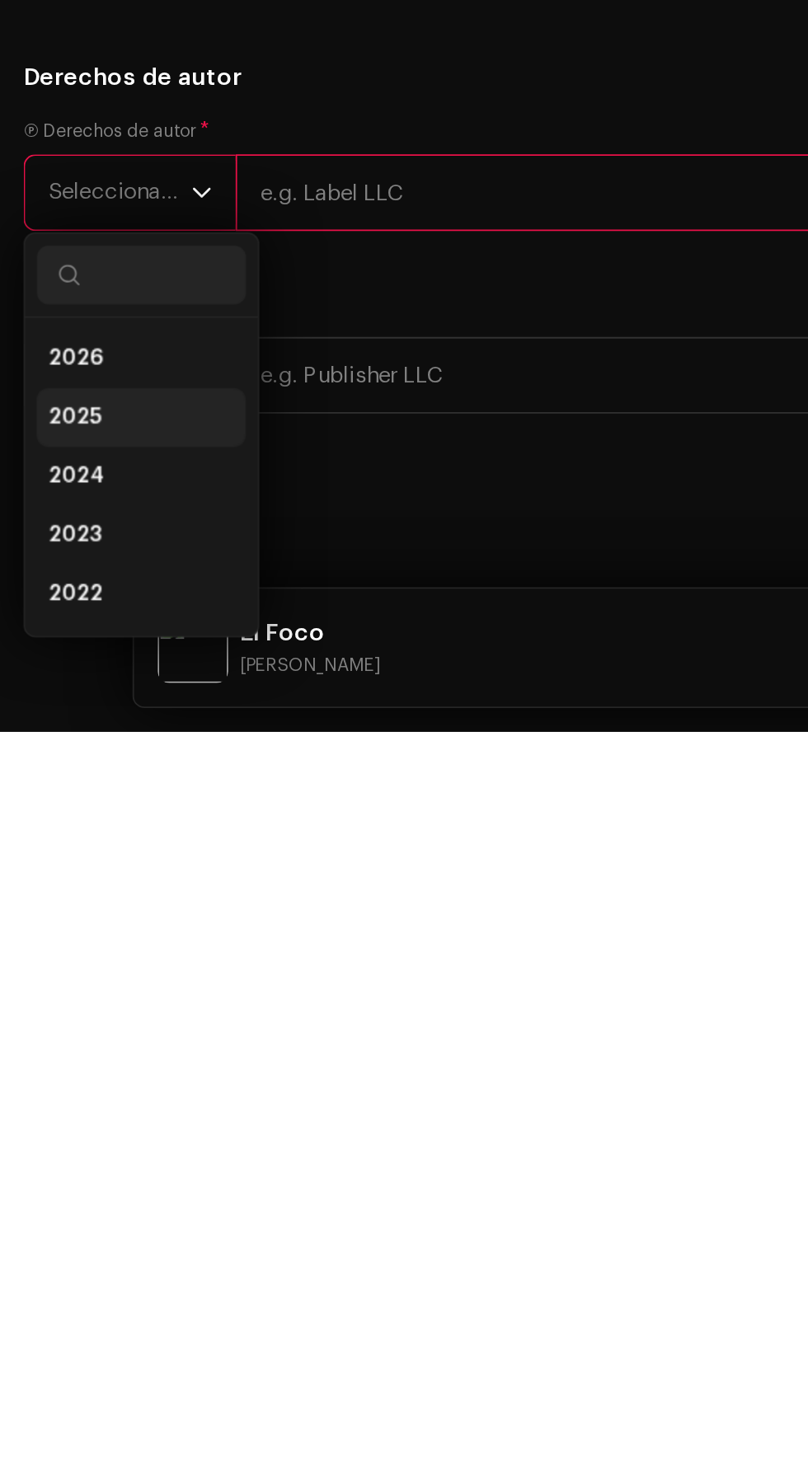
click at [89, 1323] on li "2025" at bounding box center [79, 1306] width 117 height 33
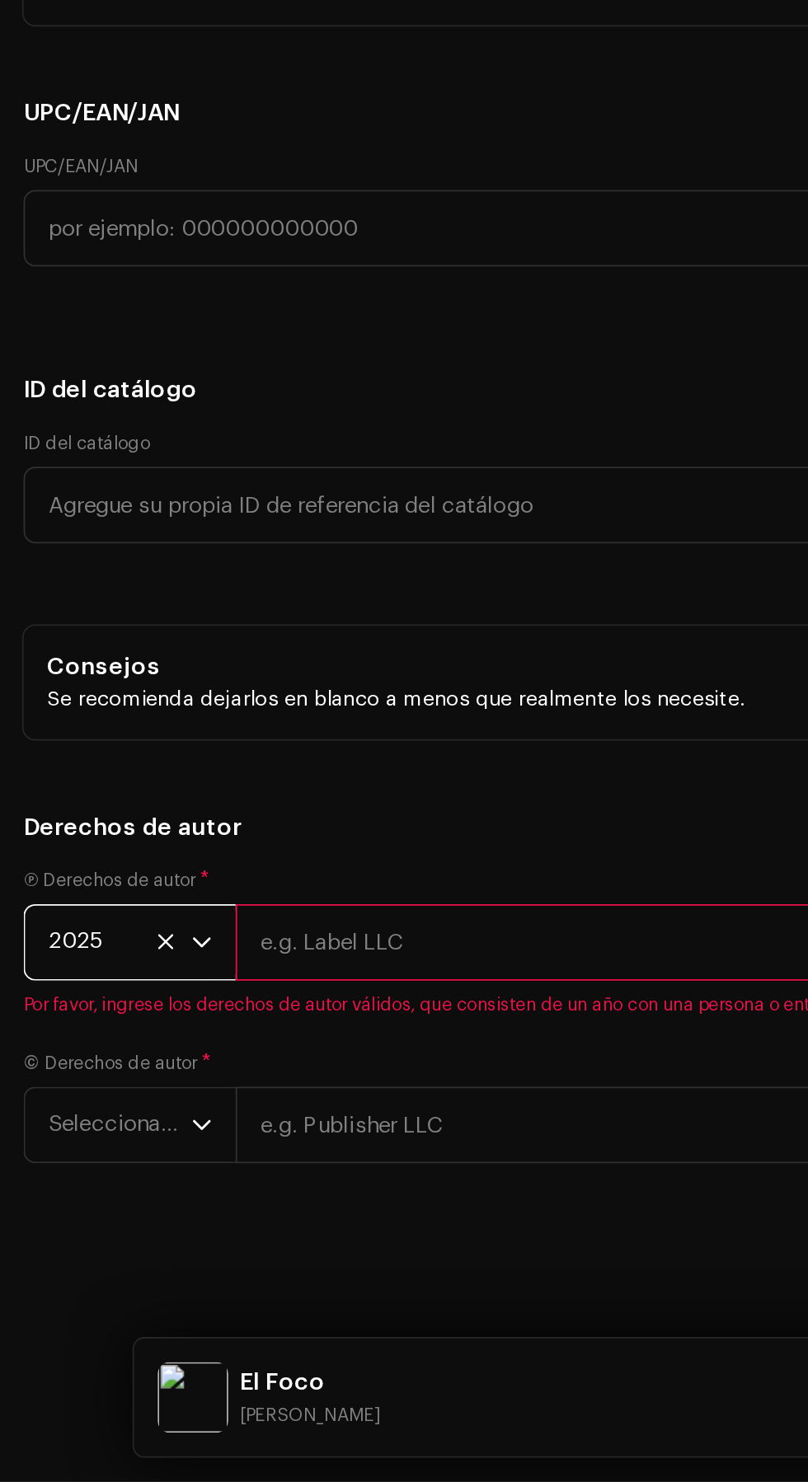
click at [326, 1202] on input "text" at bounding box center [463, 1180] width 663 height 43
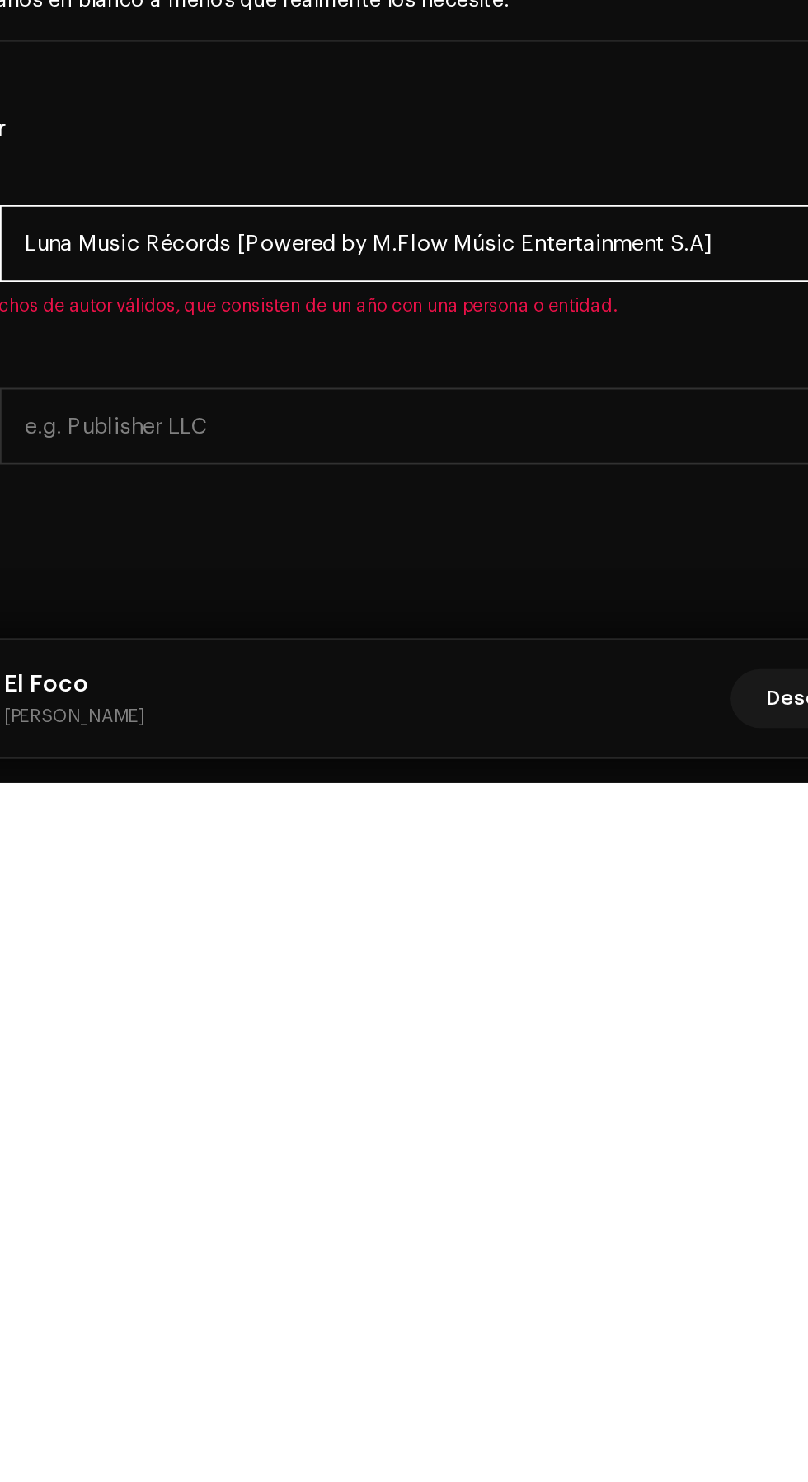
type input "Luna Music Récords [Powered by M.Flow Músic Entertainment S.A]"
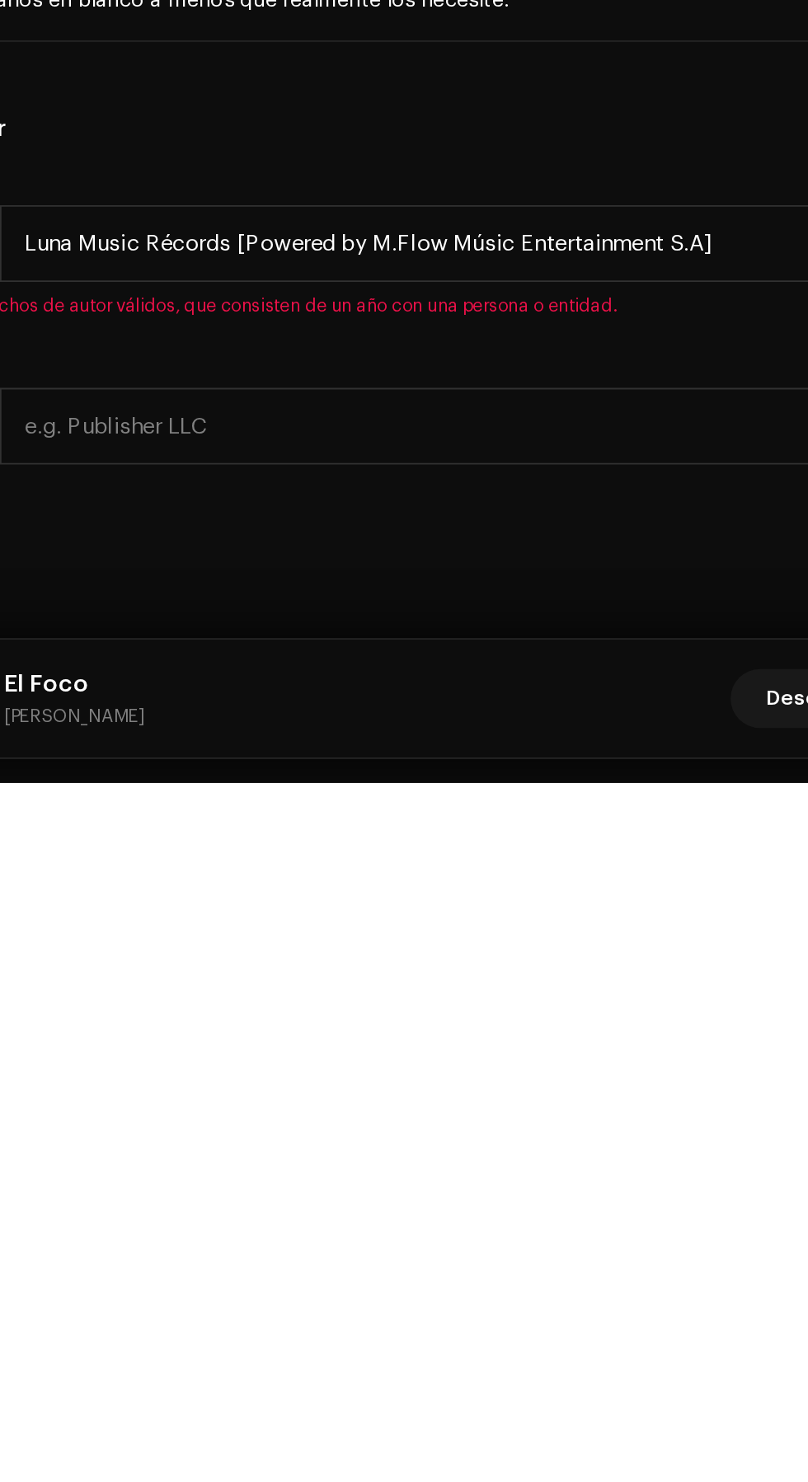
click at [486, 1125] on h5 "Derechos de autor" at bounding box center [404, 1116] width 782 height 20
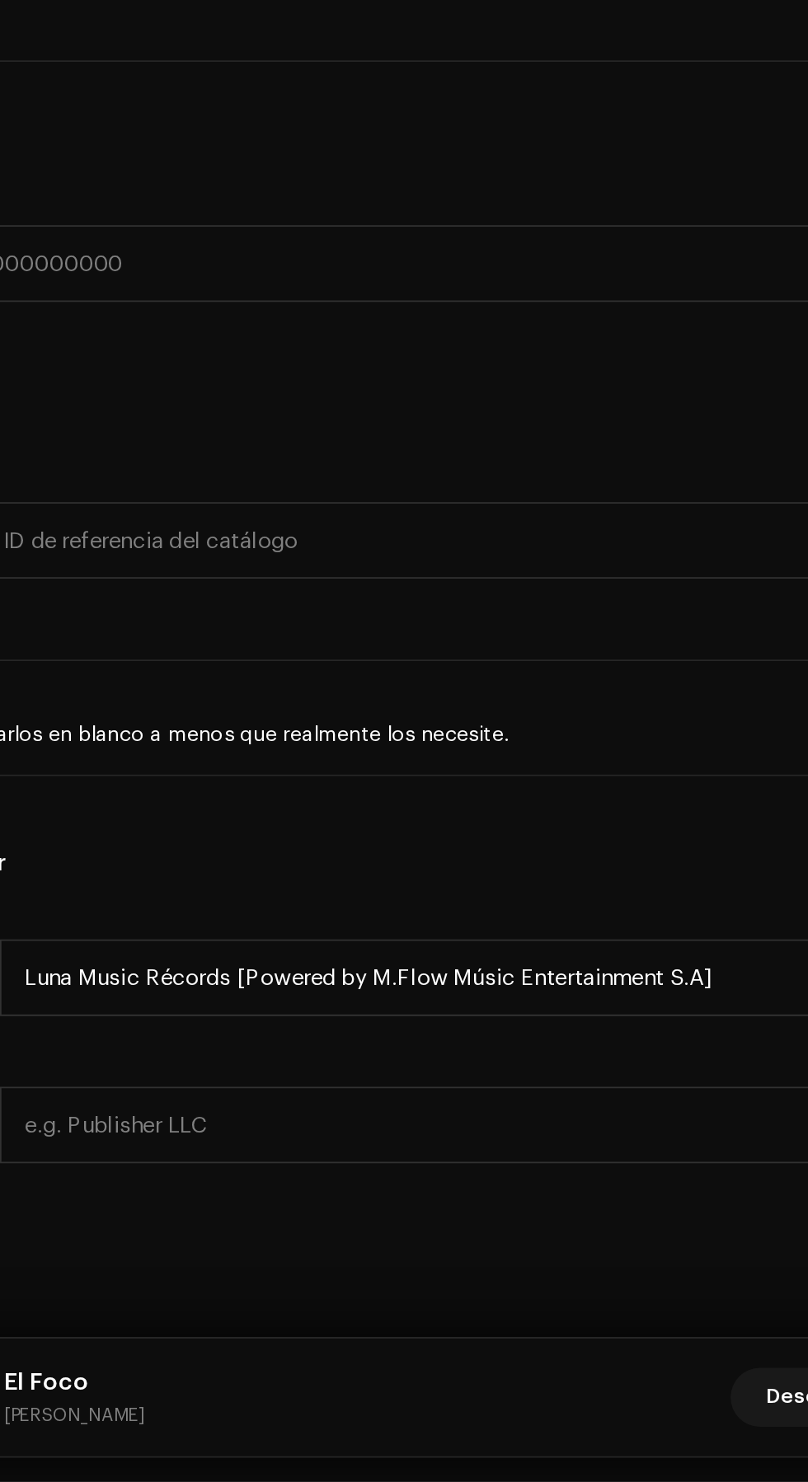
scroll to position [3, 0]
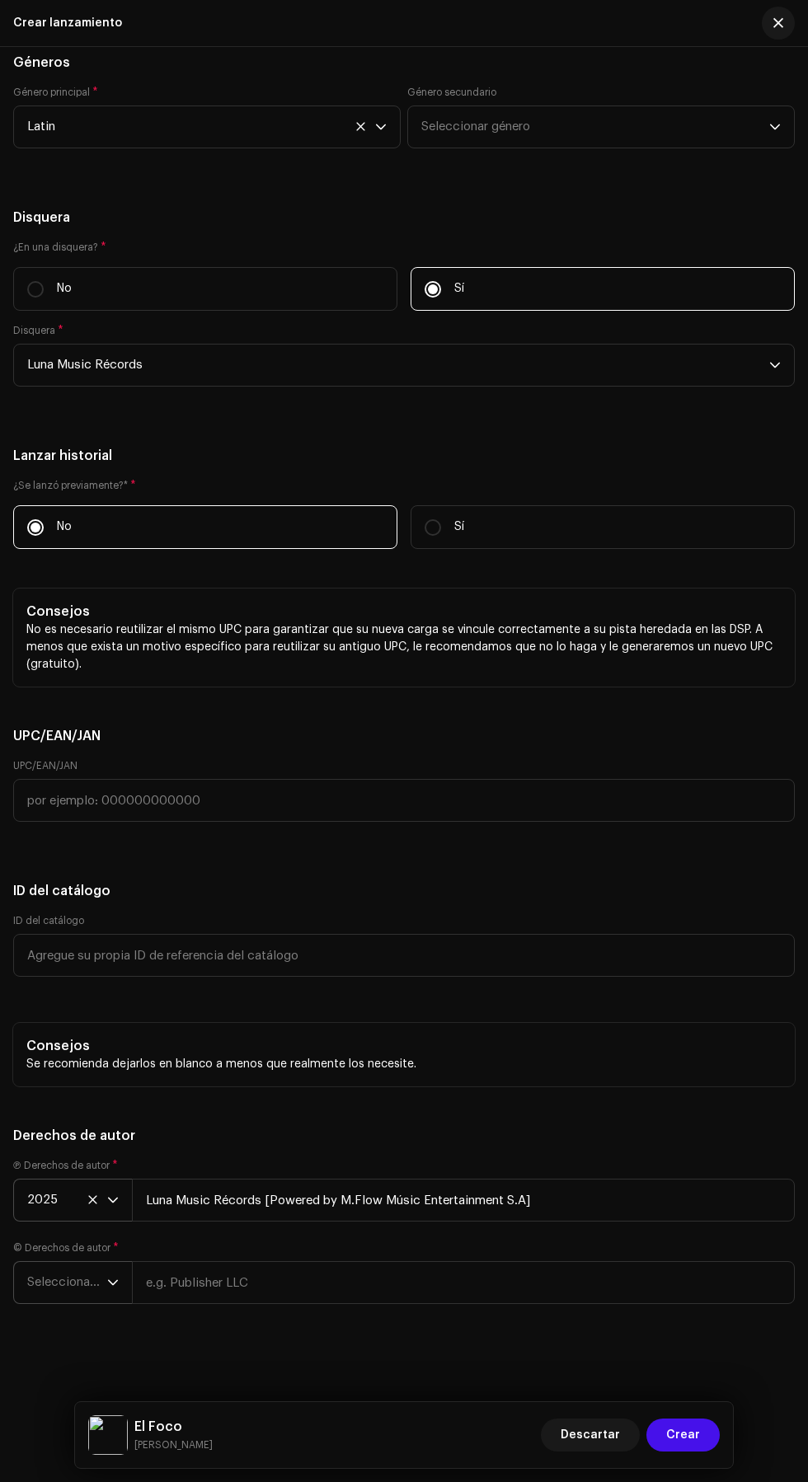
click at [43, 1287] on span "Seleccionar año" at bounding box center [67, 1282] width 80 height 41
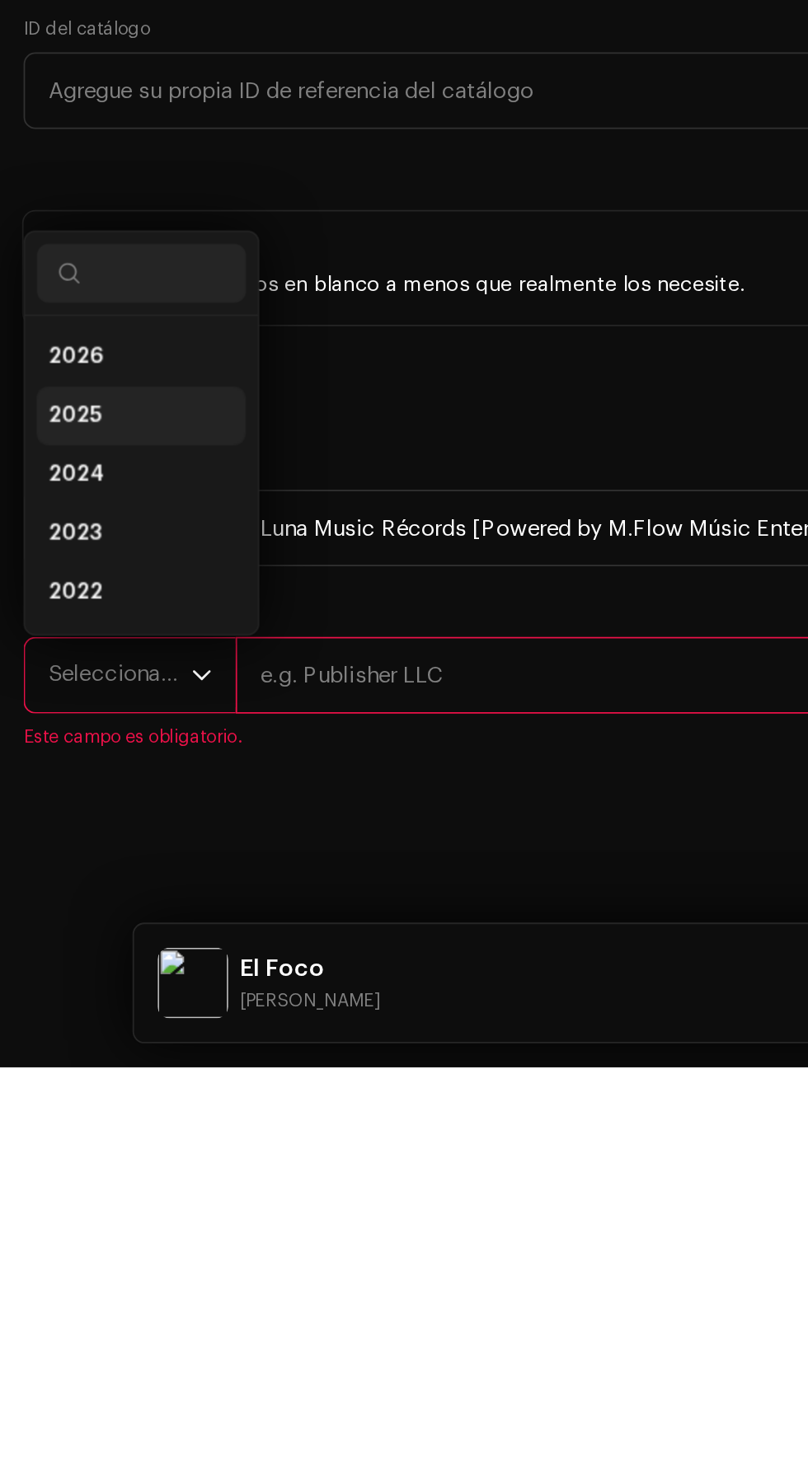
click at [89, 1134] on li "2025" at bounding box center [79, 1117] width 117 height 33
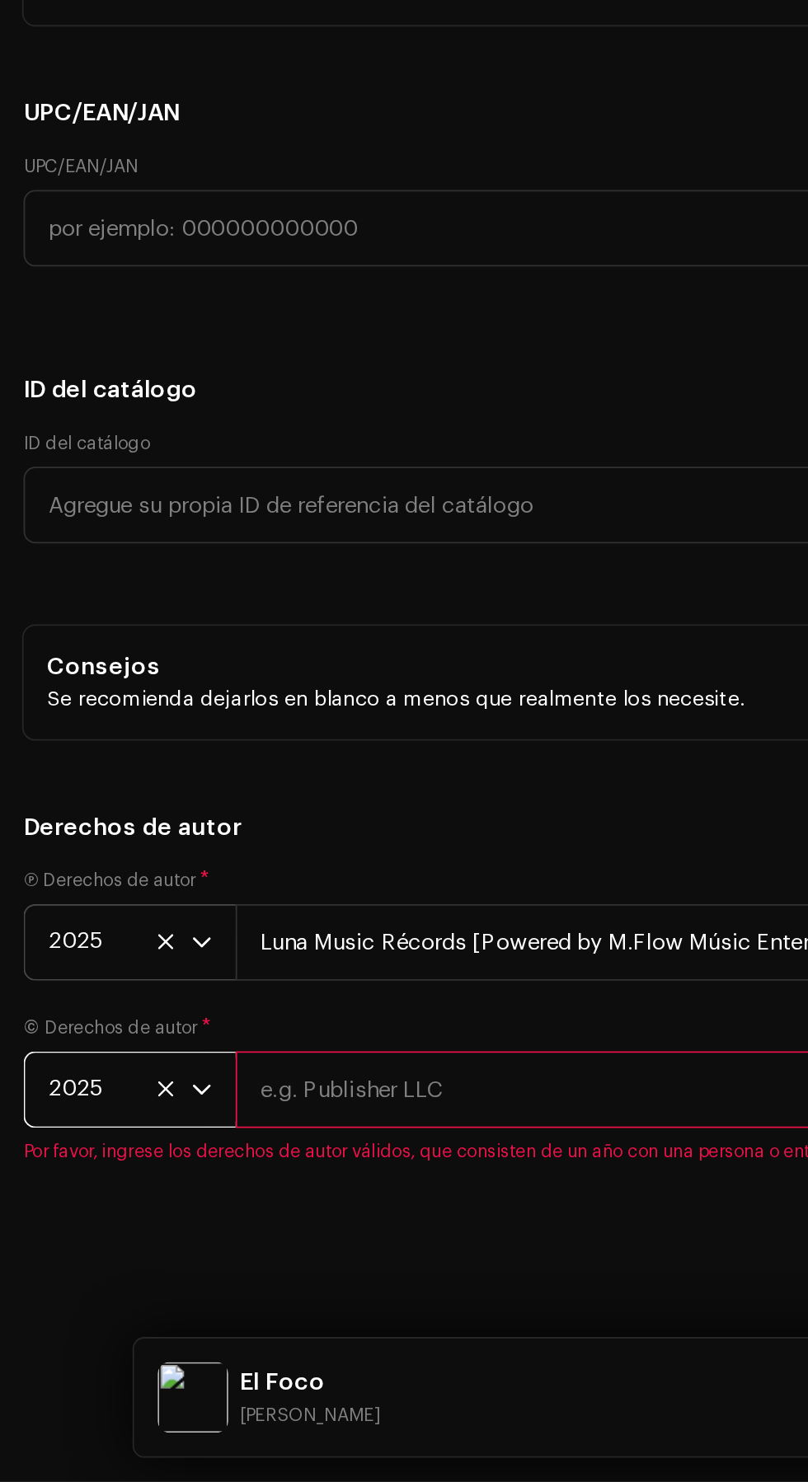
click at [350, 1284] on input "text" at bounding box center [463, 1263] width 663 height 43
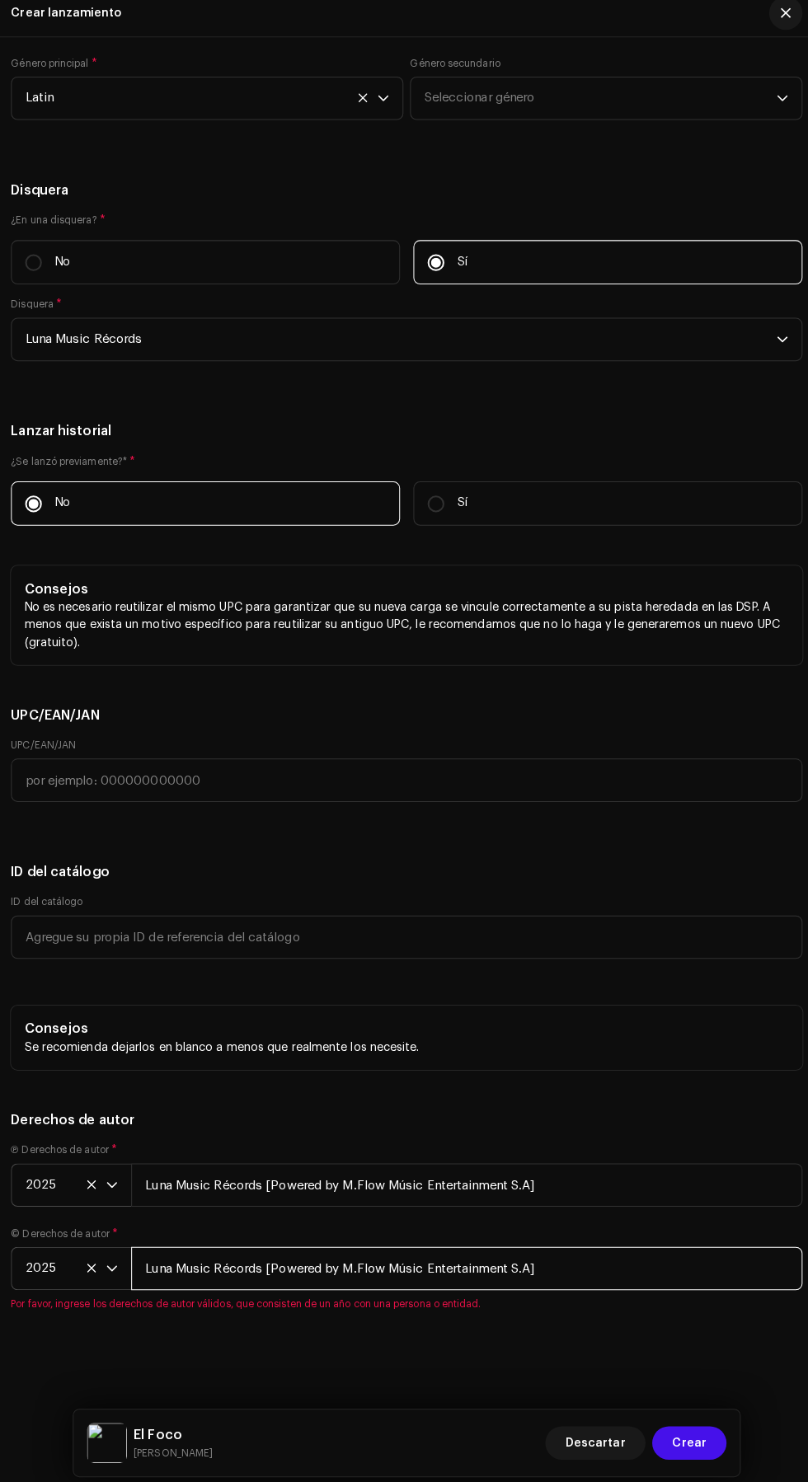
scroll to position [2, 0]
type input "Luna Music Récords [Powered by M.Flow Músic Entertainment S.A]"
click at [579, 1124] on h5 "Derechos de autor" at bounding box center [404, 1116] width 782 height 20
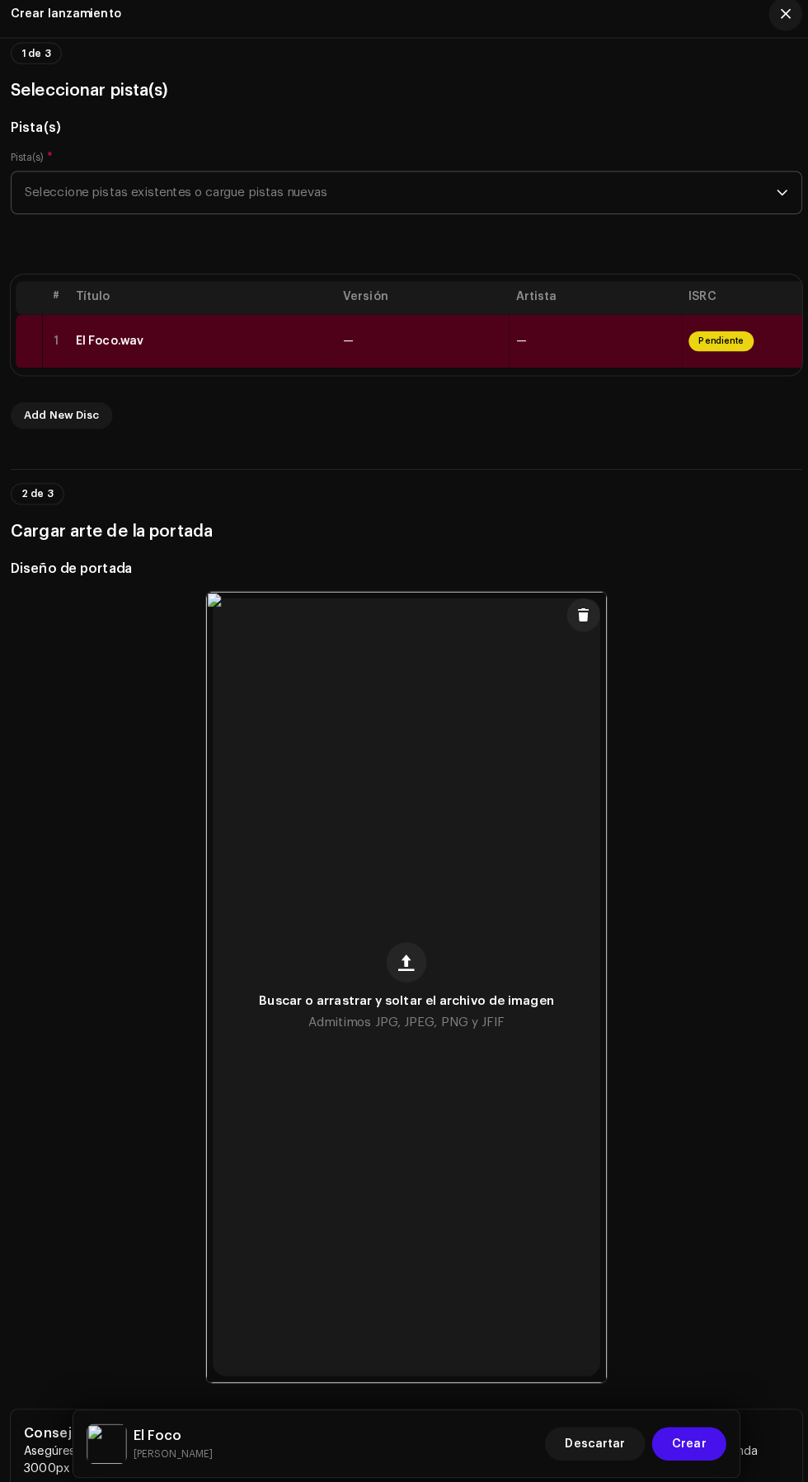
scroll to position [123, 0]
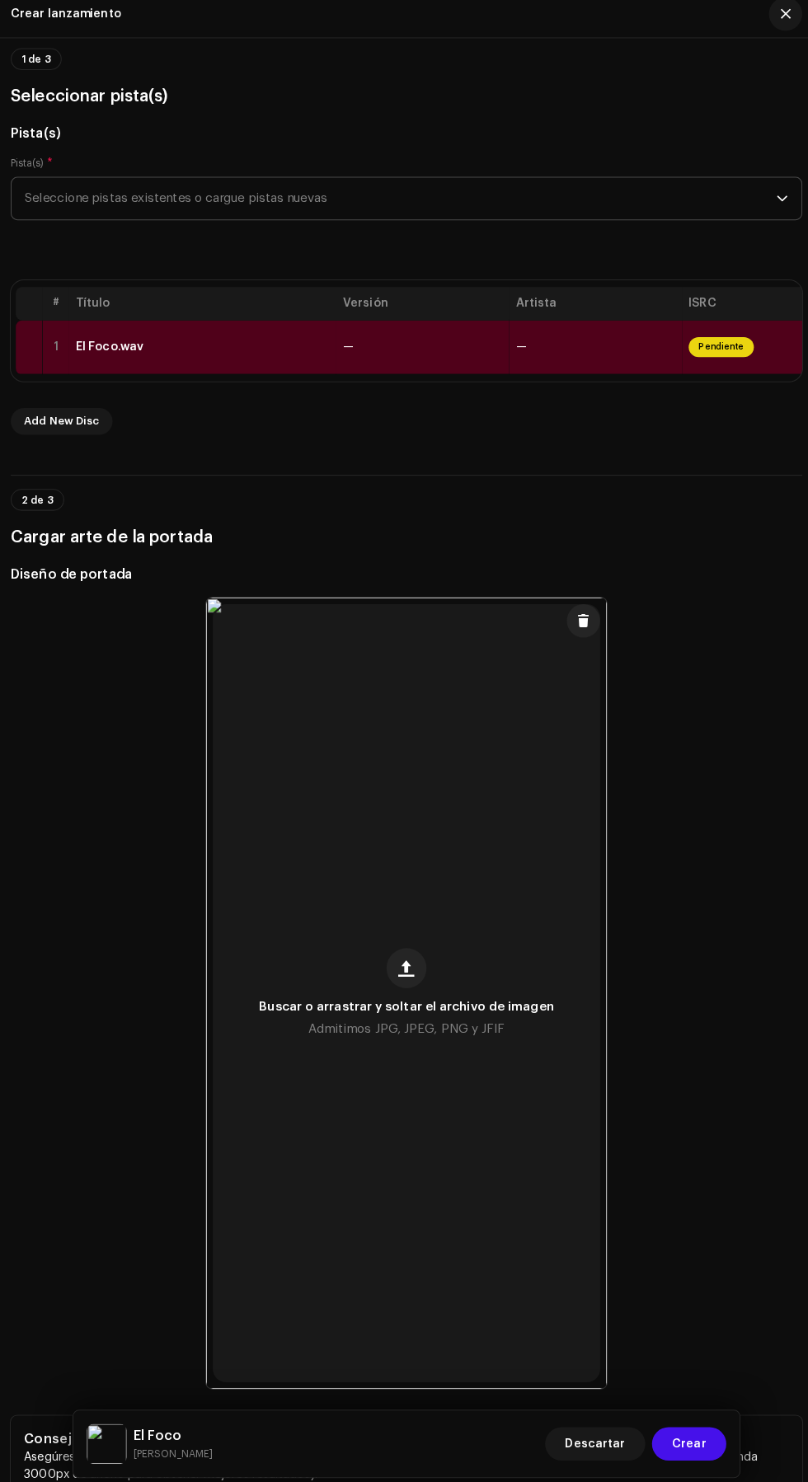
click at [429, 379] on td "—" at bounding box center [420, 353] width 171 height 54
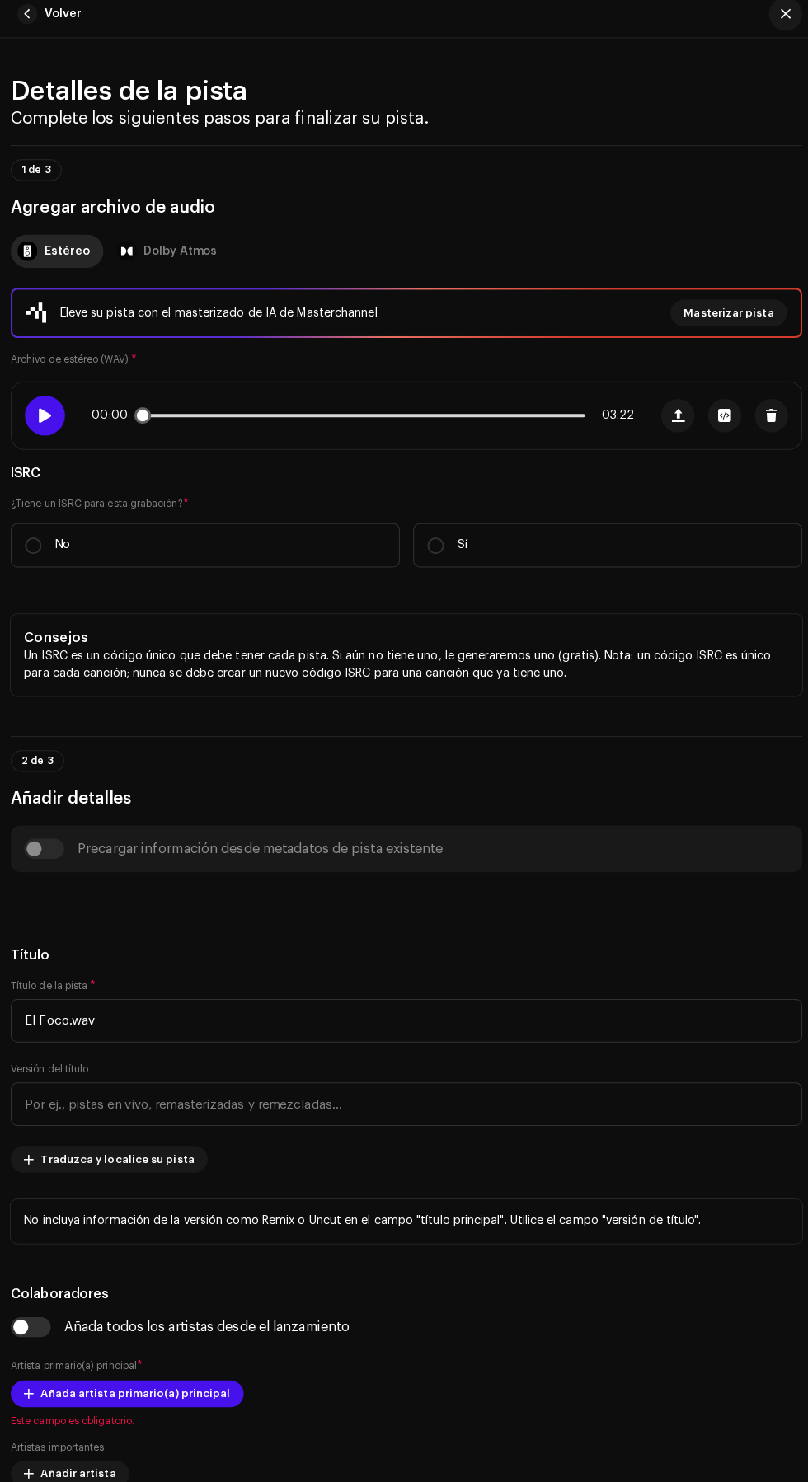
click at [47, 426] on span at bounding box center [47, 419] width 14 height 13
click at [39, 556] on input "No" at bounding box center [35, 548] width 16 height 16
radio input "true"
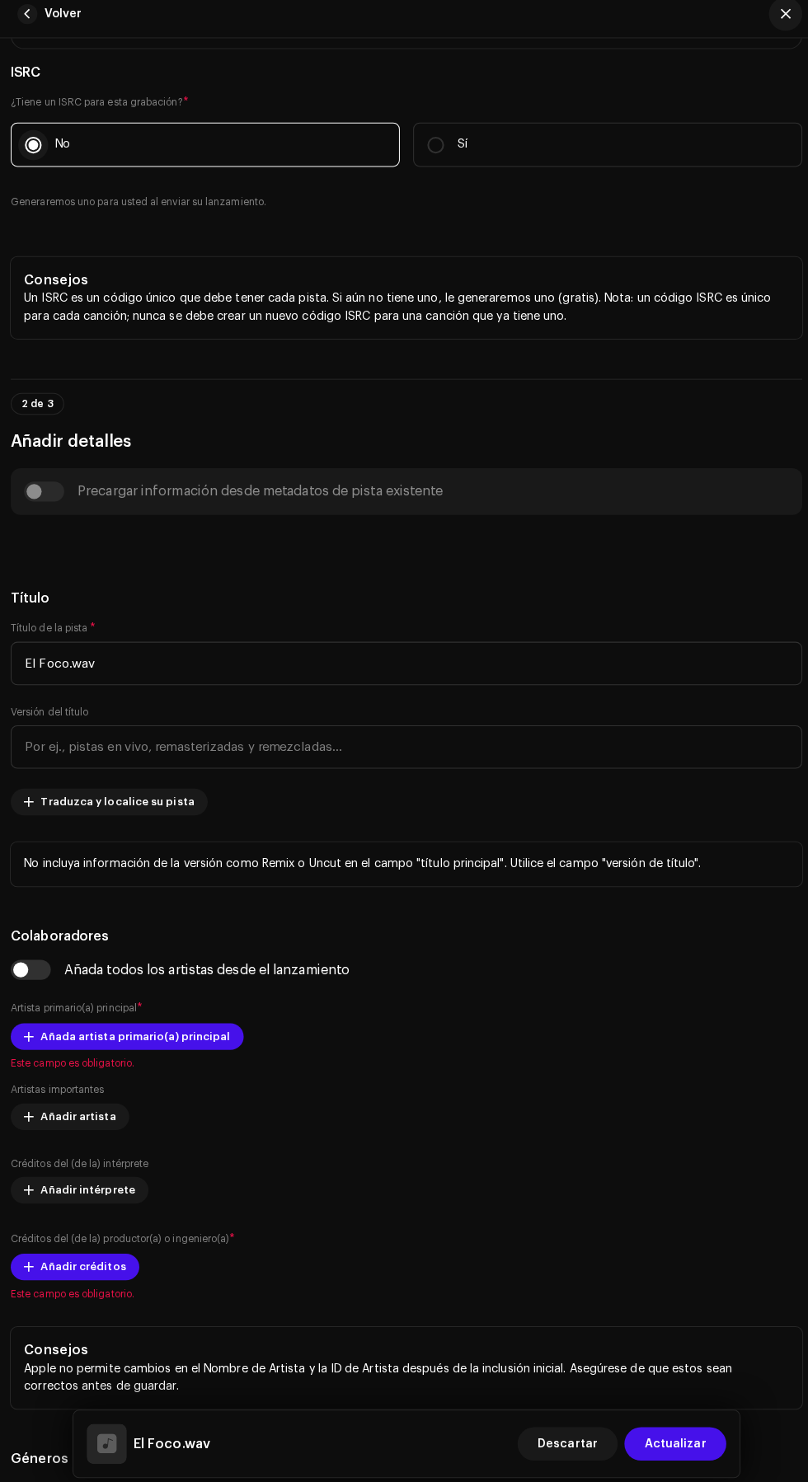
scroll to position [396, 0]
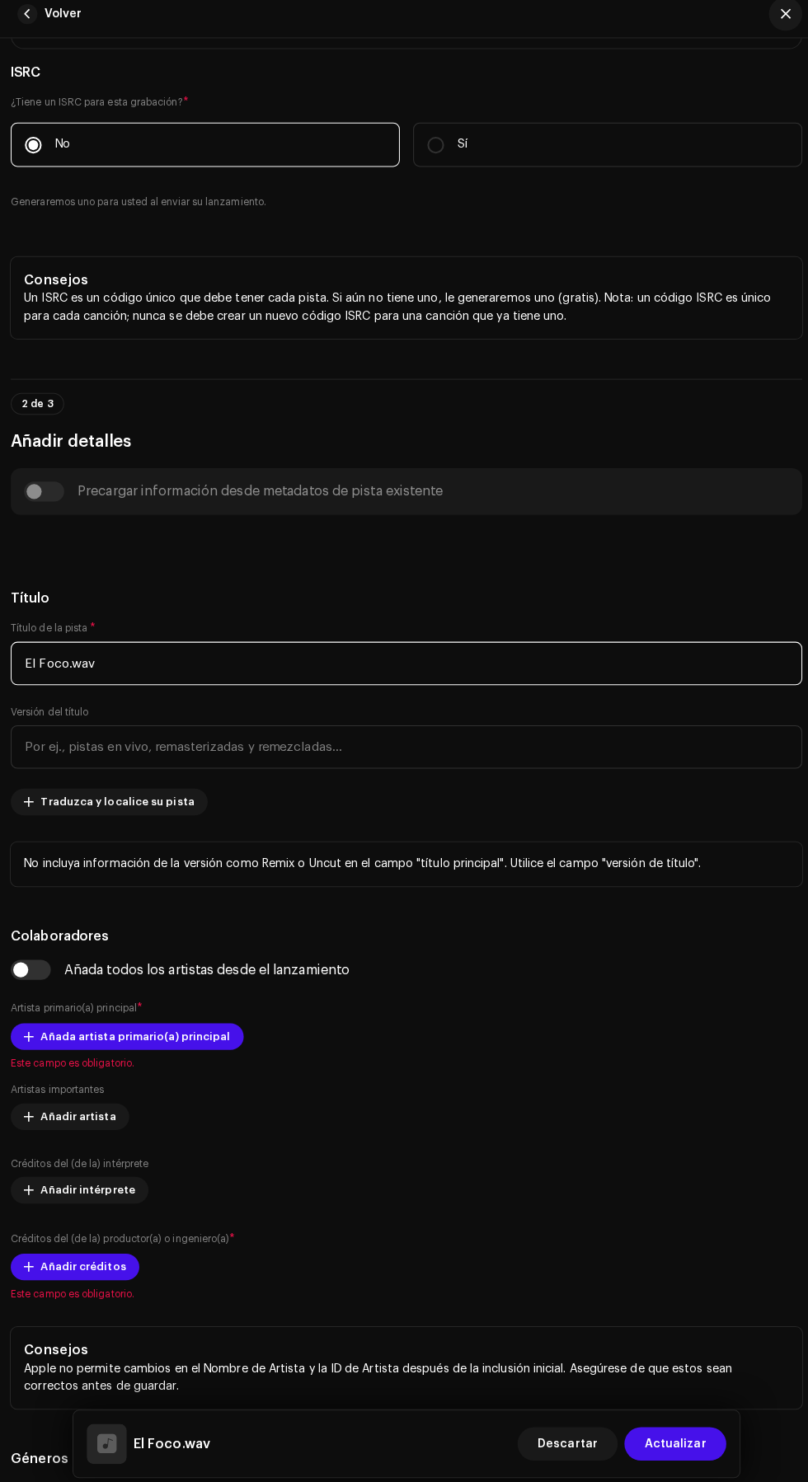
click at [575, 686] on input "El Foco.wav" at bounding box center [404, 664] width 782 height 43
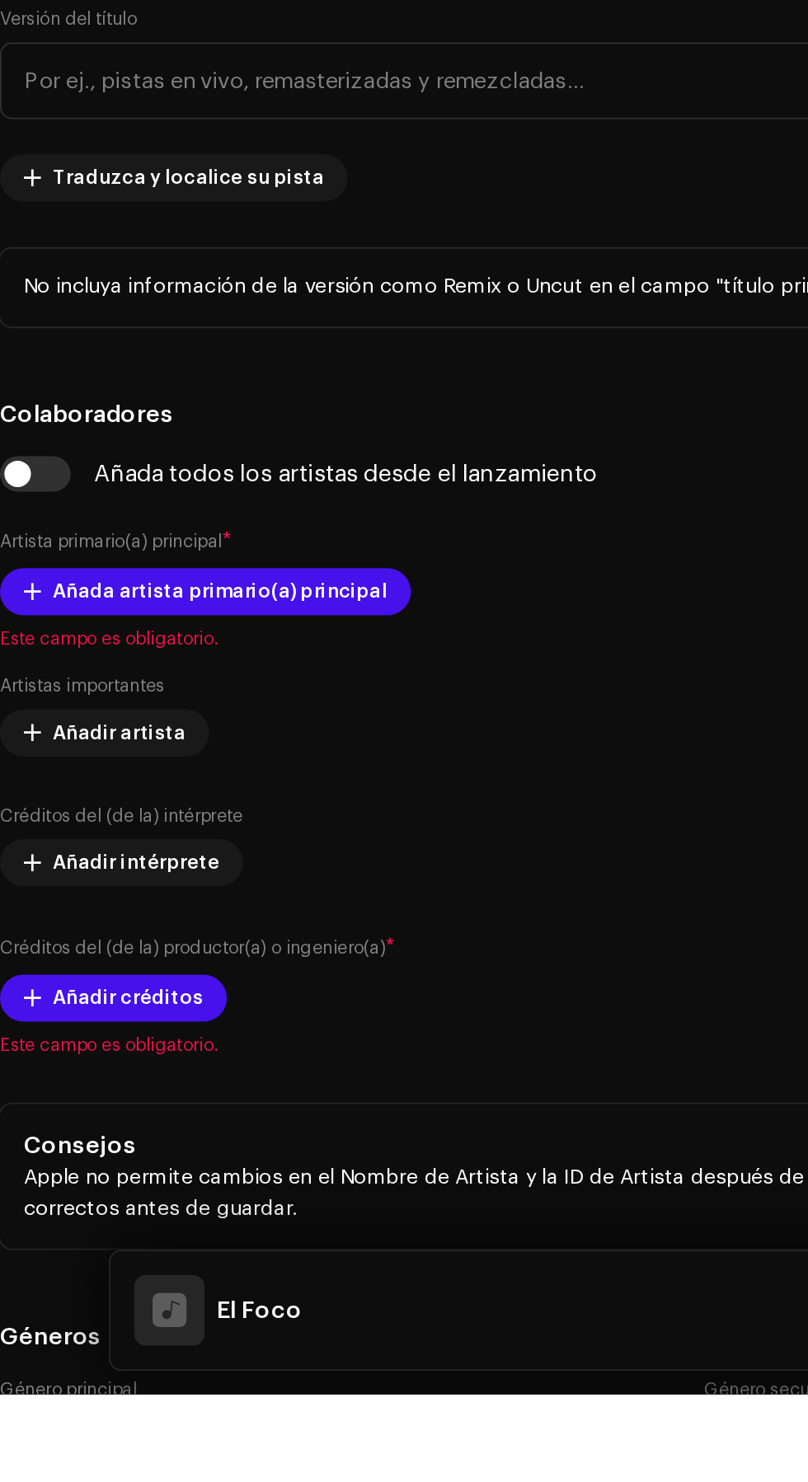
type input "El Foco"
click at [379, 610] on h5 "Título" at bounding box center [404, 600] width 782 height 20
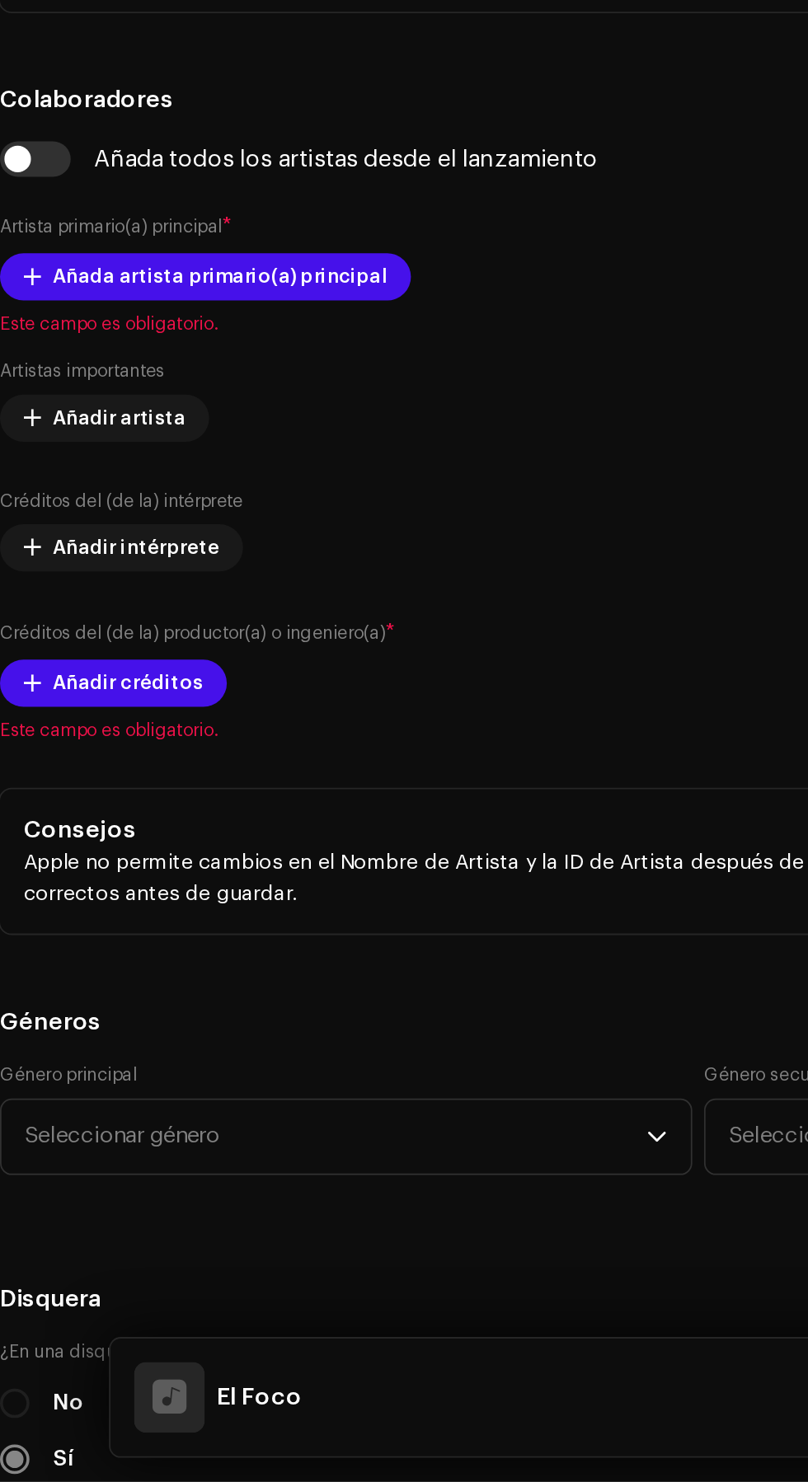
scroll to position [613, 0]
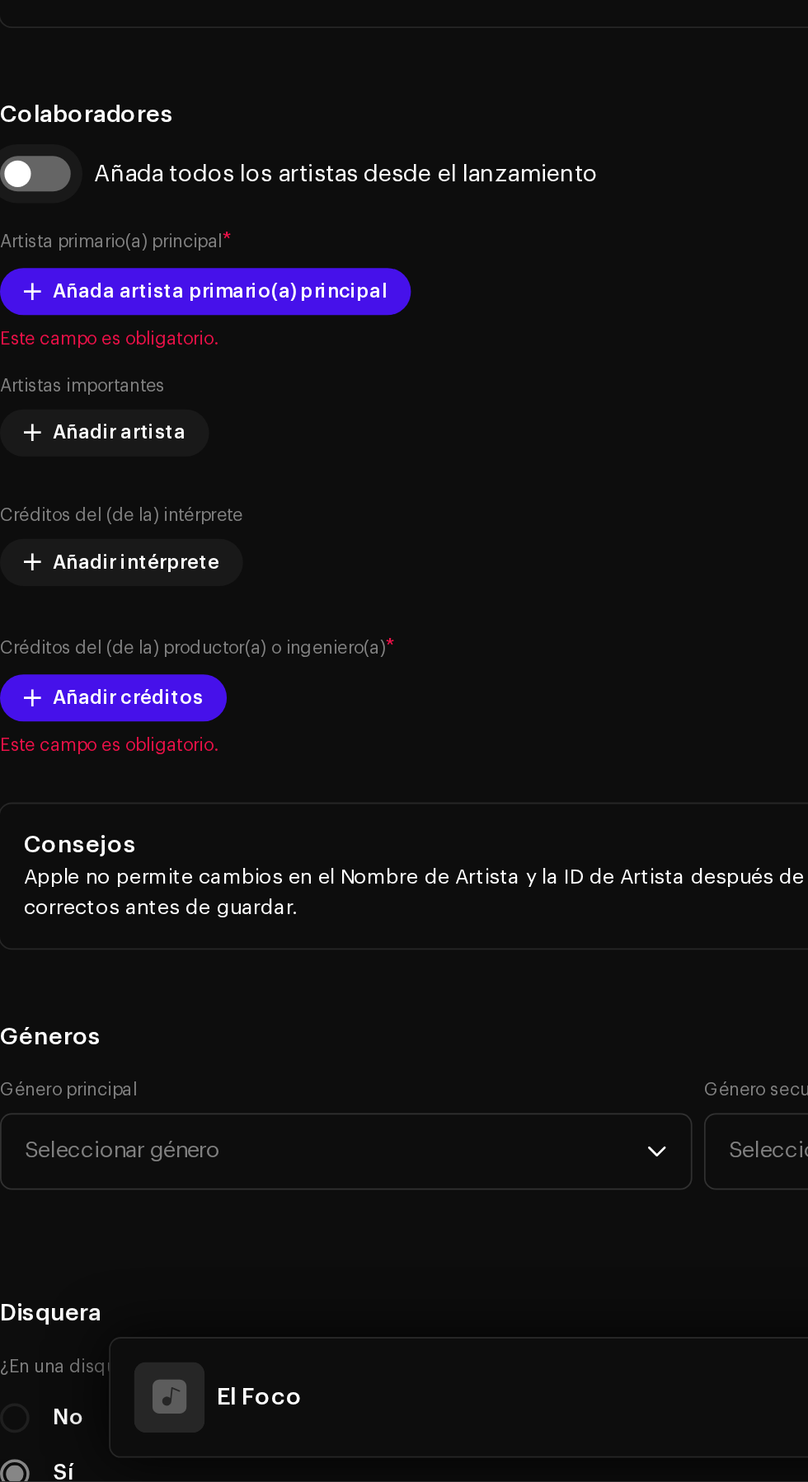
click at [33, 760] on input "checkbox" at bounding box center [33, 750] width 40 height 20
checkbox input "true"
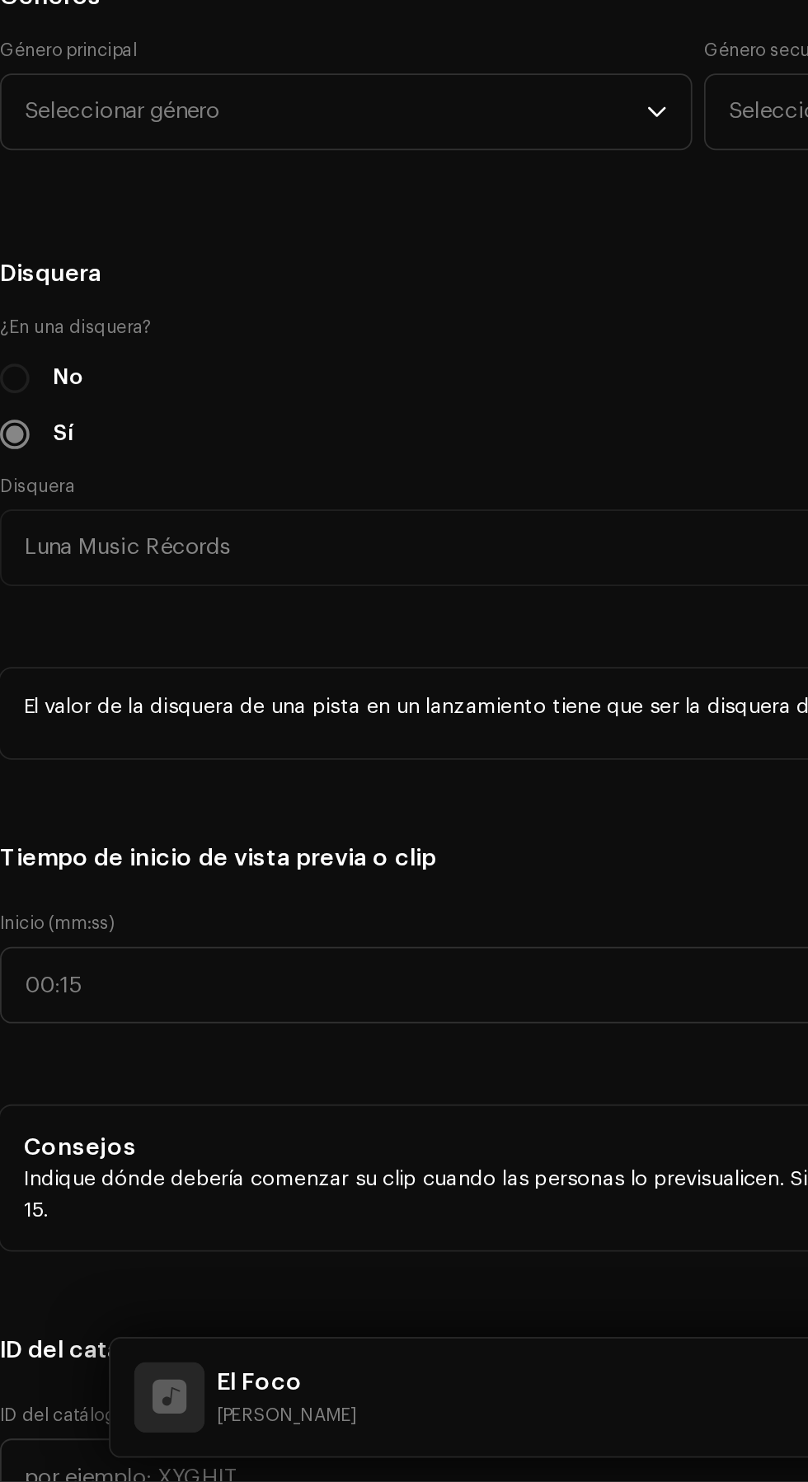
scroll to position [1382, 0]
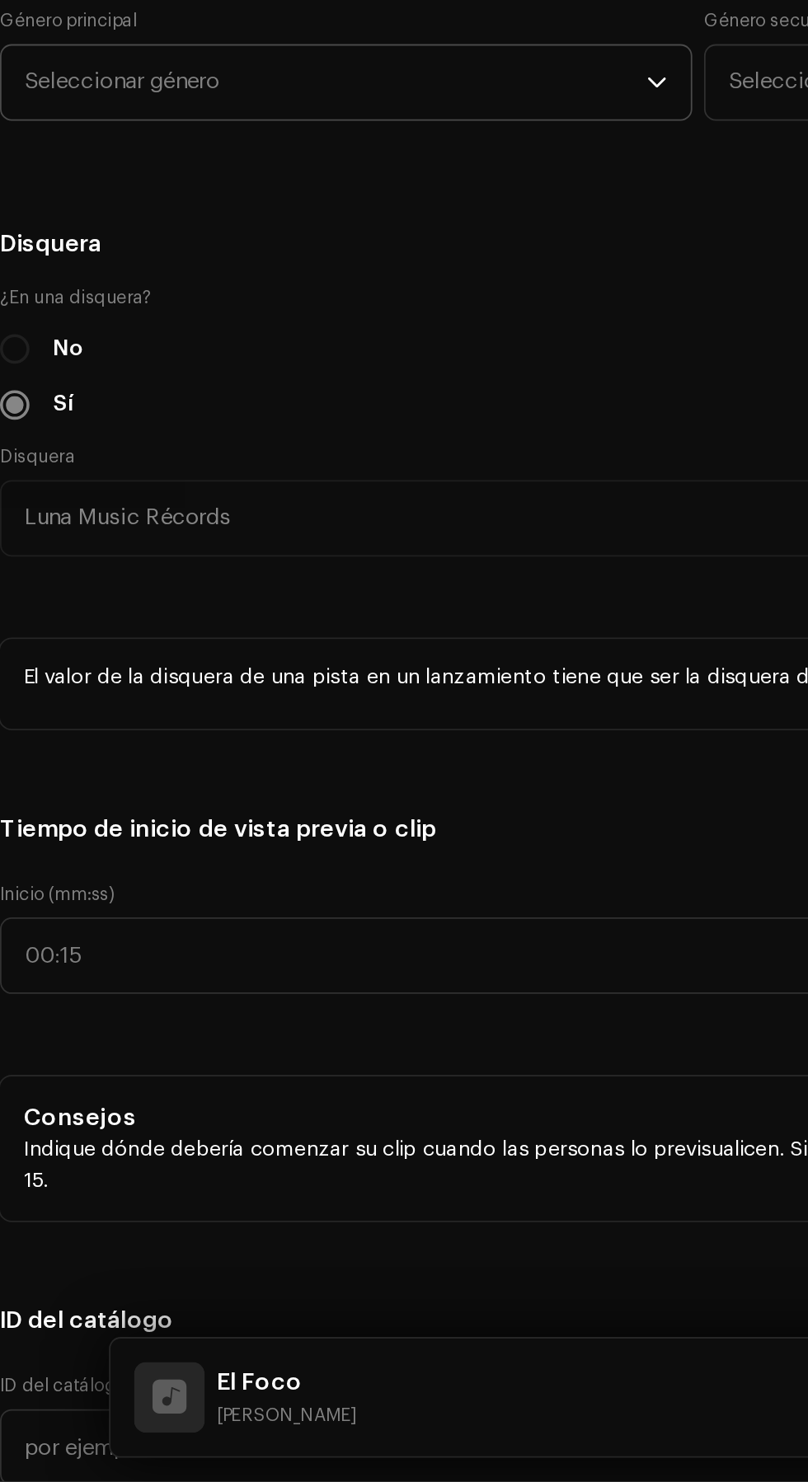
click at [273, 720] on span "Seleccionar género" at bounding box center [201, 698] width 348 height 41
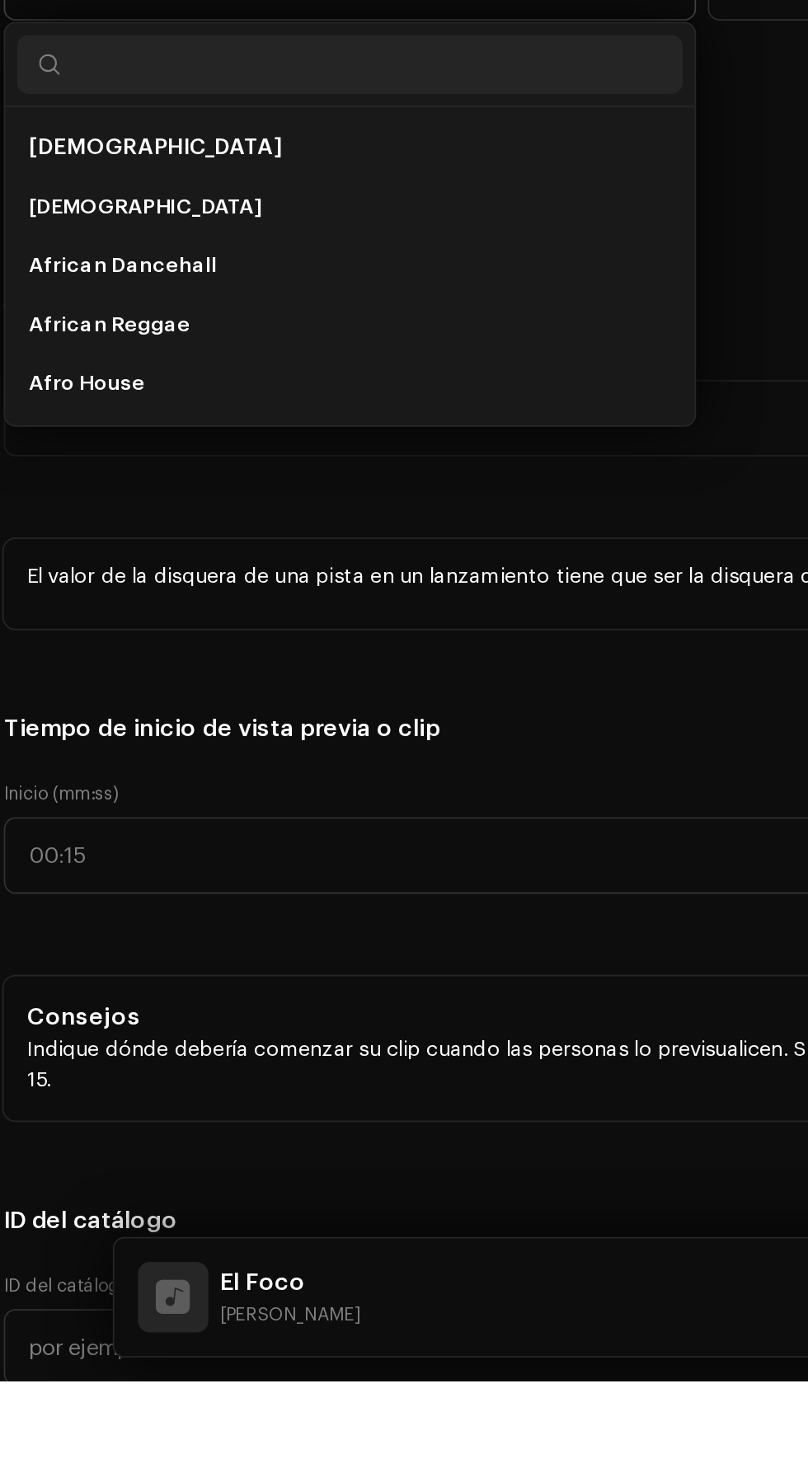
scroll to position [2, 0]
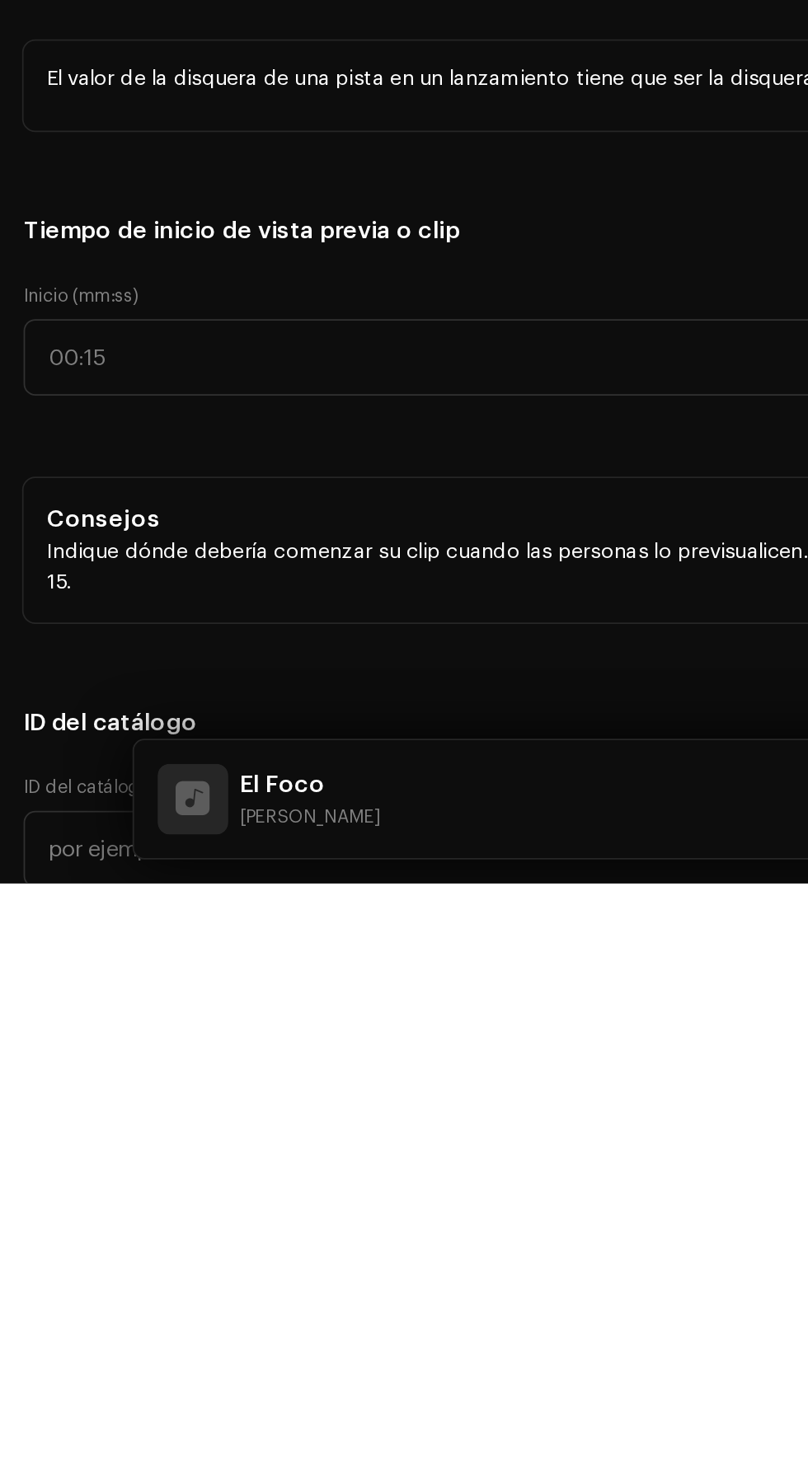
type input "Lati"
click at [130, 842] on li "Latin Rap" at bounding box center [207, 825] width 373 height 33
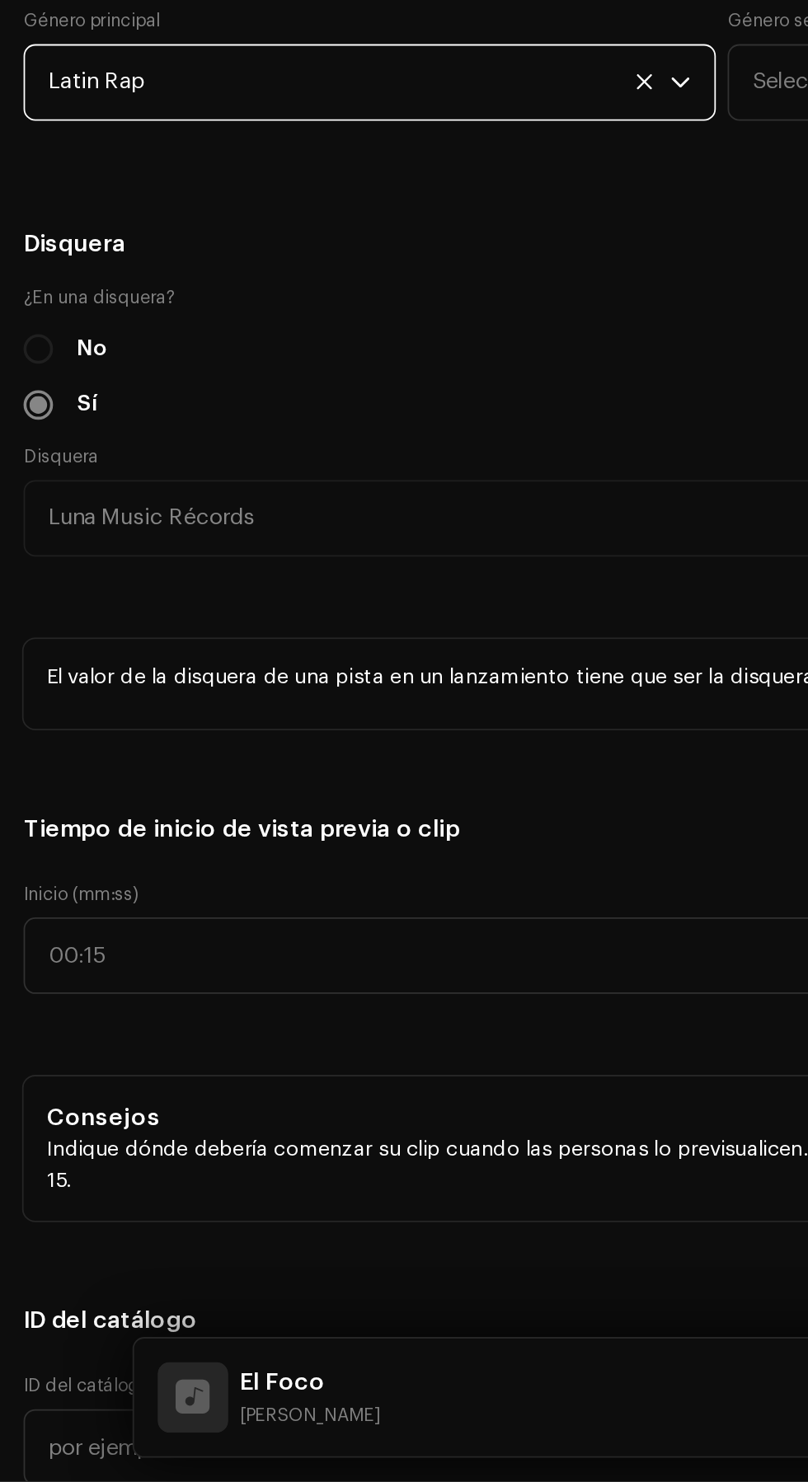
click at [178, 720] on span "Latin Rap" at bounding box center [201, 698] width 348 height 41
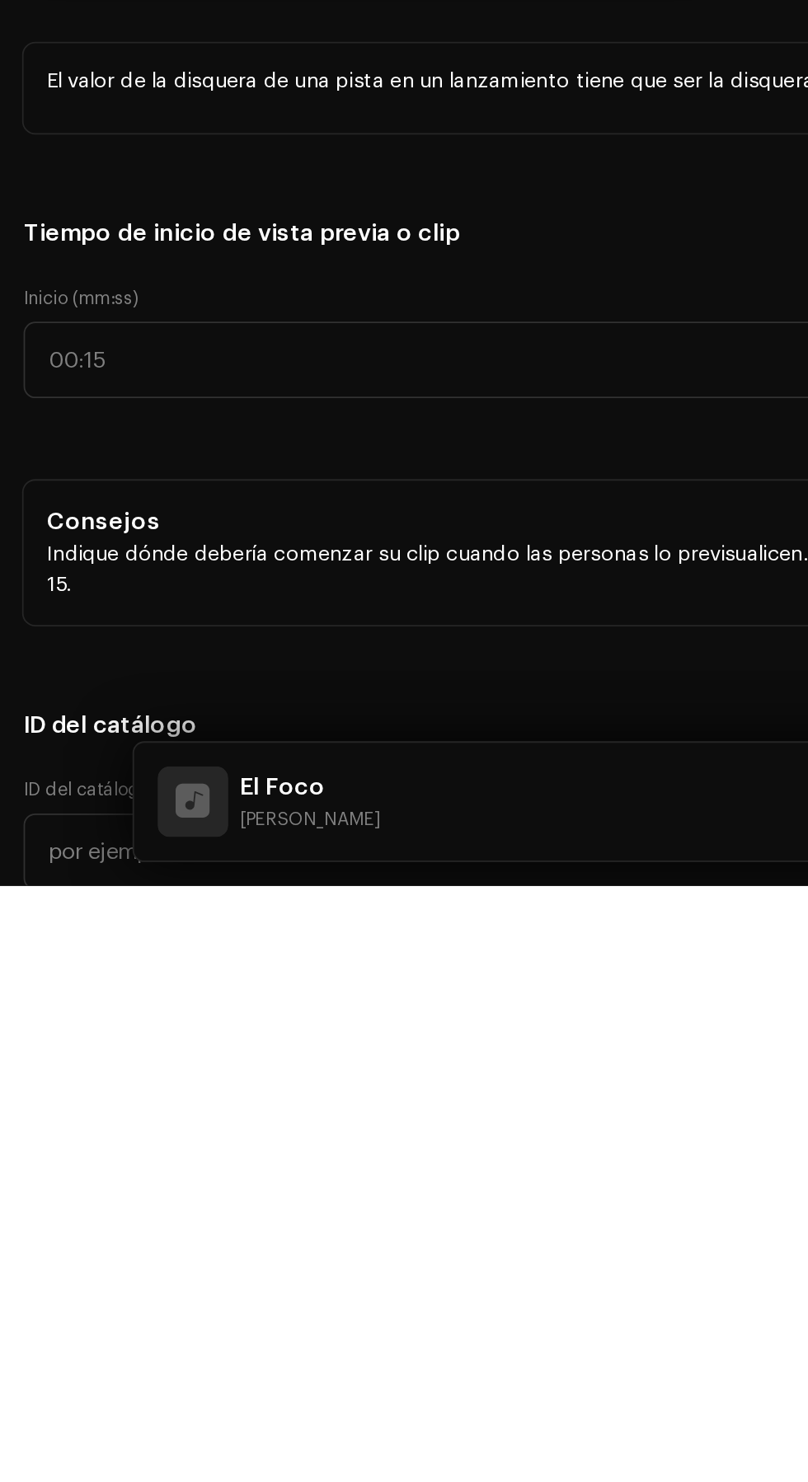
type input "Lati"
click at [178, 843] on li "Latin" at bounding box center [207, 826] width 373 height 33
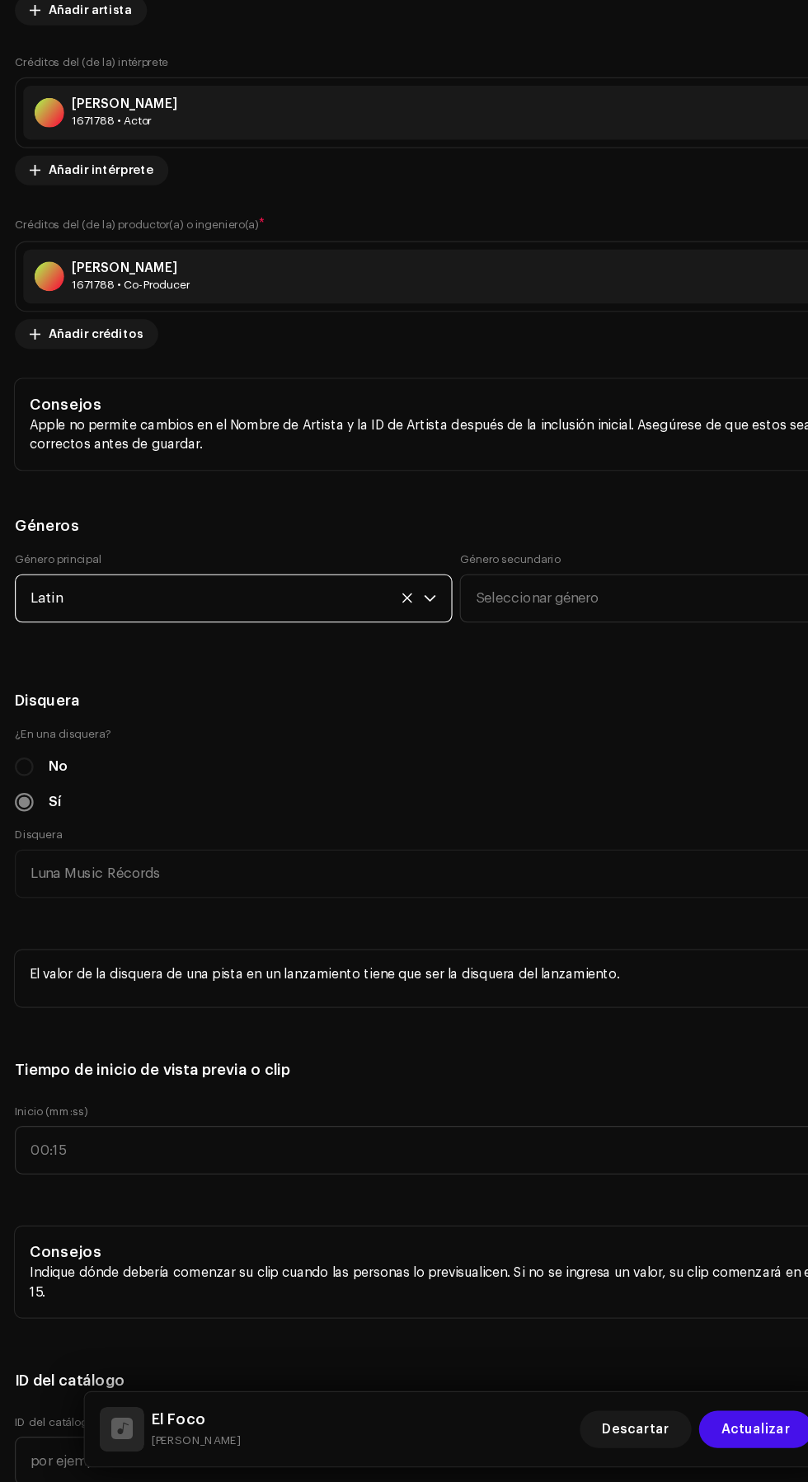
scroll to position [0, 0]
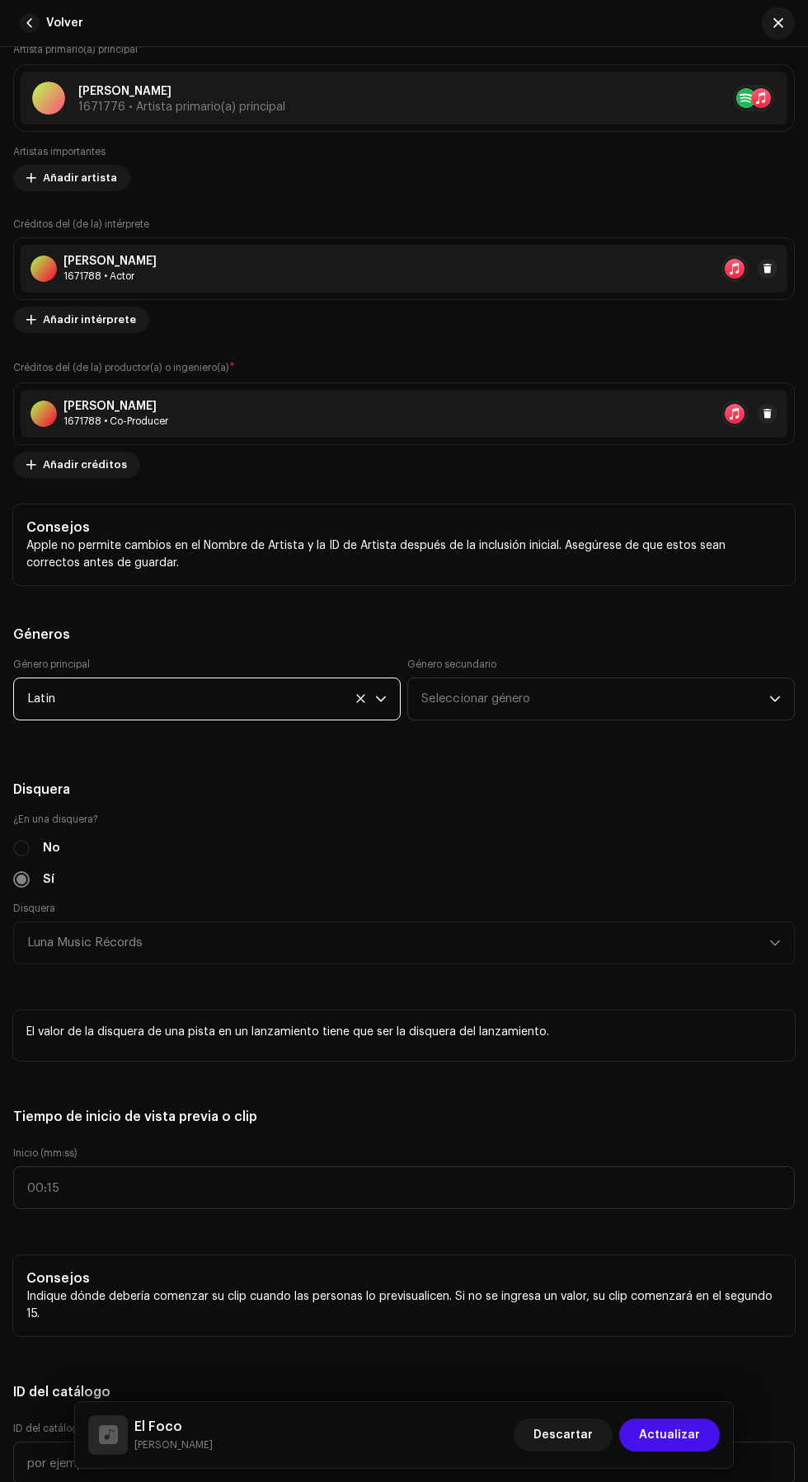
click at [277, 645] on h5 "Géneros" at bounding box center [404, 635] width 782 height 20
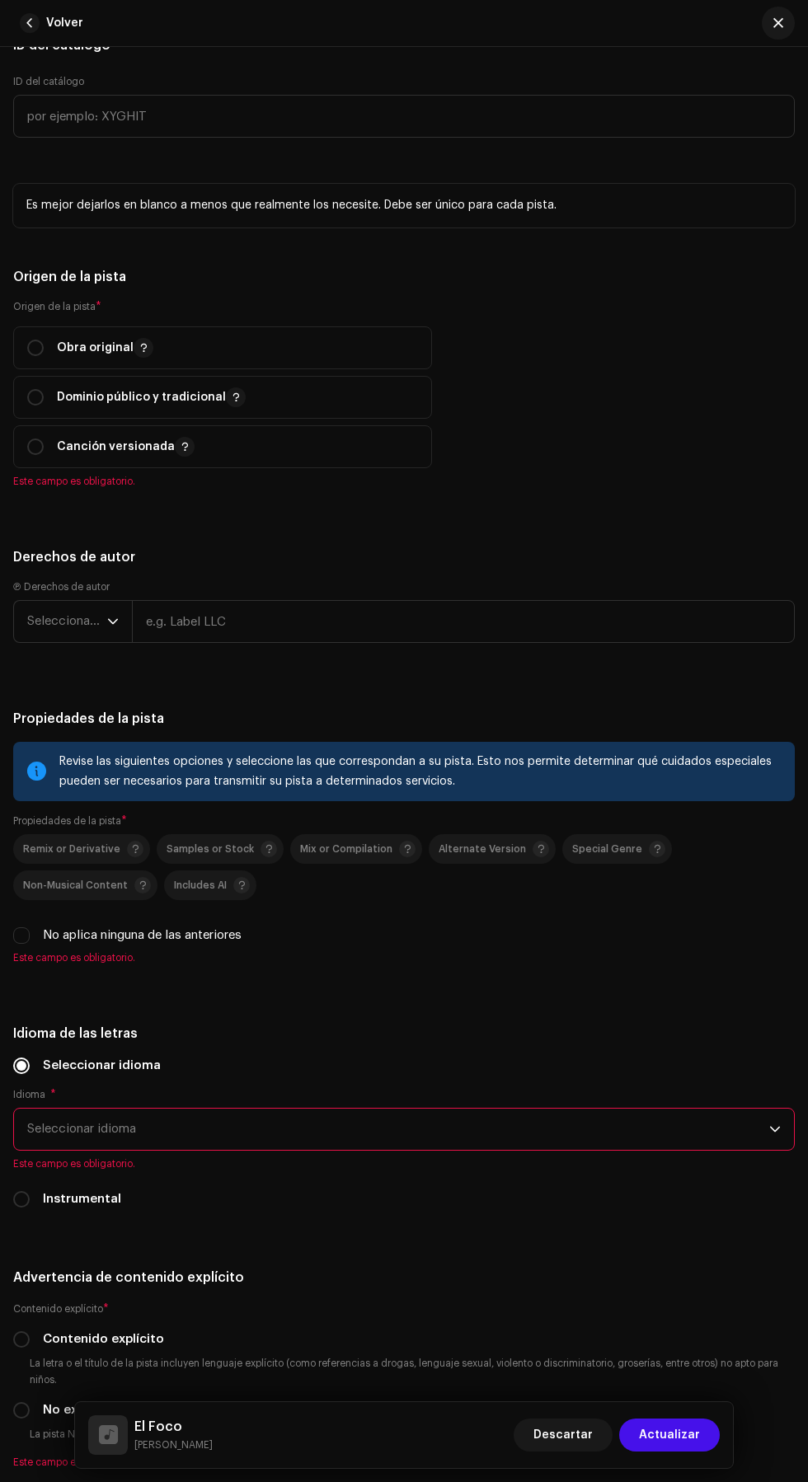
scroll to position [2804, 0]
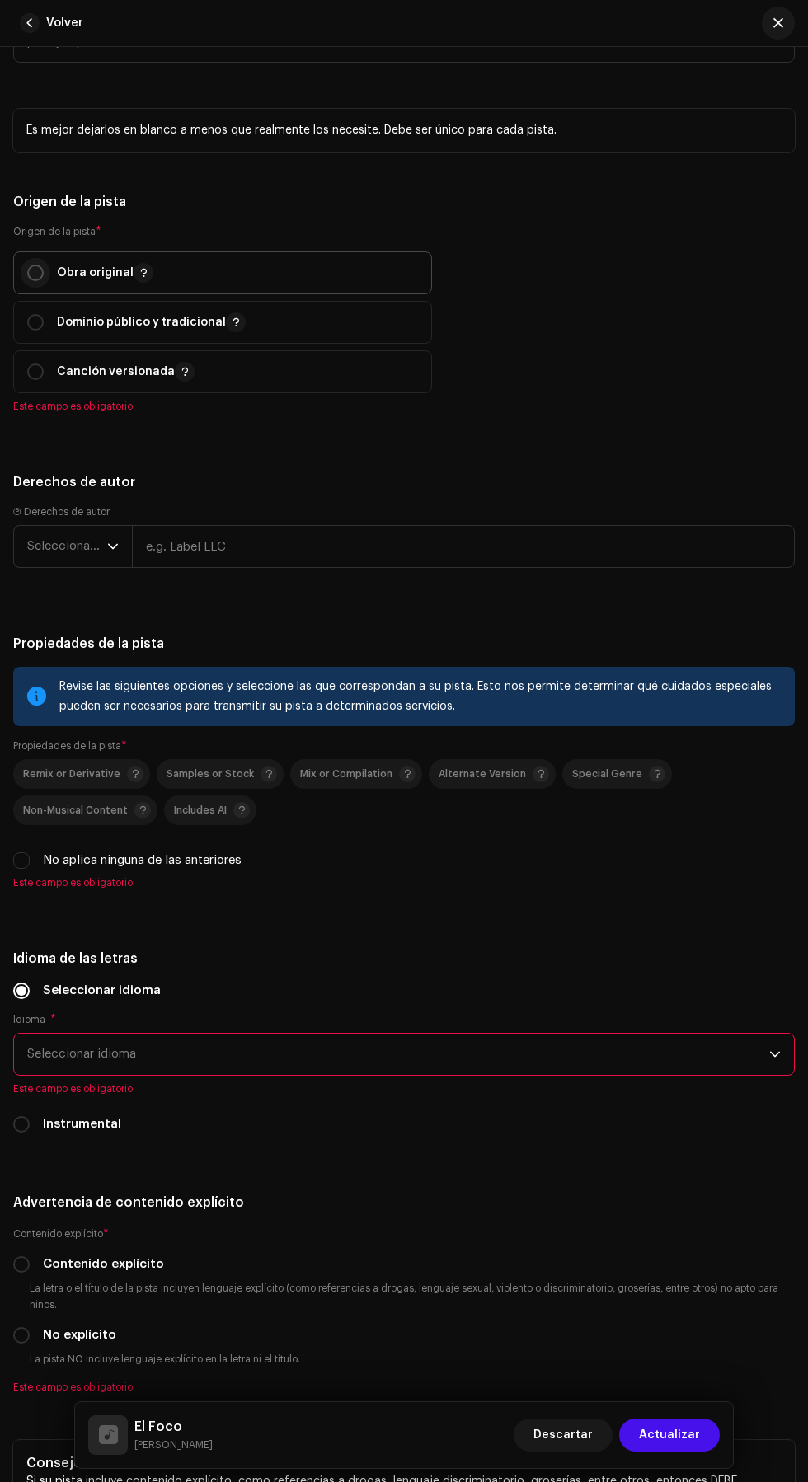
click at [35, 281] on input "radio" at bounding box center [35, 273] width 16 height 16
radio input "true"
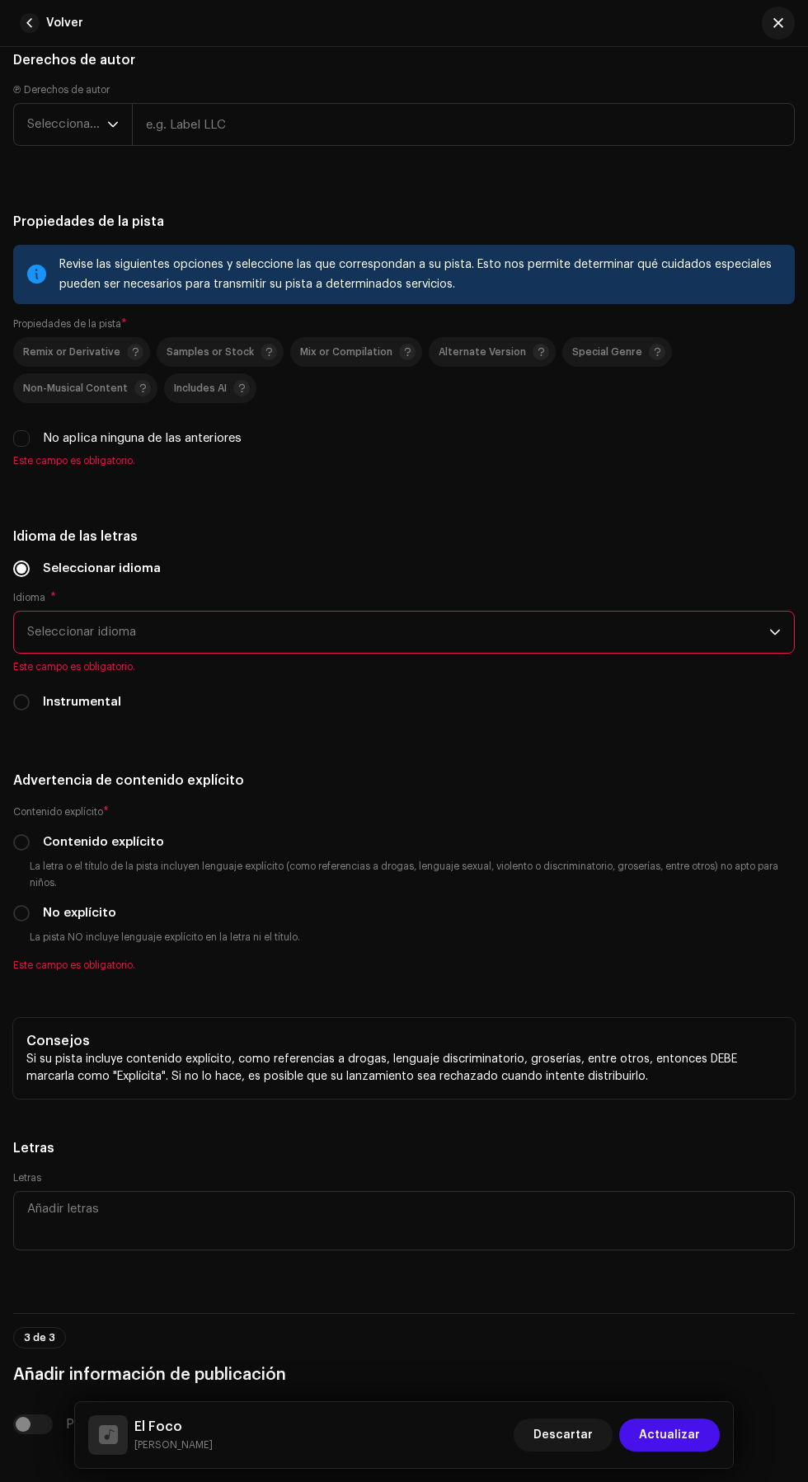
scroll to position [3233, 0]
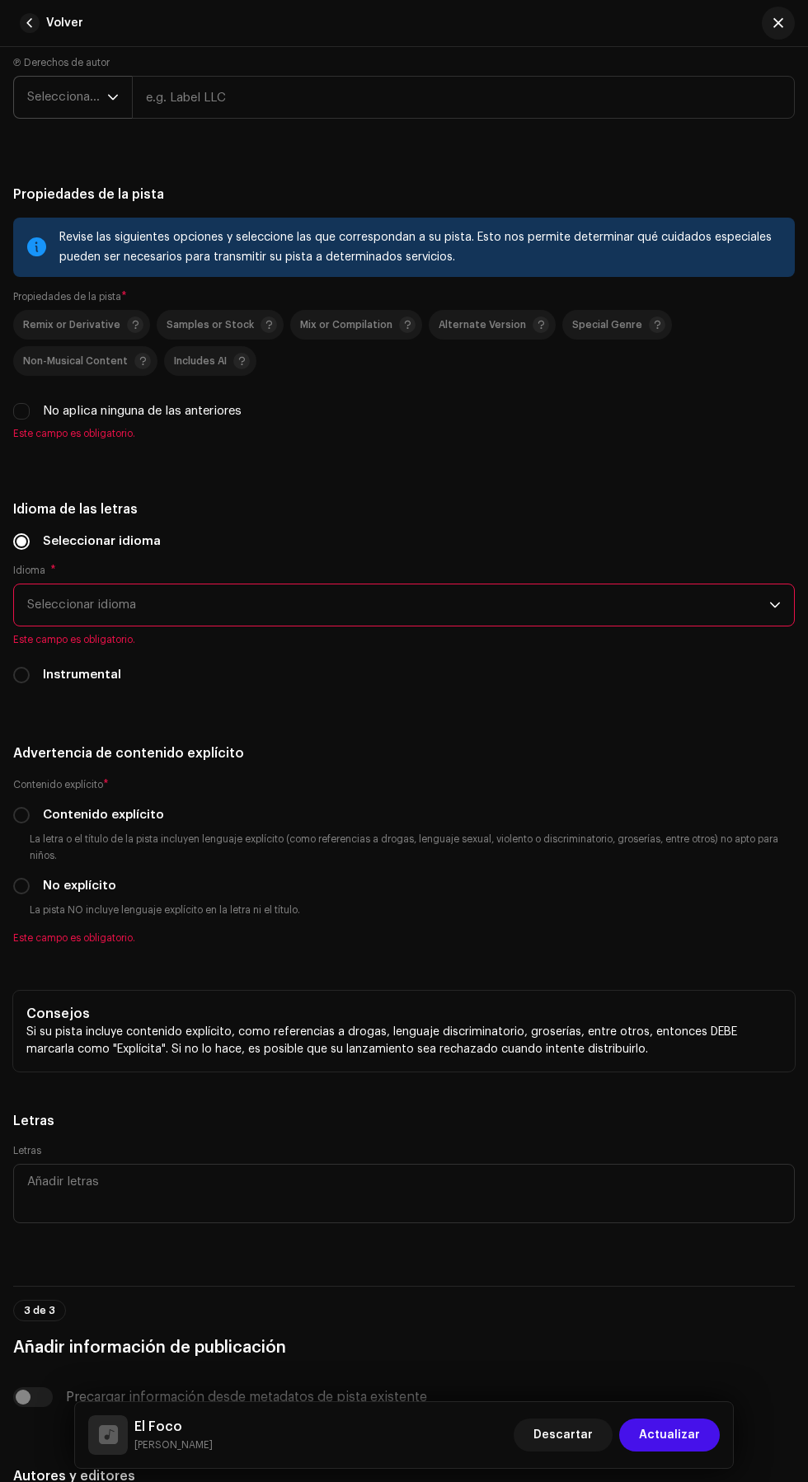
click at [63, 118] on span "Seleccionar año" at bounding box center [67, 97] width 80 height 41
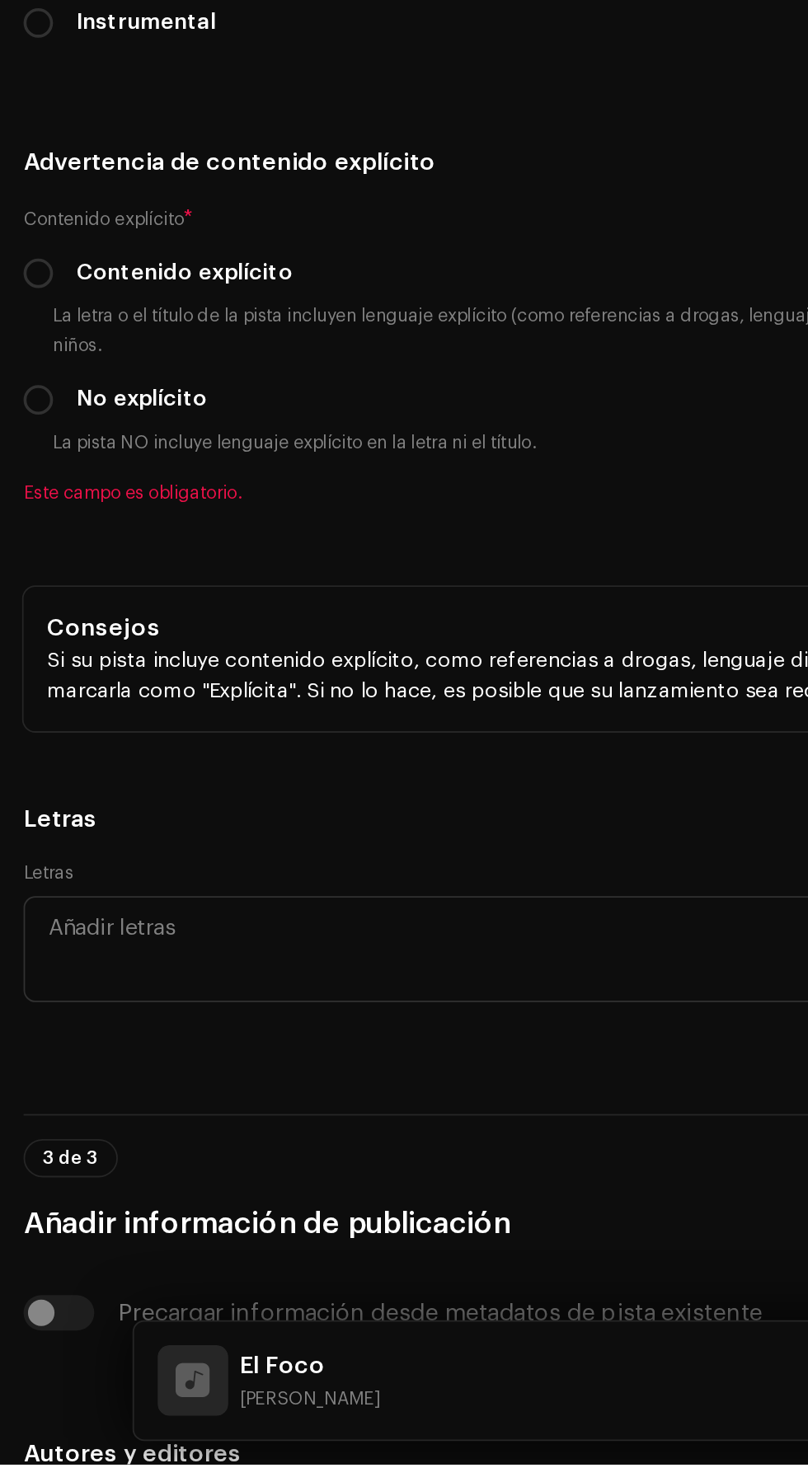
click at [69, 240] on li "2025" at bounding box center [79, 223] width 117 height 33
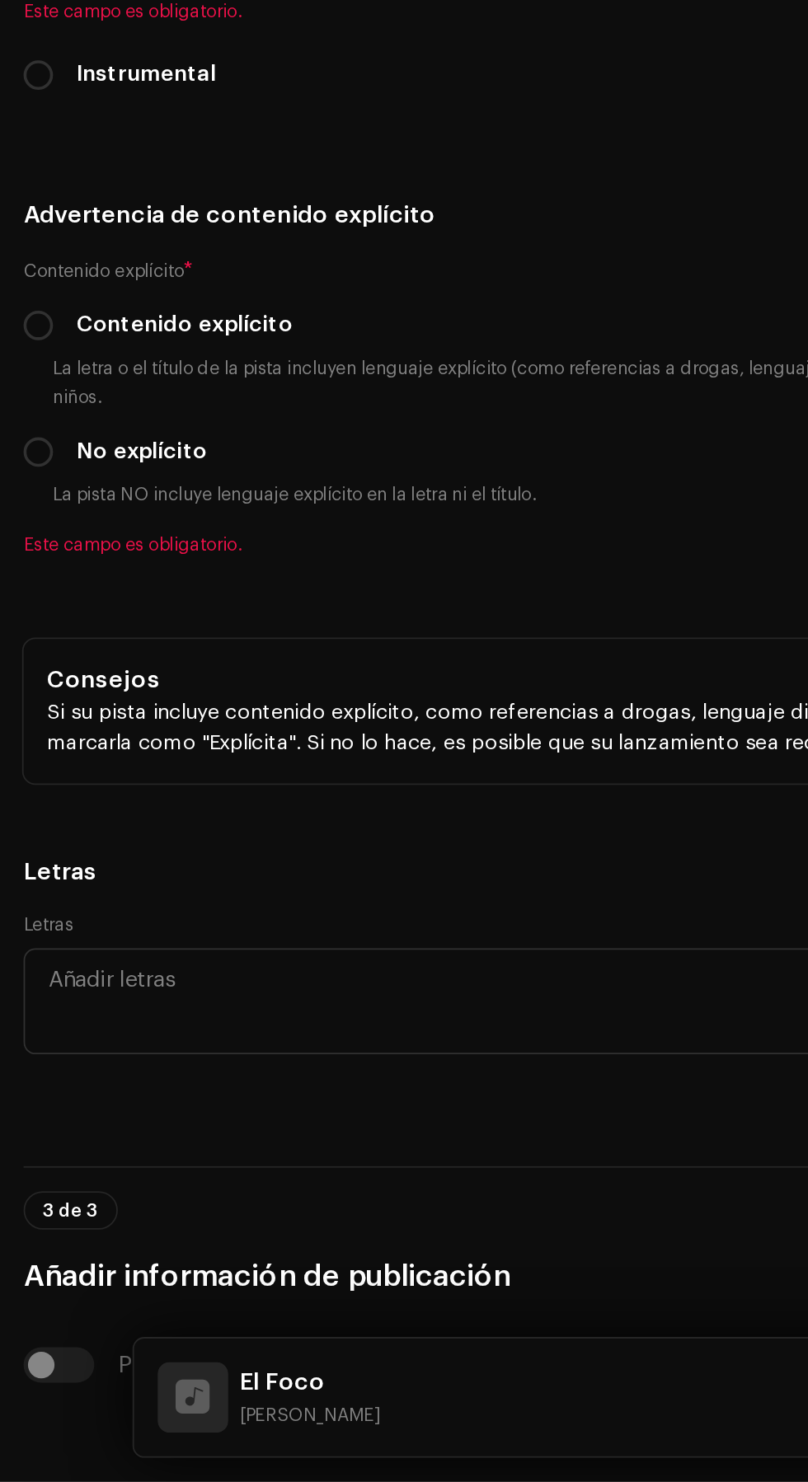
click at [296, 119] on input "text" at bounding box center [463, 97] width 663 height 43
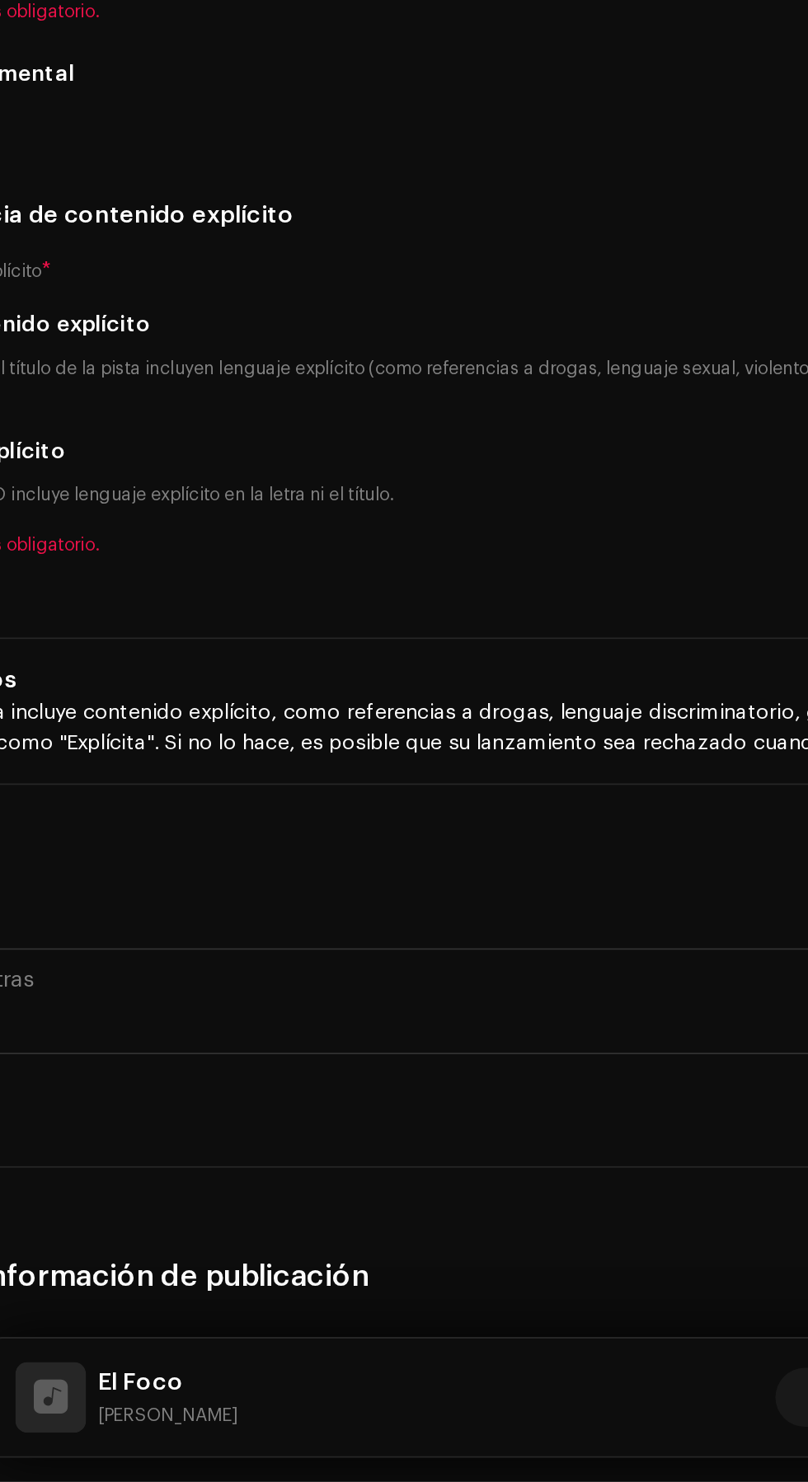
type input "Luna Music Récords [Powered by M.Flow Músic Entertainment S.A]"
click at [440, 43] on h5 "Derechos de autor" at bounding box center [404, 33] width 782 height 20
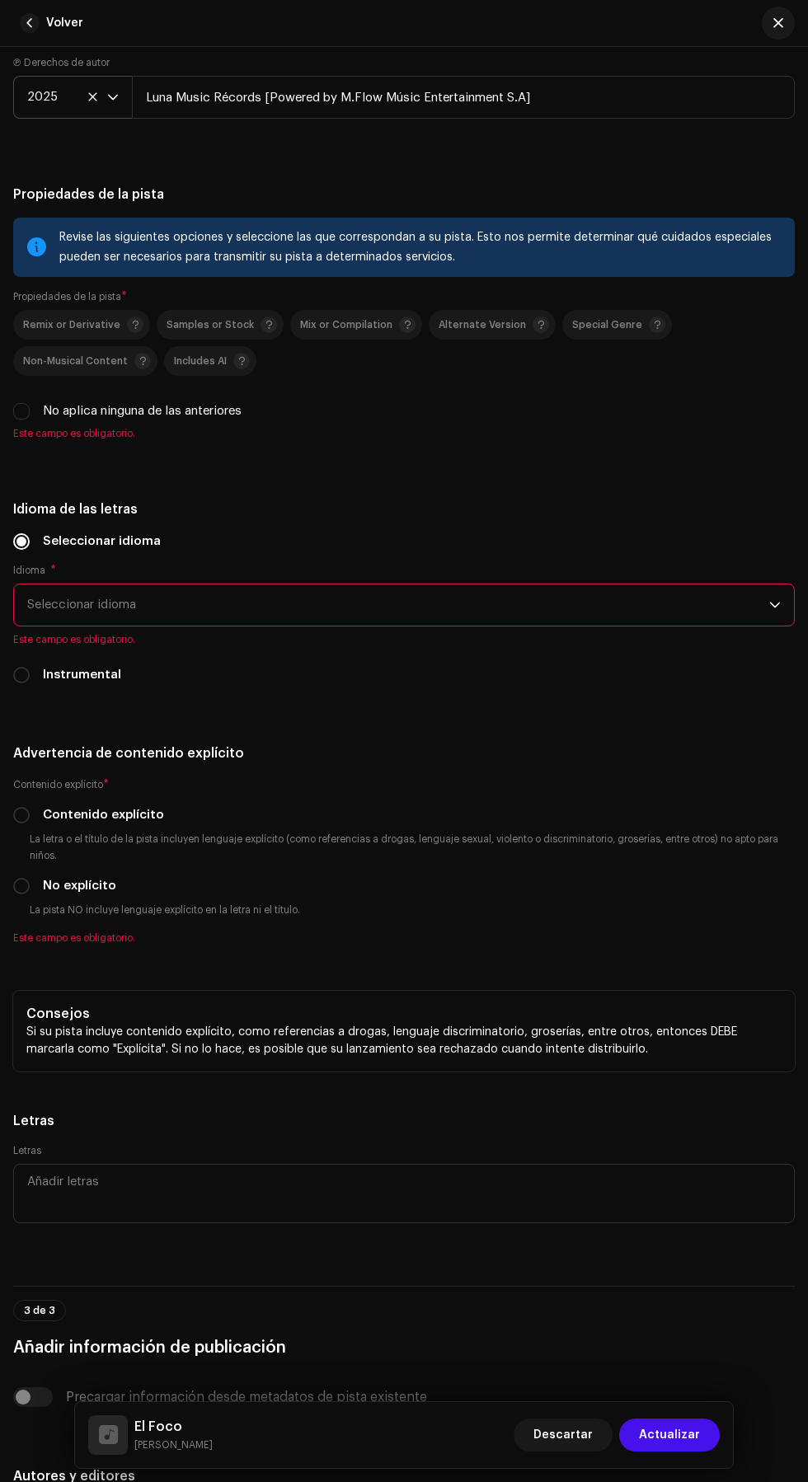
scroll to position [19, 0]
click at [22, 420] on input "No aplica ninguna de las anteriores" at bounding box center [21, 411] width 16 height 16
checkbox input "true"
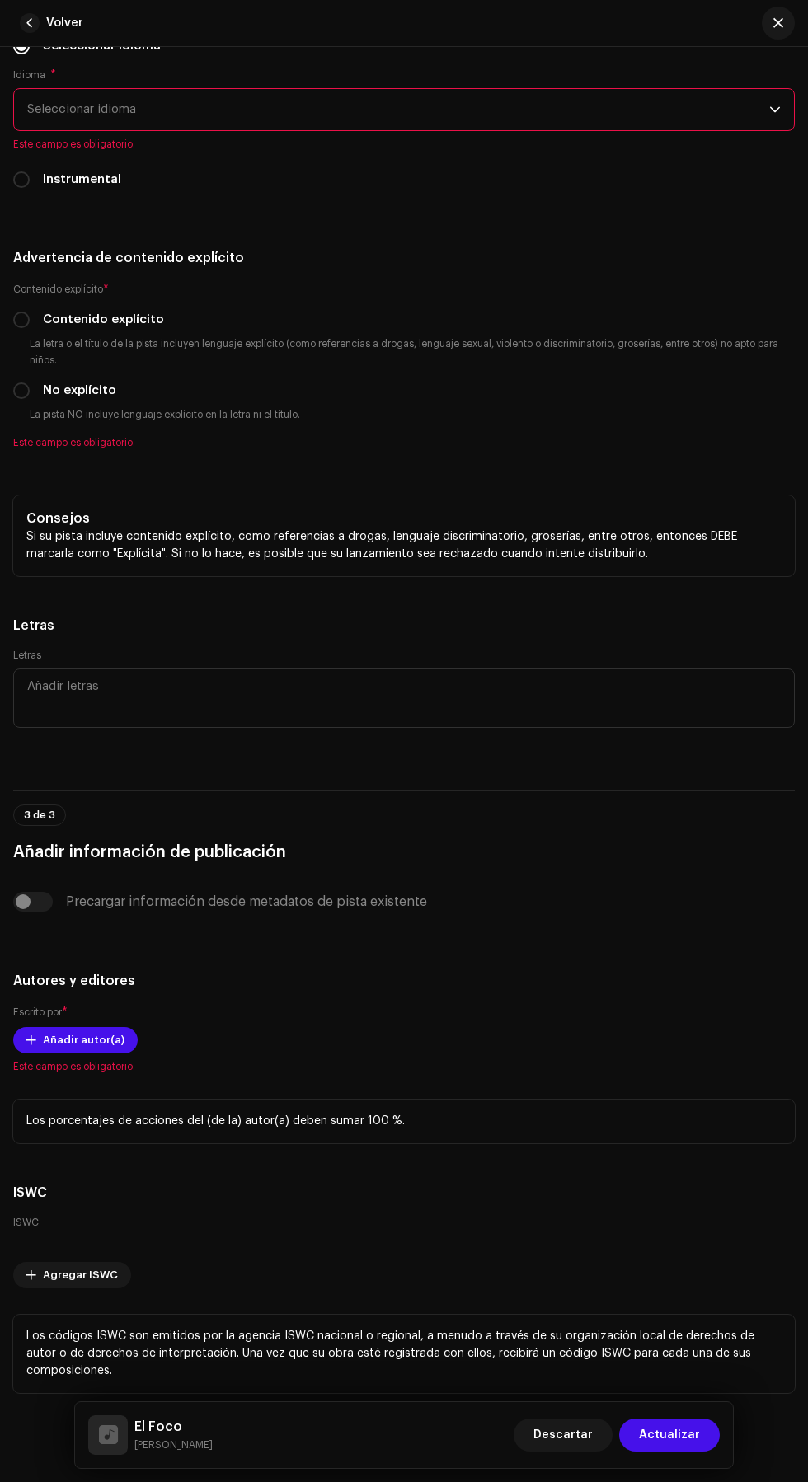
scroll to position [3707, 0]
click at [633, 133] on span "Seleccionar idioma" at bounding box center [398, 112] width 742 height 41
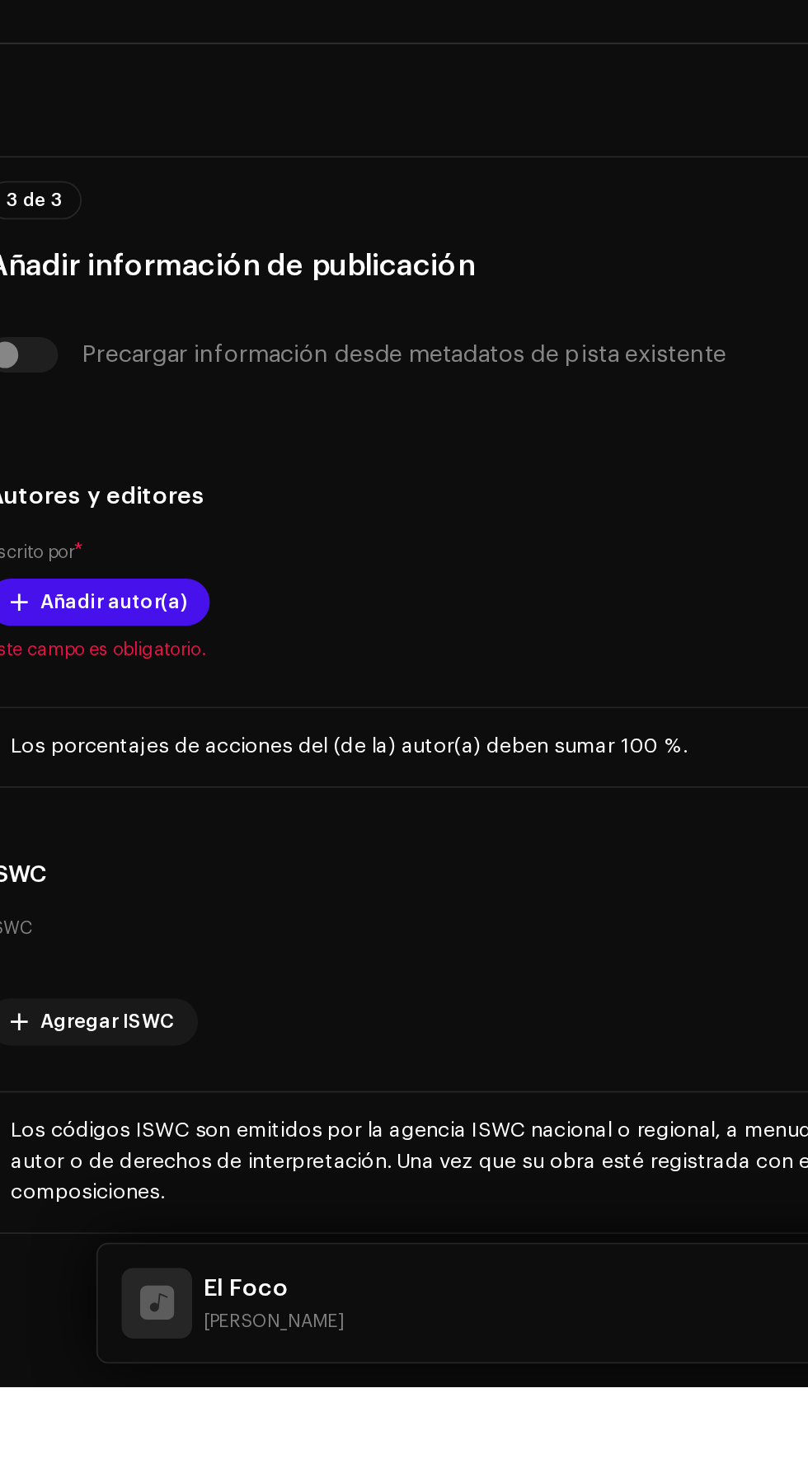
scroll to position [0, 0]
type input "Spa"
click at [231, 222] on li "Spanish" at bounding box center [404, 205] width 767 height 33
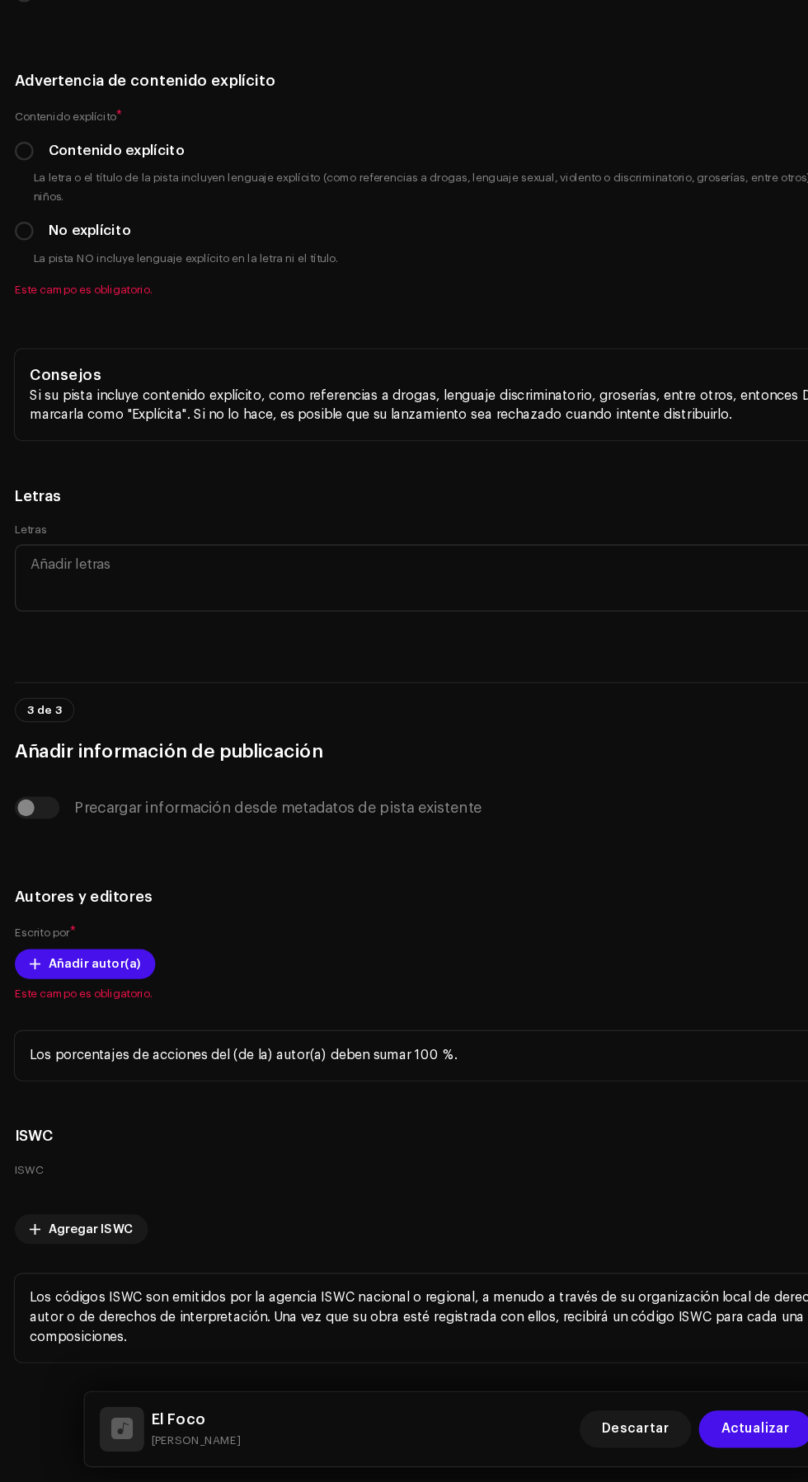
scroll to position [17, 0]
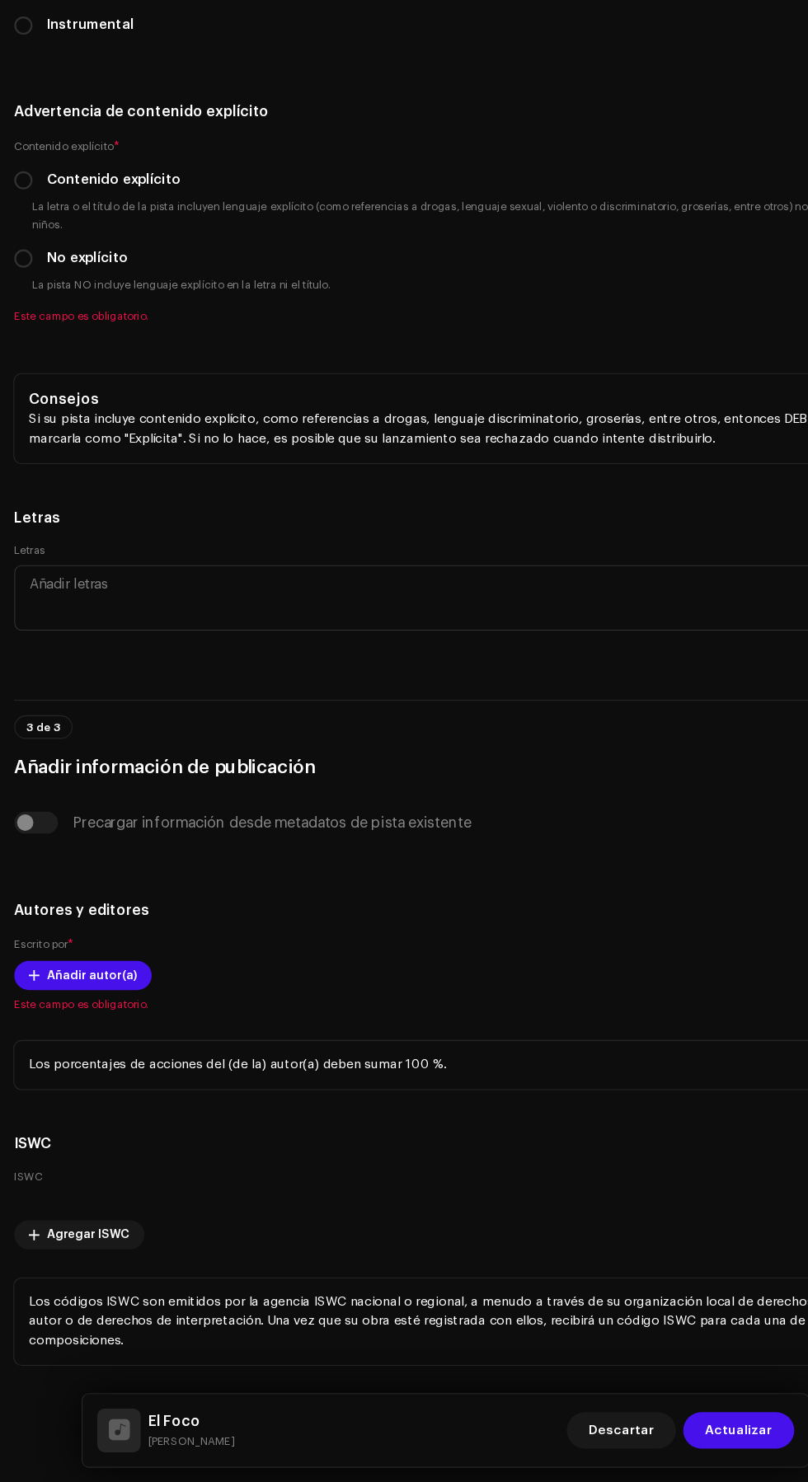
click at [501, 26] on h5 "Idioma de las letras" at bounding box center [404, 17] width 782 height 20
click at [43, 406] on small "La pista NO incluye lenguaje explícito en la letra ni el título." at bounding box center [164, 397] width 277 height 16
click at [27, 382] on input "No explícito" at bounding box center [21, 373] width 16 height 16
radio input "true"
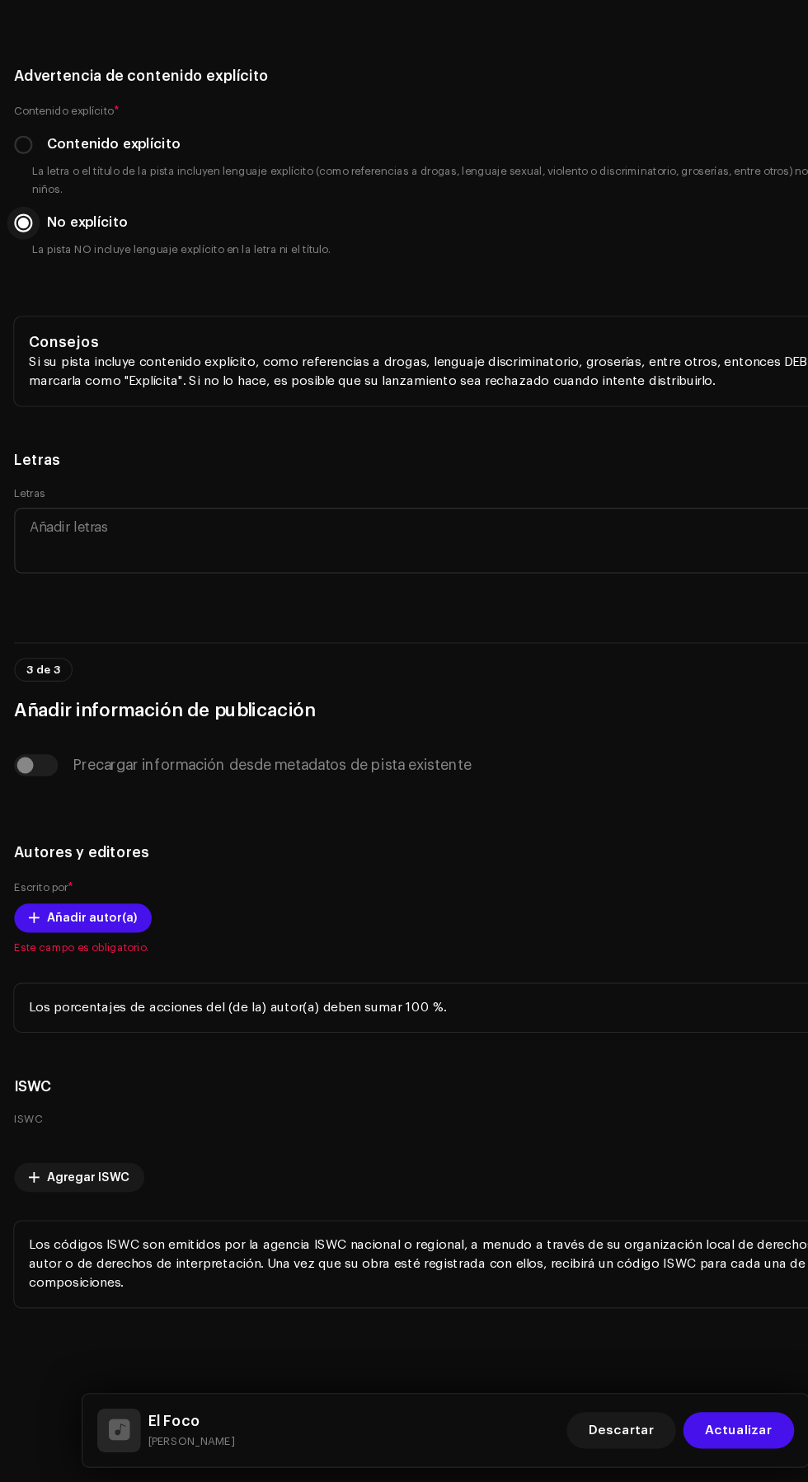
scroll to position [4783, 0]
click at [59, 955] on span "Añadir autor(a)" at bounding box center [84, 971] width 82 height 33
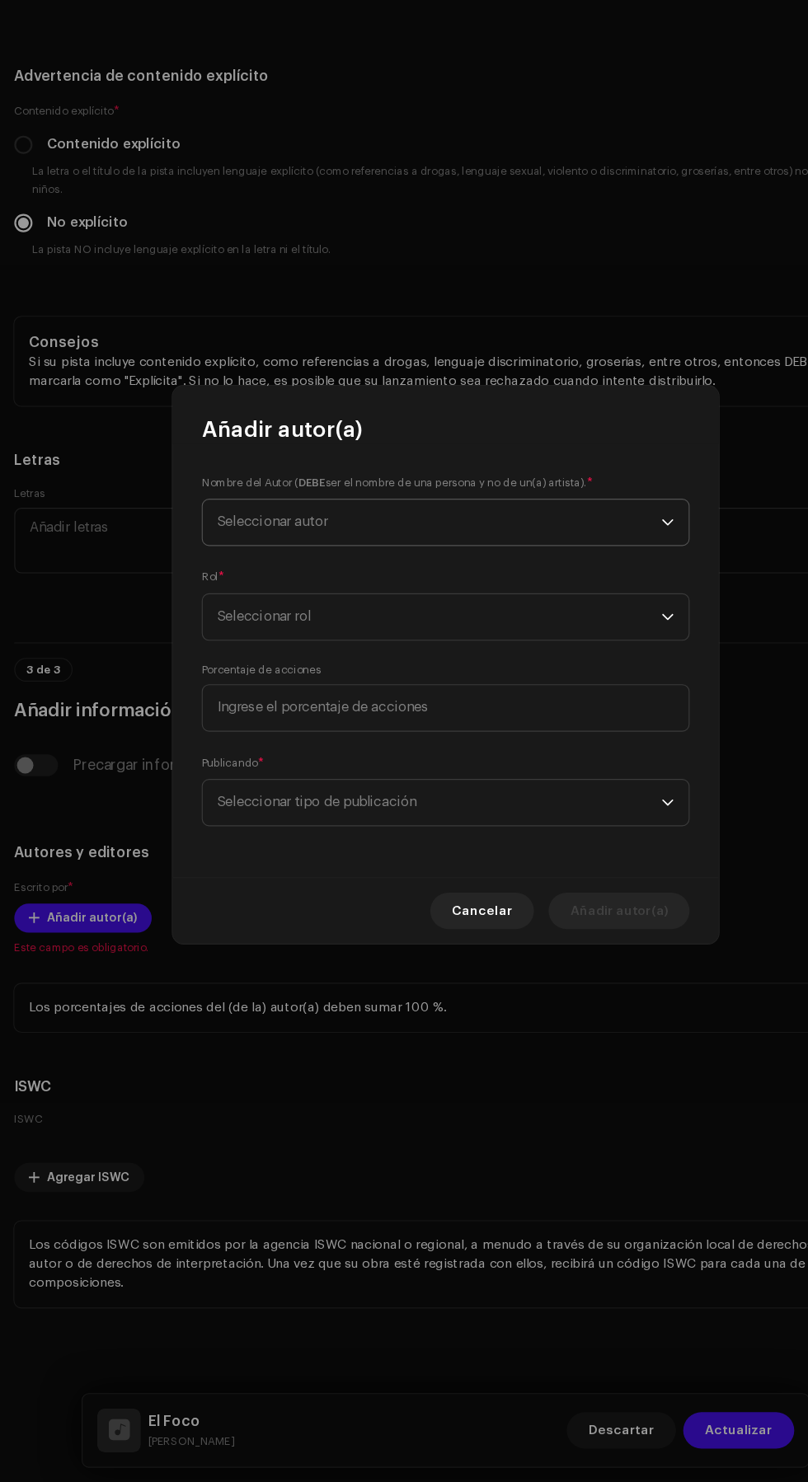
click at [500, 619] on span "Seleccionar autor" at bounding box center [398, 612] width 402 height 41
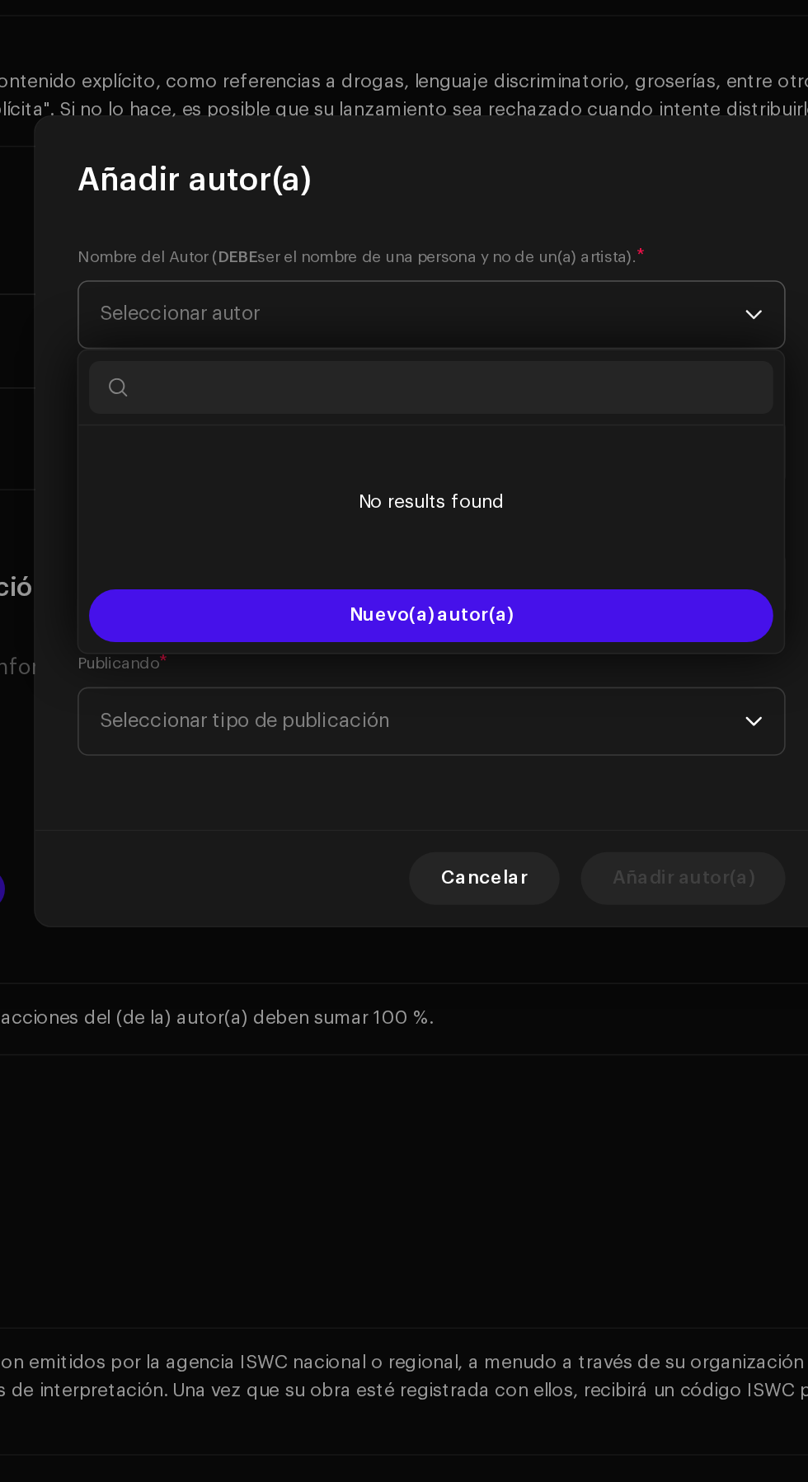
scroll to position [17, 0]
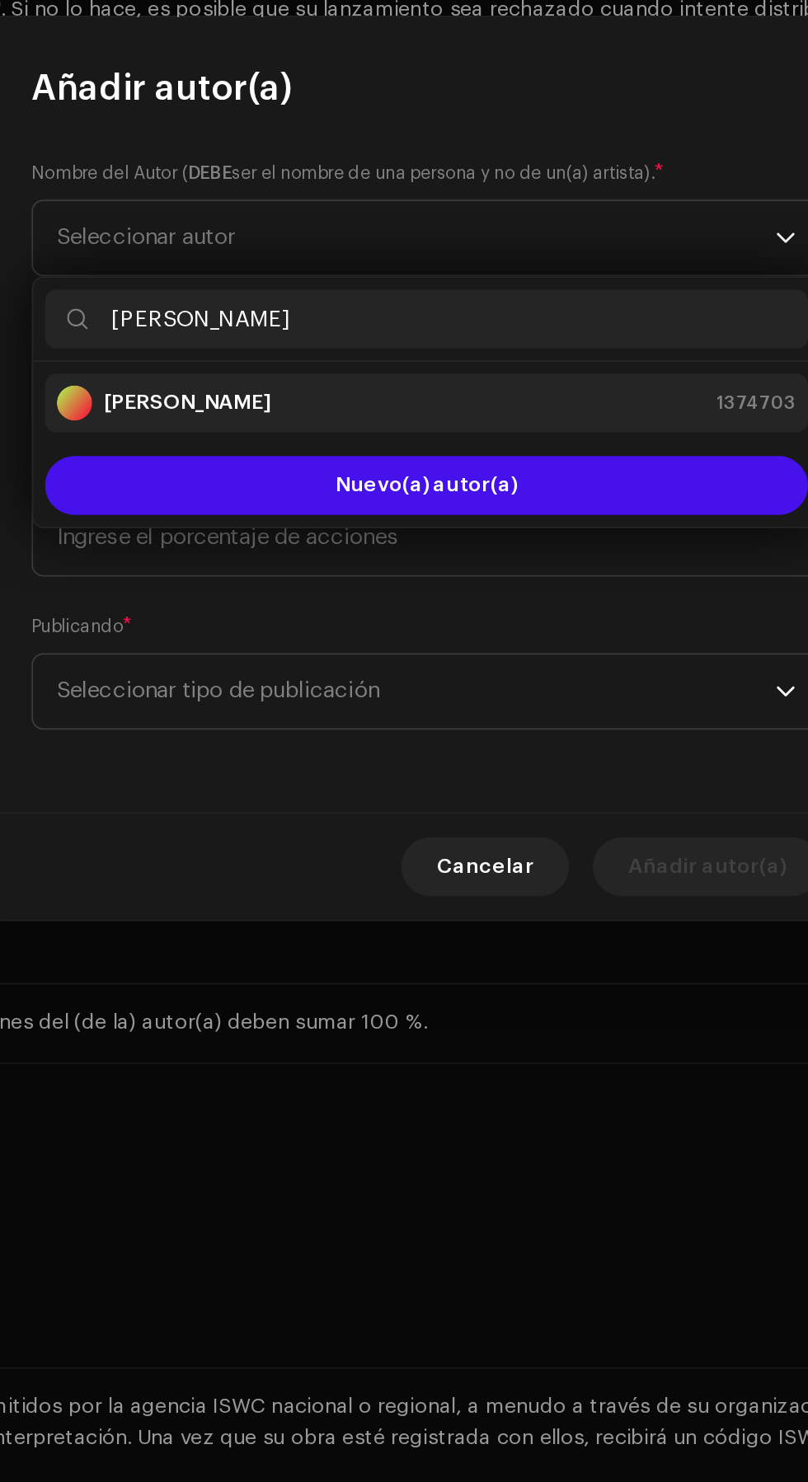
type input "Juan Garcia"
click at [462, 697] on div "Juan Garcia Aragon 1374703" at bounding box center [404, 705] width 414 height 20
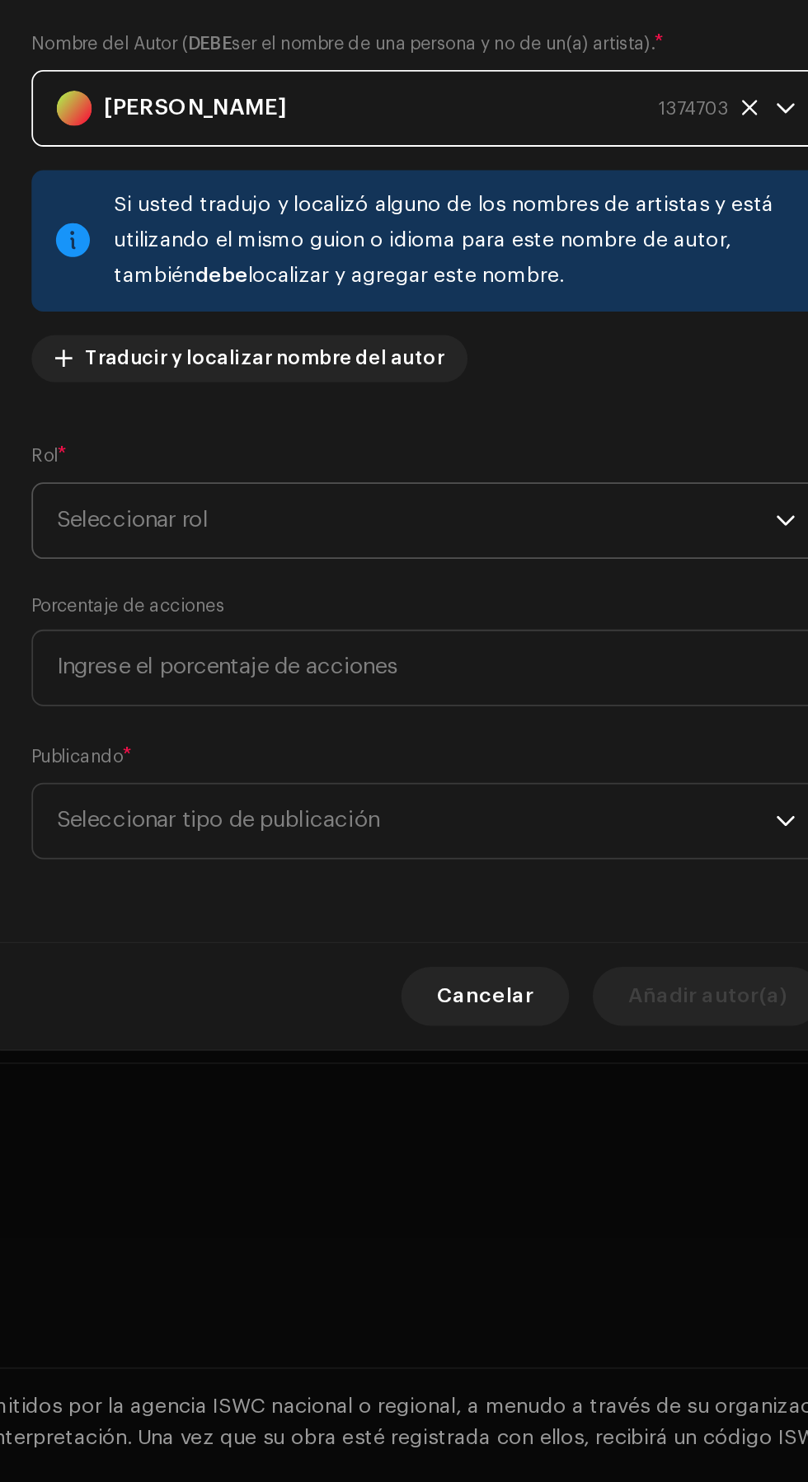
click at [495, 771] on span "Seleccionar rol" at bounding box center [398, 770] width 402 height 41
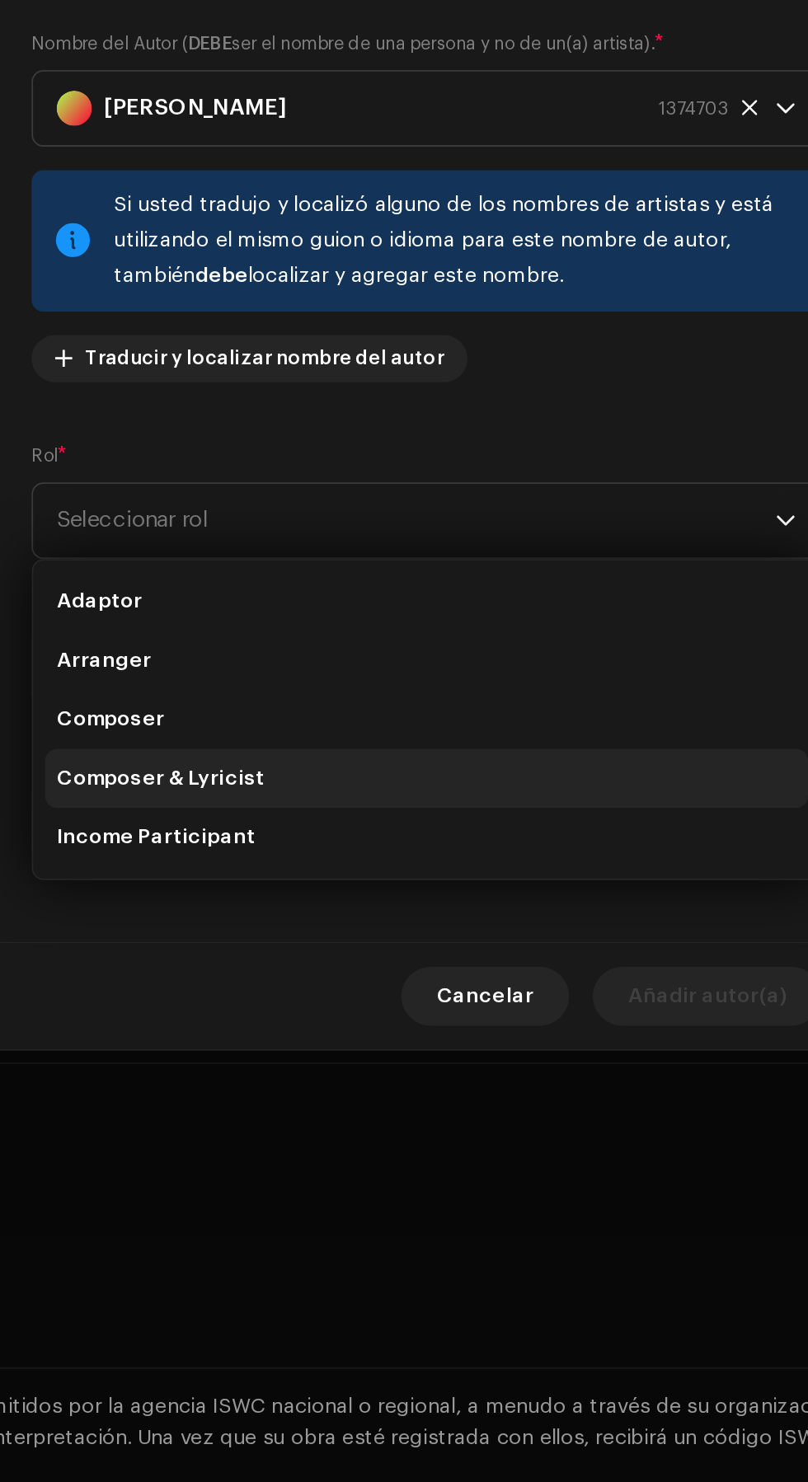
click at [403, 918] on li "Composer & Lyricist" at bounding box center [403, 915] width 427 height 33
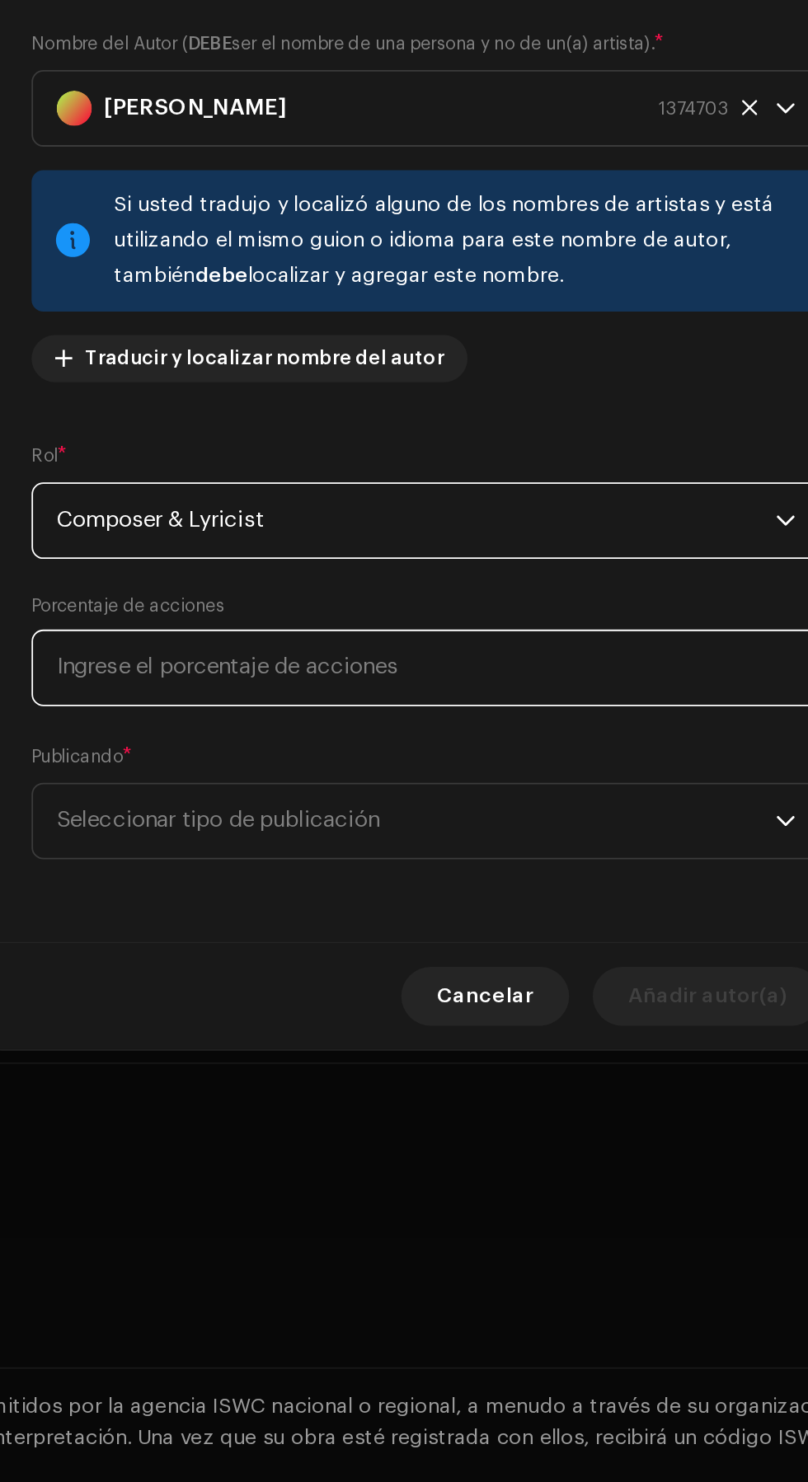
click at [447, 860] on input at bounding box center [404, 853] width 442 height 43
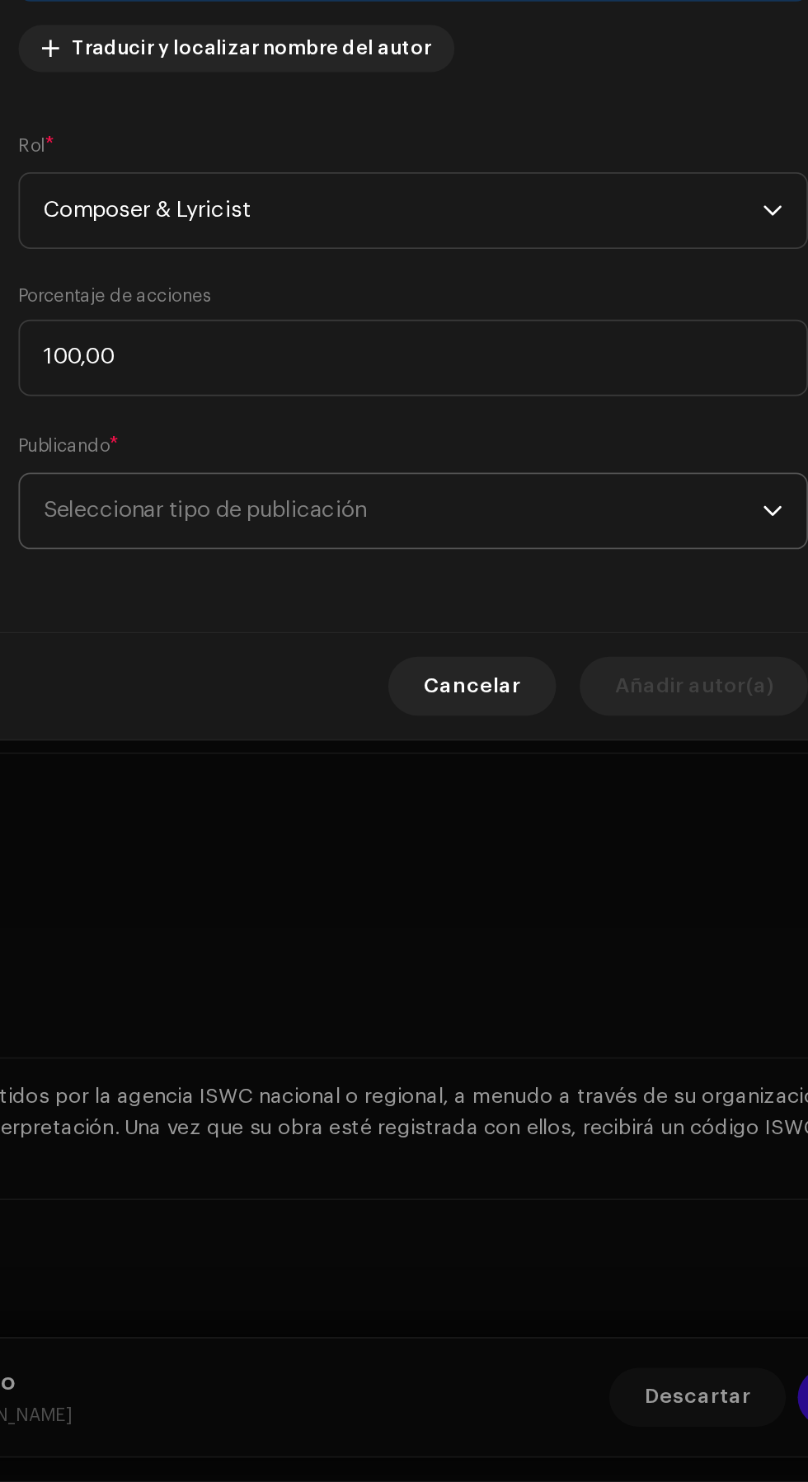
click at [477, 938] on span "Seleccionar tipo de publicación" at bounding box center [398, 938] width 402 height 41
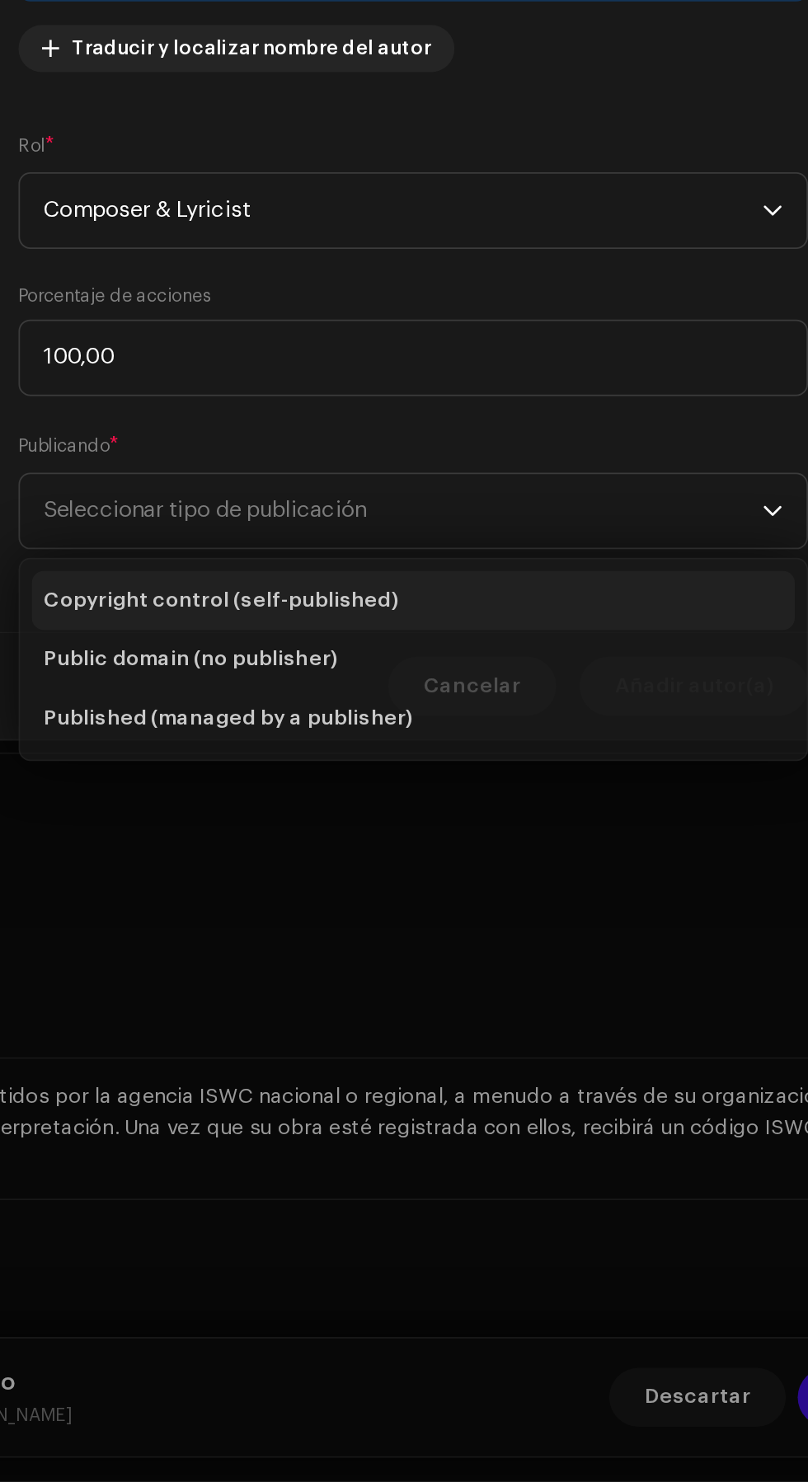
click at [421, 979] on li "Copyright control (self-published)" at bounding box center [403, 985] width 427 height 33
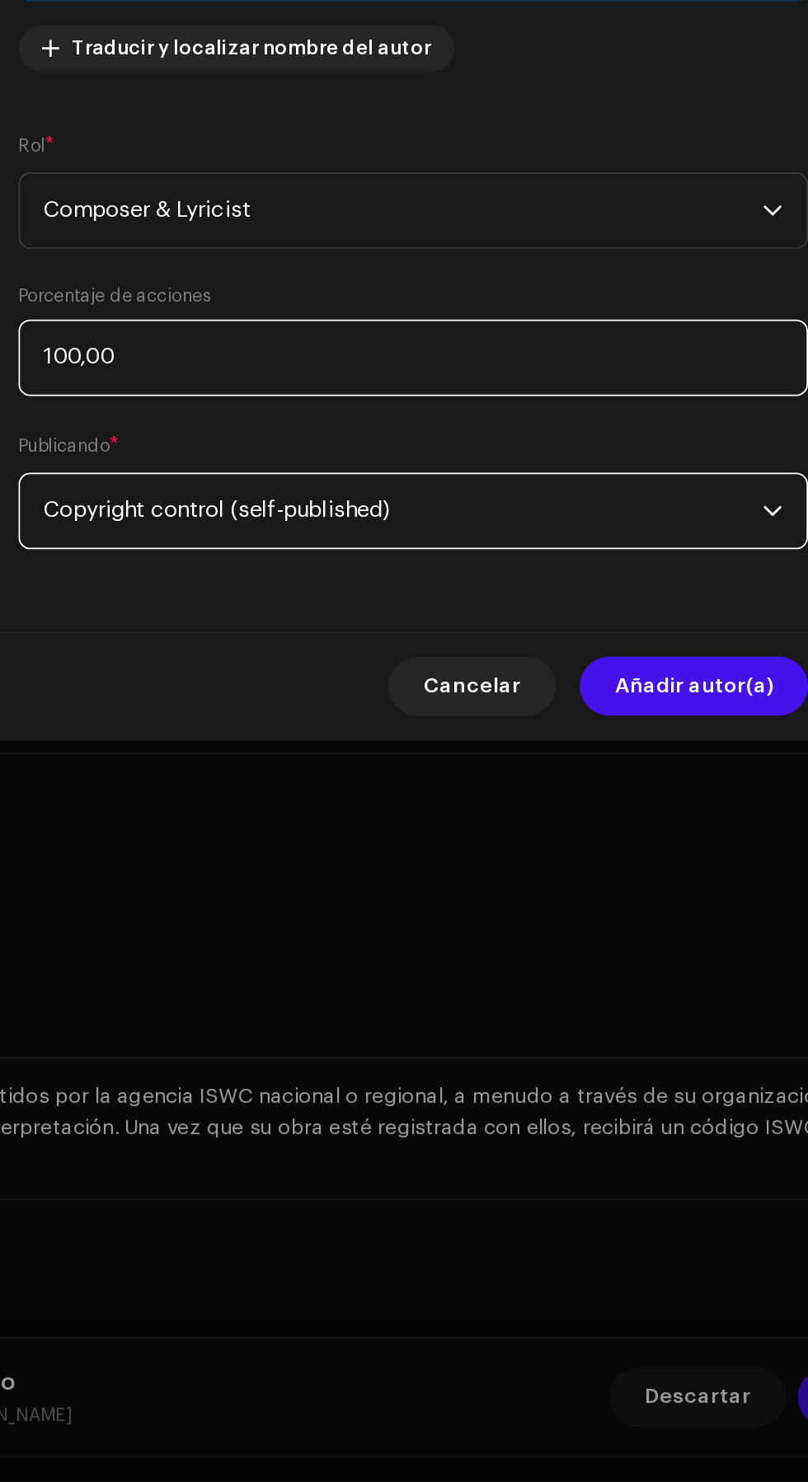
click at [480, 850] on input "100,00" at bounding box center [404, 853] width 442 height 43
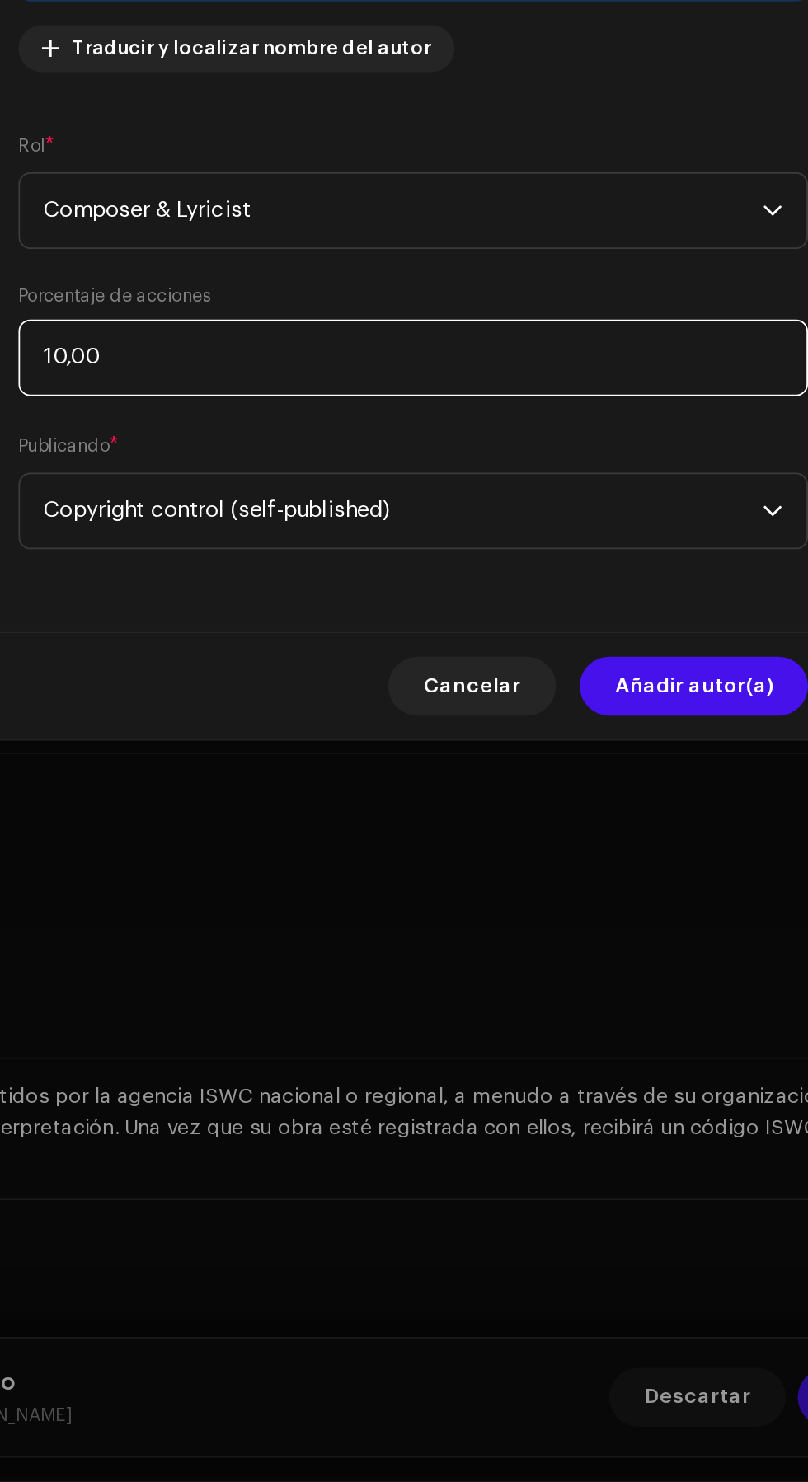
type input "1,00"
type input "100,00"
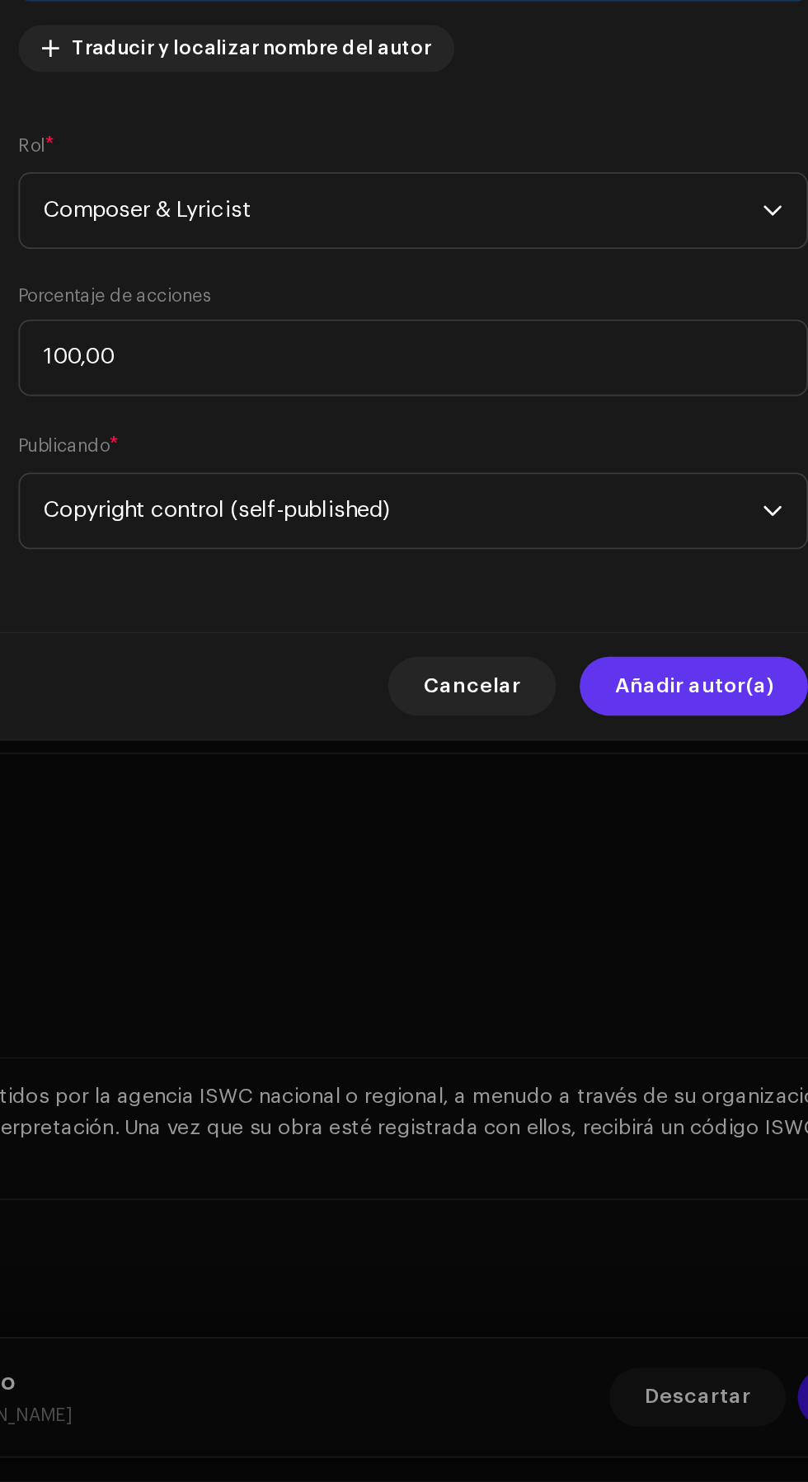
click at [587, 1036] on span "Añadir autor(a)" at bounding box center [561, 1037] width 88 height 33
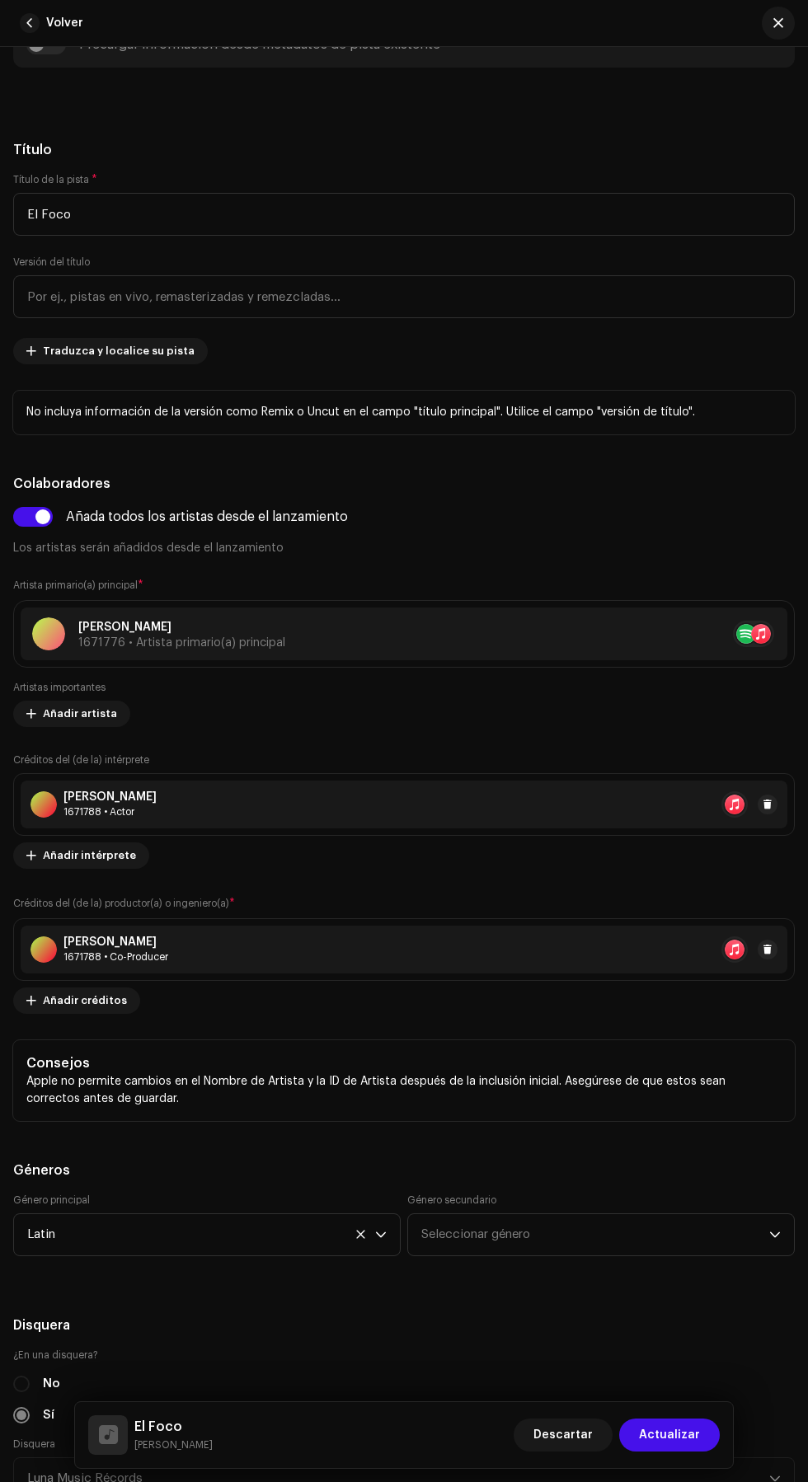
scroll to position [0, 0]
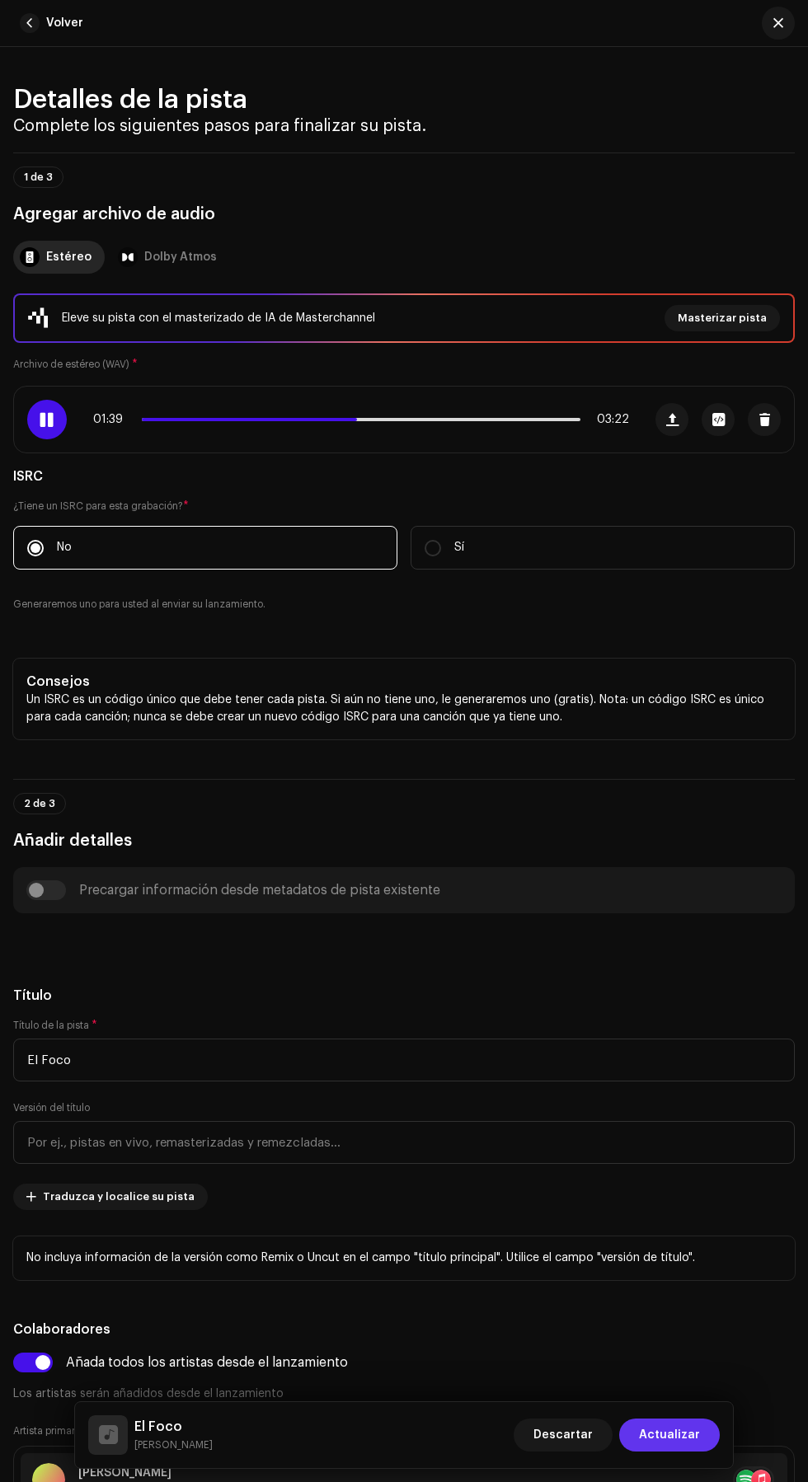
click at [687, 1435] on span "Actualizar" at bounding box center [669, 1435] width 61 height 33
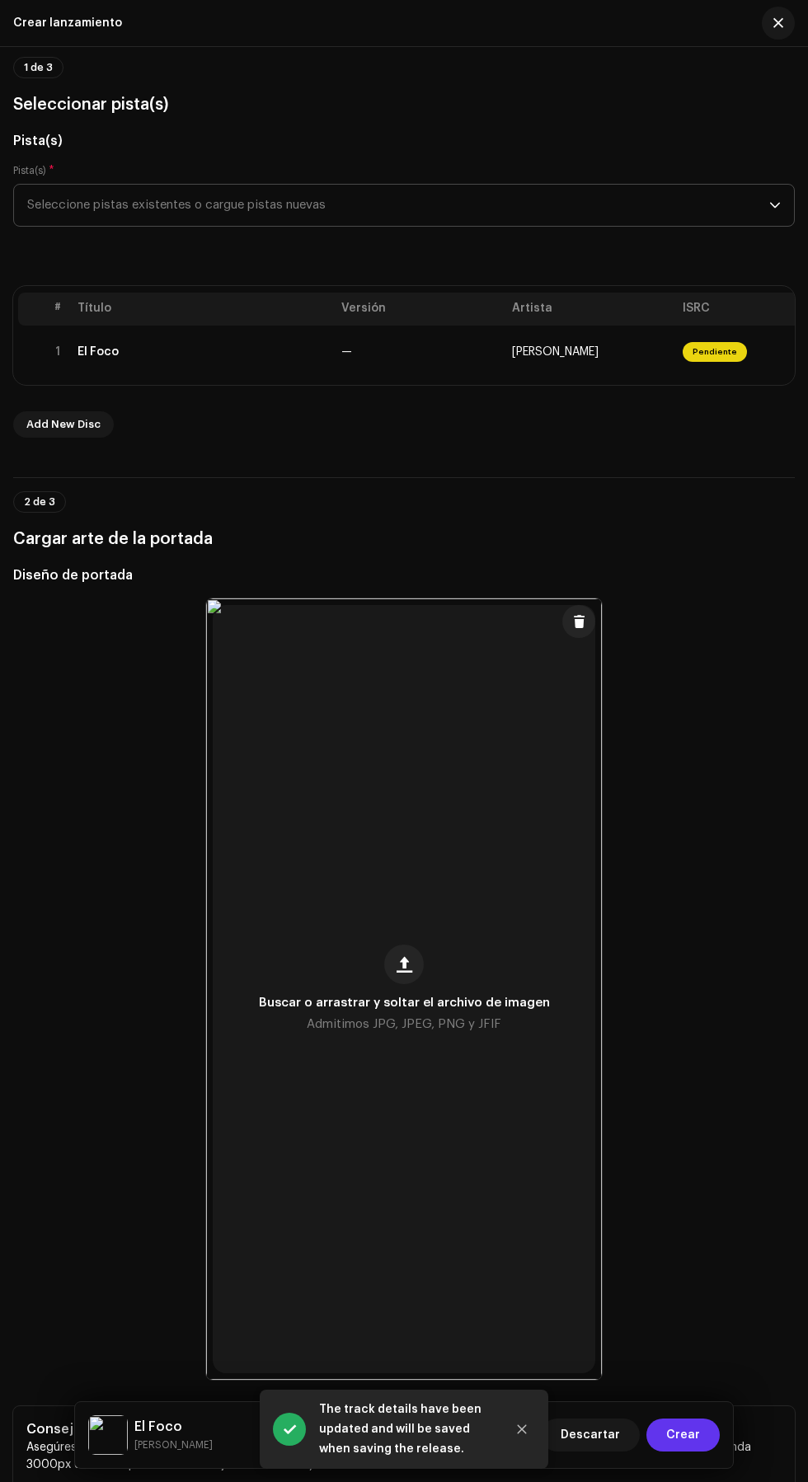
click at [688, 1435] on span "Crear" at bounding box center [683, 1435] width 34 height 33
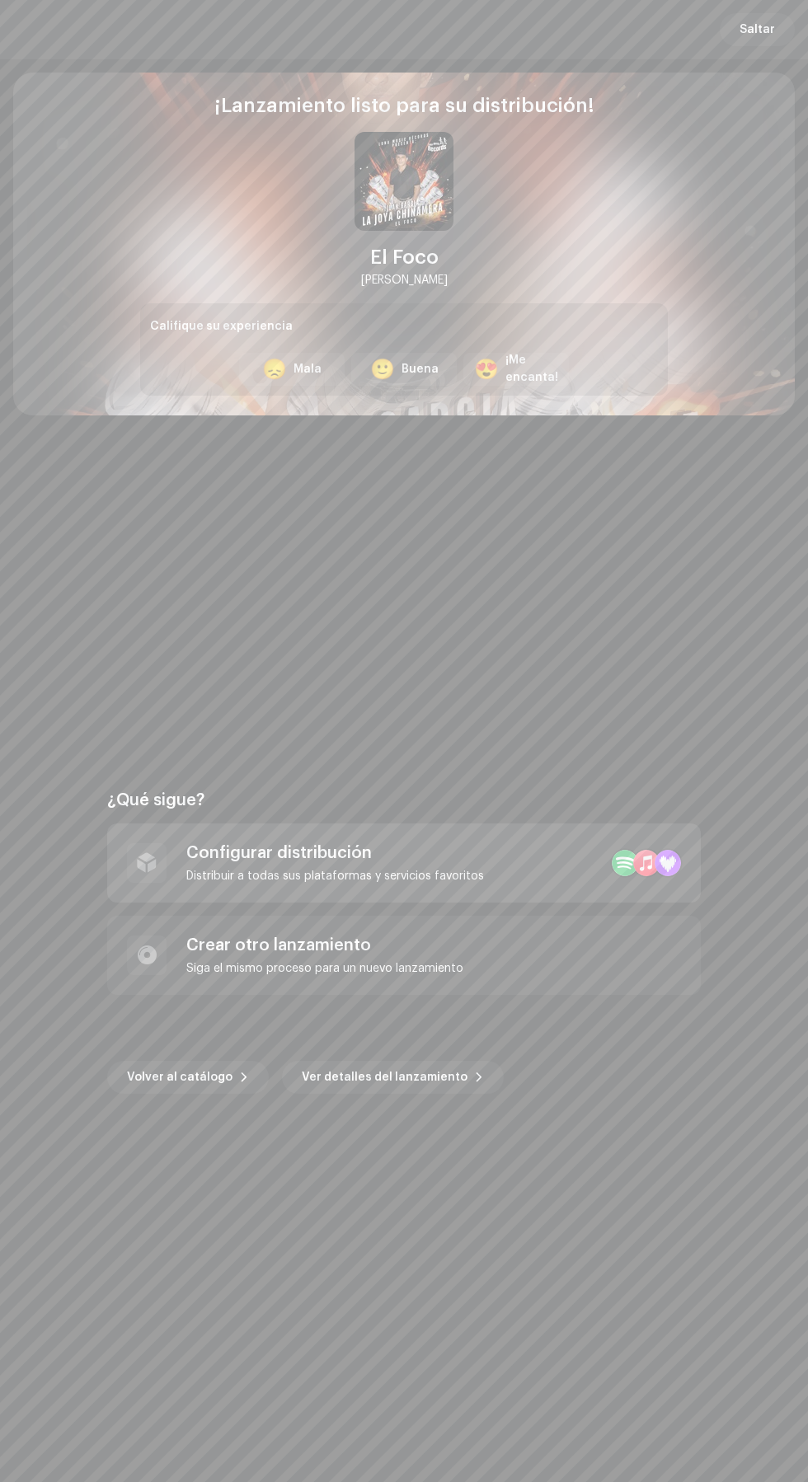
click at [439, 851] on div "Configurar distribución" at bounding box center [335, 853] width 298 height 20
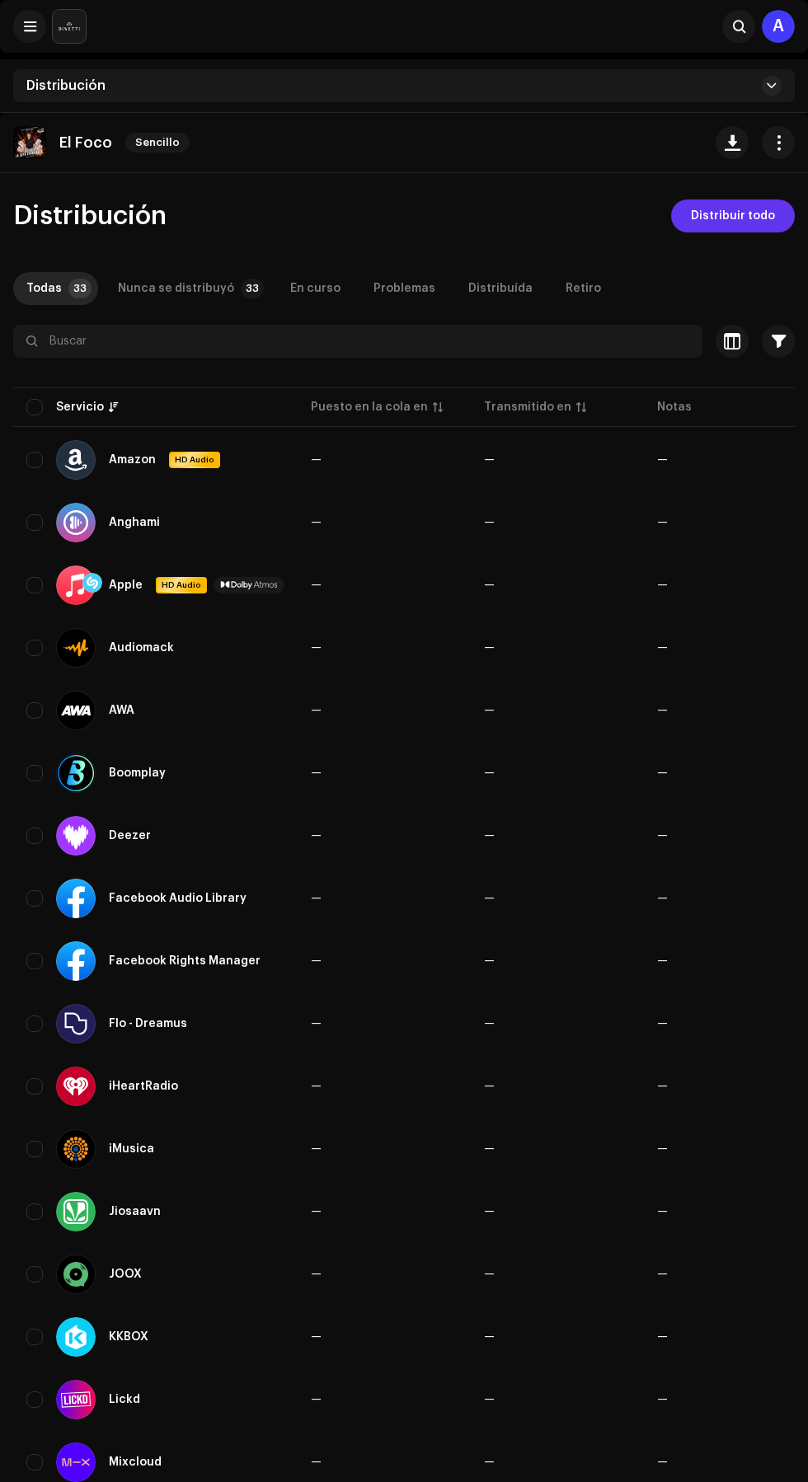
click at [747, 215] on span "Distribuir todo" at bounding box center [733, 216] width 84 height 33
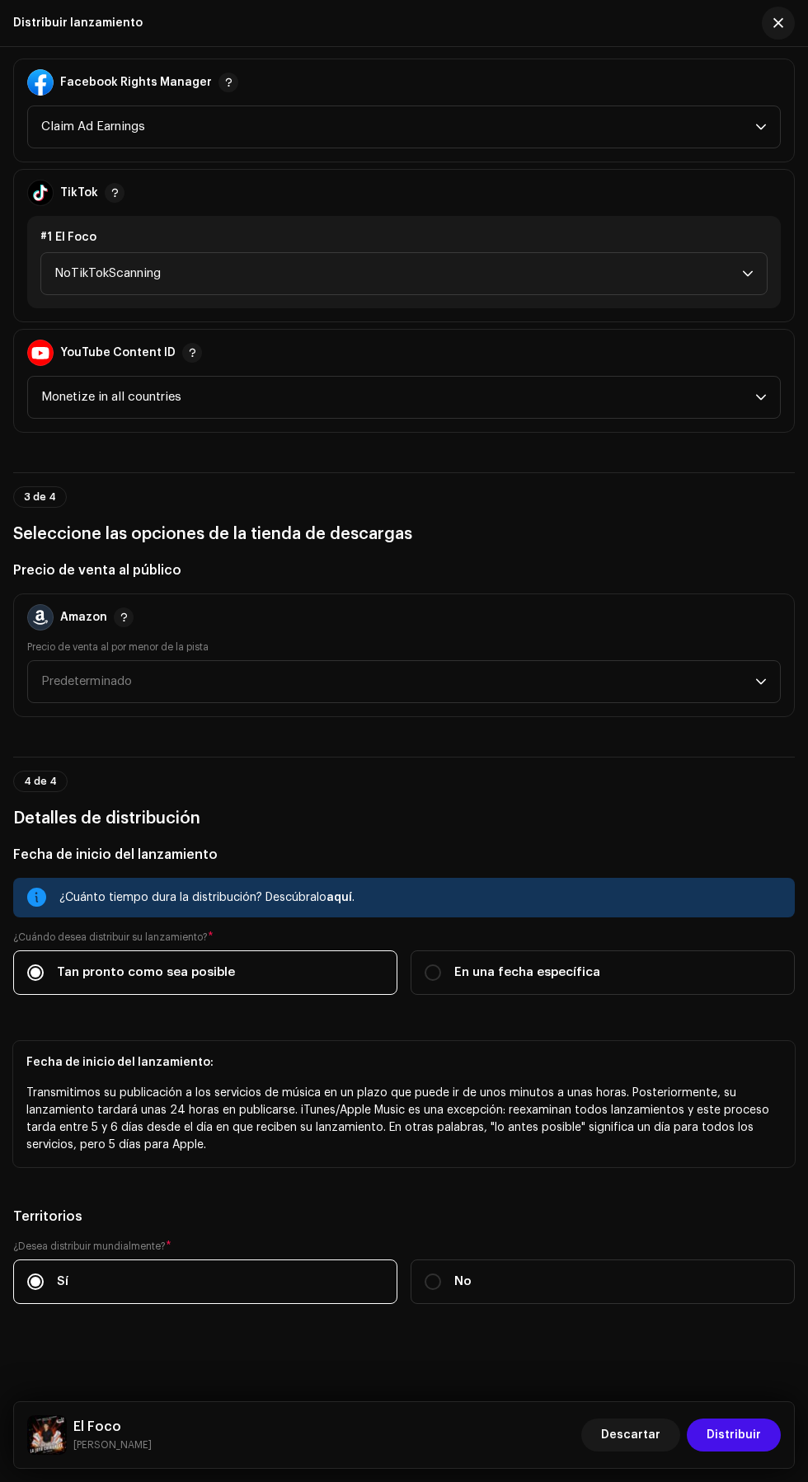
scroll to position [2040, 0]
click at [528, 702] on span "Predeterminado" at bounding box center [398, 681] width 714 height 41
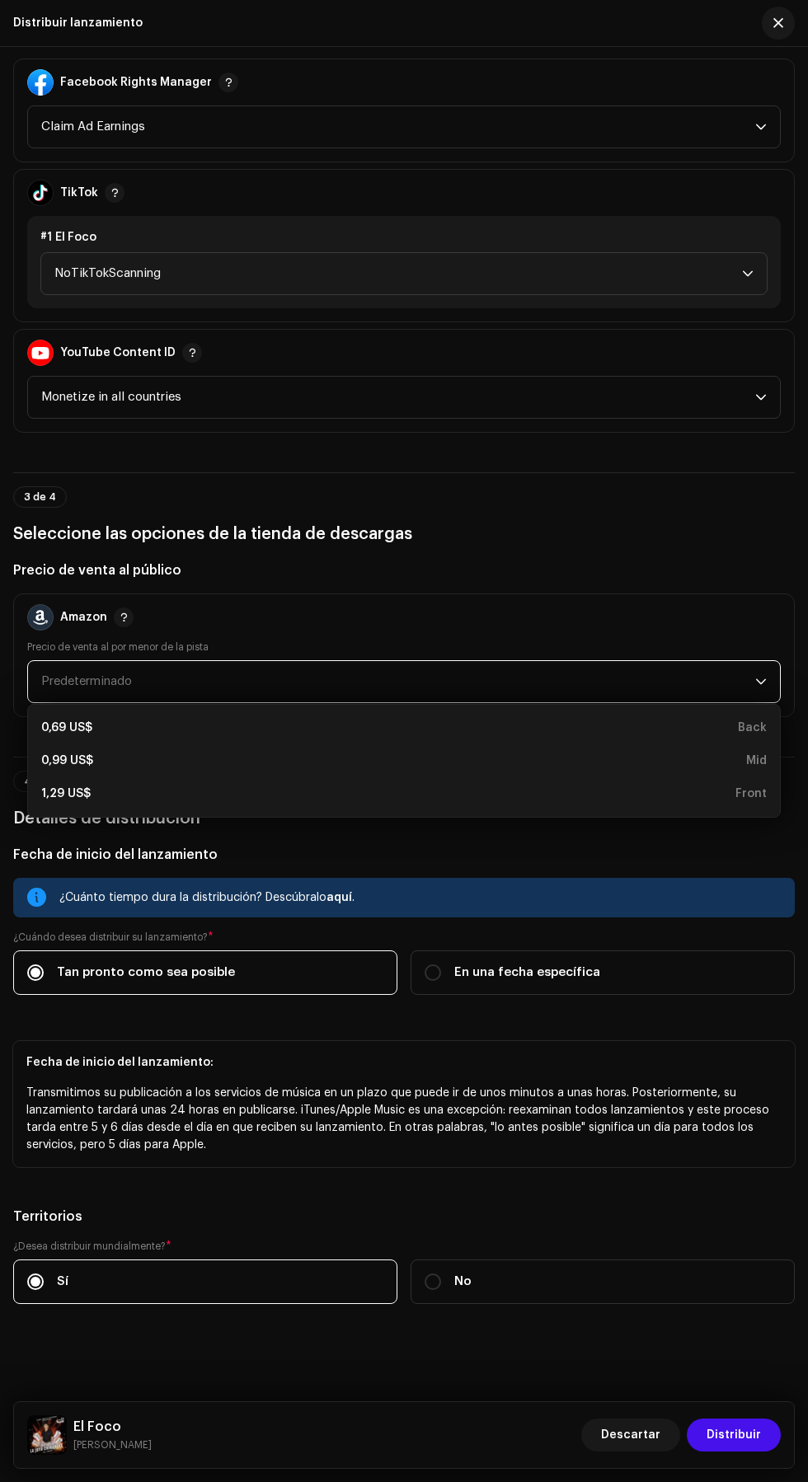
scroll to position [2068, 0]
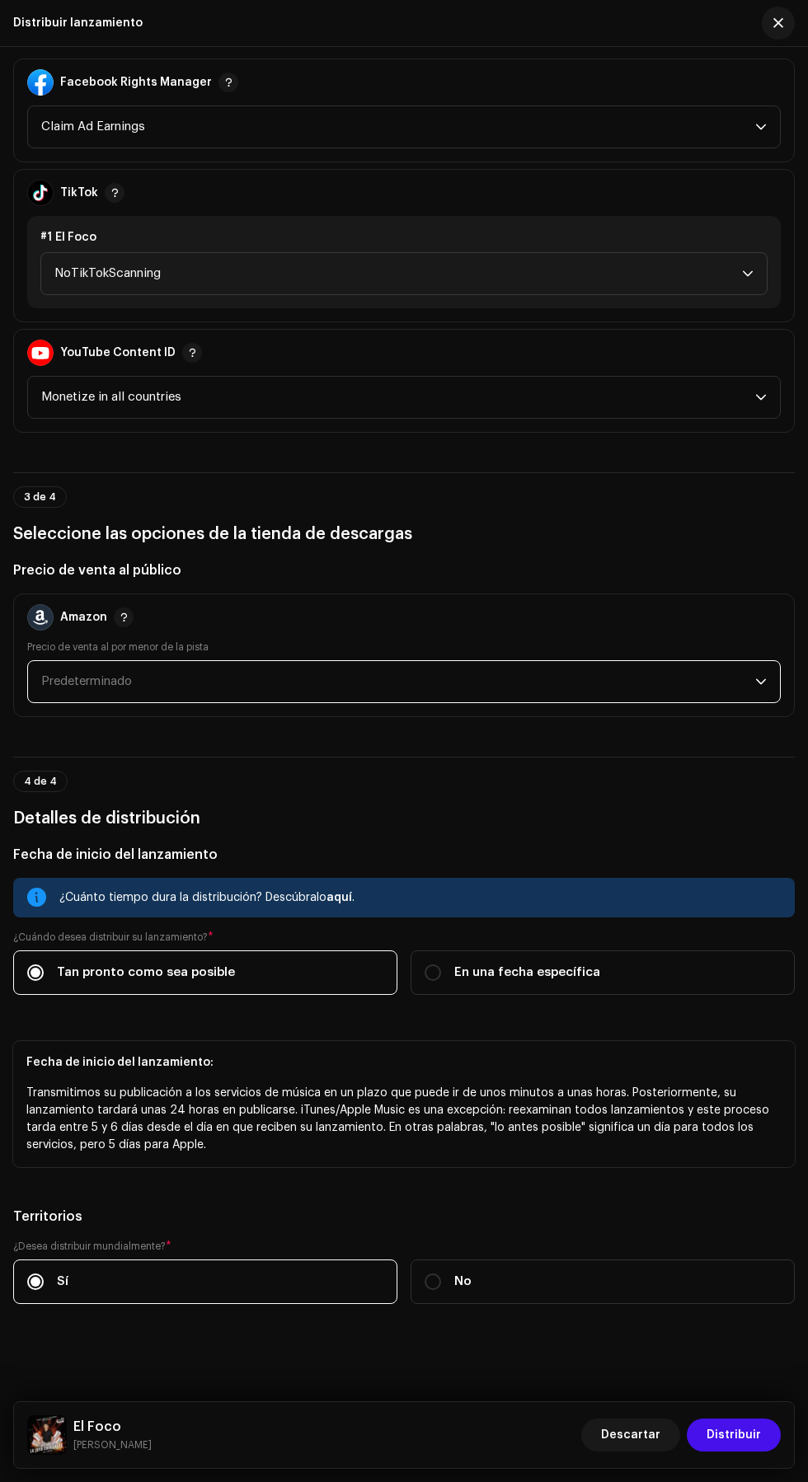
click at [528, 702] on span "Predeterminado" at bounding box center [398, 681] width 714 height 41
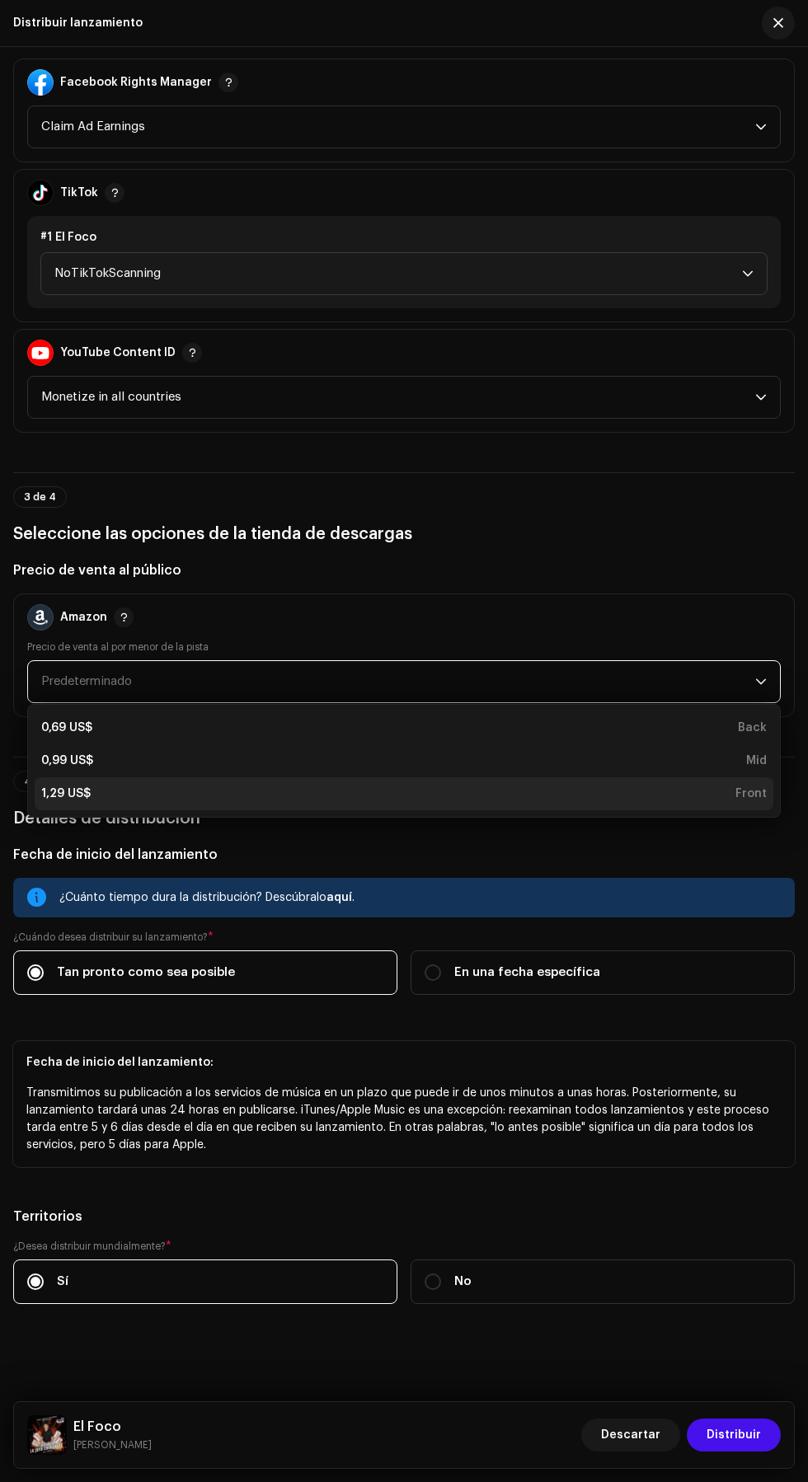
click at [475, 802] on div "1,29 US$ Front" at bounding box center [403, 794] width 725 height 16
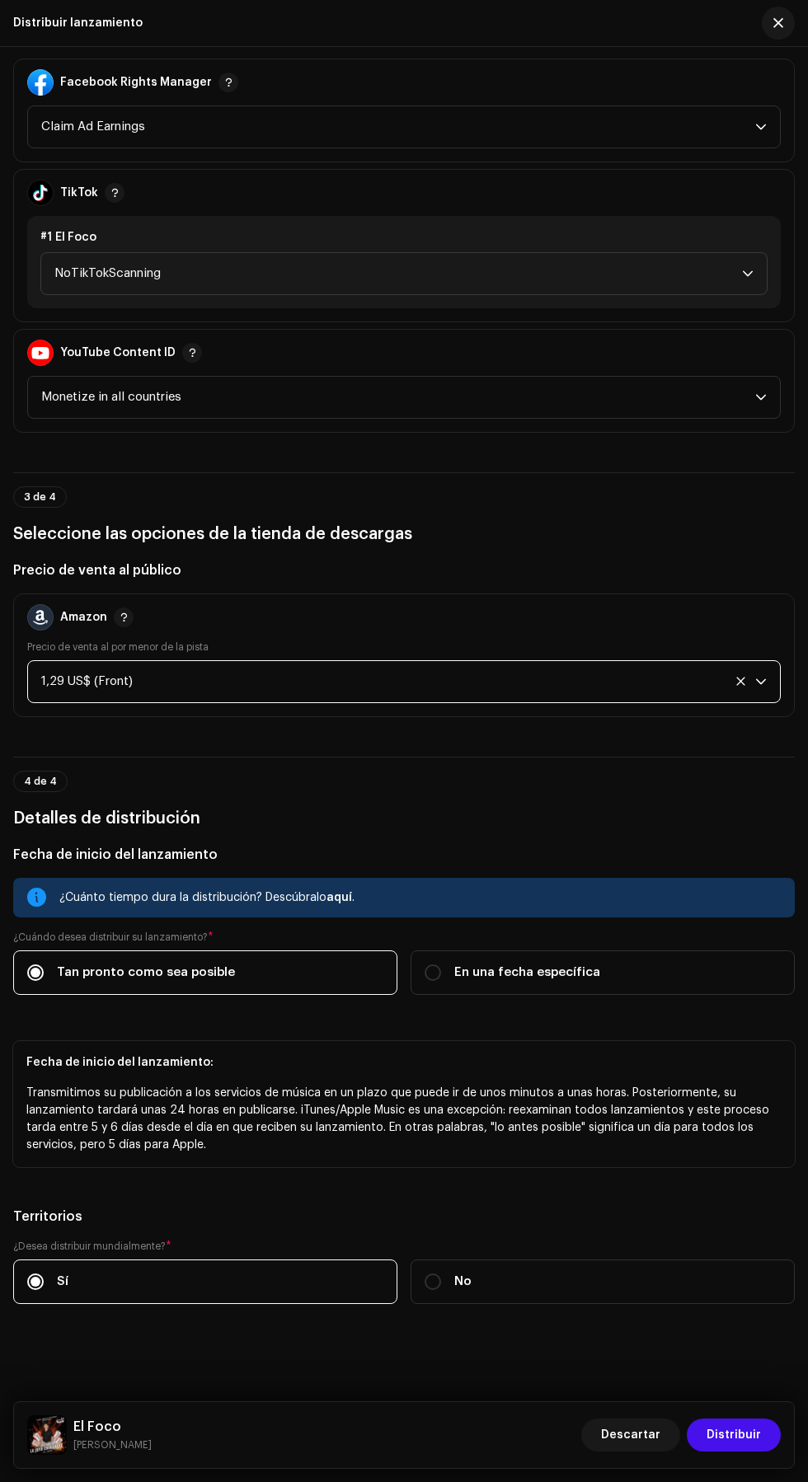
scroll to position [2206, 0]
click at [744, 1437] on span "Distribuir" at bounding box center [734, 1435] width 54 height 33
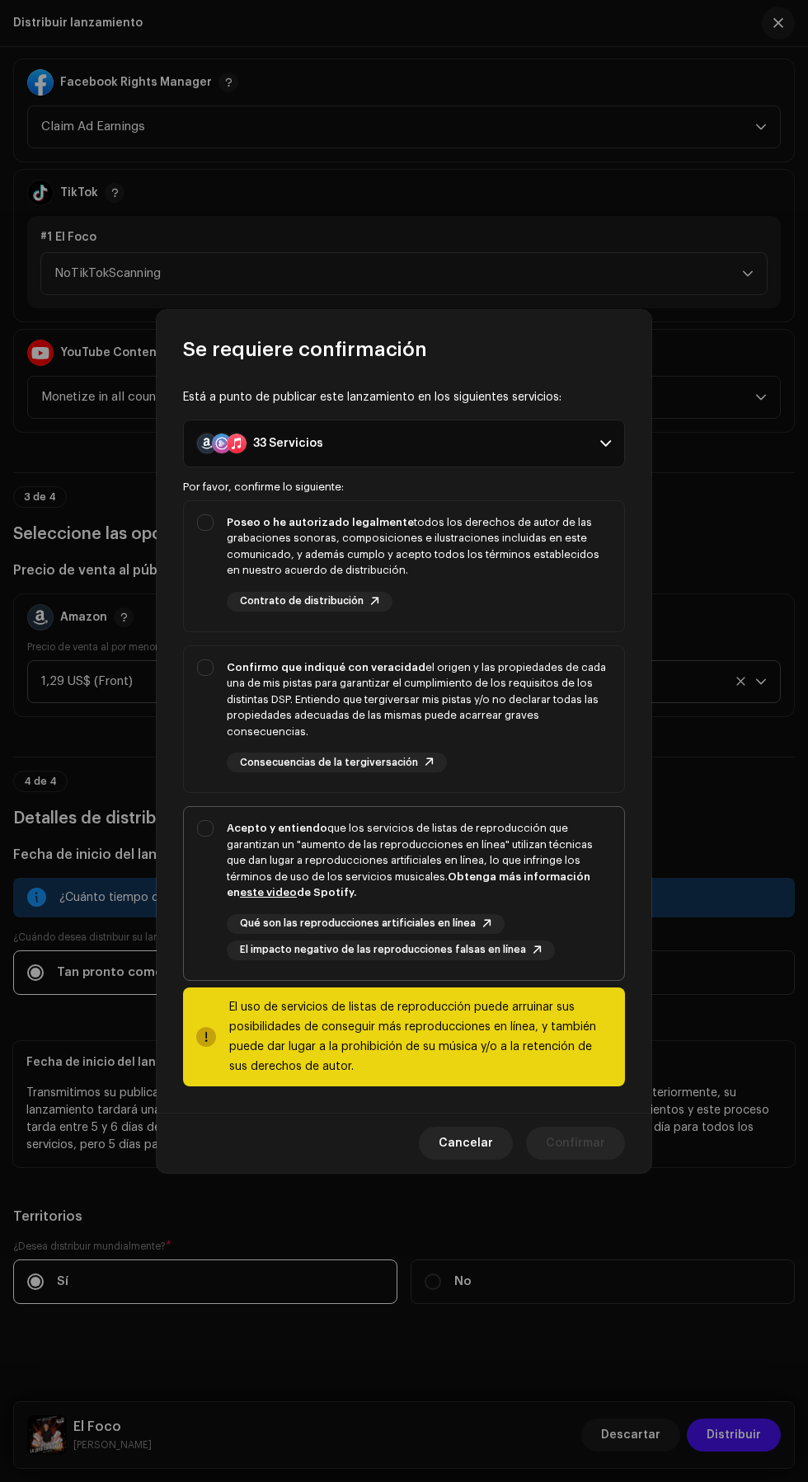
click at [491, 874] on strong "Obtenga más información en este video de Spotify." at bounding box center [409, 884] width 364 height 27
checkbox input "true"
click at [482, 667] on div "Confirmo que indiqué con veracidad el origen y las propiedades de cada una de m…" at bounding box center [419, 700] width 384 height 81
checkbox input "true"
click at [500, 556] on div "Poseo o he autorizado legalmente todos los derechos de autor de las grabaciones…" at bounding box center [419, 546] width 384 height 64
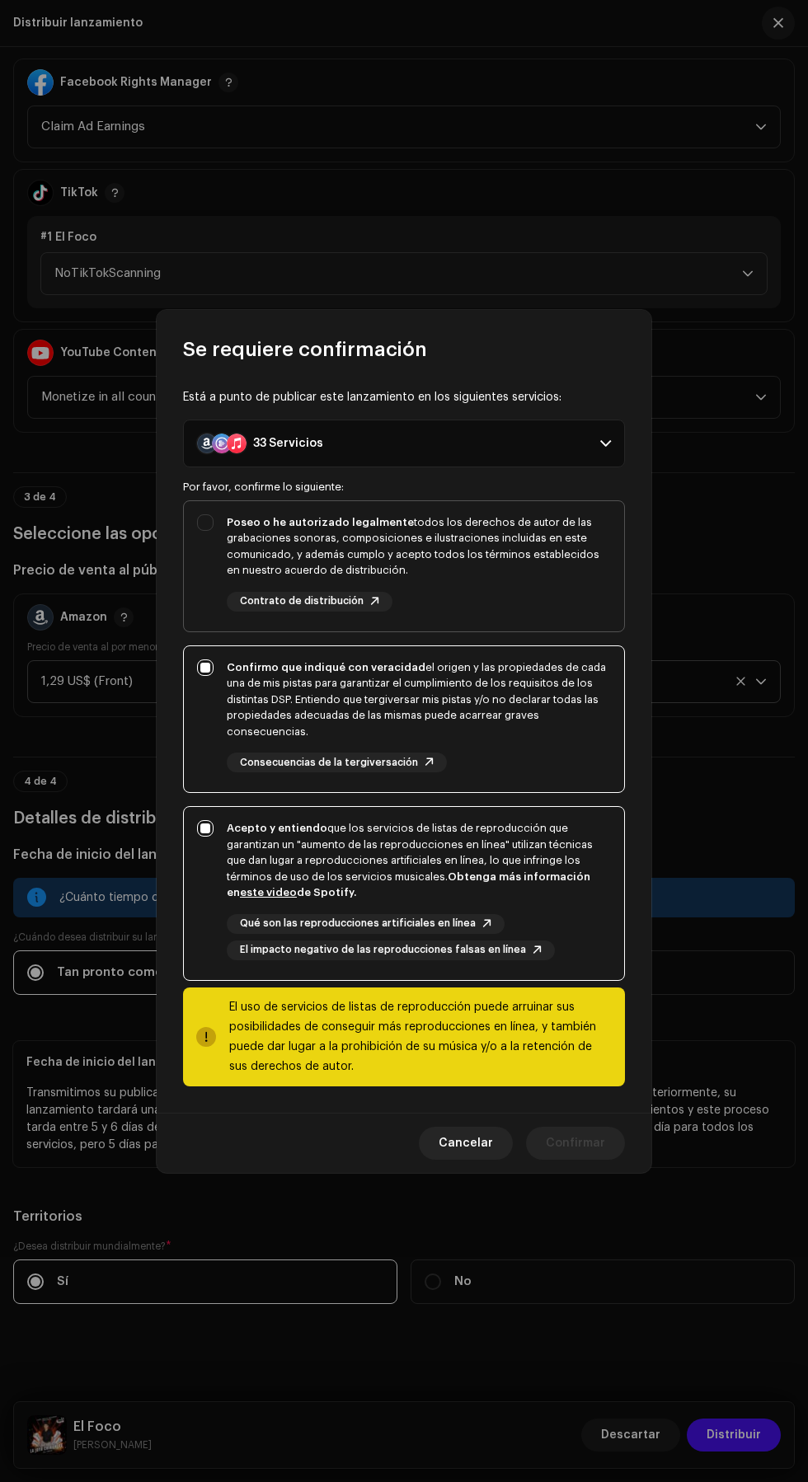
checkbox input "true"
click at [581, 1139] on span "Confirmar" at bounding box center [575, 1143] width 59 height 33
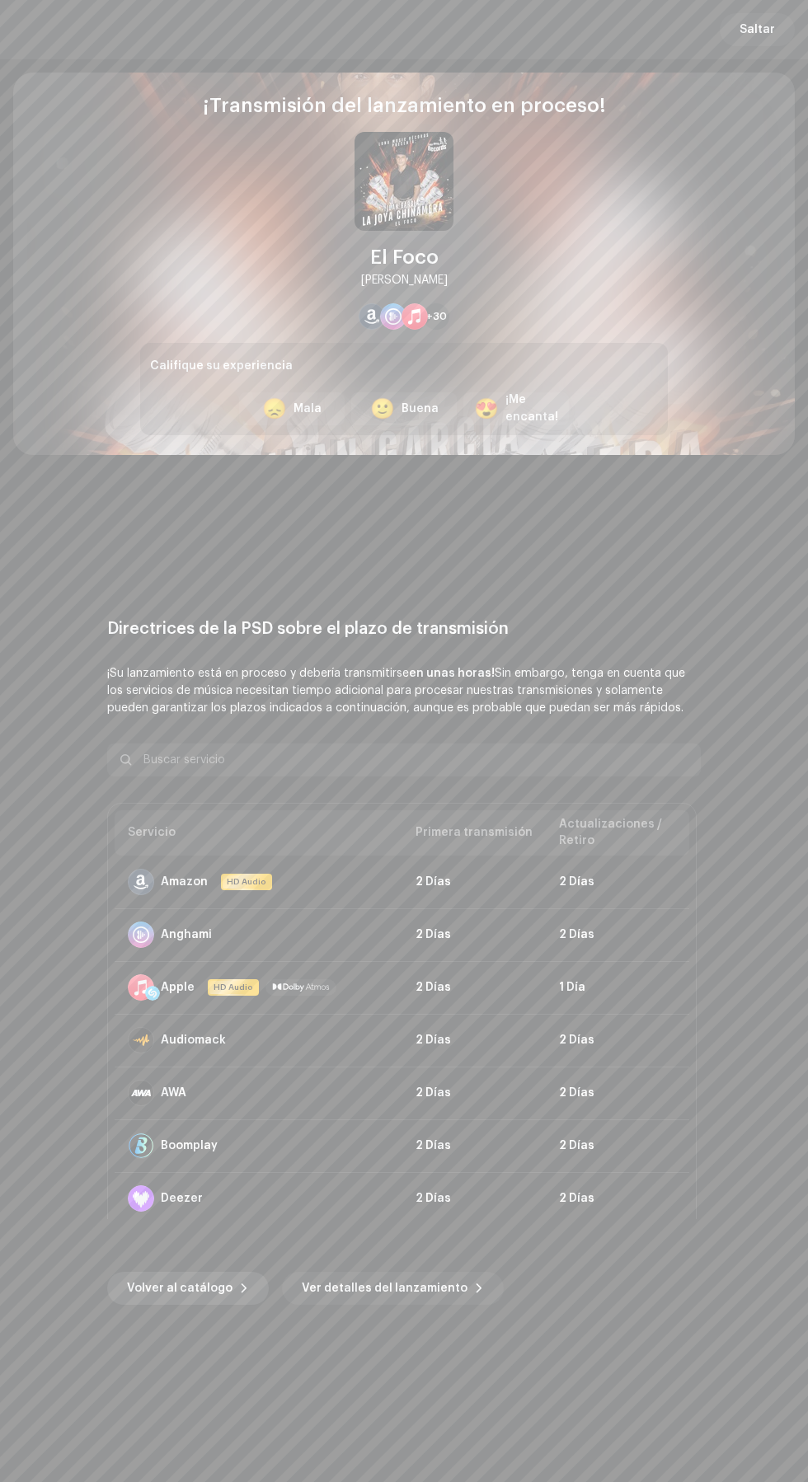
click at [144, 1280] on span "Volver al catálogo" at bounding box center [180, 1288] width 106 height 33
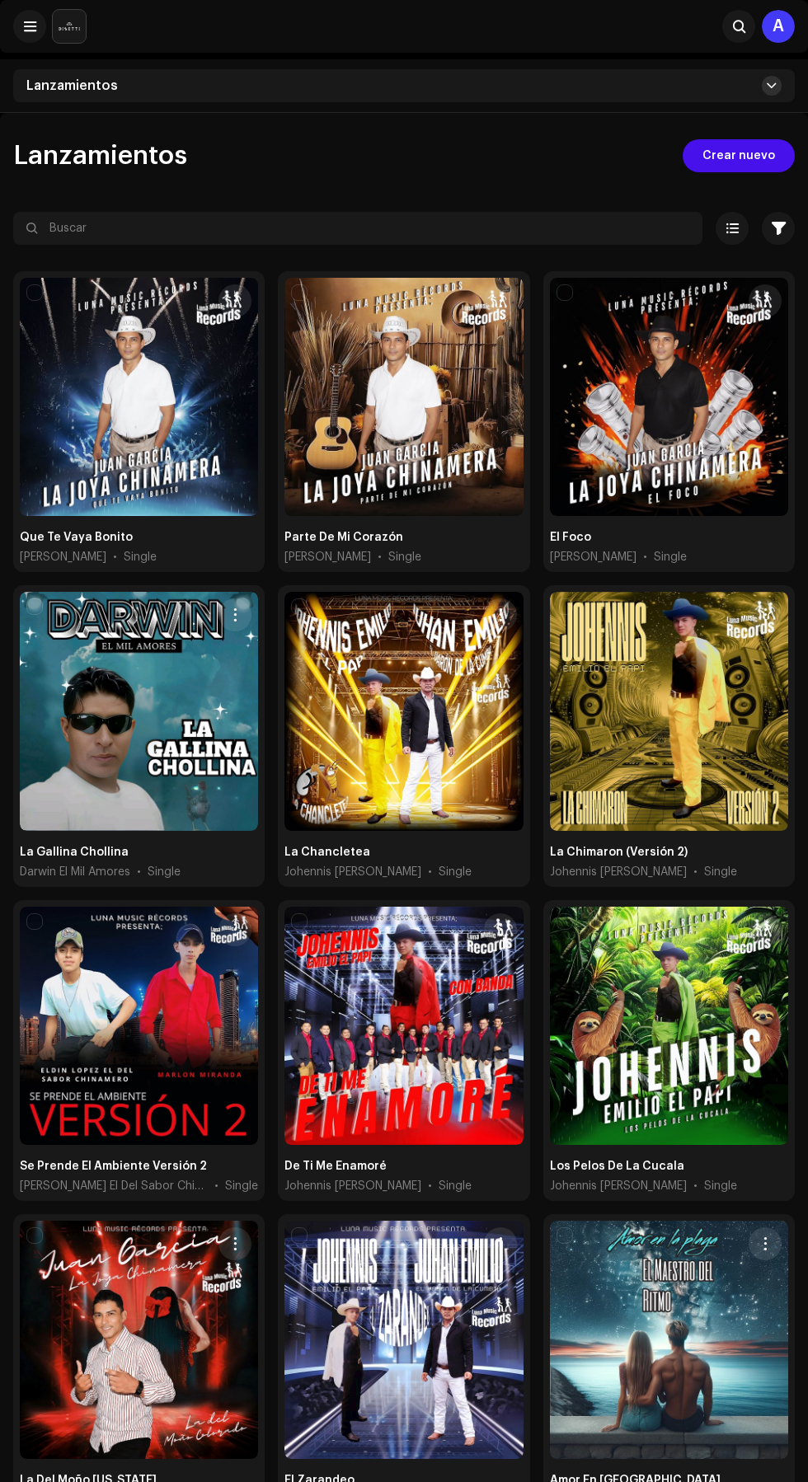
click at [772, 86] on span at bounding box center [772, 85] width 10 height 13
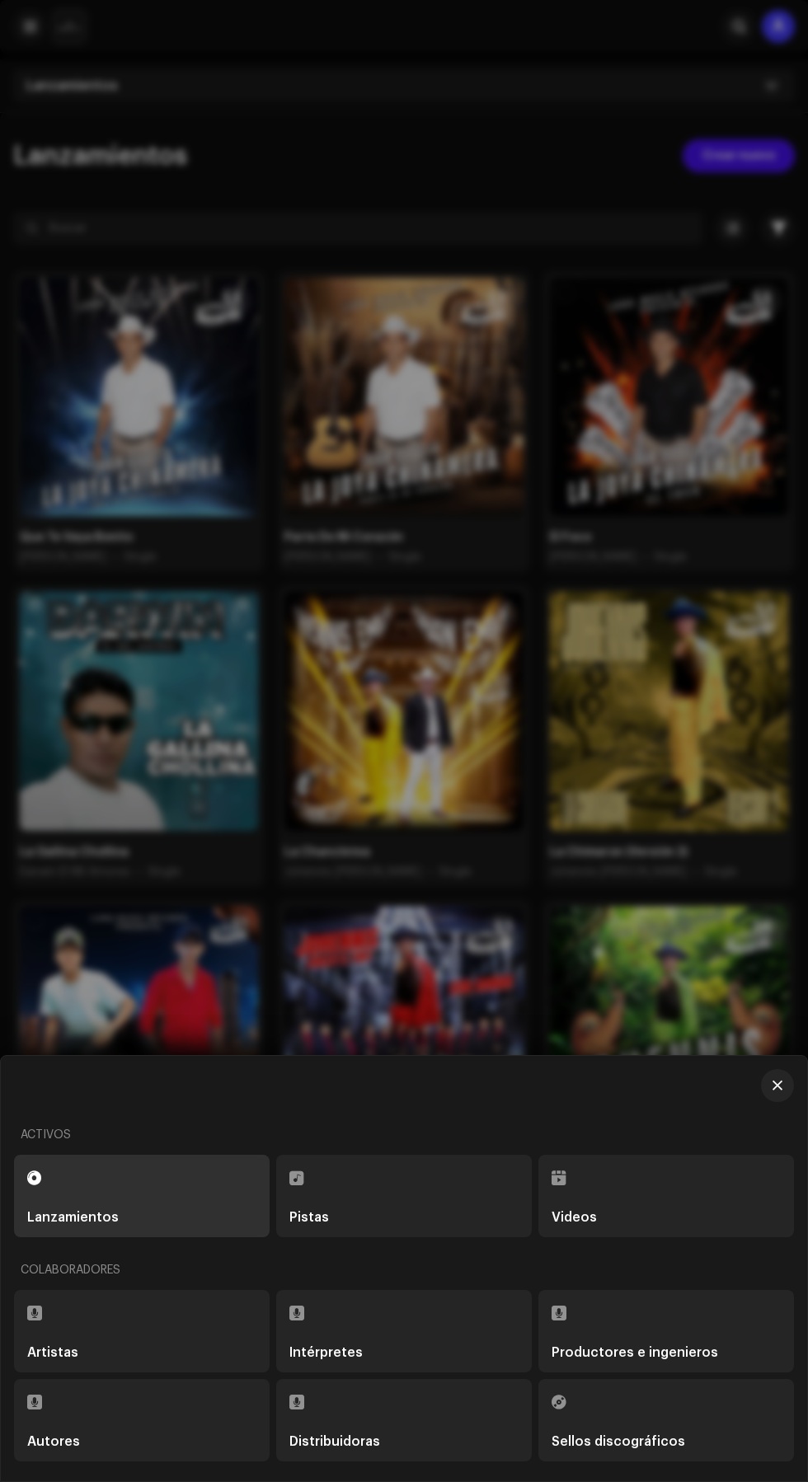
click at [659, 1443] on div "Sellos discográficos" at bounding box center [619, 1441] width 134 height 13
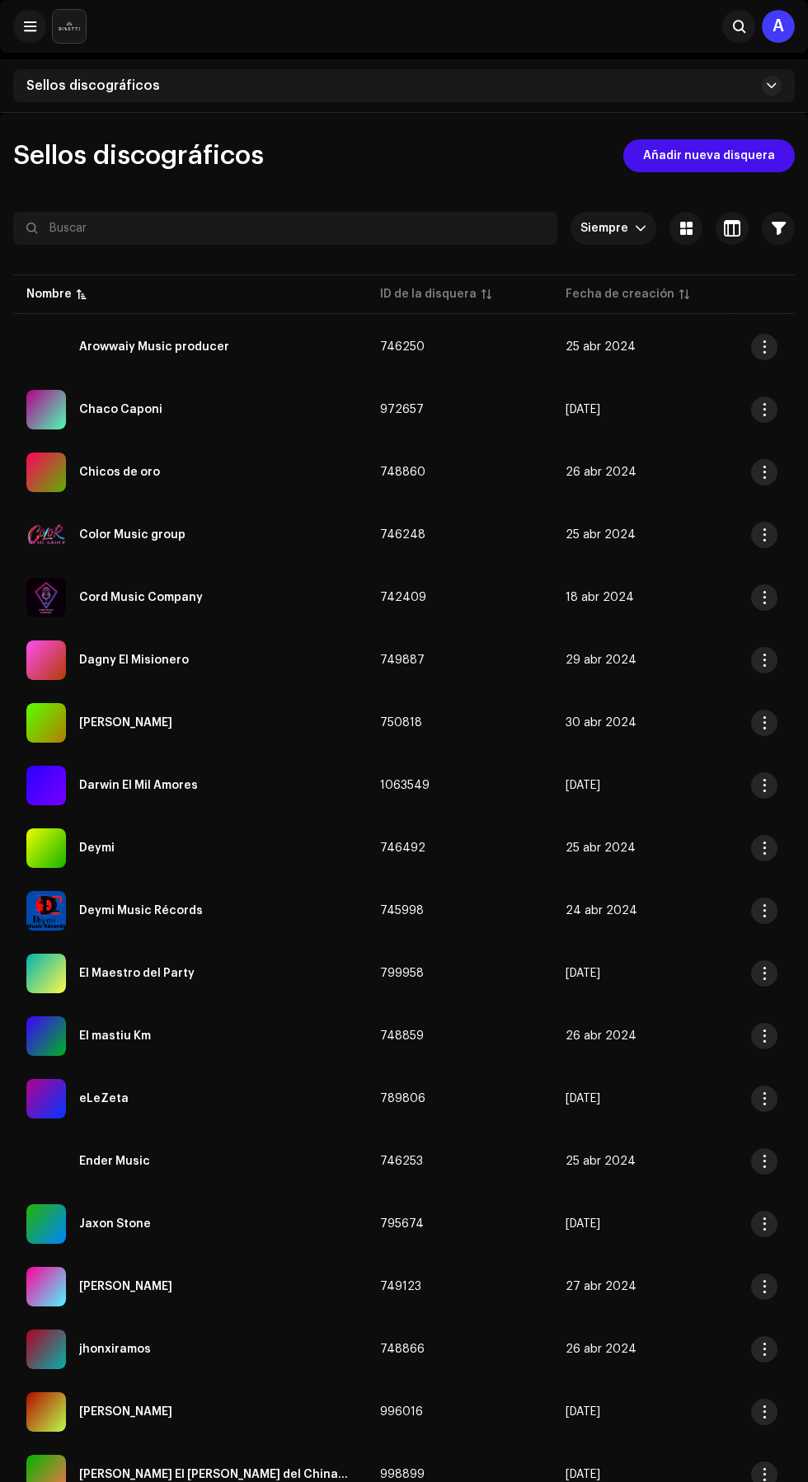
scroll to position [274, 0]
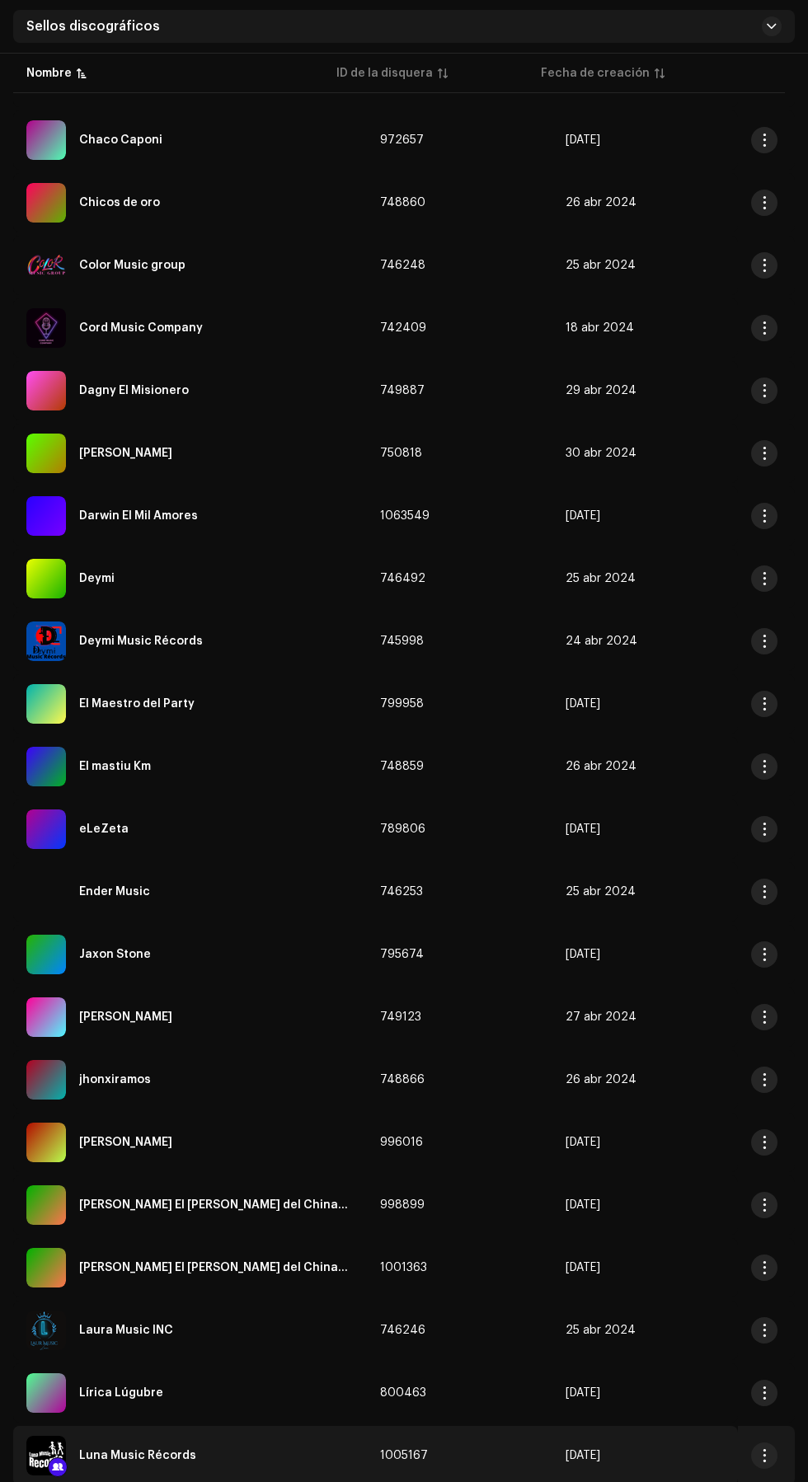
click at [189, 1460] on div "Luna Music Récords" at bounding box center [137, 1456] width 117 height 12
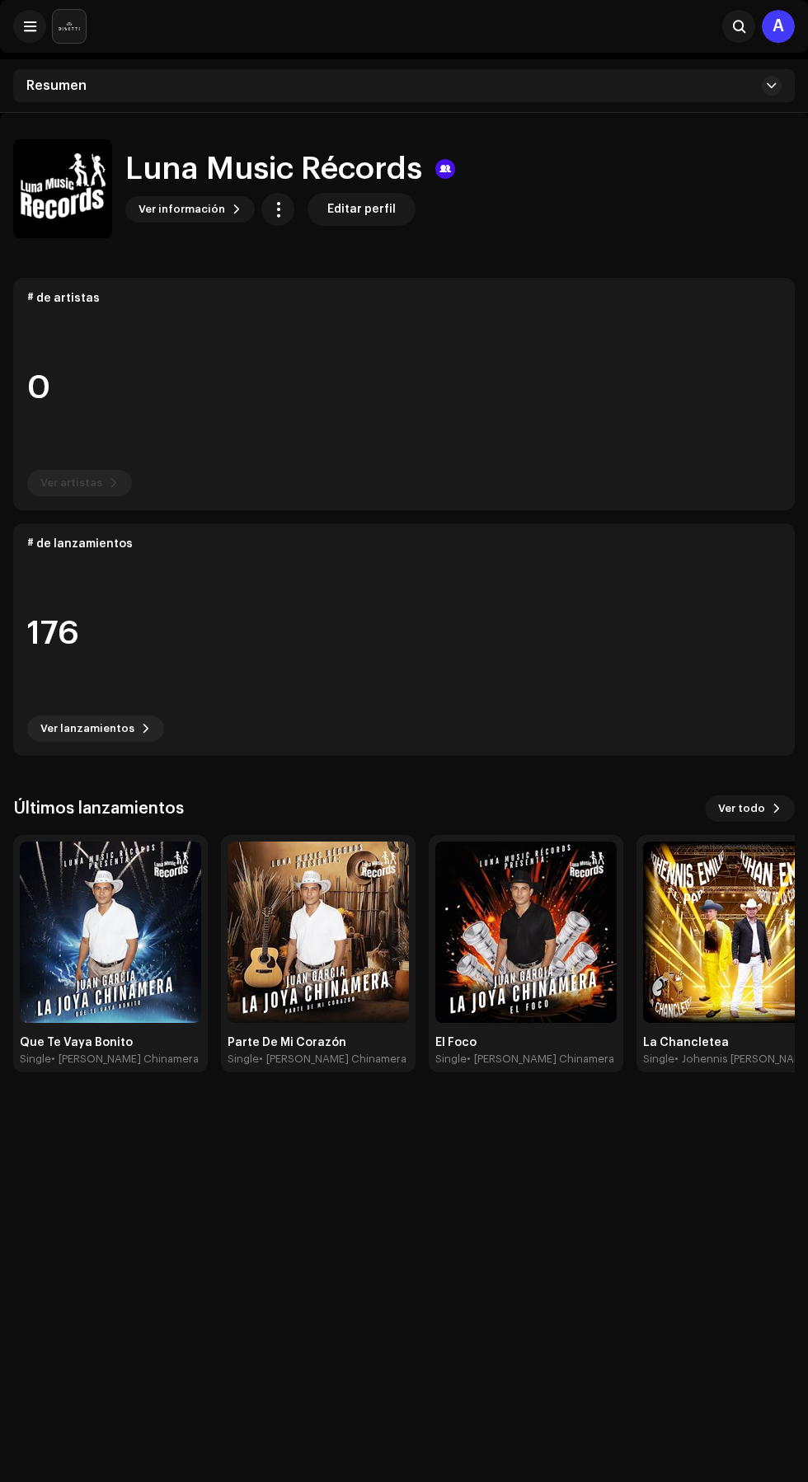
click at [737, 77] on div "Resumen" at bounding box center [404, 85] width 782 height 33
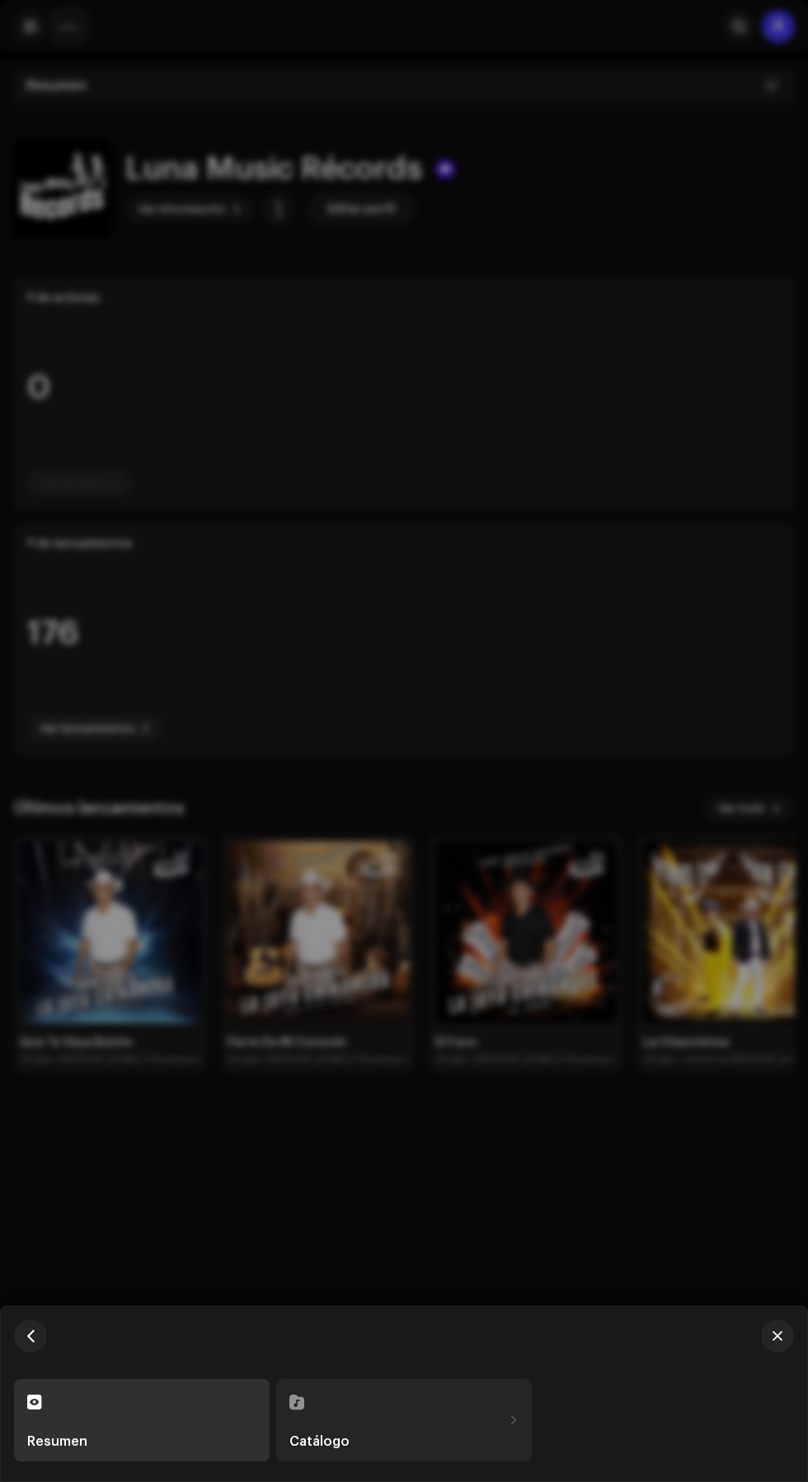
click at [453, 1448] on div "Catálogo" at bounding box center [395, 1441] width 213 height 13
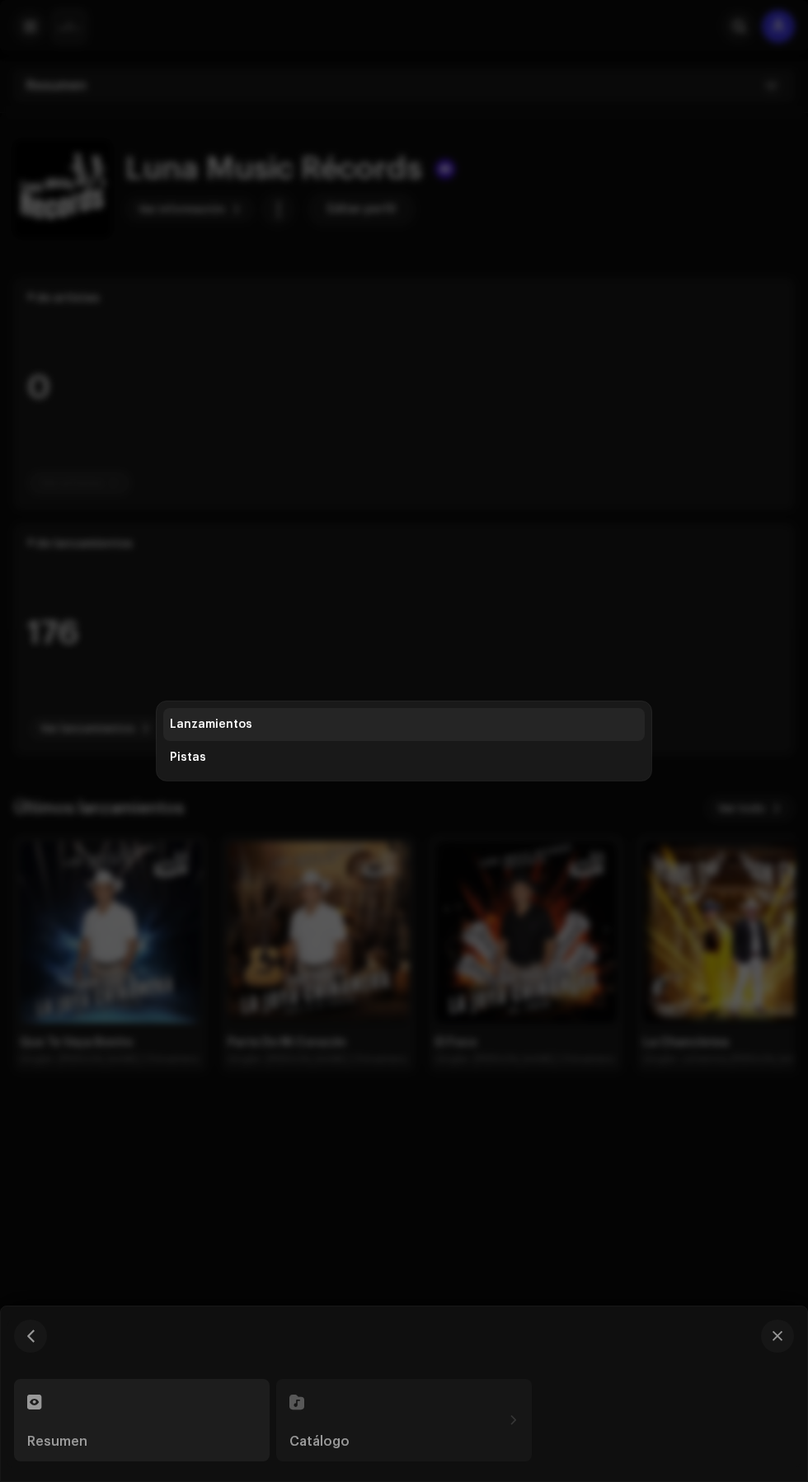
click at [493, 741] on div "Lanzamientos" at bounding box center [403, 724] width 481 height 33
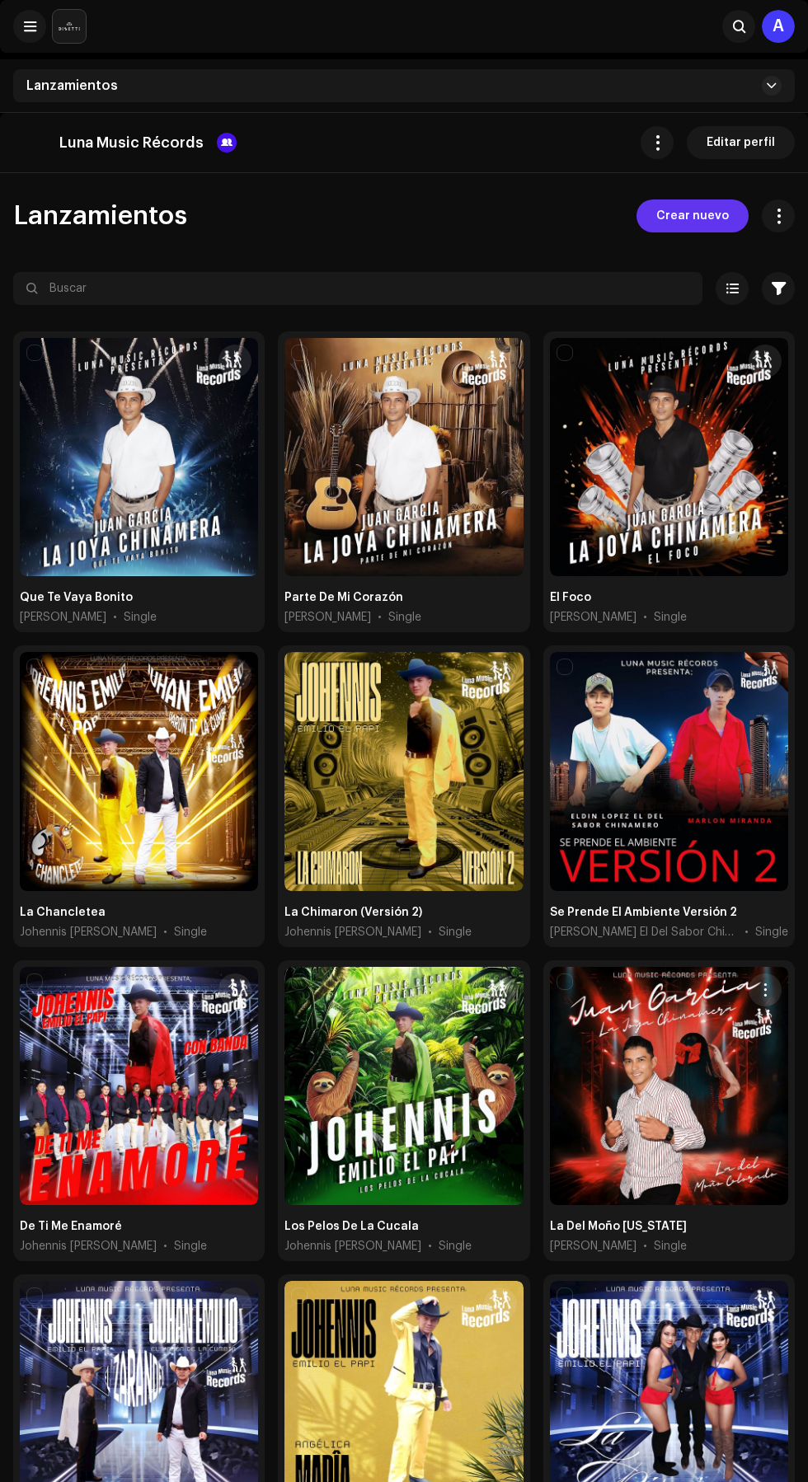
click at [697, 221] on span "Crear nuevo" at bounding box center [692, 216] width 73 height 33
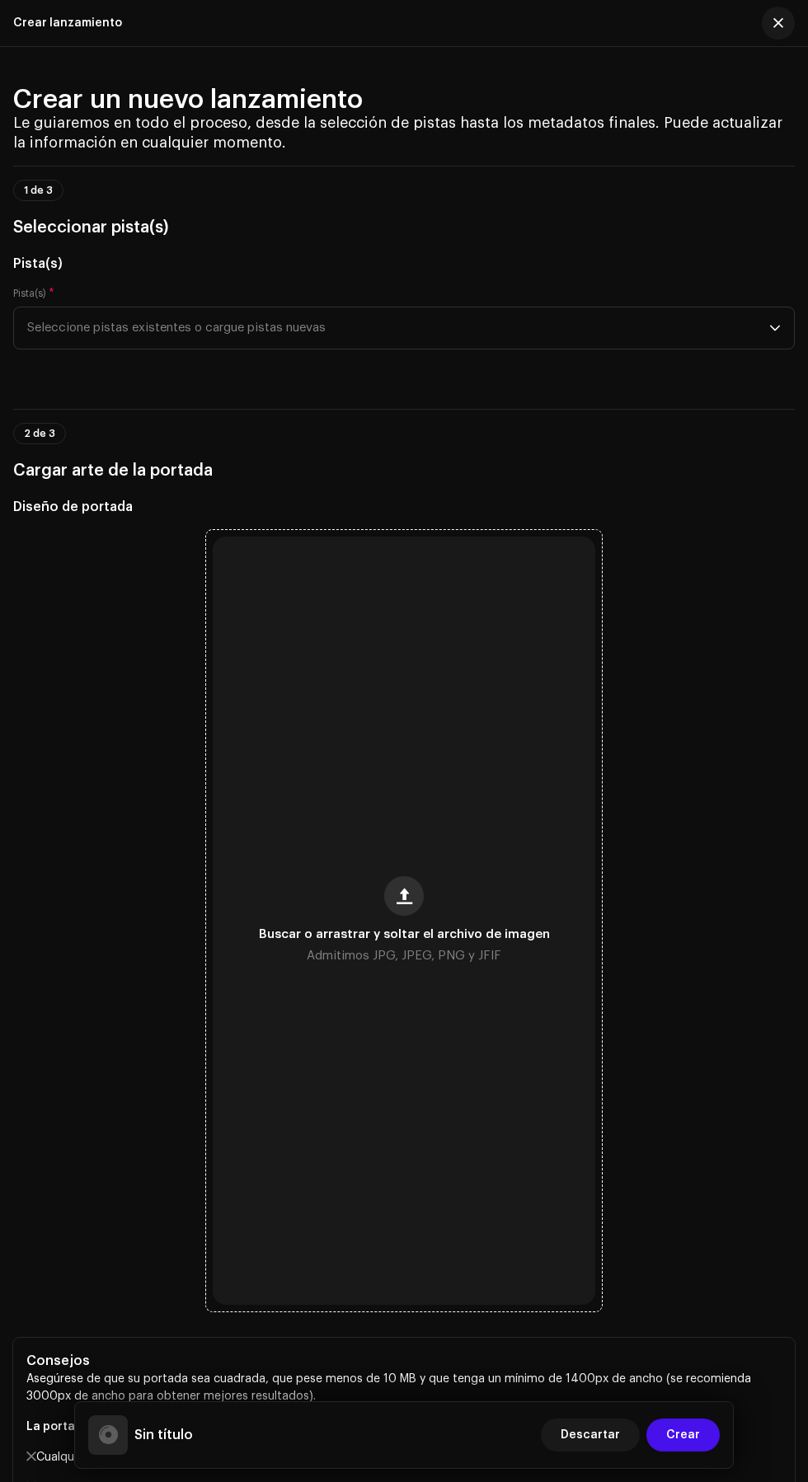
click at [404, 903] on span "button" at bounding box center [405, 896] width 16 height 13
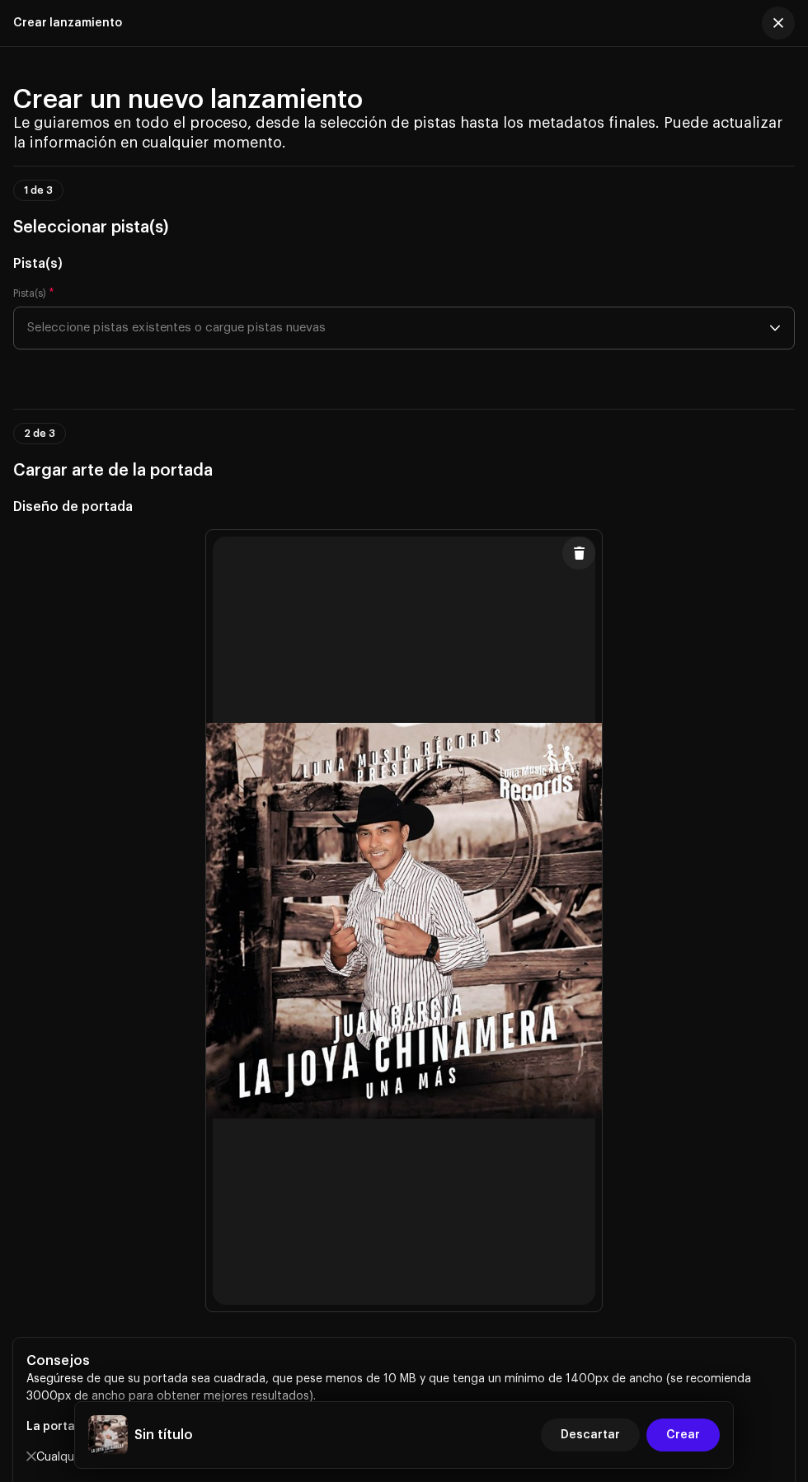
click at [758, 349] on span "Seleccione pistas existentes o cargue pistas nuevas" at bounding box center [398, 328] width 742 height 41
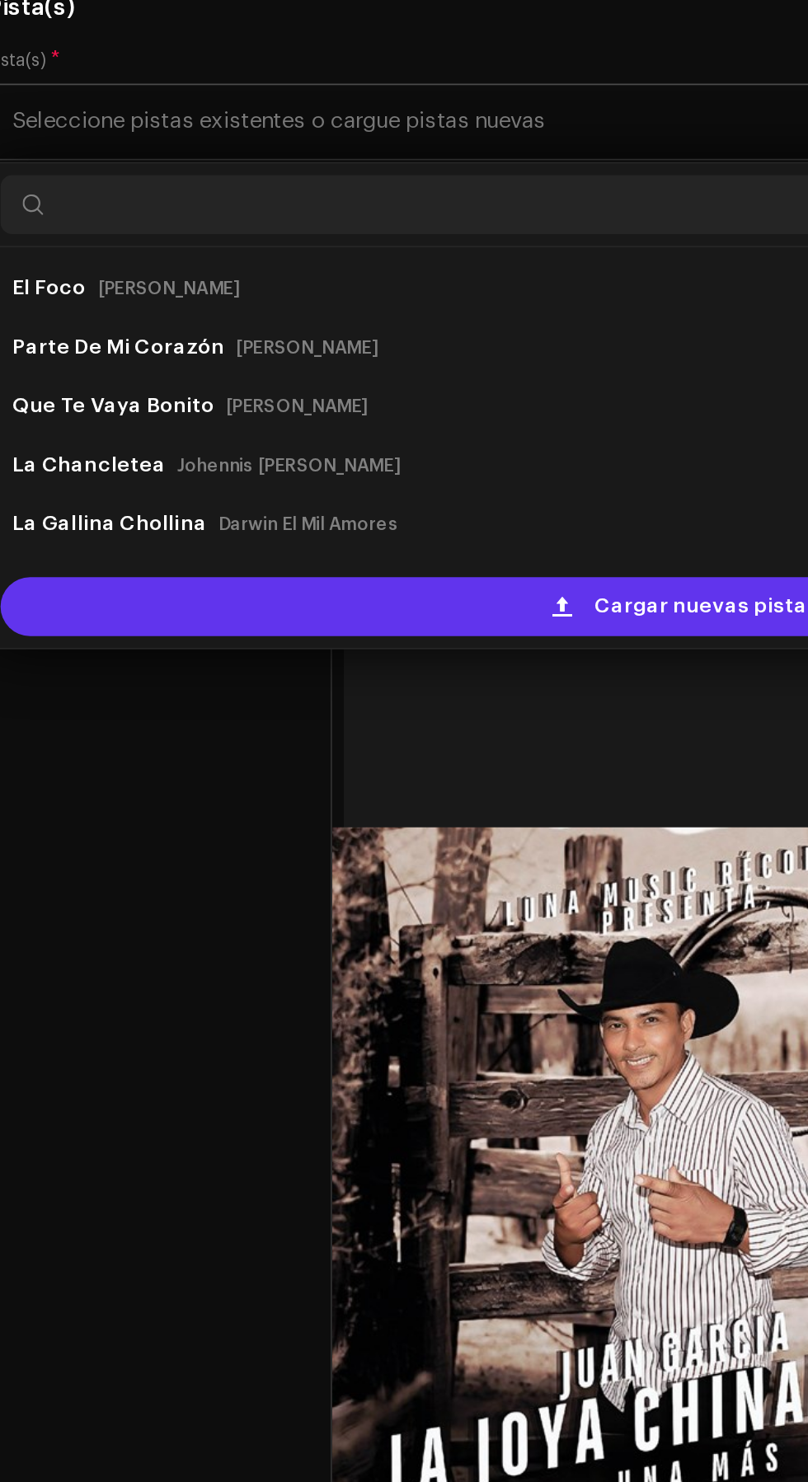
click at [401, 616] on span "Cargar nuevas pistas" at bounding box center [416, 599] width 125 height 33
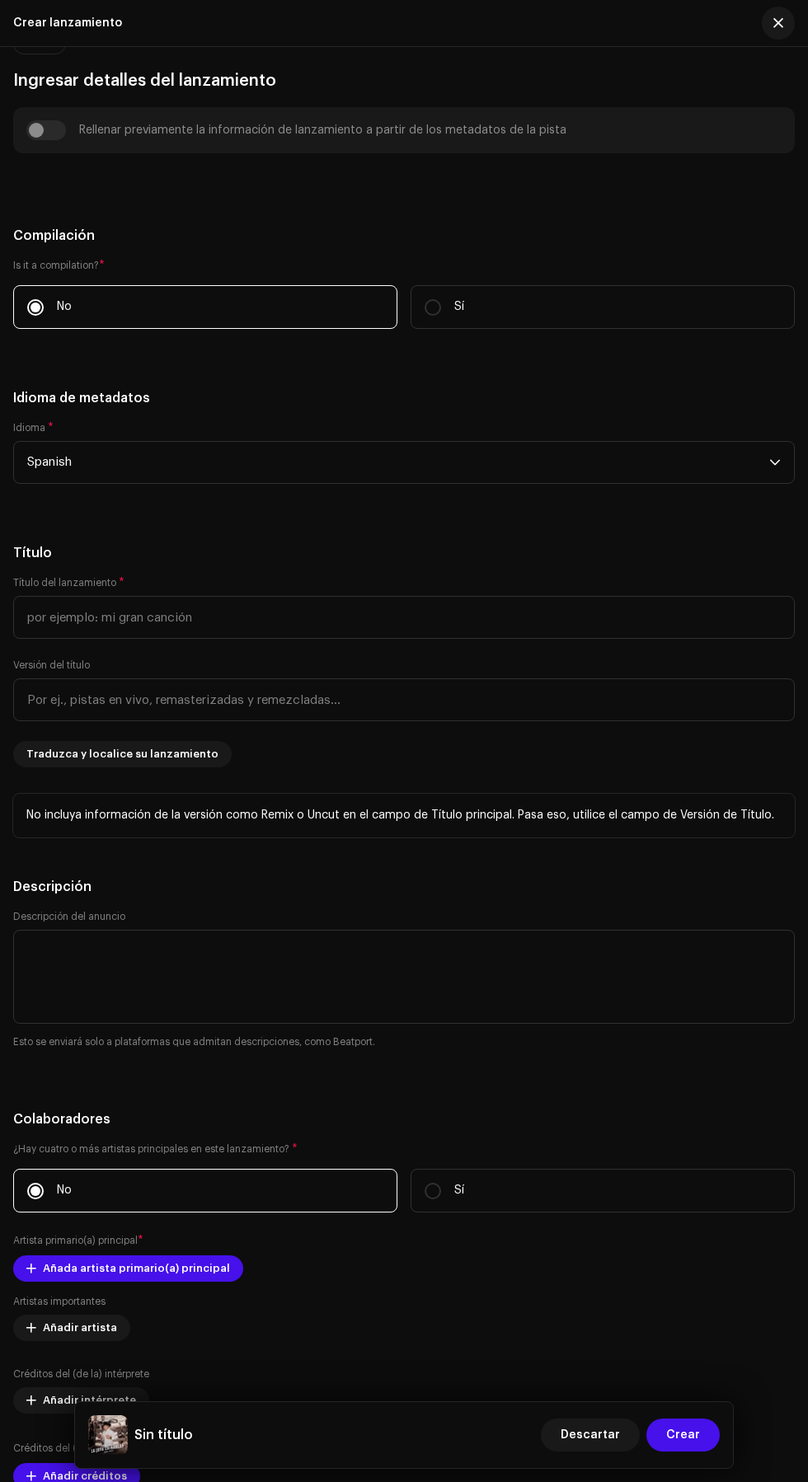
scroll to position [1767, 0]
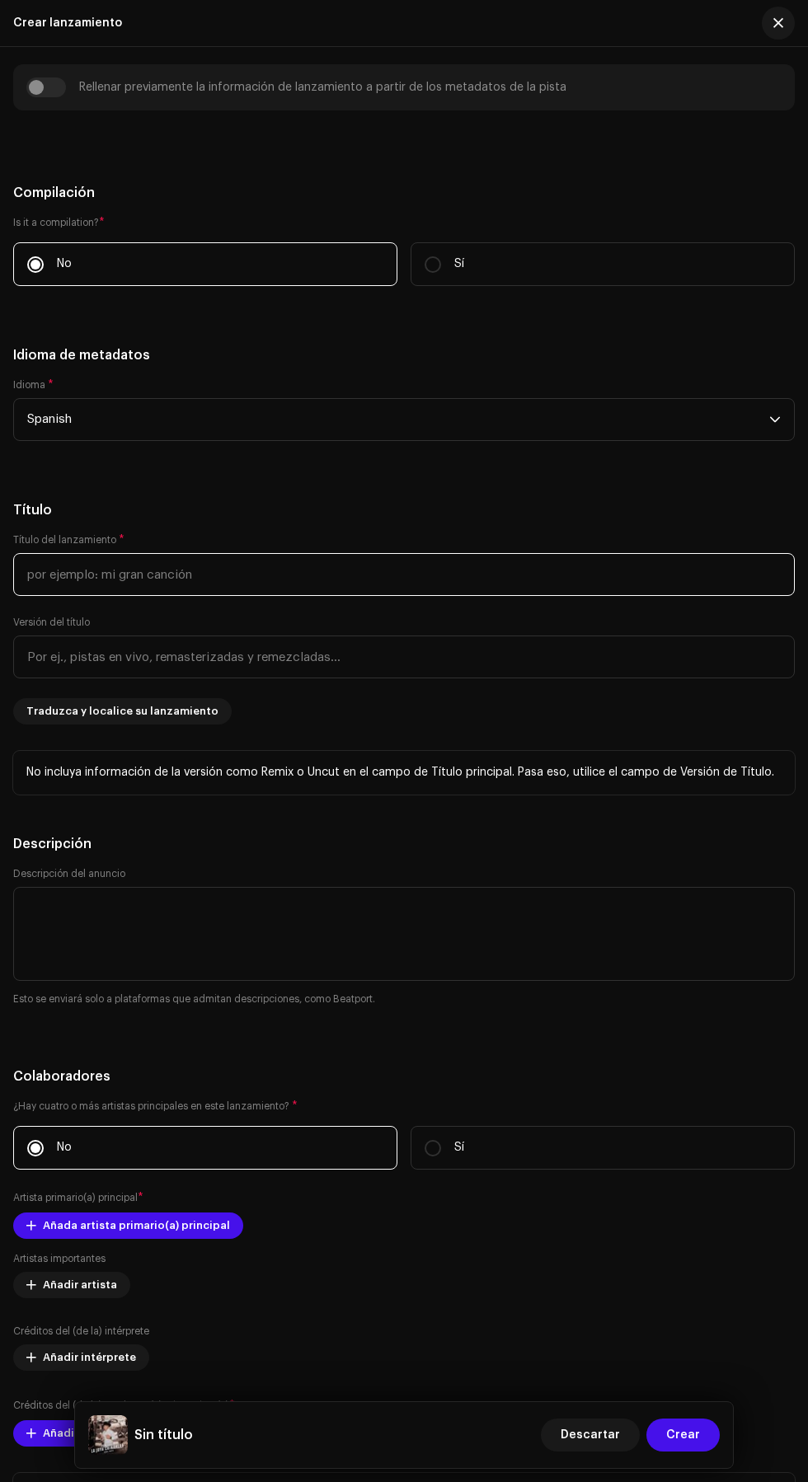
click at [467, 596] on input "text" at bounding box center [404, 574] width 782 height 43
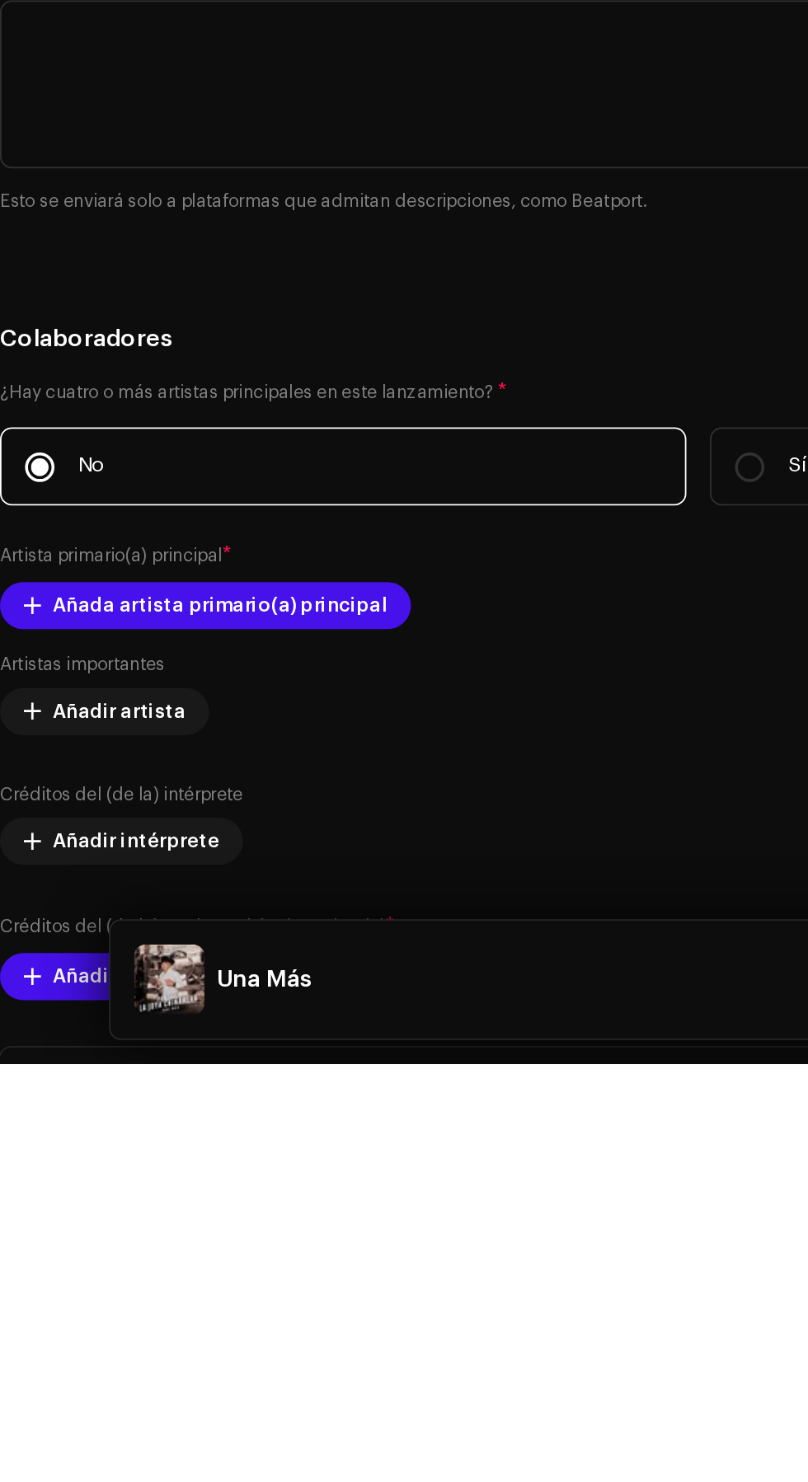
type input "Una Más"
click at [328, 520] on h5 "Título" at bounding box center [404, 510] width 782 height 20
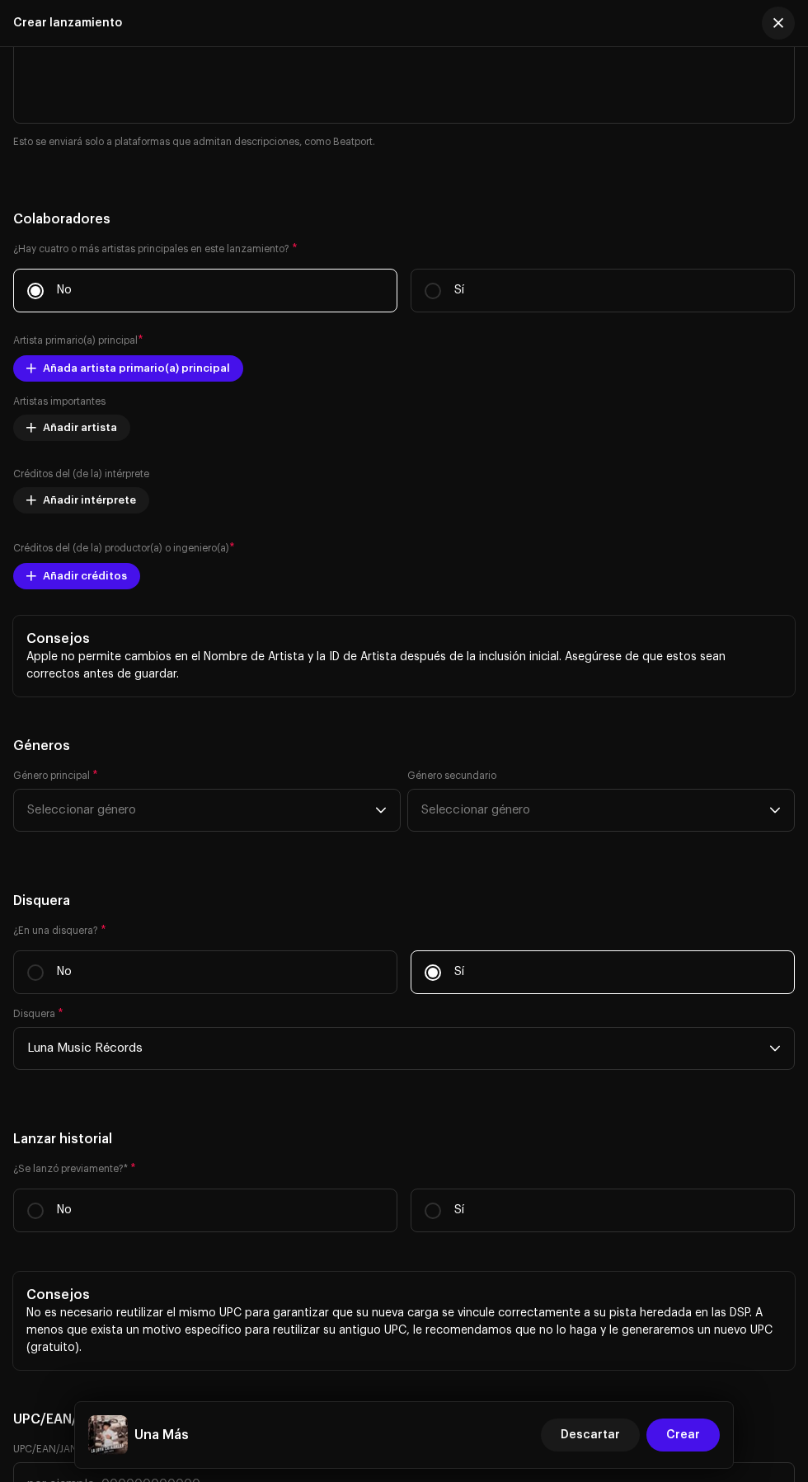
scroll to position [2699, 0]
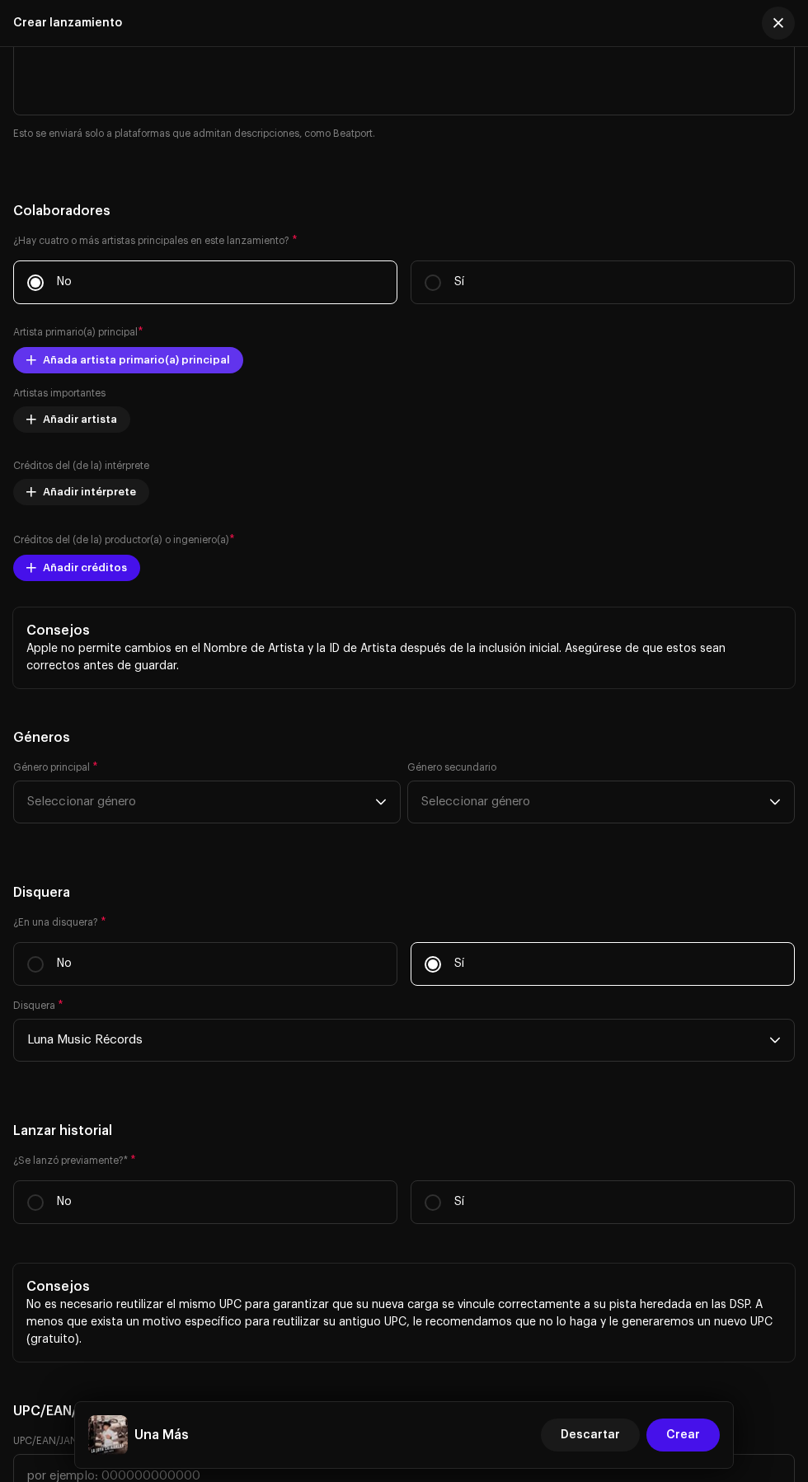
click at [56, 377] on span "Añada artista primario(a) principal" at bounding box center [136, 360] width 187 height 33
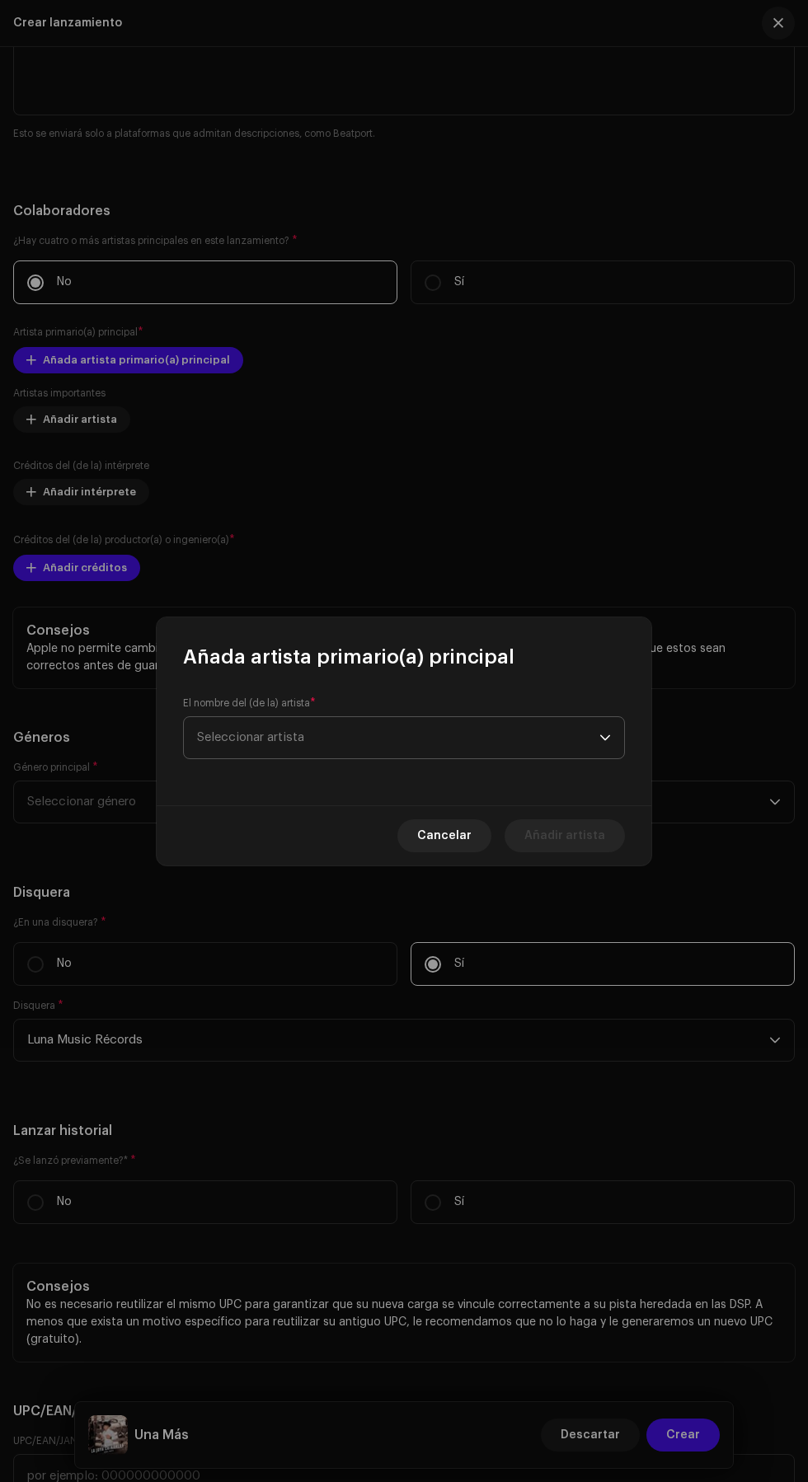
click at [456, 731] on span "Seleccionar artista" at bounding box center [398, 737] width 402 height 41
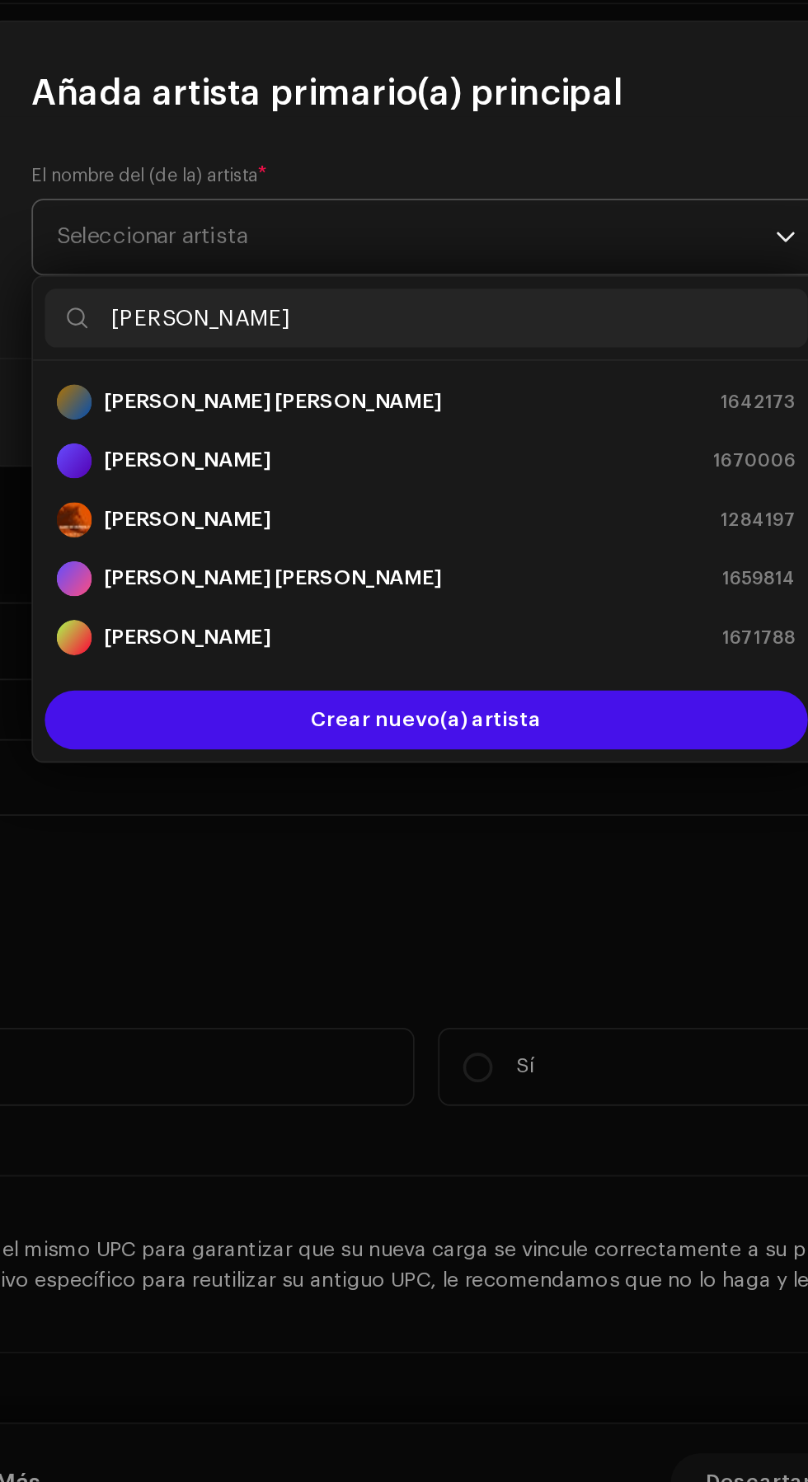
type input "[PERSON_NAME]"
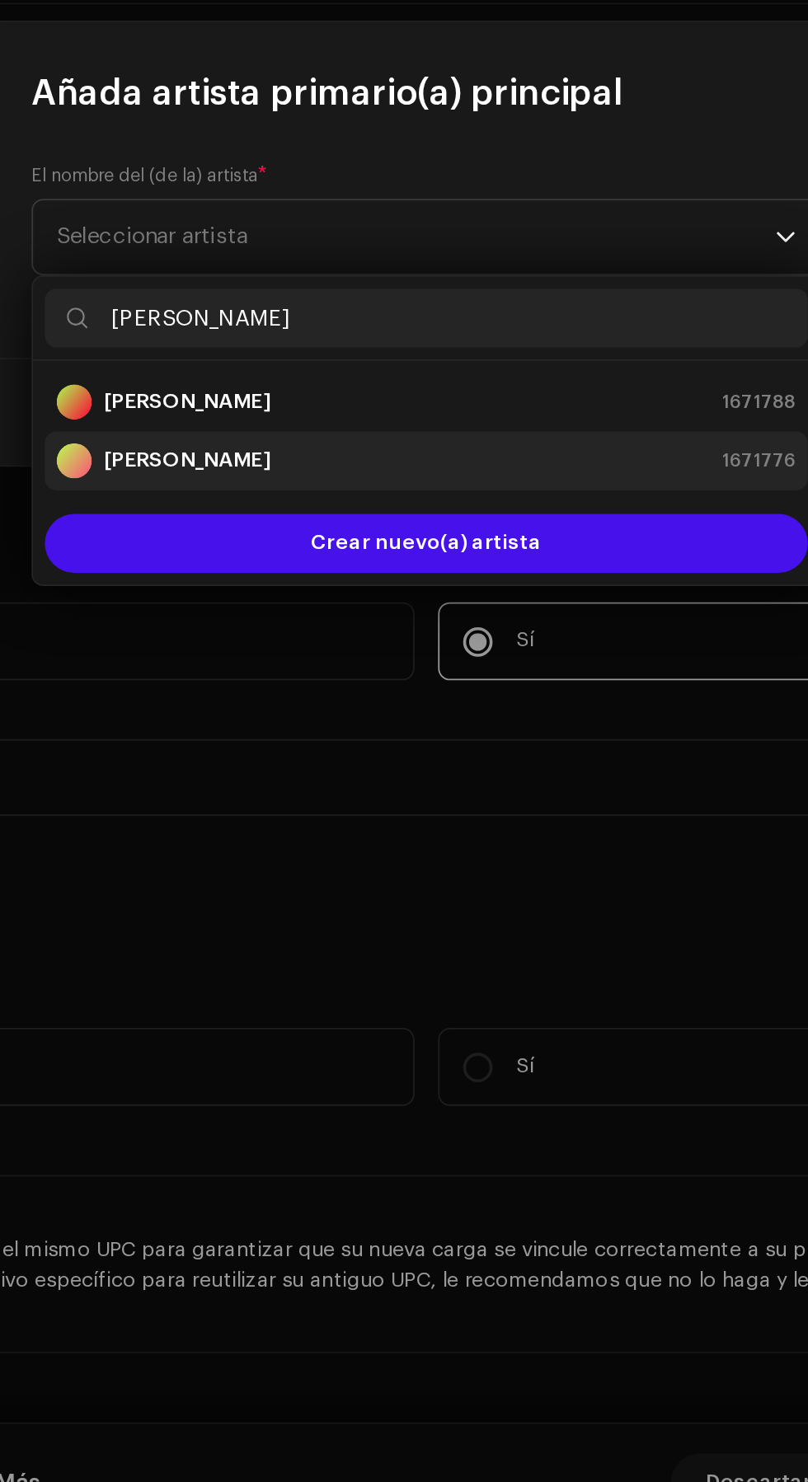
click at [447, 864] on div "[PERSON_NAME] Chinamera 1671776" at bounding box center [404, 863] width 414 height 20
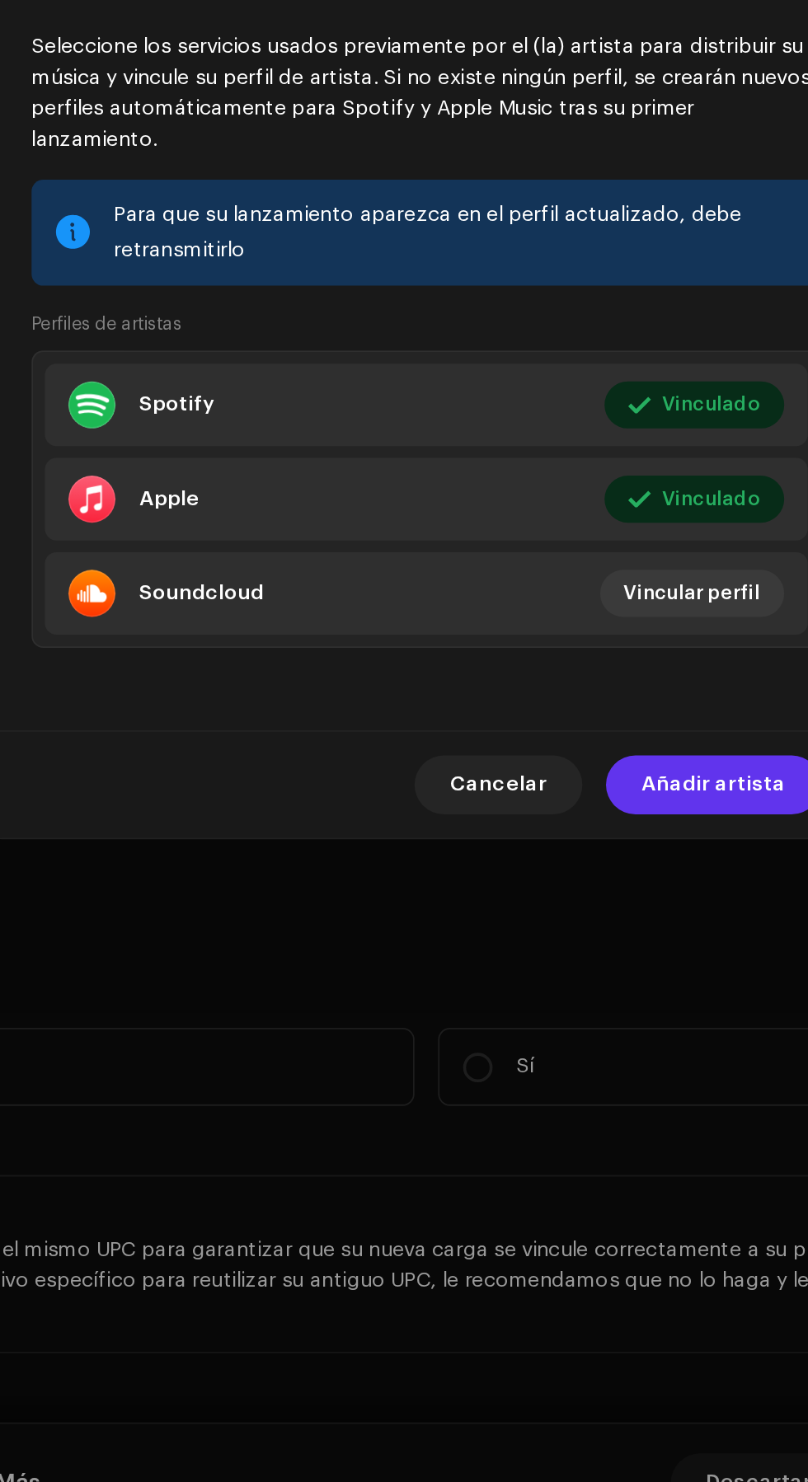
click at [577, 1055] on span "Añadir artista" at bounding box center [564, 1044] width 81 height 33
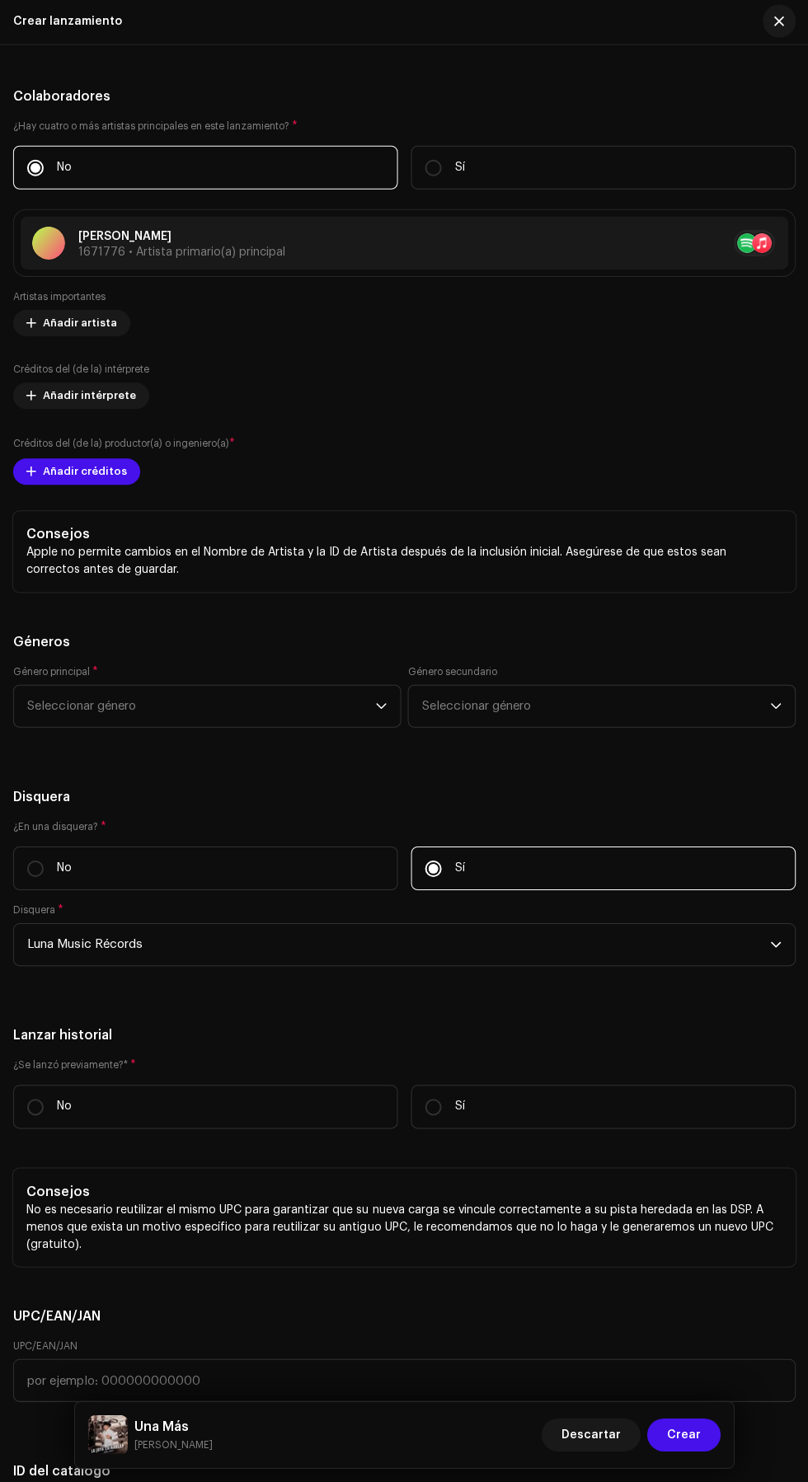
scroll to position [2811, 0]
click at [31, 405] on span at bounding box center [31, 398] width 10 height 13
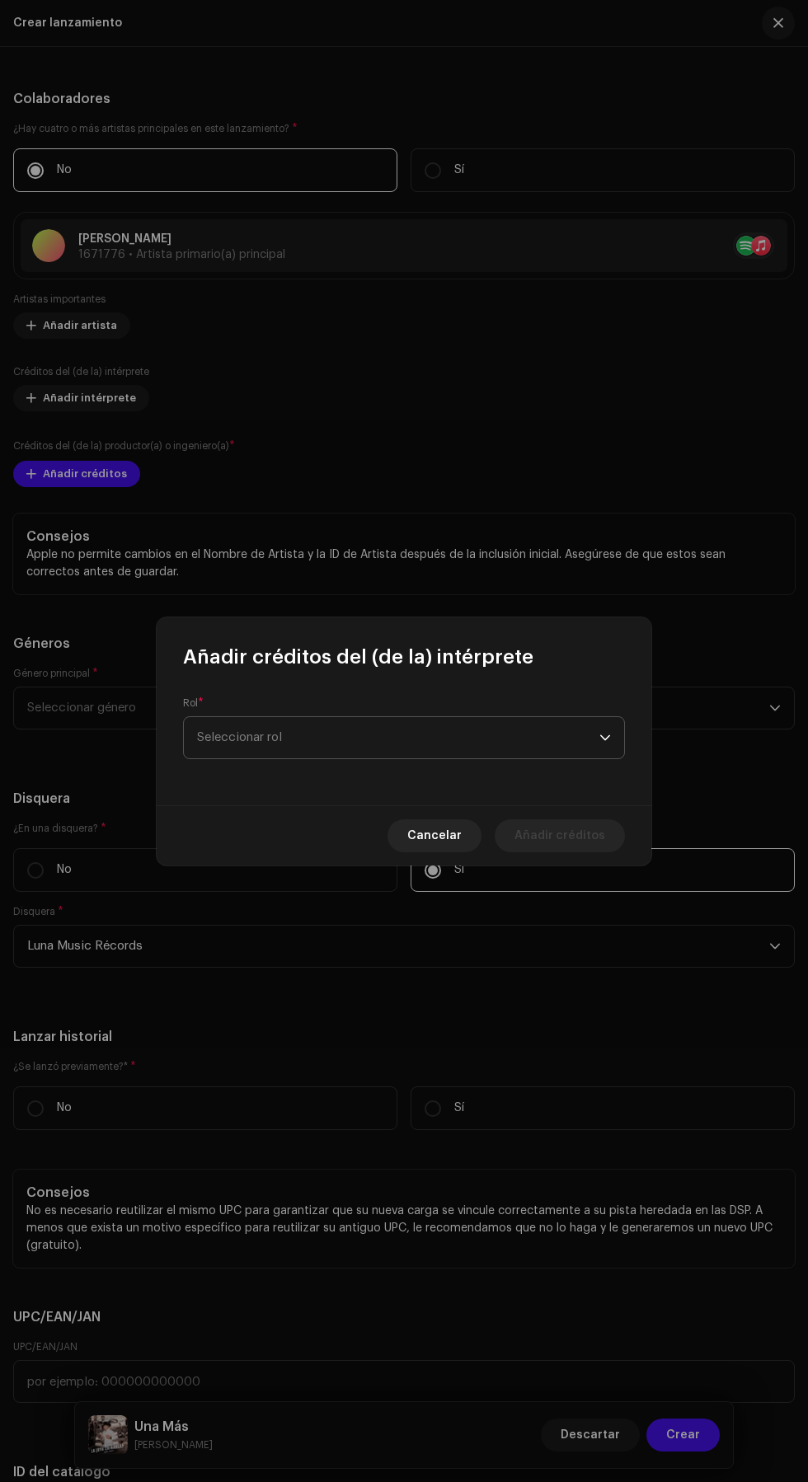
click at [473, 731] on span "Seleccionar rol" at bounding box center [398, 737] width 402 height 41
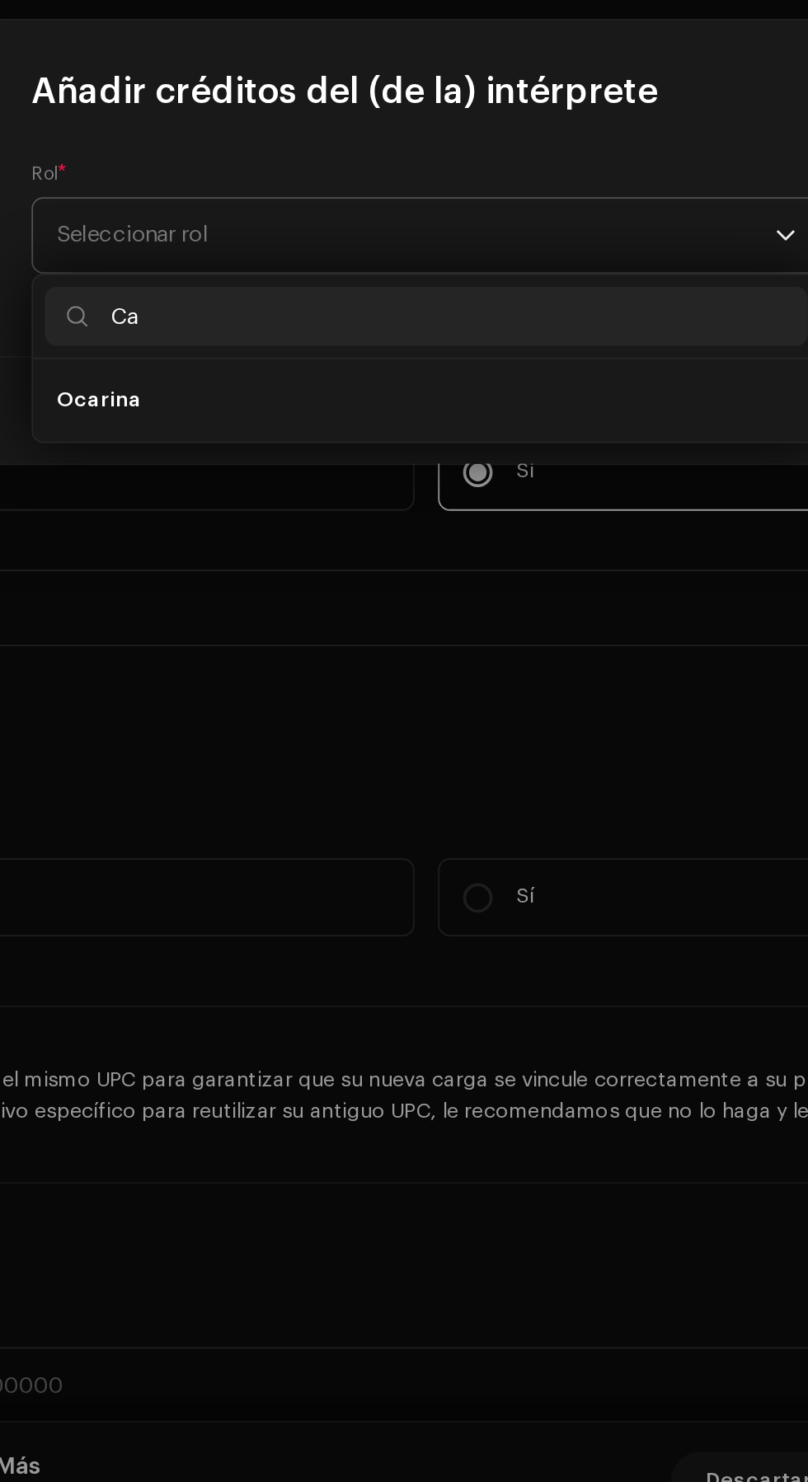
type input "C"
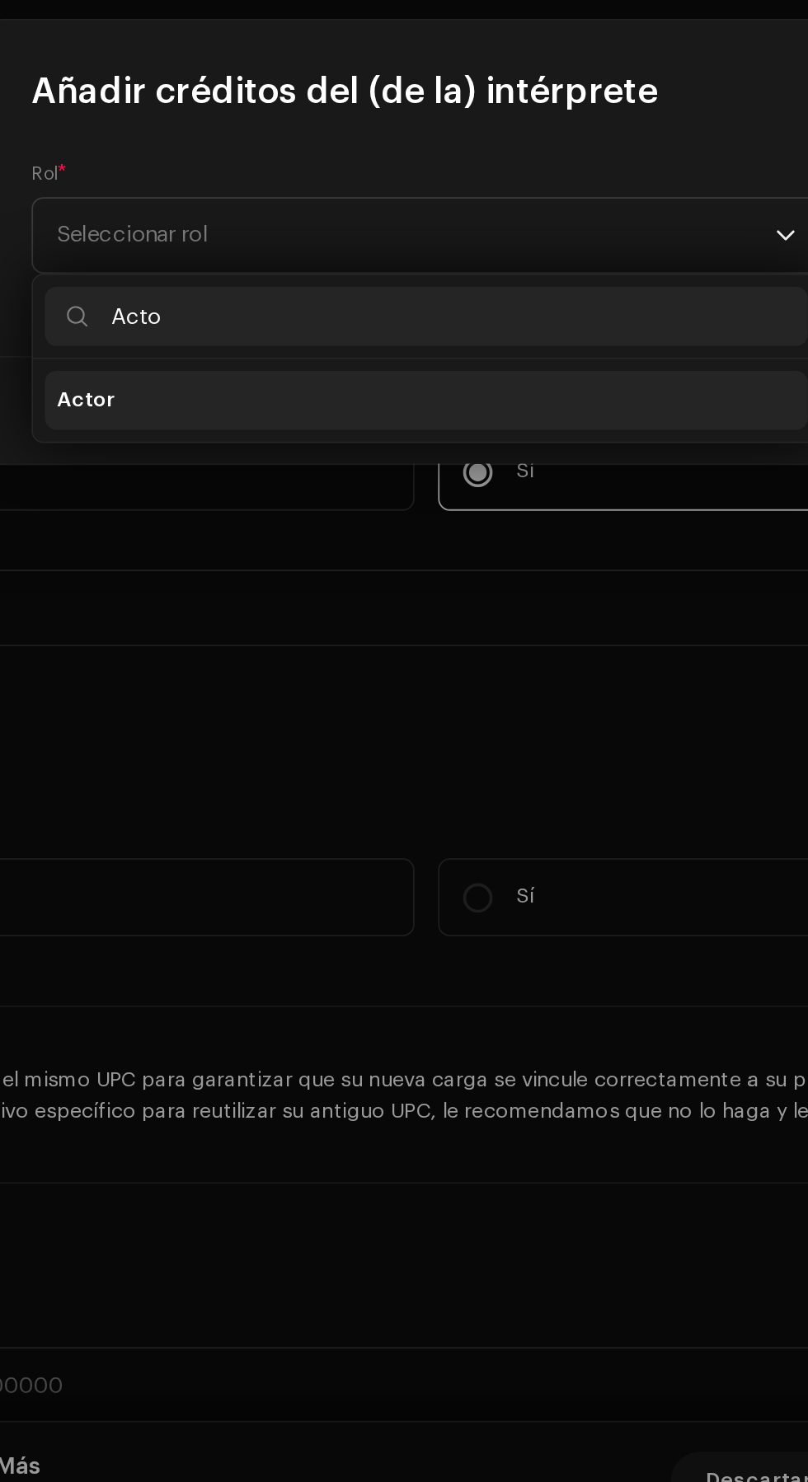
type input "Acto"
click at [413, 828] on li "Actor" at bounding box center [403, 830] width 427 height 33
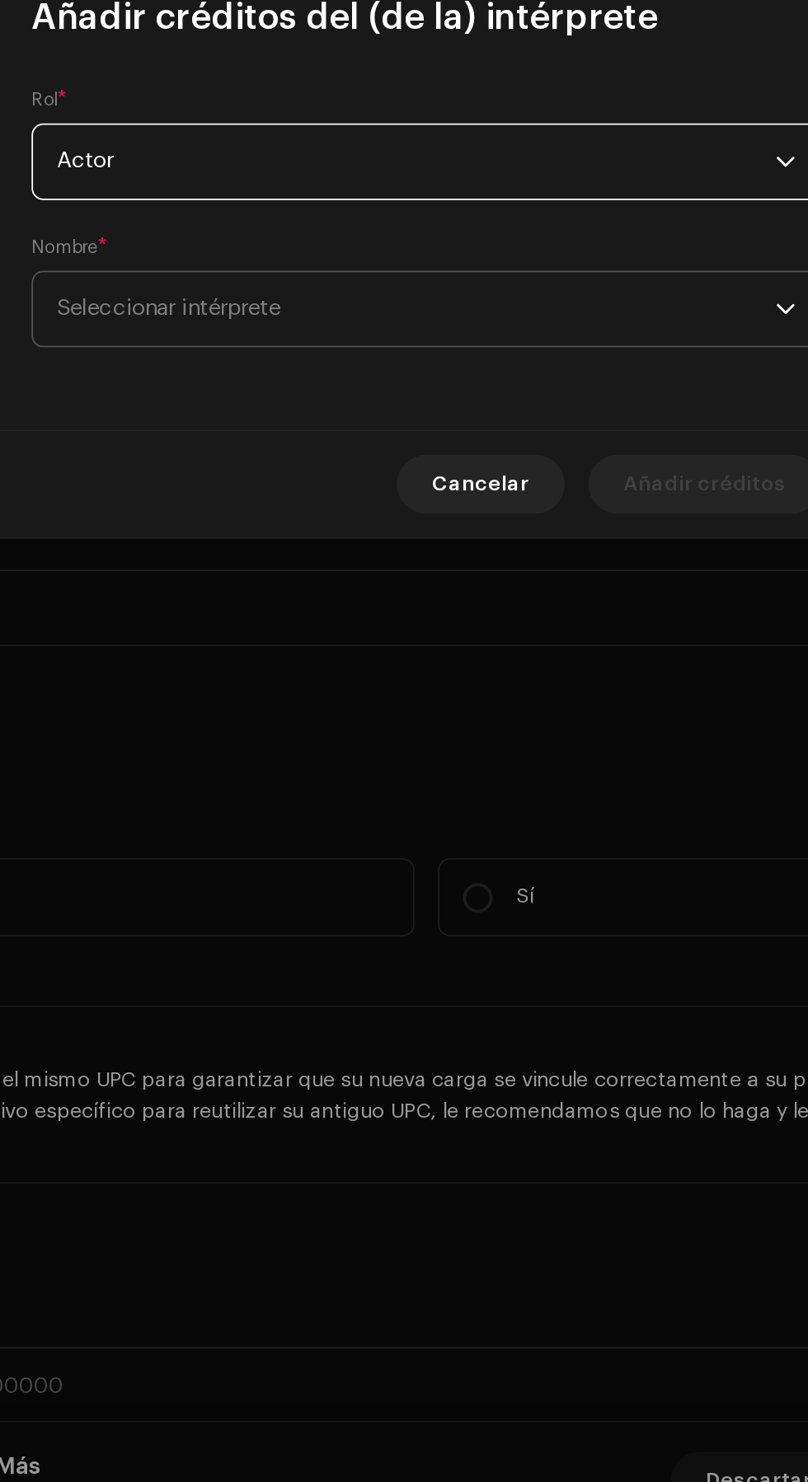
click at [465, 777] on span "Seleccionar intérprete" at bounding box center [398, 778] width 402 height 41
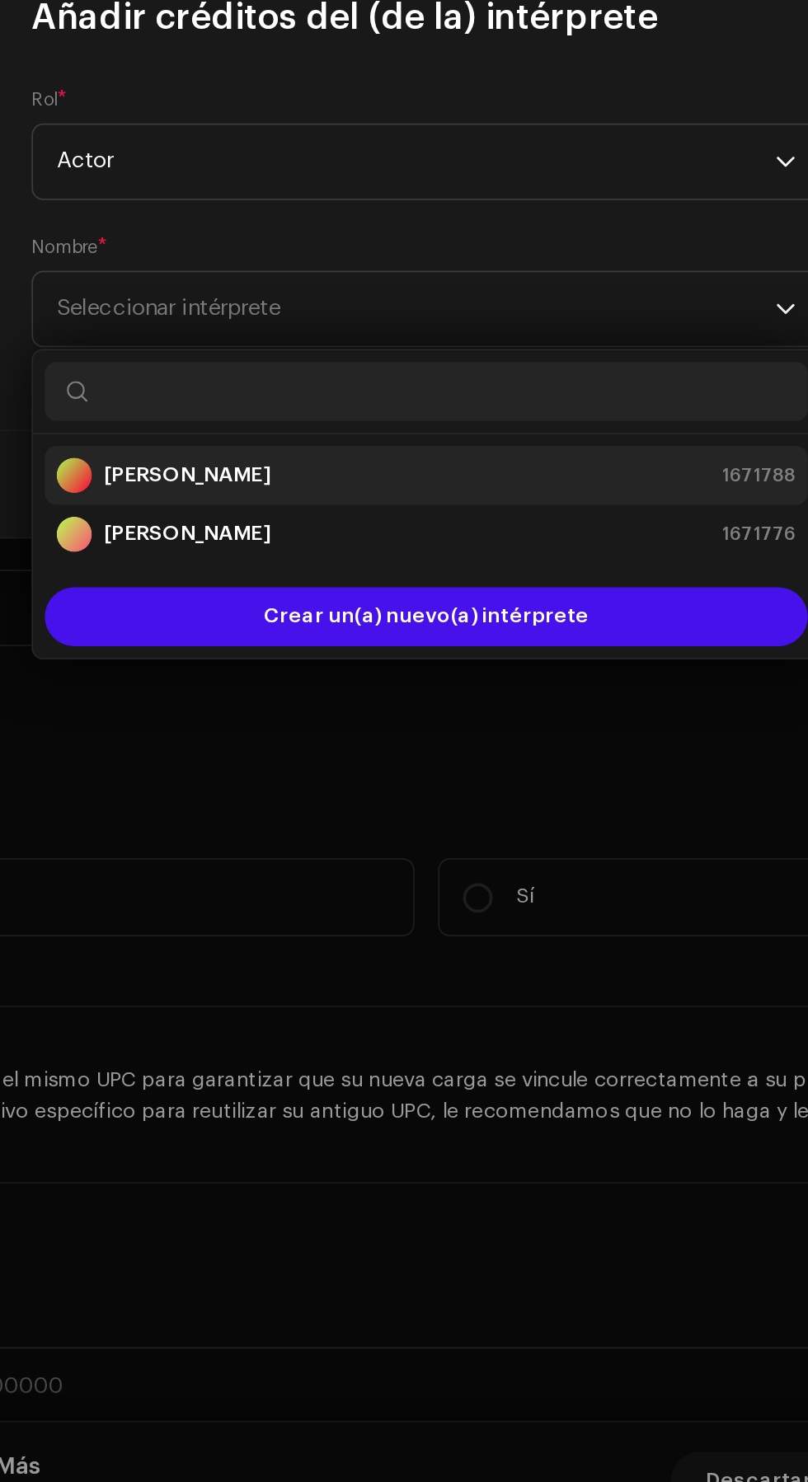
click at [415, 863] on div "[PERSON_NAME] 1671788" at bounding box center [404, 872] width 414 height 20
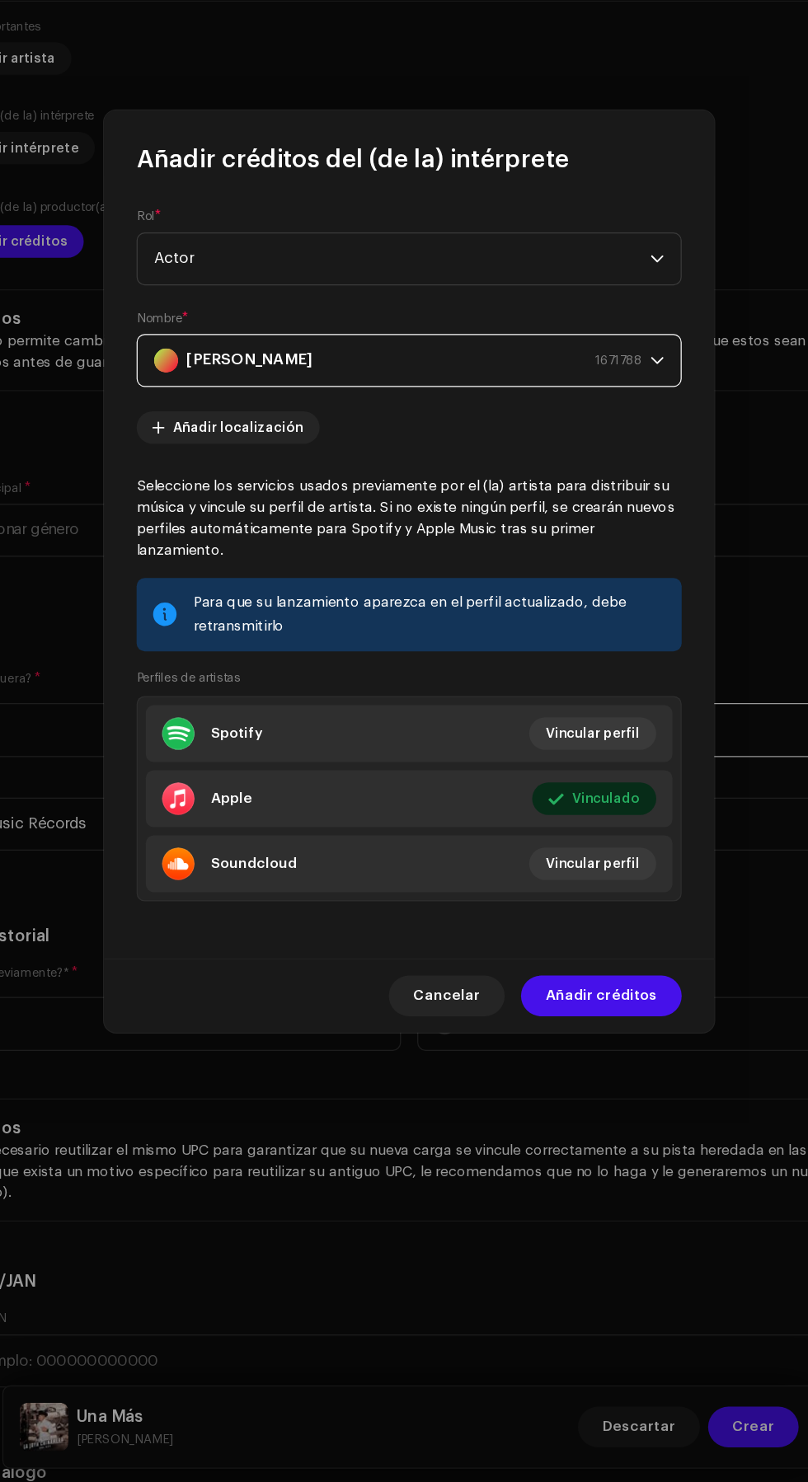
scroll to position [0, 0]
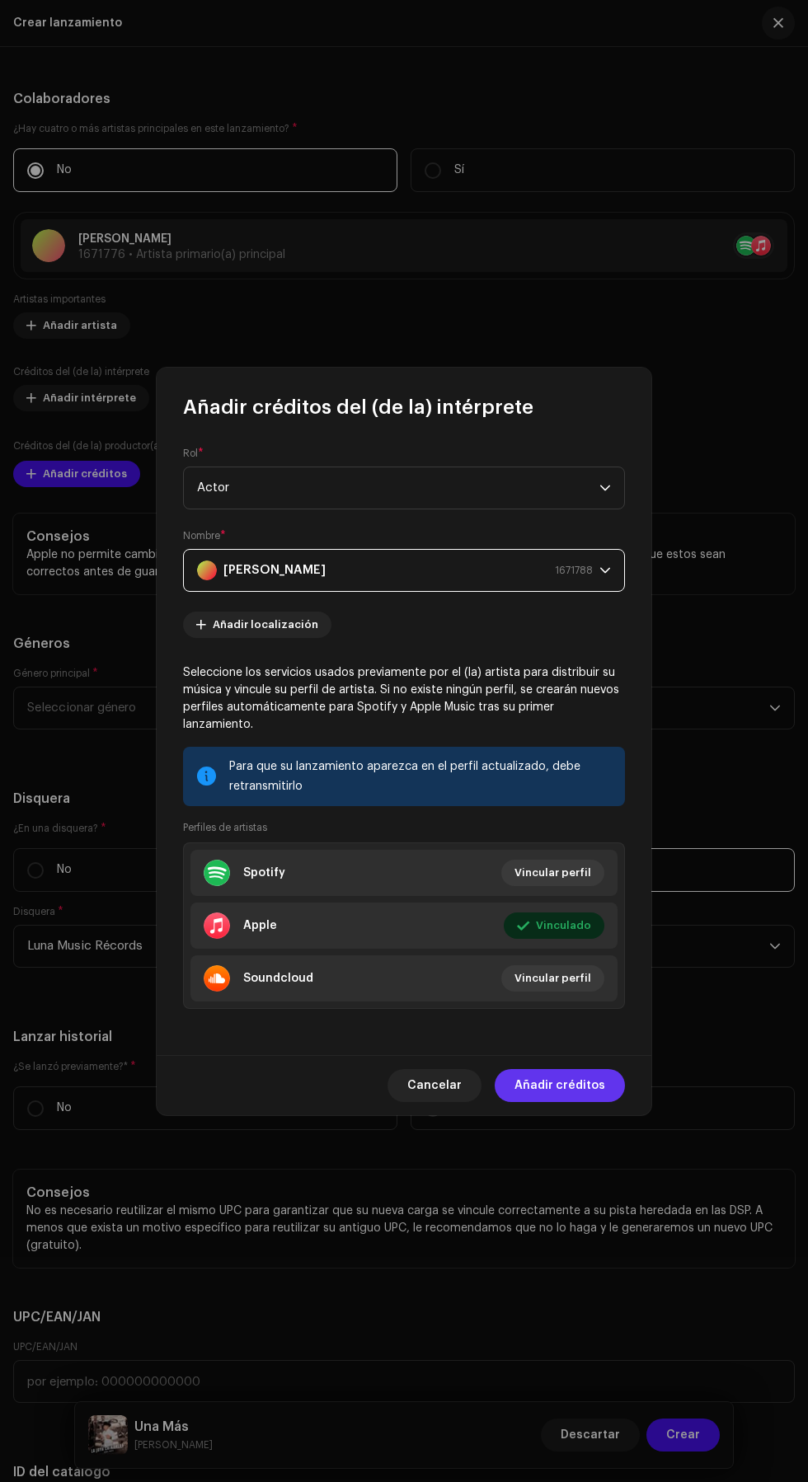
click at [585, 1098] on span "Añadir créditos" at bounding box center [559, 1085] width 91 height 33
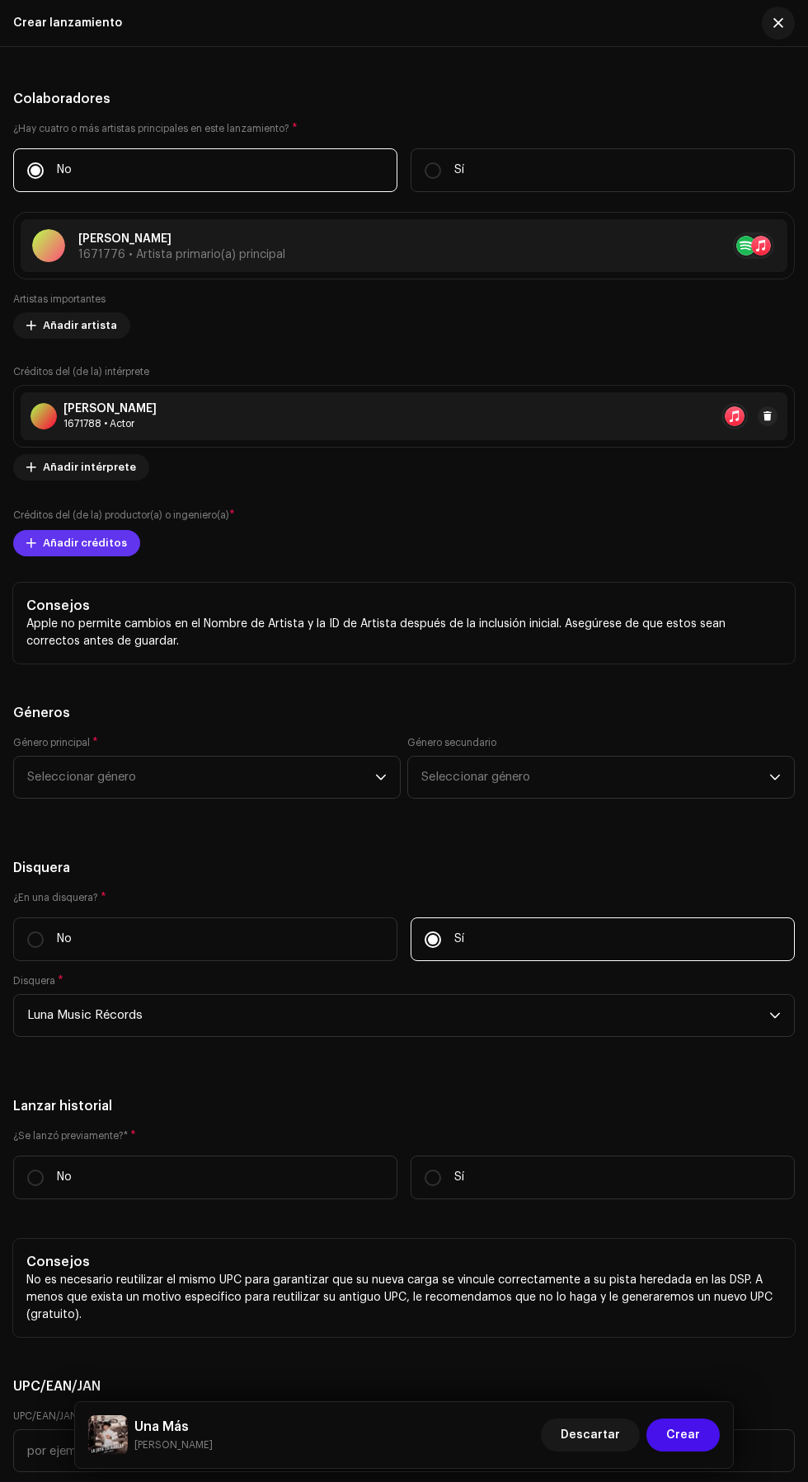
click at [49, 560] on span "Añadir créditos" at bounding box center [85, 543] width 84 height 33
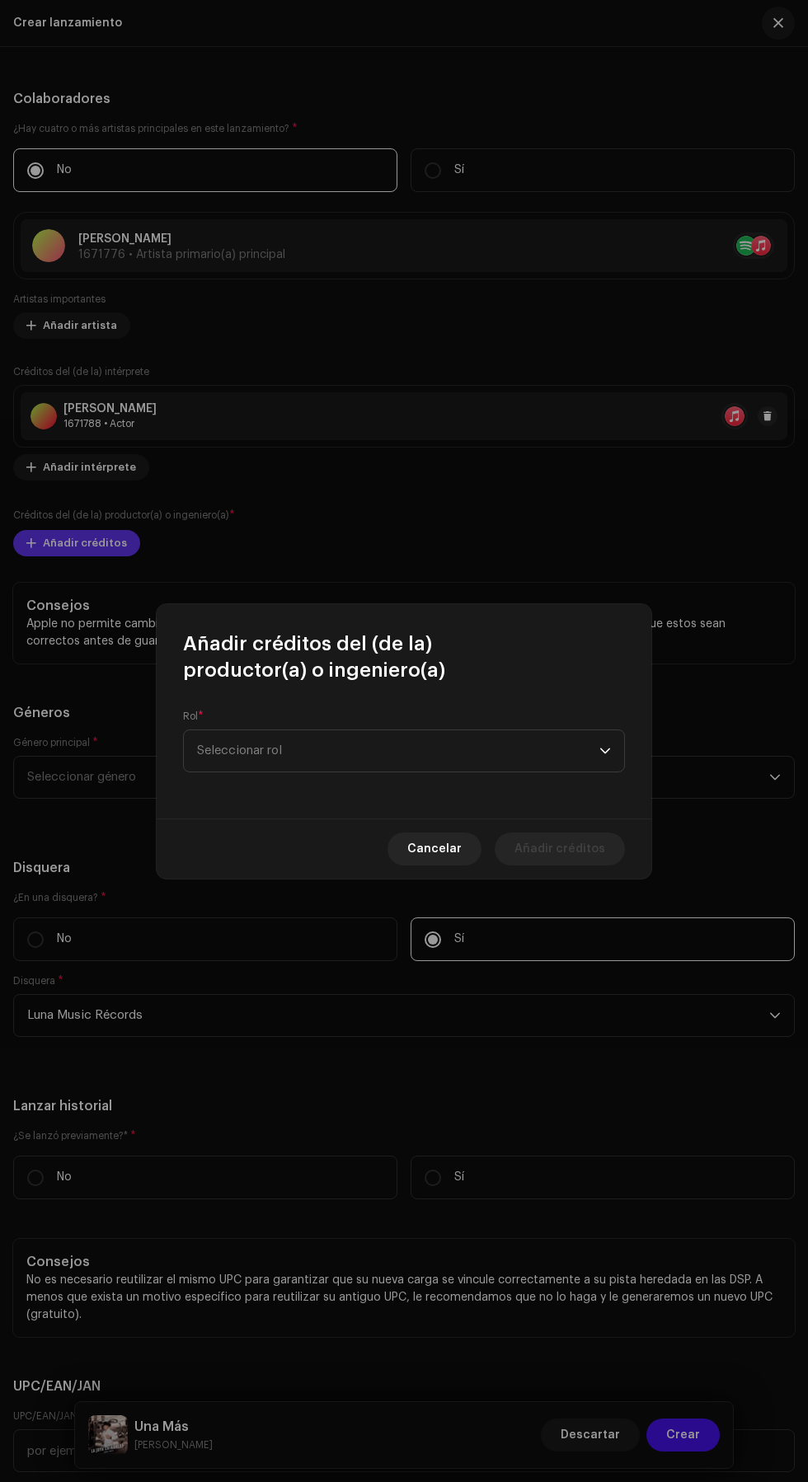
click at [487, 734] on span "Seleccionar rol" at bounding box center [398, 750] width 402 height 41
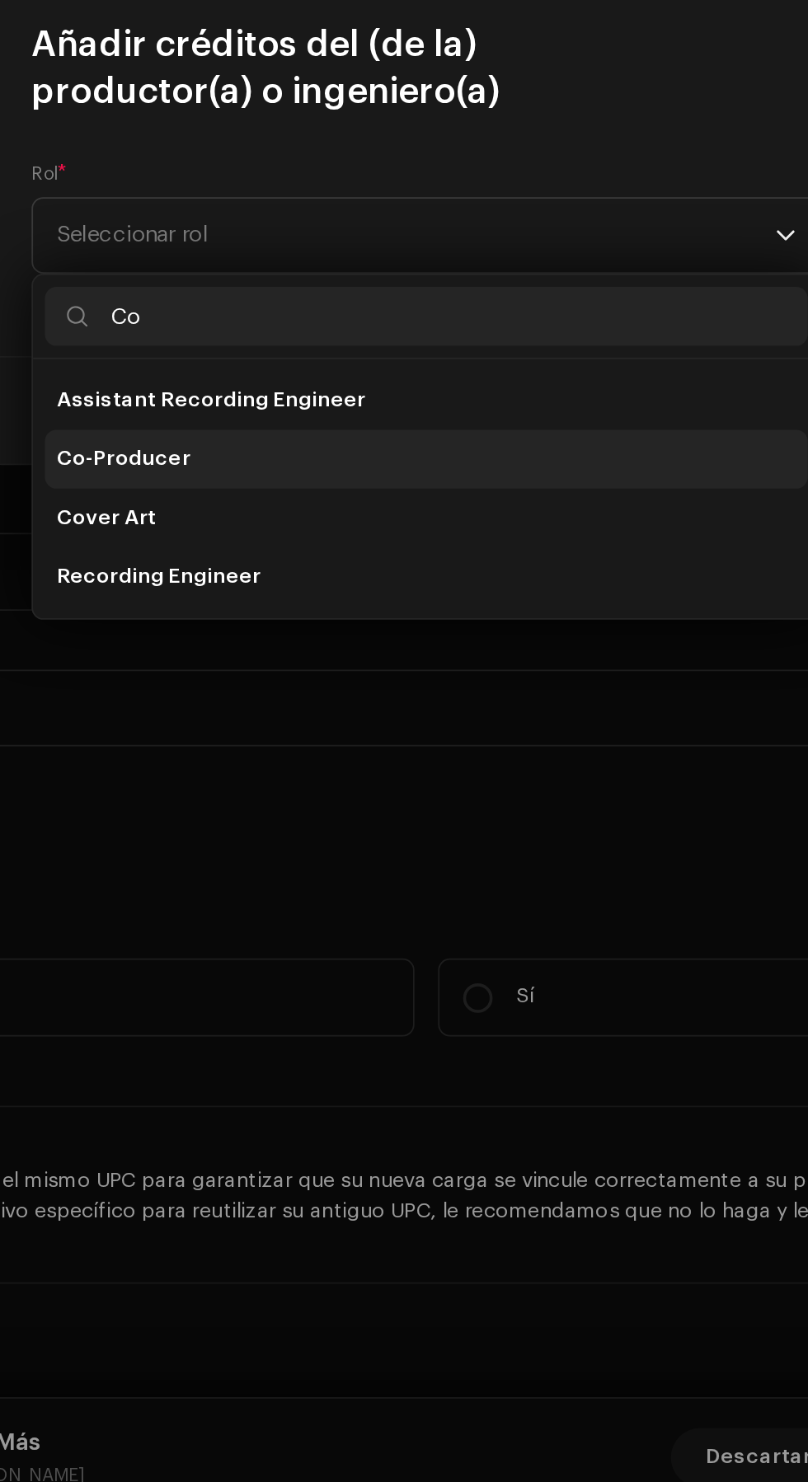
type input "Co"
click at [391, 872] on li "Co-Producer" at bounding box center [403, 876] width 427 height 33
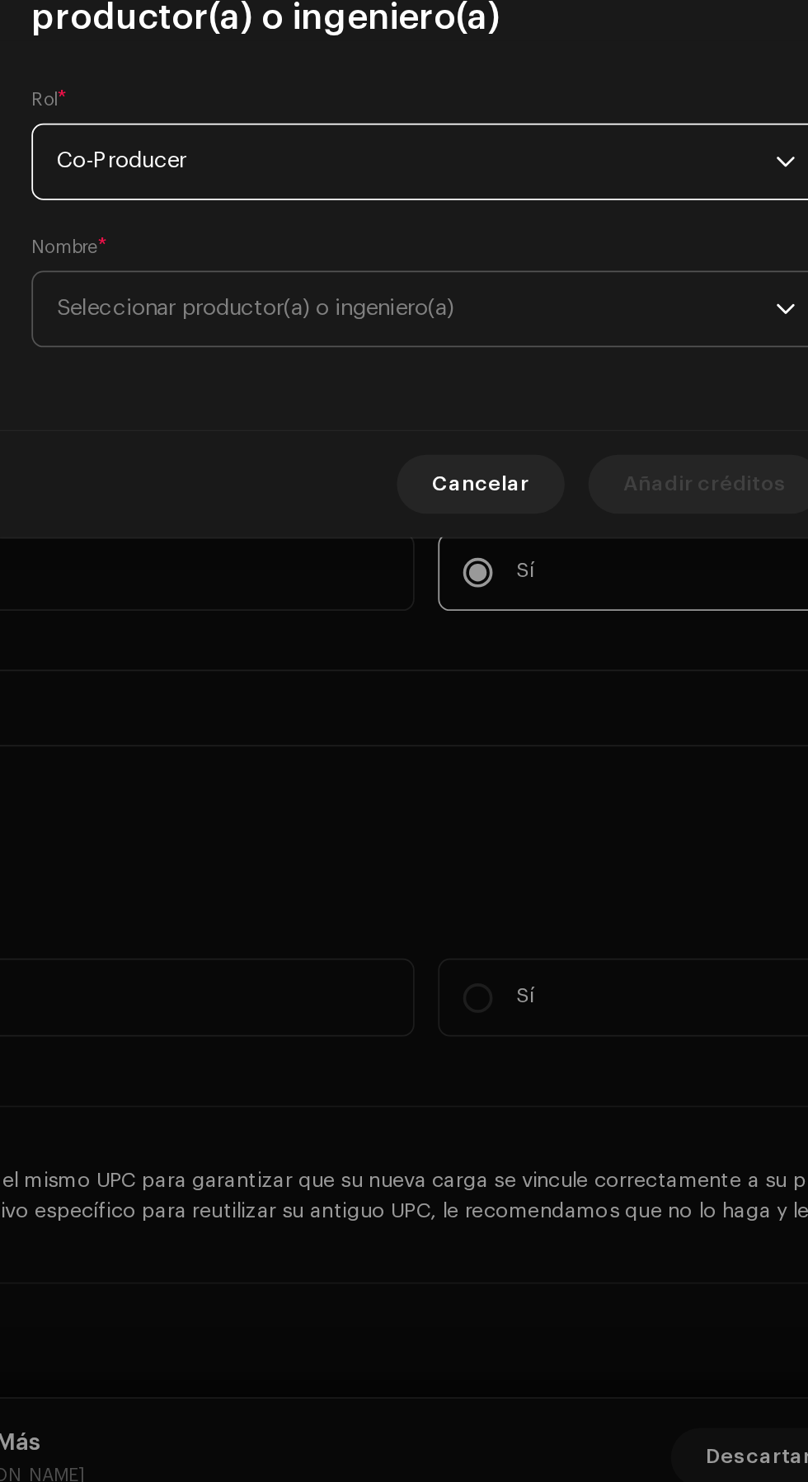
click at [487, 799] on span "Seleccionar productor(a) o ingeniero(a)" at bounding box center [398, 792] width 402 height 41
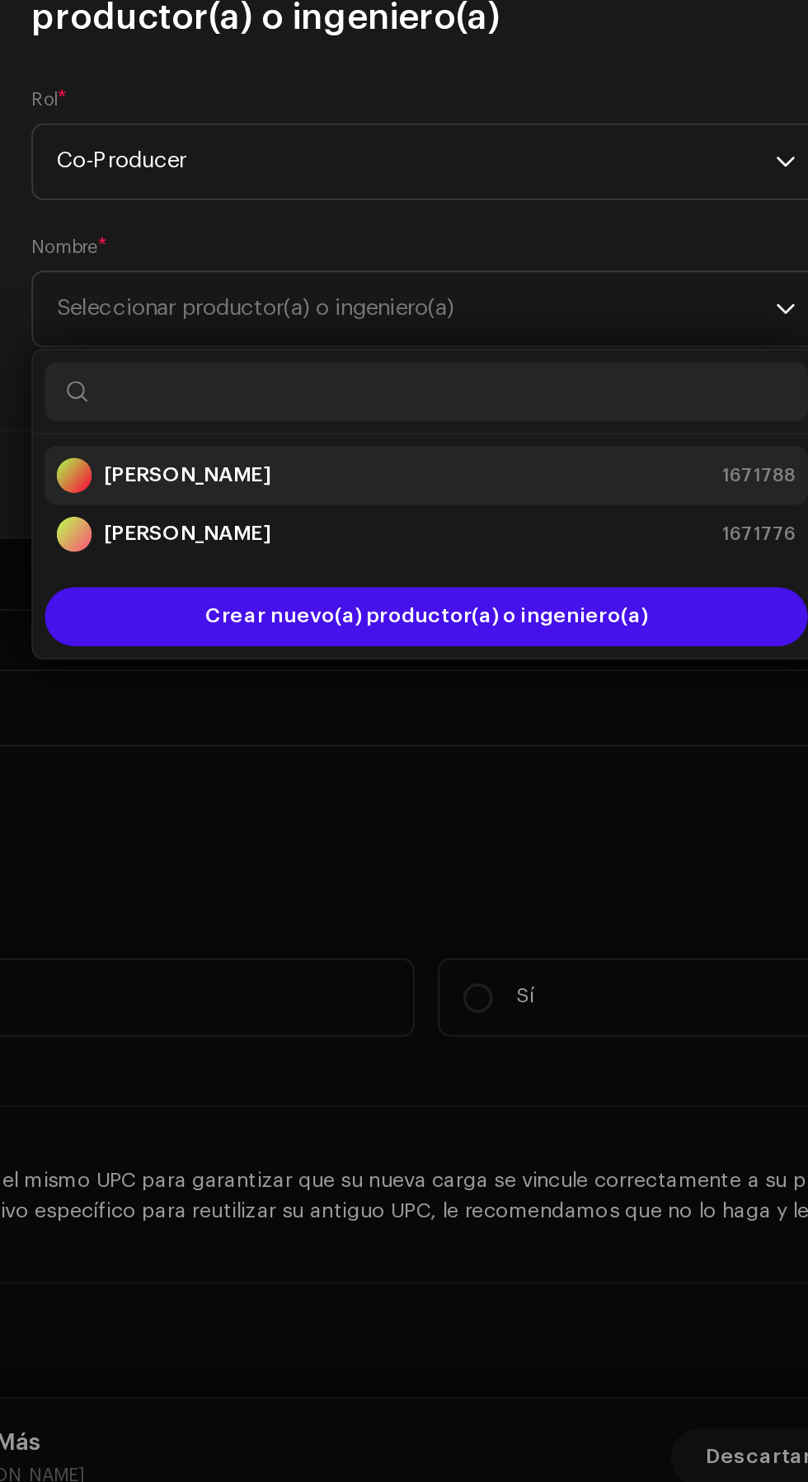
click at [431, 883] on div "[PERSON_NAME] 1671788" at bounding box center [404, 886] width 414 height 20
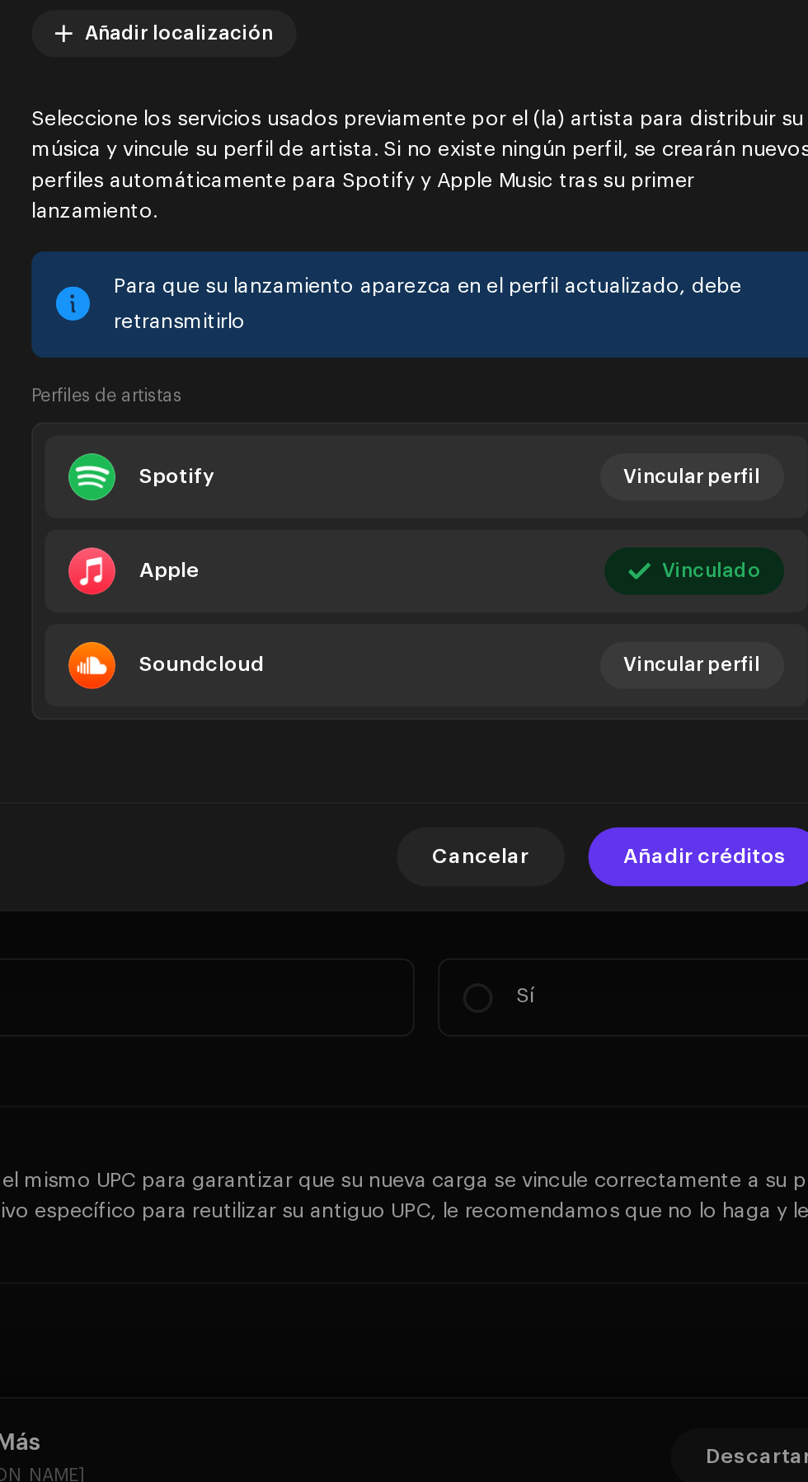
click at [580, 1115] on span "Añadir créditos" at bounding box center [559, 1098] width 91 height 33
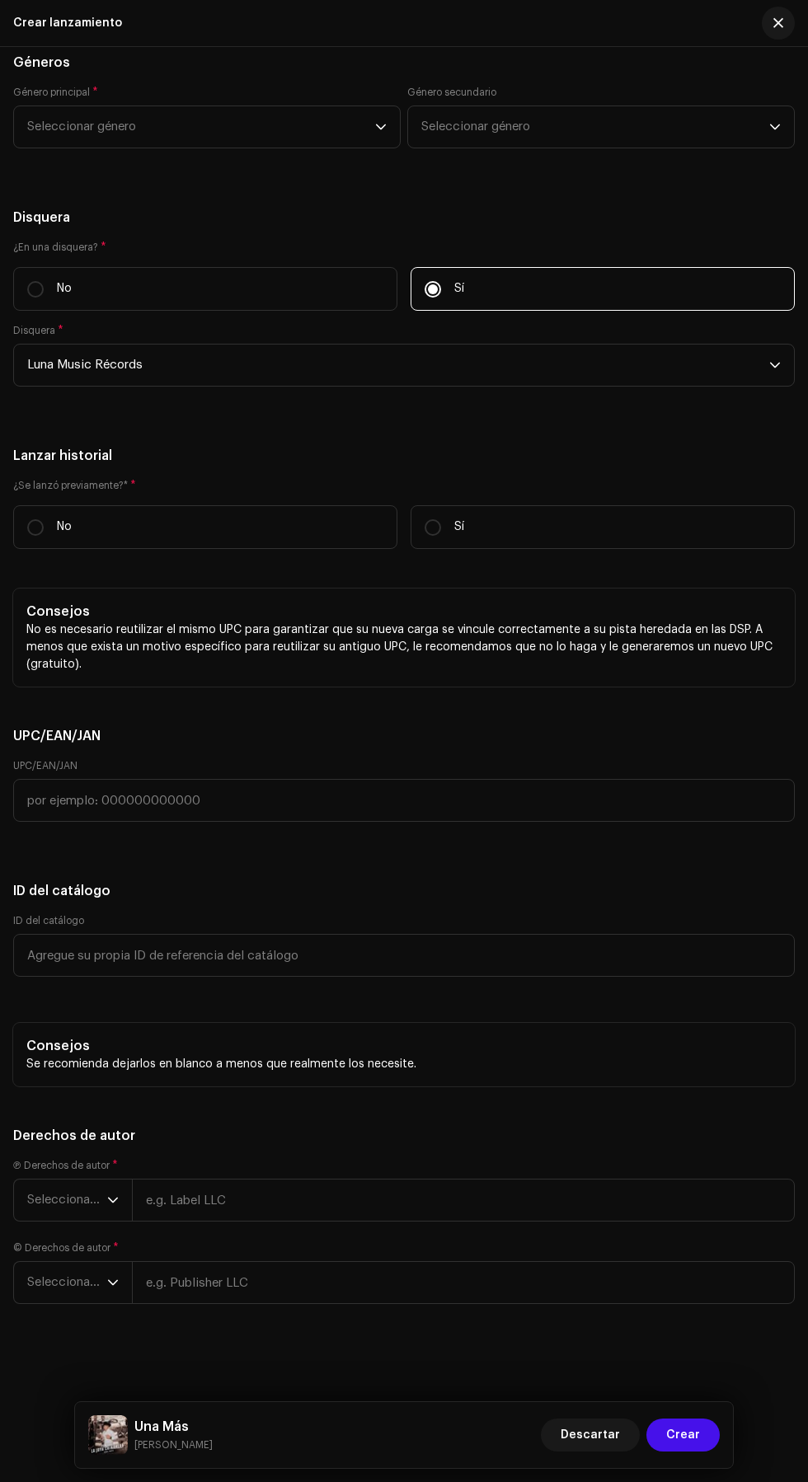
scroll to position [3586, 0]
click at [66, 148] on span "Seleccionar género" at bounding box center [201, 126] width 348 height 41
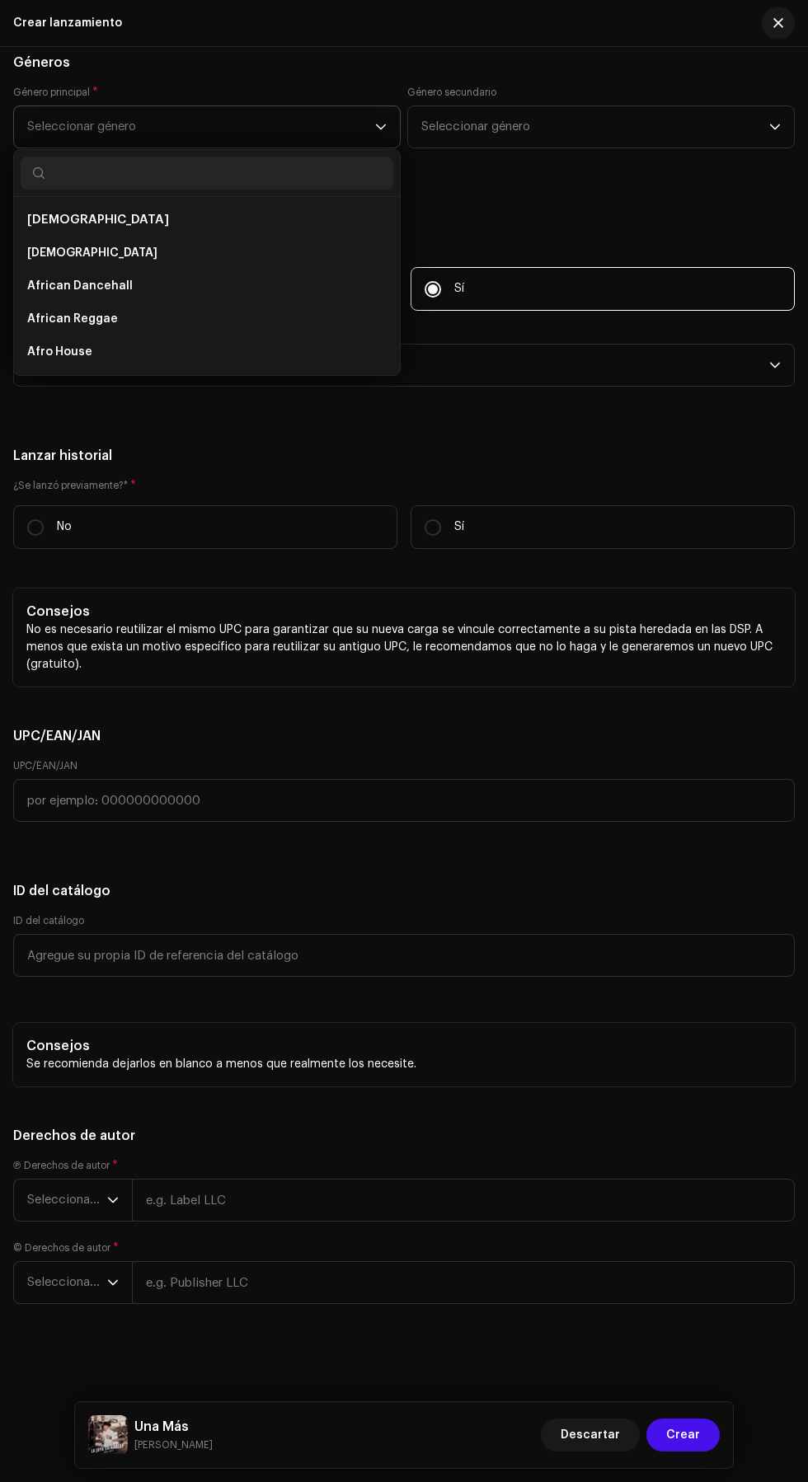
scroll to position [2, 0]
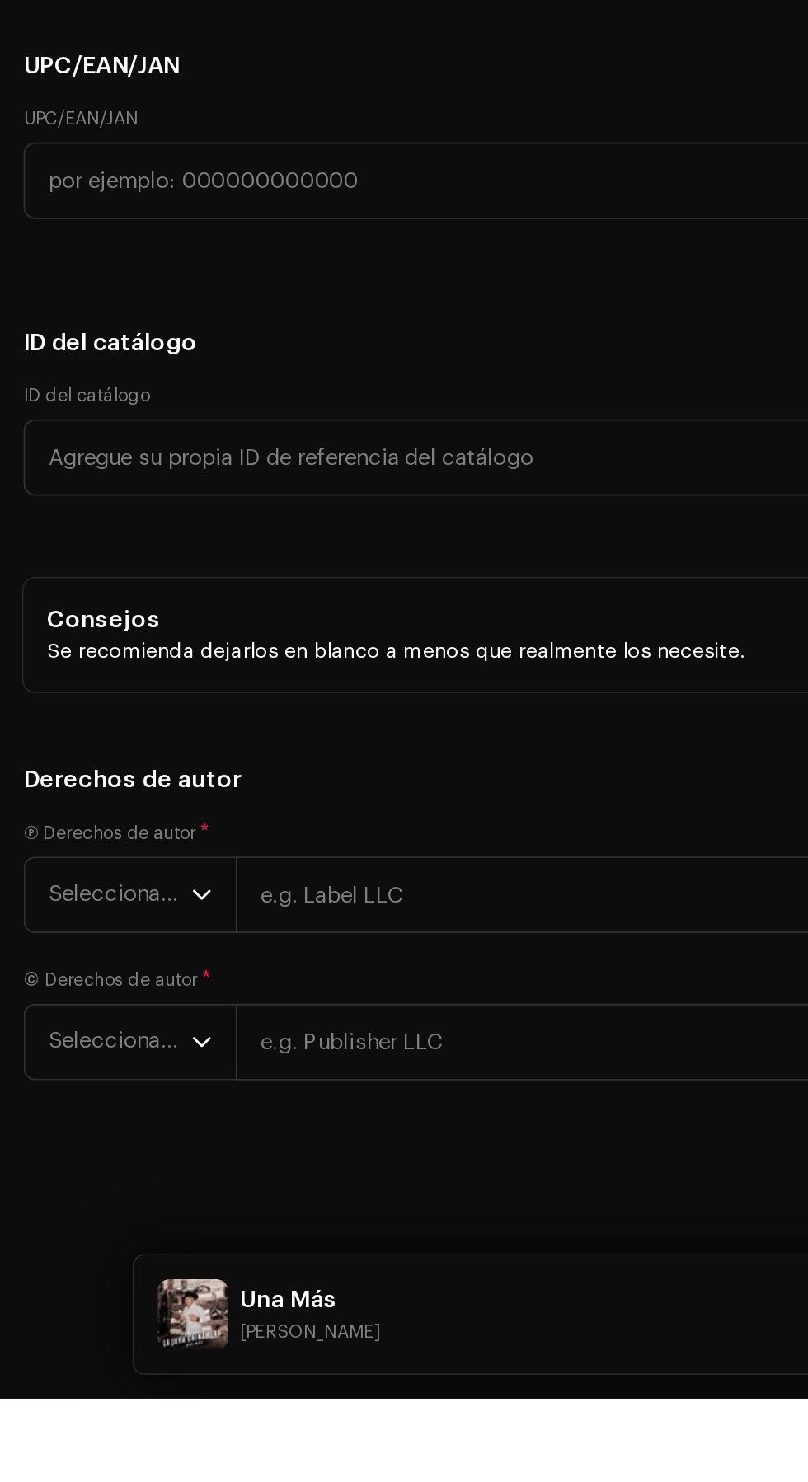
type input "Lati"
click at [176, 270] on li "Latin Rap" at bounding box center [207, 253] width 373 height 33
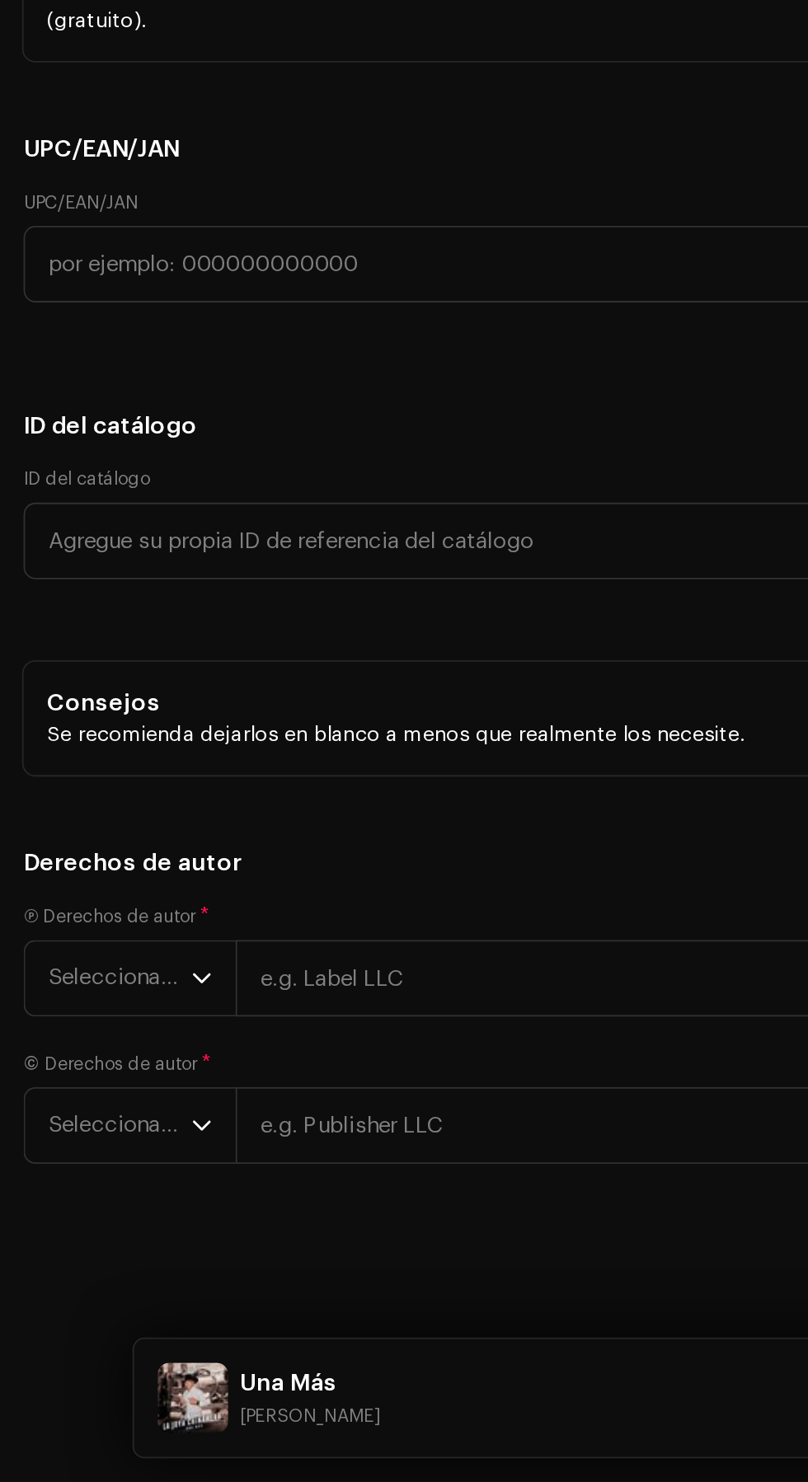
click at [180, 148] on span "Latin Rap" at bounding box center [201, 126] width 348 height 41
type input "Latin"
click at [168, 270] on li "Latin" at bounding box center [207, 253] width 373 height 33
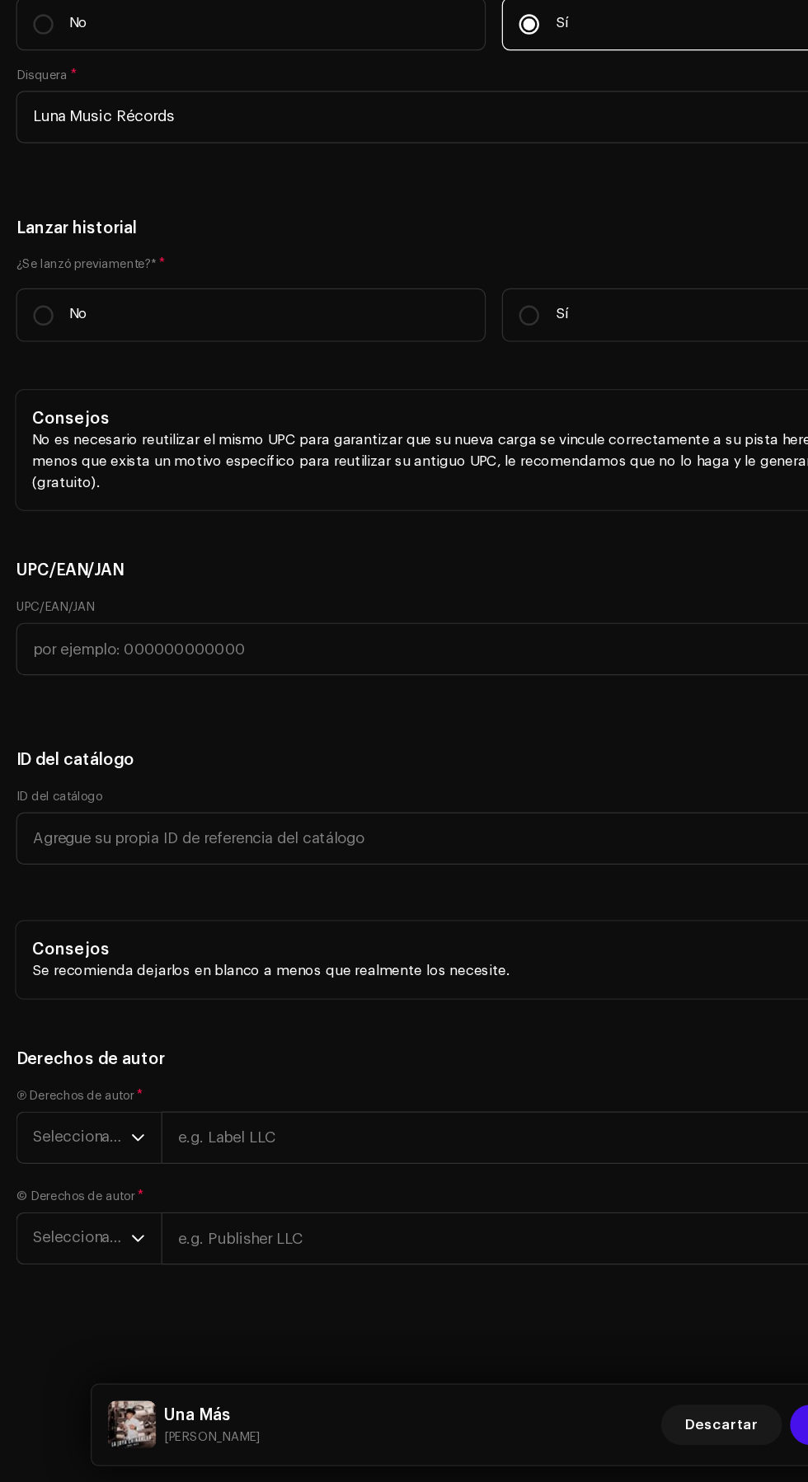
scroll to position [0, 0]
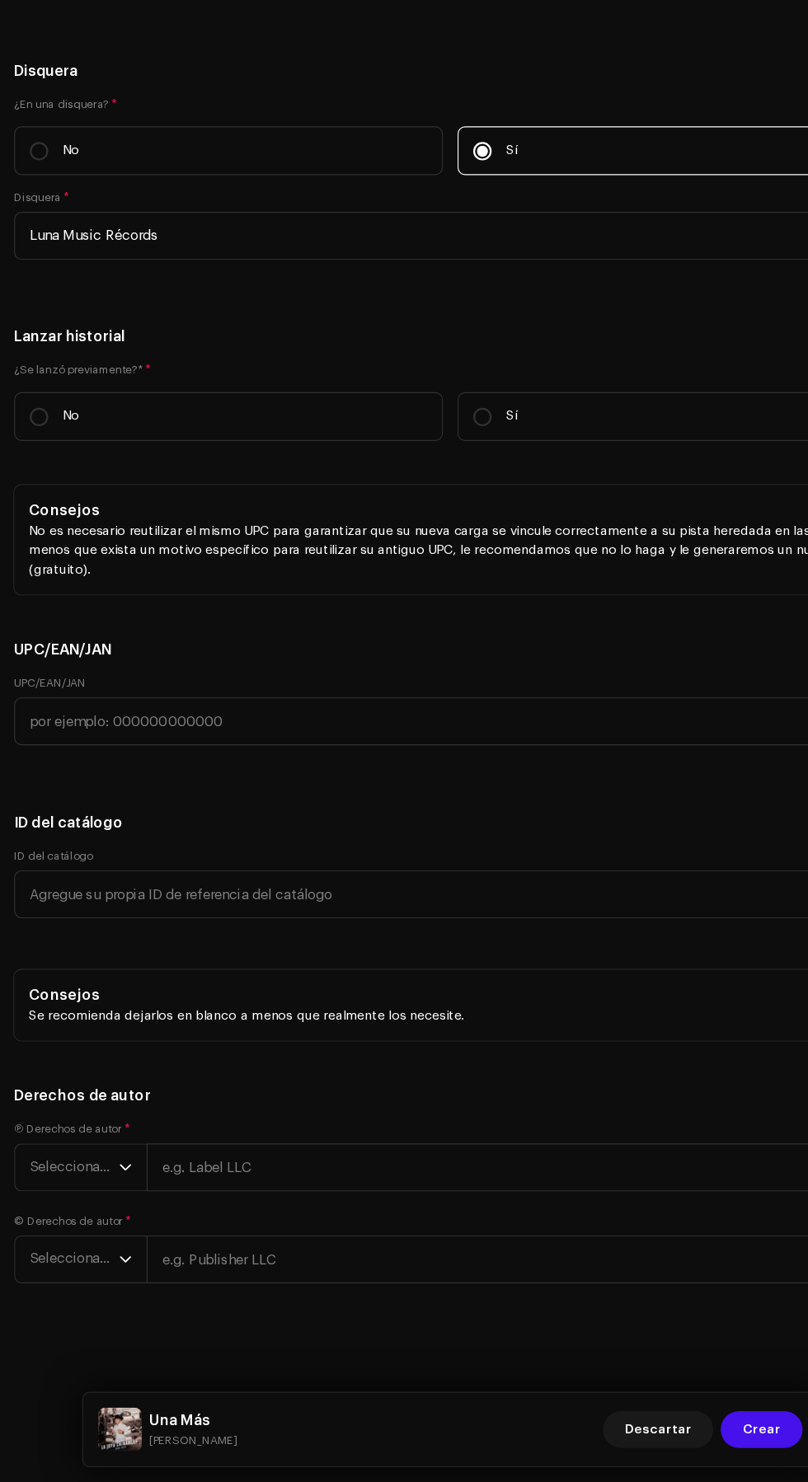
click at [282, 73] on h5 "Géneros" at bounding box center [404, 63] width 782 height 20
click at [33, 536] on input "No" at bounding box center [35, 527] width 16 height 16
radio input "true"
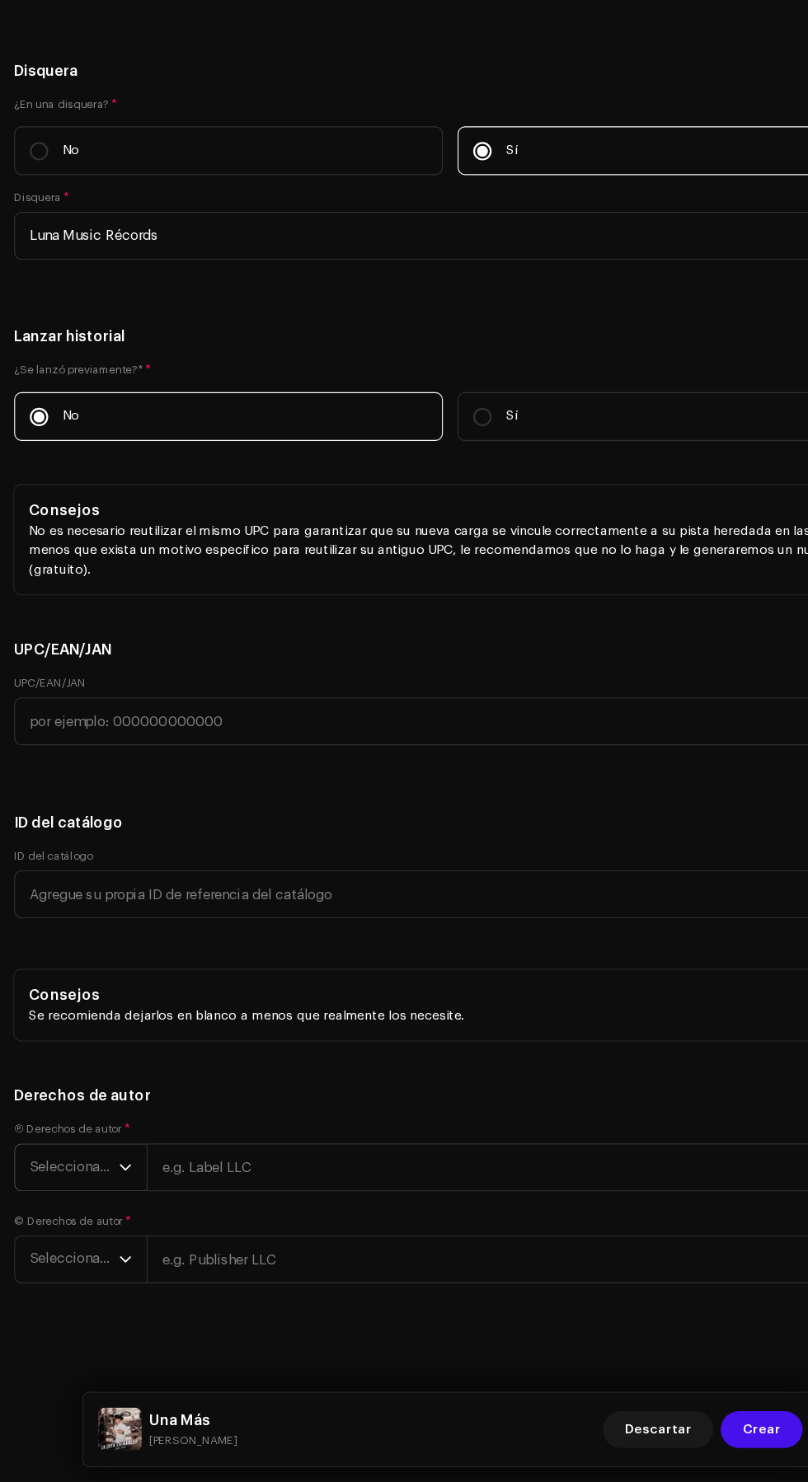
click at [52, 1204] on span "Seleccionar año" at bounding box center [67, 1200] width 80 height 41
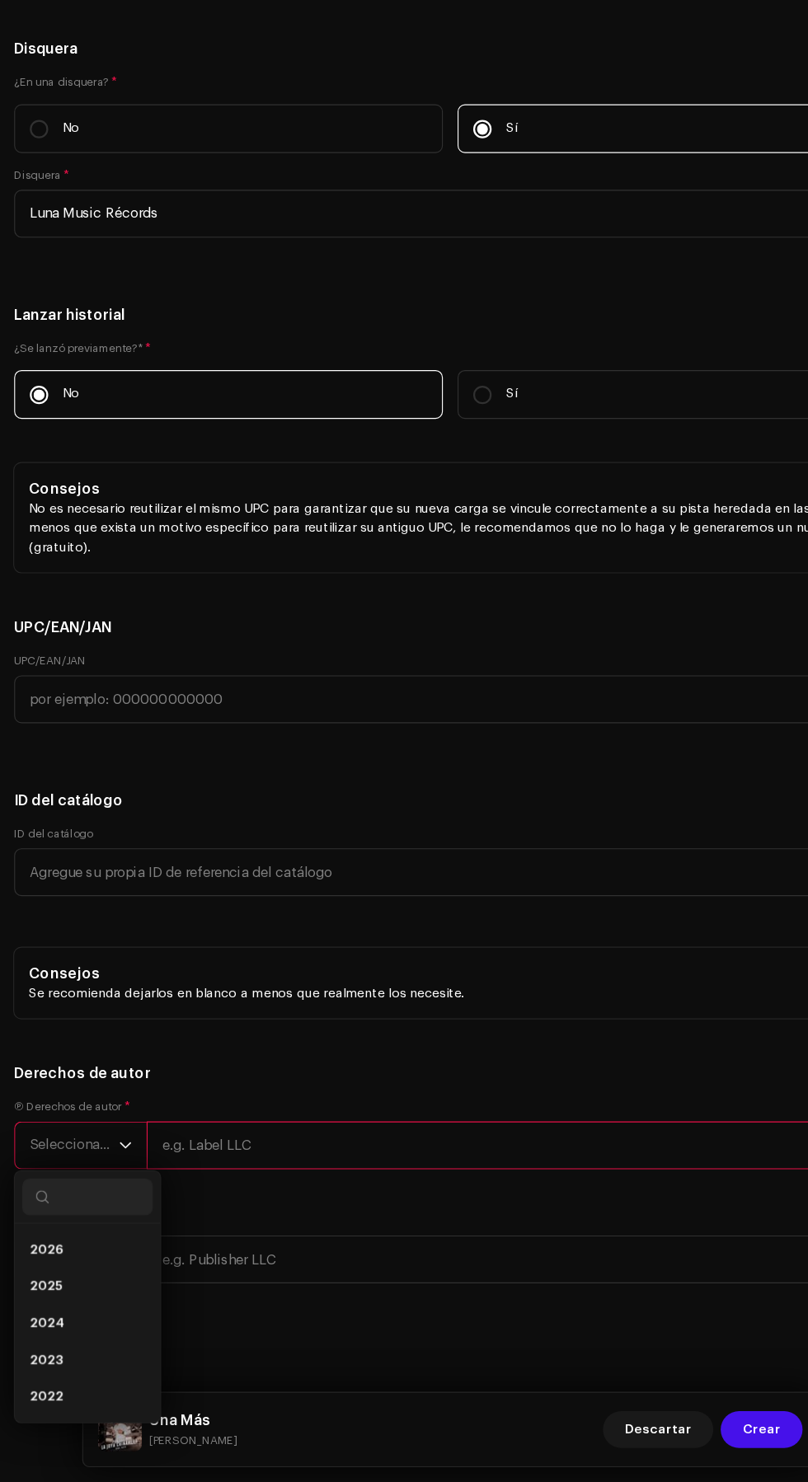
scroll to position [0, 0]
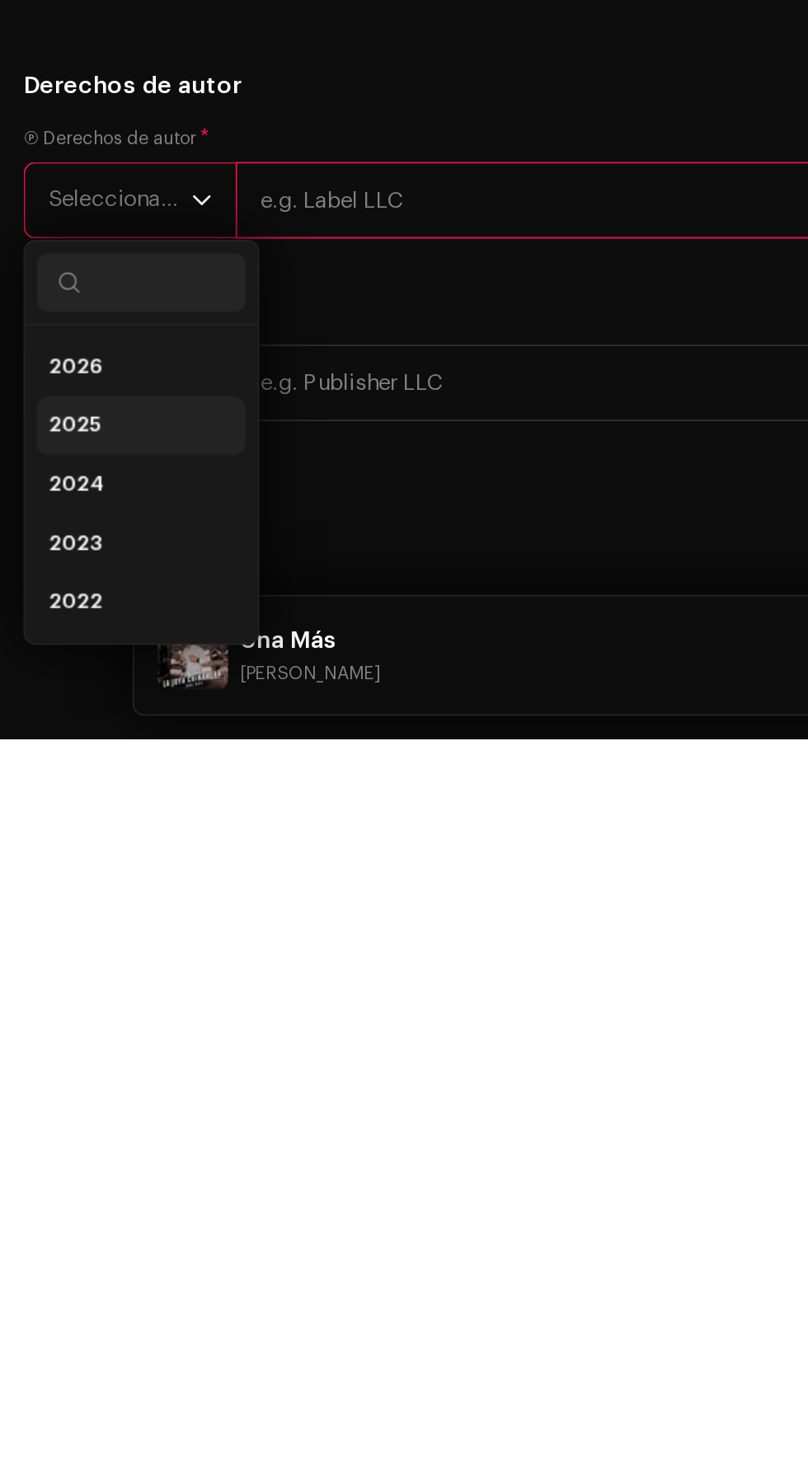
click at [75, 1323] on li "2025" at bounding box center [79, 1306] width 117 height 33
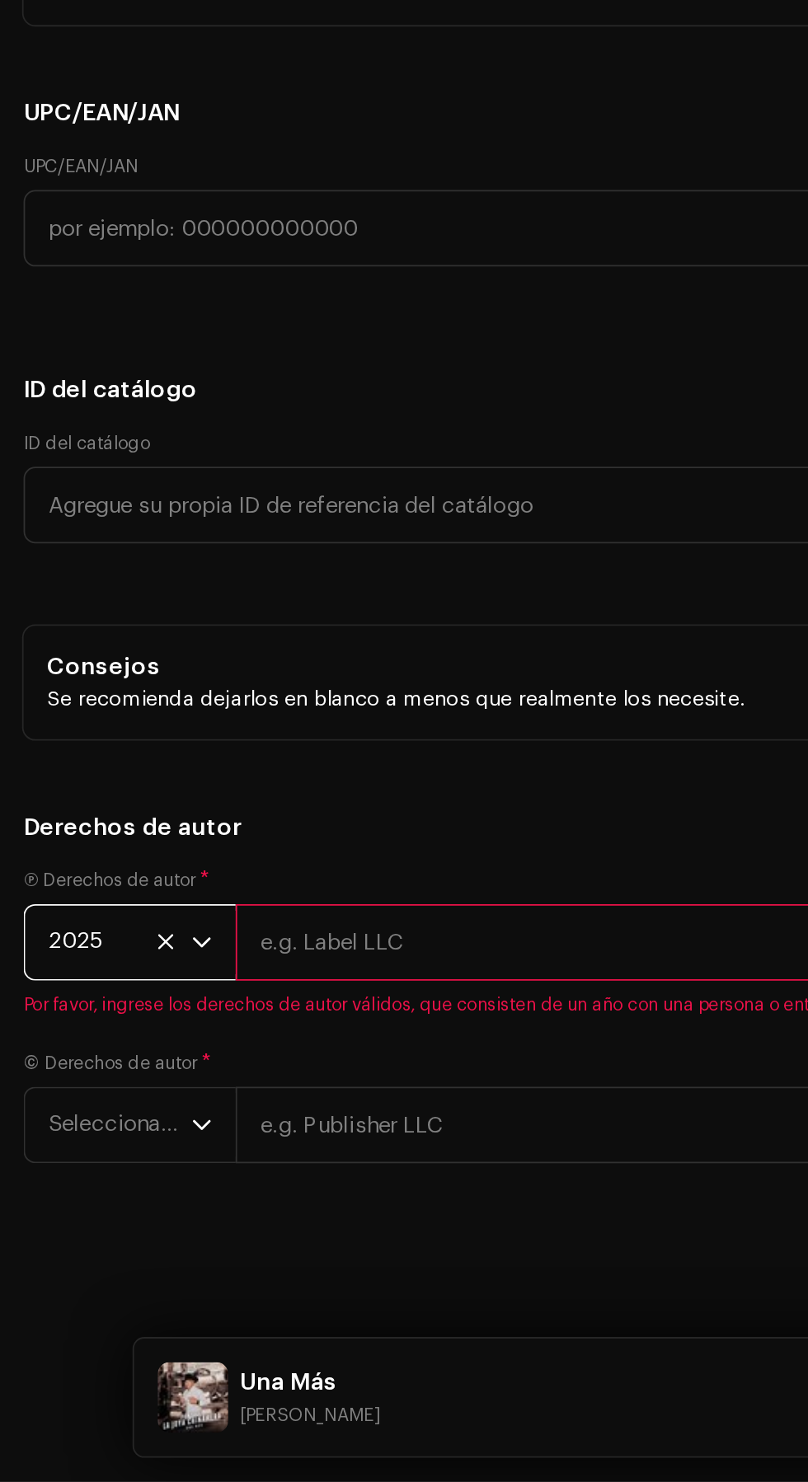
click at [319, 1200] on input "text" at bounding box center [463, 1180] width 663 height 43
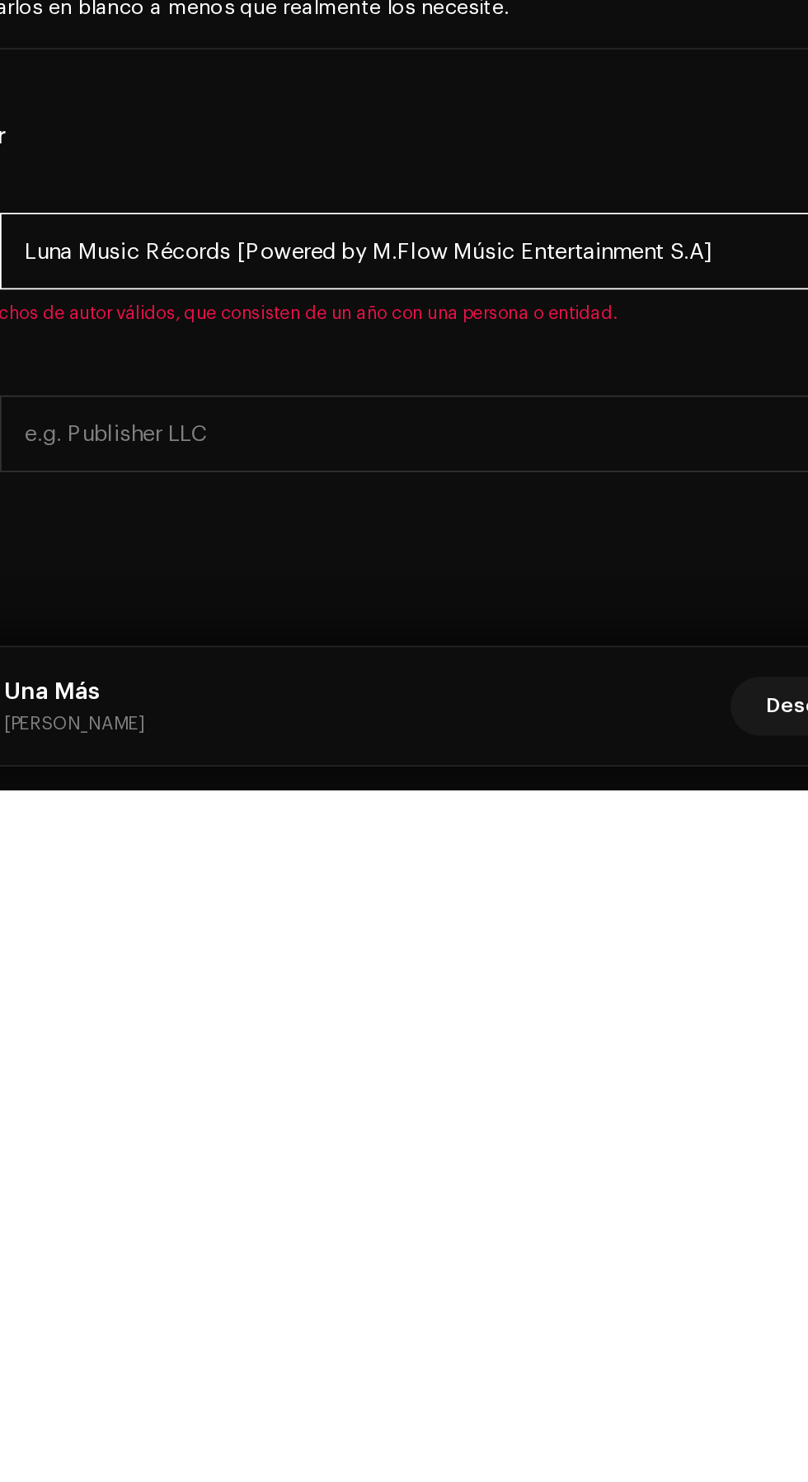
type input "Luna Music Récords [Powered by M.Flow Músic Entertainment S.A]"
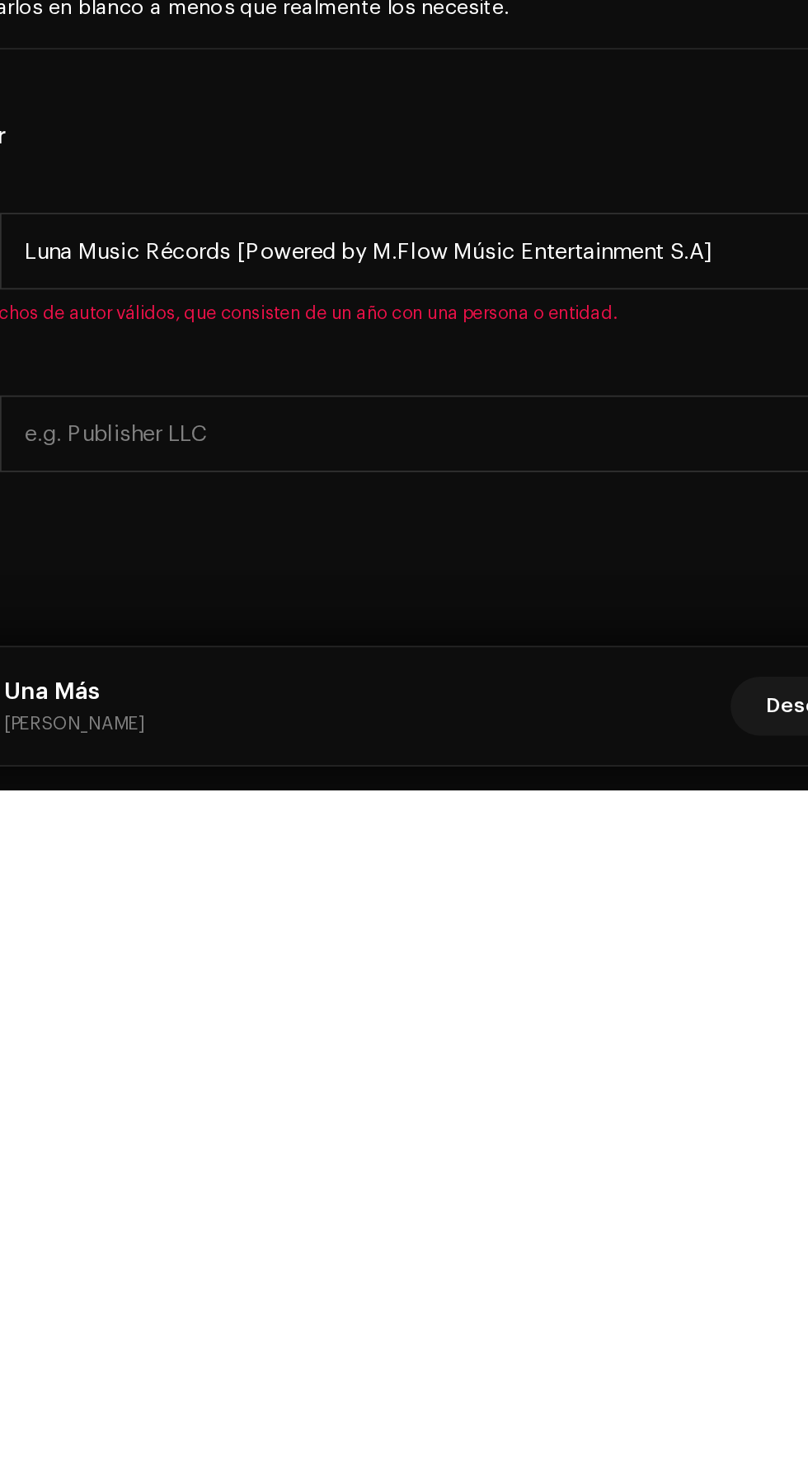
click at [490, 1126] on h5 "Derechos de autor" at bounding box center [404, 1116] width 782 height 20
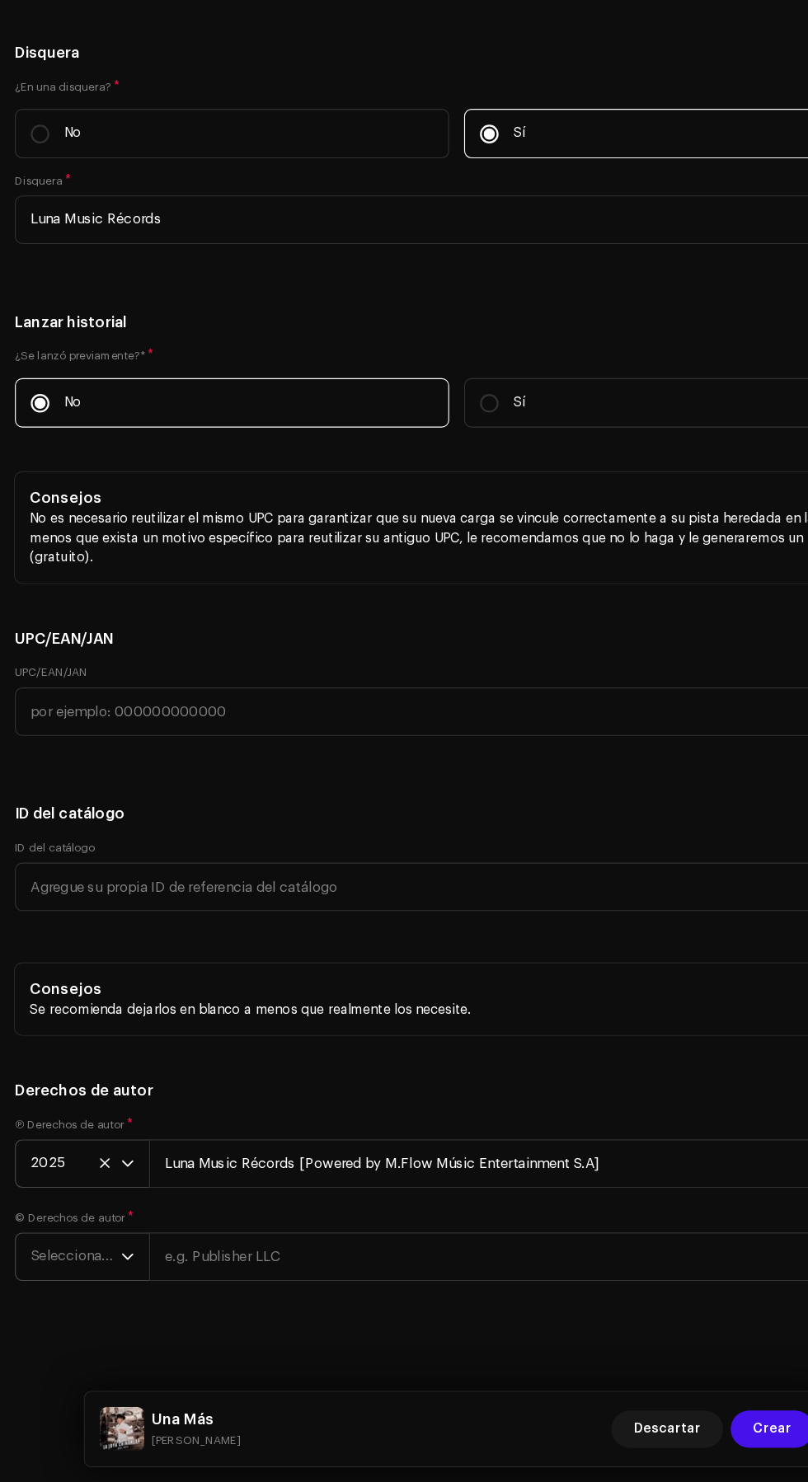
click at [42, 1284] on span "Seleccionar año" at bounding box center [67, 1282] width 80 height 41
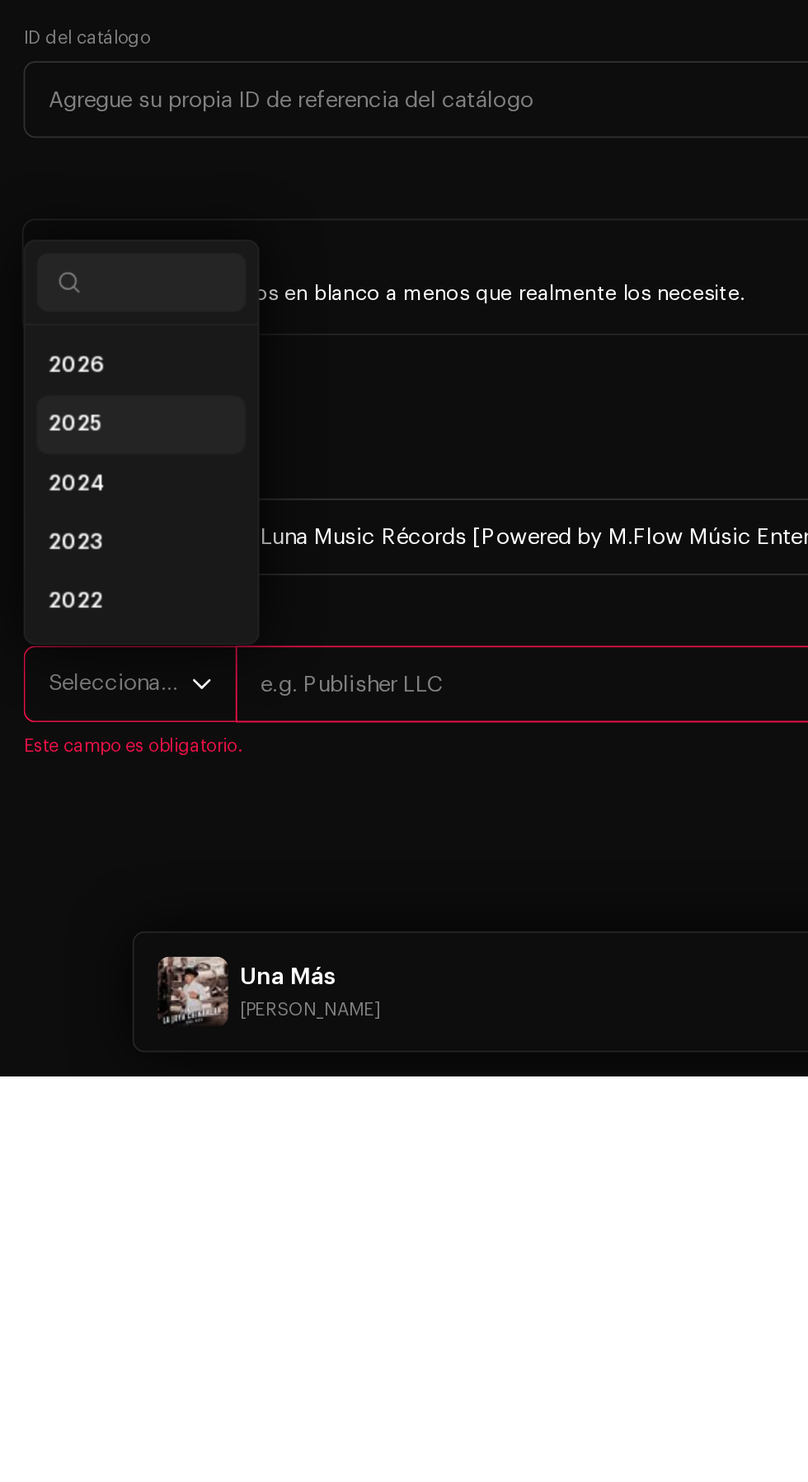
click at [82, 1134] on li "2025" at bounding box center [79, 1117] width 117 height 33
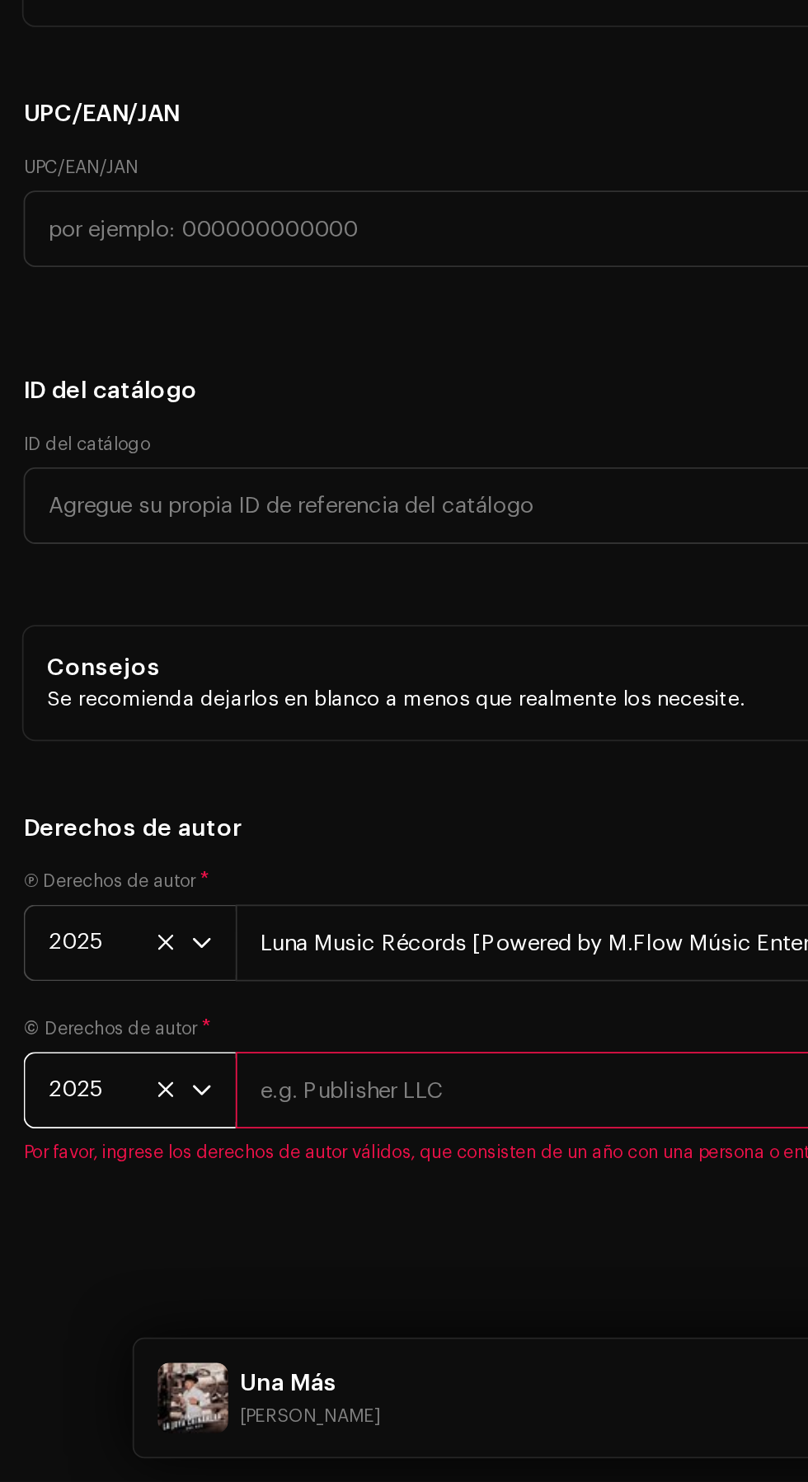
click at [308, 1284] on input "text" at bounding box center [463, 1263] width 663 height 43
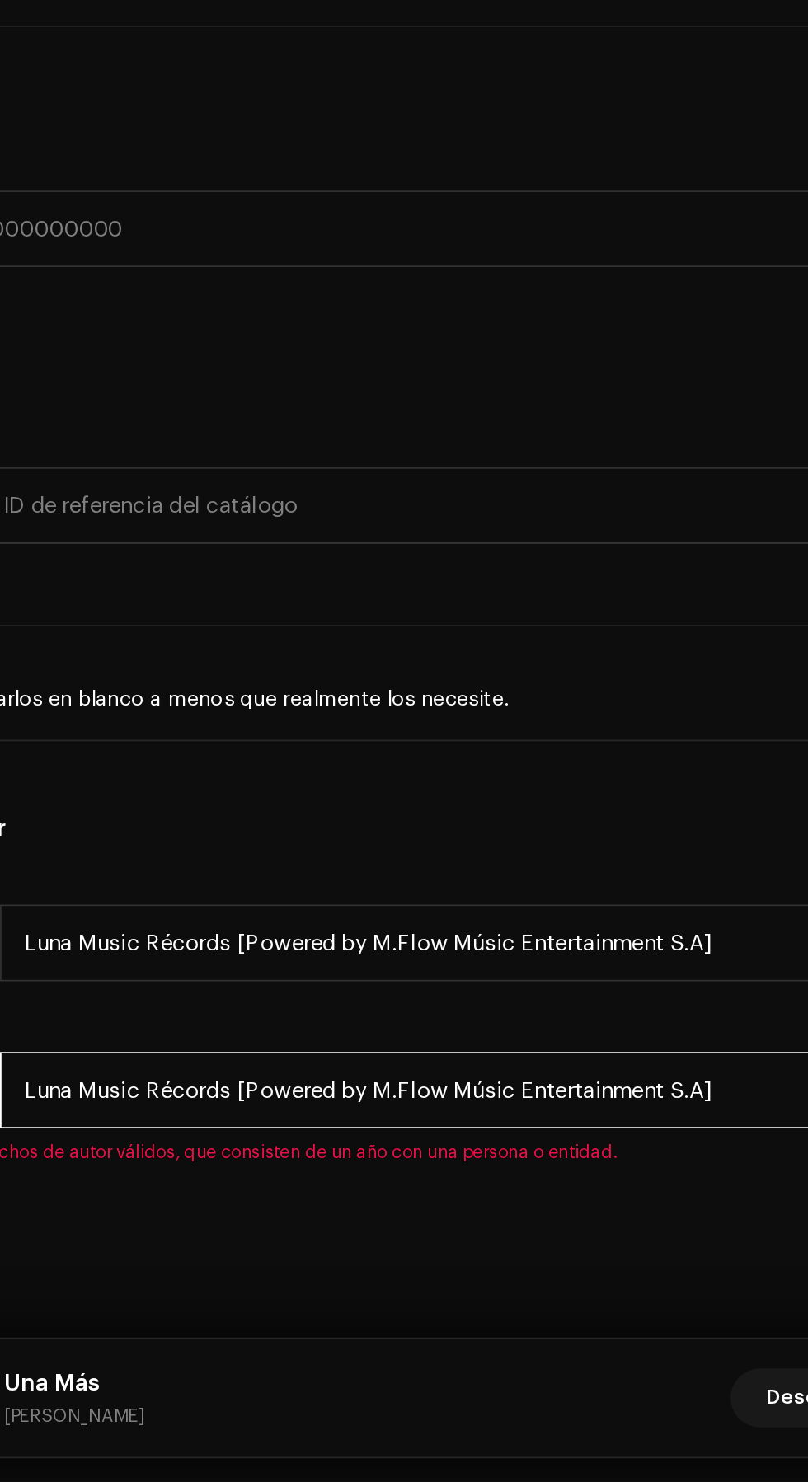
type input "Luna Music Récords [Powered by M.Flow Músic Entertainment S.A]"
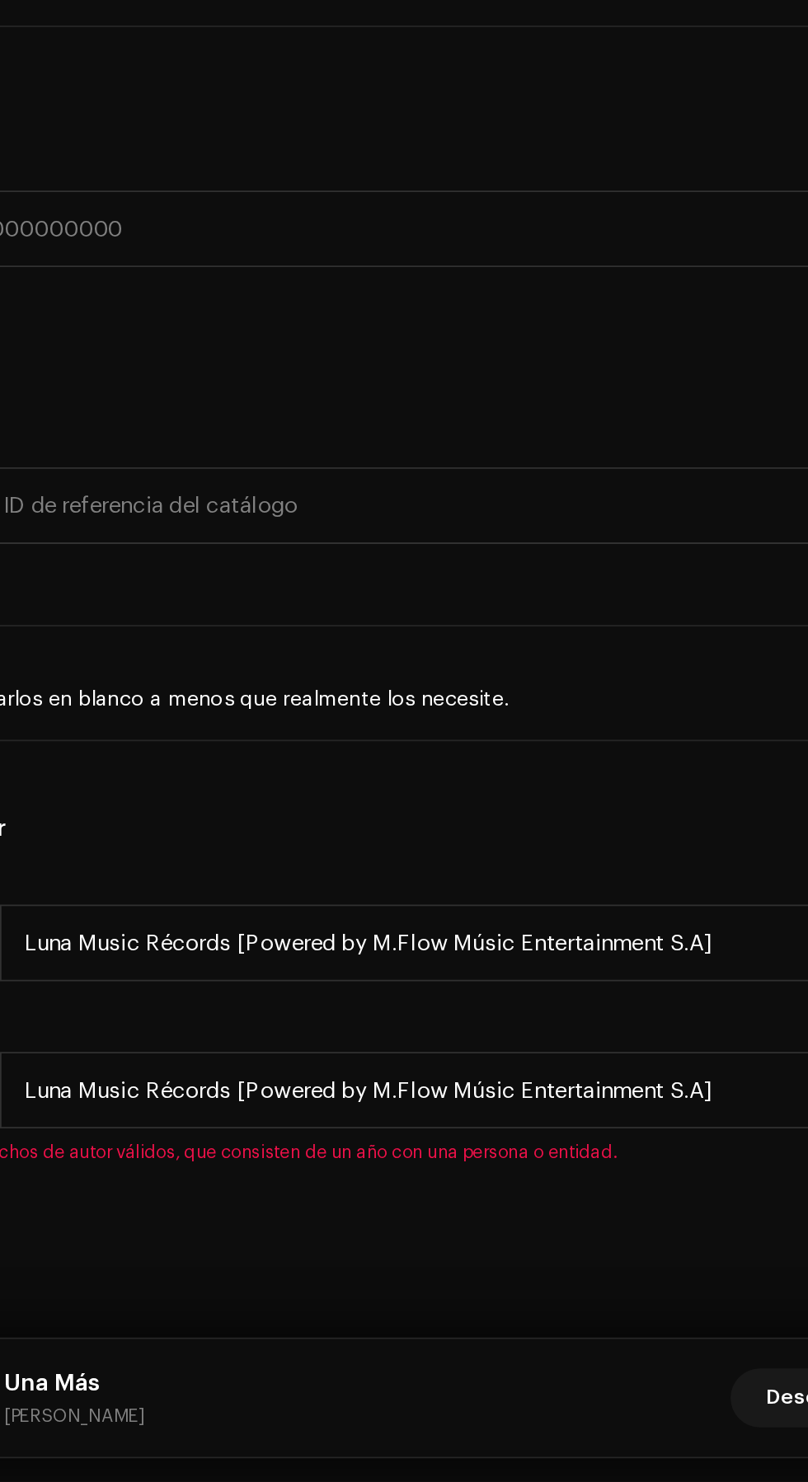
click at [486, 1126] on h5 "Derechos de autor" at bounding box center [404, 1116] width 782 height 20
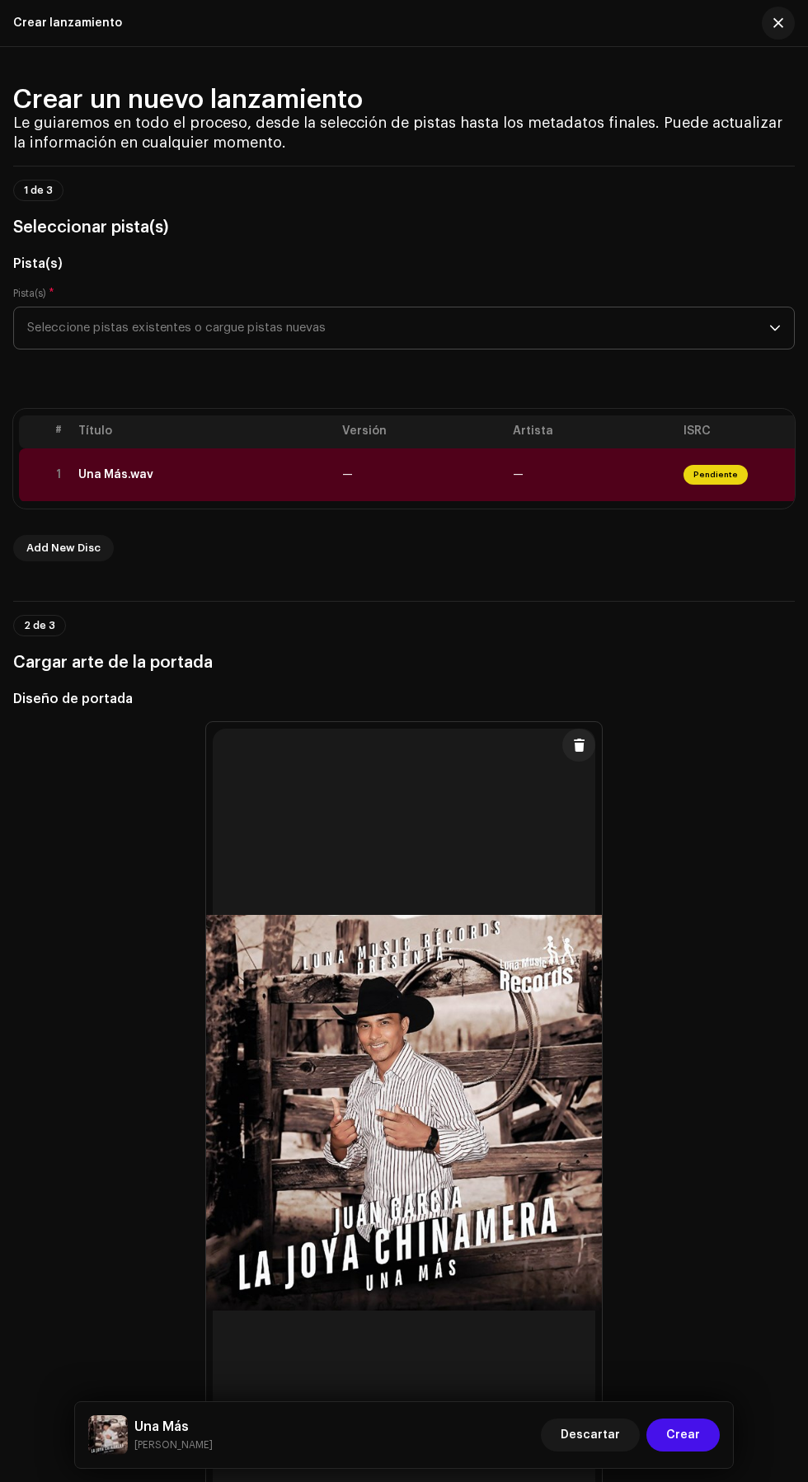
click at [435, 502] on td "—" at bounding box center [421, 475] width 171 height 54
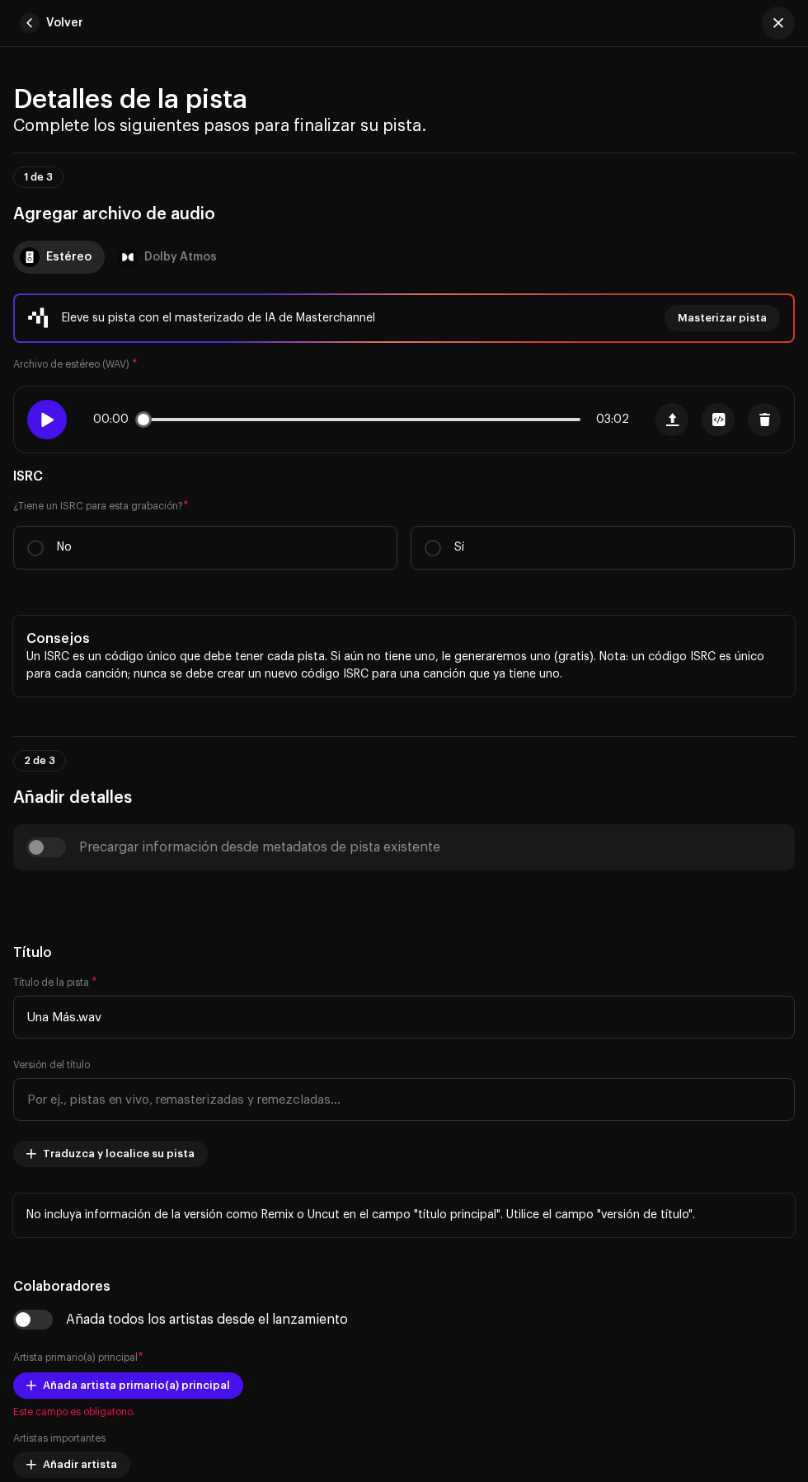
click at [47, 426] on span at bounding box center [47, 419] width 14 height 13
click at [35, 556] on input "No" at bounding box center [35, 548] width 16 height 16
radio input "true"
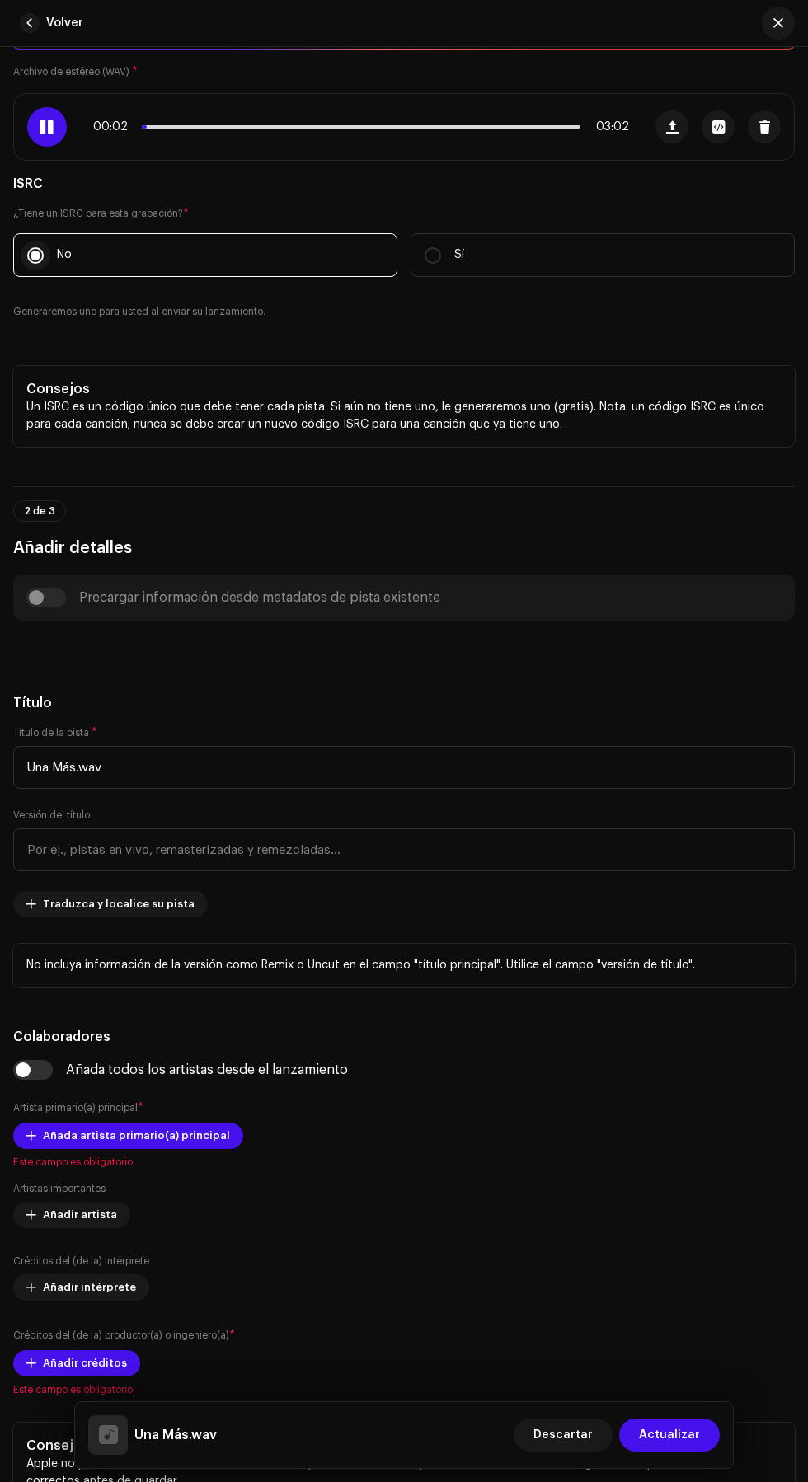
scroll to position [289, 0]
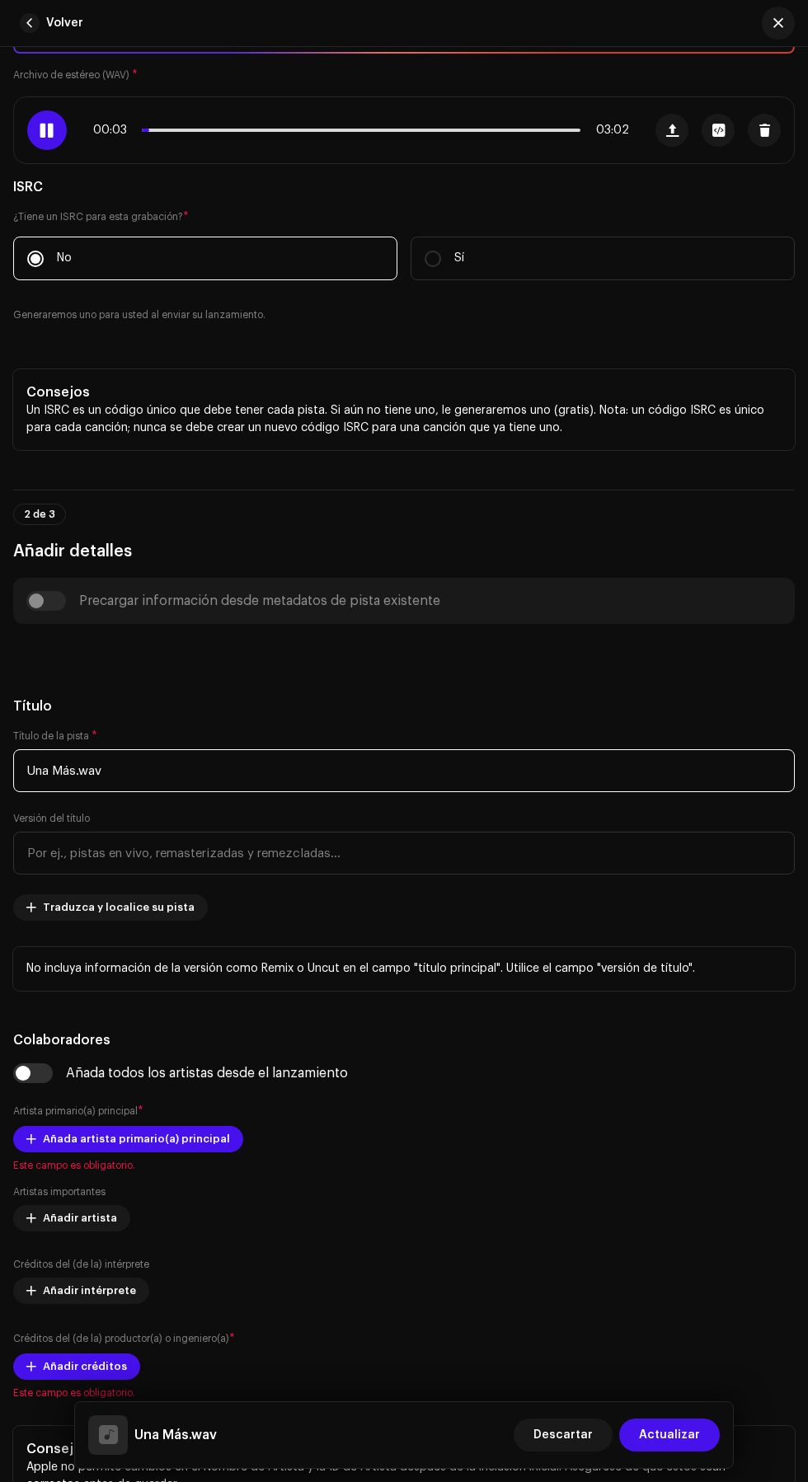
click at [579, 792] on input "Una Más.wav" at bounding box center [404, 770] width 782 height 43
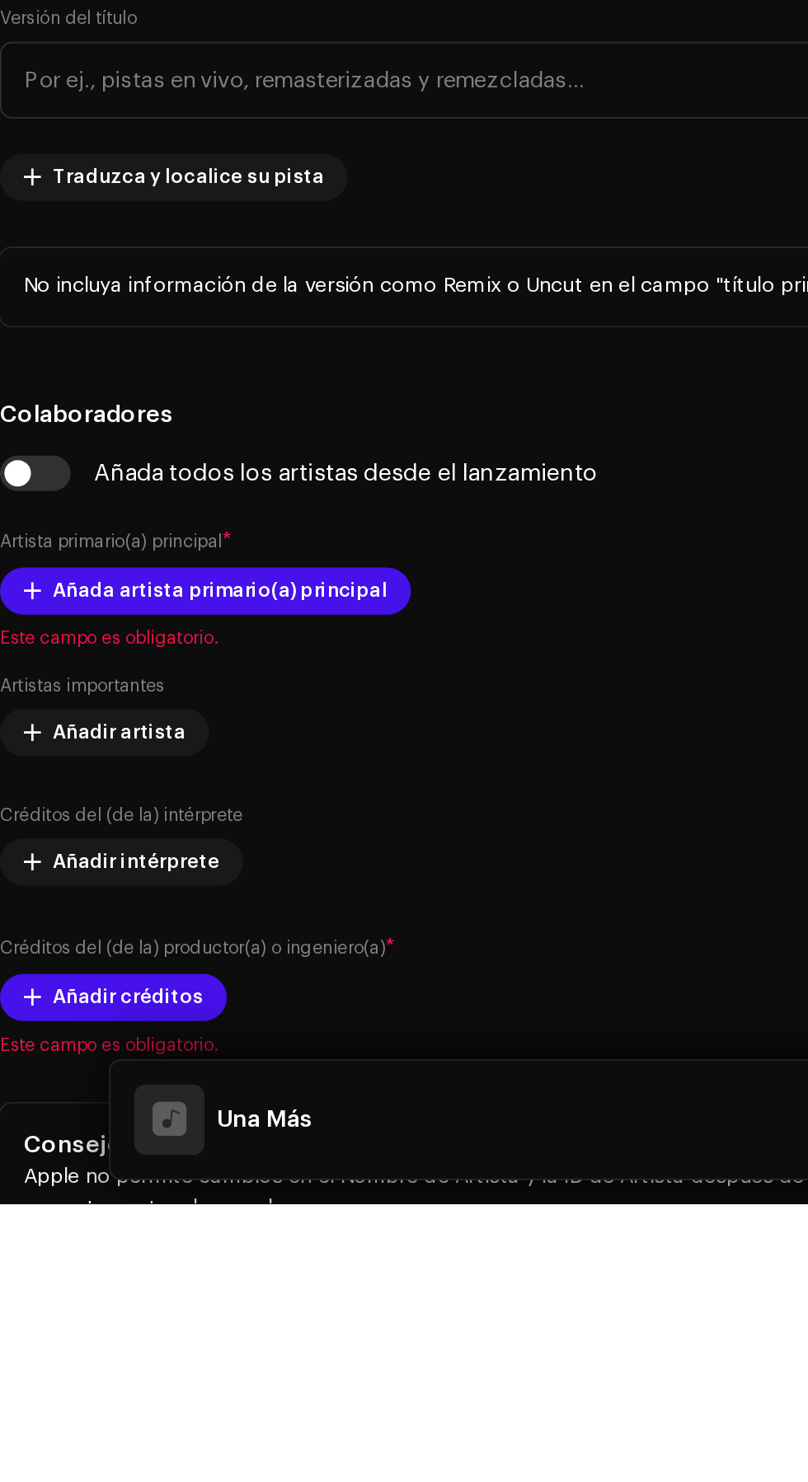
type input "Una Más"
click at [364, 716] on h5 "Título" at bounding box center [404, 707] width 782 height 20
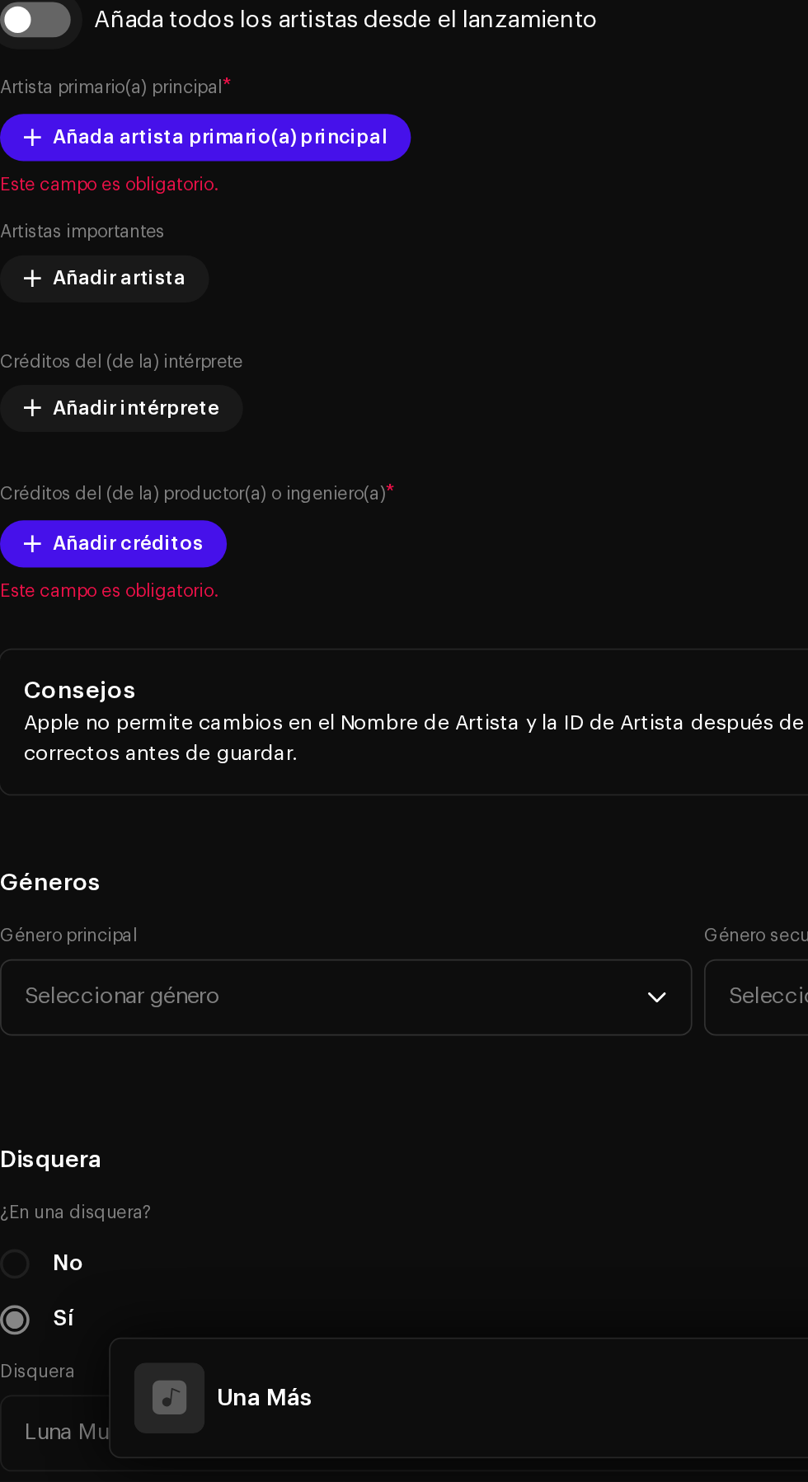
click at [31, 674] on input "checkbox" at bounding box center [33, 664] width 40 height 20
checkbox input "true"
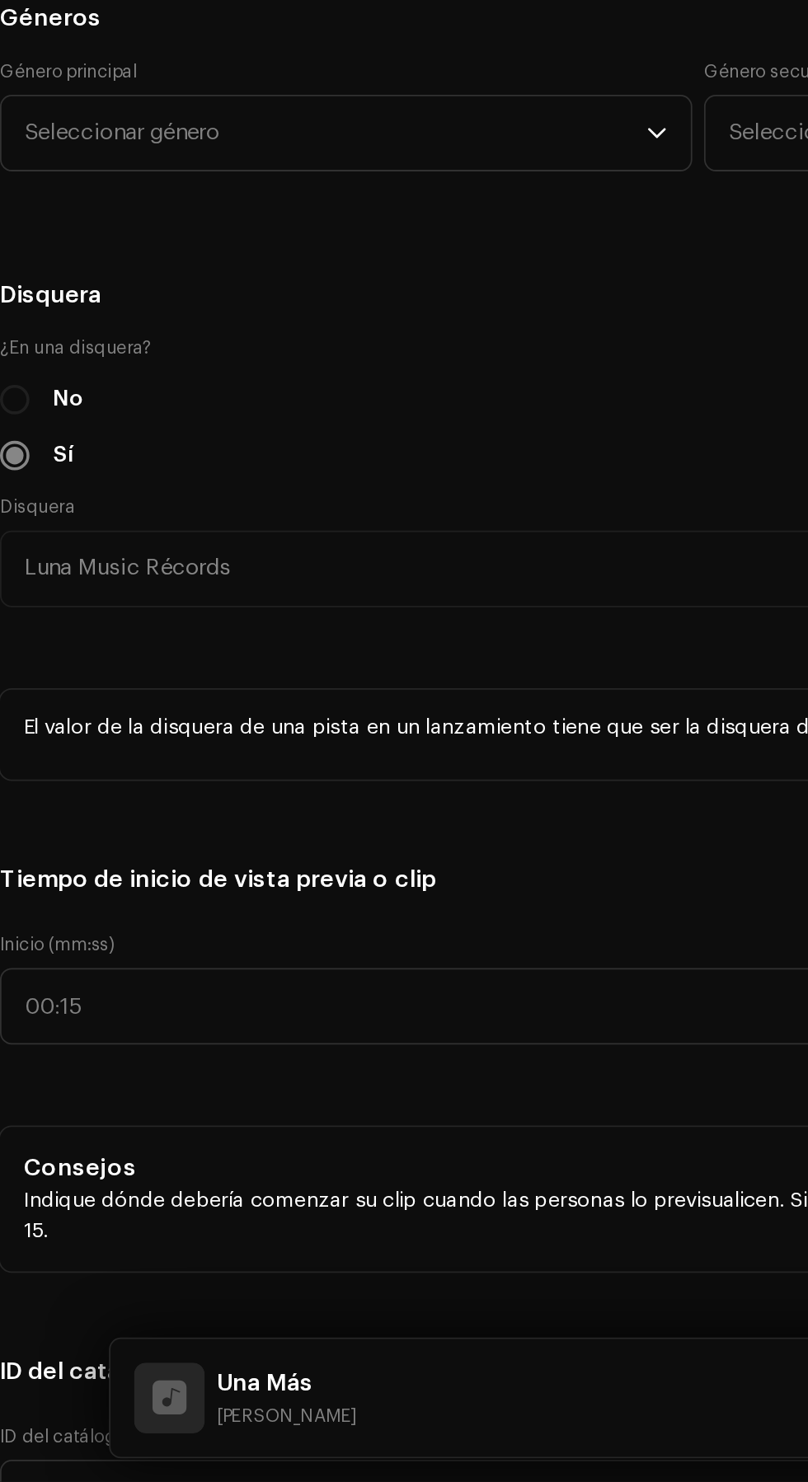
scroll to position [1354, 0]
click at [55, 747] on span "Seleccionar género" at bounding box center [201, 726] width 348 height 41
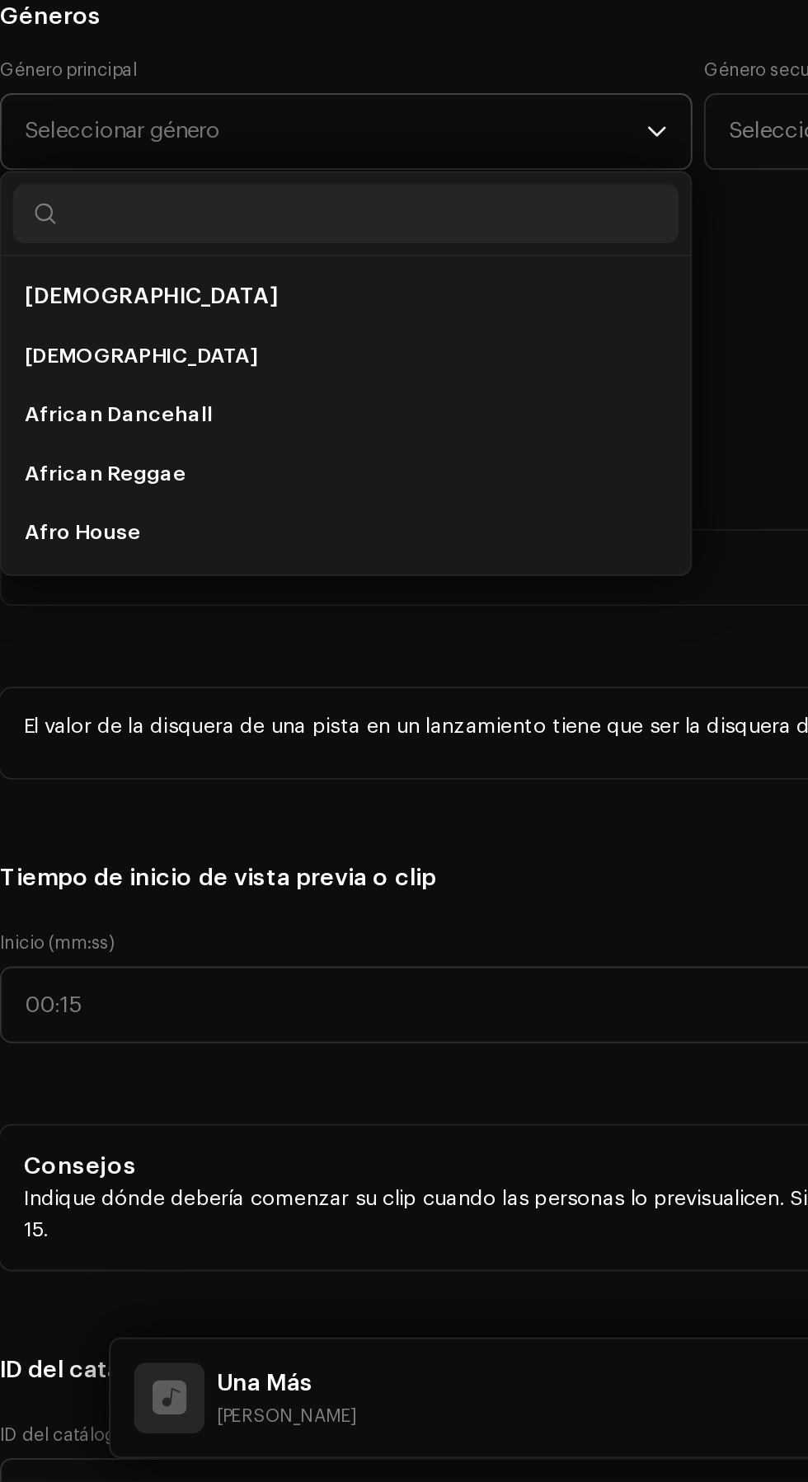
scroll to position [0, 0]
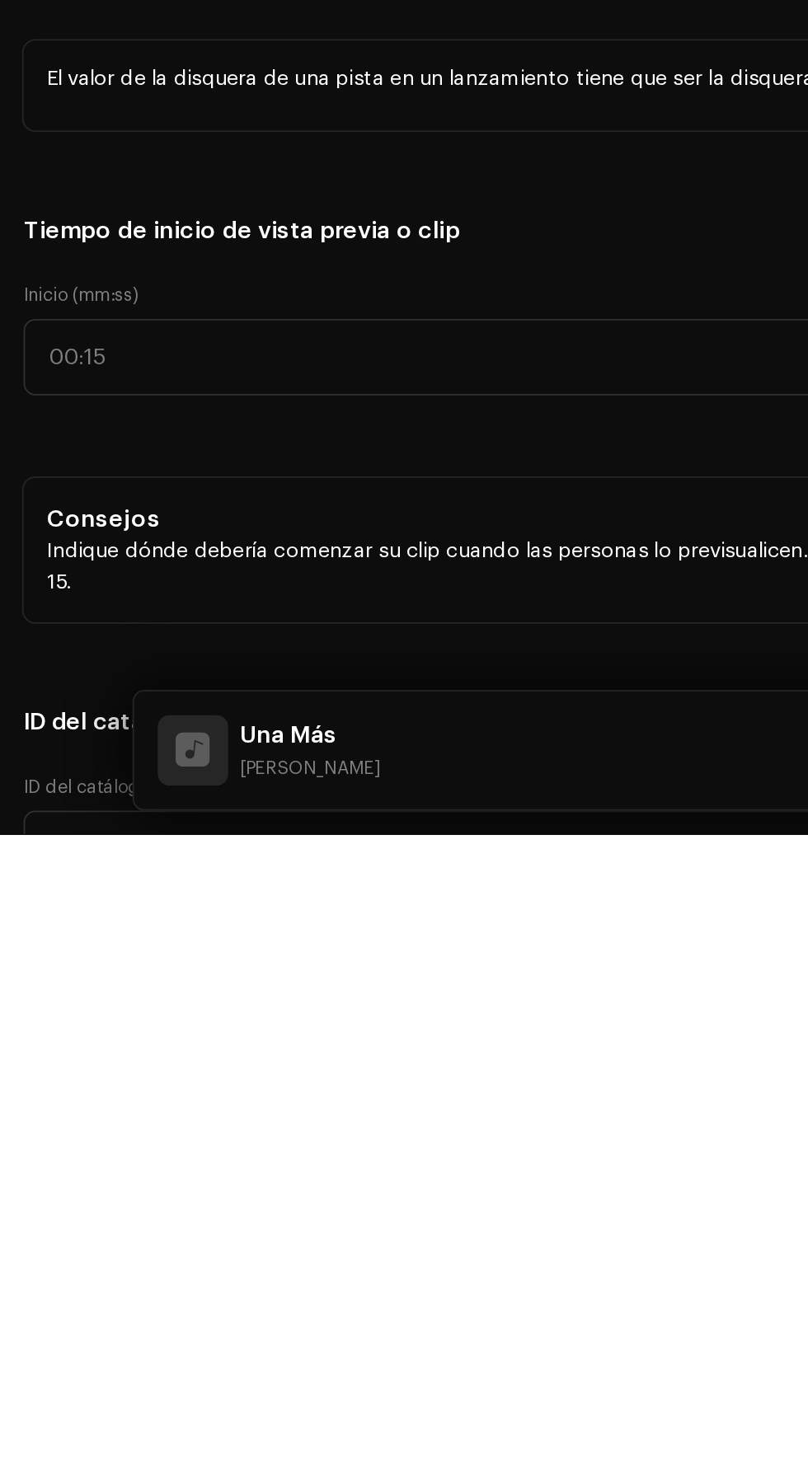
type input "Latin"
click at [108, 869] on li "Latin Rap" at bounding box center [207, 852] width 373 height 33
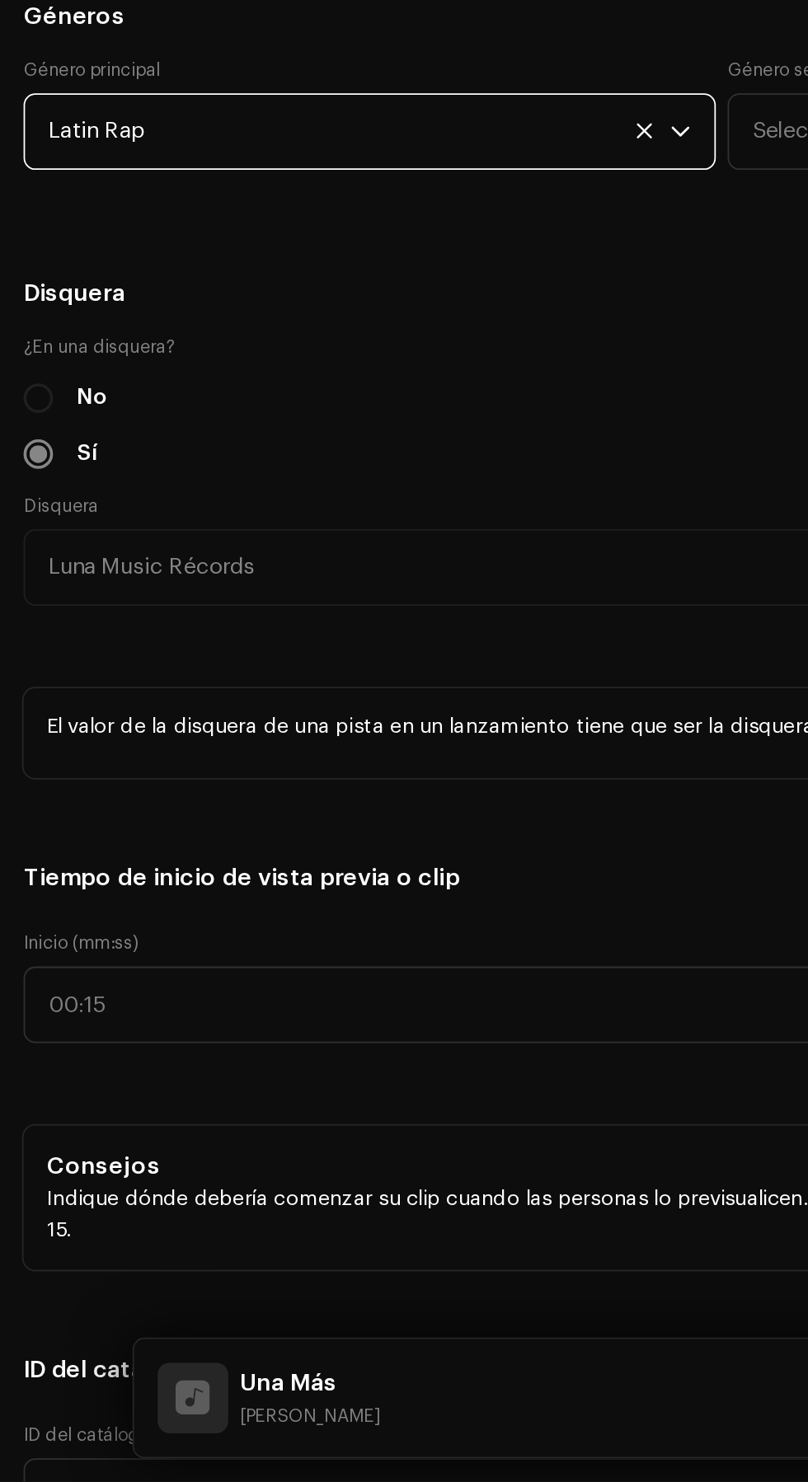
click at [152, 747] on span "Latin Rap" at bounding box center [201, 726] width 348 height 41
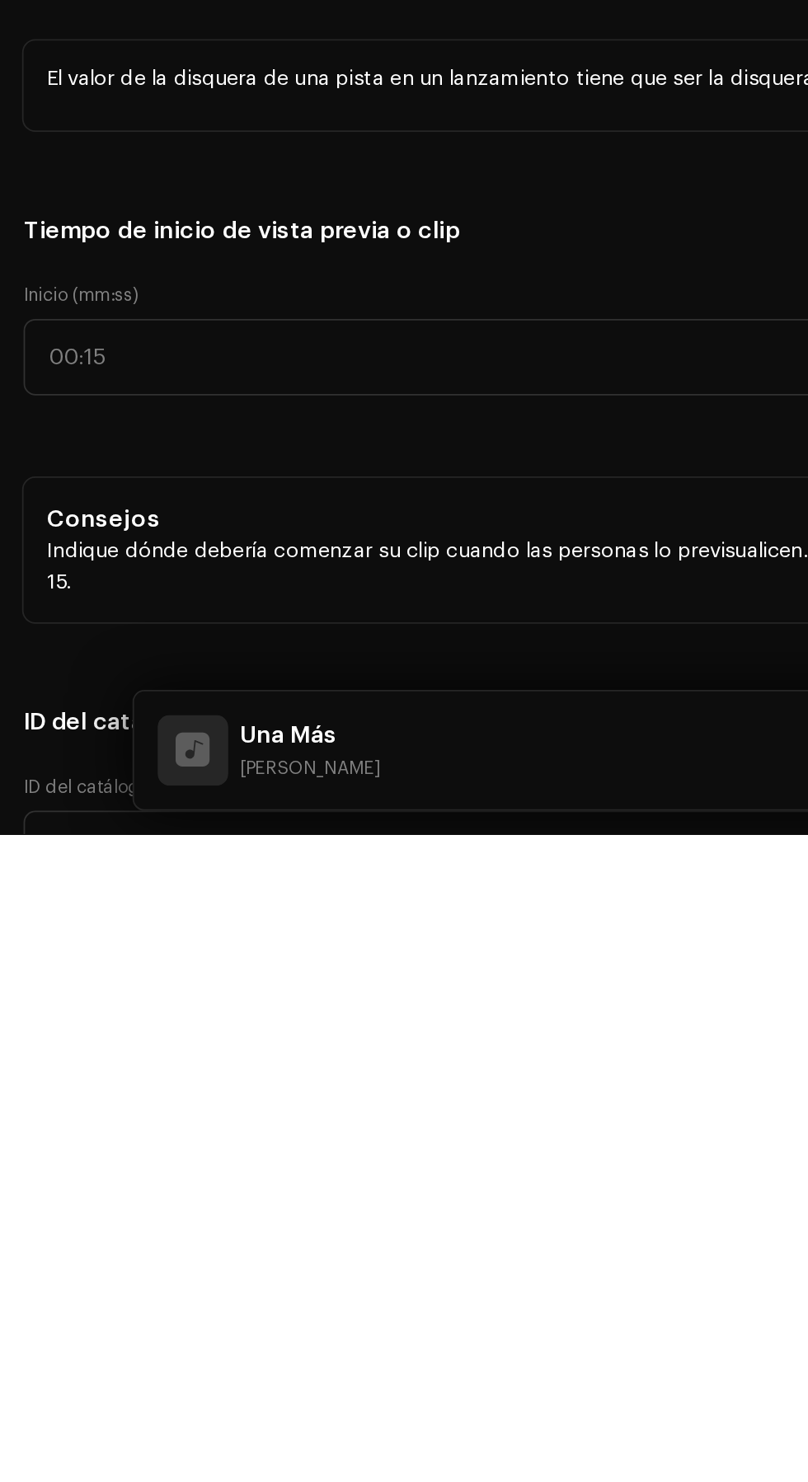
type input "Latin"
click at [125, 870] on li "Latin" at bounding box center [207, 853] width 373 height 33
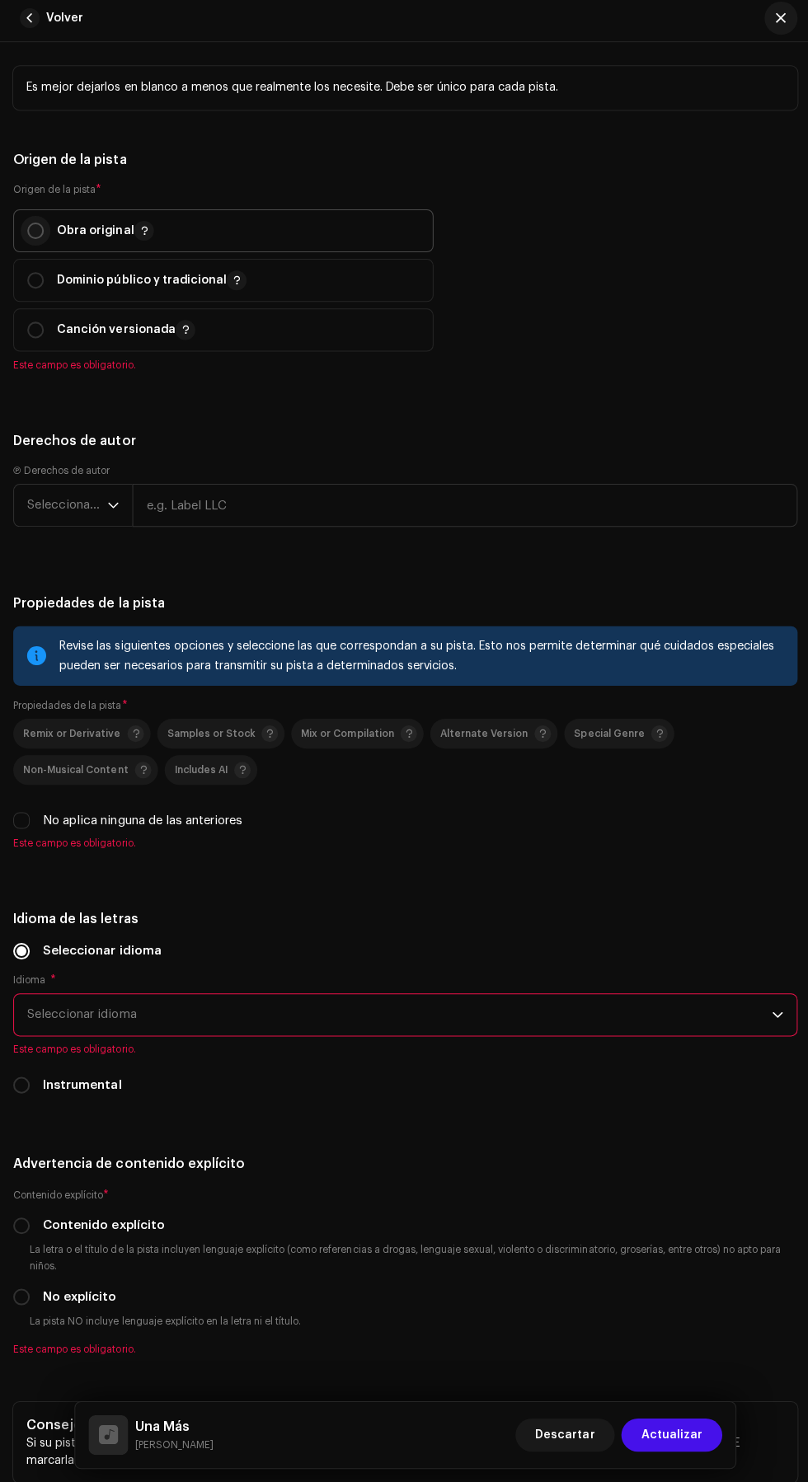
click at [35, 243] on input "radio" at bounding box center [35, 235] width 16 height 16
radio input "true"
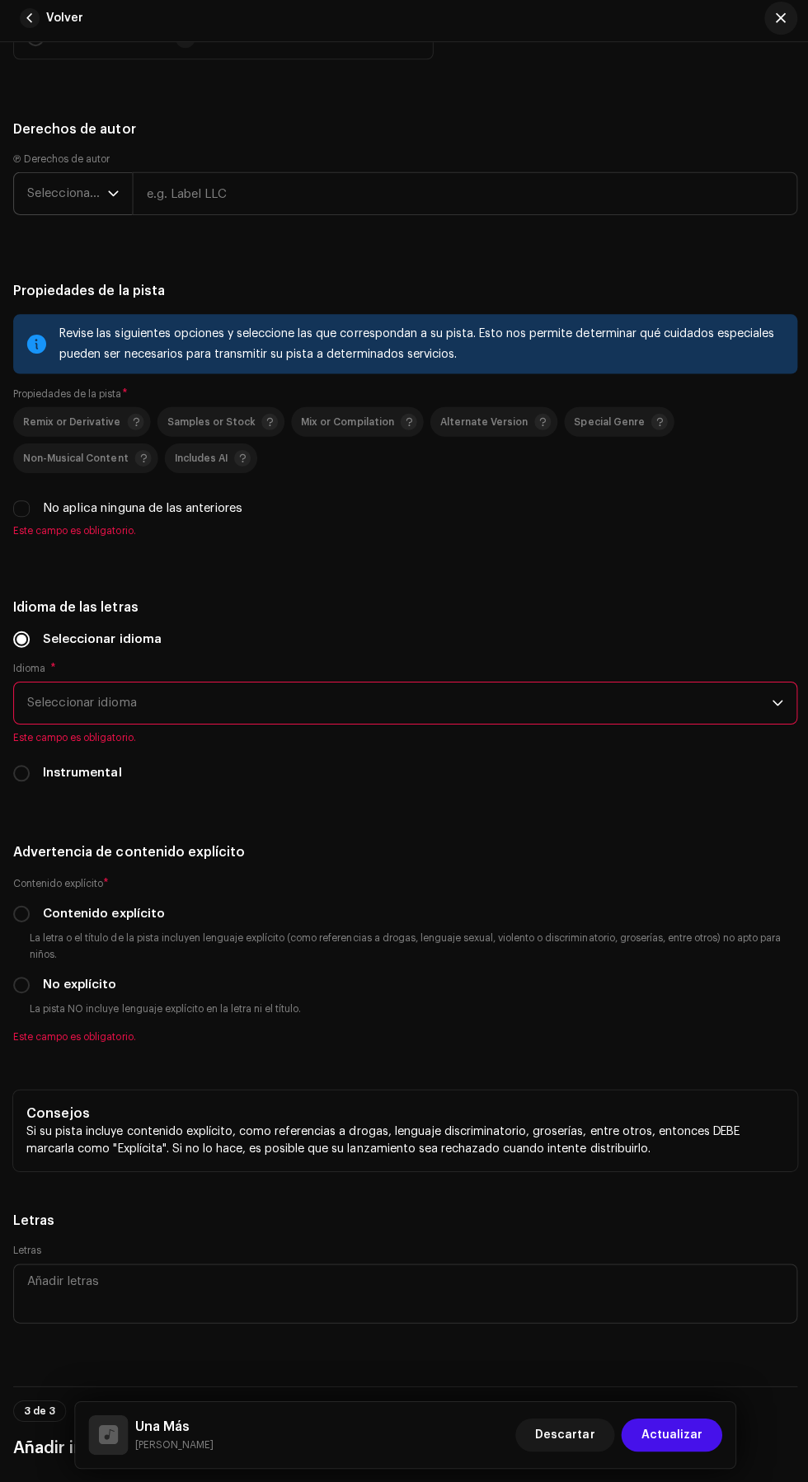
click at [45, 218] on span "Seleccionar año" at bounding box center [67, 197] width 80 height 41
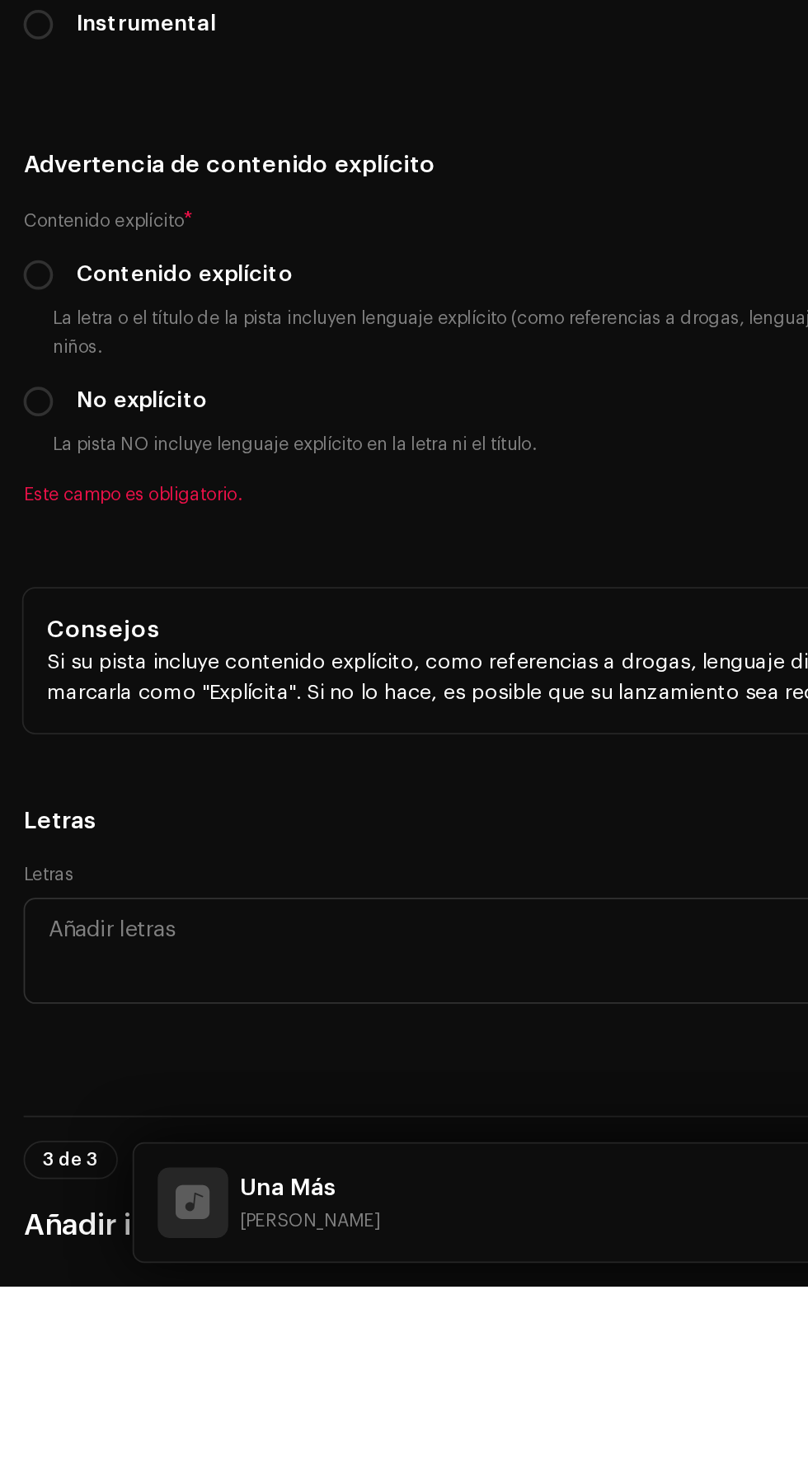
click at [54, 332] on span "2025" at bounding box center [42, 324] width 30 height 16
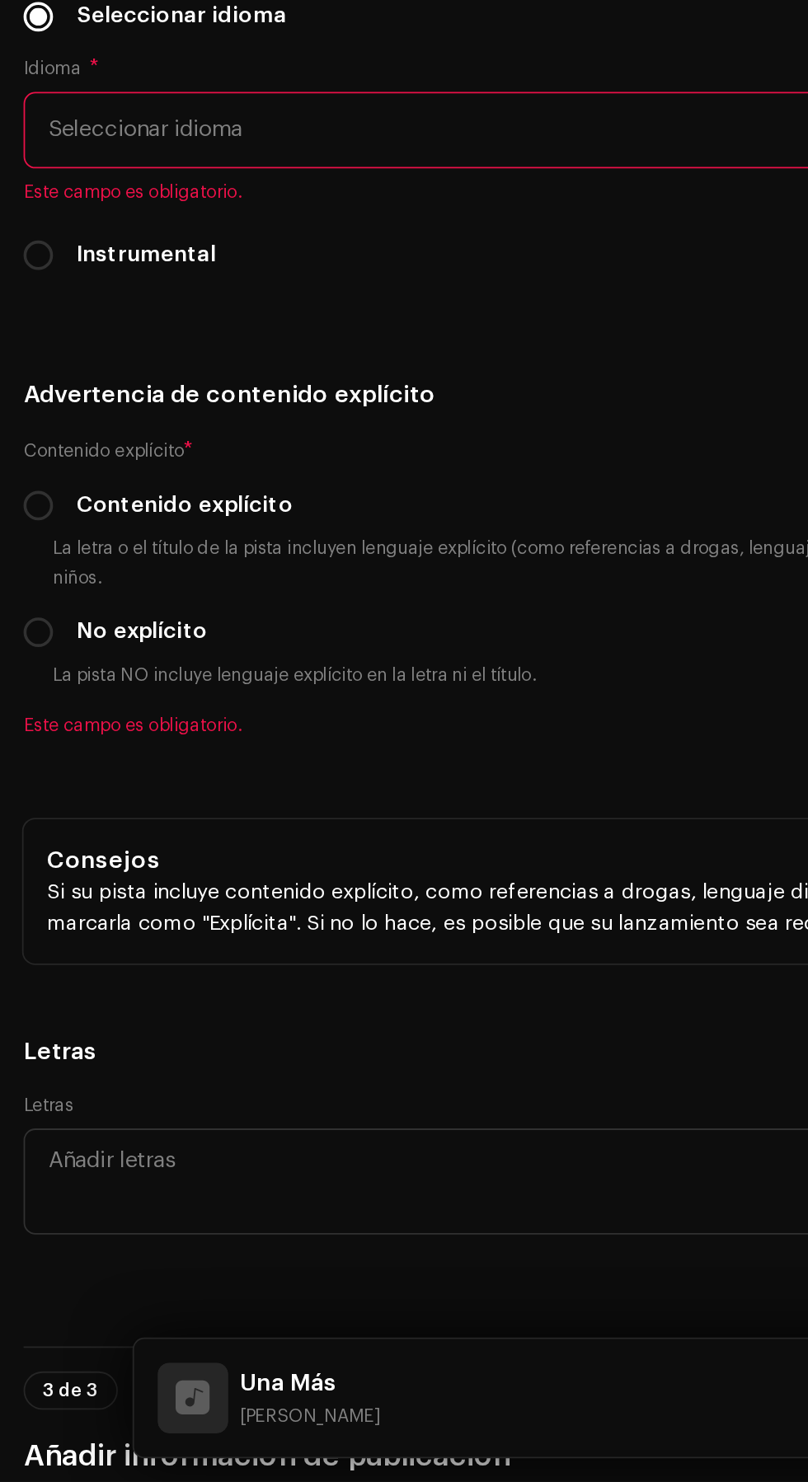
click at [336, 219] on input "text" at bounding box center [463, 197] width 663 height 43
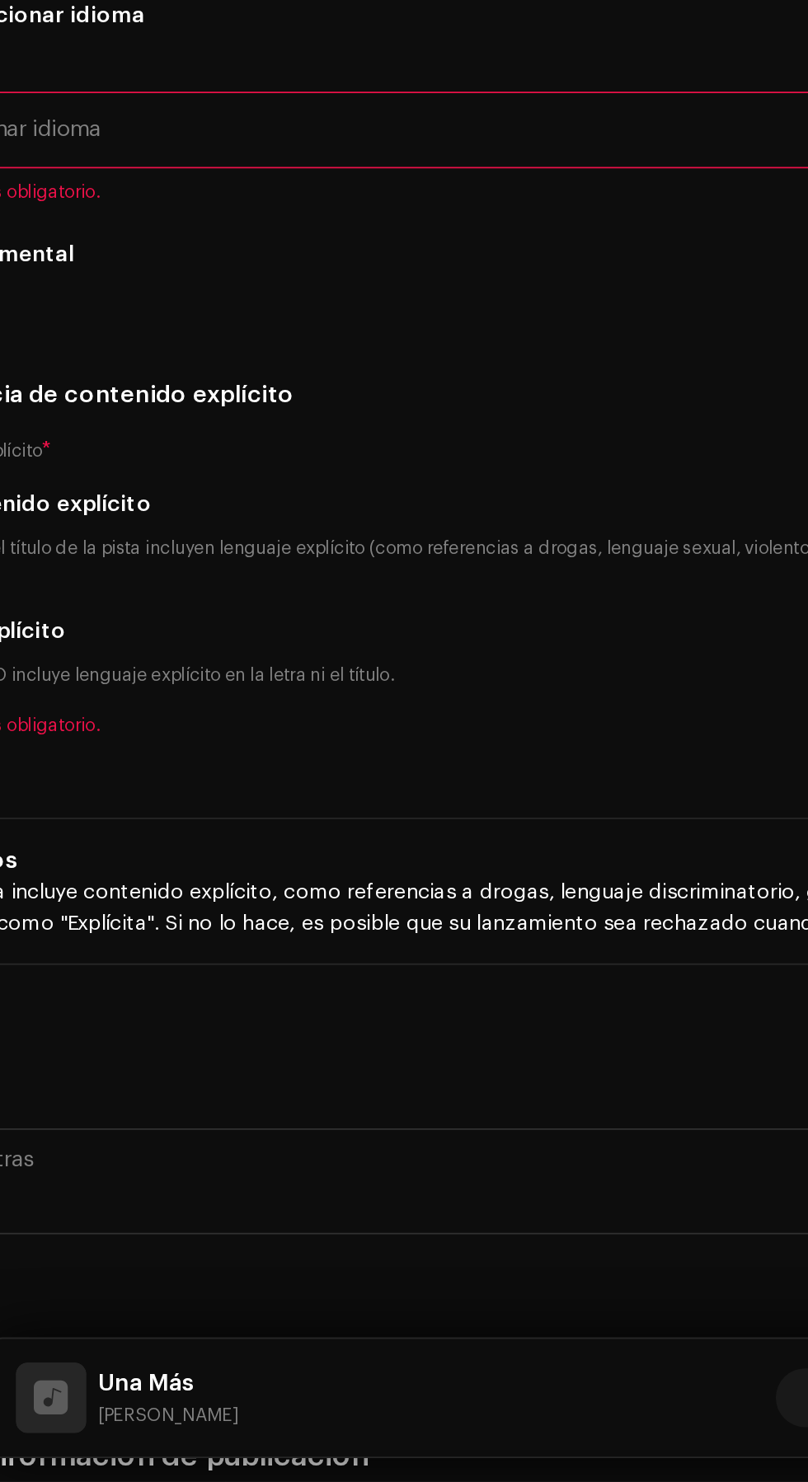
type input "Luna Music Récords [Powered by M.Flow Músic Entertainment S.A]"
click at [463, 143] on h5 "Derechos de autor" at bounding box center [404, 134] width 782 height 20
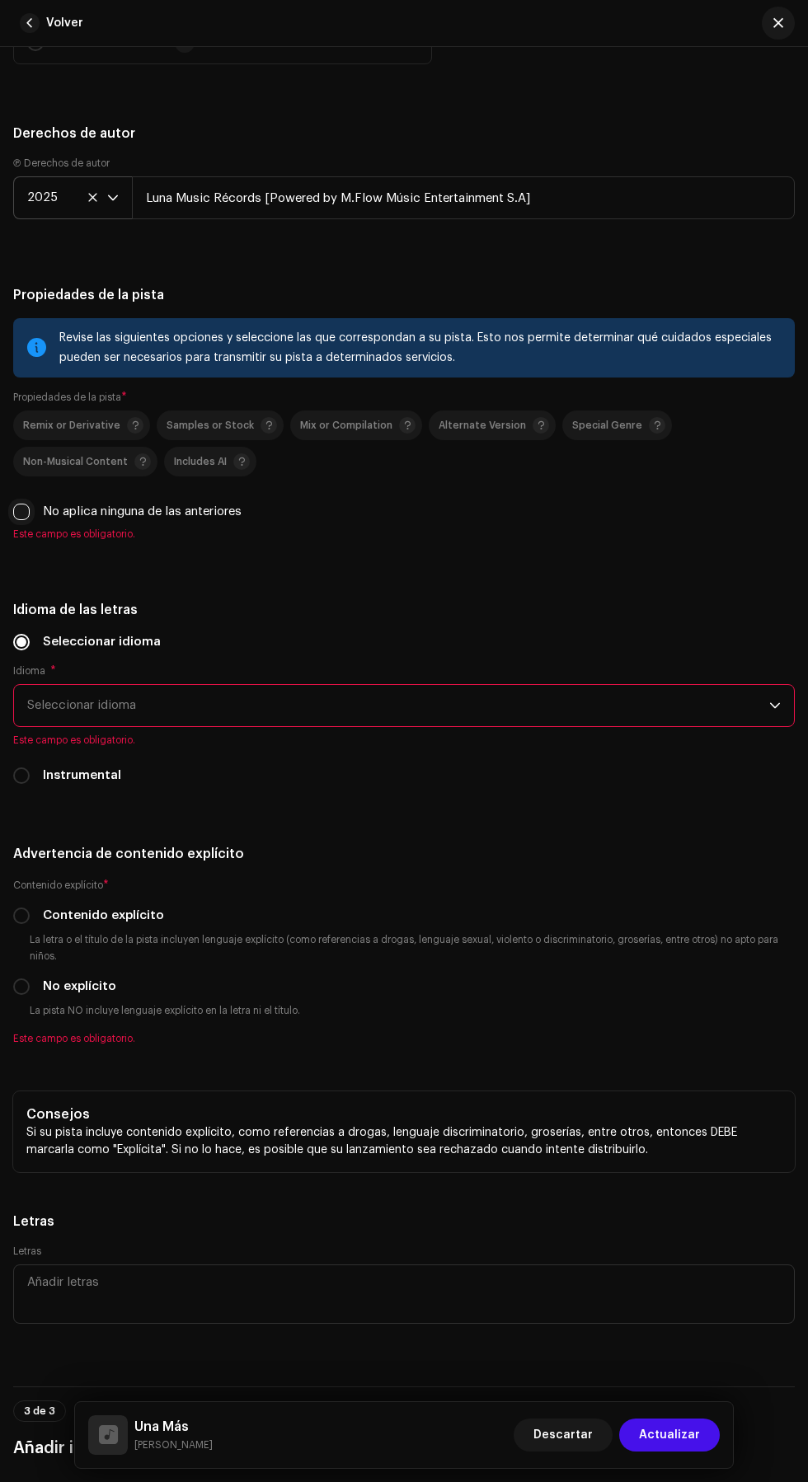
click at [20, 520] on input "No aplica ninguna de las anteriores" at bounding box center [21, 512] width 16 height 16
checkbox input "true"
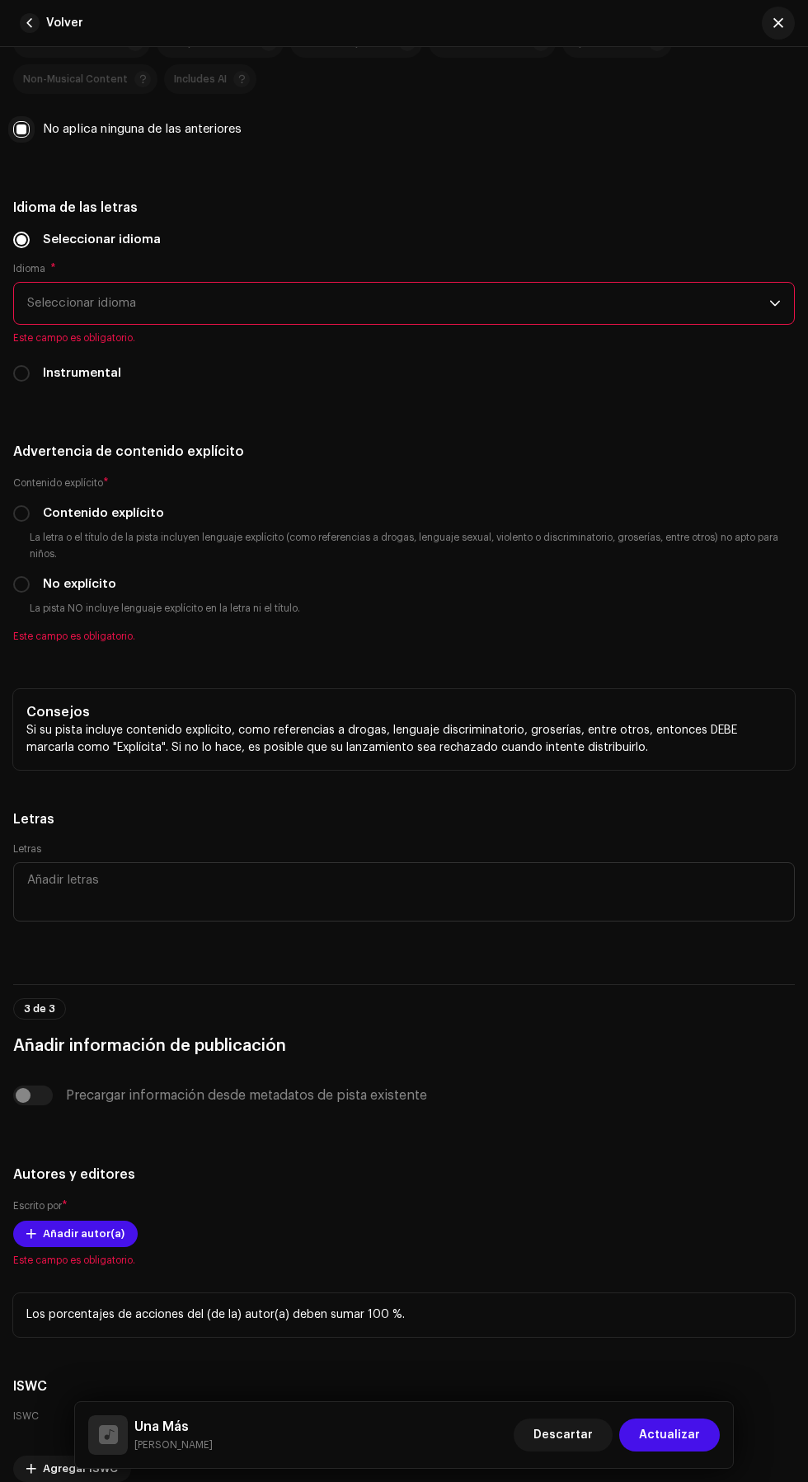
scroll to position [3519, 0]
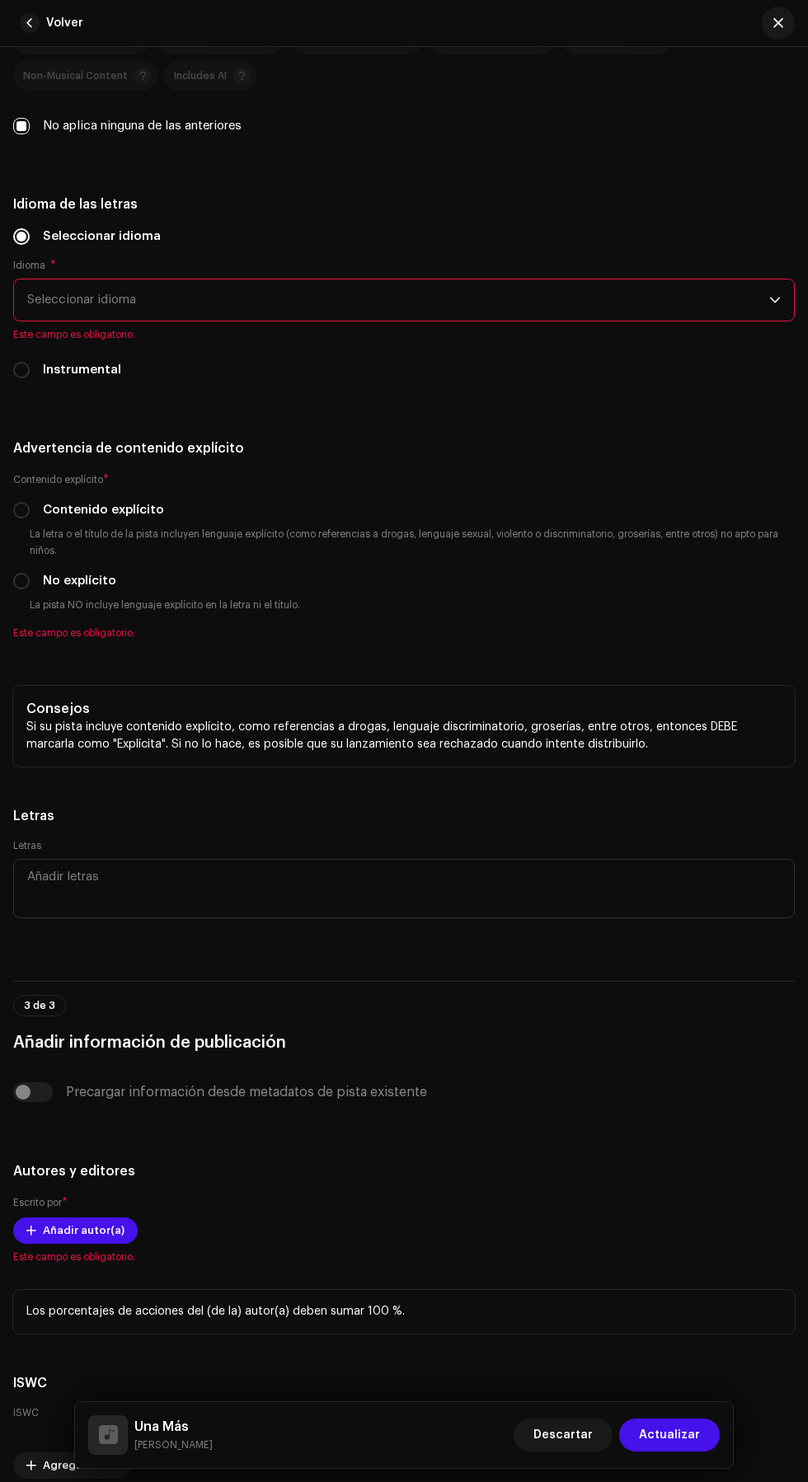
click at [68, 321] on span "Seleccionar idioma" at bounding box center [398, 299] width 742 height 41
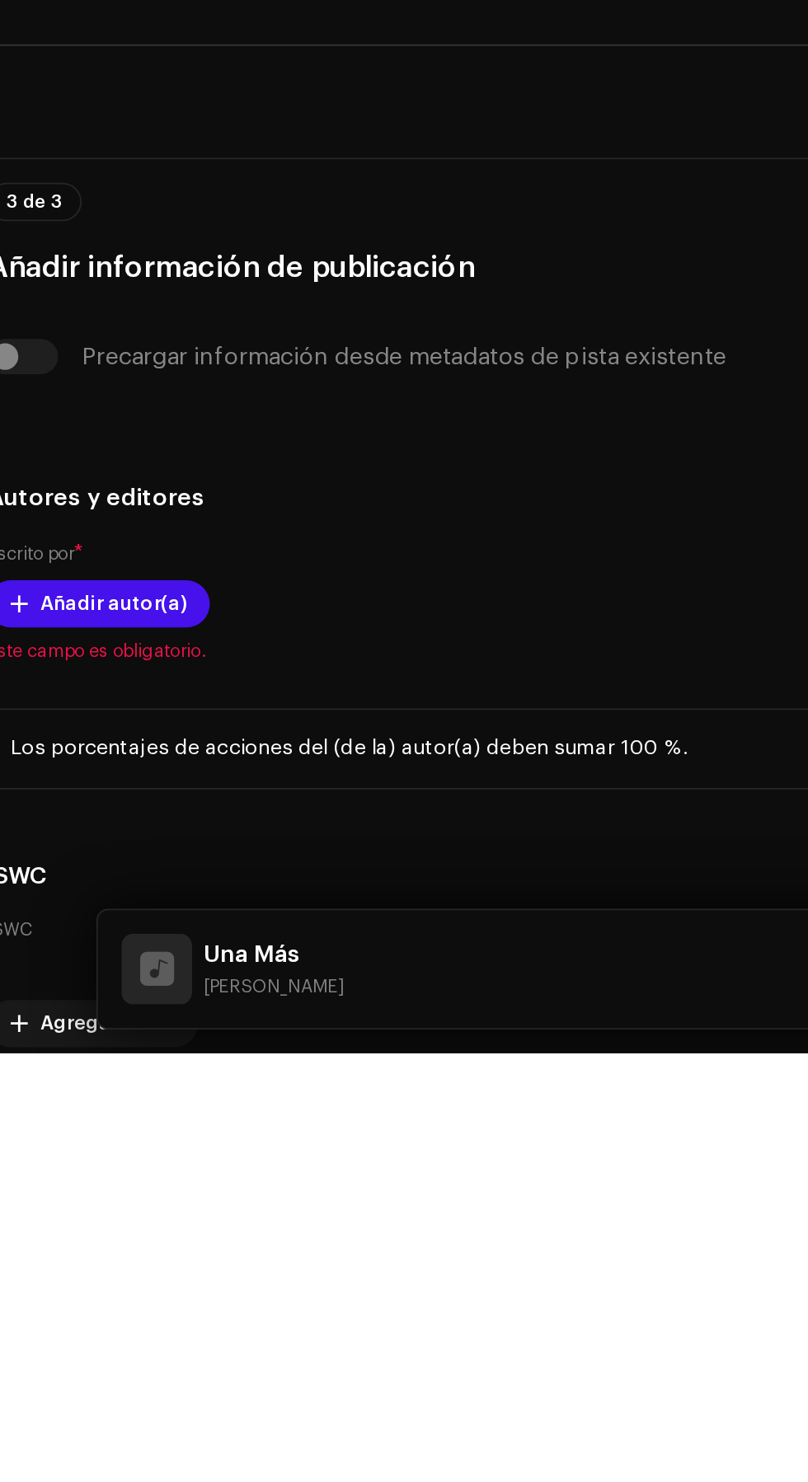
scroll to position [0, 0]
type input "Spa"
click at [240, 410] on li "Spanish" at bounding box center [404, 393] width 767 height 33
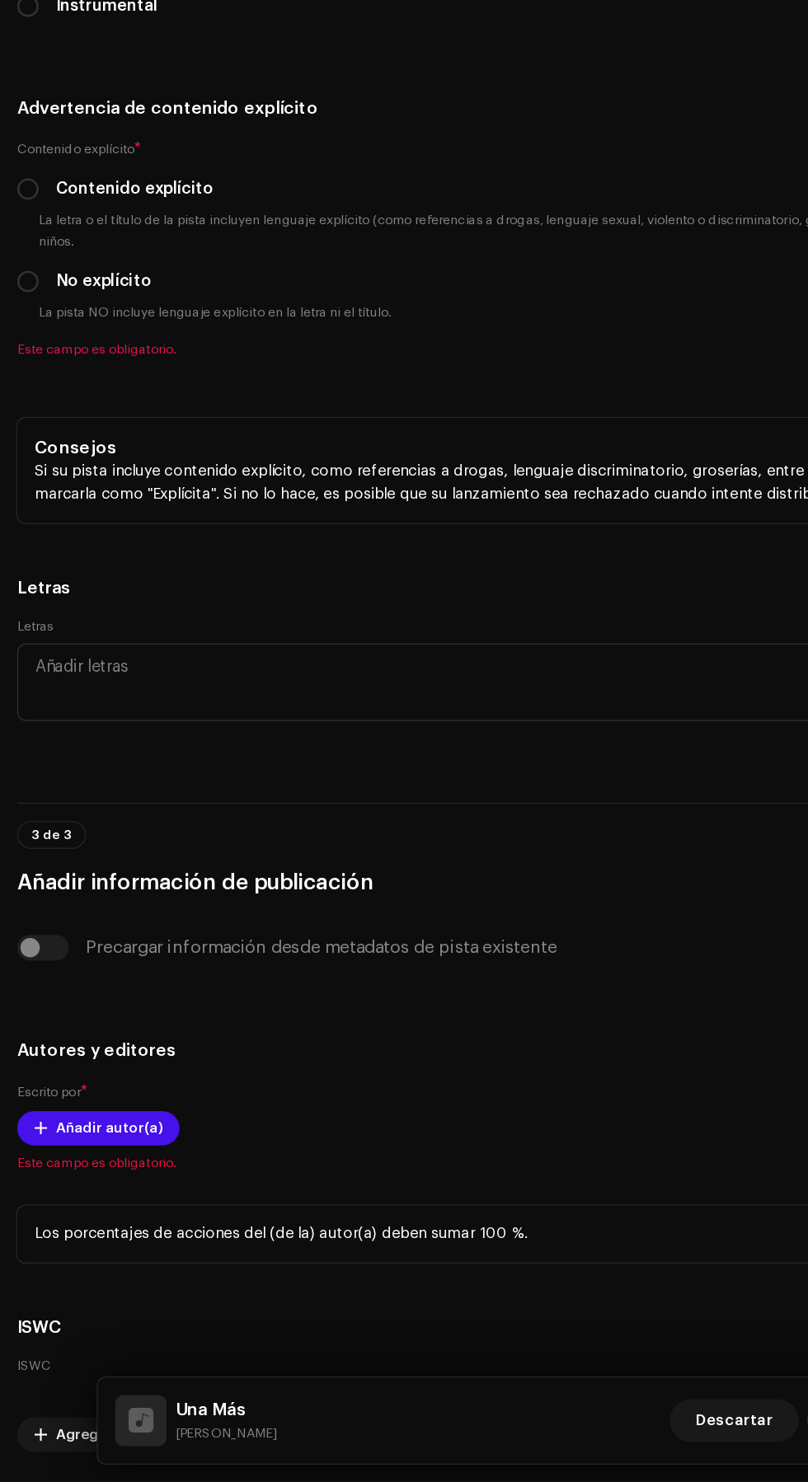
scroll to position [1, 0]
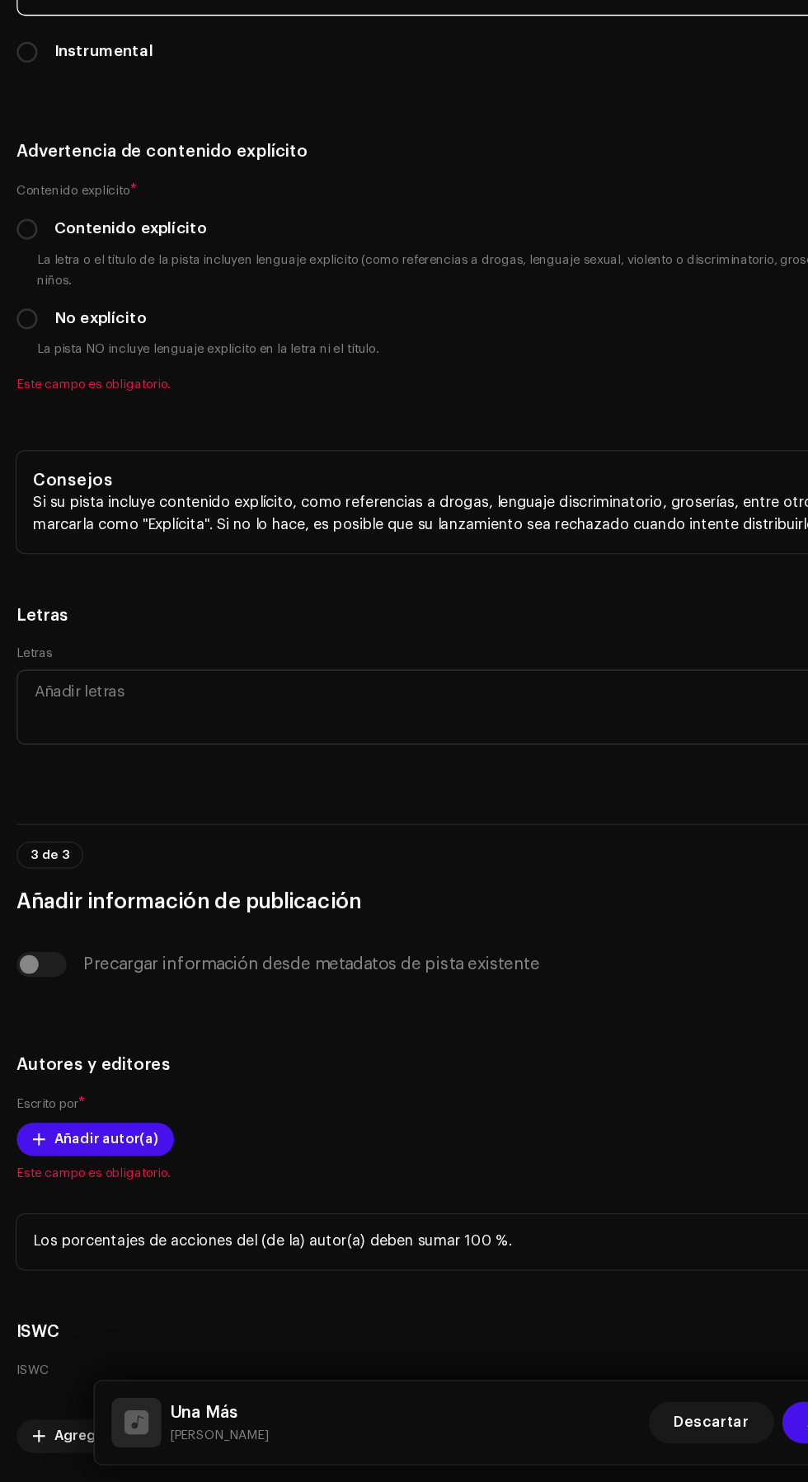
click at [488, 214] on h5 "Idioma de las letras" at bounding box center [404, 205] width 782 height 20
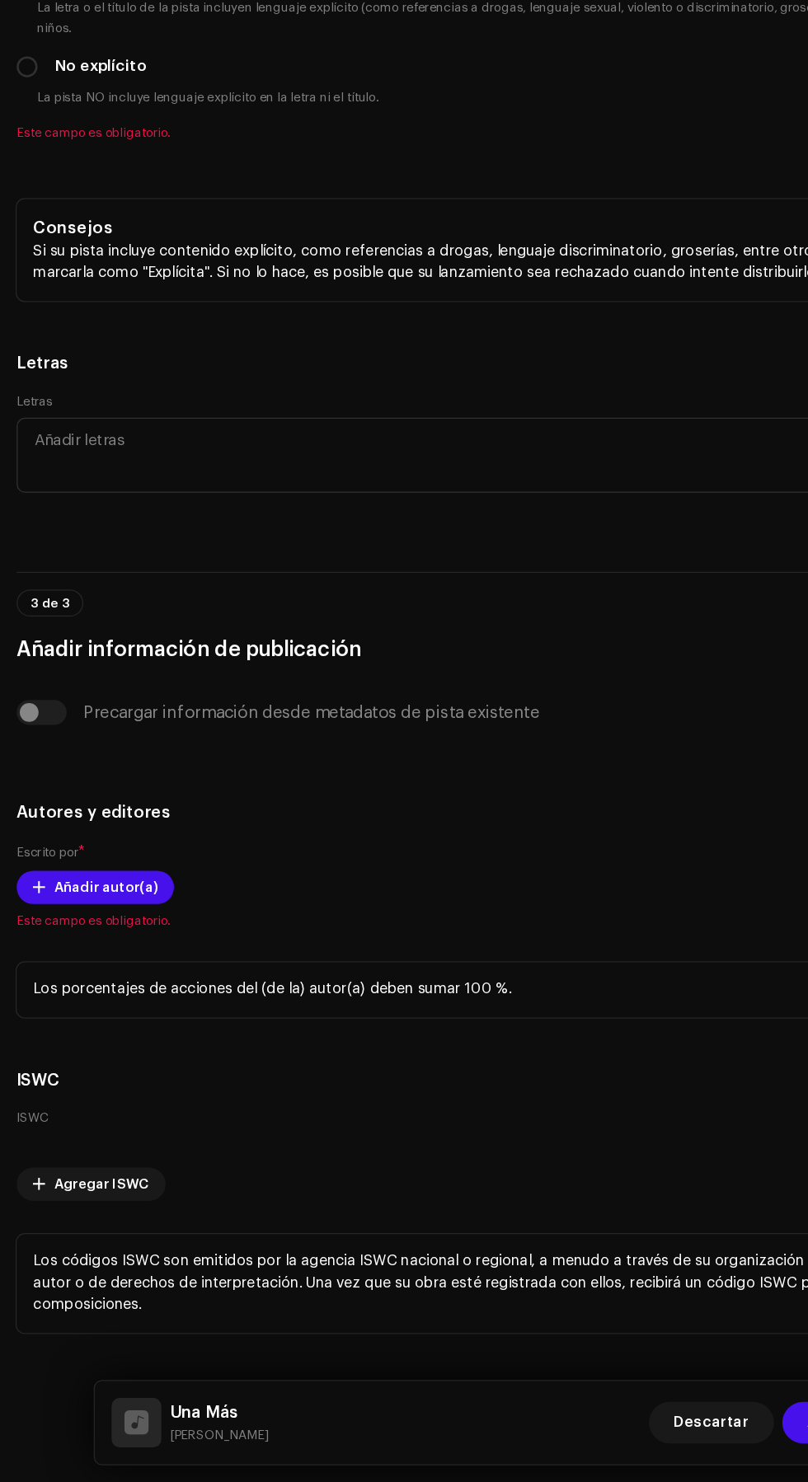
scroll to position [3801, 0]
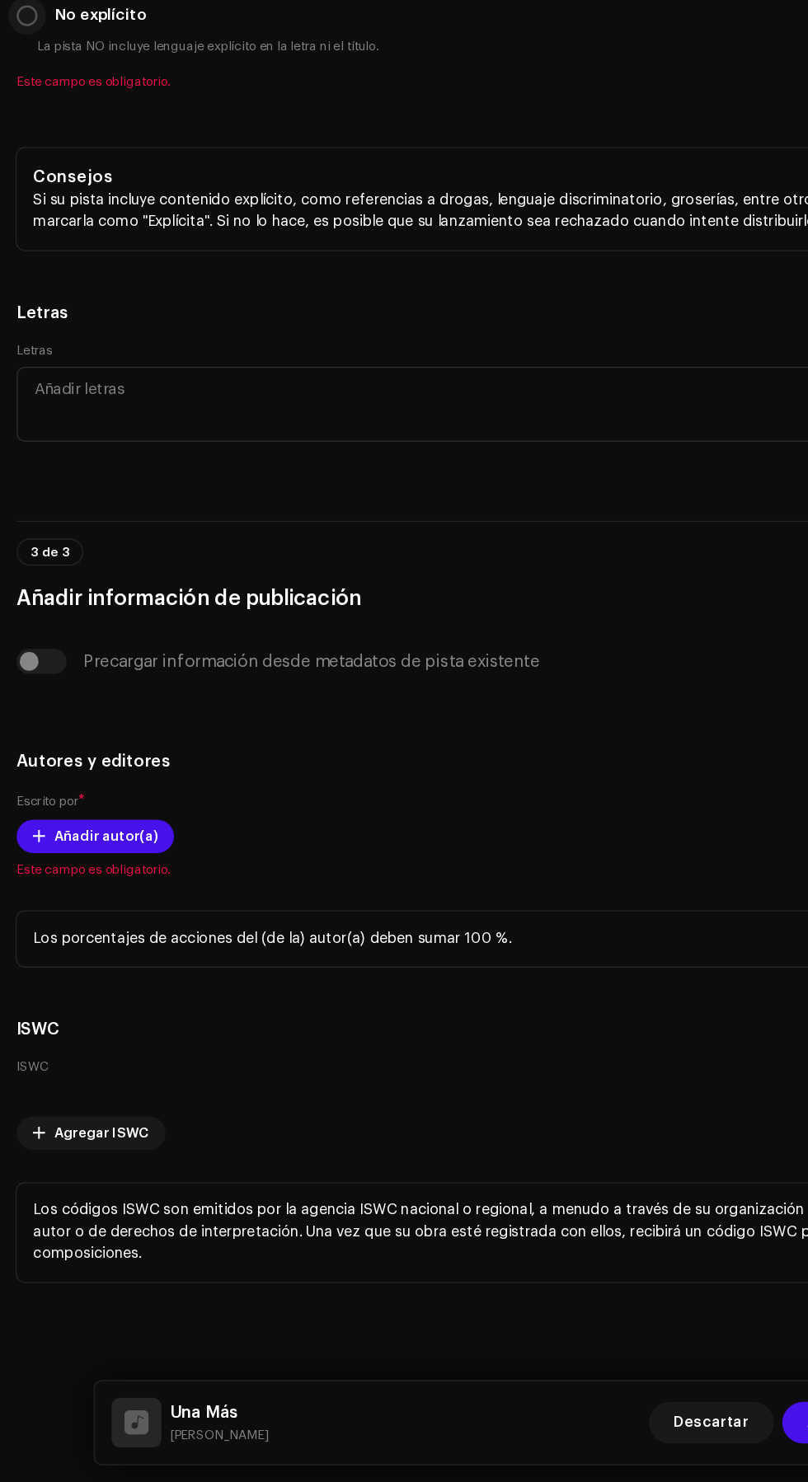
click at [22, 330] on input "No explícito" at bounding box center [21, 321] width 16 height 16
radio input "true"
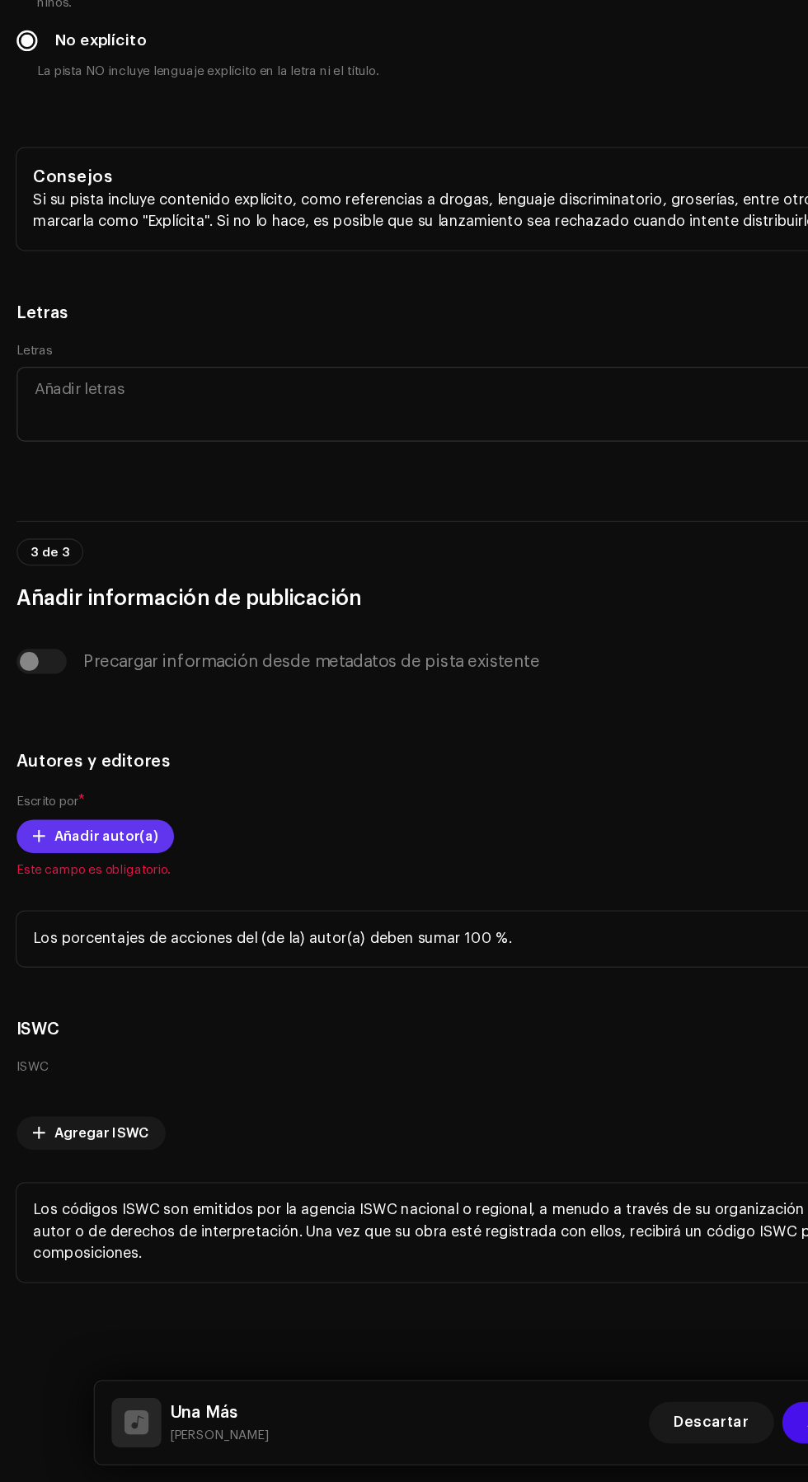
click at [56, 988] on span "Añadir autor(a)" at bounding box center [84, 971] width 82 height 33
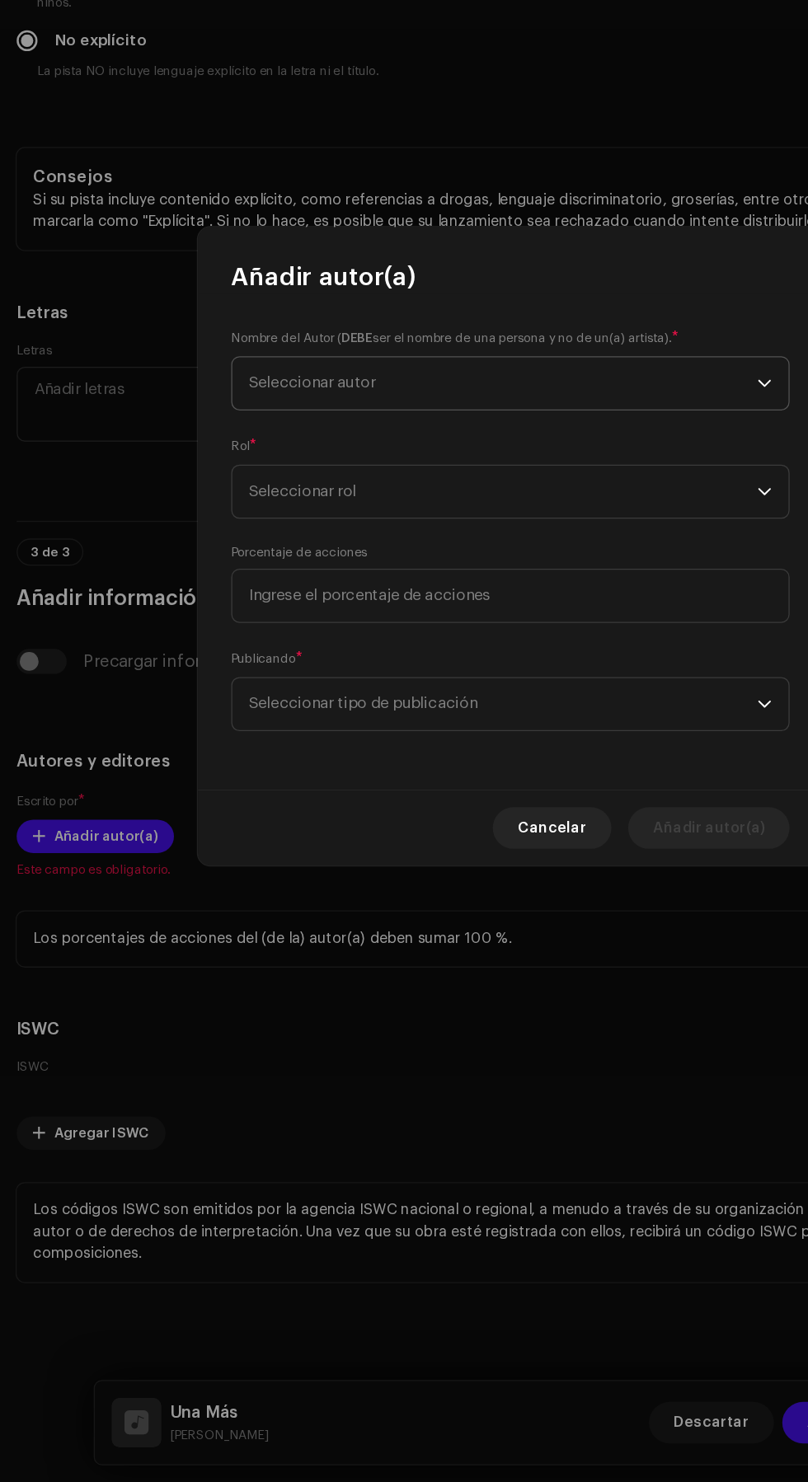
click at [449, 616] on span "Seleccionar autor" at bounding box center [398, 612] width 402 height 41
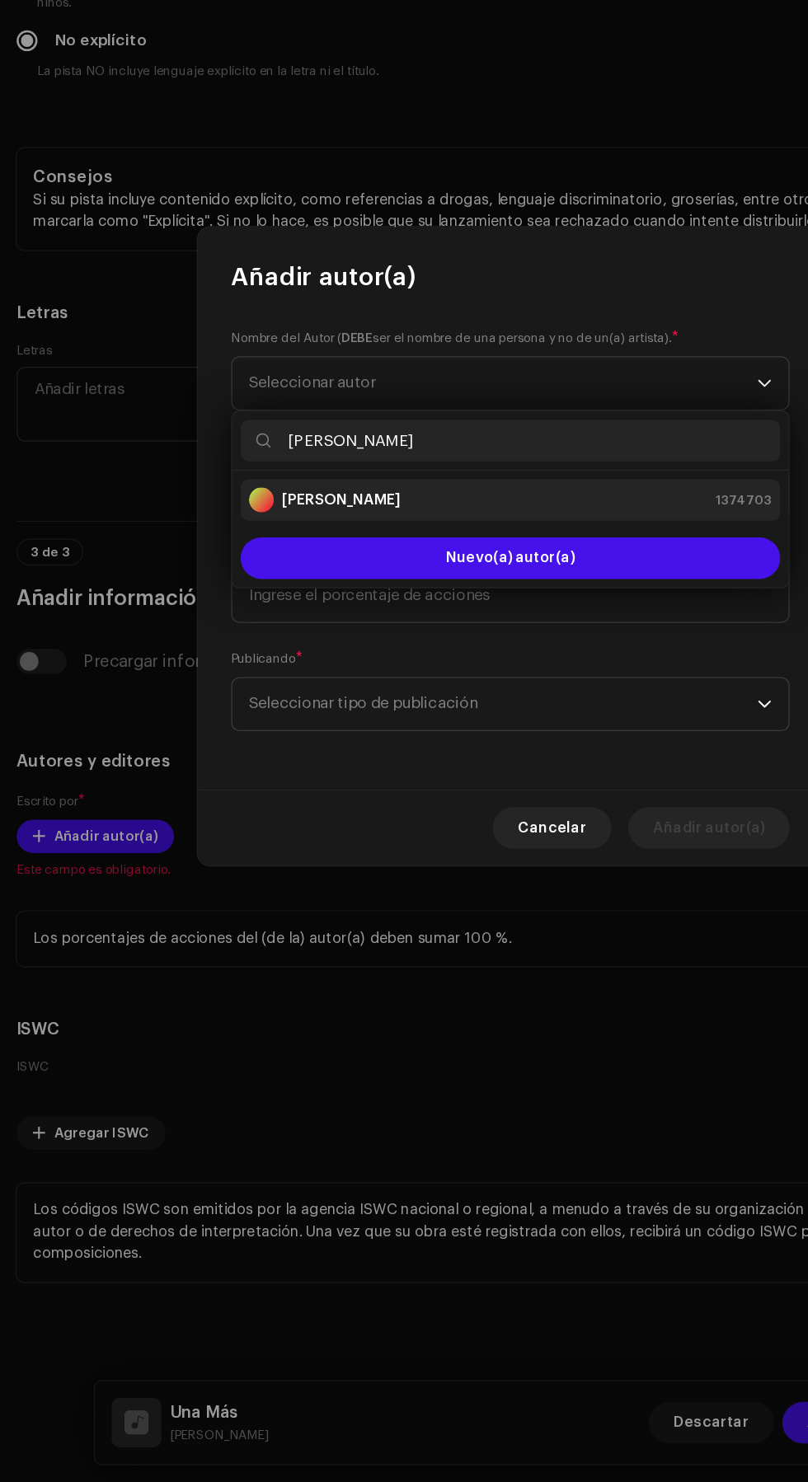
type input "Juan Garcia"
click at [422, 697] on div "Juan Garcia Aragon 1374703" at bounding box center [404, 705] width 414 height 20
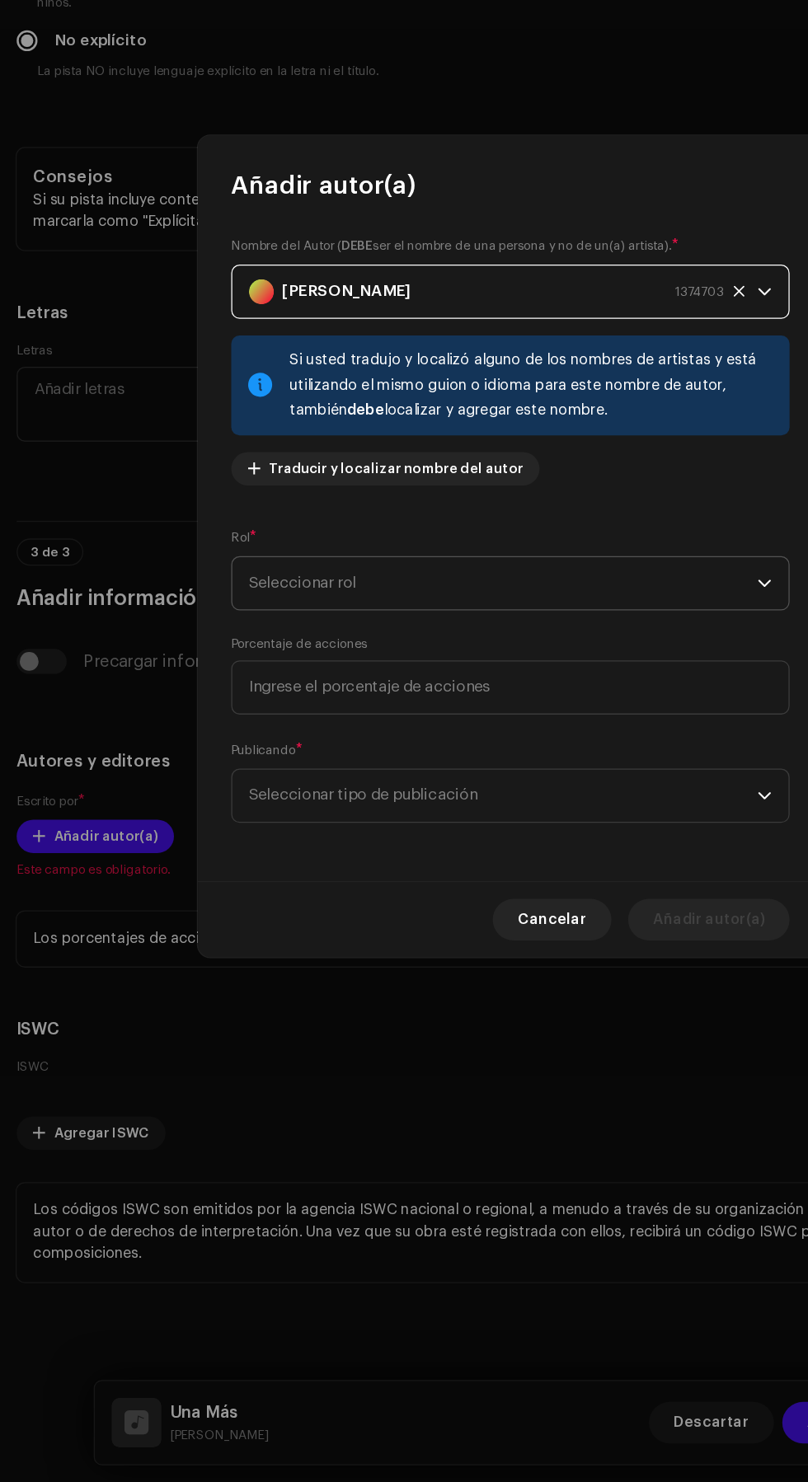
click at [467, 769] on span "Seleccionar rol" at bounding box center [398, 770] width 402 height 41
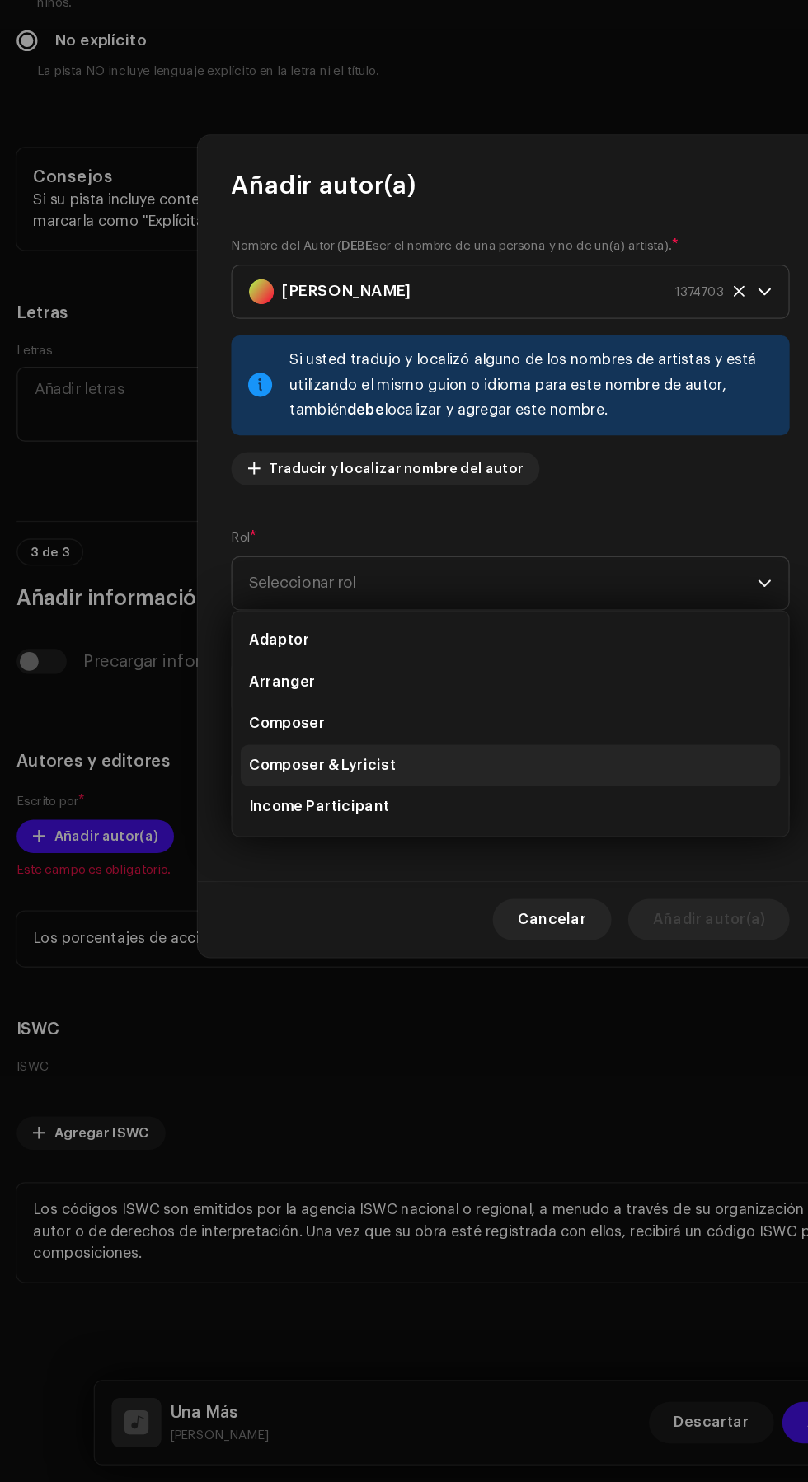
click at [384, 917] on li "Composer & Lyricist" at bounding box center [403, 915] width 427 height 33
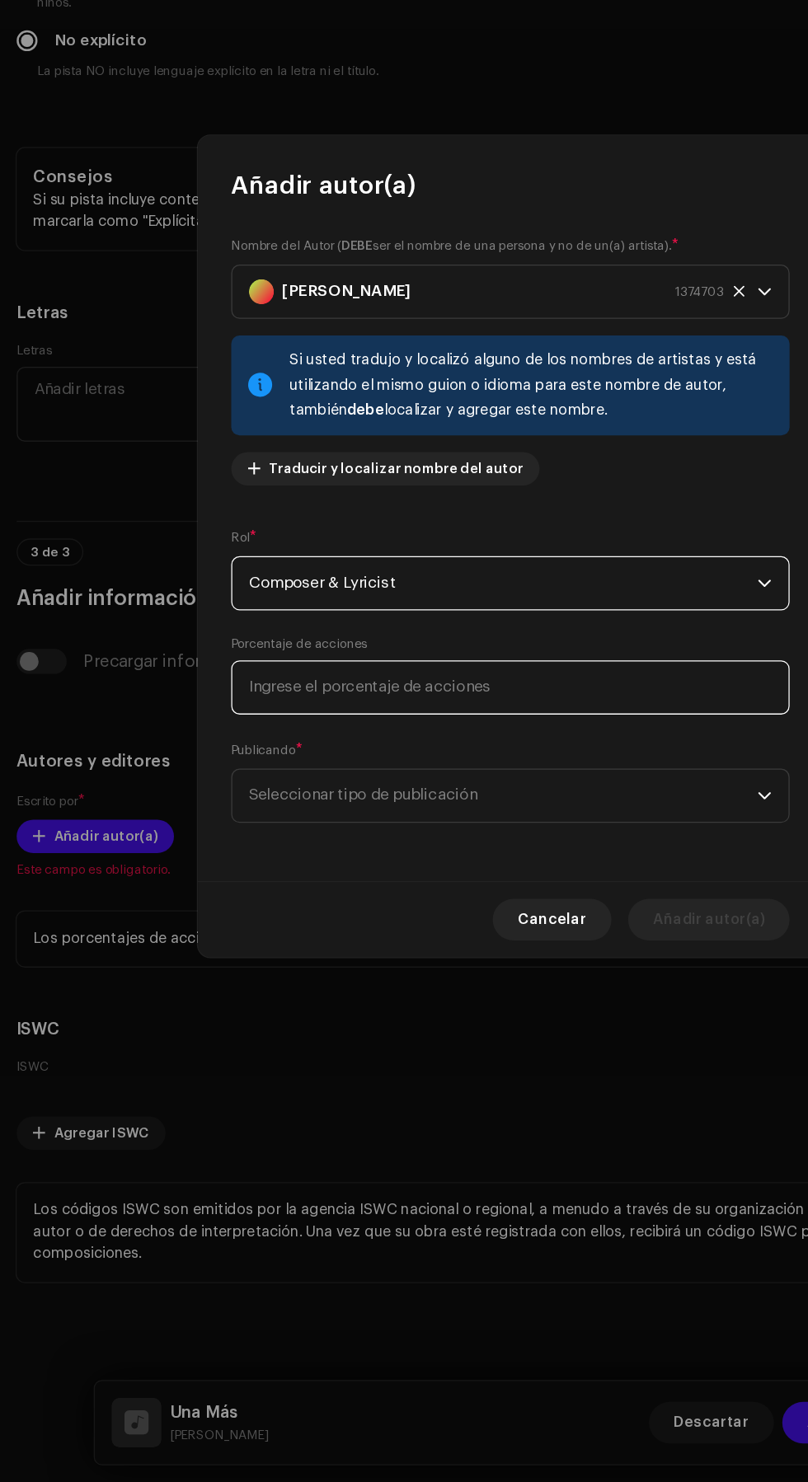
click at [440, 853] on input at bounding box center [404, 853] width 442 height 43
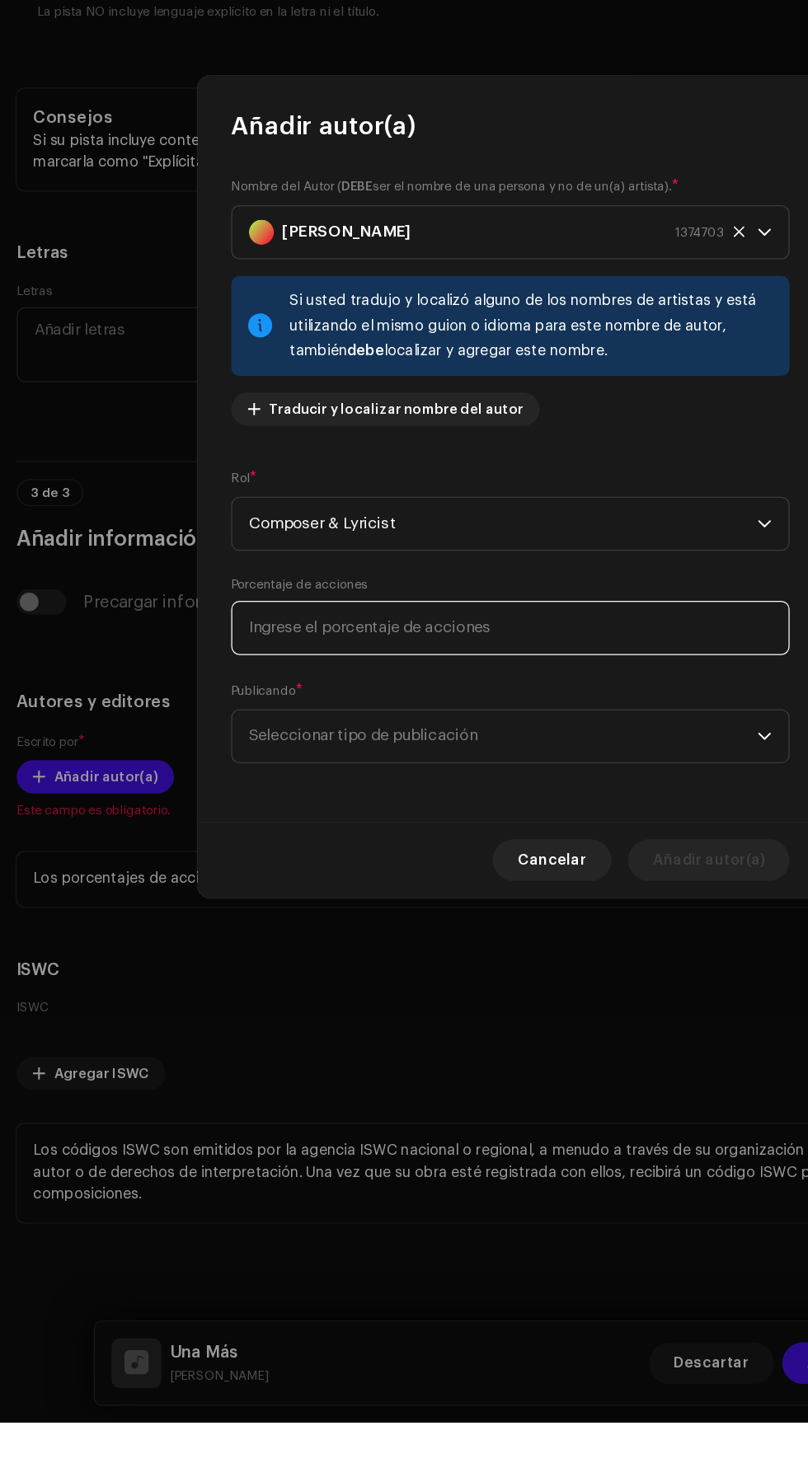
scroll to position [1, 0]
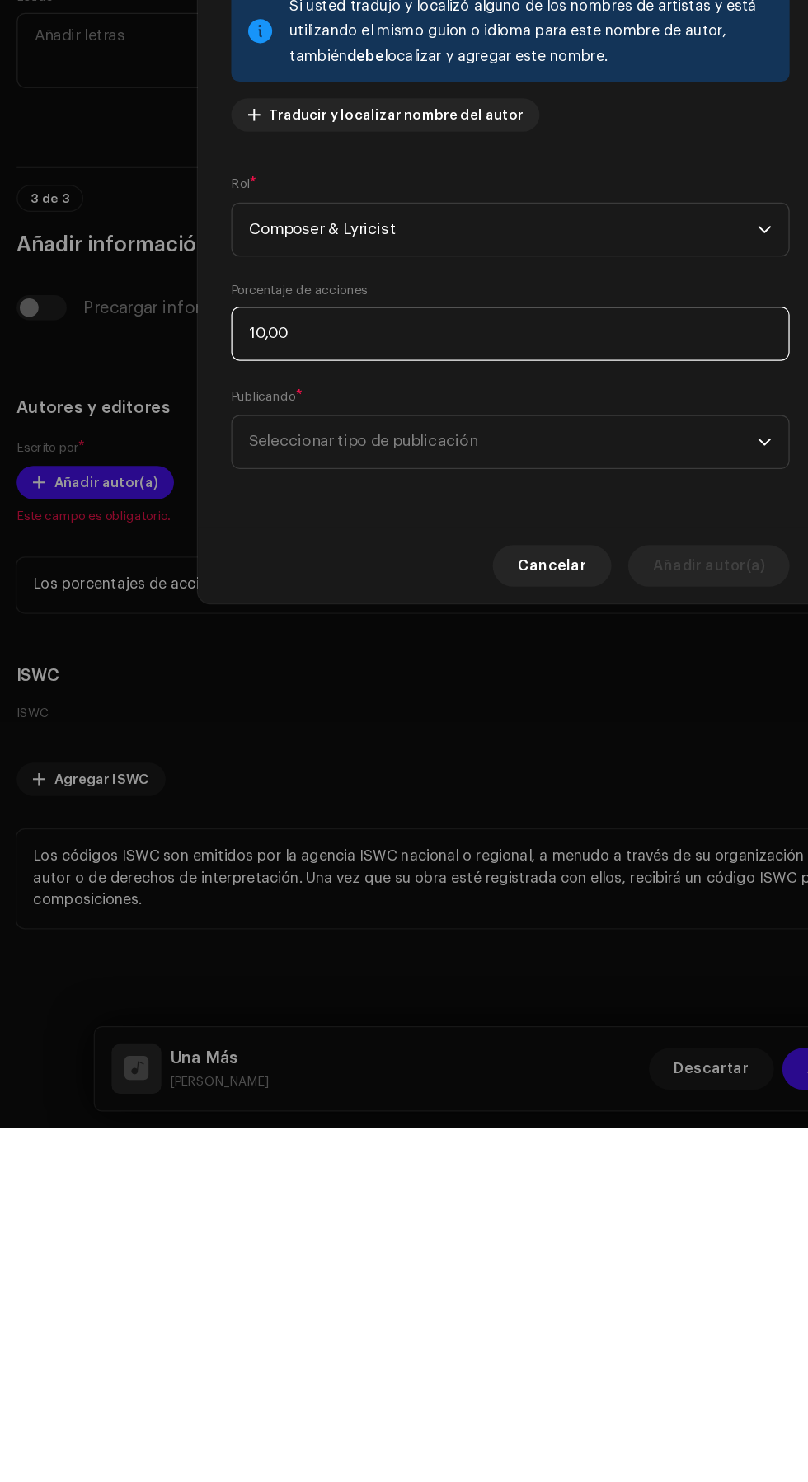
type input "100,00"
click at [515, 953] on span "Seleccionar tipo de publicación" at bounding box center [398, 938] width 402 height 41
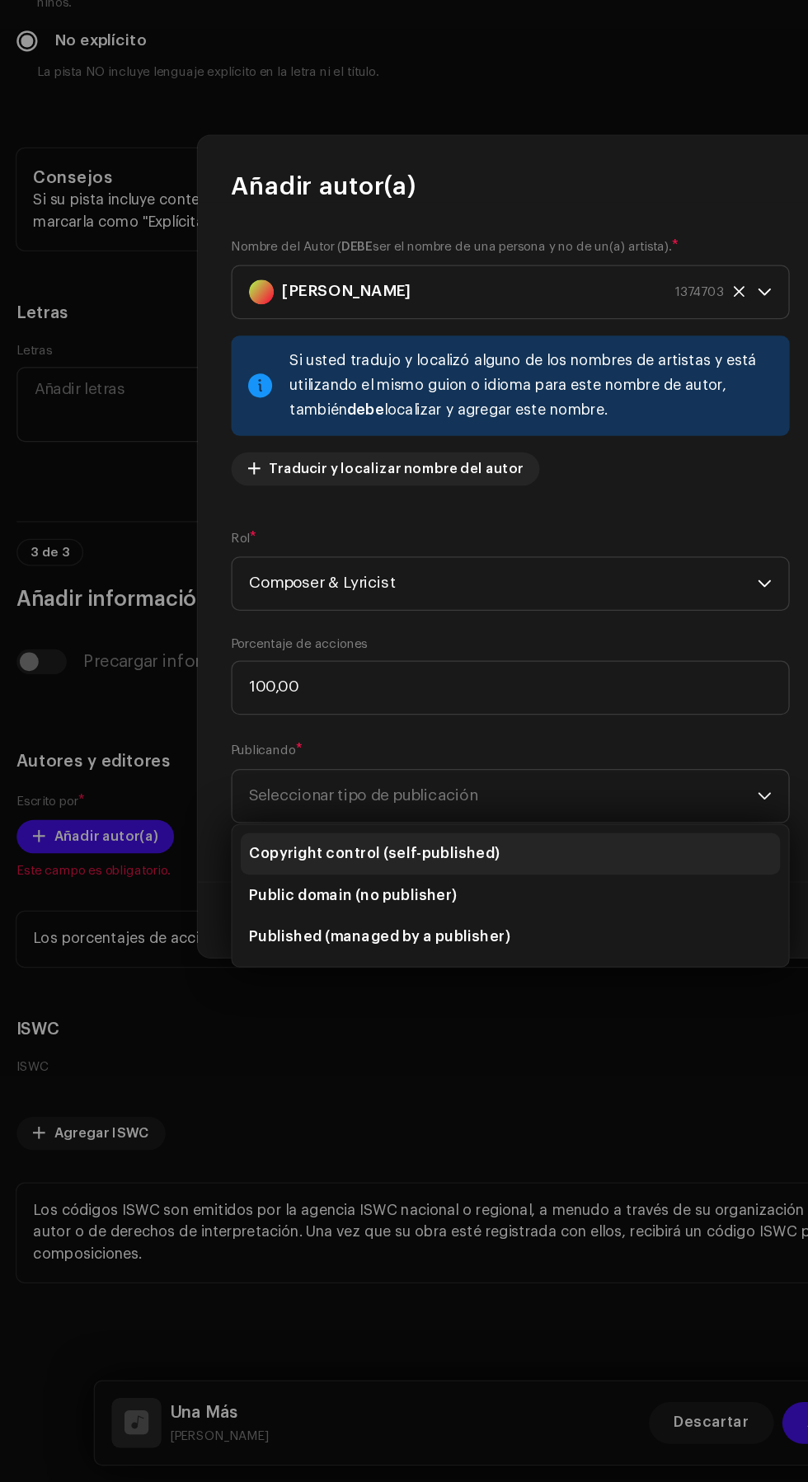
click at [457, 984] on li "Copyright control (self-published)" at bounding box center [403, 985] width 427 height 33
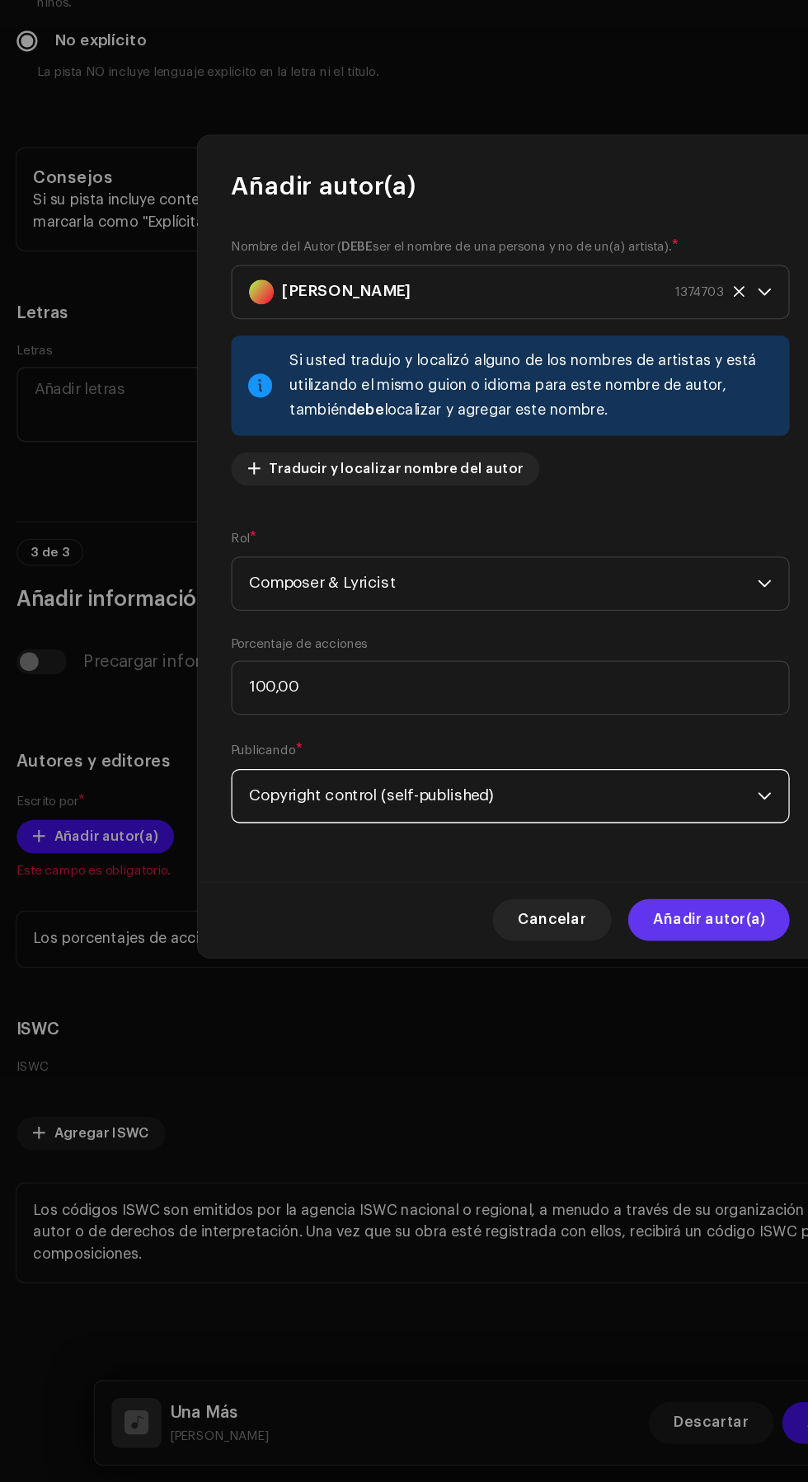
click at [584, 1032] on span "Añadir autor(a)" at bounding box center [561, 1037] width 88 height 33
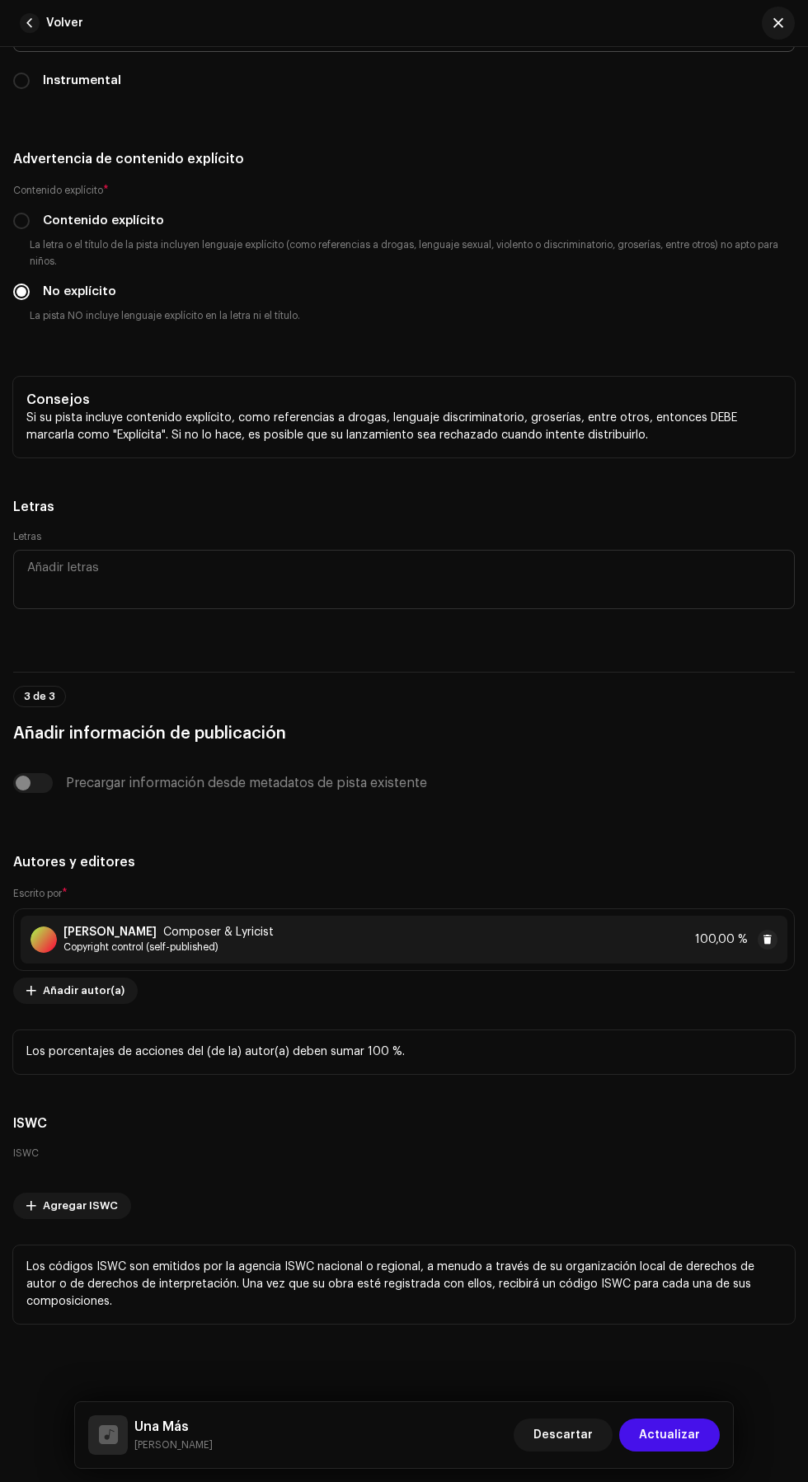
scroll to position [0, 0]
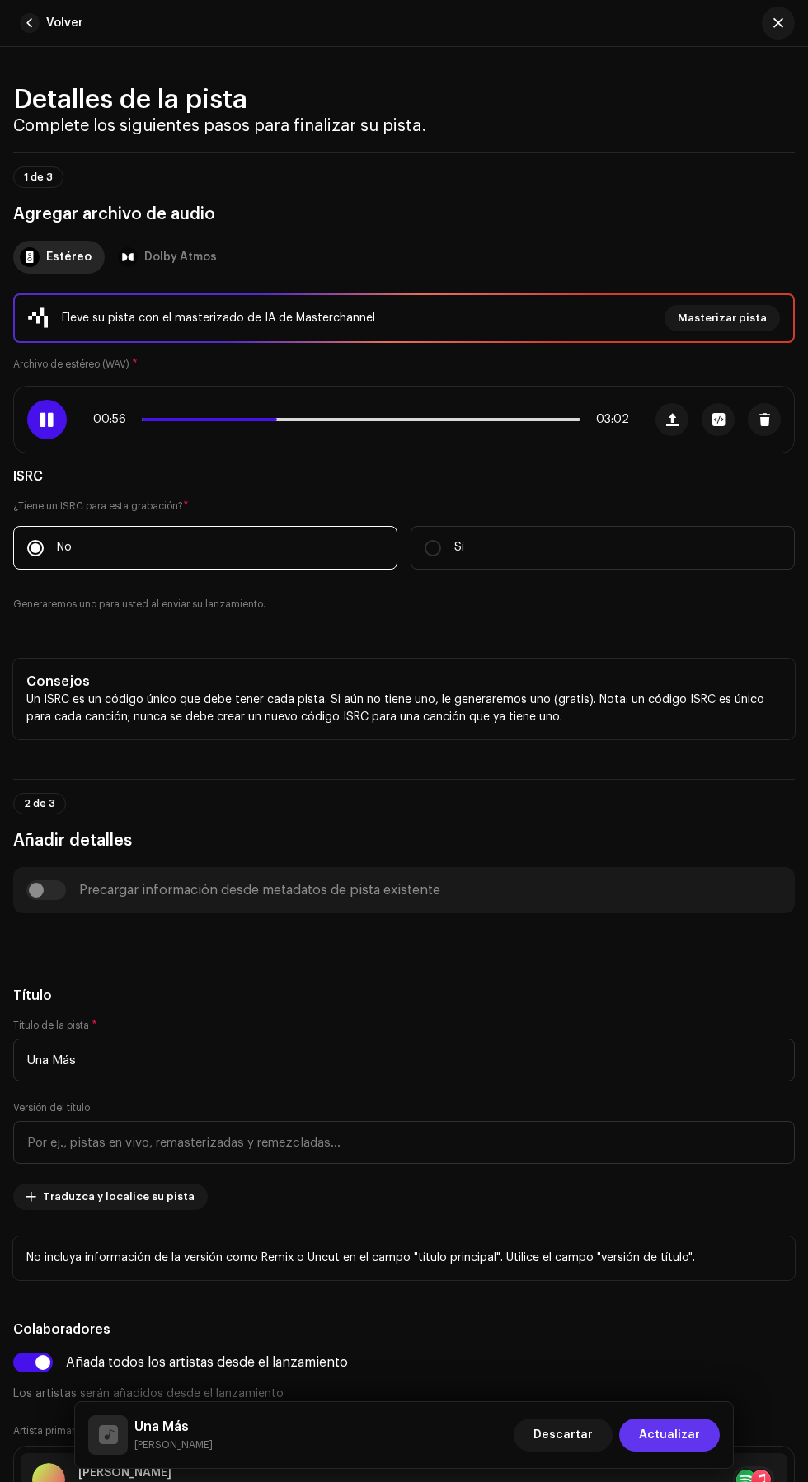
click at [669, 1435] on span "Actualizar" at bounding box center [669, 1435] width 61 height 33
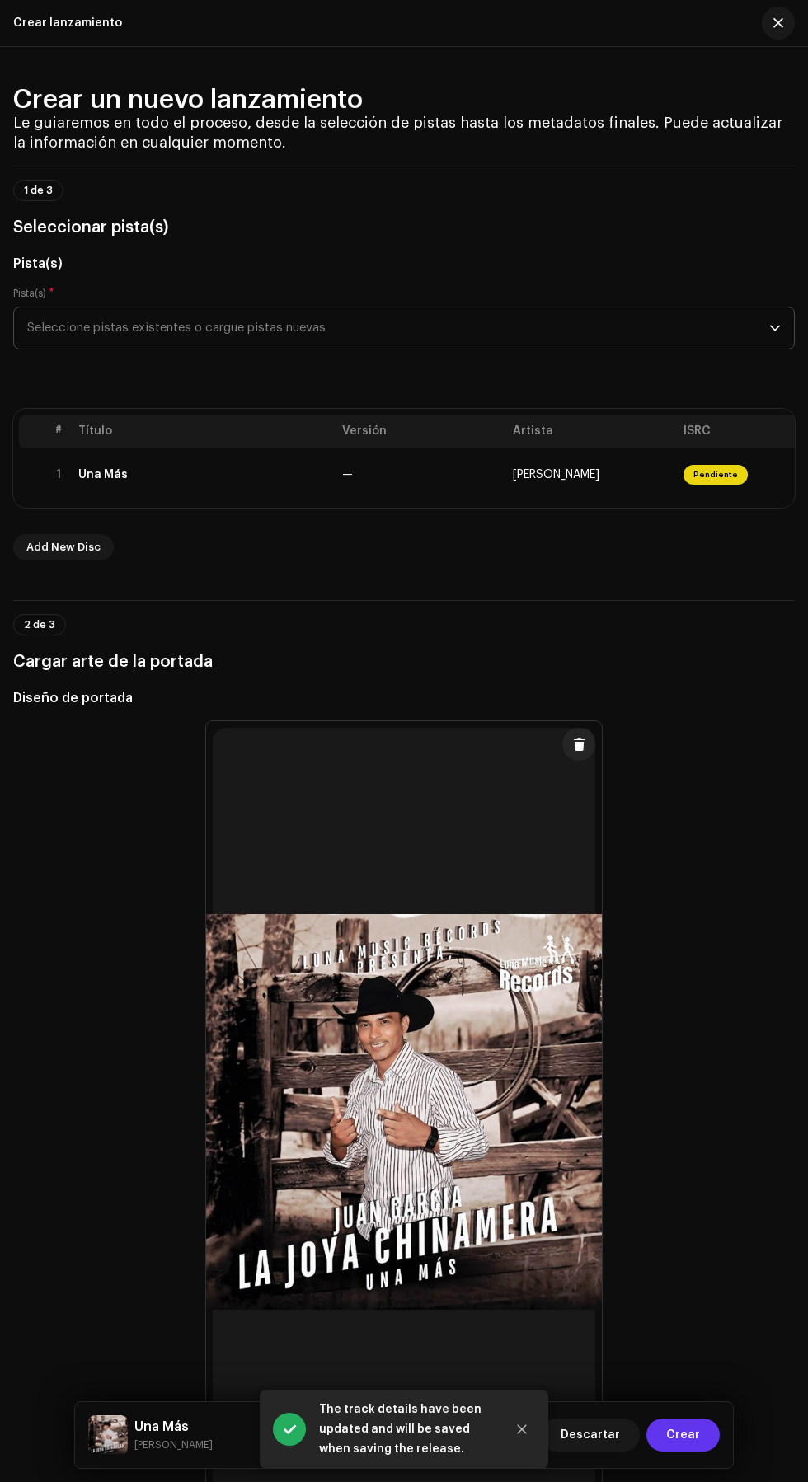
click at [684, 1435] on span "Crear" at bounding box center [683, 1435] width 34 height 33
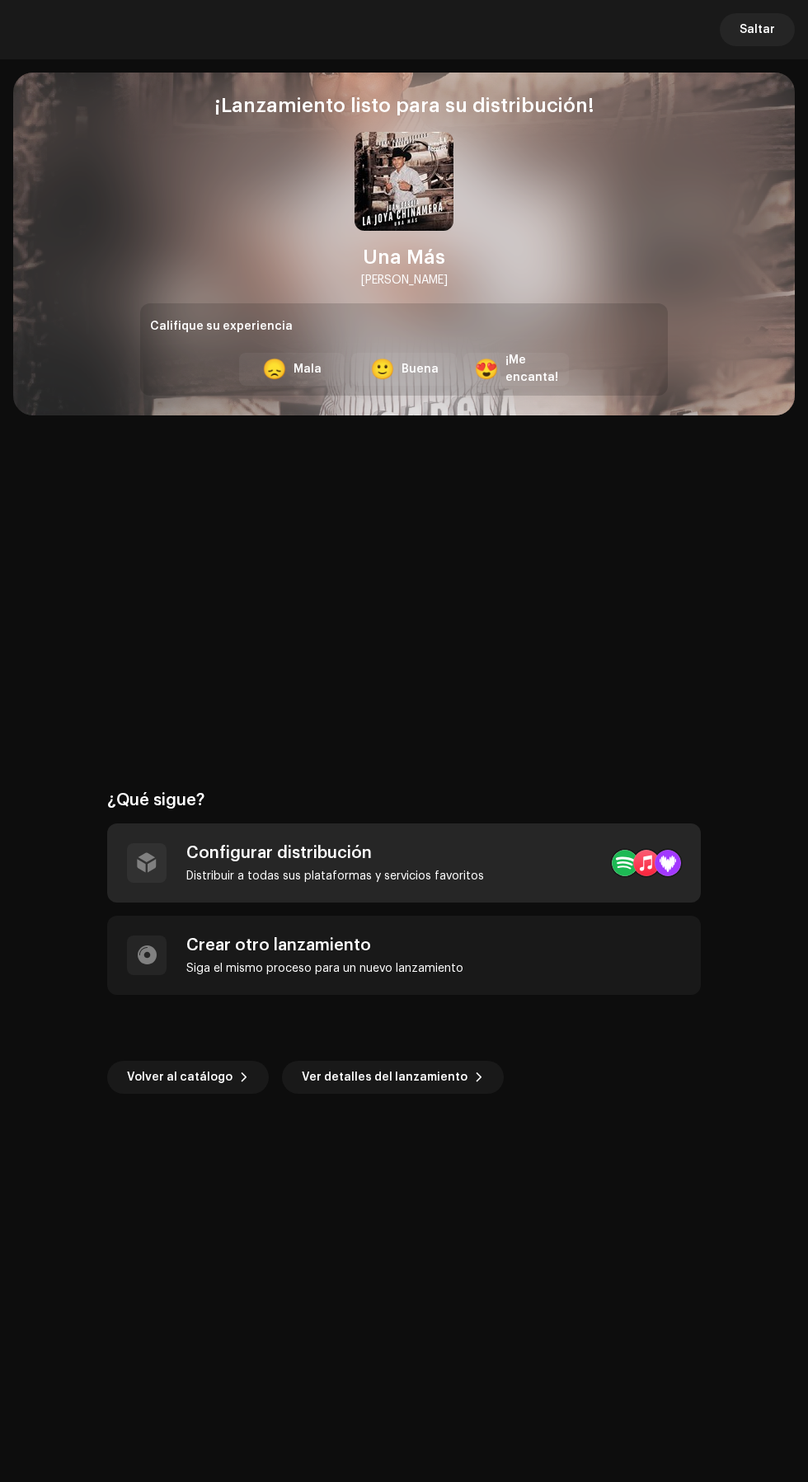
click at [512, 868] on div "Configurar distribución Distribuir a todas sus plataformas y servicios favoritos" at bounding box center [404, 863] width 594 height 79
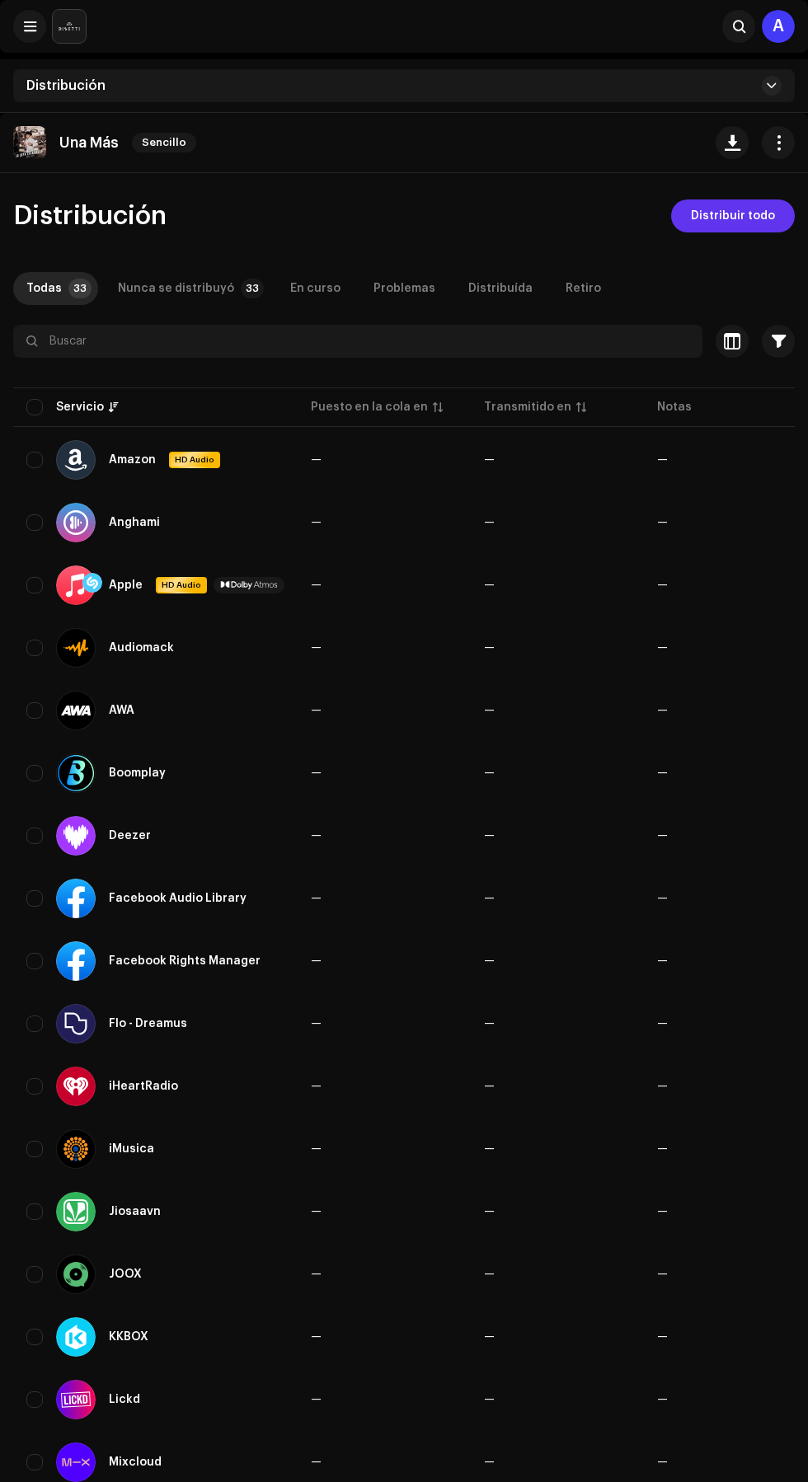
click at [758, 215] on span "Distribuir todo" at bounding box center [733, 216] width 84 height 33
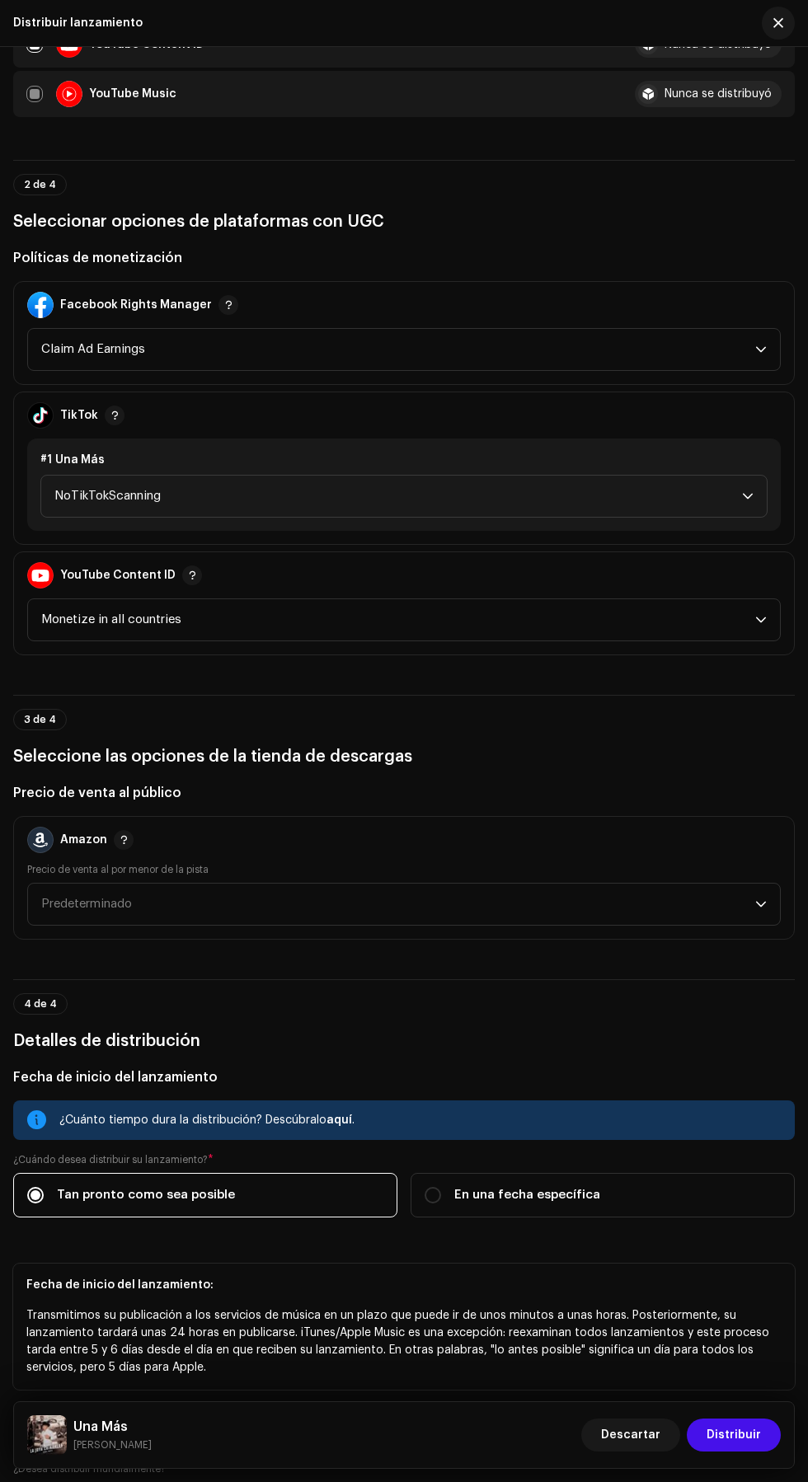
scroll to position [1807, 0]
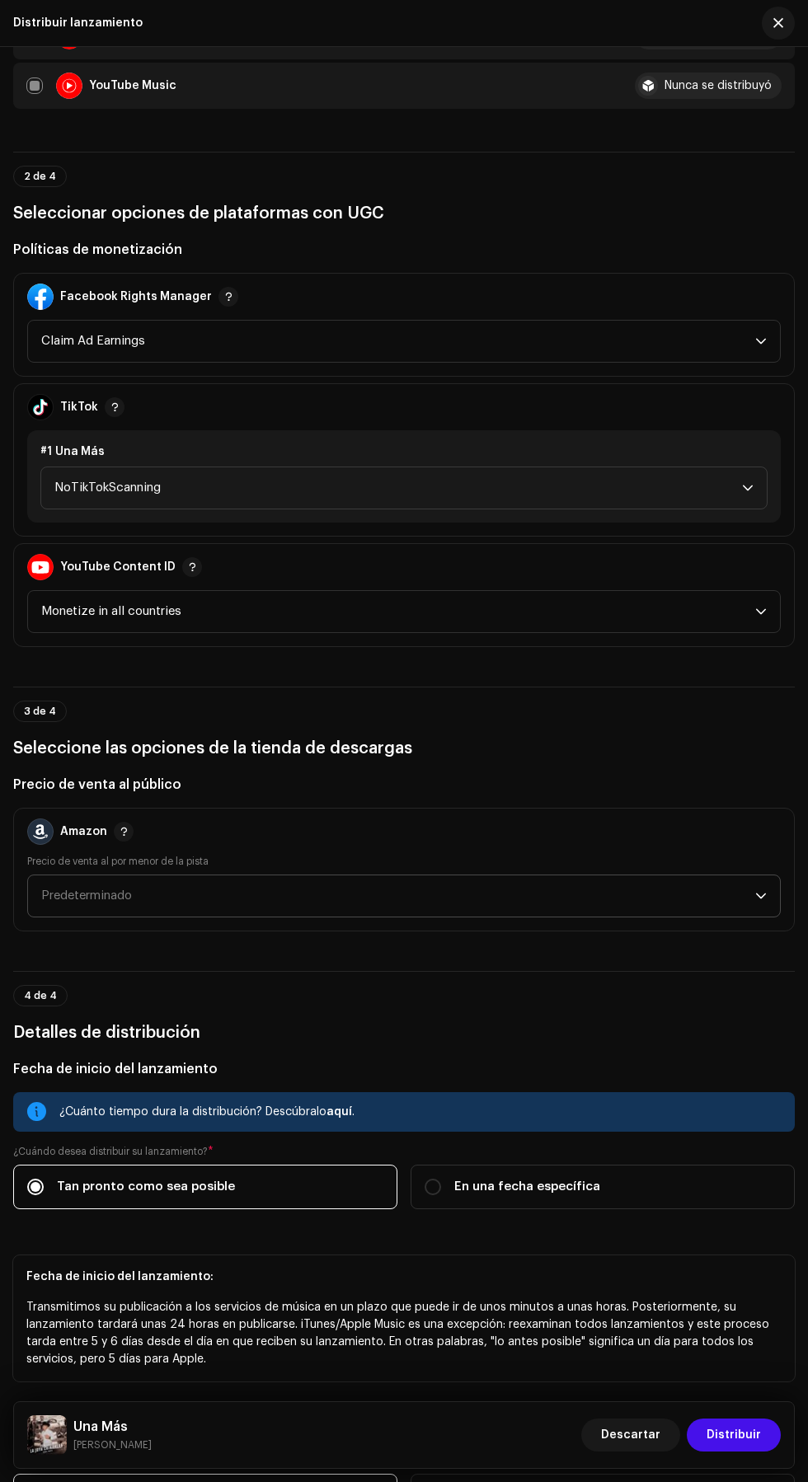
click at [489, 917] on span "Predeterminado" at bounding box center [398, 896] width 714 height 41
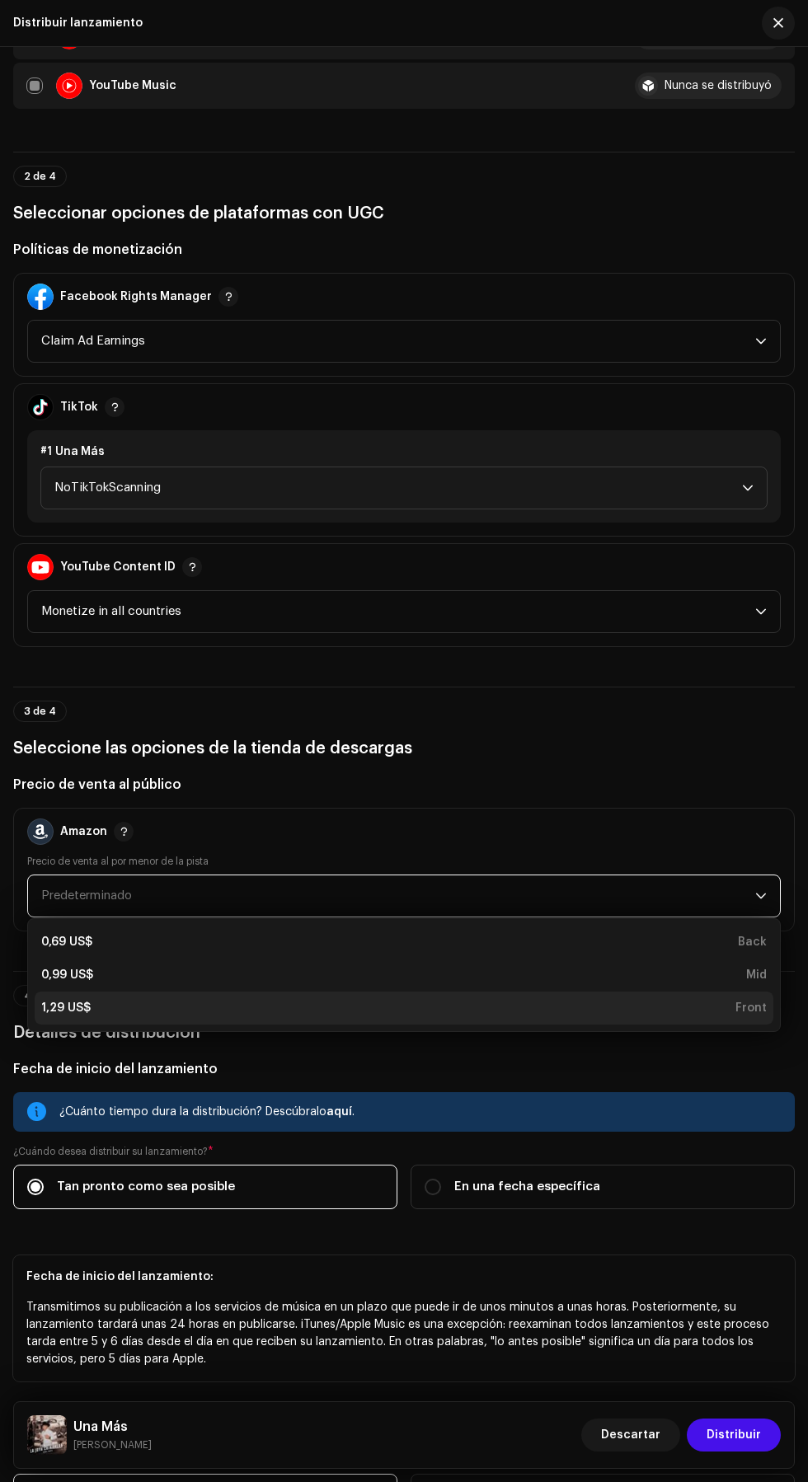
click at [439, 1016] on div "1,29 US$ Front" at bounding box center [403, 1008] width 725 height 16
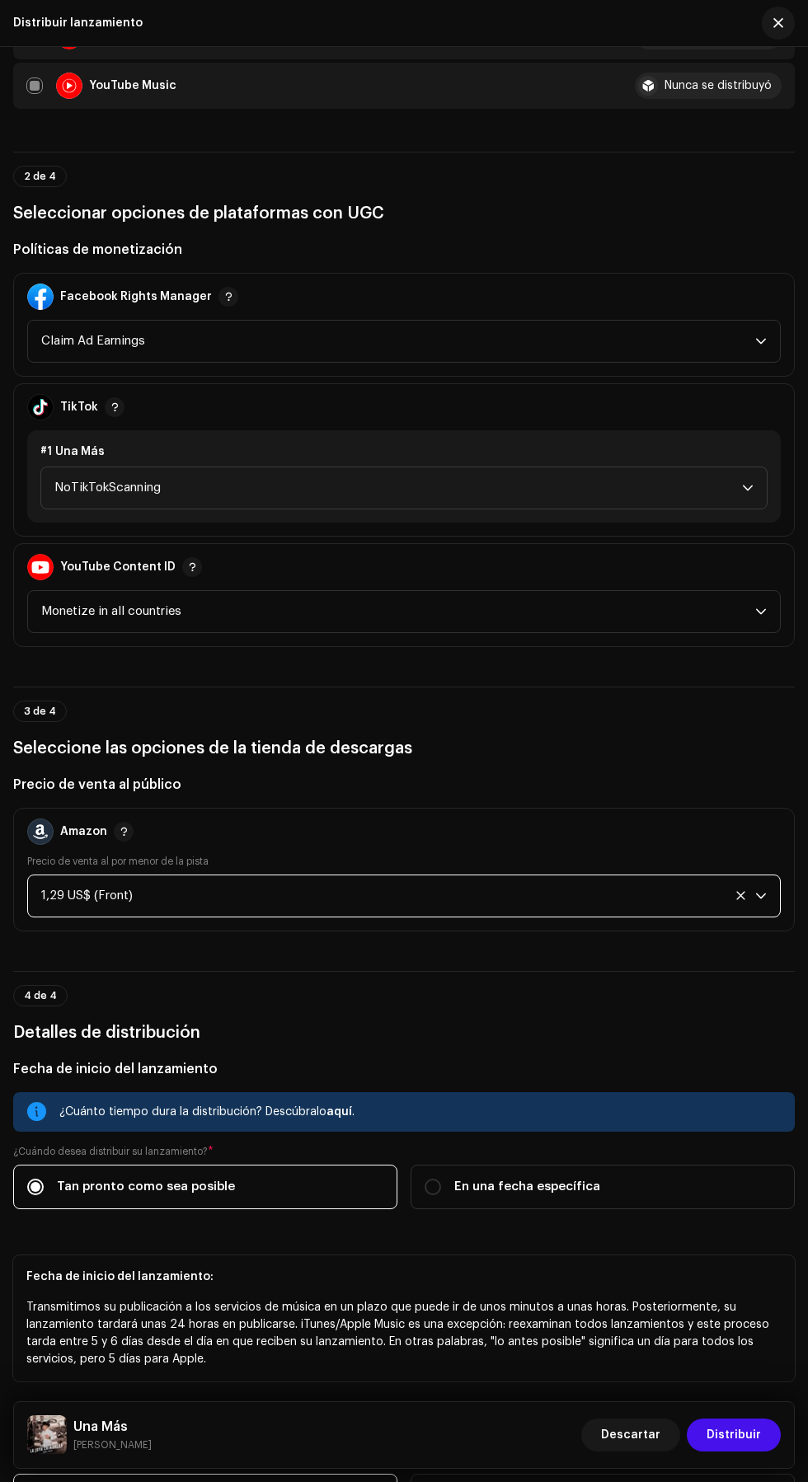
click at [737, 1456] on div "Una Más Juan Garcia La Joya Chinamera Descartar Distribuir" at bounding box center [404, 1435] width 780 height 66
click at [738, 1437] on span "Distribuir" at bounding box center [734, 1435] width 54 height 33
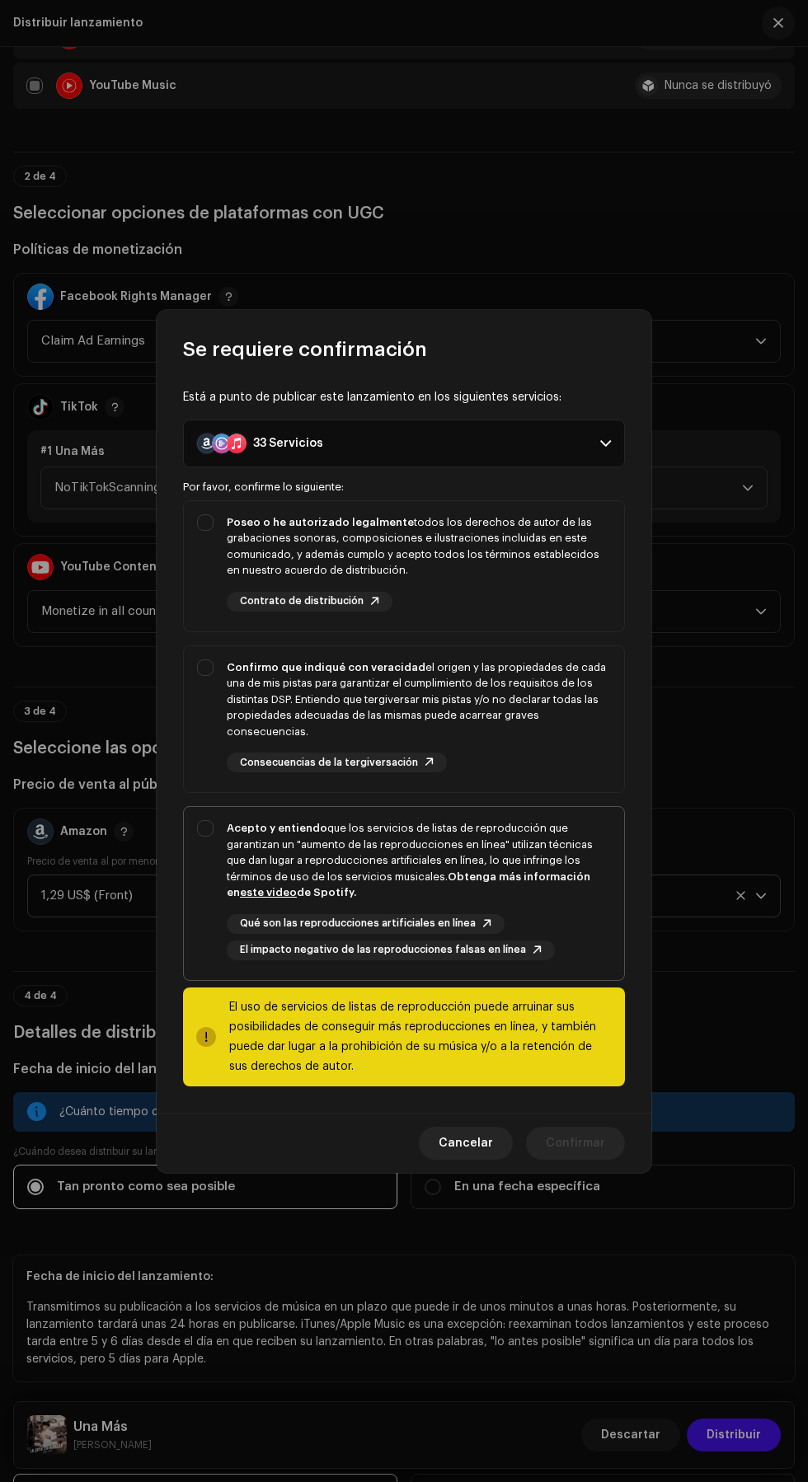
click at [472, 851] on div "Acepto y entiendo que los servicios de listas de reproducción que garantizan un…" at bounding box center [419, 860] width 384 height 81
checkbox input "true"
click at [450, 702] on div "Confirmo que indiqué con veracidad el origen y las propiedades de cada una de m…" at bounding box center [419, 700] width 384 height 81
checkbox input "true"
click at [460, 554] on div "Poseo o he autorizado legalmente todos los derechos de autor de las grabaciones…" at bounding box center [419, 546] width 384 height 64
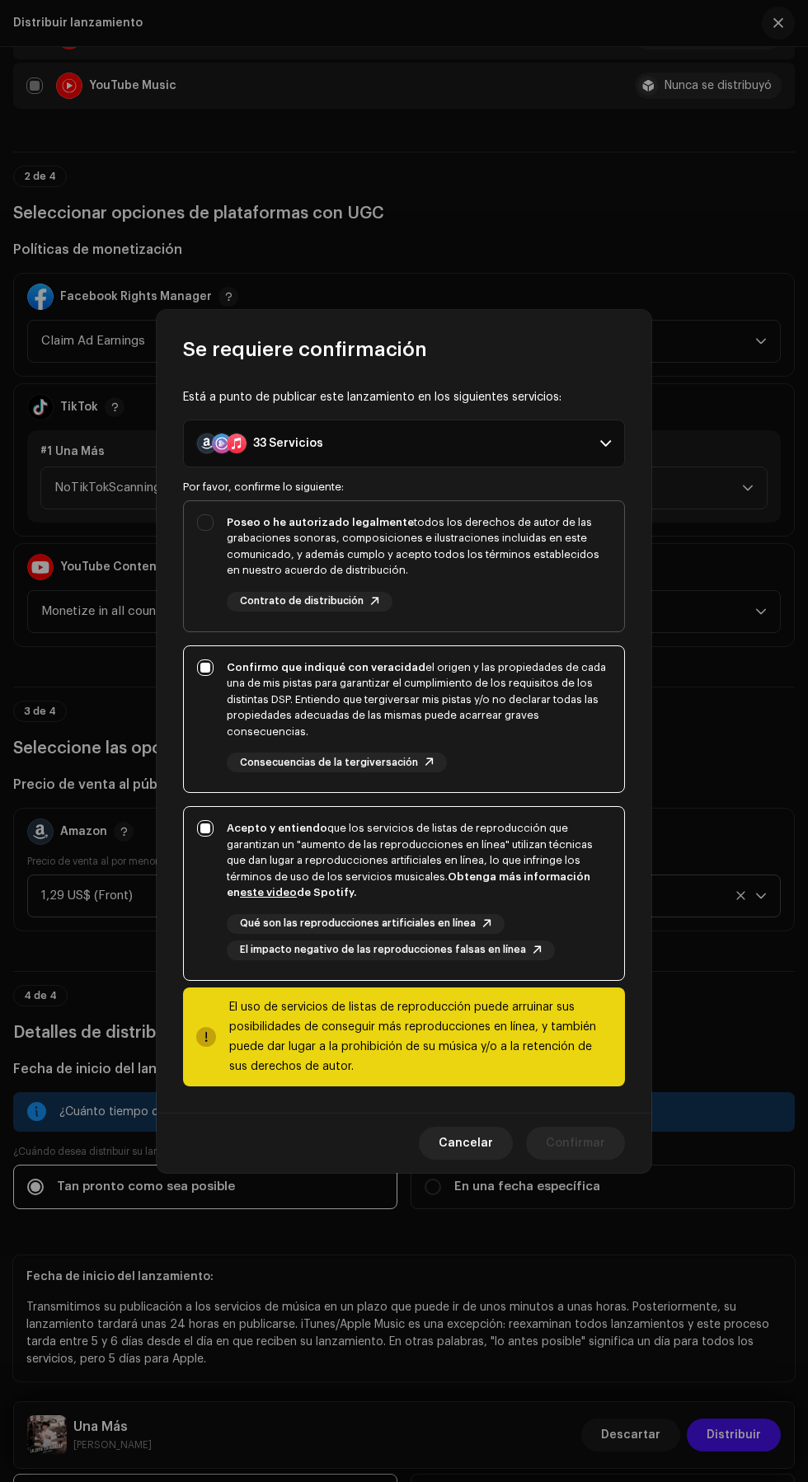
checkbox input "true"
click at [592, 1134] on span "Confirmar" at bounding box center [575, 1143] width 59 height 33
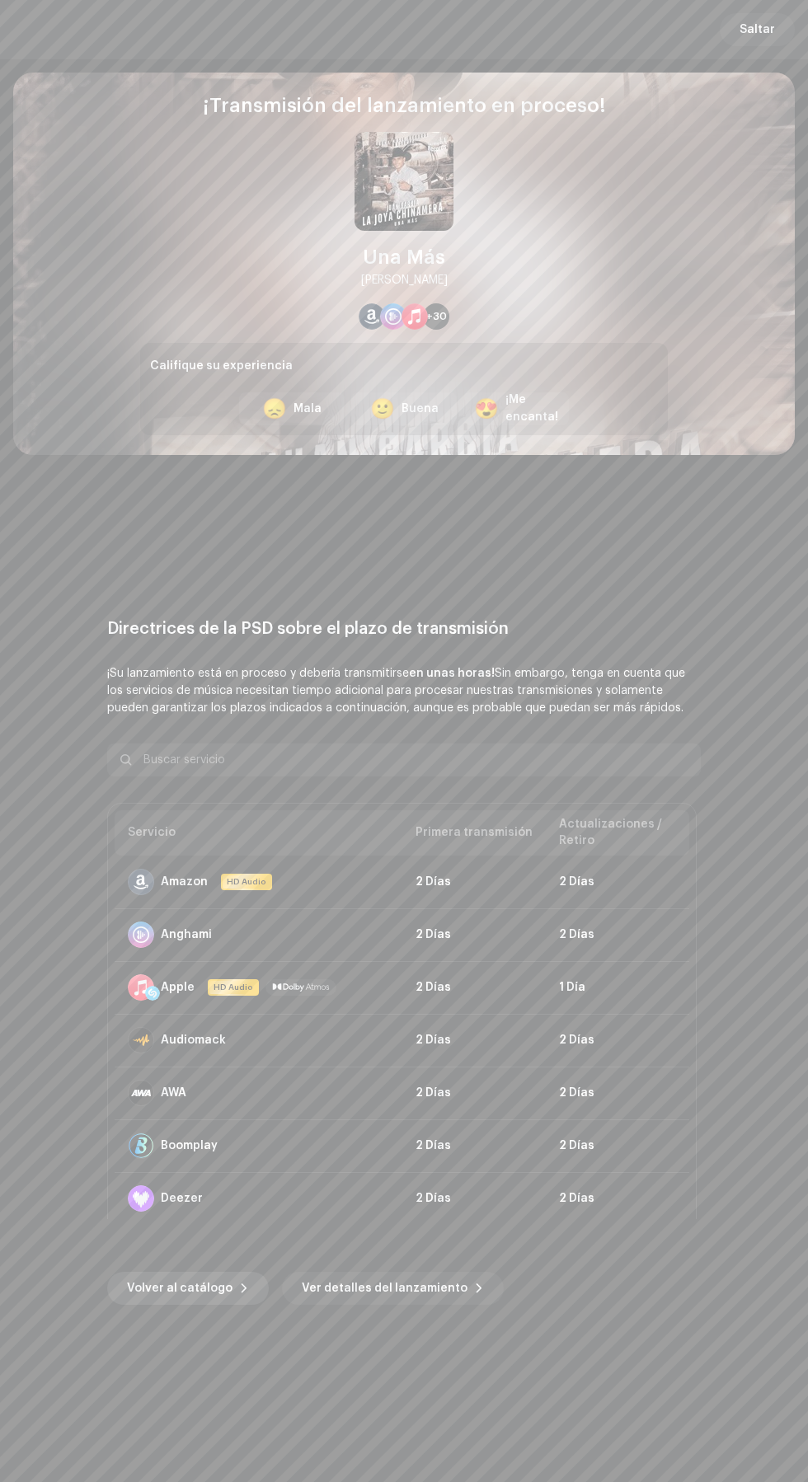
click at [209, 1284] on span "Volver al catálogo" at bounding box center [180, 1288] width 106 height 33
